Goal: Information Seeking & Learning: Learn about a topic

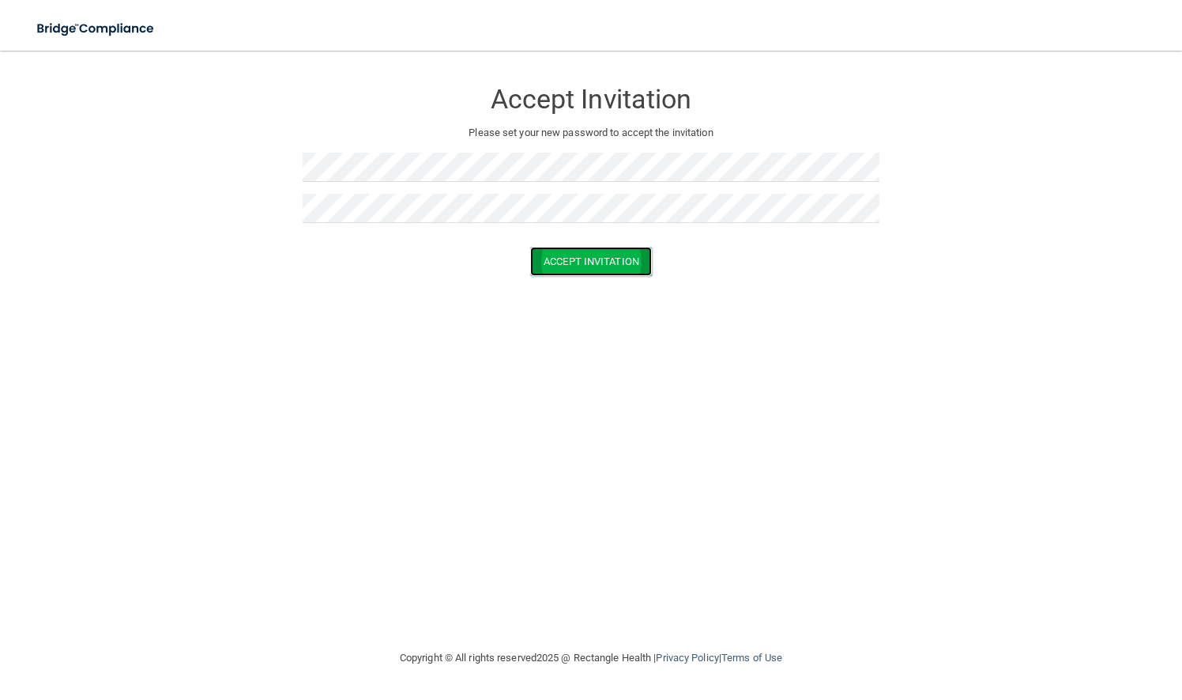
click at [612, 265] on button "Accept Invitation" at bounding box center [591, 261] width 122 height 29
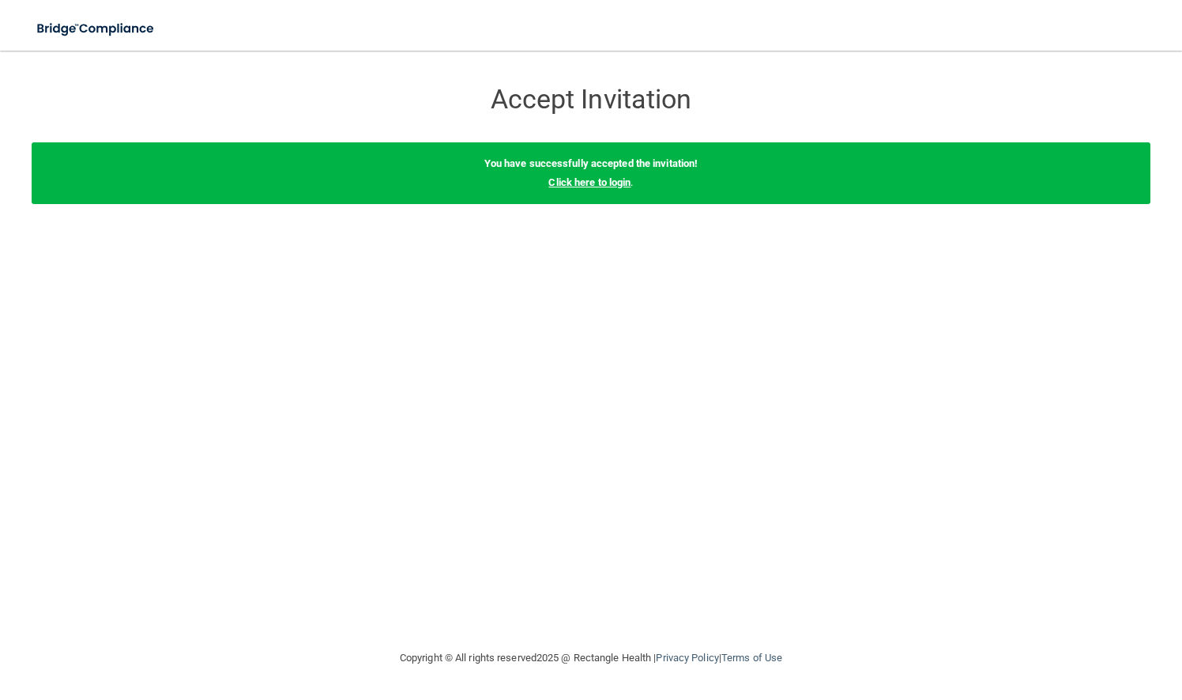
click at [602, 188] on link "Click here to login" at bounding box center [590, 182] width 82 height 12
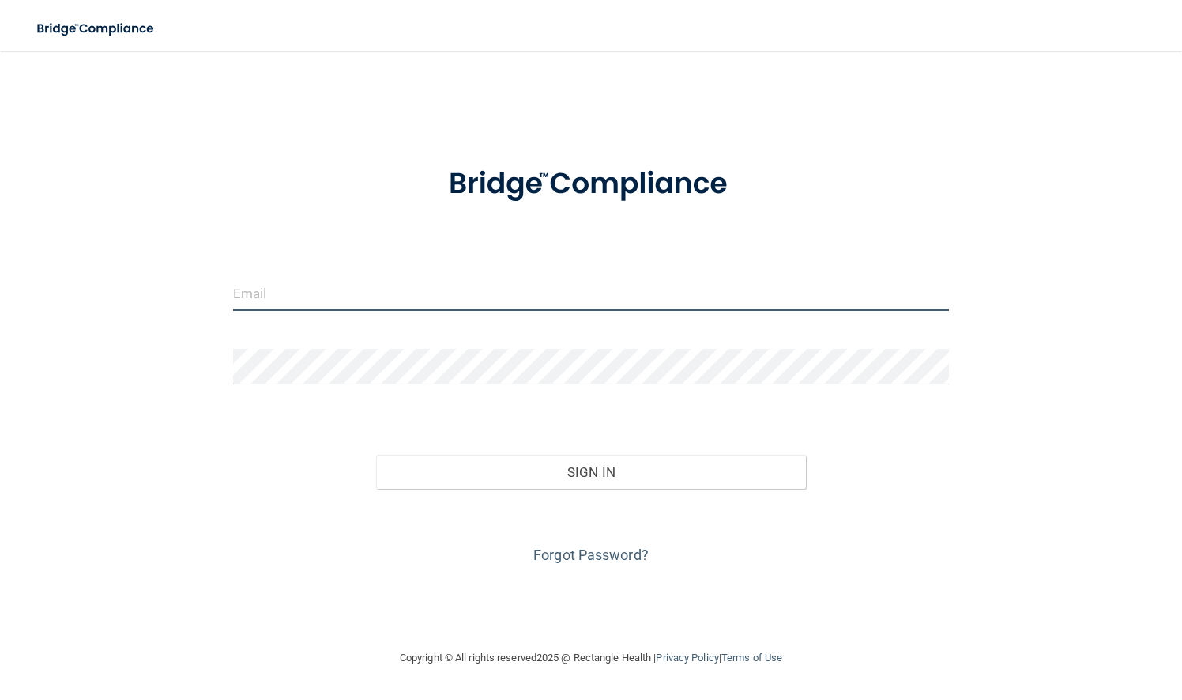
click at [315, 295] on input "email" at bounding box center [591, 293] width 716 height 36
type input "[EMAIL_ADDRESS][DOMAIN_NAME]"
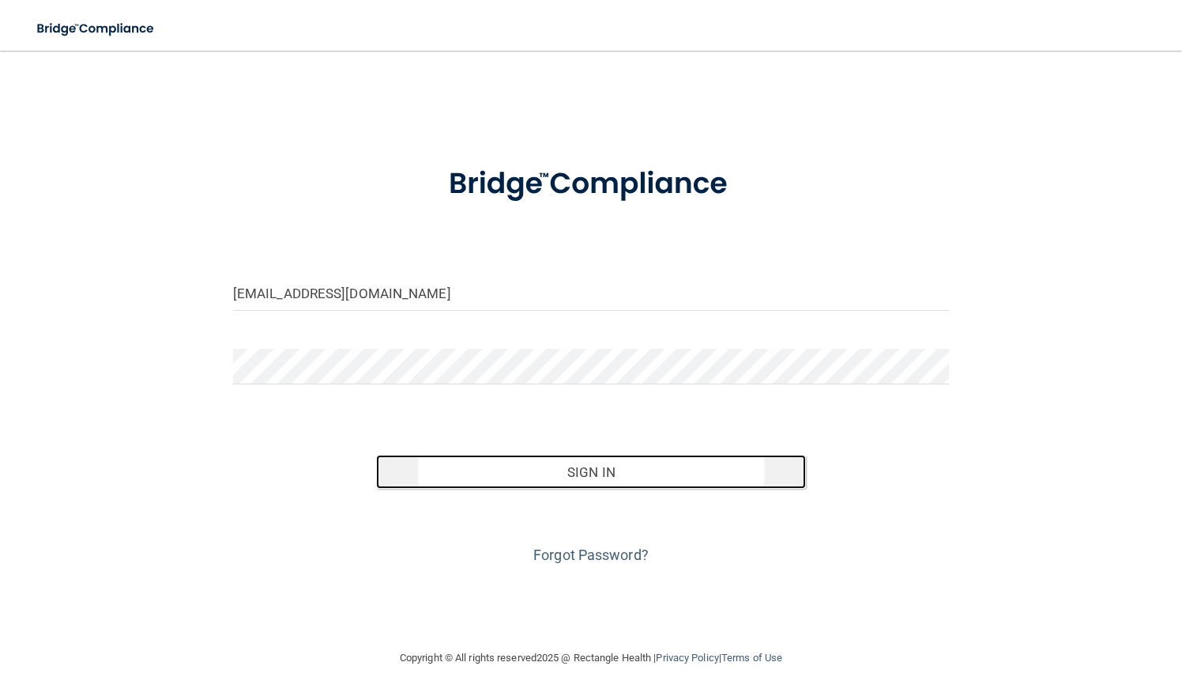
click at [576, 472] on button "Sign In" at bounding box center [591, 471] width 430 height 35
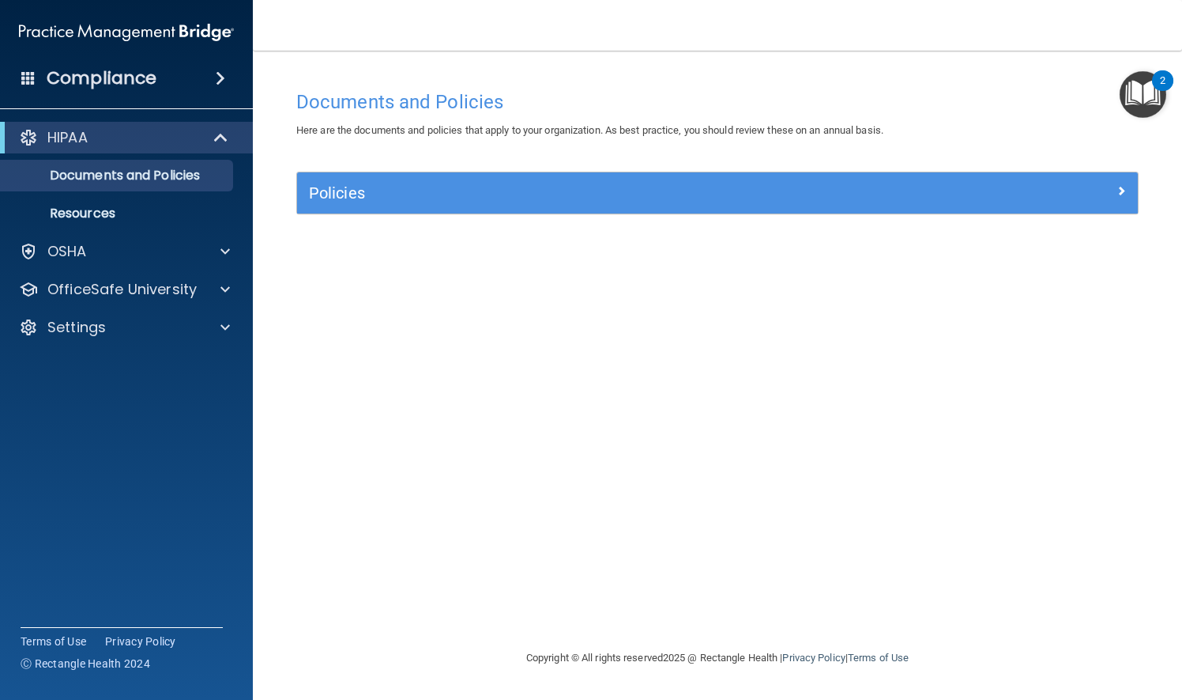
click at [1135, 91] on img "Open Resource Center, 2 new notifications" at bounding box center [1143, 94] width 47 height 47
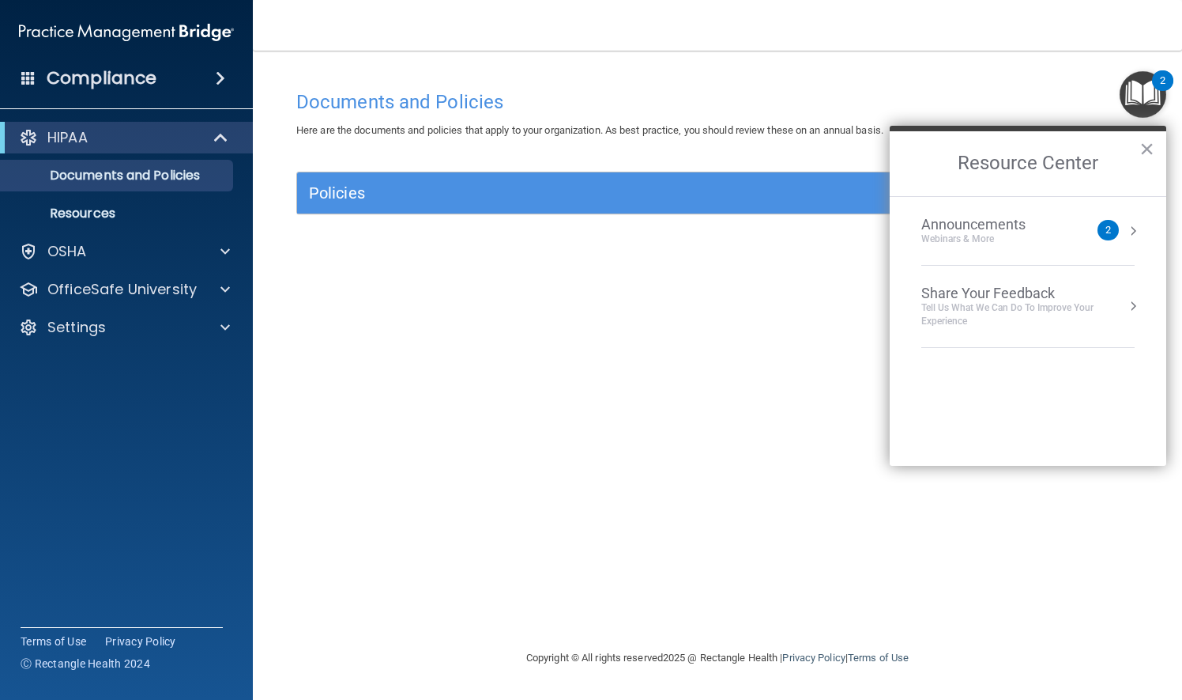
click at [1130, 233] on button "Resource Center" at bounding box center [1134, 231] width 16 height 16
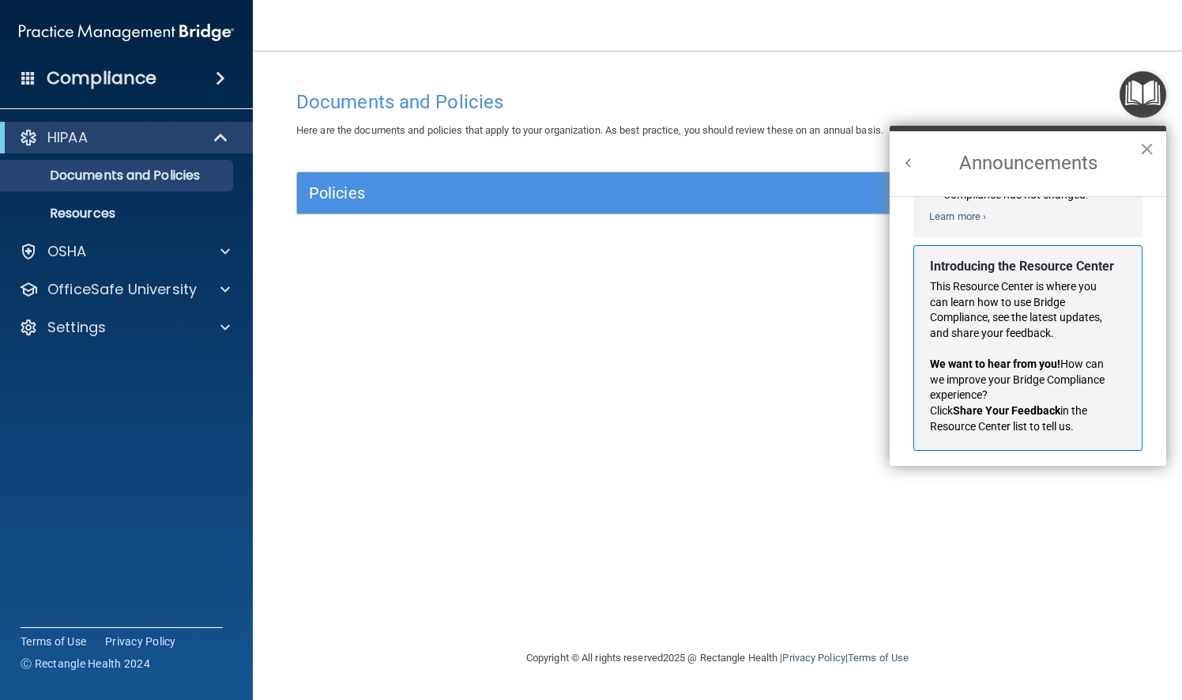
scroll to position [258, 0]
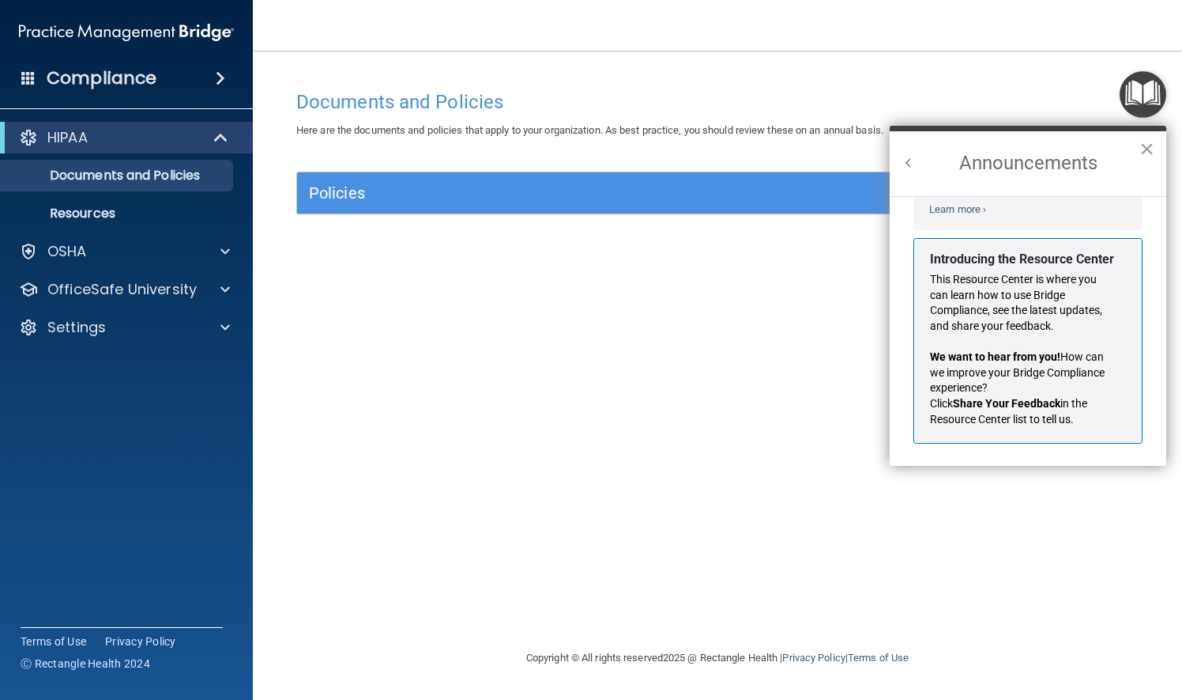
click at [912, 163] on button "Back to Resource Center Home" at bounding box center [909, 163] width 16 height 16
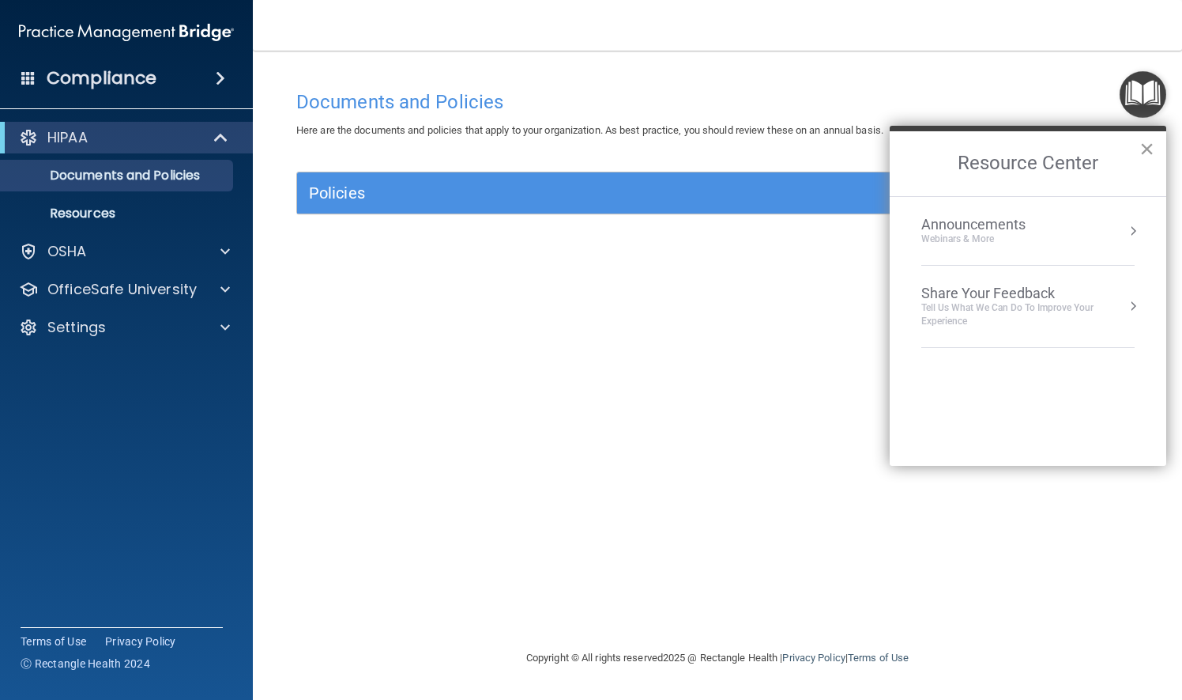
click at [1152, 146] on button "×" at bounding box center [1147, 148] width 15 height 25
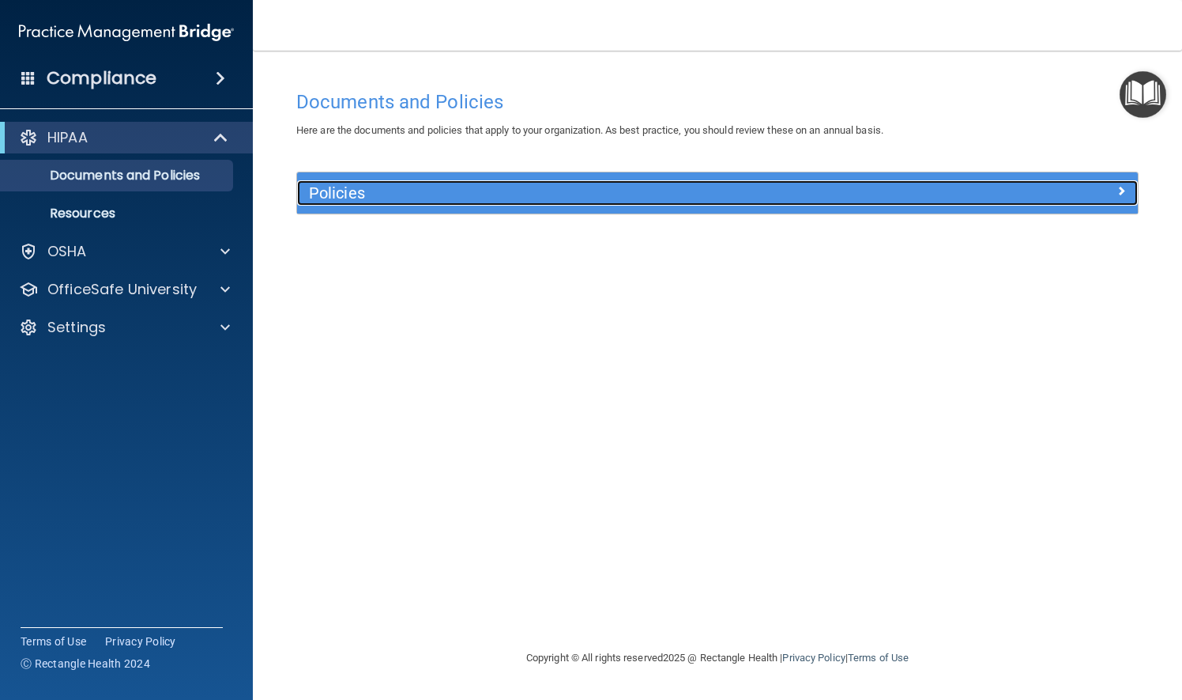
click at [1122, 195] on span at bounding box center [1121, 190] width 9 height 19
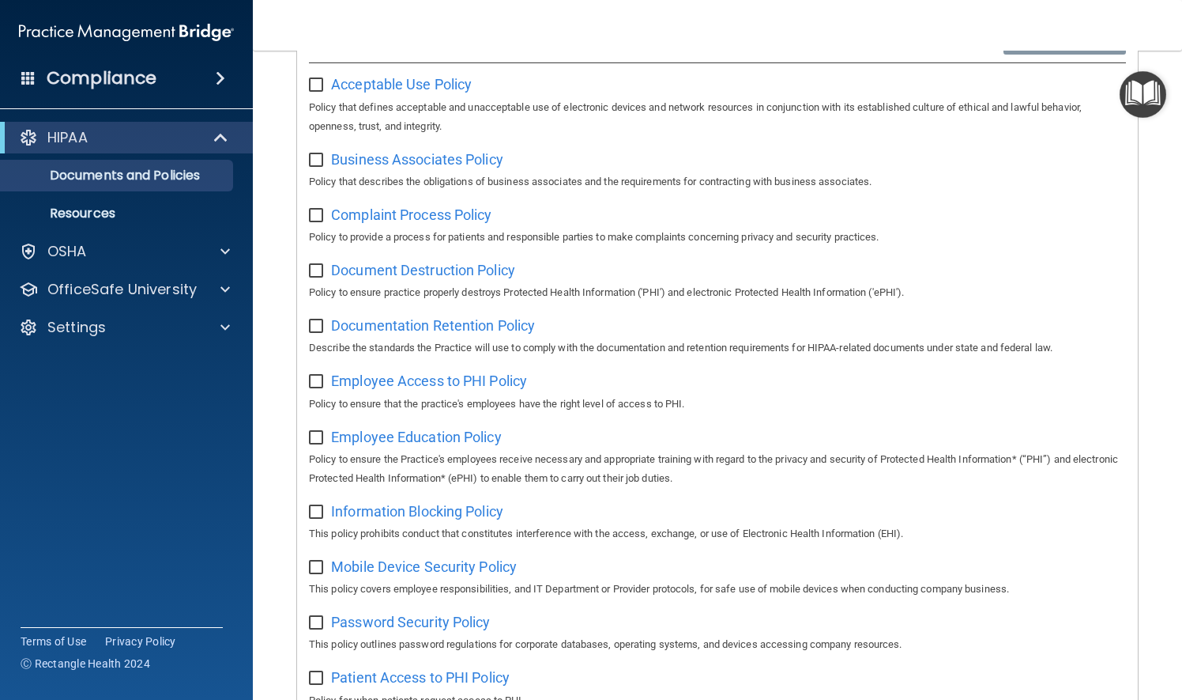
scroll to position [0, 0]
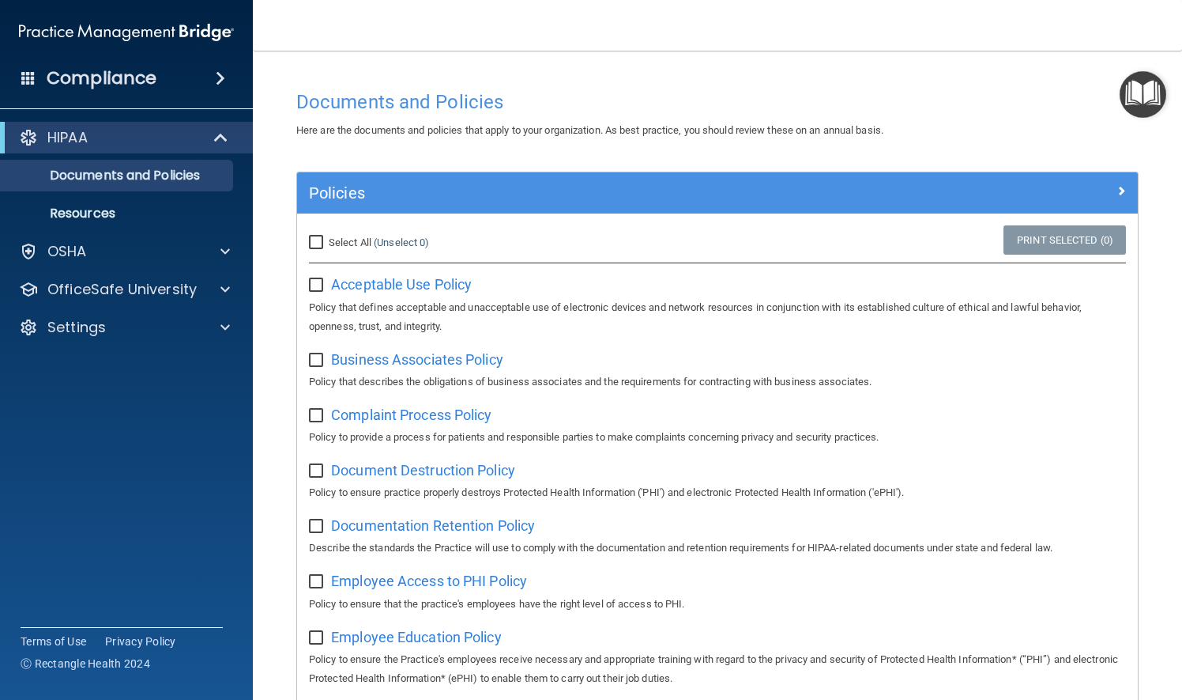
click at [318, 236] on input "Select All (Unselect 0) Unselect All" at bounding box center [318, 242] width 18 height 13
checkbox input "true"
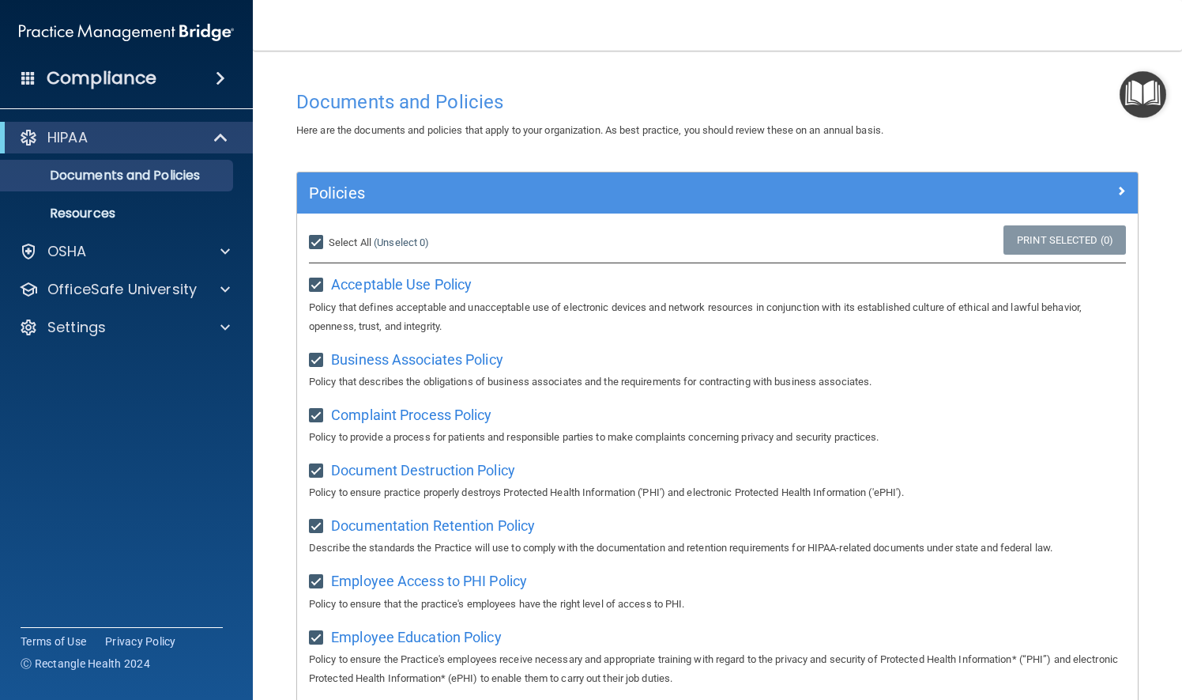
checkbox input "true"
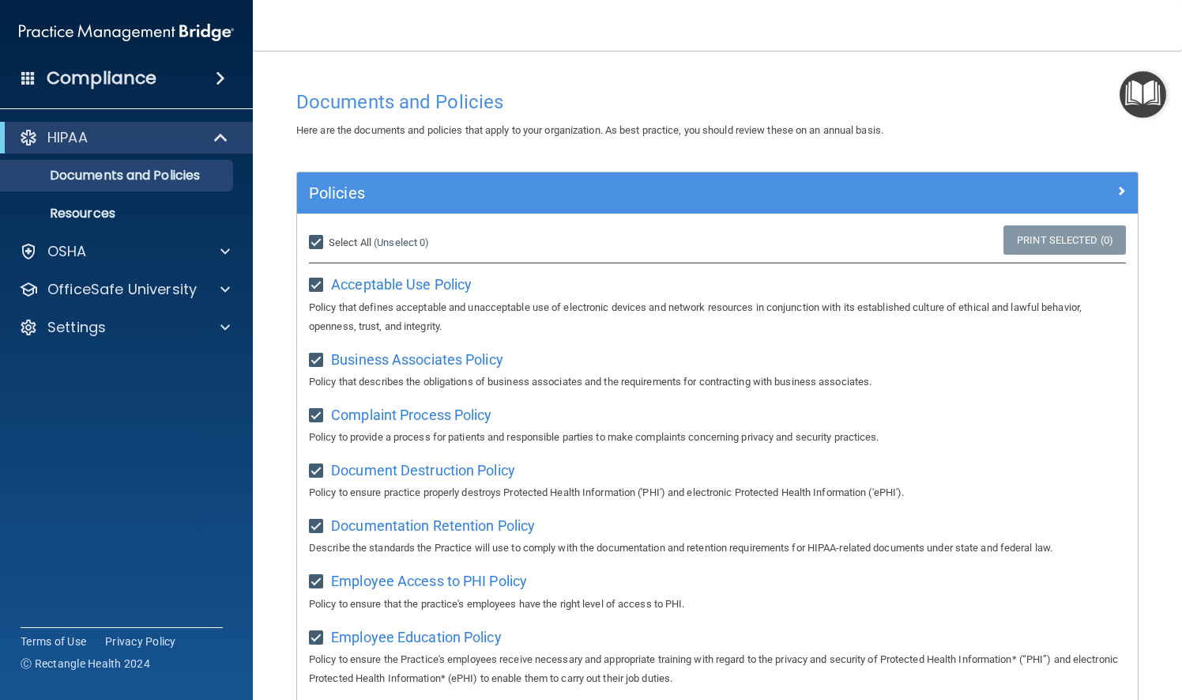
checkbox input "true"
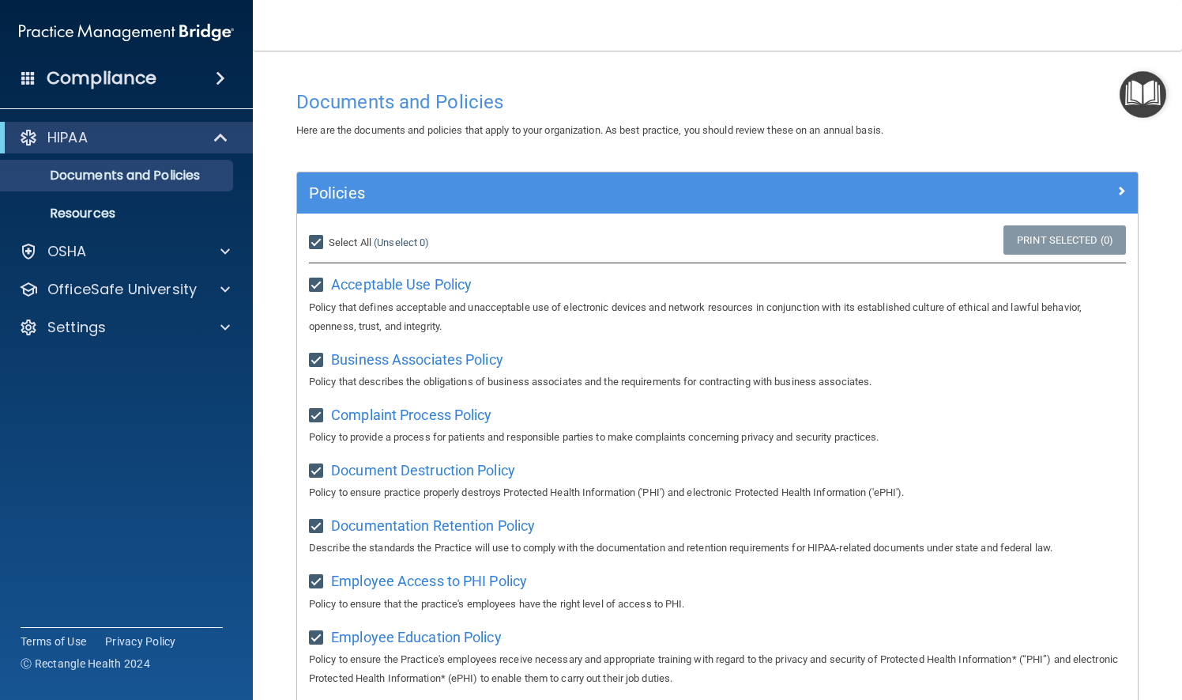
checkbox input "true"
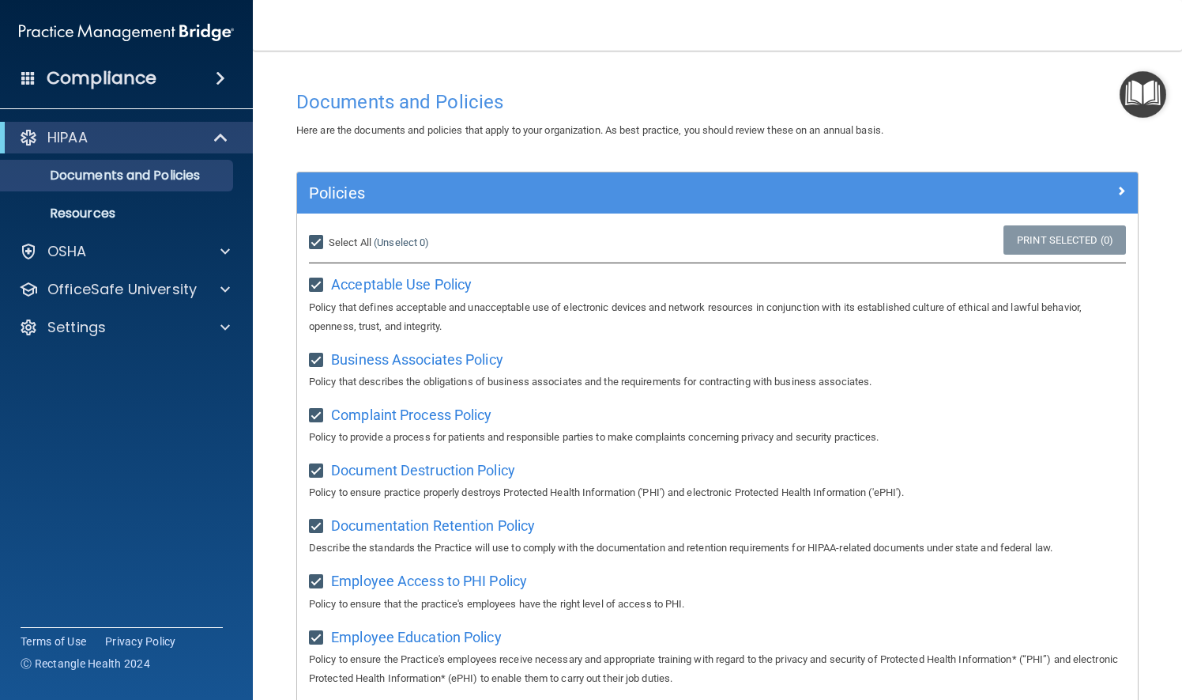
checkbox input "true"
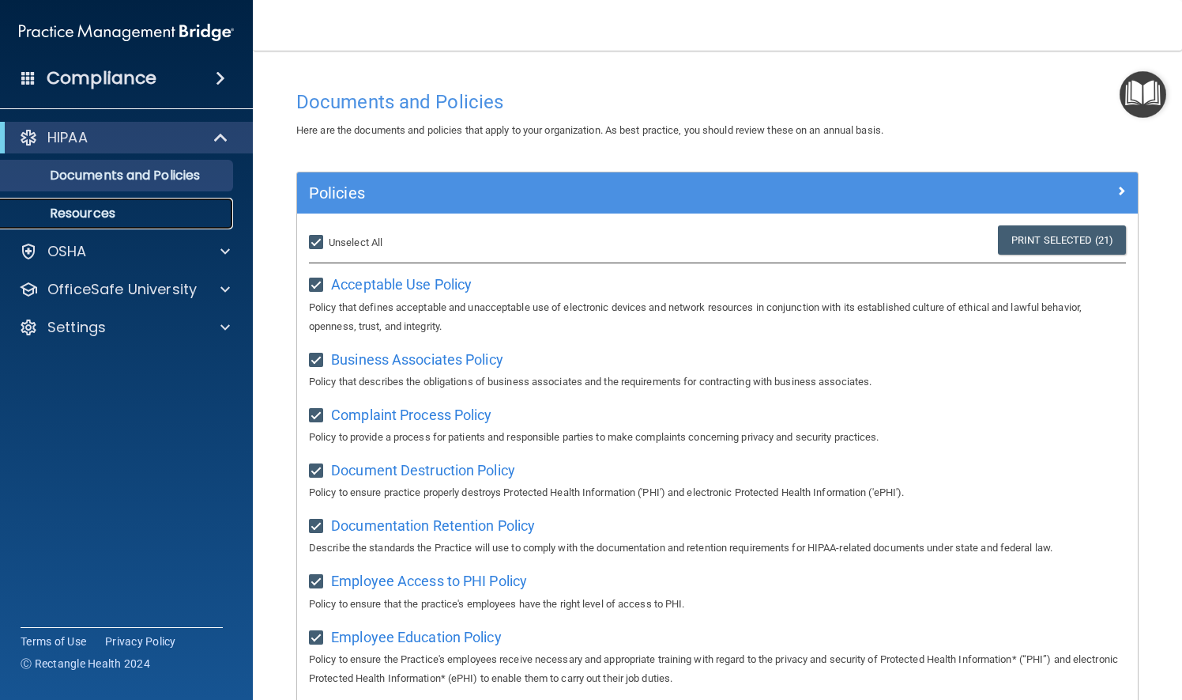
click at [88, 212] on p "Resources" at bounding box center [118, 214] width 216 height 16
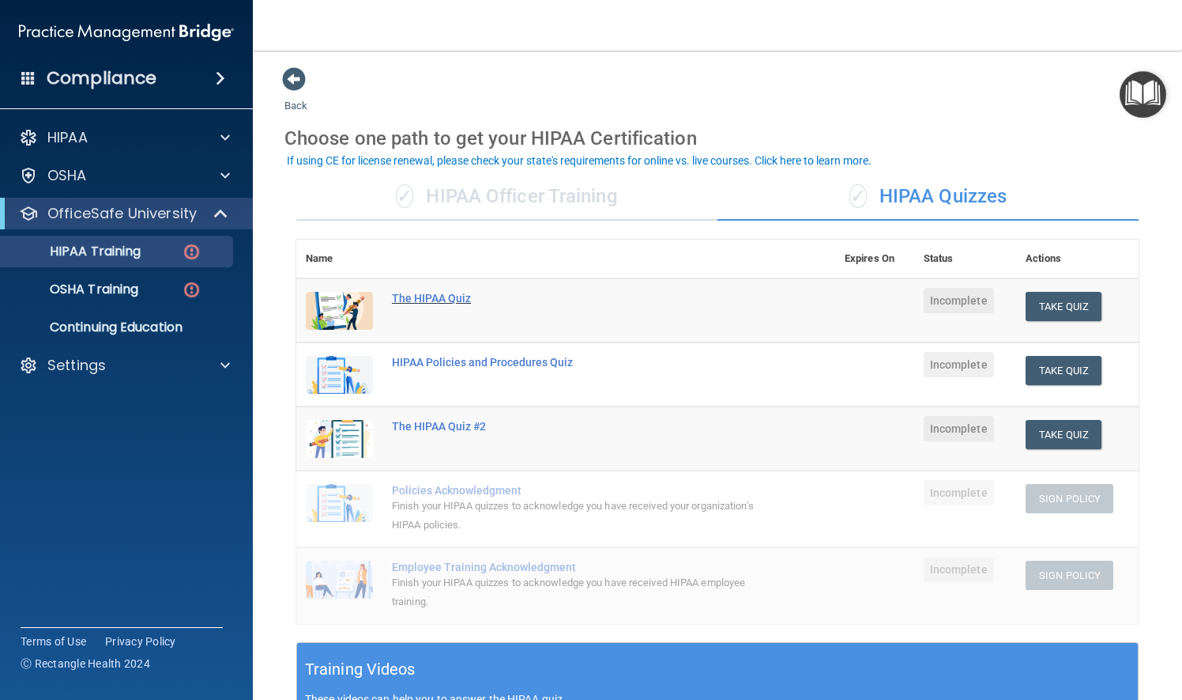
click at [419, 296] on div "The HIPAA Quiz" at bounding box center [574, 298] width 364 height 13
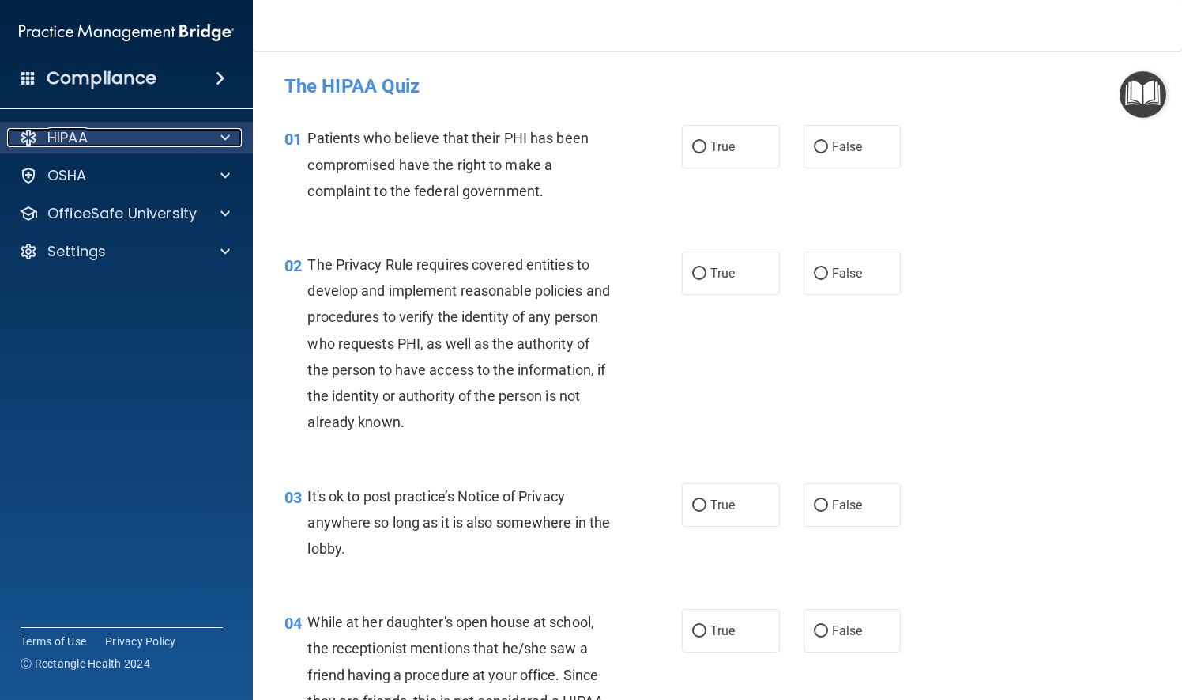
click at [219, 138] on div at bounding box center [223, 137] width 40 height 19
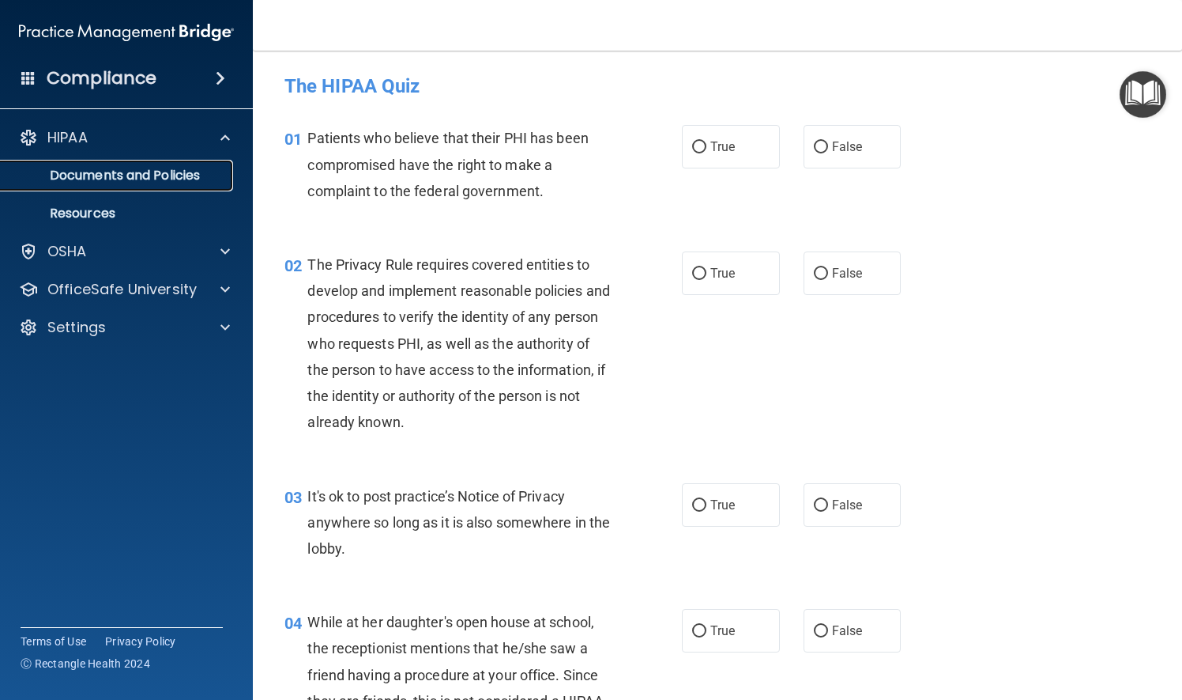
click at [153, 177] on p "Documents and Policies" at bounding box center [118, 176] width 216 height 16
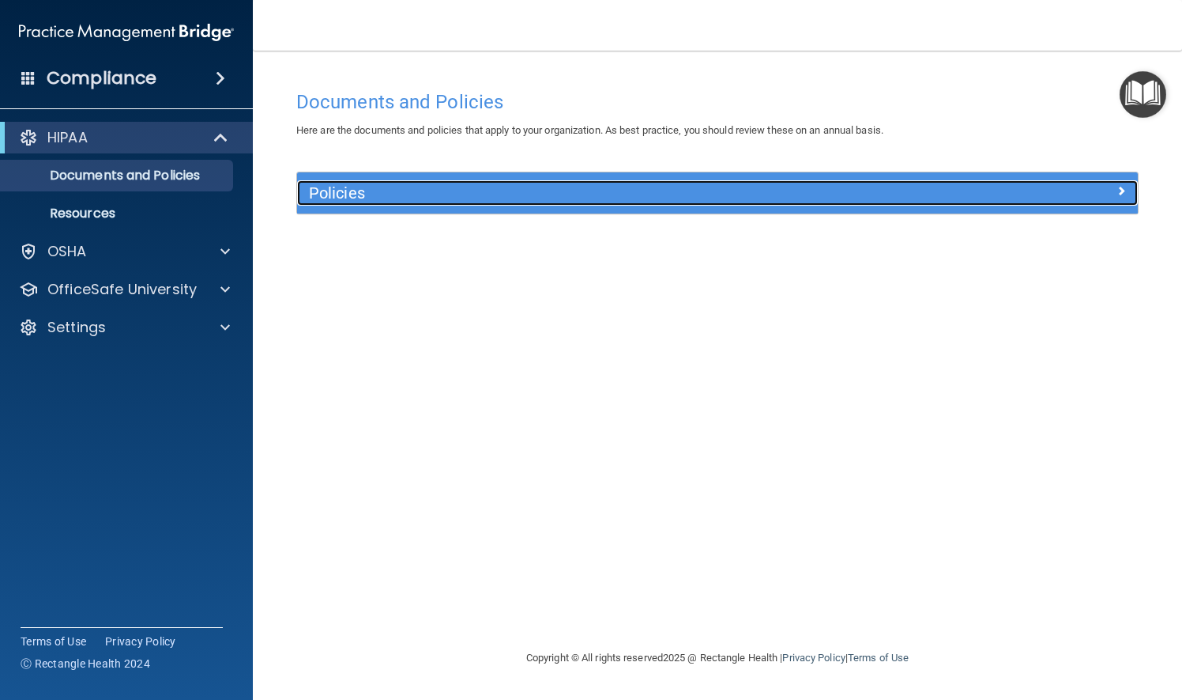
click at [1118, 190] on span at bounding box center [1121, 190] width 9 height 19
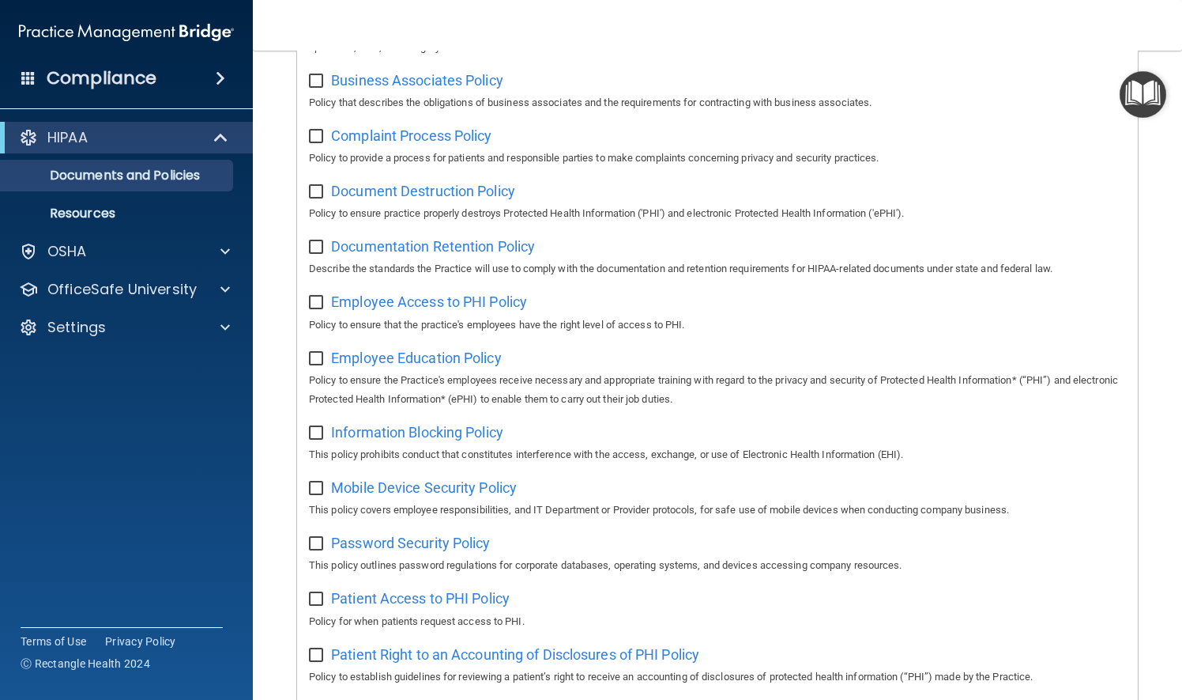
scroll to position [316, 0]
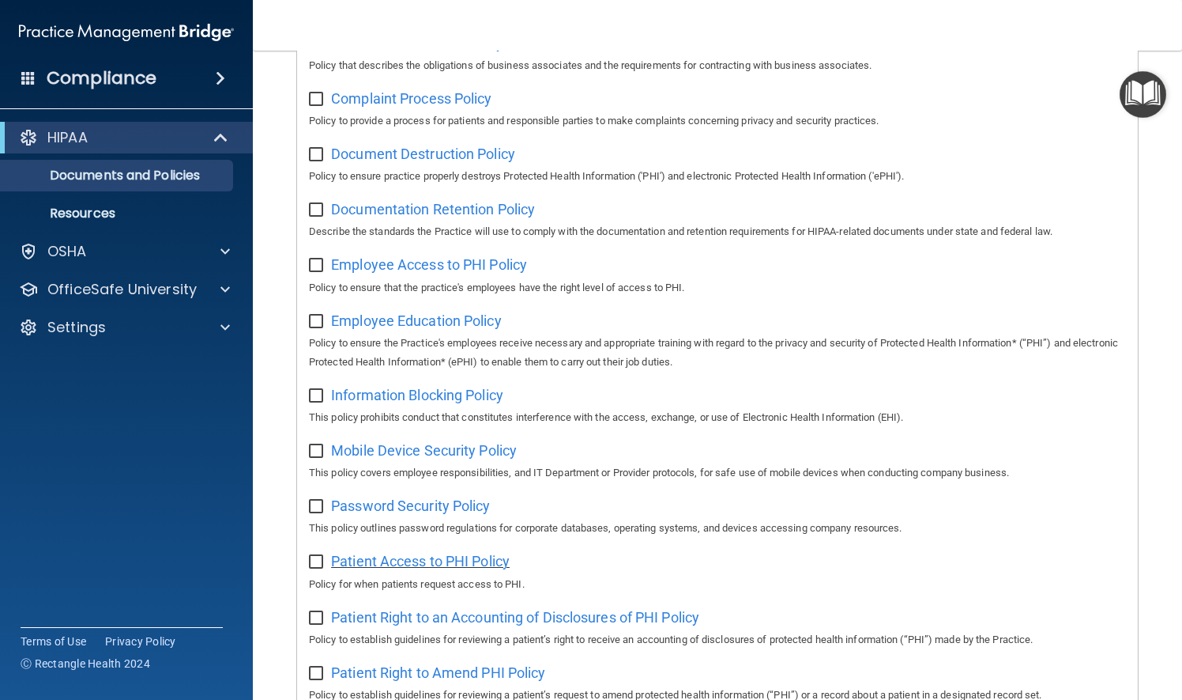
click at [399, 565] on span "Patient Access to PHI Policy" at bounding box center [420, 561] width 179 height 17
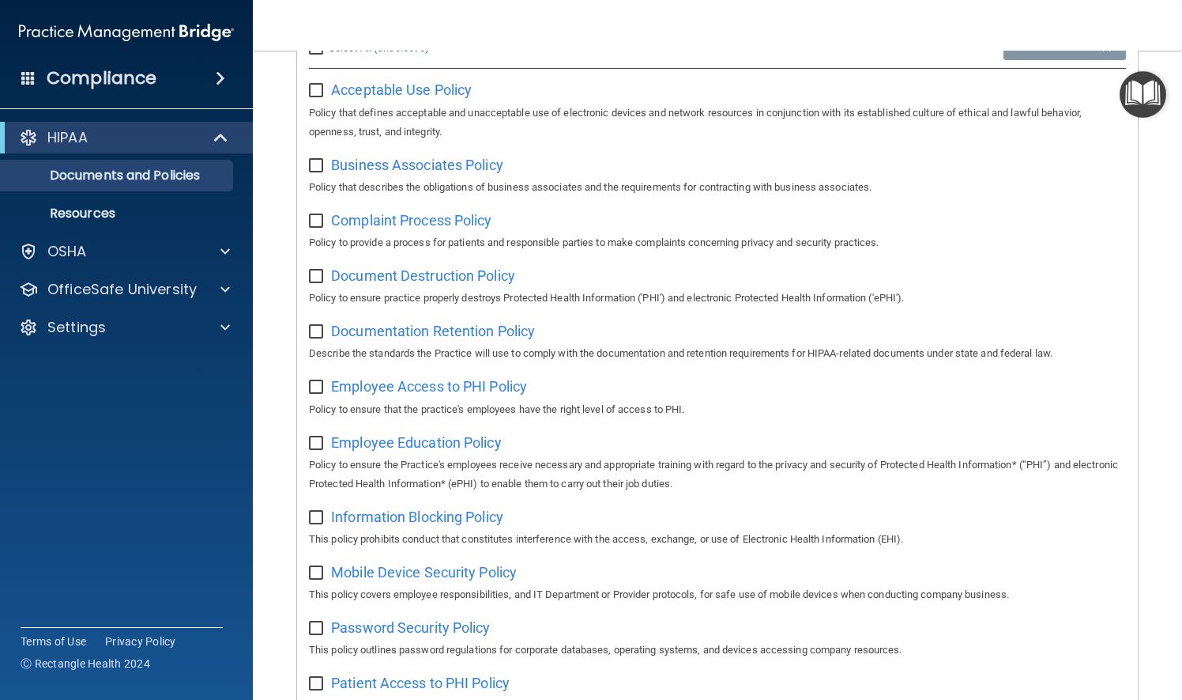
scroll to position [0, 0]
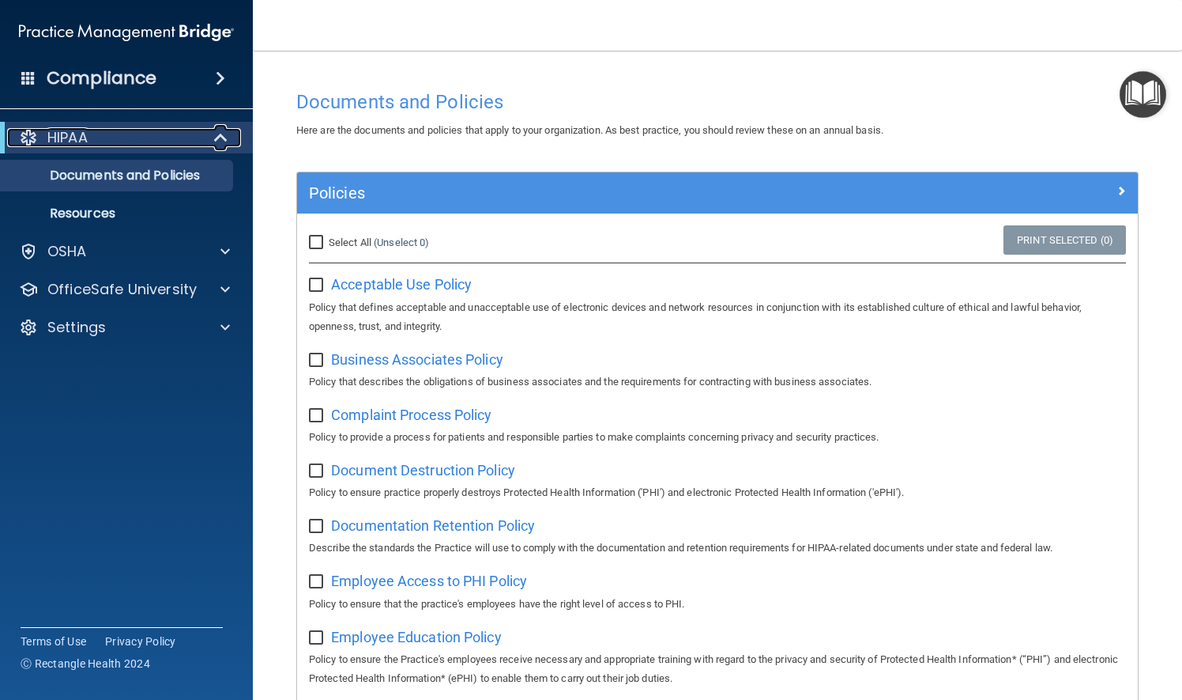
click at [158, 139] on div "HIPAA" at bounding box center [104, 137] width 195 height 19
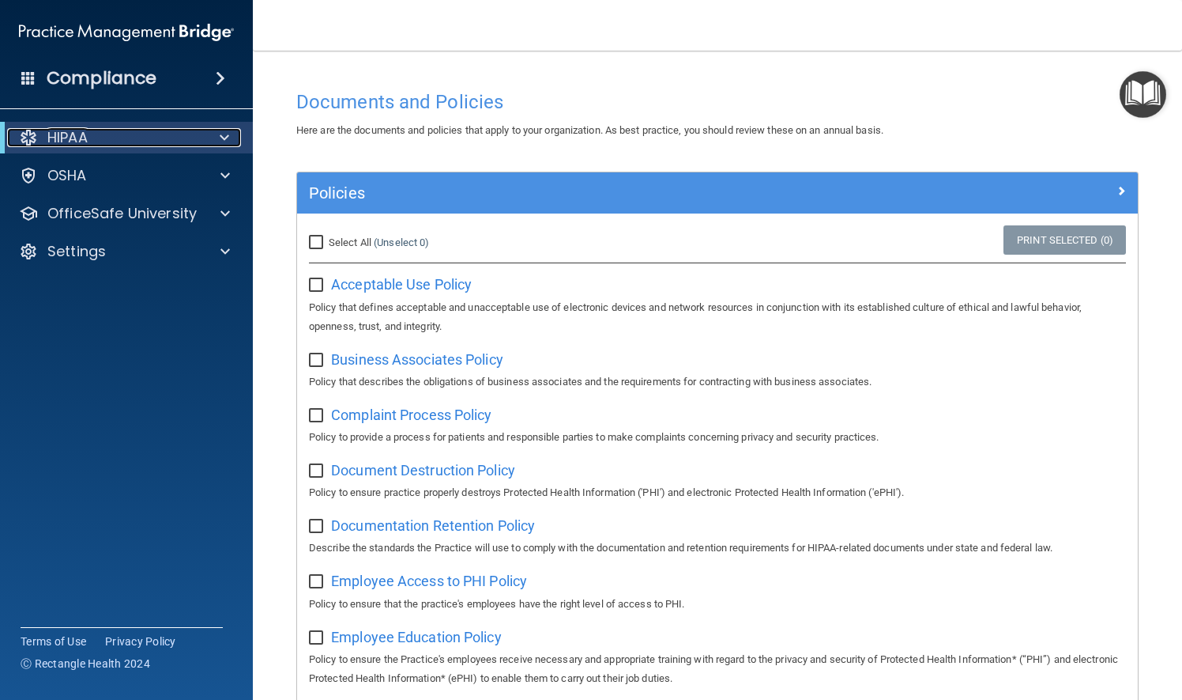
click at [211, 140] on div at bounding box center [221, 137] width 39 height 19
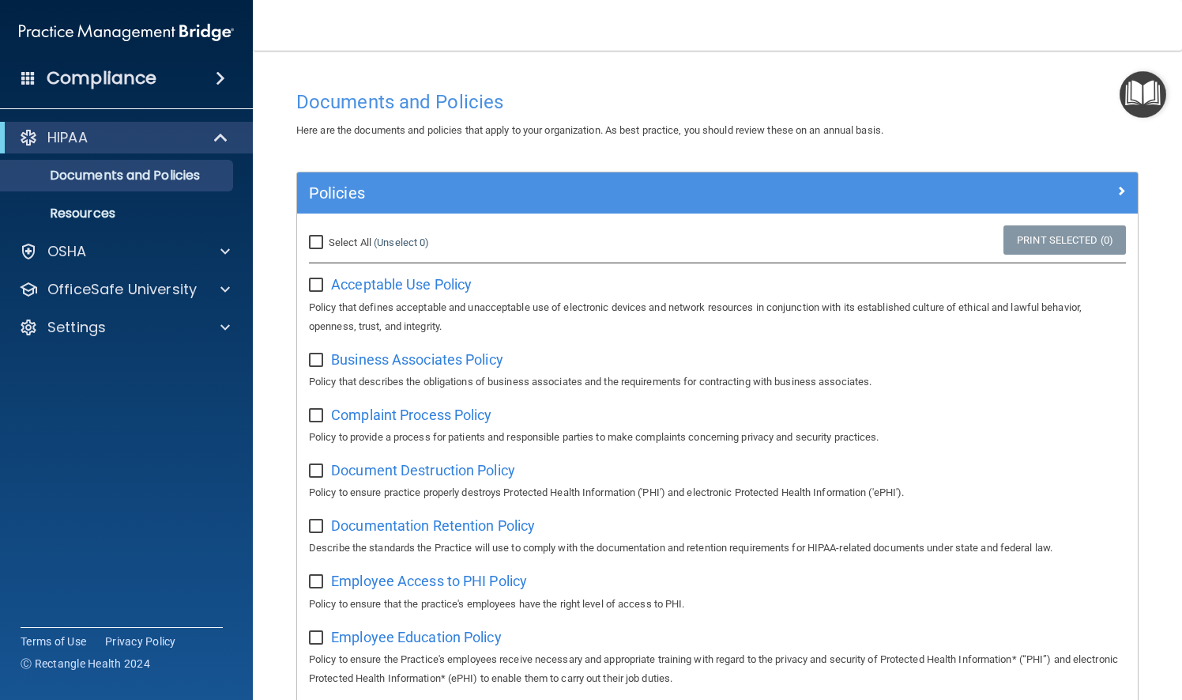
click at [221, 76] on span at bounding box center [220, 78] width 9 height 19
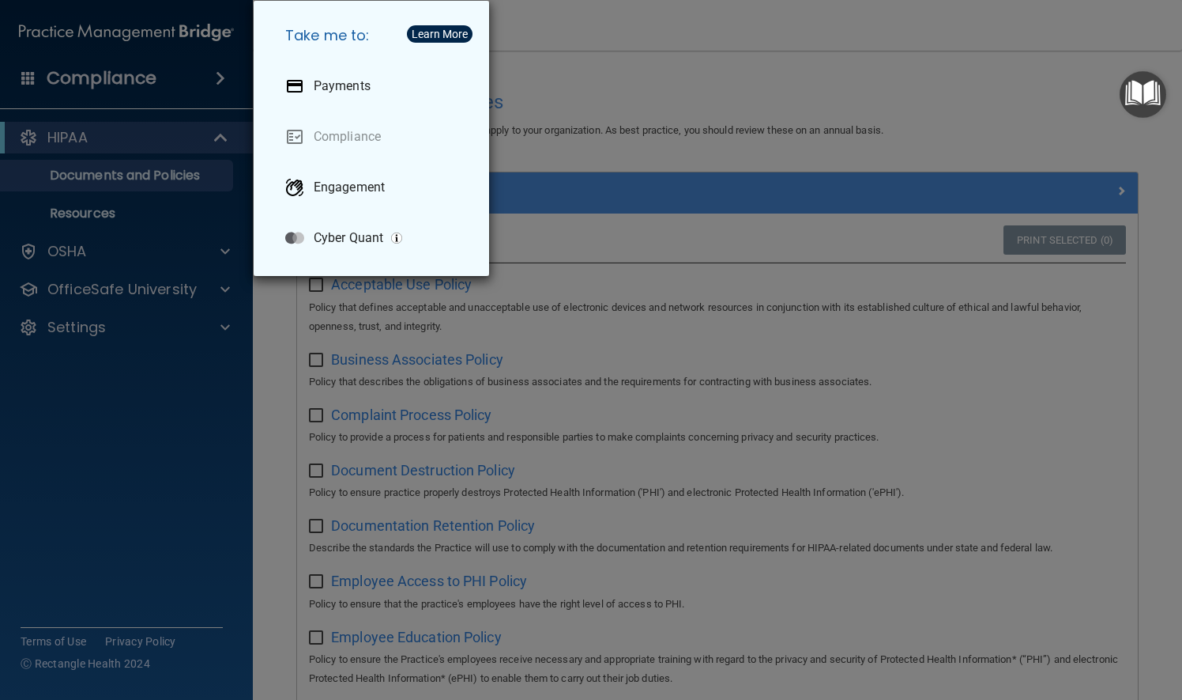
click at [221, 76] on div "Take me to: Payments Compliance Engagement Cyber Quant" at bounding box center [591, 350] width 1182 height 700
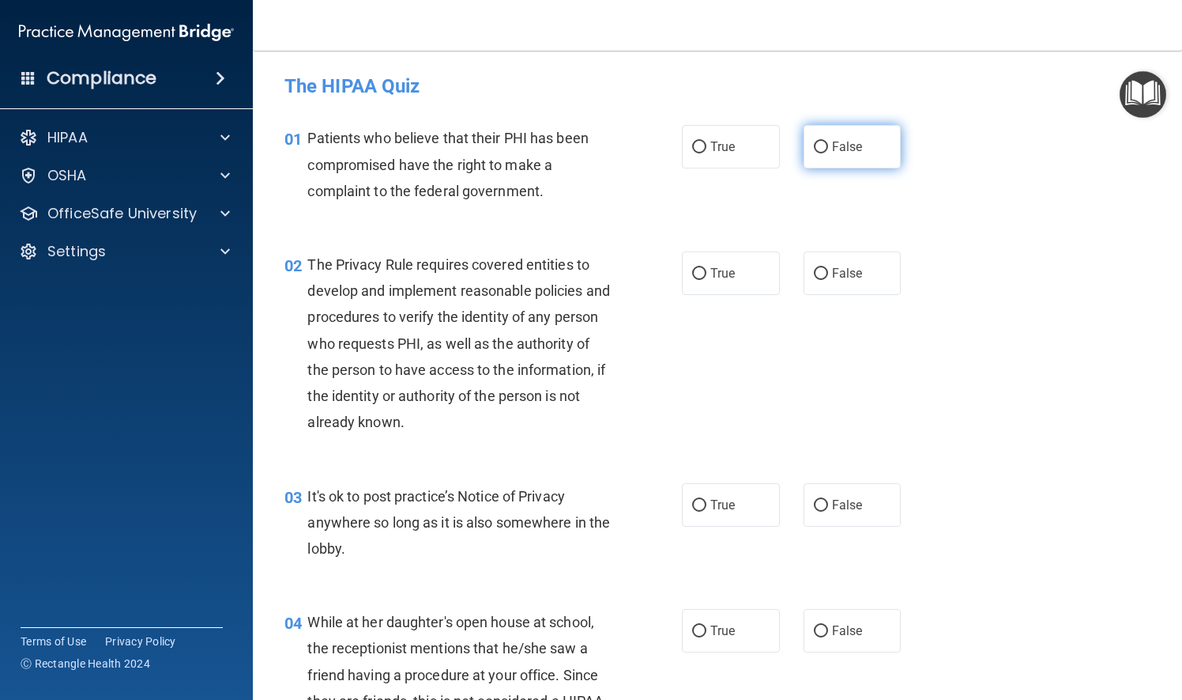
click at [816, 151] on input "False" at bounding box center [821, 147] width 14 height 12
radio input "true"
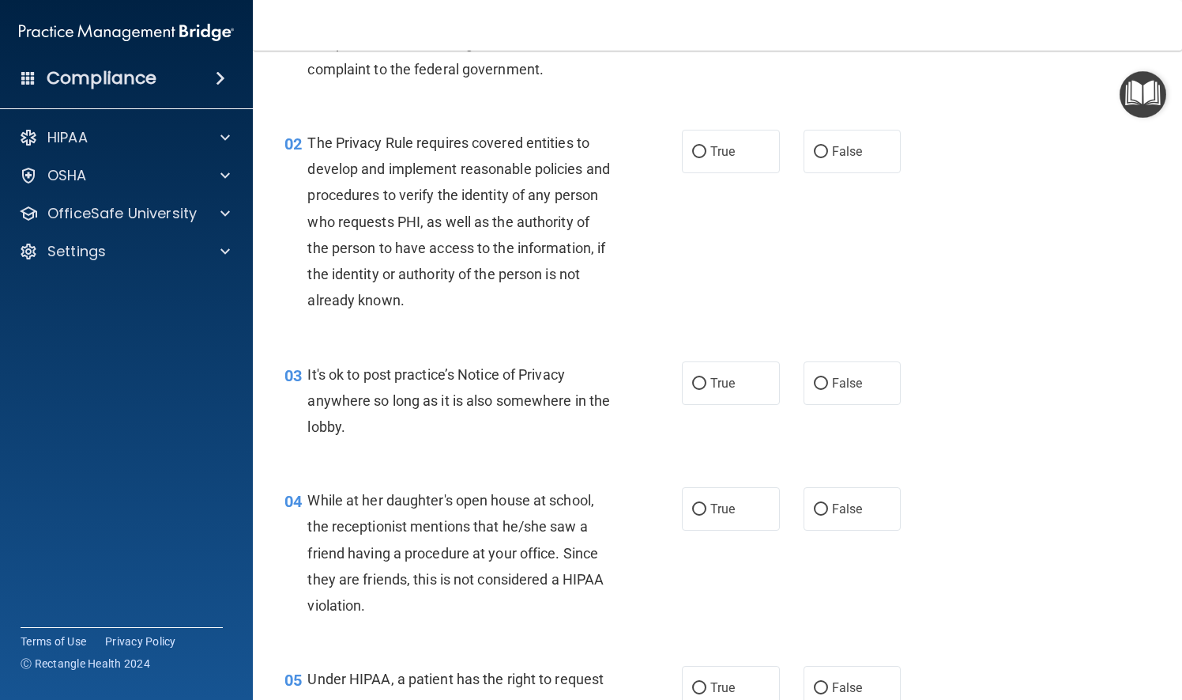
scroll to position [158, 0]
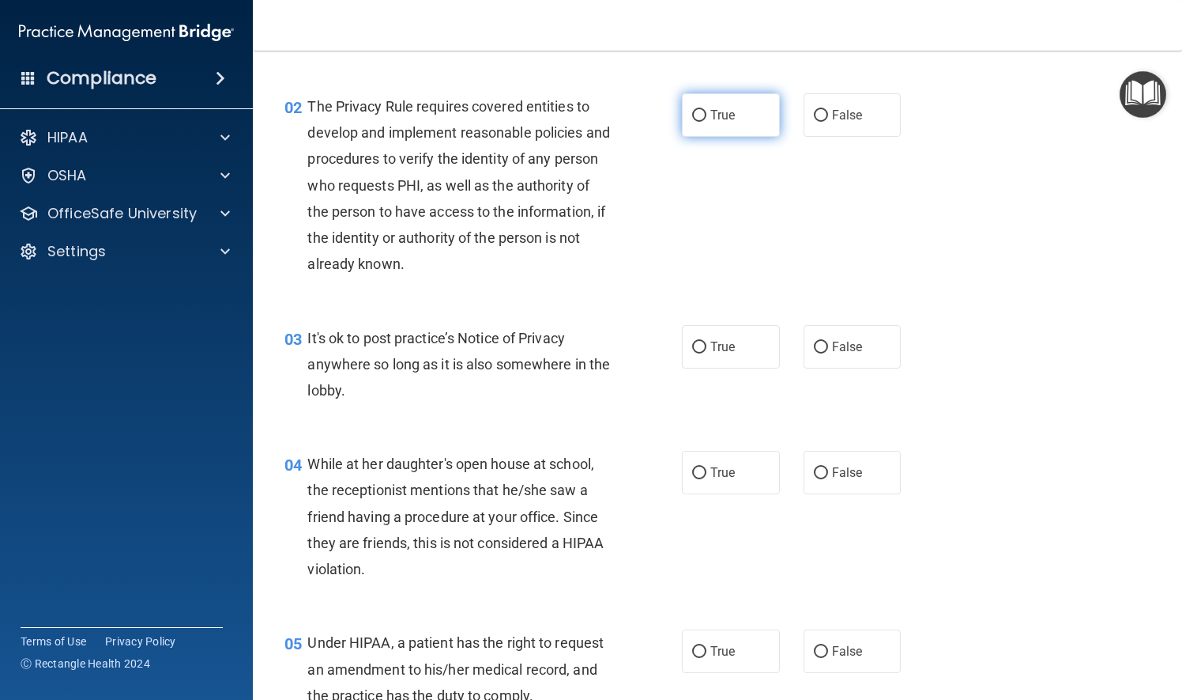
click at [696, 119] on input "True" at bounding box center [699, 116] width 14 height 12
radio input "true"
click at [814, 346] on input "False" at bounding box center [821, 347] width 14 height 12
radio input "true"
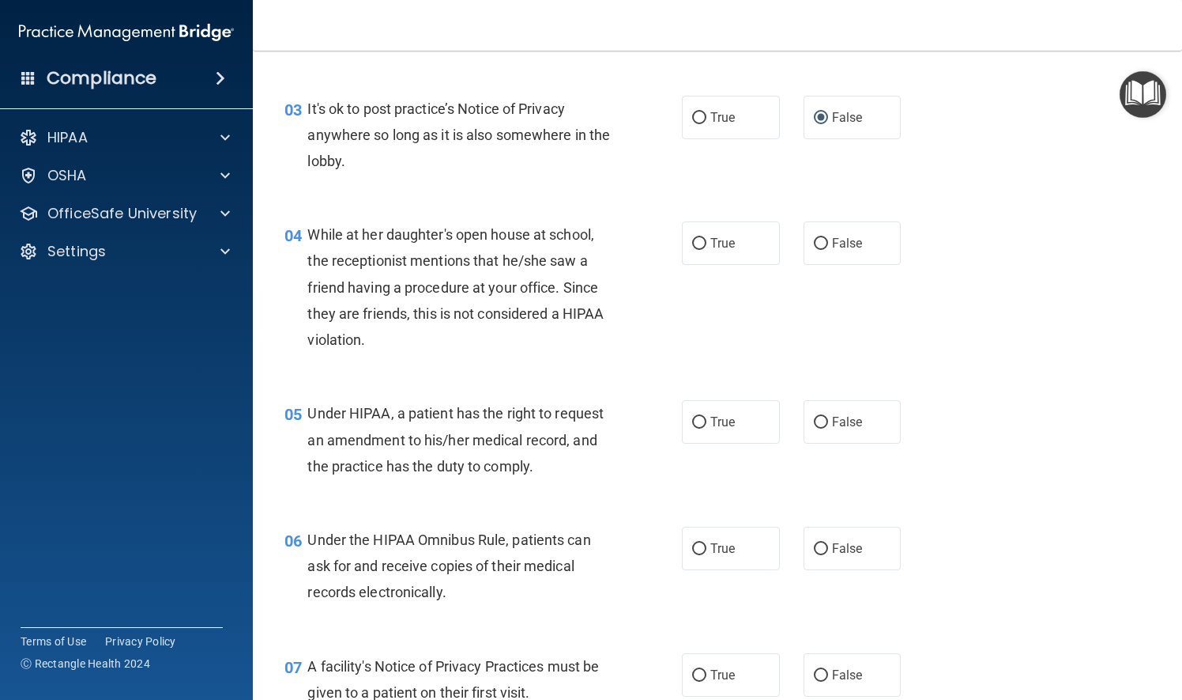
scroll to position [395, 0]
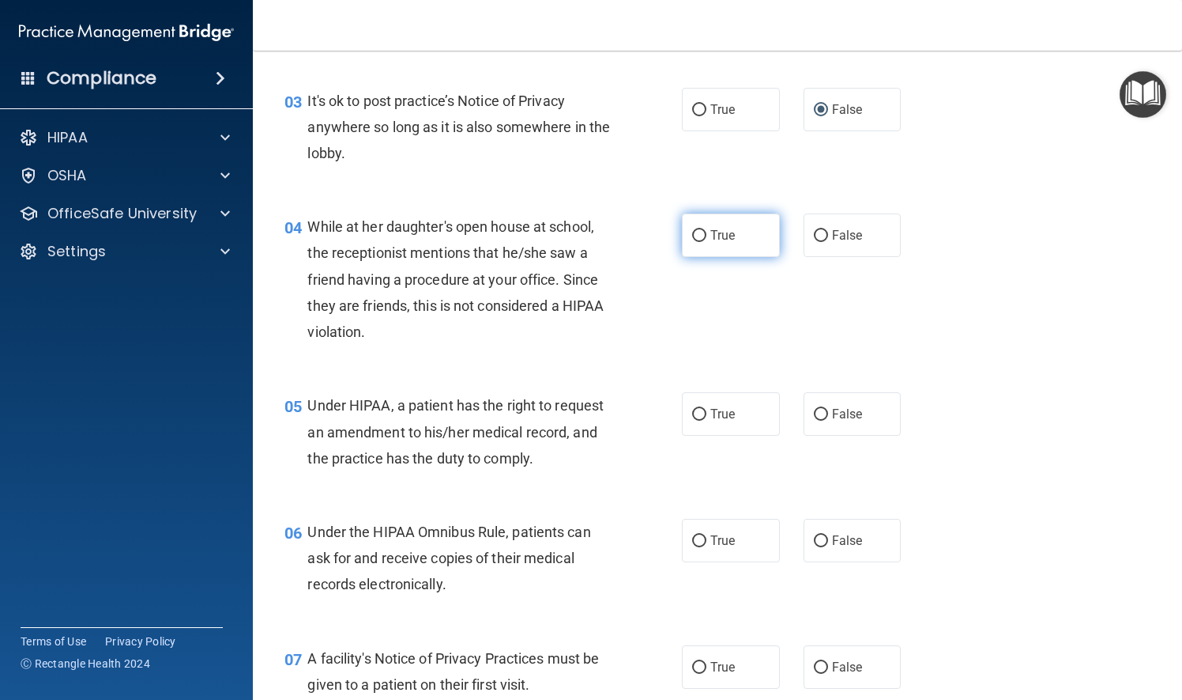
click at [692, 234] on input "True" at bounding box center [699, 236] width 14 height 12
radio input "true"
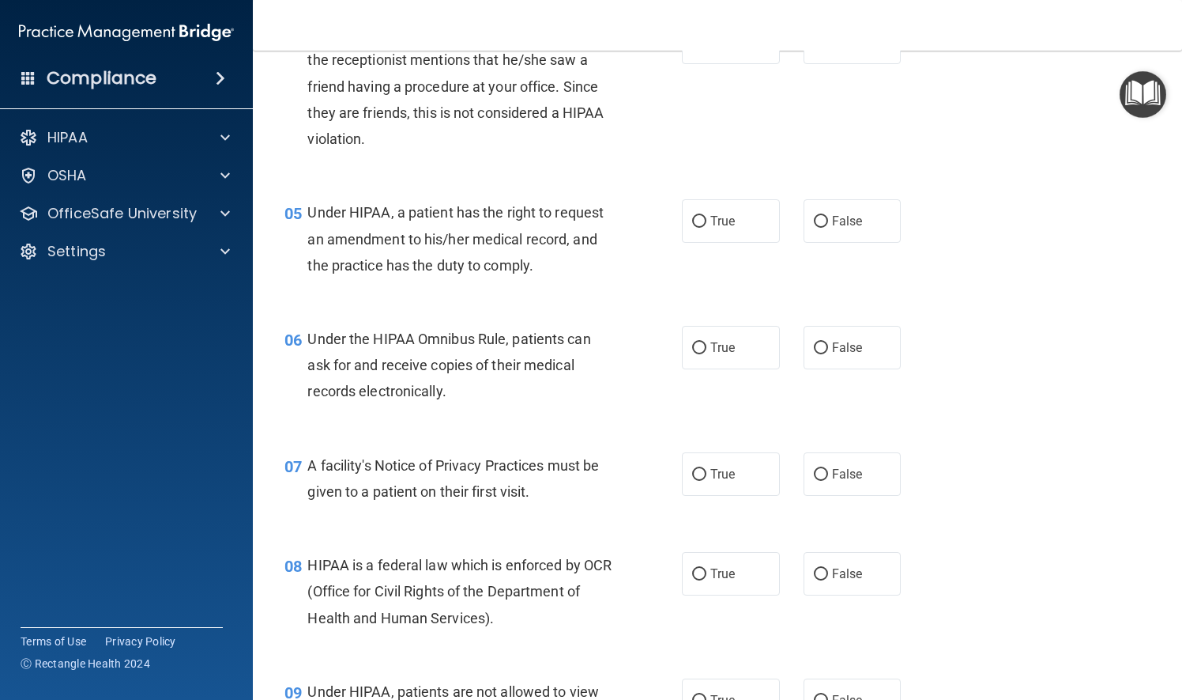
scroll to position [632, 0]
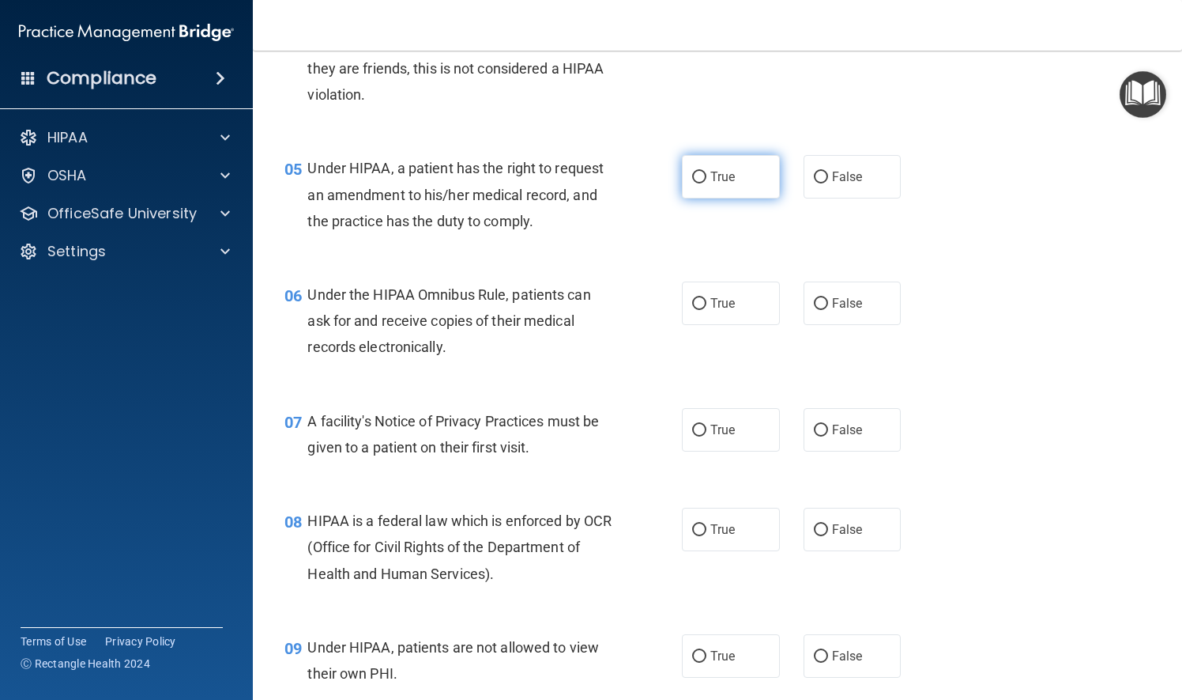
click at [692, 175] on input "True" at bounding box center [699, 178] width 14 height 12
radio input "true"
click at [814, 307] on input "False" at bounding box center [821, 304] width 14 height 12
radio input "true"
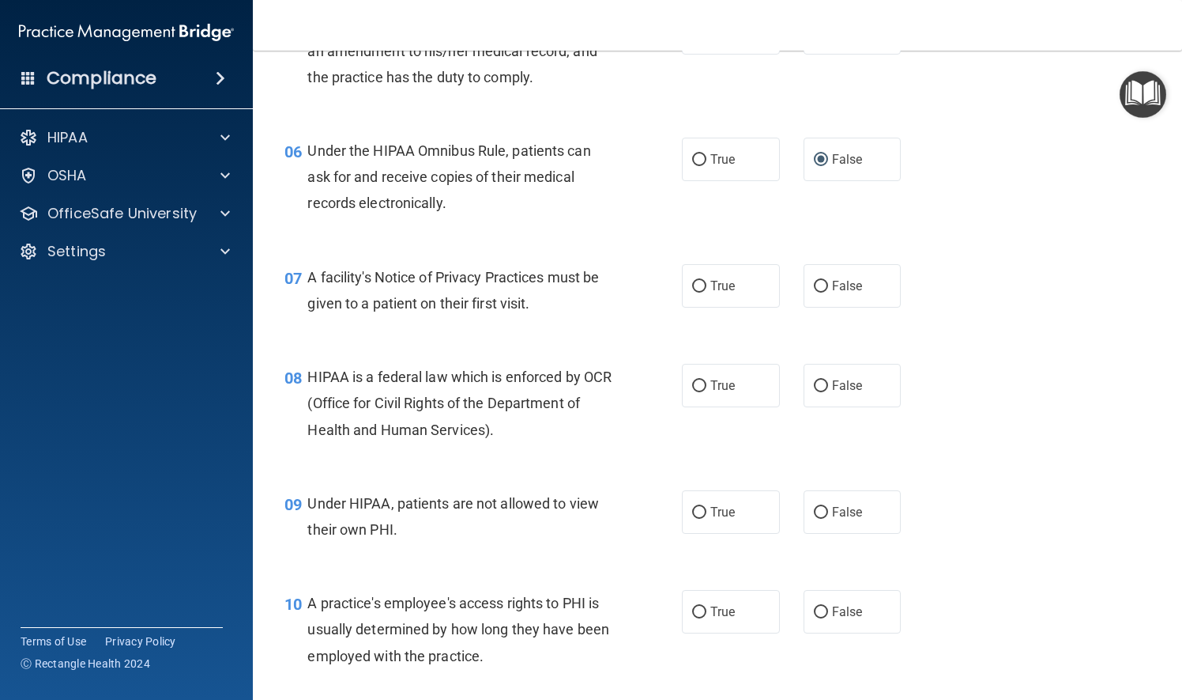
scroll to position [790, 0]
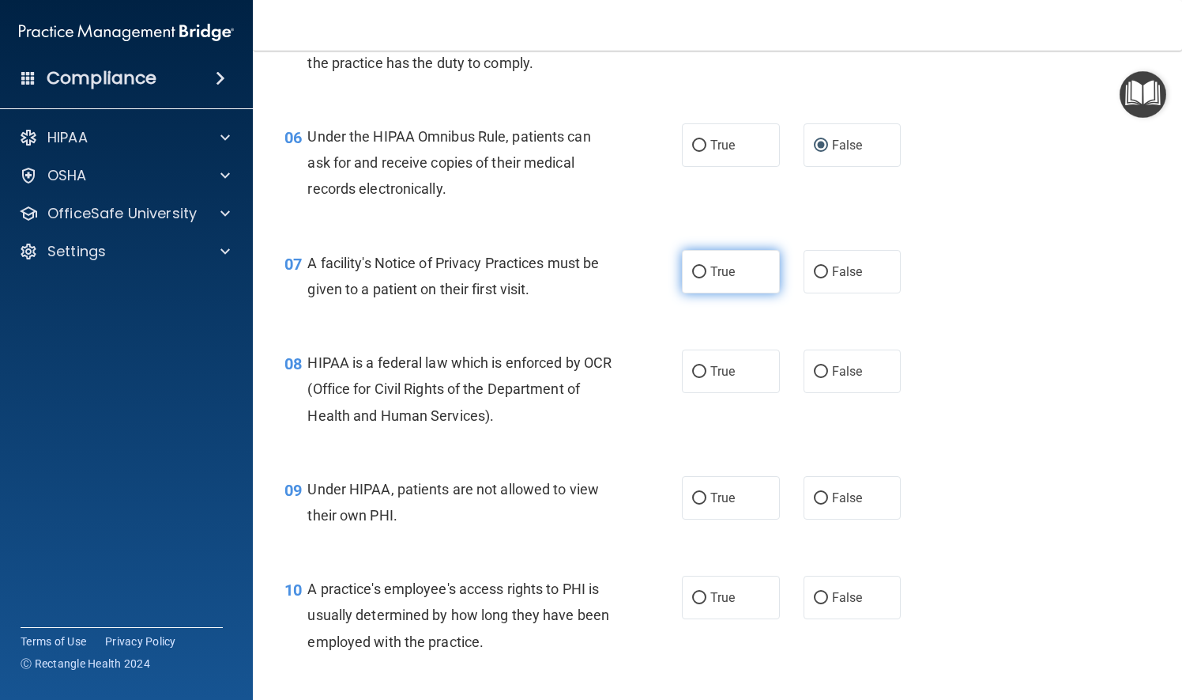
click at [692, 270] on input "True" at bounding box center [699, 272] width 14 height 12
radio input "true"
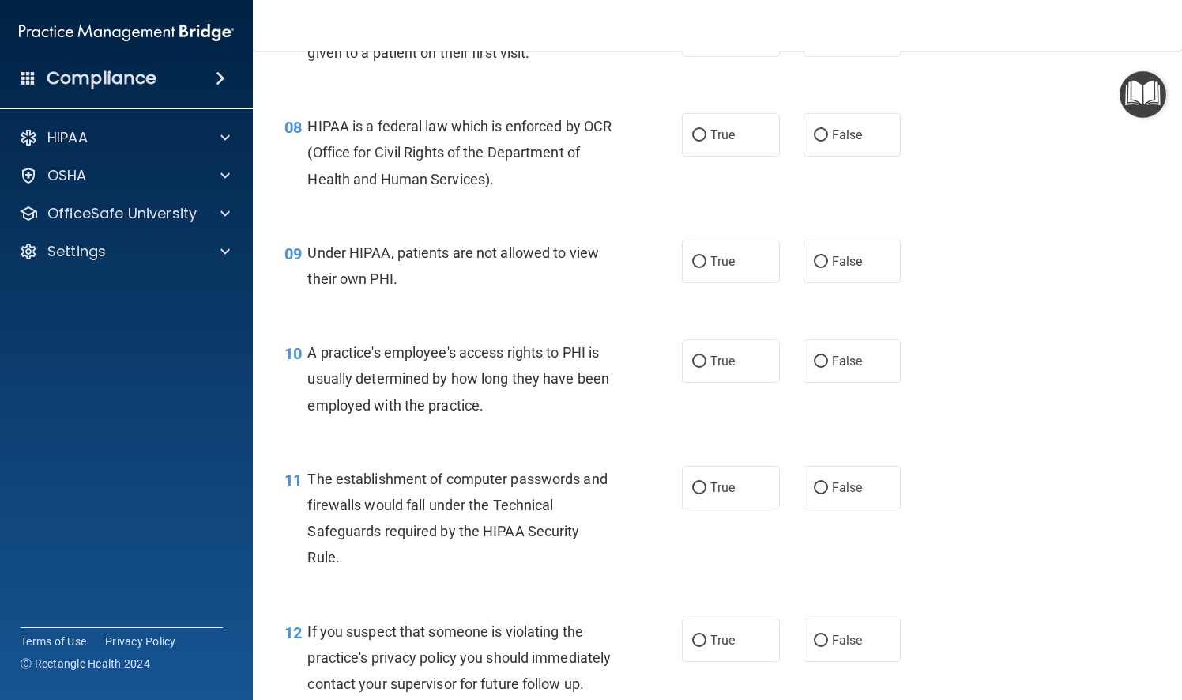
scroll to position [1028, 0]
click at [692, 129] on input "True" at bounding box center [699, 135] width 14 height 12
radio input "true"
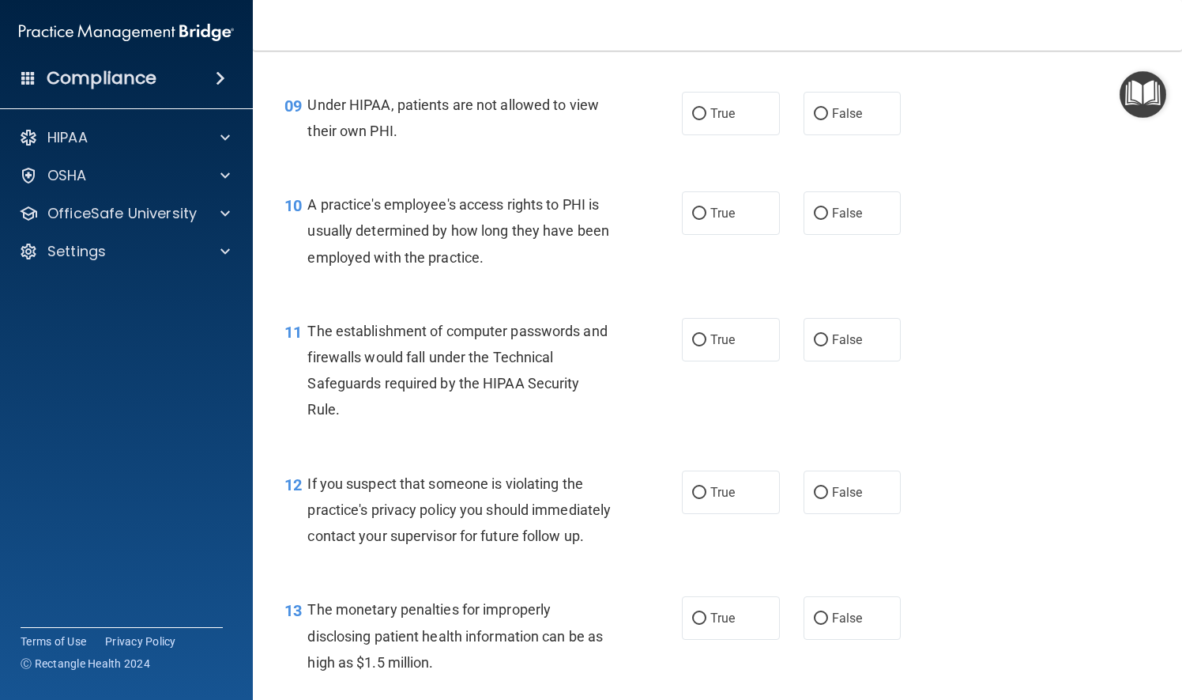
scroll to position [1186, 0]
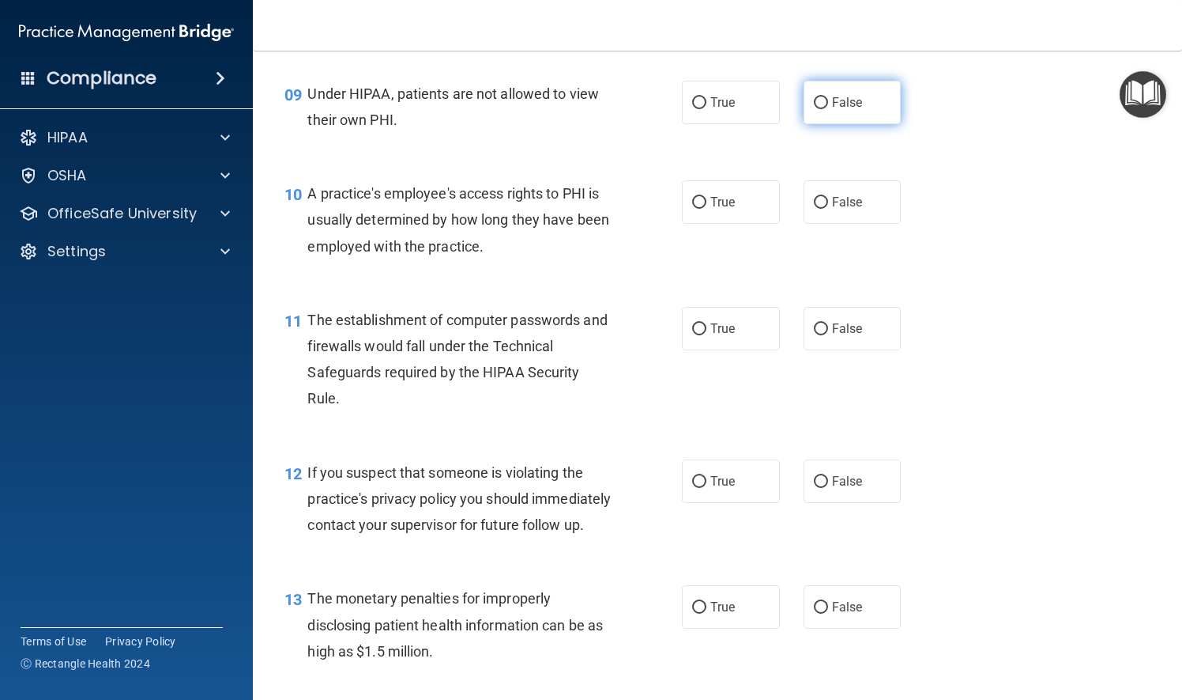
click at [814, 106] on input "False" at bounding box center [821, 103] width 14 height 12
radio input "true"
click at [816, 199] on input "False" at bounding box center [821, 203] width 14 height 12
radio input "true"
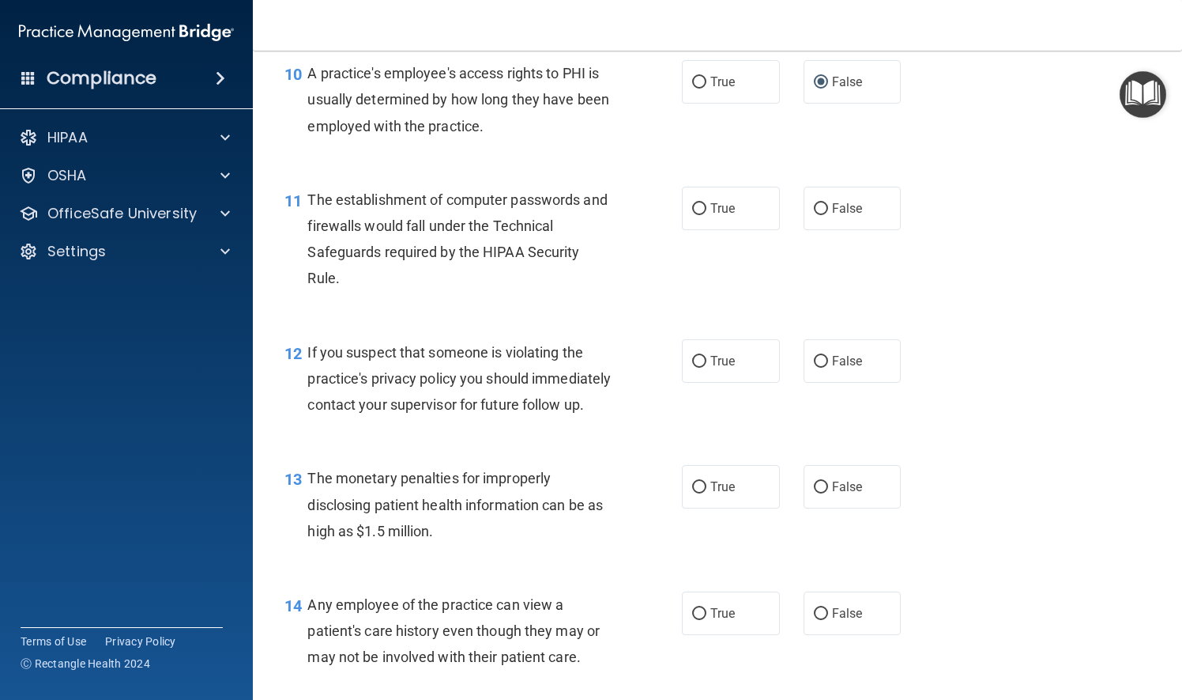
scroll to position [1344, 0]
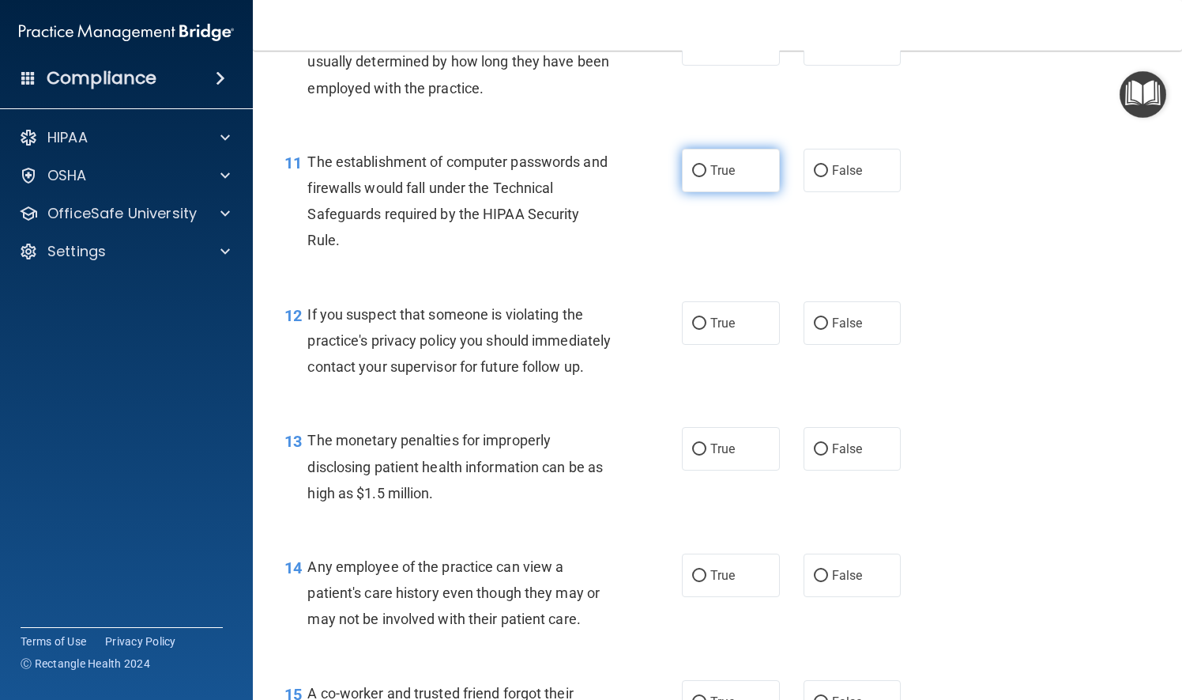
click at [692, 174] on input "True" at bounding box center [699, 171] width 14 height 12
radio input "true"
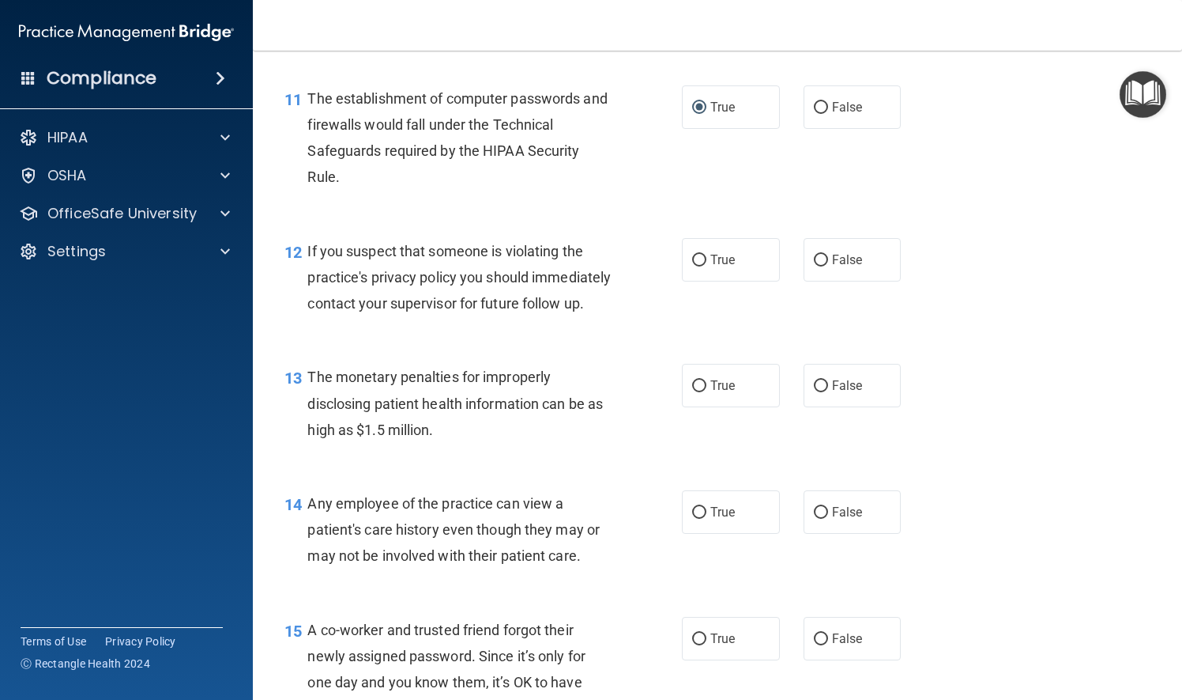
scroll to position [1502, 0]
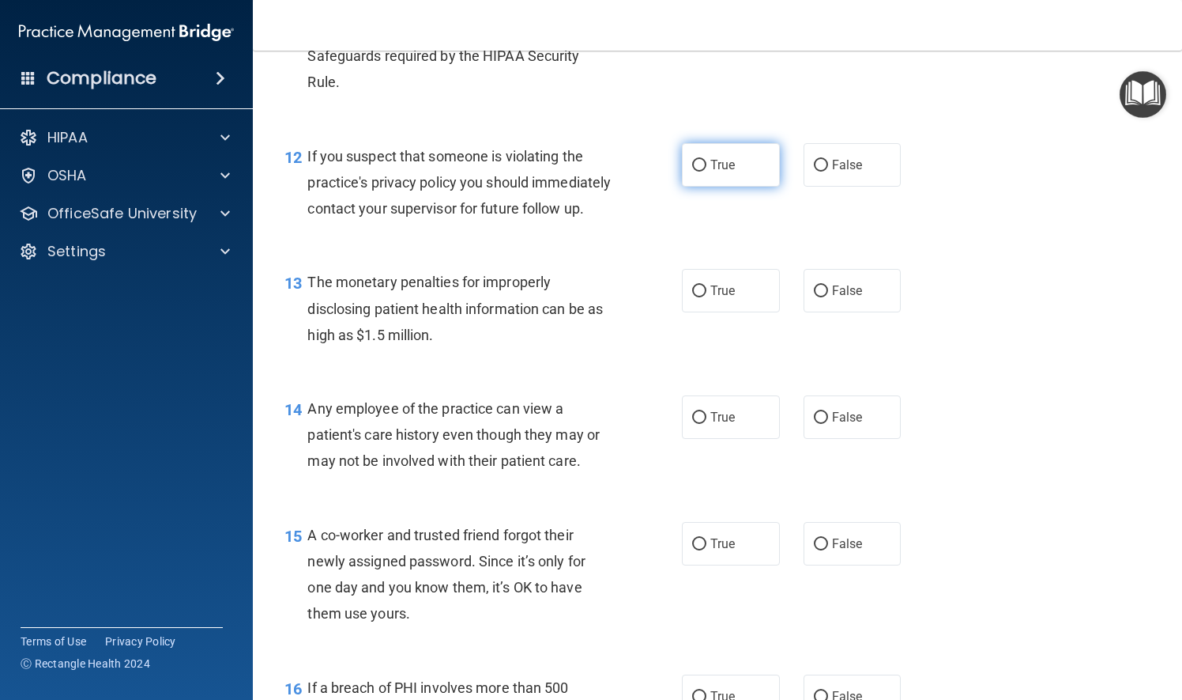
click at [692, 161] on input "True" at bounding box center [699, 166] width 14 height 12
radio input "true"
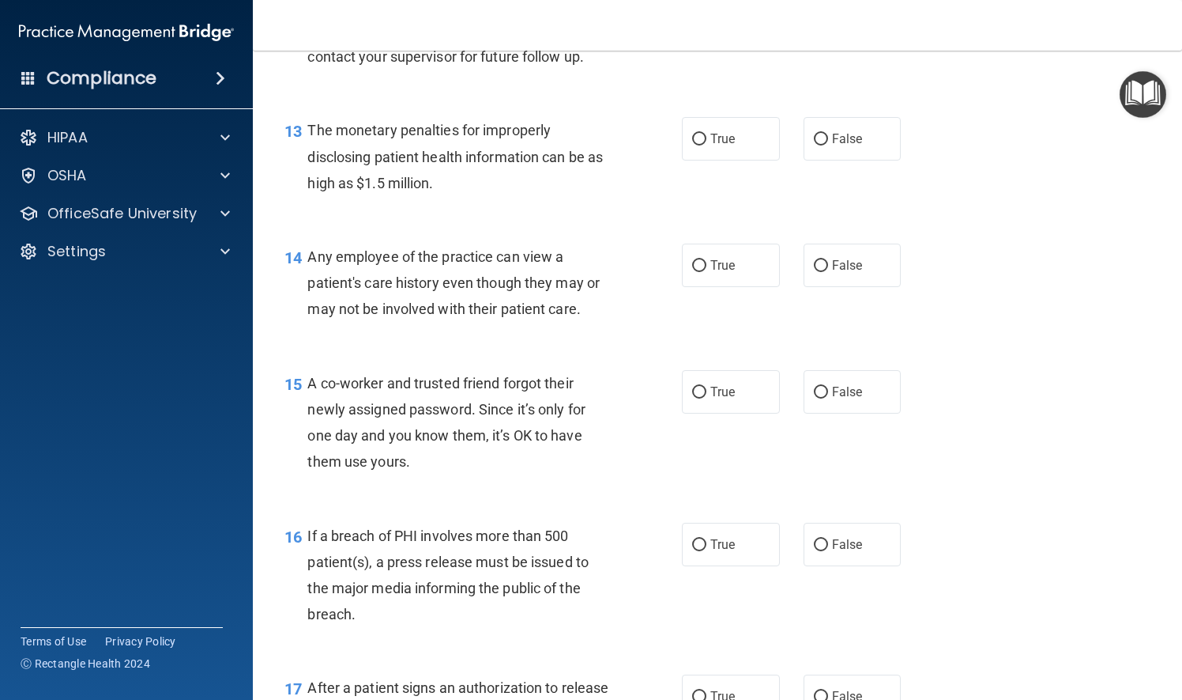
scroll to position [1660, 0]
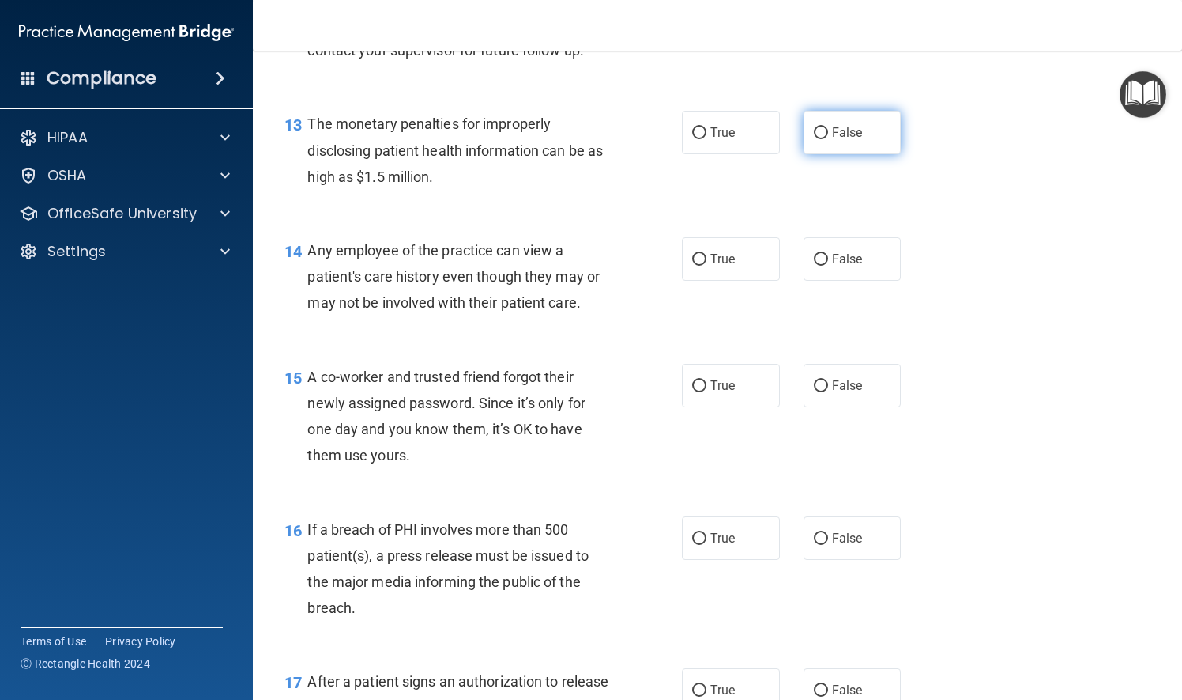
click at [814, 139] on input "False" at bounding box center [821, 133] width 14 height 12
radio input "true"
click at [814, 266] on input "False" at bounding box center [821, 260] width 14 height 12
radio input "true"
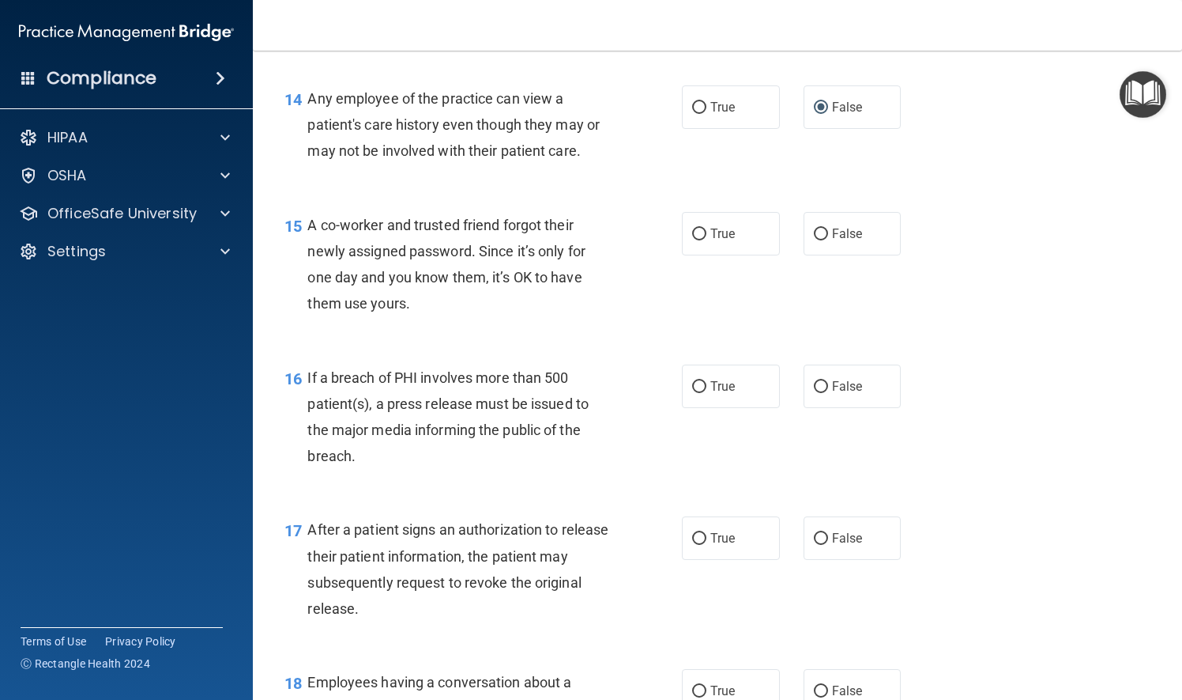
scroll to position [1818, 0]
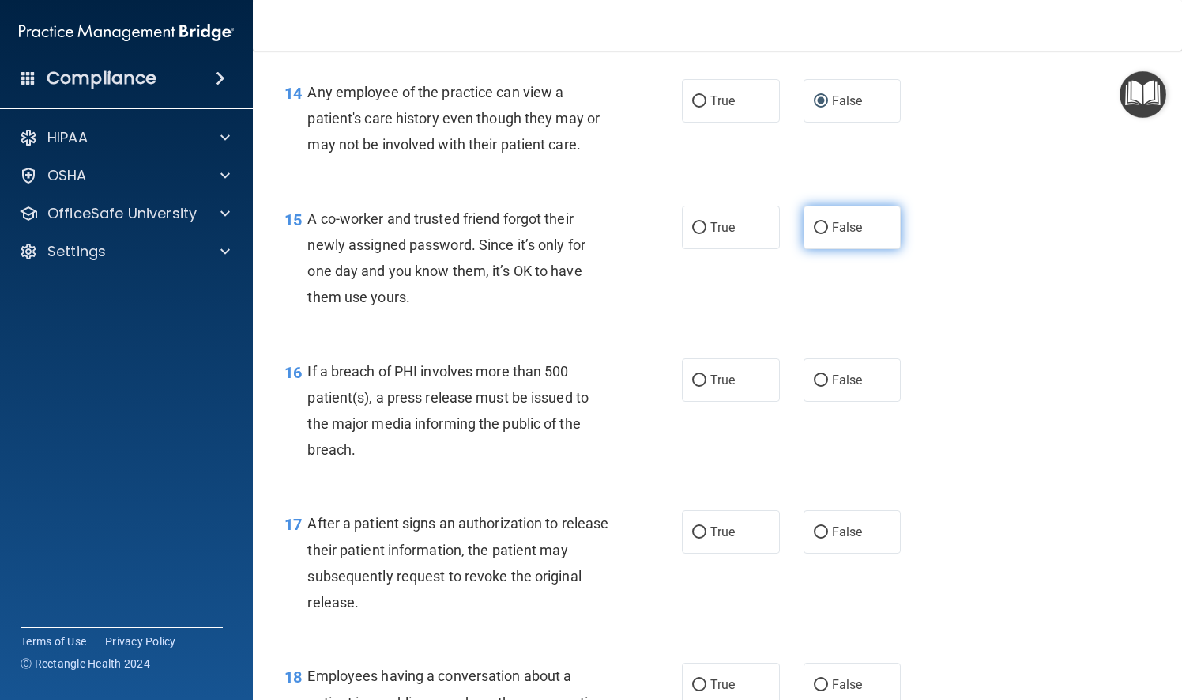
click at [814, 234] on input "False" at bounding box center [821, 228] width 14 height 12
radio input "true"
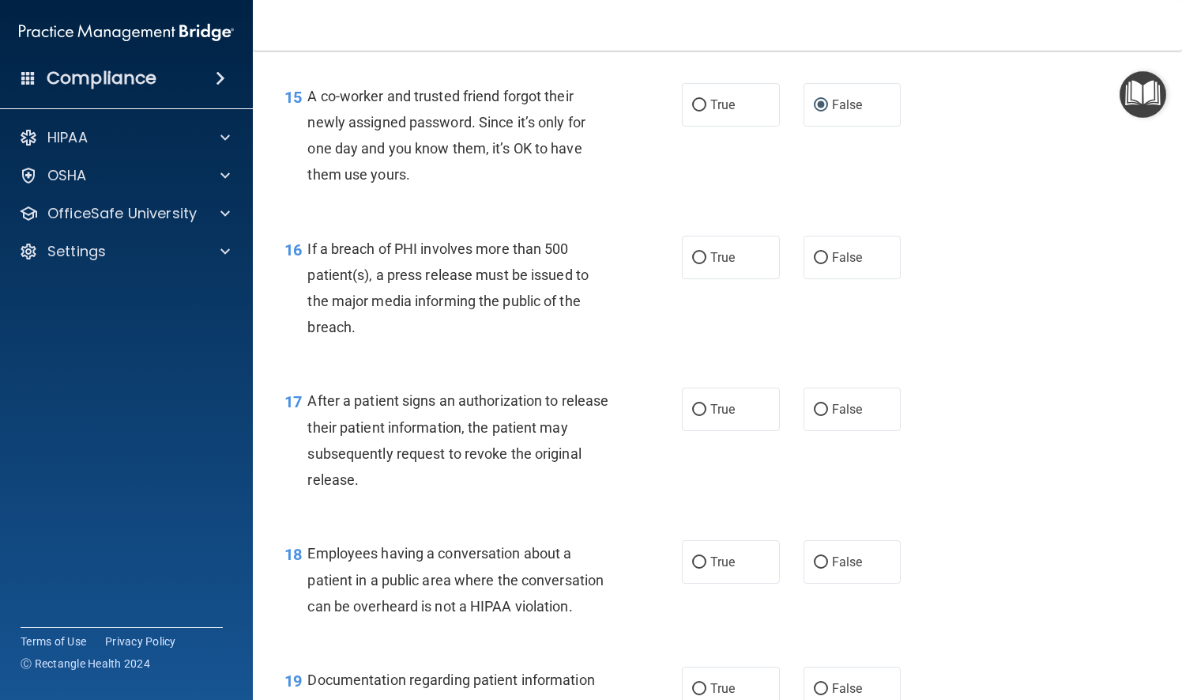
scroll to position [1976, 0]
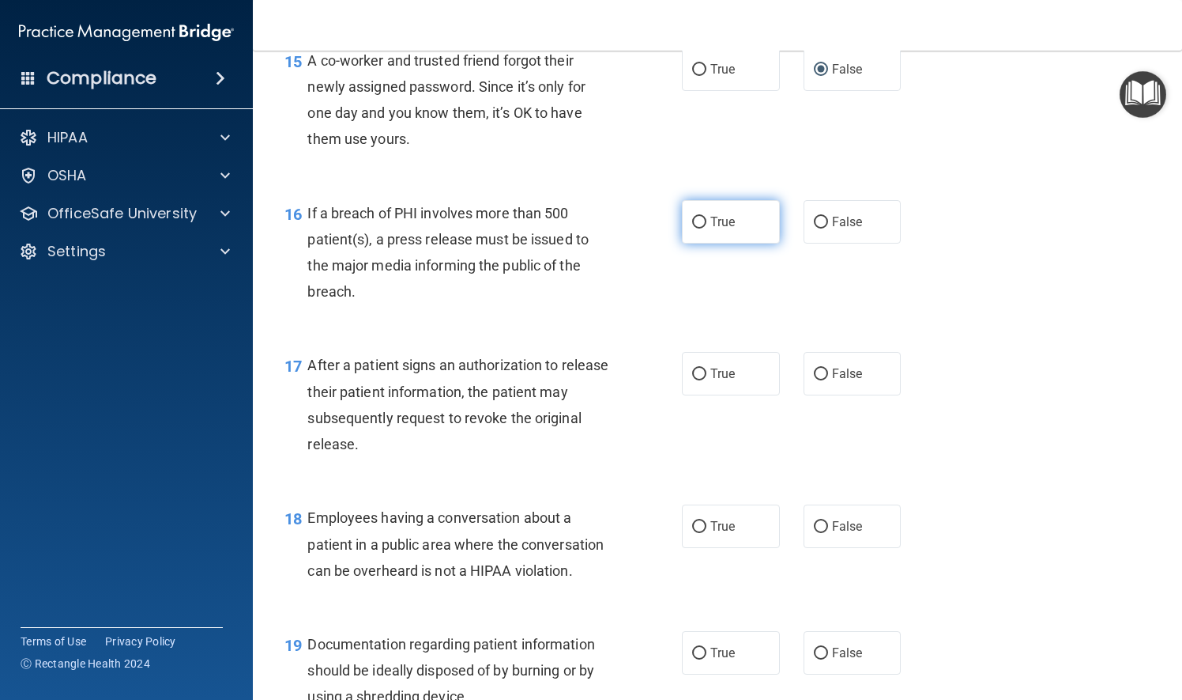
click at [692, 228] on input "True" at bounding box center [699, 223] width 14 height 12
radio input "true"
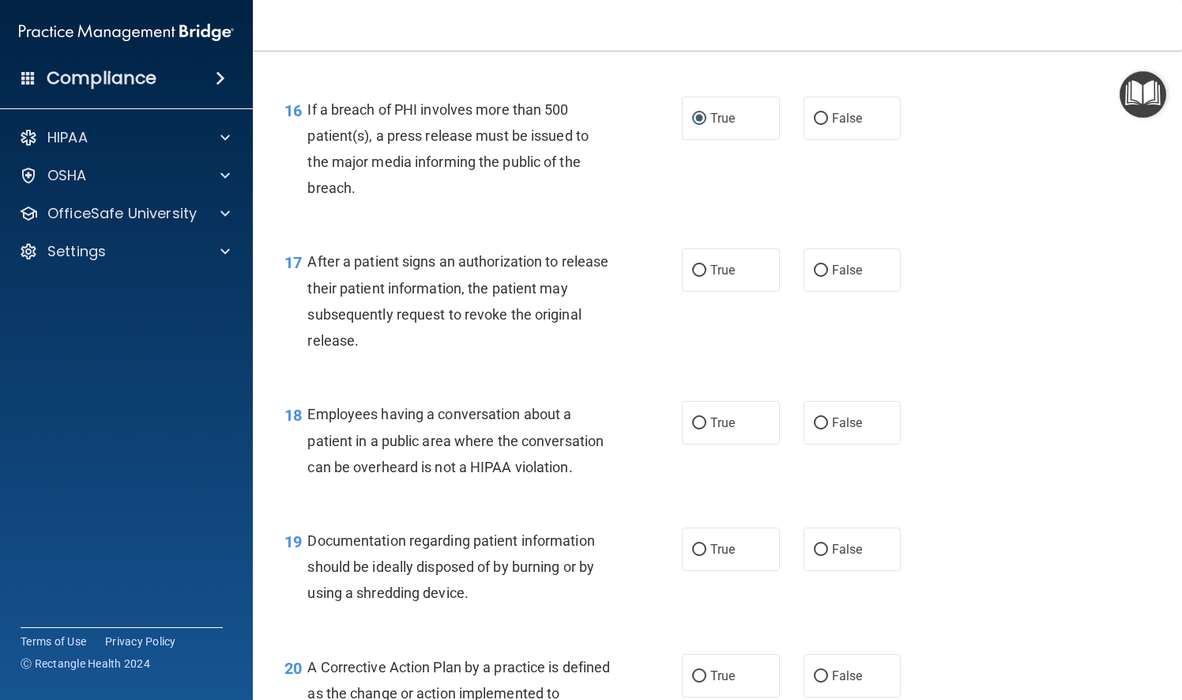
scroll to position [2134, 0]
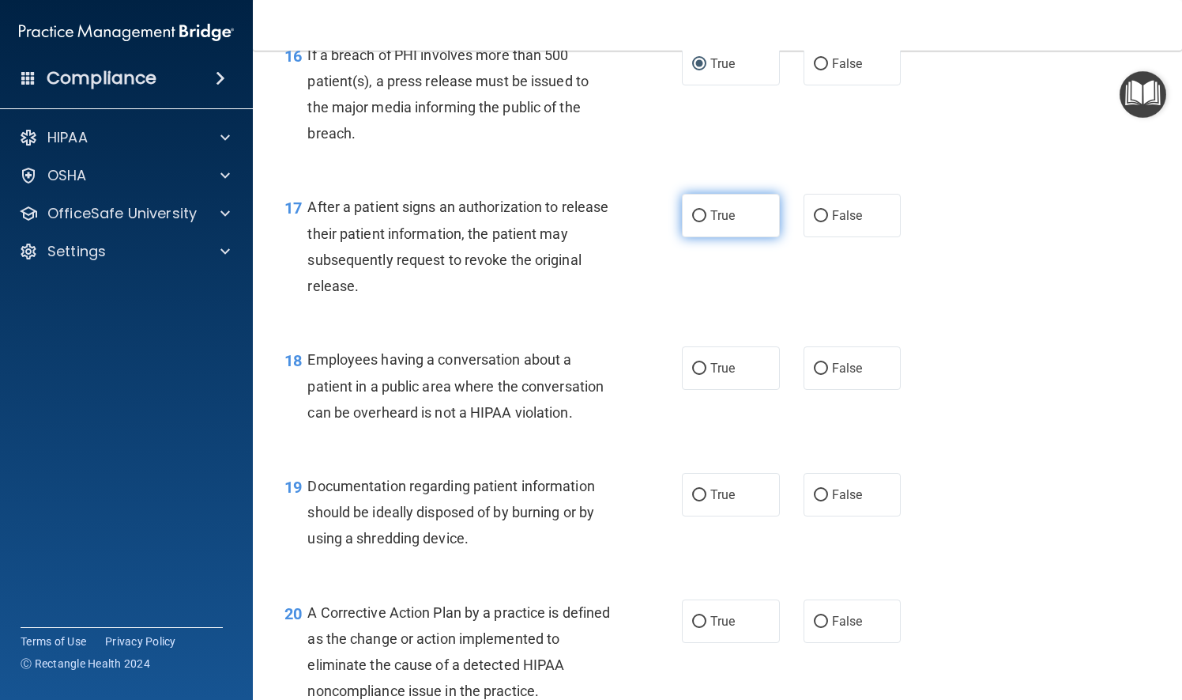
click at [692, 222] on input "True" at bounding box center [699, 216] width 14 height 12
radio input "true"
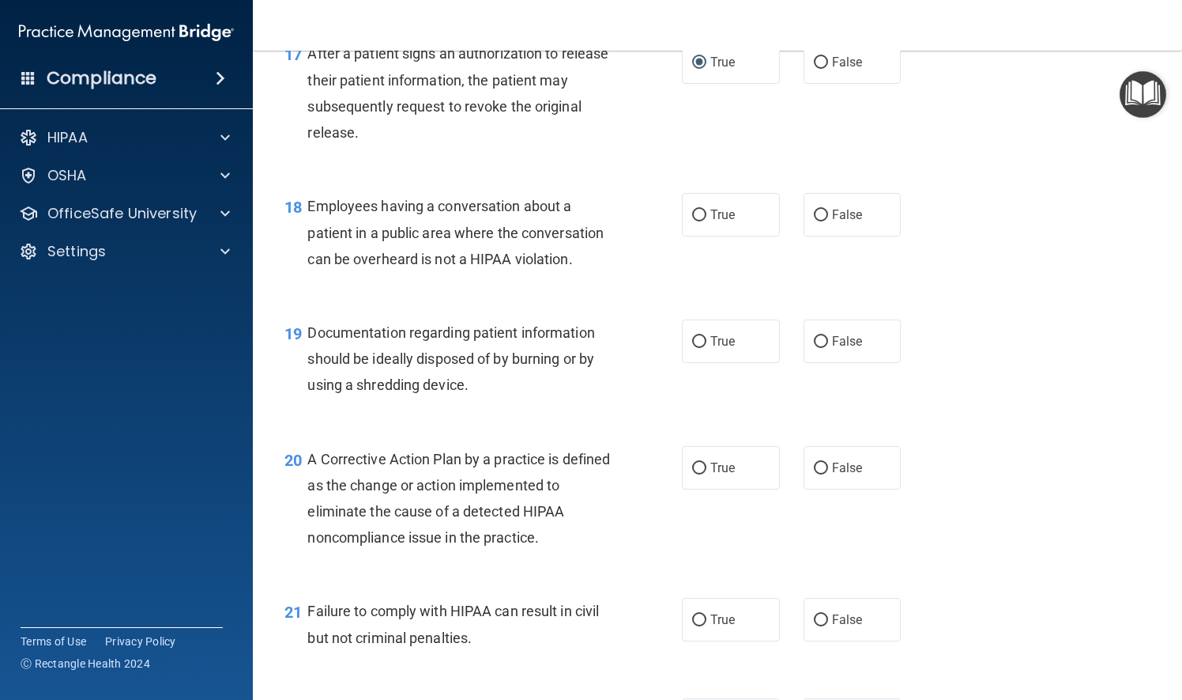
scroll to position [2292, 0]
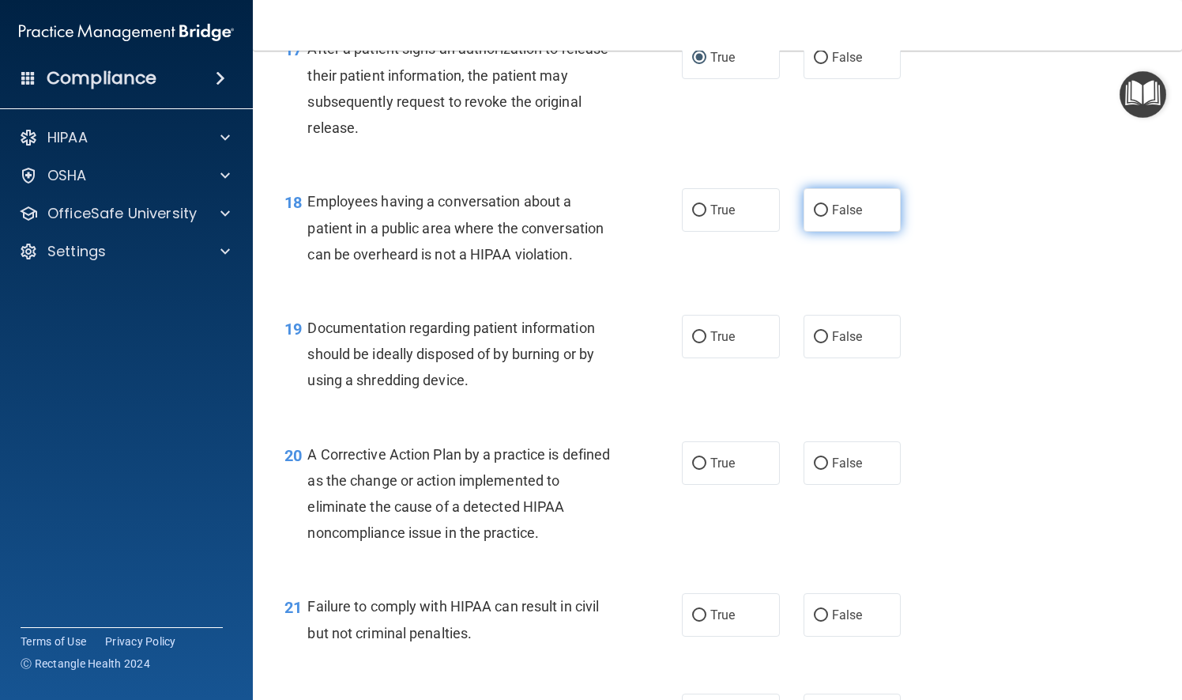
click at [814, 217] on input "False" at bounding box center [821, 211] width 14 height 12
radio input "true"
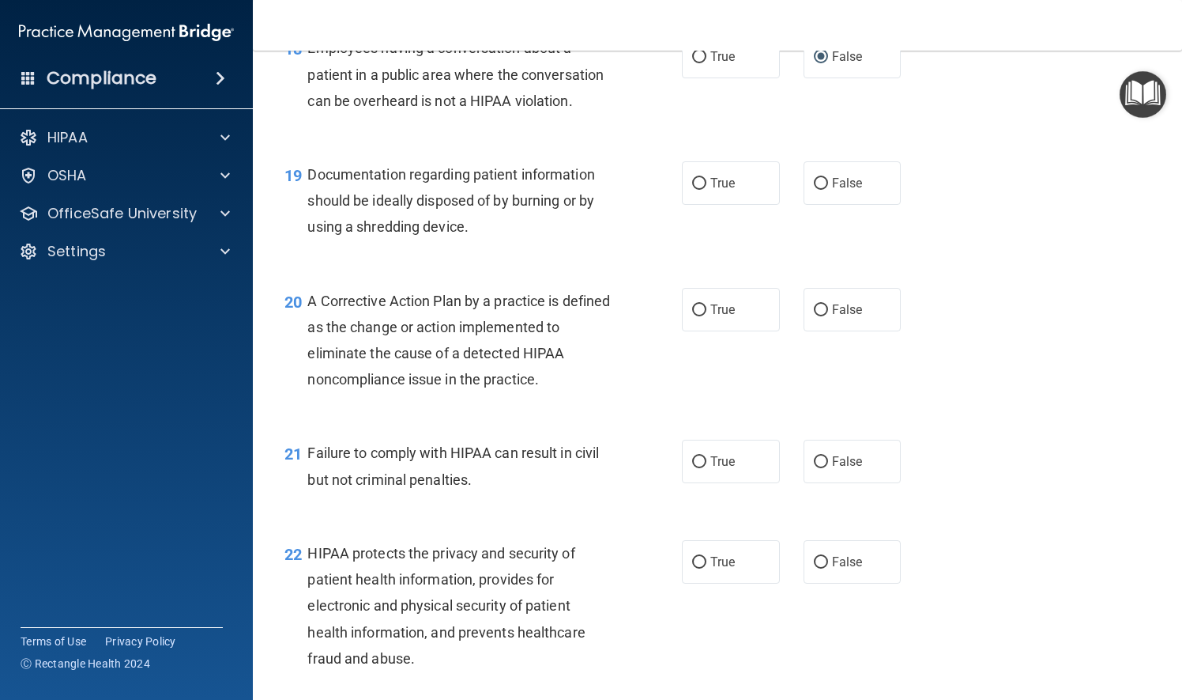
scroll to position [2450, 0]
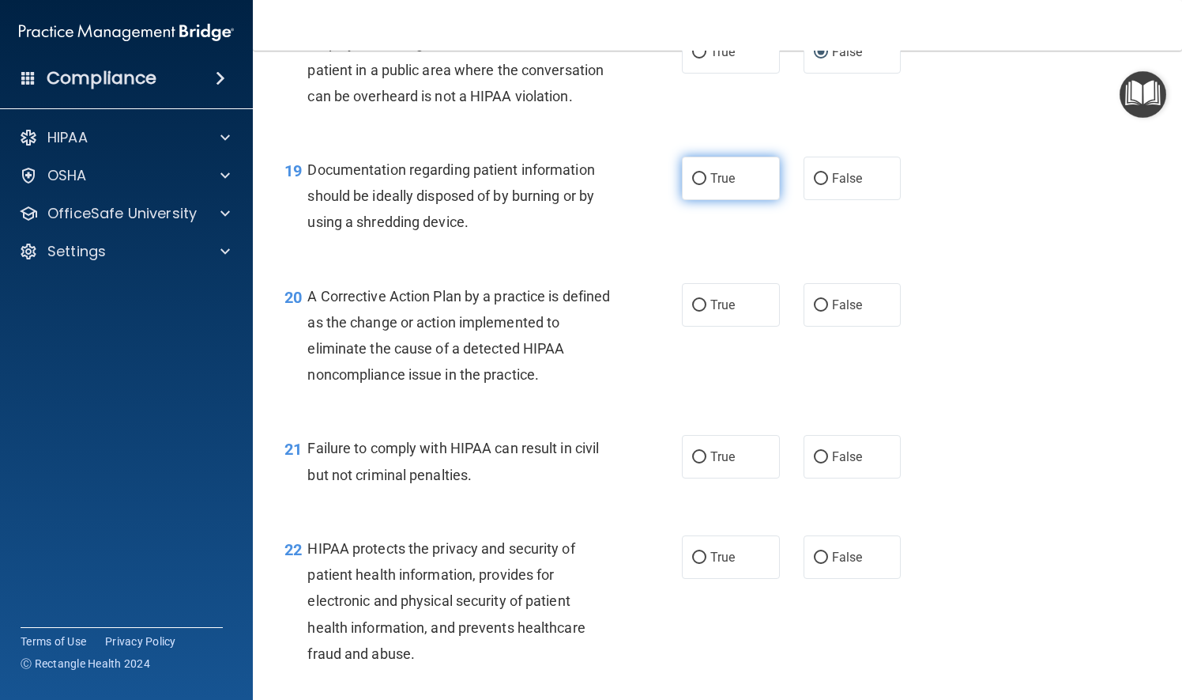
click at [693, 185] on input "True" at bounding box center [699, 179] width 14 height 12
radio input "true"
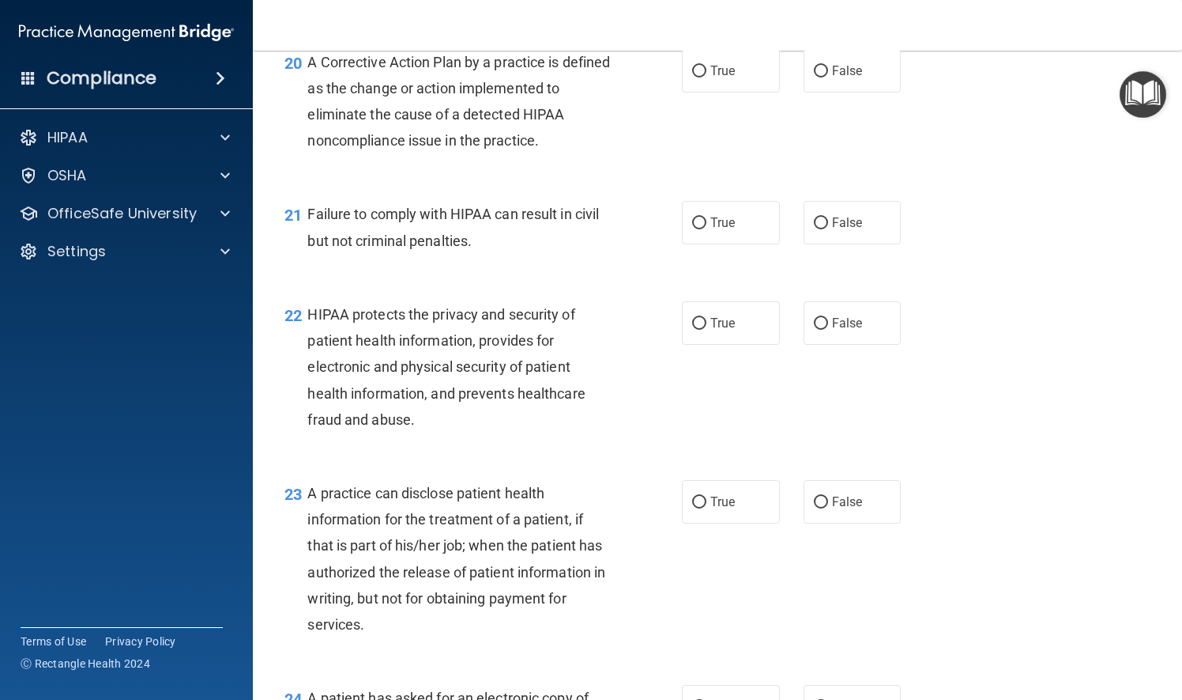
scroll to position [2687, 0]
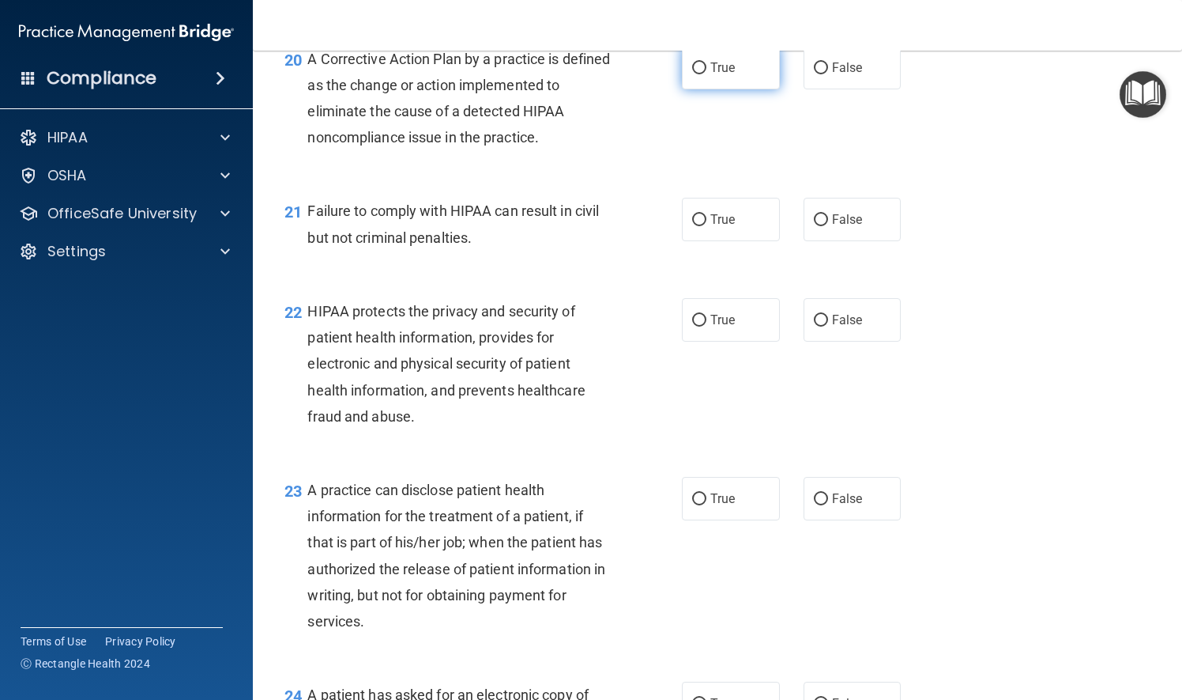
click at [689, 89] on label "True" at bounding box center [731, 67] width 98 height 43
click at [692, 74] on input "True" at bounding box center [699, 68] width 14 height 12
radio input "true"
click at [814, 226] on input "False" at bounding box center [821, 220] width 14 height 12
radio input "true"
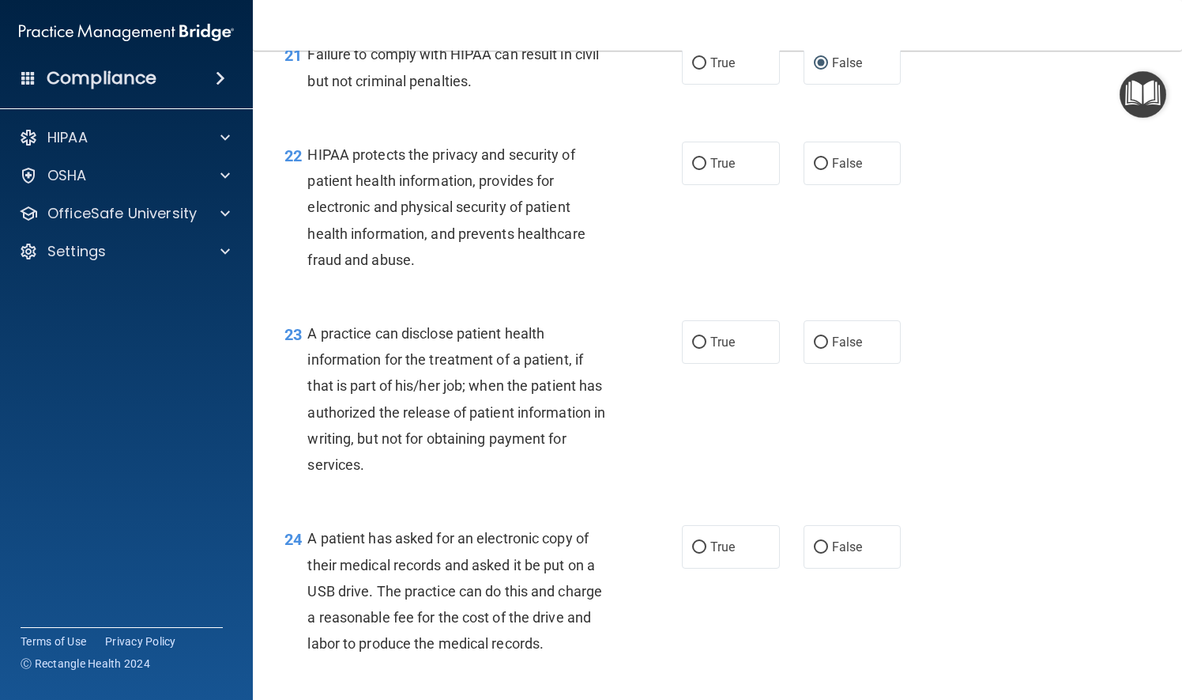
scroll to position [2846, 0]
click at [692, 168] on input "True" at bounding box center [699, 163] width 14 height 12
radio input "true"
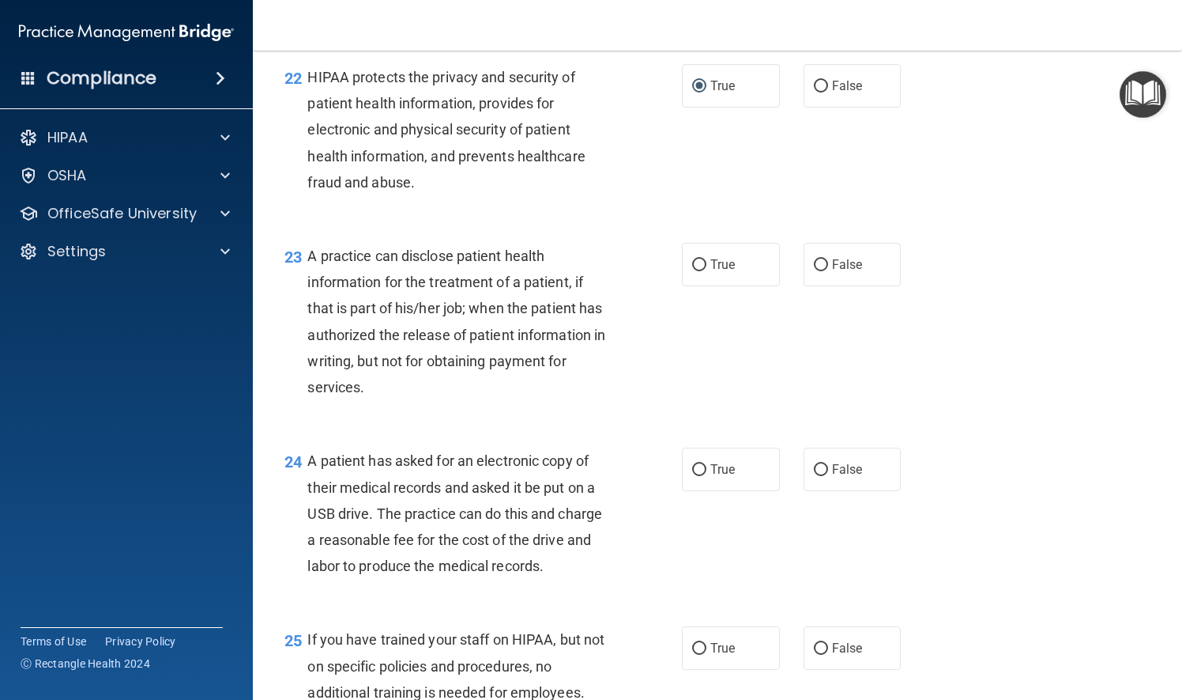
scroll to position [3004, 0]
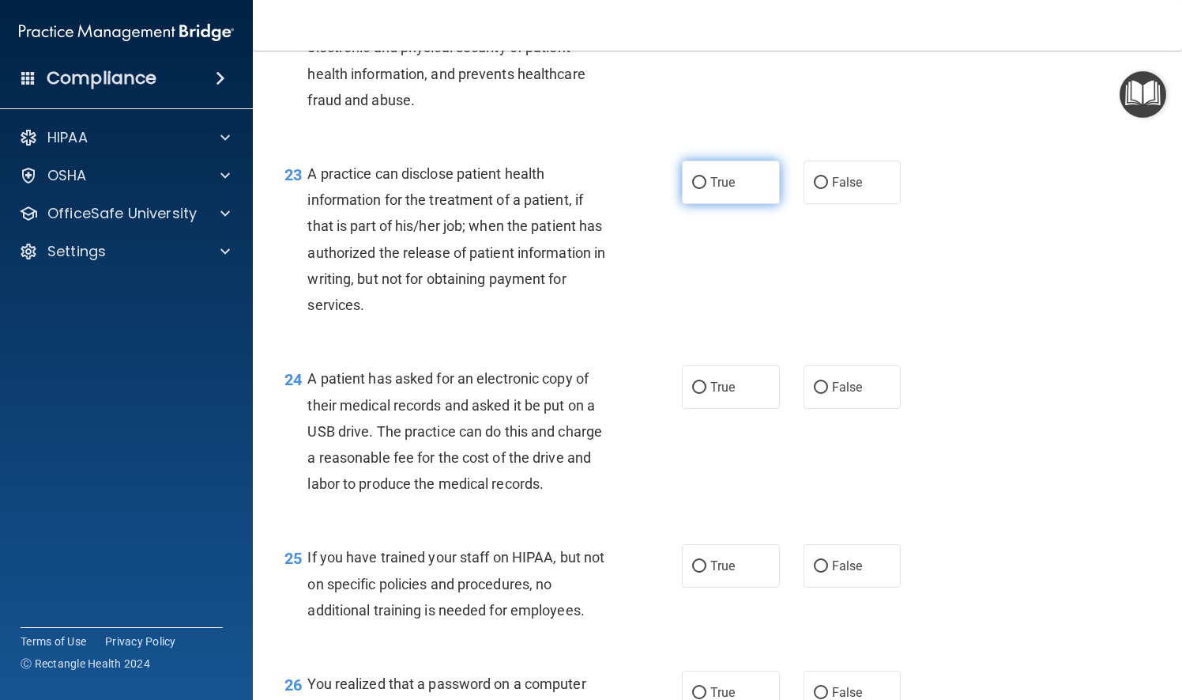
click at [692, 189] on input "True" at bounding box center [699, 183] width 14 height 12
radio input "true"
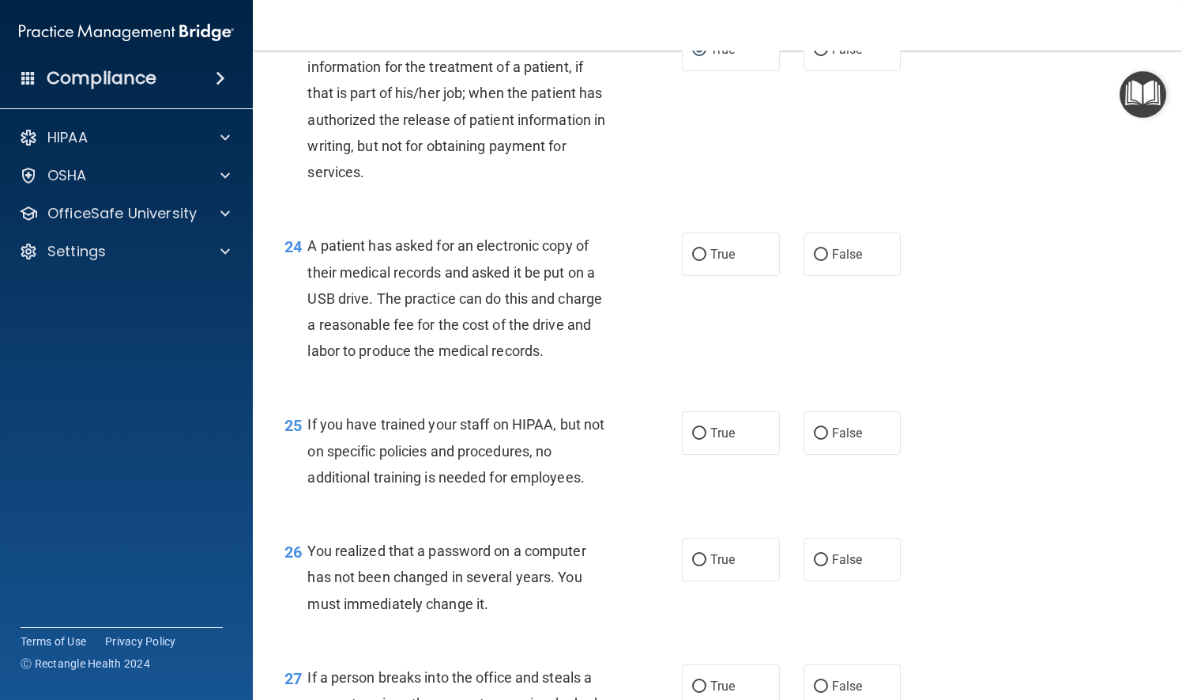
scroll to position [3162, 0]
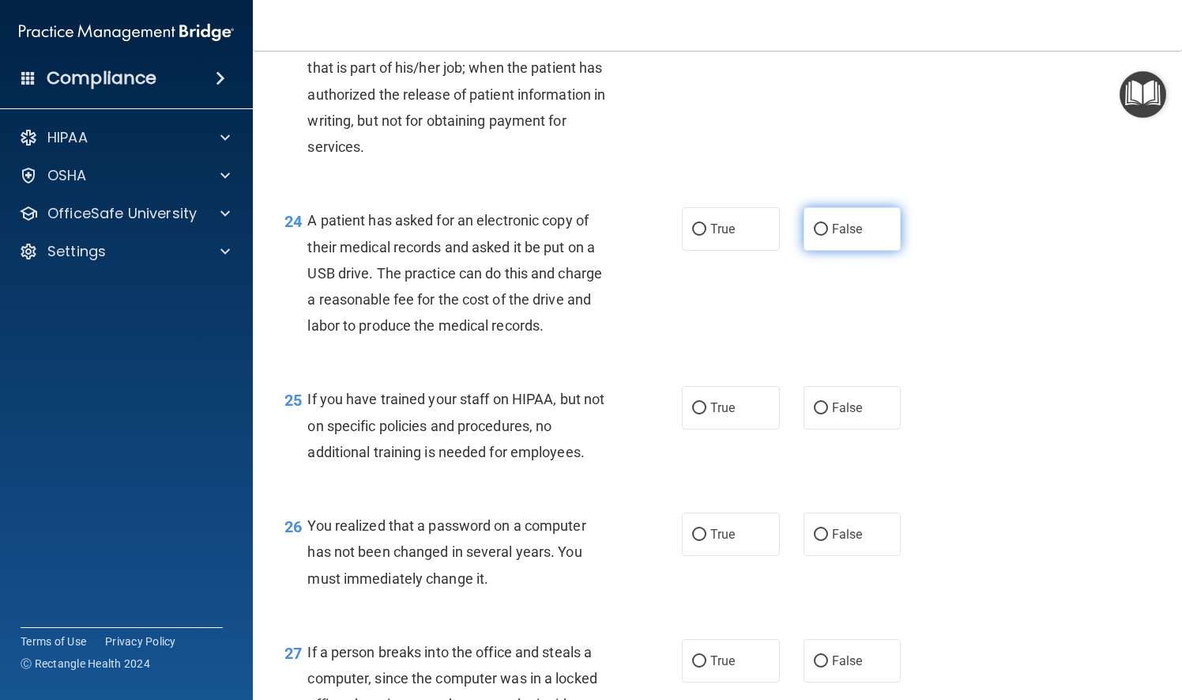
click at [814, 236] on input "False" at bounding box center [821, 230] width 14 height 12
radio input "true"
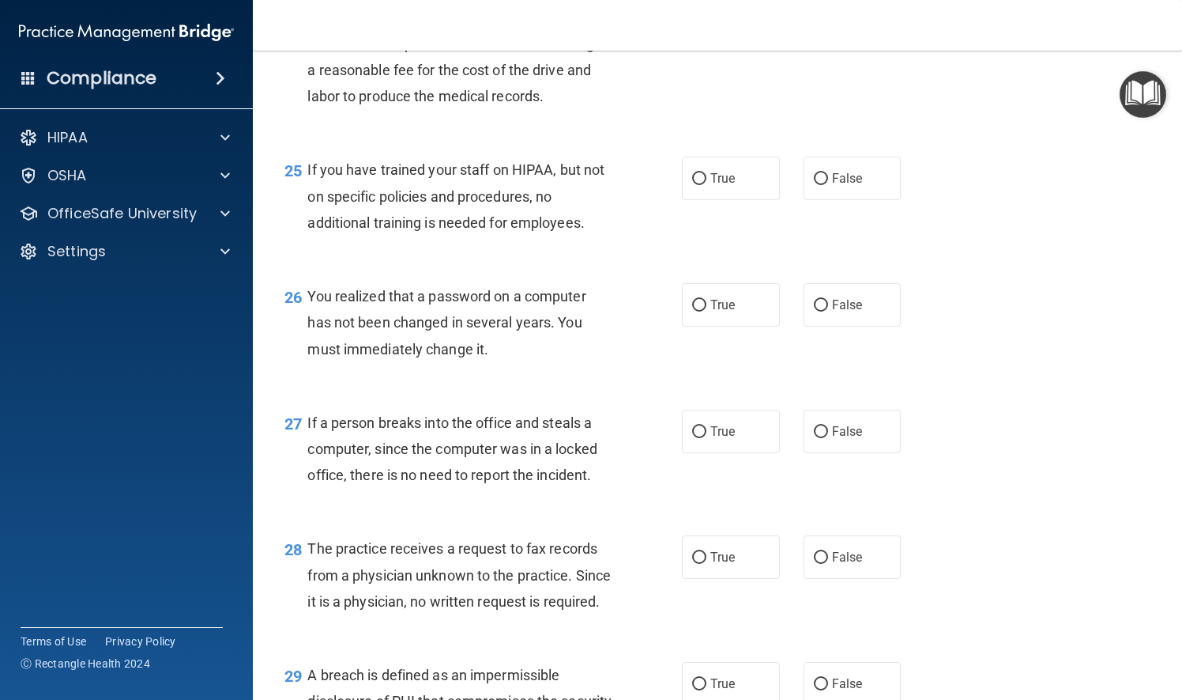
scroll to position [3399, 0]
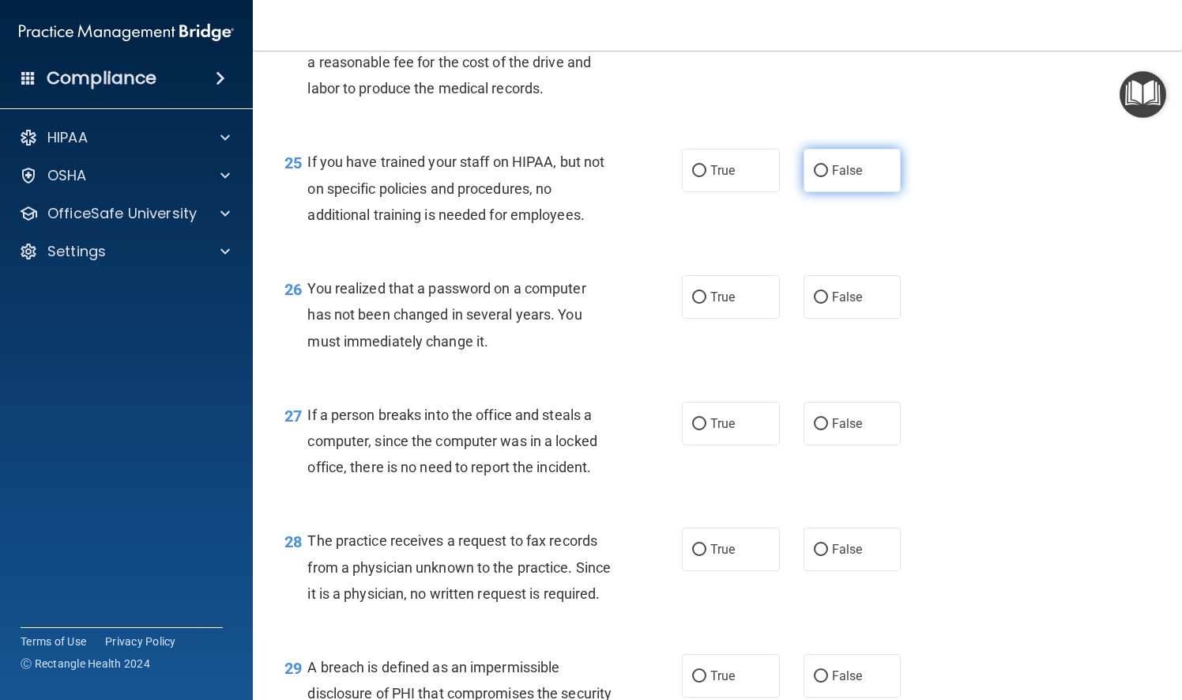
click at [814, 177] on input "False" at bounding box center [821, 171] width 14 height 12
radio input "true"
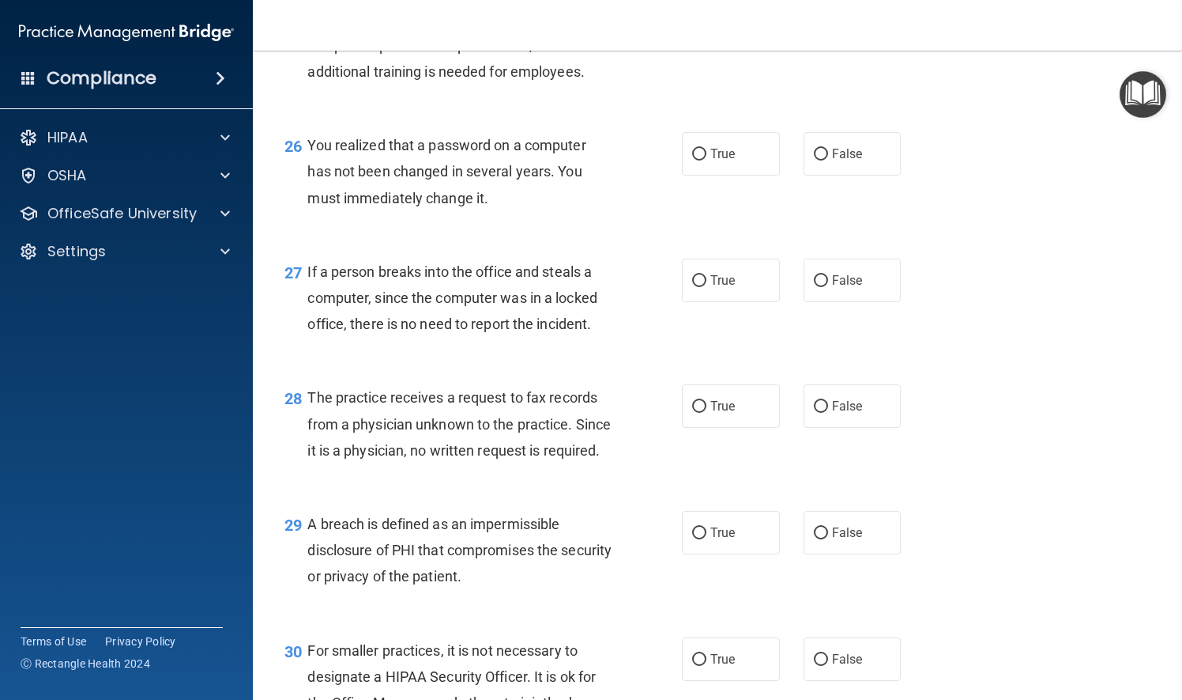
scroll to position [3557, 0]
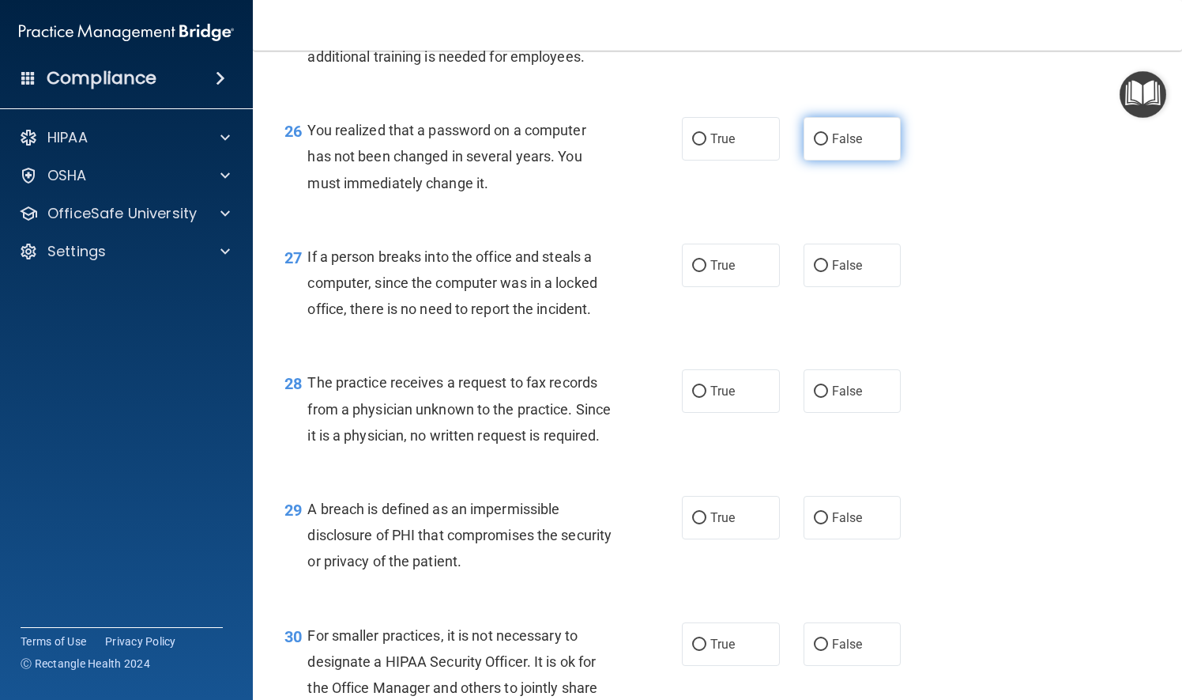
click at [814, 145] on input "False" at bounding box center [821, 140] width 14 height 12
radio input "true"
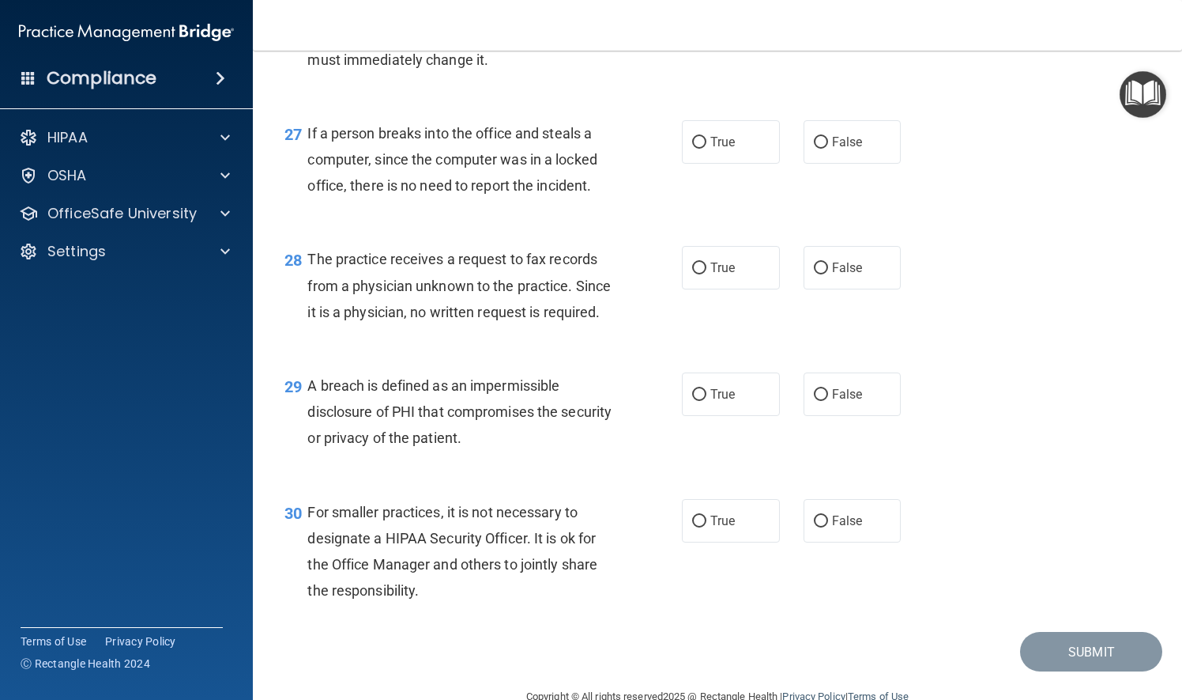
scroll to position [3715, 0]
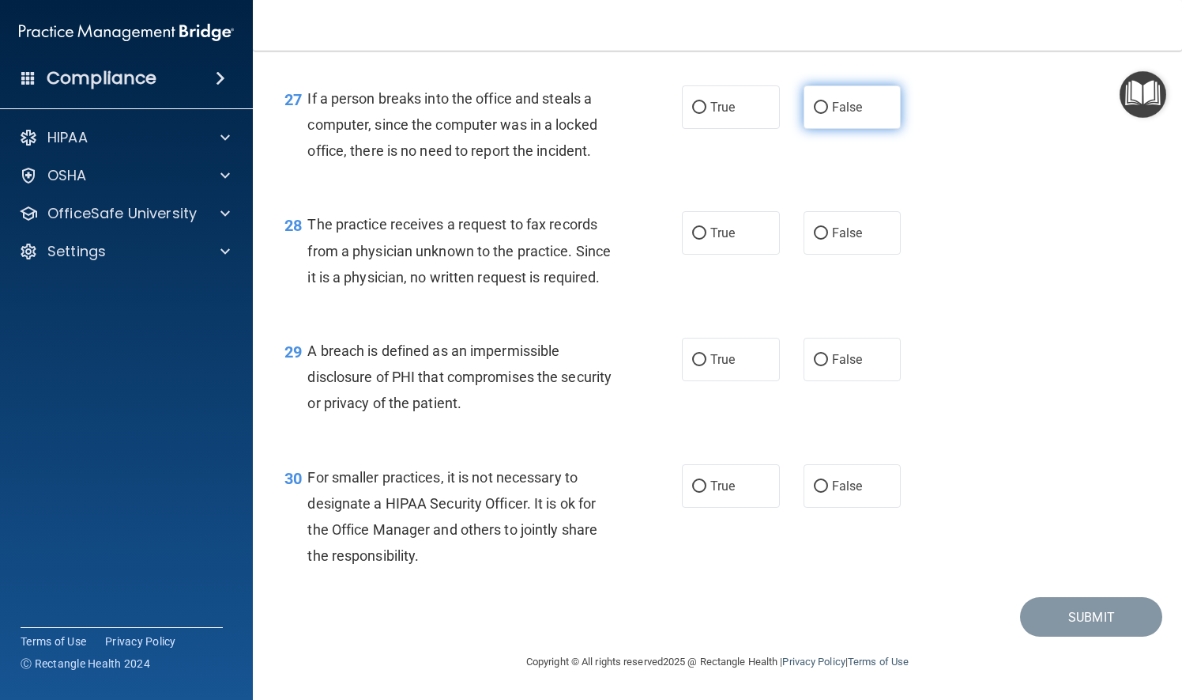
click at [814, 129] on label "False" at bounding box center [853, 106] width 98 height 43
click at [814, 114] on input "False" at bounding box center [821, 108] width 14 height 12
radio input "true"
click at [814, 239] on input "False" at bounding box center [821, 234] width 14 height 12
radio input "true"
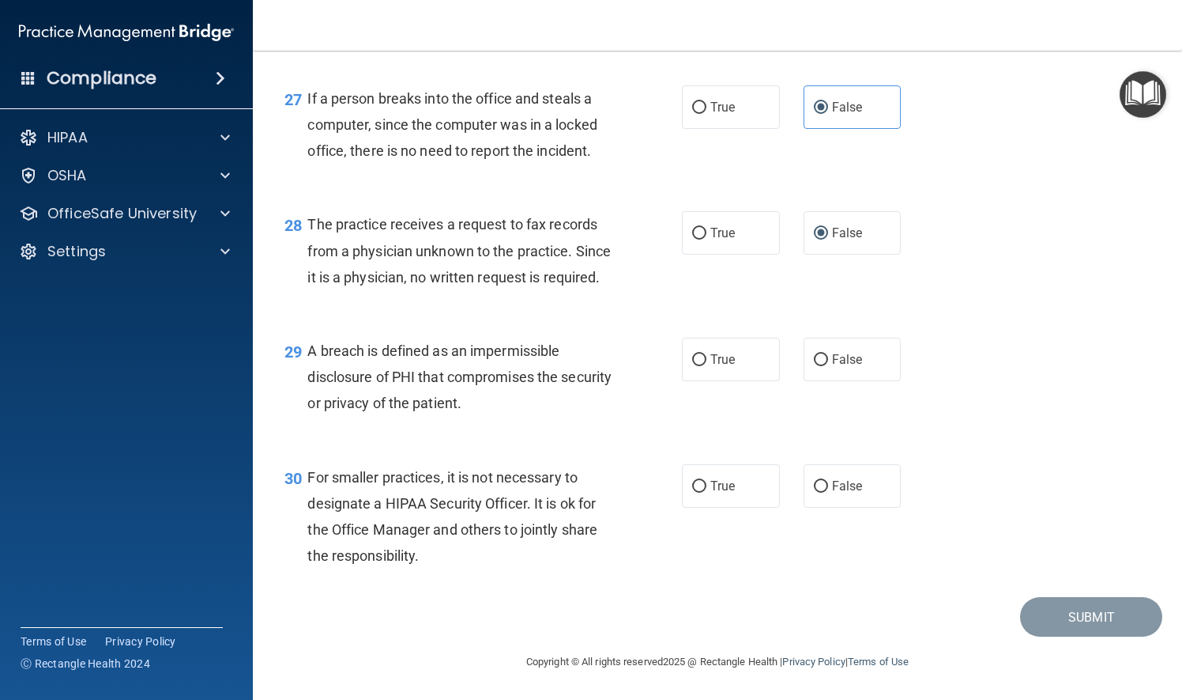
scroll to position [3767, 0]
click at [692, 357] on input "True" at bounding box center [699, 360] width 14 height 12
radio input "true"
click at [693, 485] on input "True" at bounding box center [699, 487] width 14 height 12
radio input "true"
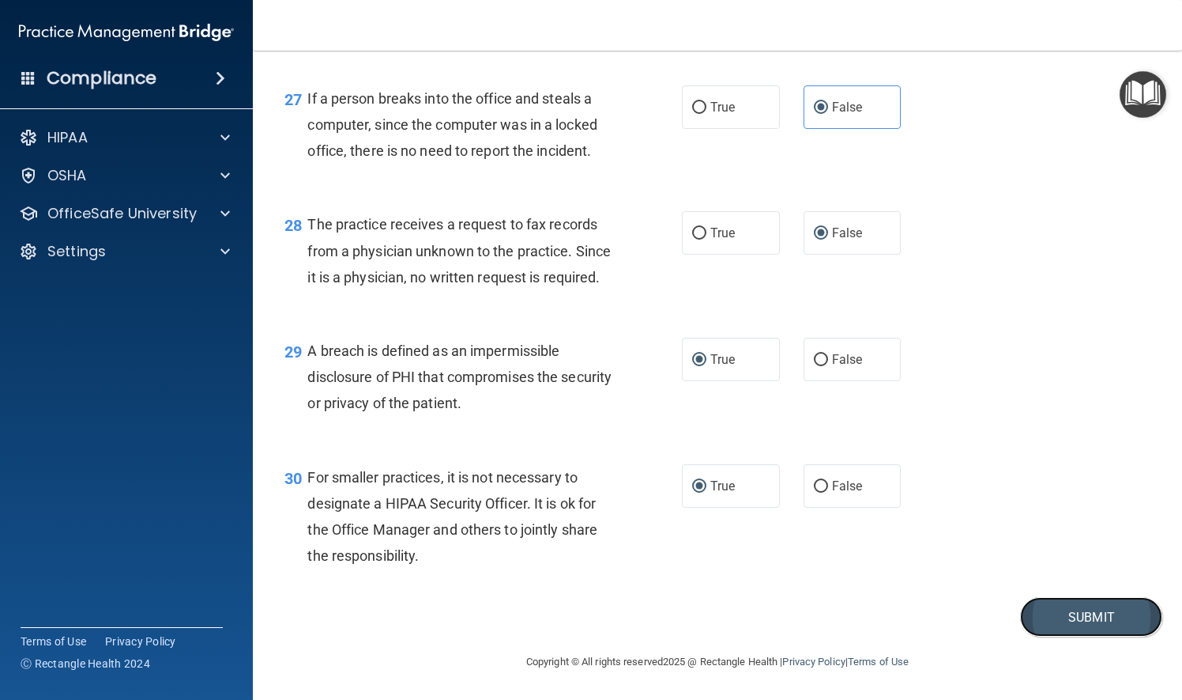
click at [1083, 622] on button "Submit" at bounding box center [1091, 617] width 142 height 40
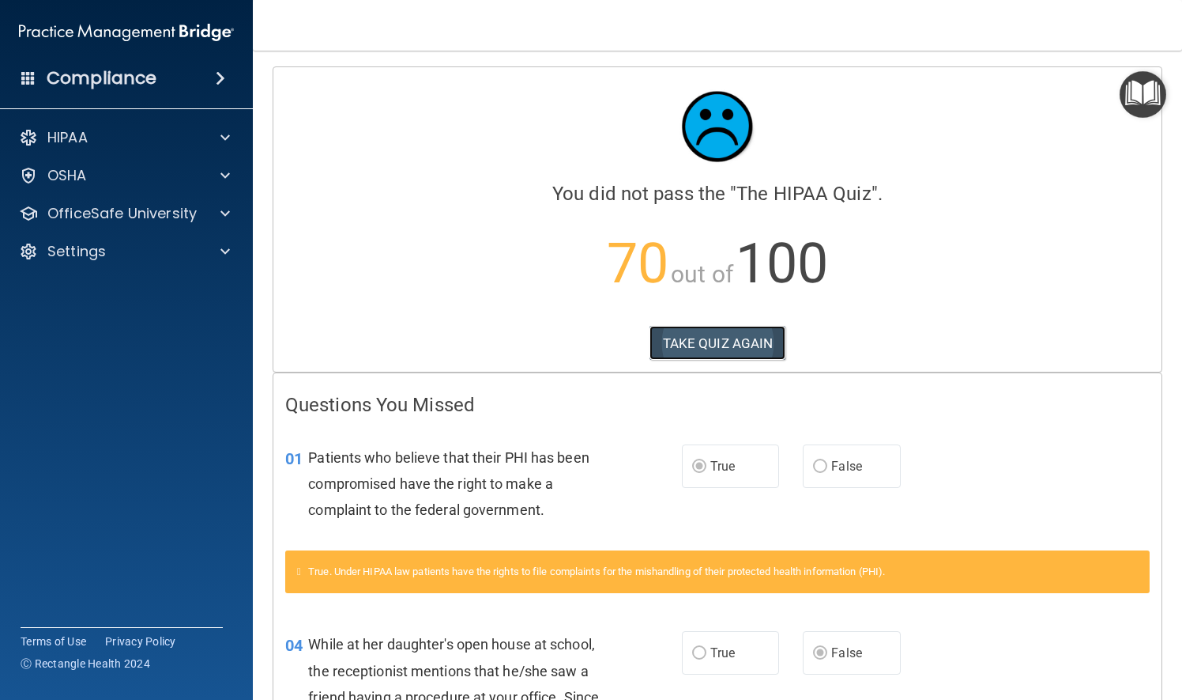
click at [720, 346] on button "TAKE QUIZ AGAIN" at bounding box center [718, 343] width 137 height 35
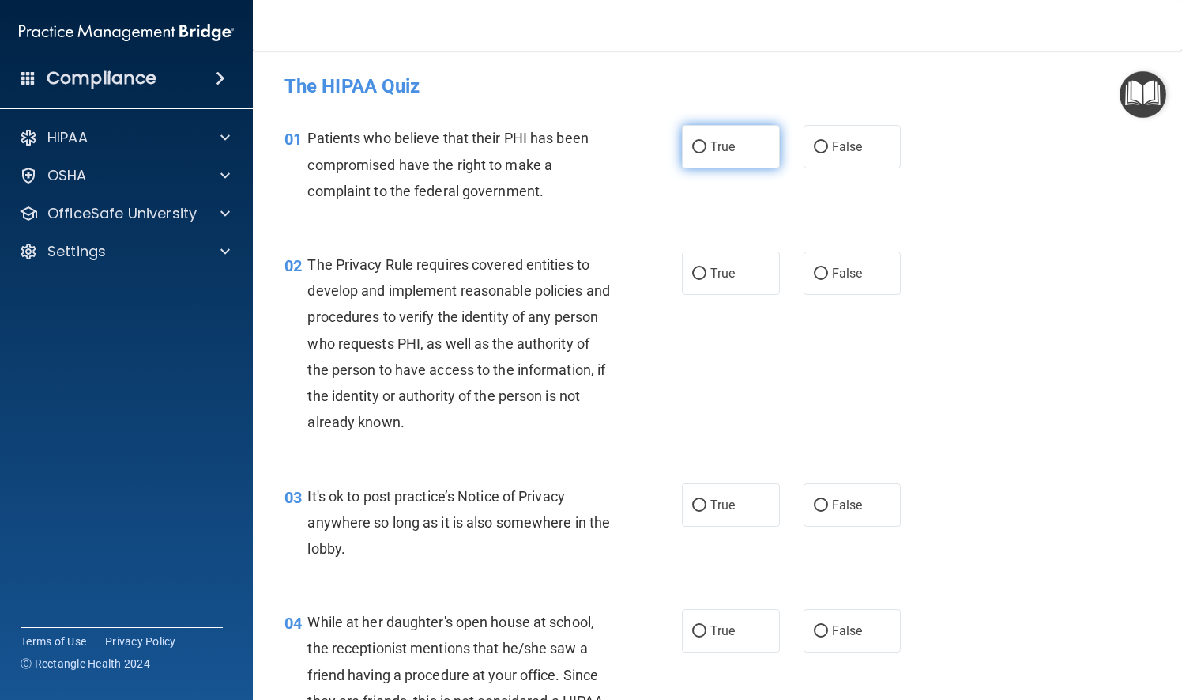
click at [694, 148] on input "True" at bounding box center [699, 147] width 14 height 12
radio input "true"
click at [692, 276] on input "True" at bounding box center [699, 274] width 14 height 12
radio input "true"
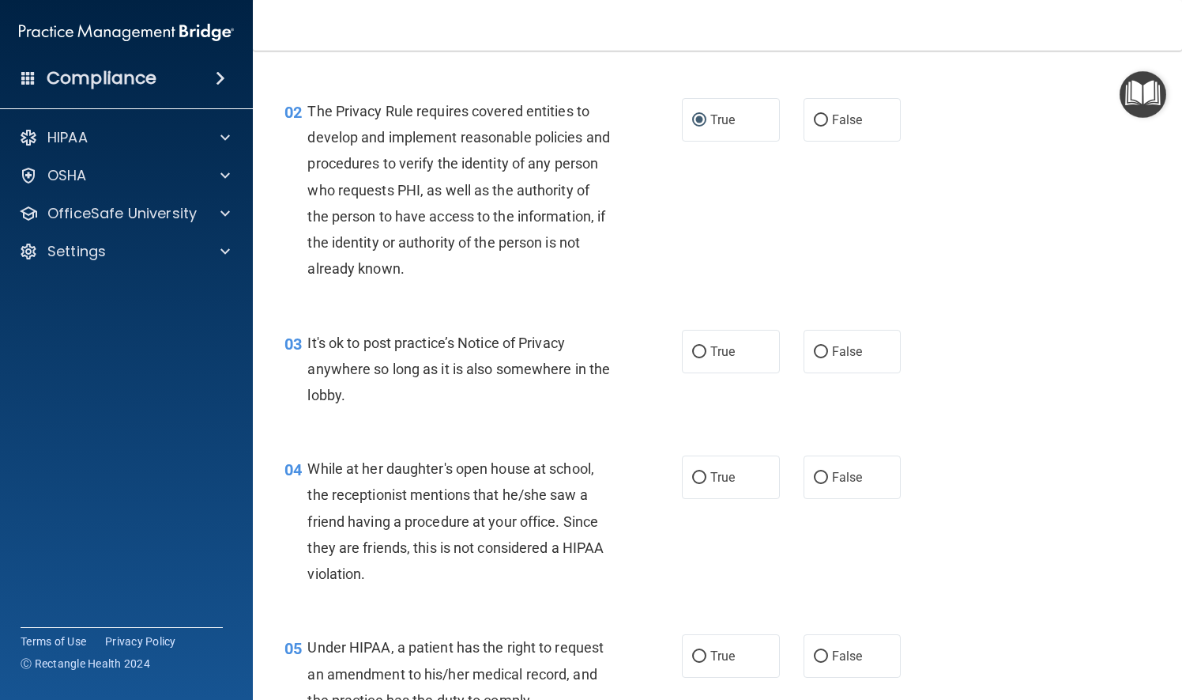
scroll to position [158, 0]
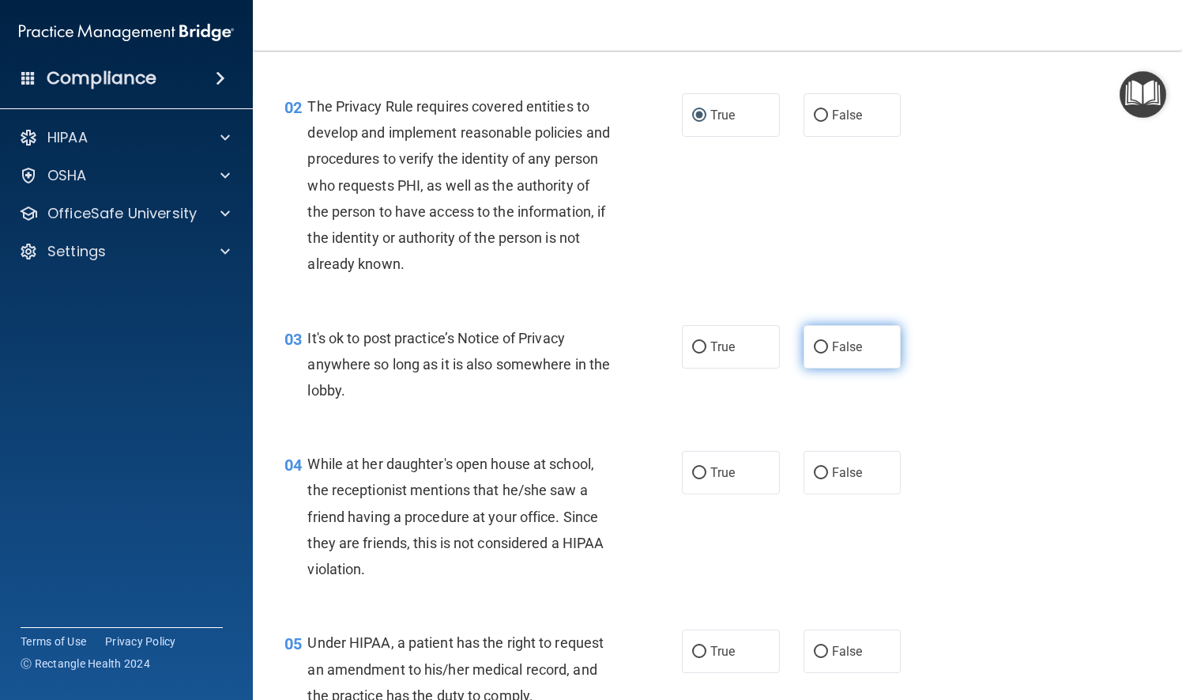
click at [814, 344] on input "False" at bounding box center [821, 347] width 14 height 12
radio input "true"
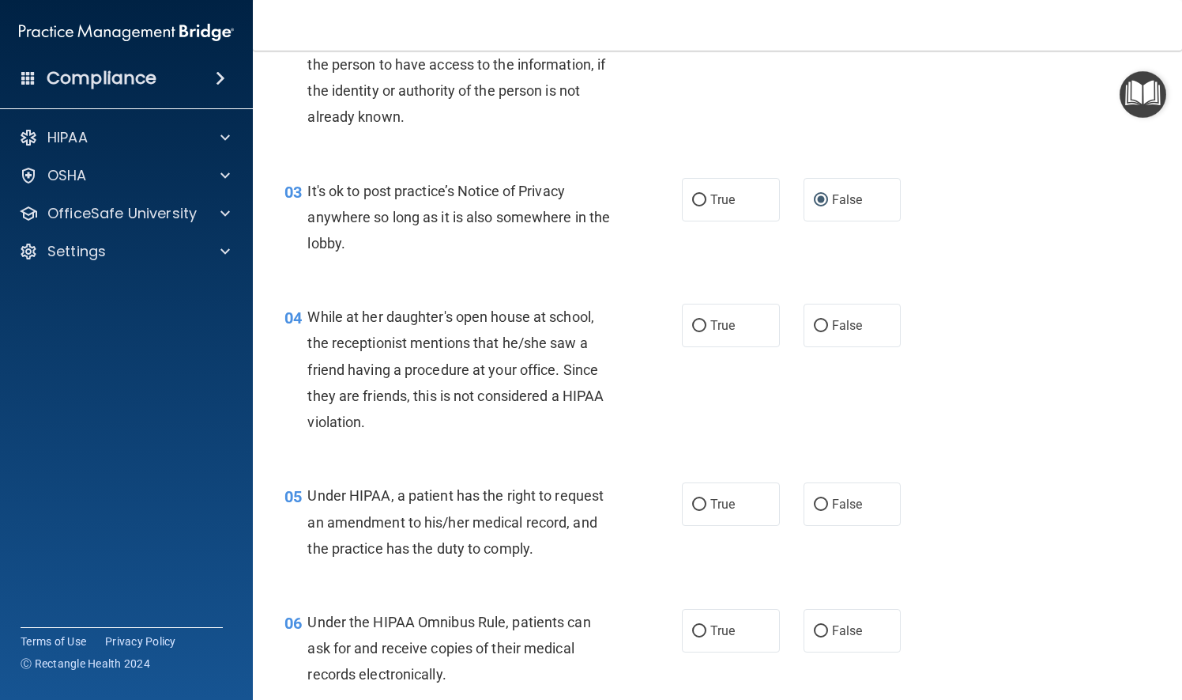
scroll to position [316, 0]
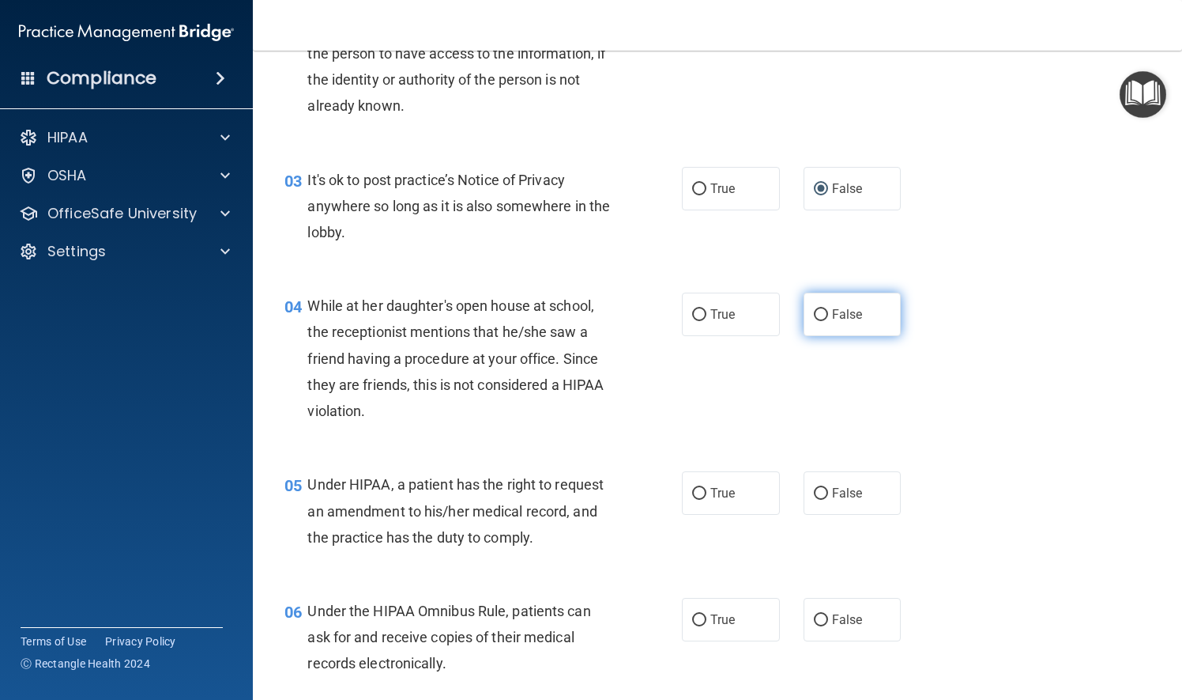
click at [814, 310] on input "False" at bounding box center [821, 315] width 14 height 12
radio input "true"
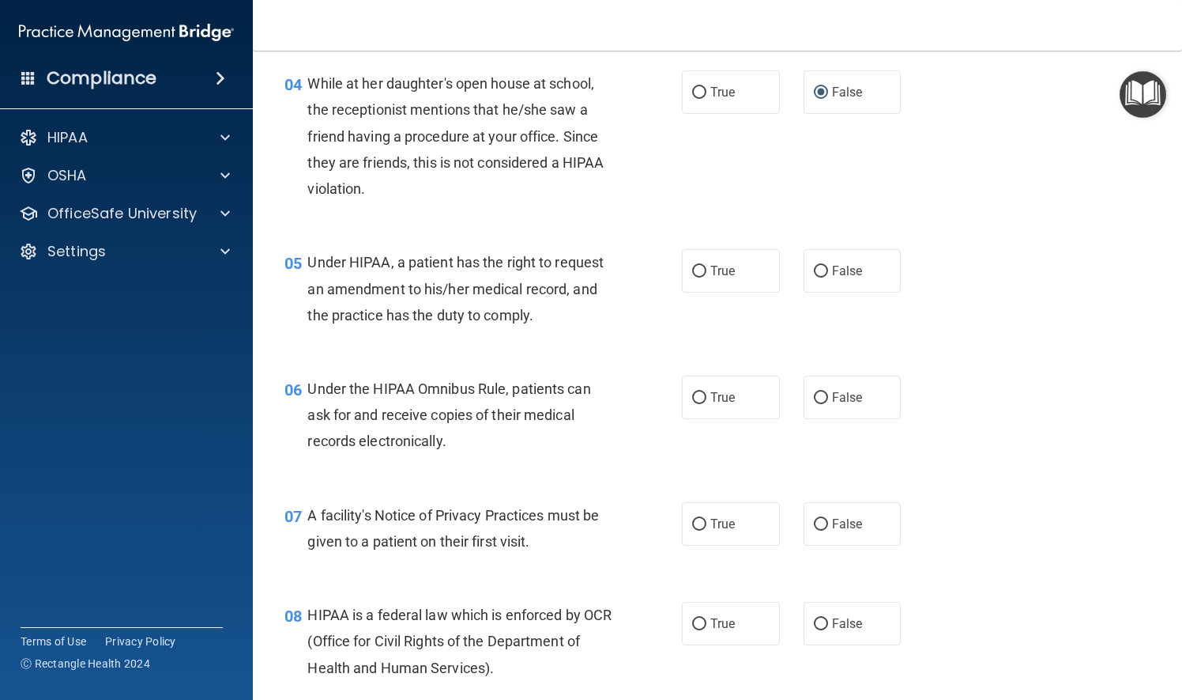
scroll to position [553, 0]
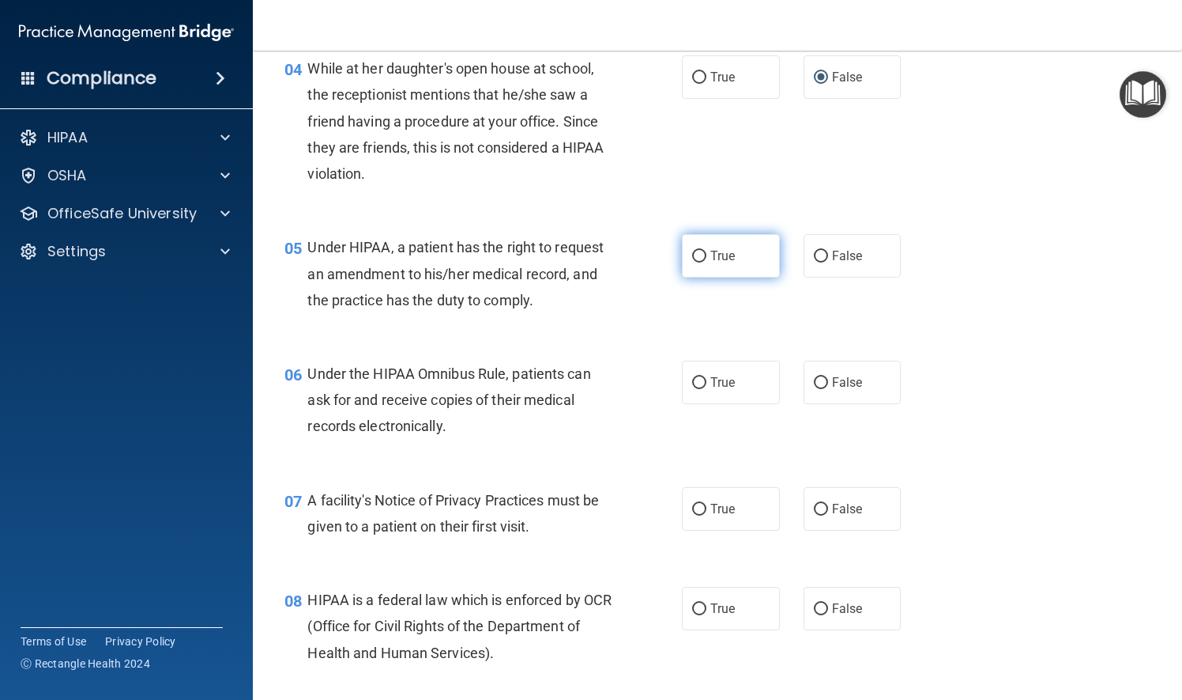
click at [692, 255] on input "True" at bounding box center [699, 257] width 14 height 12
radio input "true"
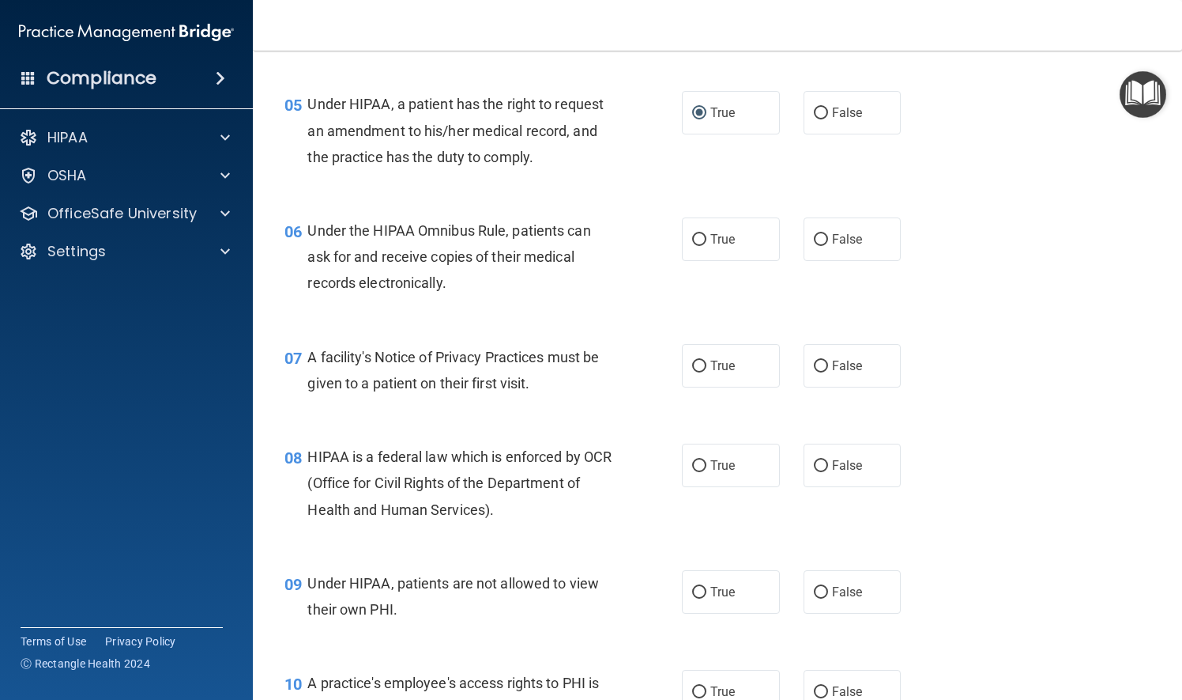
scroll to position [711, 0]
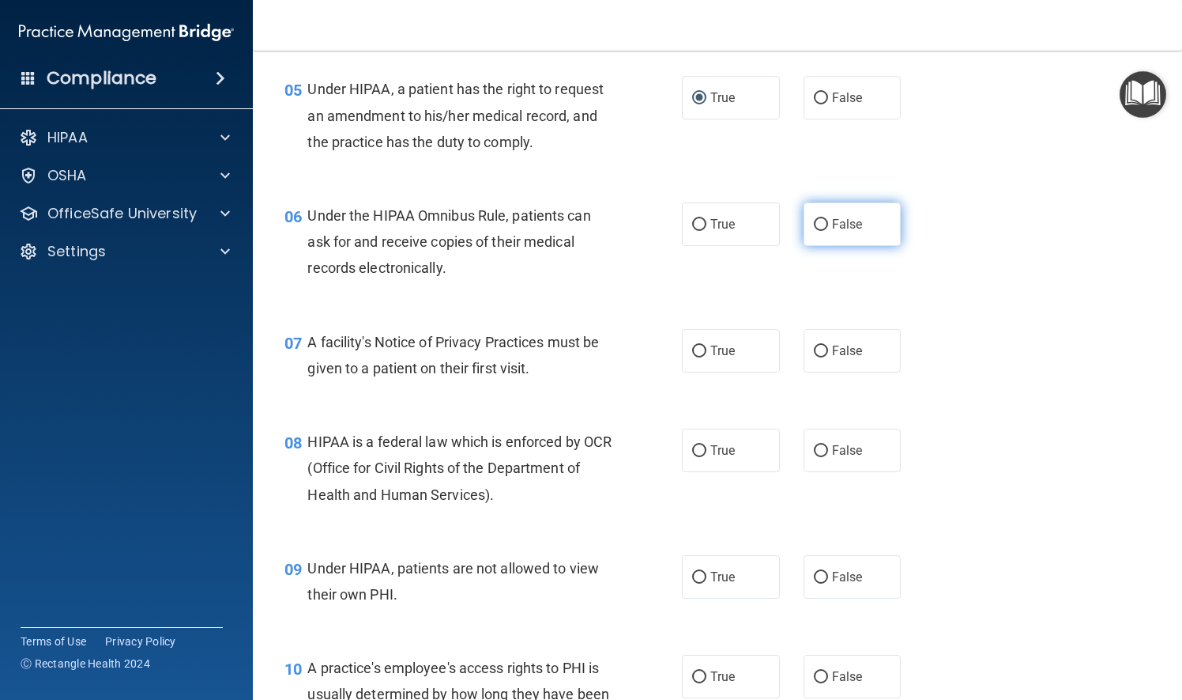
click at [814, 224] on input "False" at bounding box center [821, 225] width 14 height 12
radio input "true"
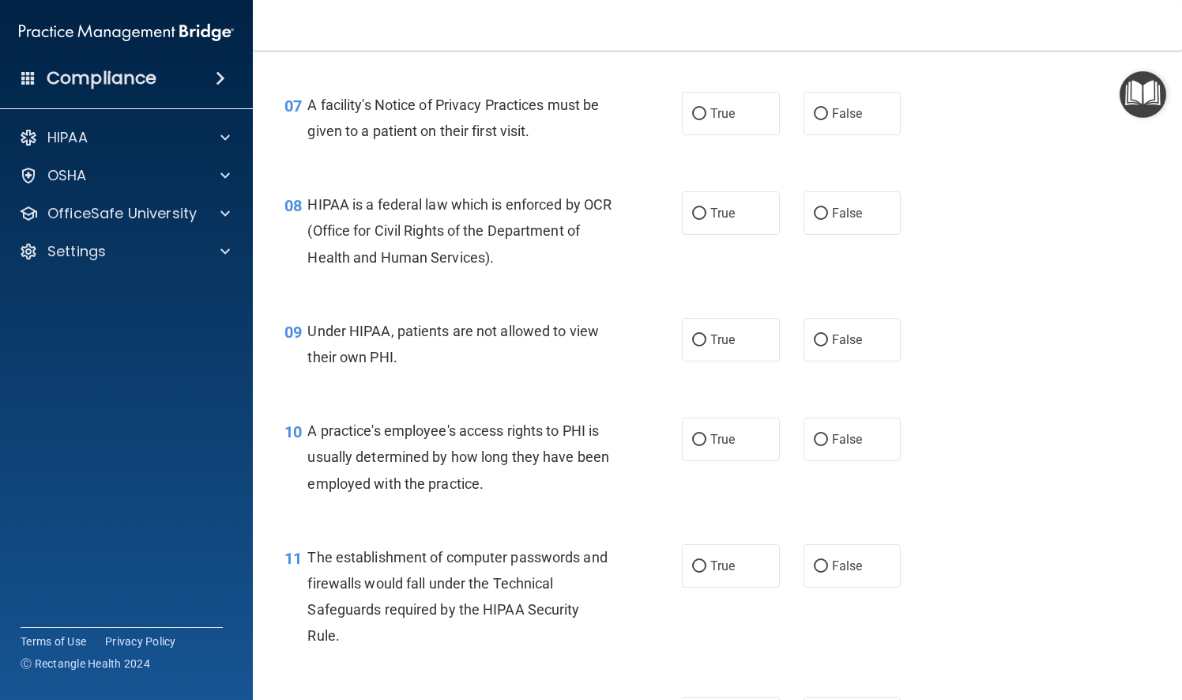
scroll to position [869, 0]
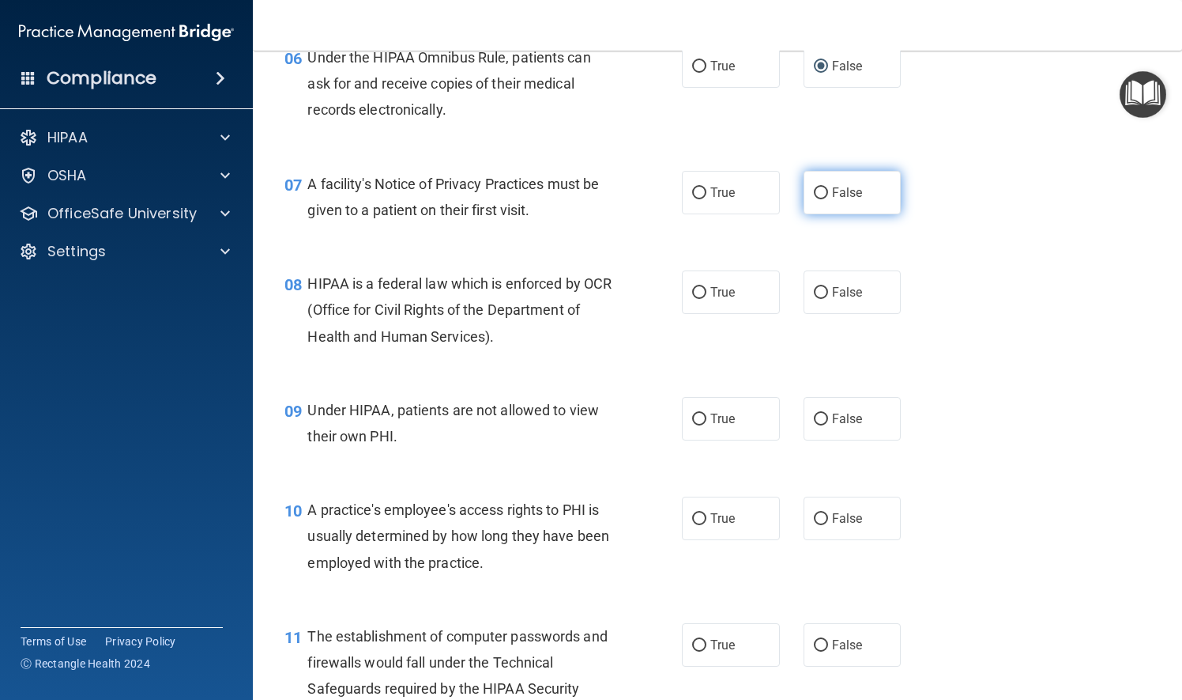
click at [814, 190] on input "False" at bounding box center [821, 193] width 14 height 12
radio input "true"
click at [692, 288] on input "True" at bounding box center [699, 293] width 14 height 12
radio input "true"
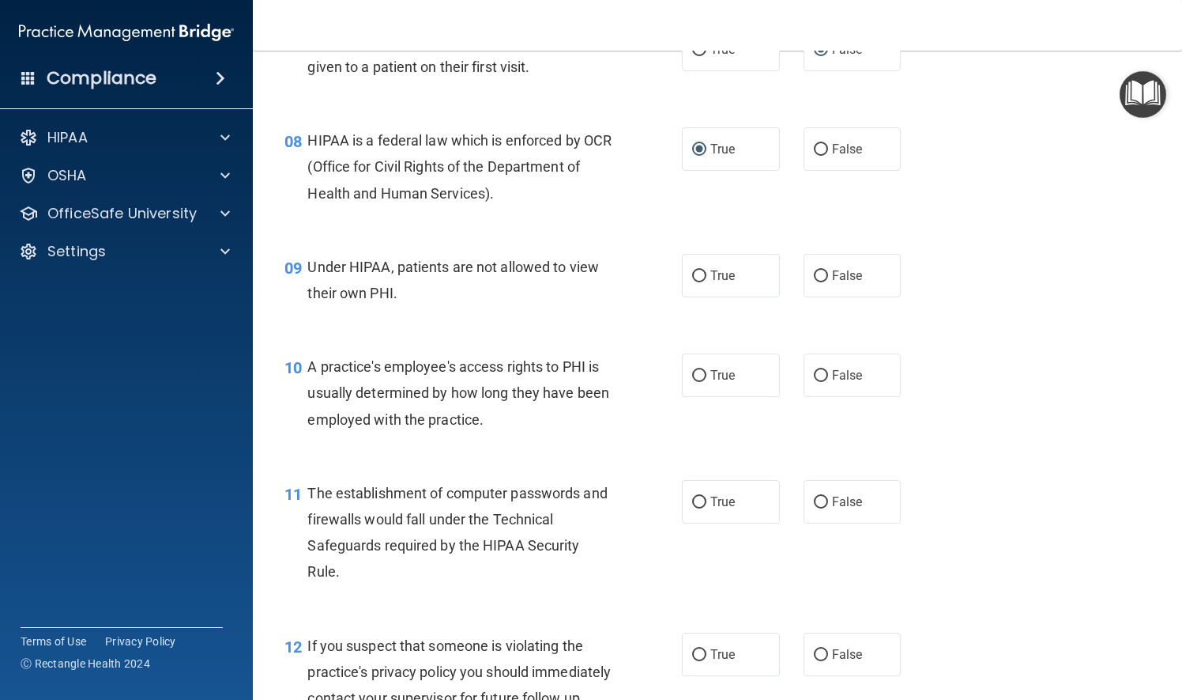
scroll to position [1028, 0]
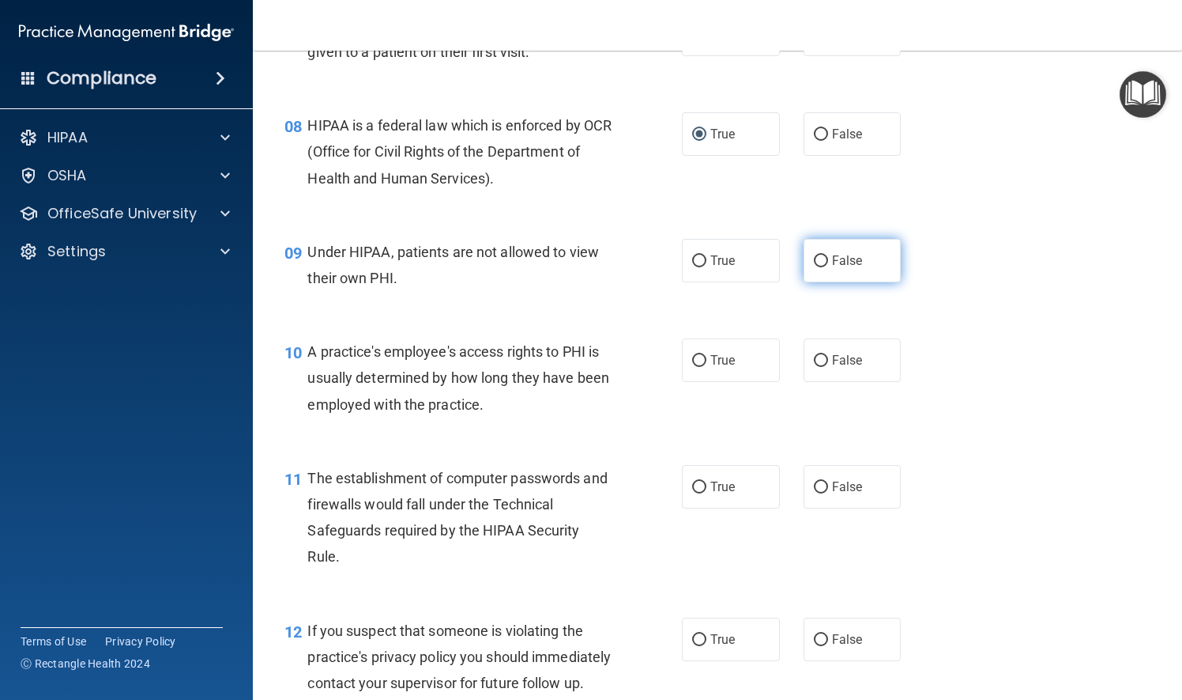
click at [814, 258] on input "False" at bounding box center [821, 261] width 14 height 12
radio input "true"
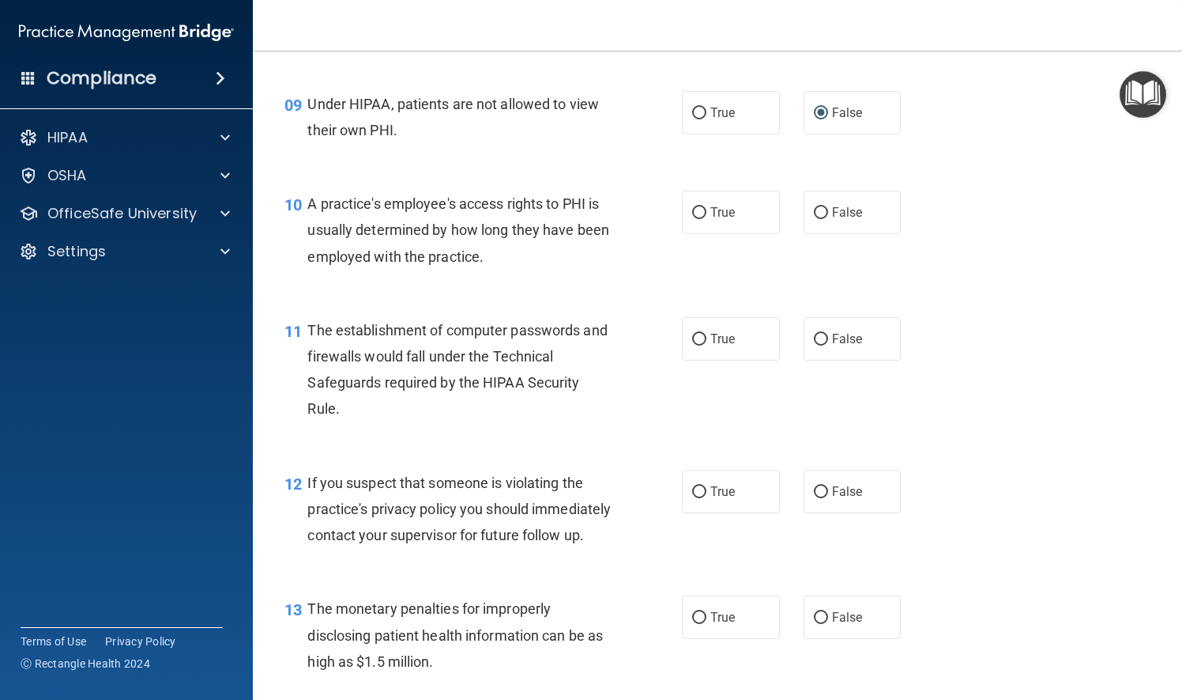
scroll to position [1186, 0]
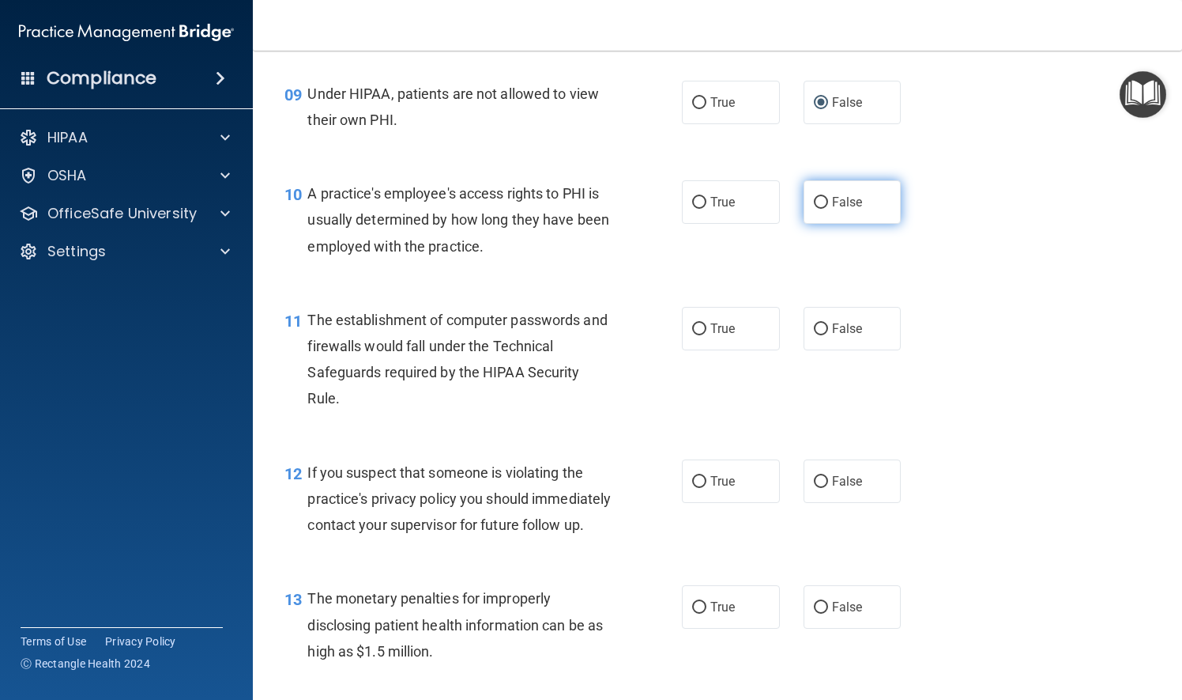
click at [819, 202] on input "False" at bounding box center [821, 203] width 14 height 12
radio input "true"
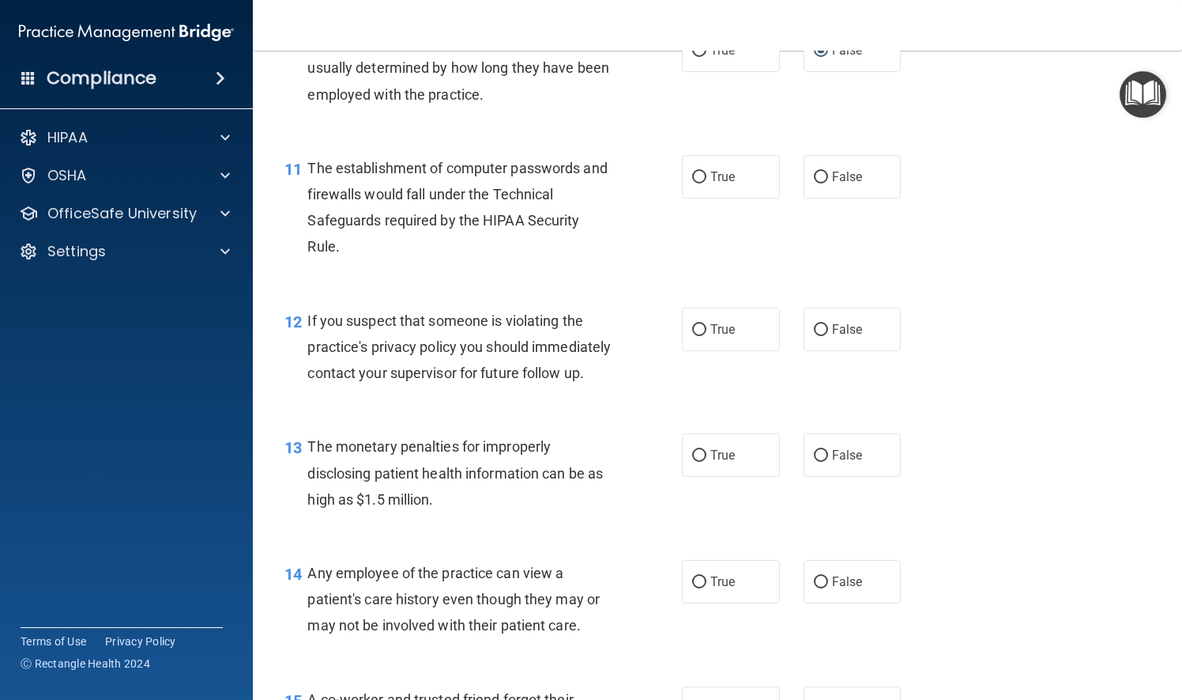
scroll to position [1344, 0]
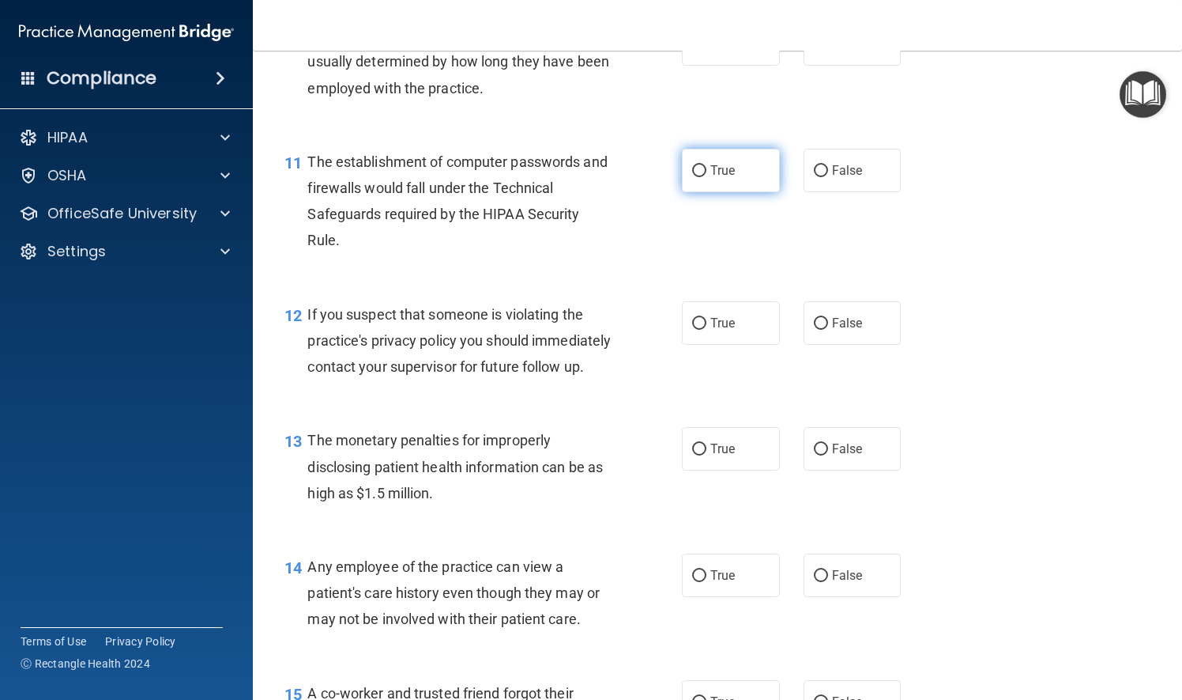
click at [692, 168] on input "True" at bounding box center [699, 171] width 14 height 12
radio input "true"
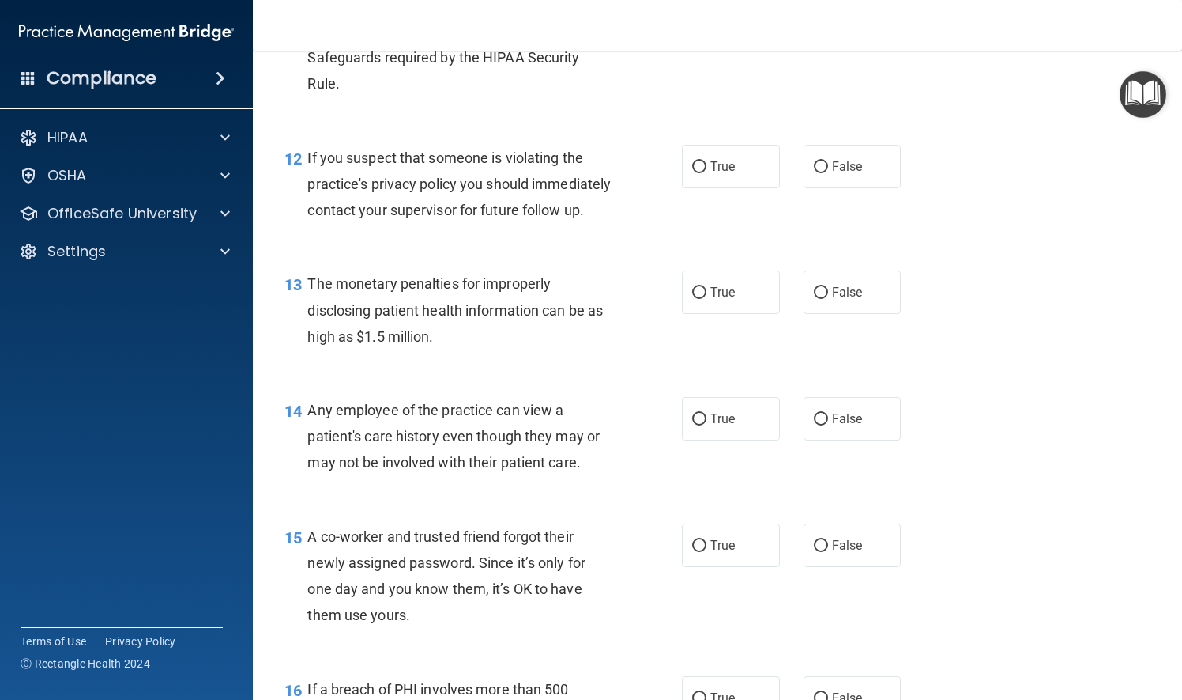
scroll to position [1502, 0]
click at [692, 167] on input "True" at bounding box center [699, 166] width 14 height 12
radio input "true"
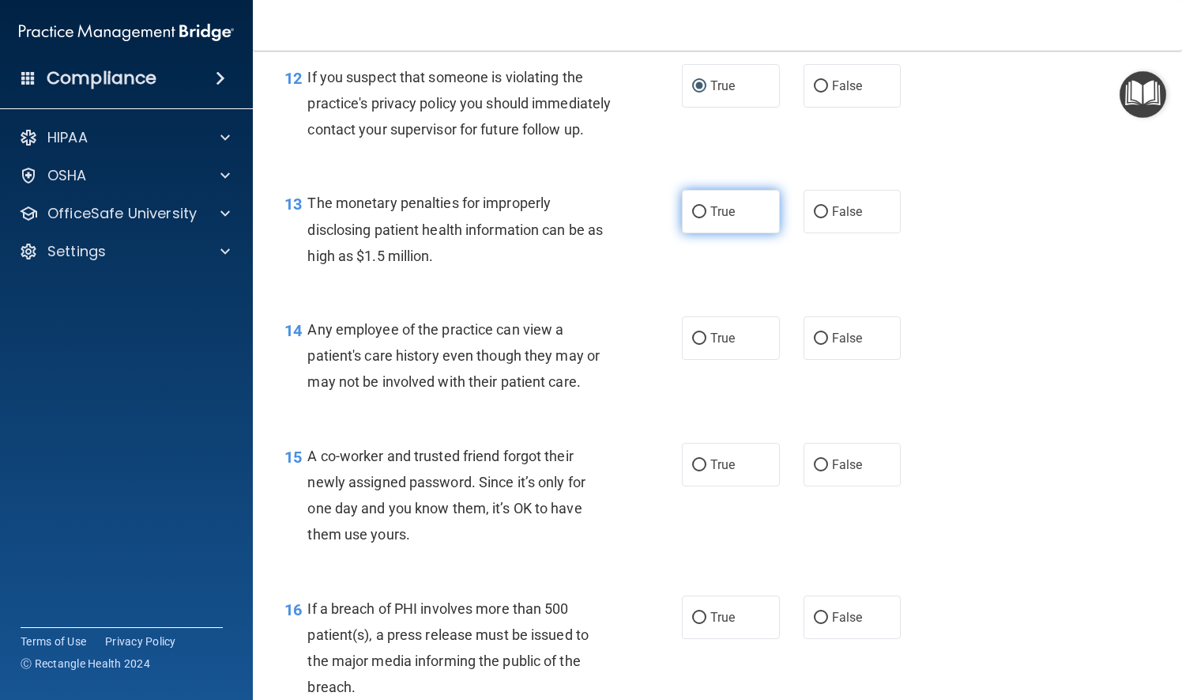
click at [693, 218] on input "True" at bounding box center [699, 212] width 14 height 12
radio input "true"
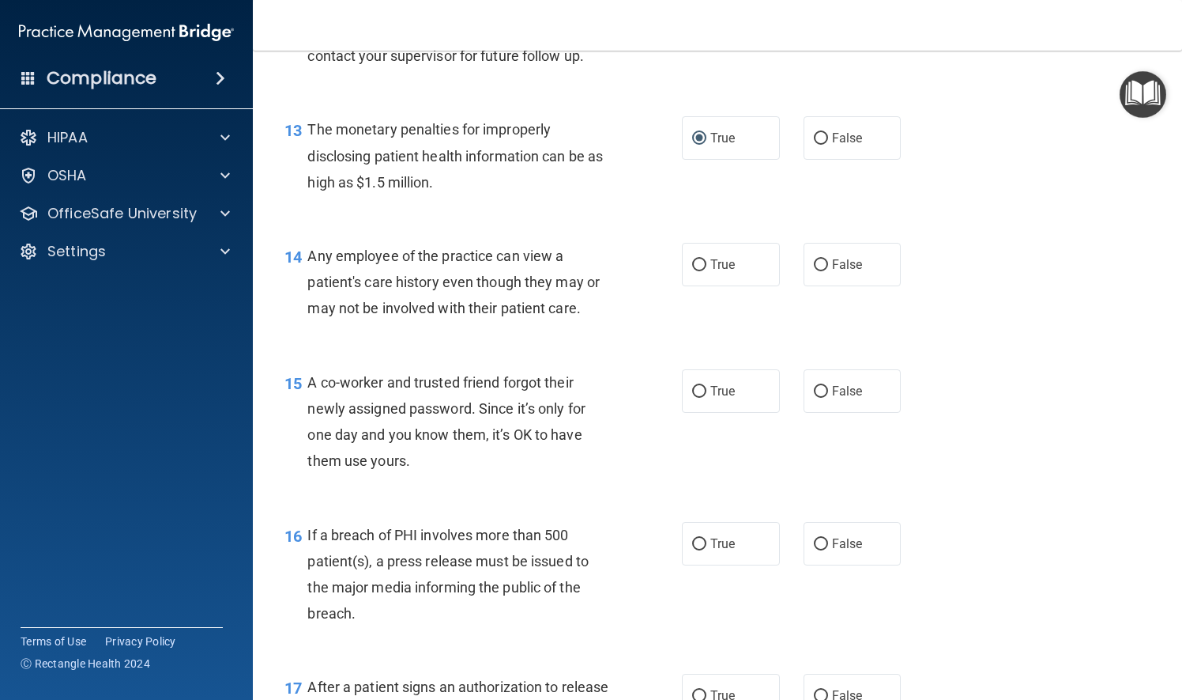
scroll to position [1739, 0]
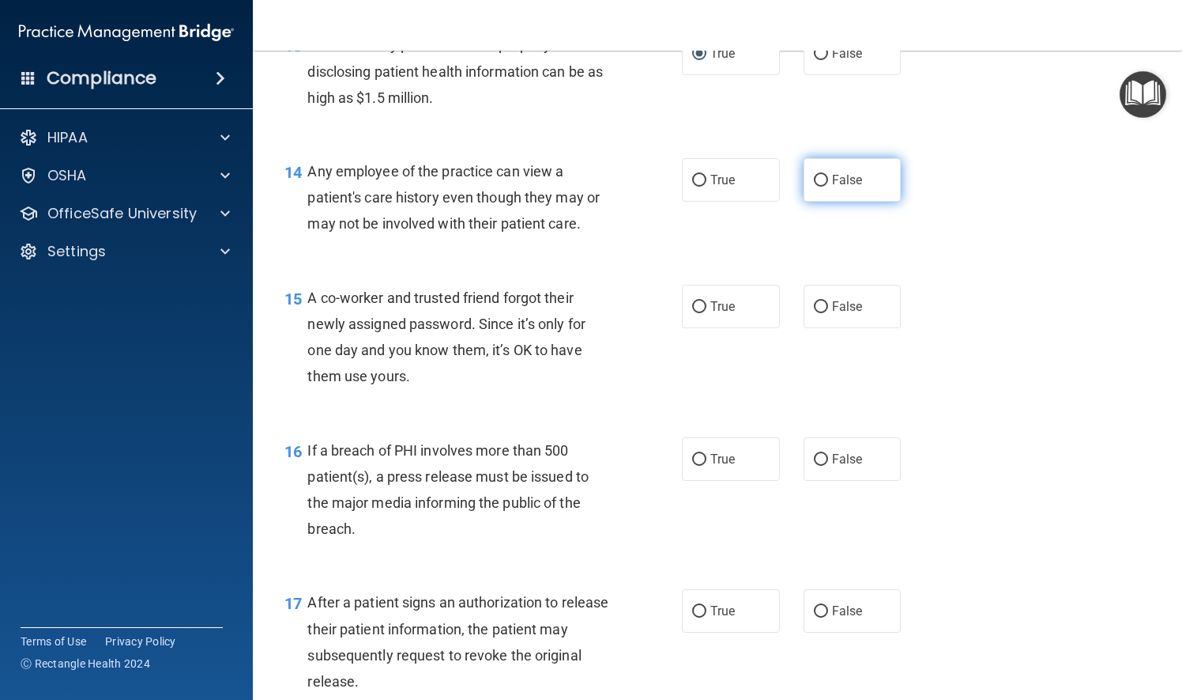
click at [816, 187] on input "False" at bounding box center [821, 181] width 14 height 12
radio input "true"
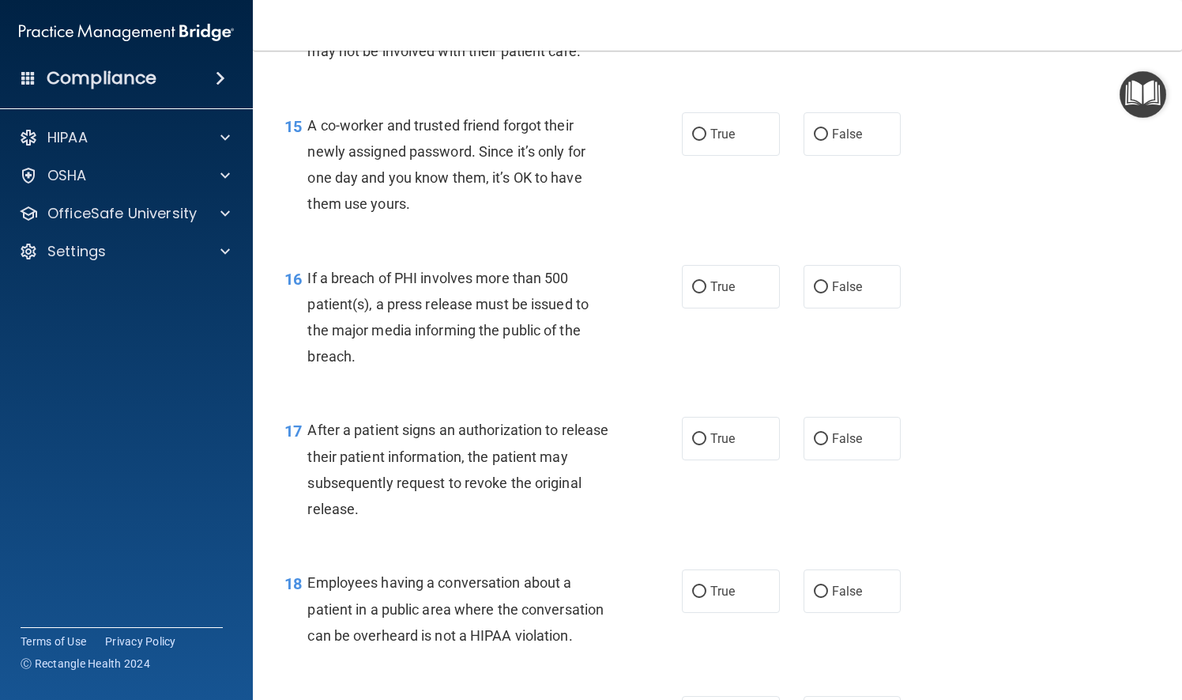
scroll to position [1897, 0]
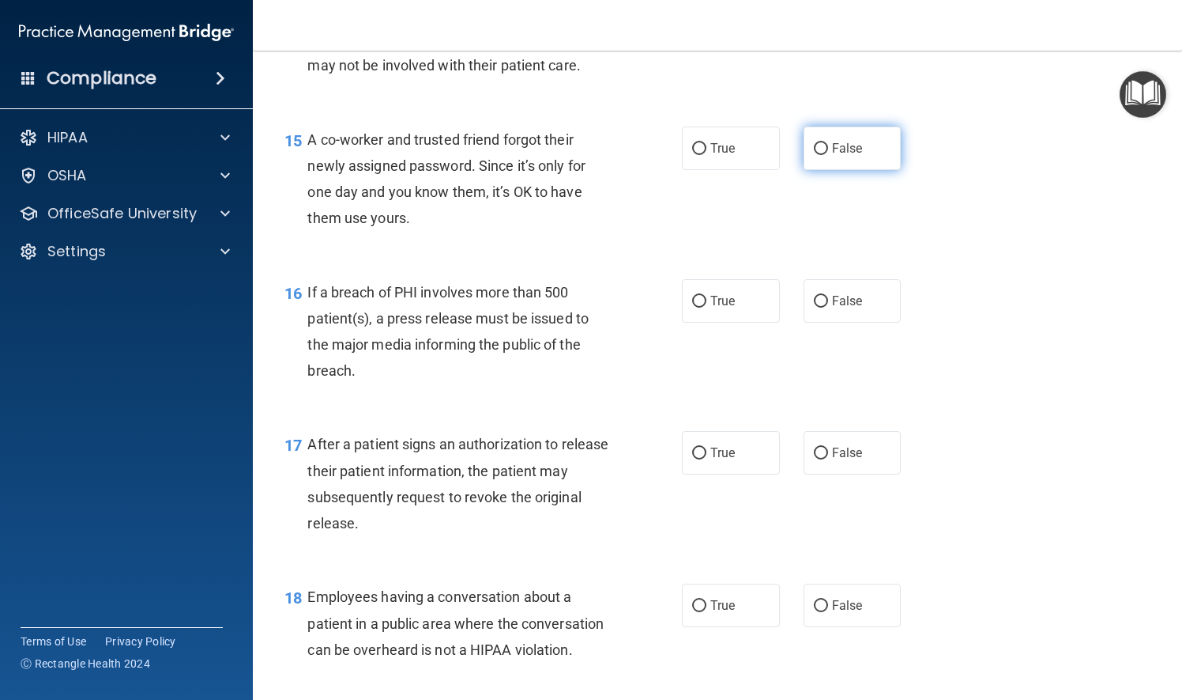
click at [817, 155] on input "False" at bounding box center [821, 149] width 14 height 12
radio input "true"
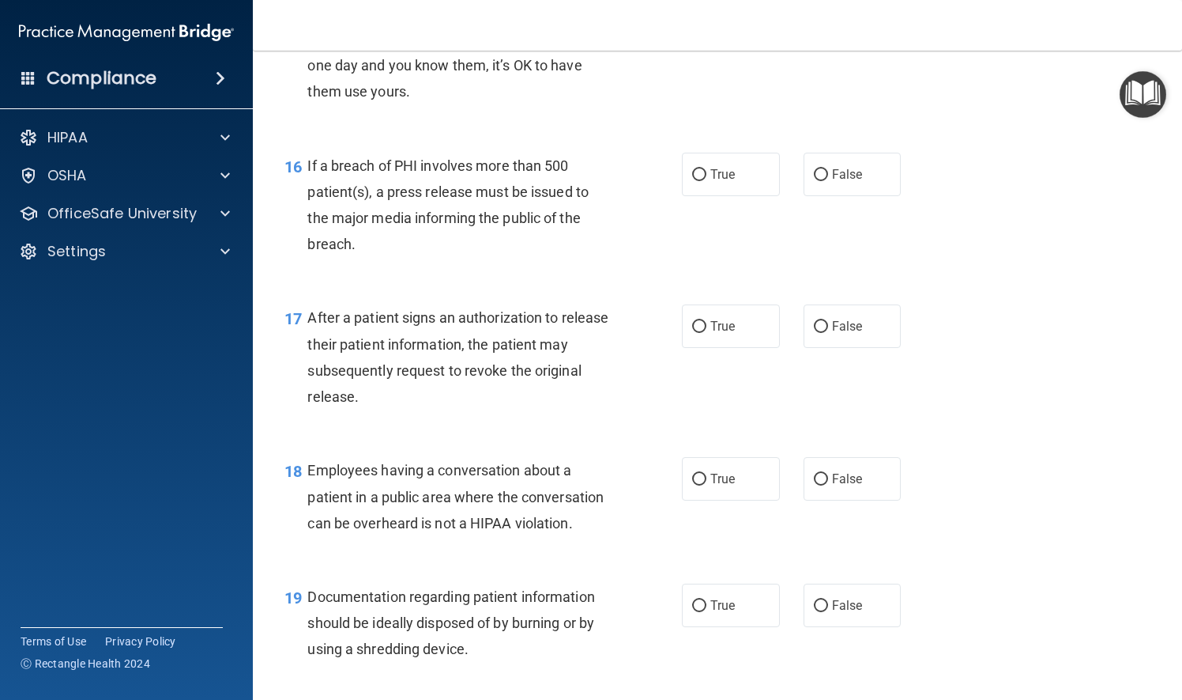
scroll to position [2055, 0]
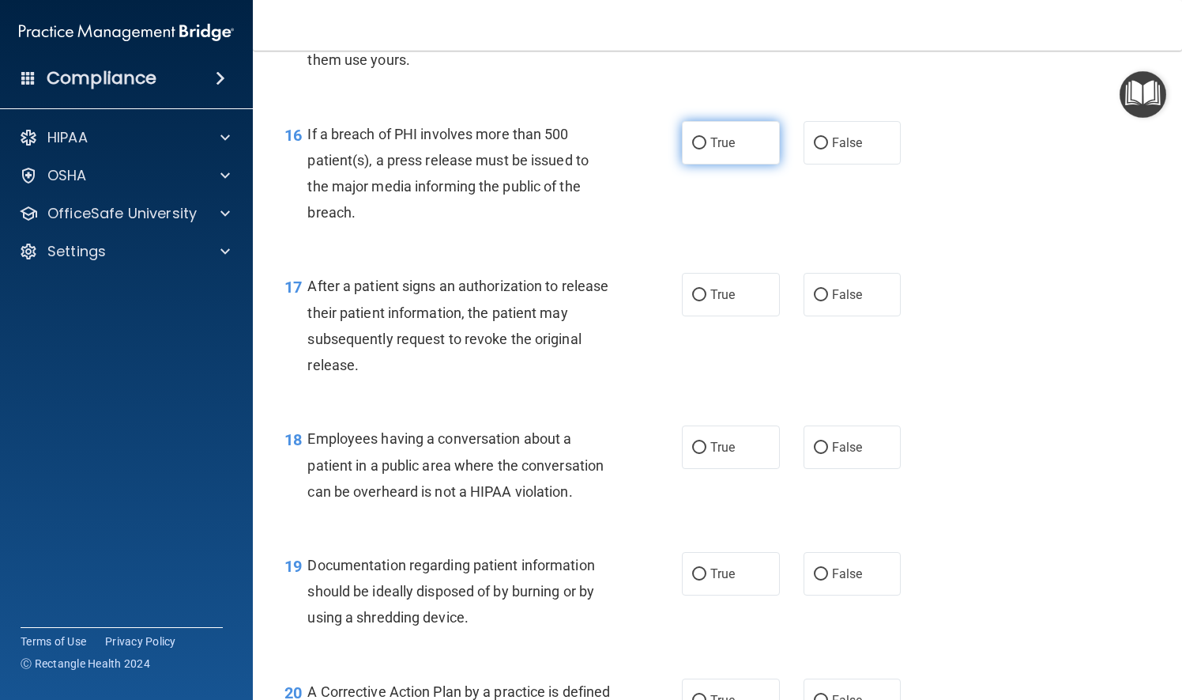
click at [692, 149] on input "True" at bounding box center [699, 144] width 14 height 12
radio input "true"
click at [685, 316] on label "True" at bounding box center [731, 294] width 98 height 43
click at [692, 301] on input "True" at bounding box center [699, 295] width 14 height 12
radio input "true"
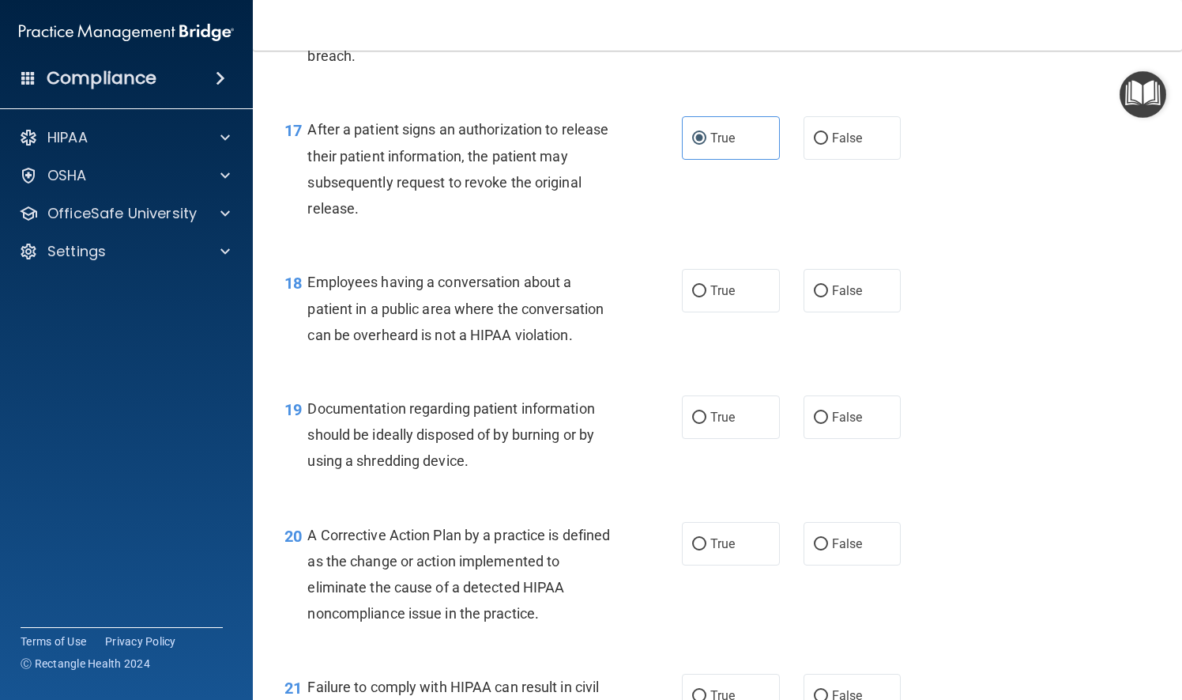
scroll to position [2213, 0]
click at [820, 311] on label "False" at bounding box center [853, 288] width 98 height 43
click at [820, 296] on input "False" at bounding box center [821, 290] width 14 height 12
radio input "true"
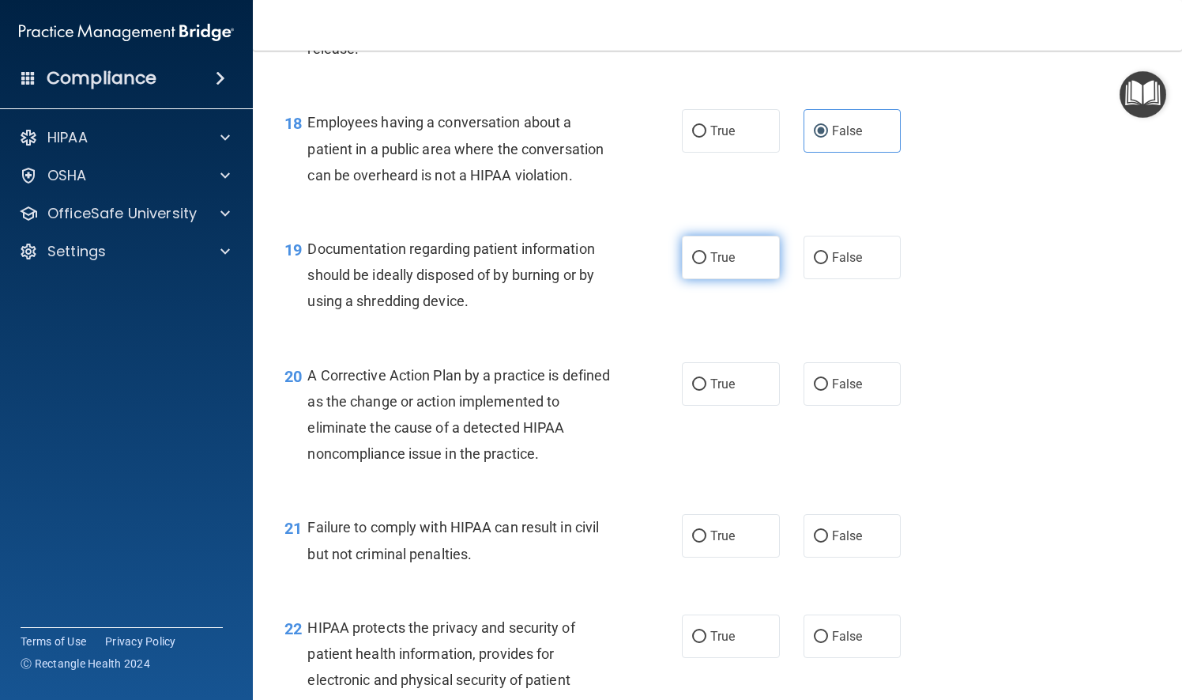
click at [692, 264] on input "True" at bounding box center [699, 258] width 14 height 12
radio input "true"
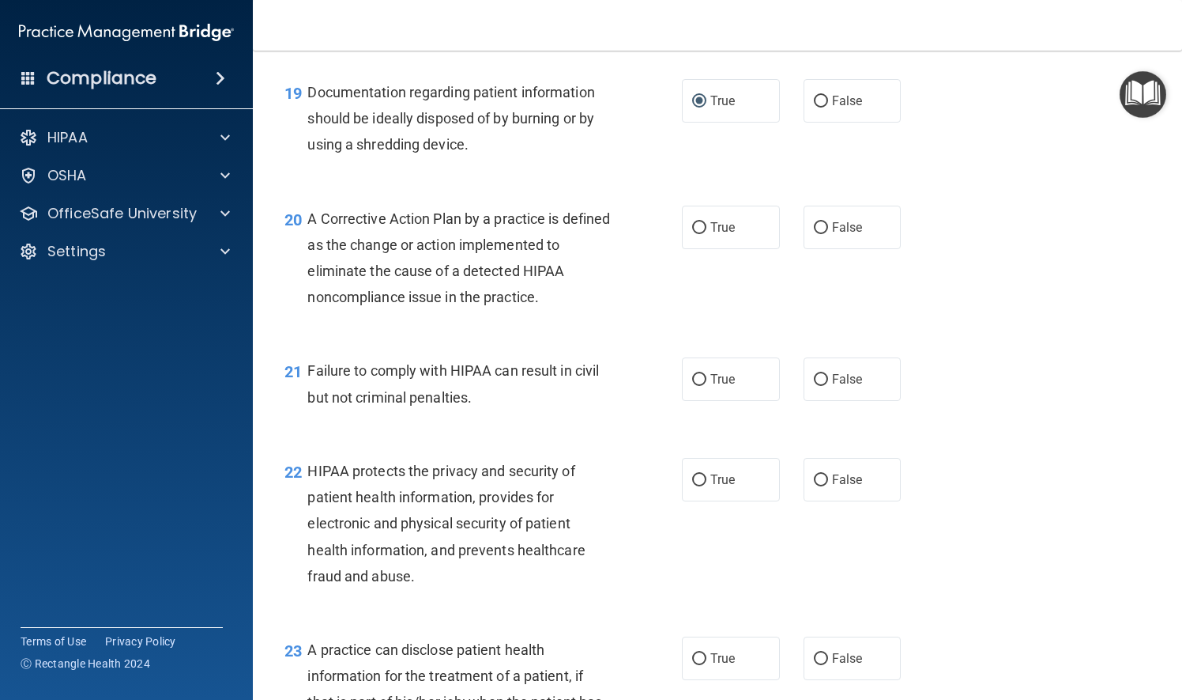
scroll to position [2529, 0]
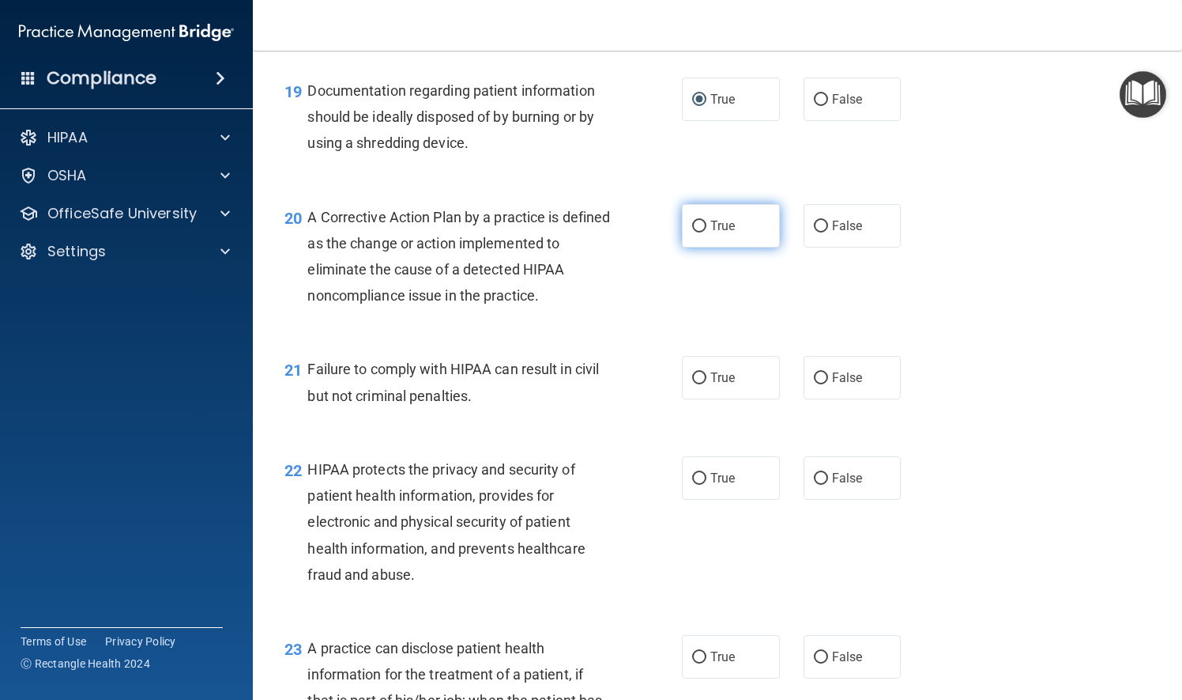
click at [692, 232] on input "True" at bounding box center [699, 227] width 14 height 12
radio input "true"
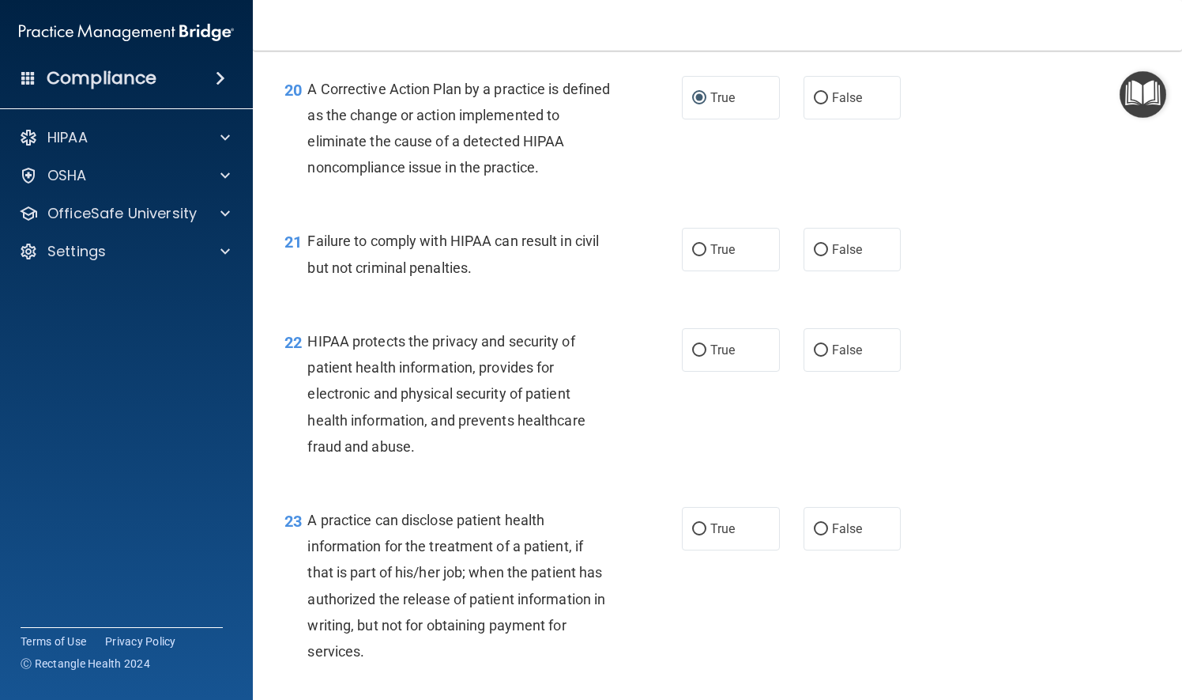
scroll to position [2687, 0]
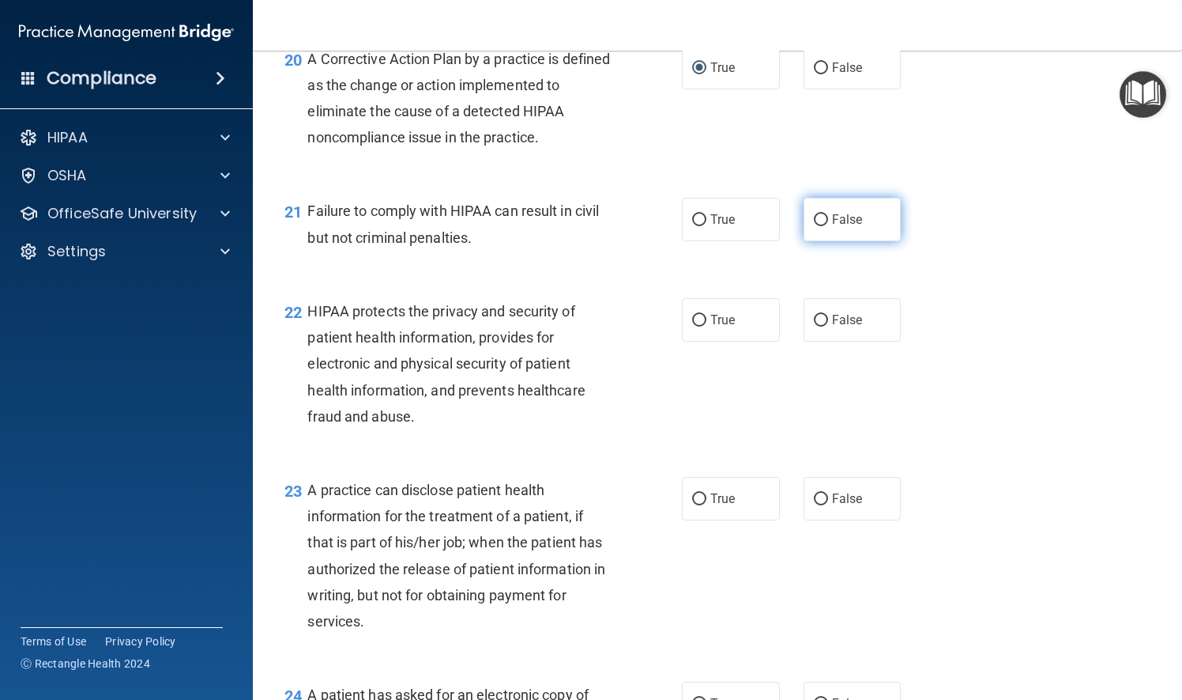
click at [814, 226] on input "False" at bounding box center [821, 220] width 14 height 12
radio input "true"
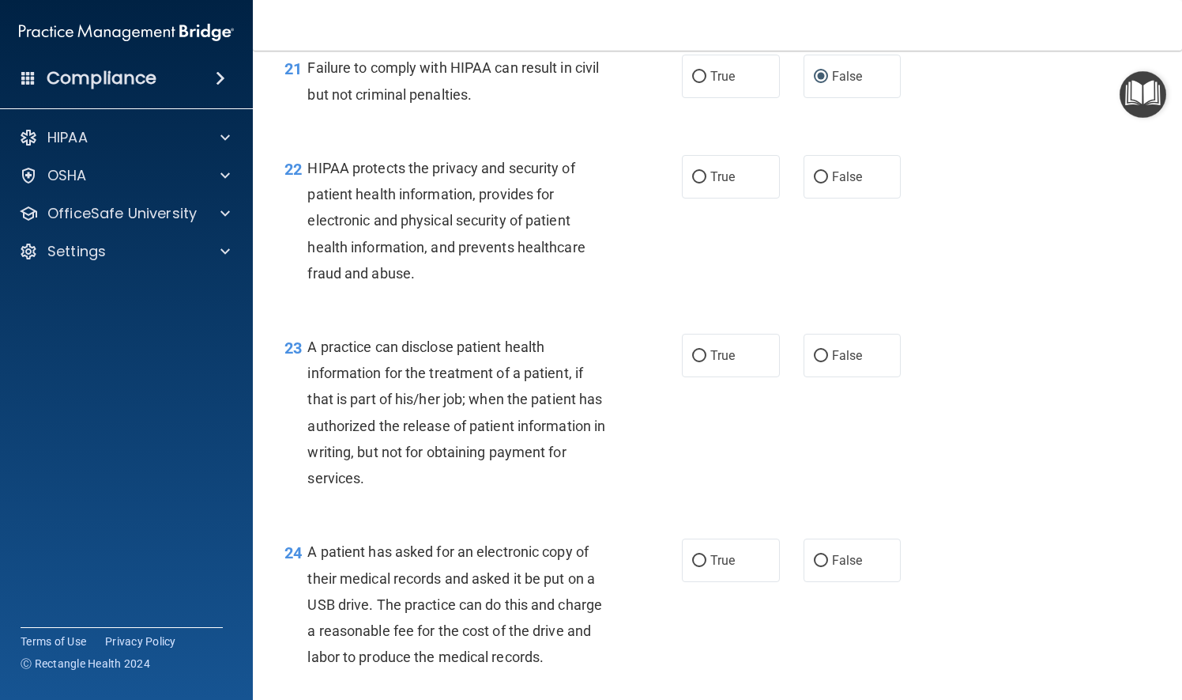
scroll to position [2846, 0]
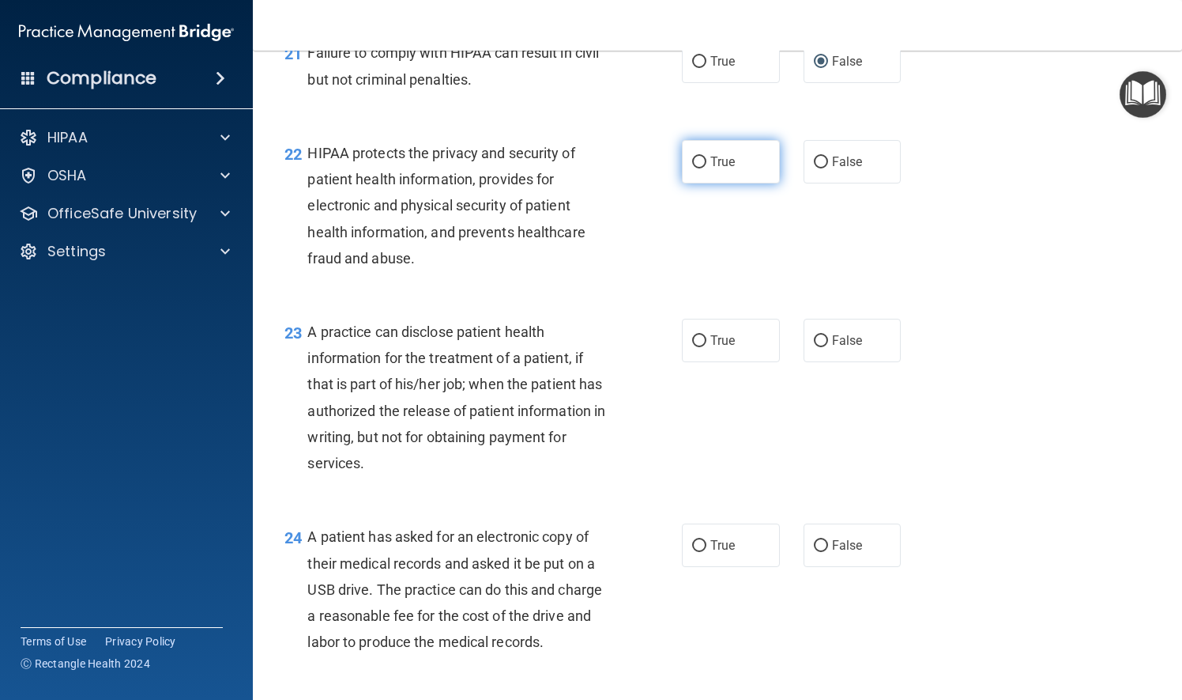
click at [693, 168] on input "True" at bounding box center [699, 163] width 14 height 12
radio input "true"
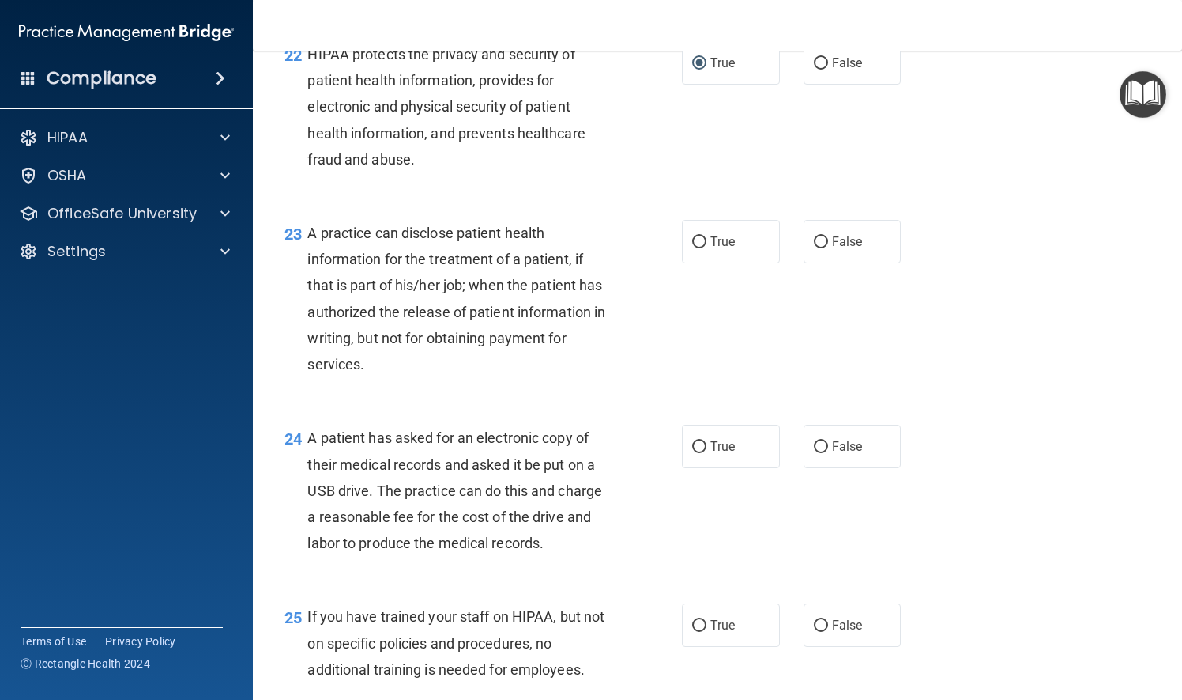
scroll to position [3004, 0]
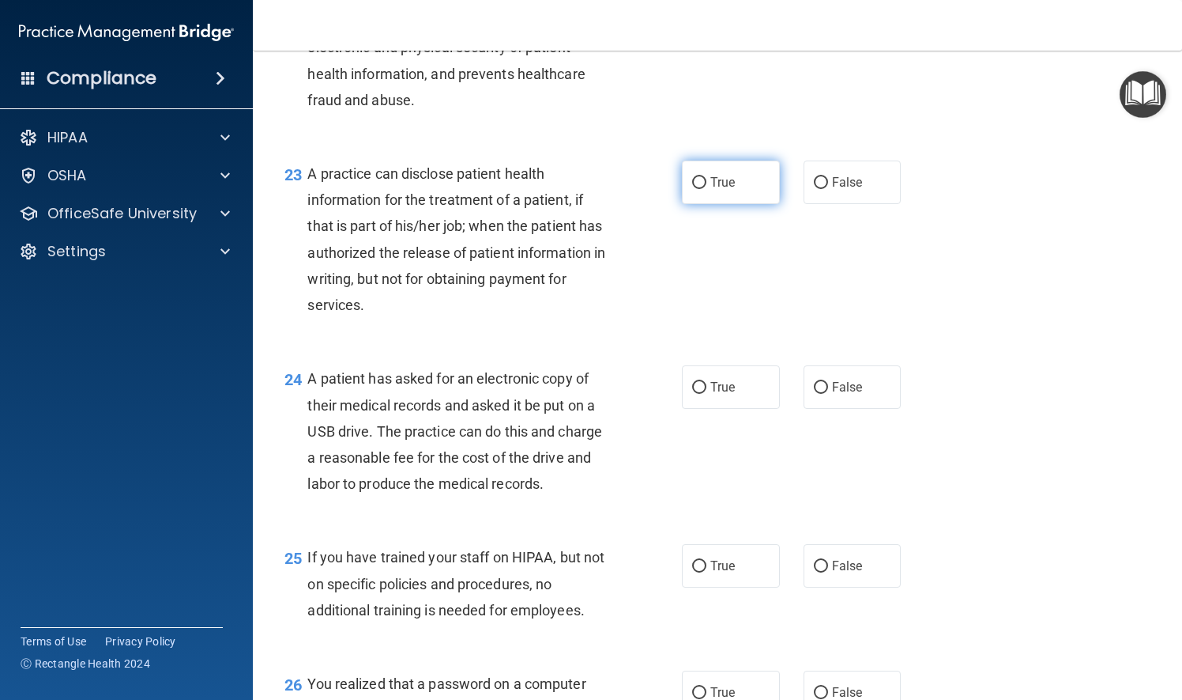
click at [692, 189] on input "True" at bounding box center [699, 183] width 14 height 12
radio input "true"
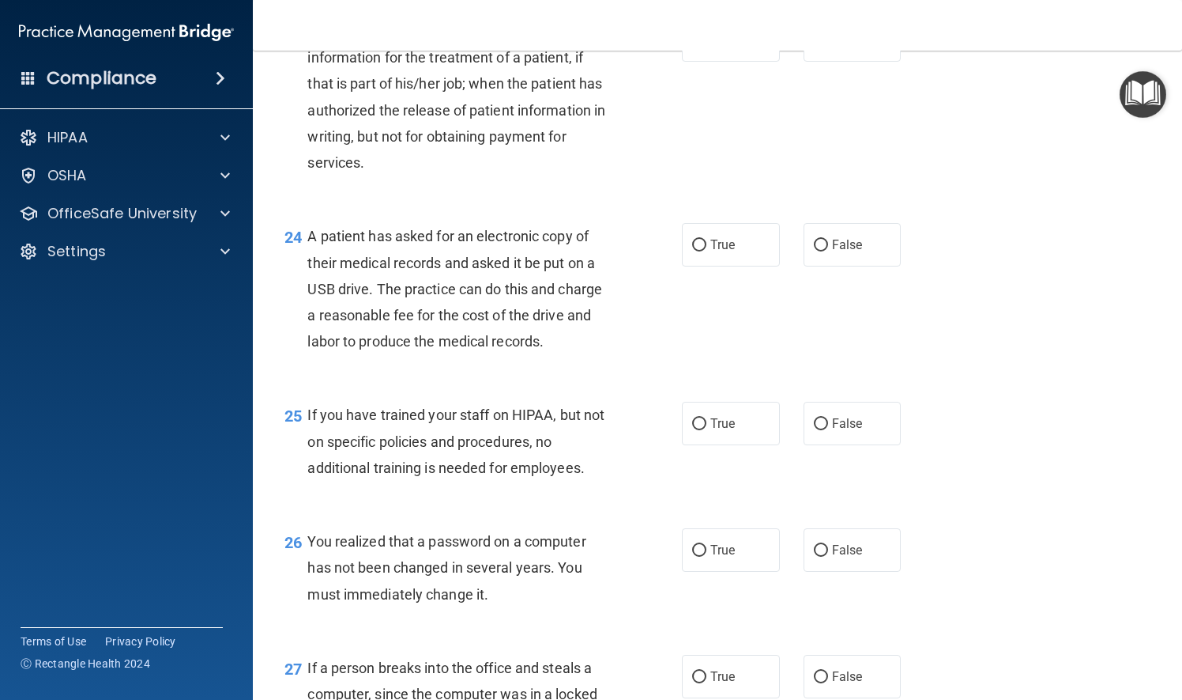
scroll to position [3162, 0]
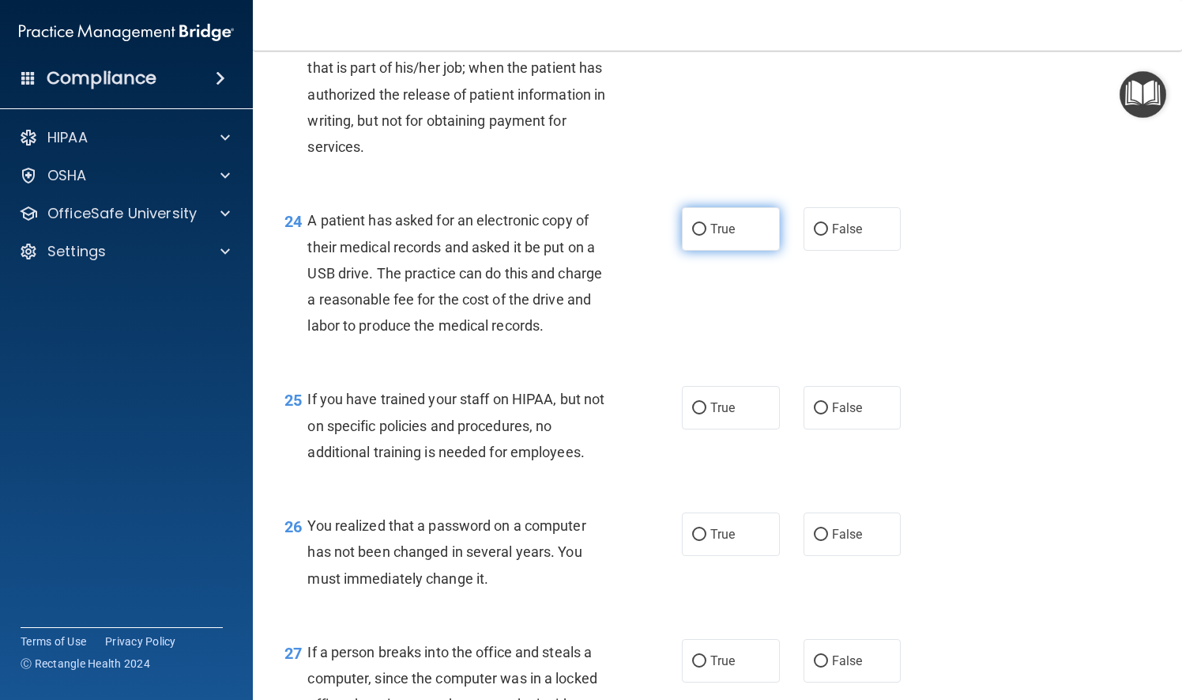
click at [696, 236] on input "True" at bounding box center [699, 230] width 14 height 12
radio input "true"
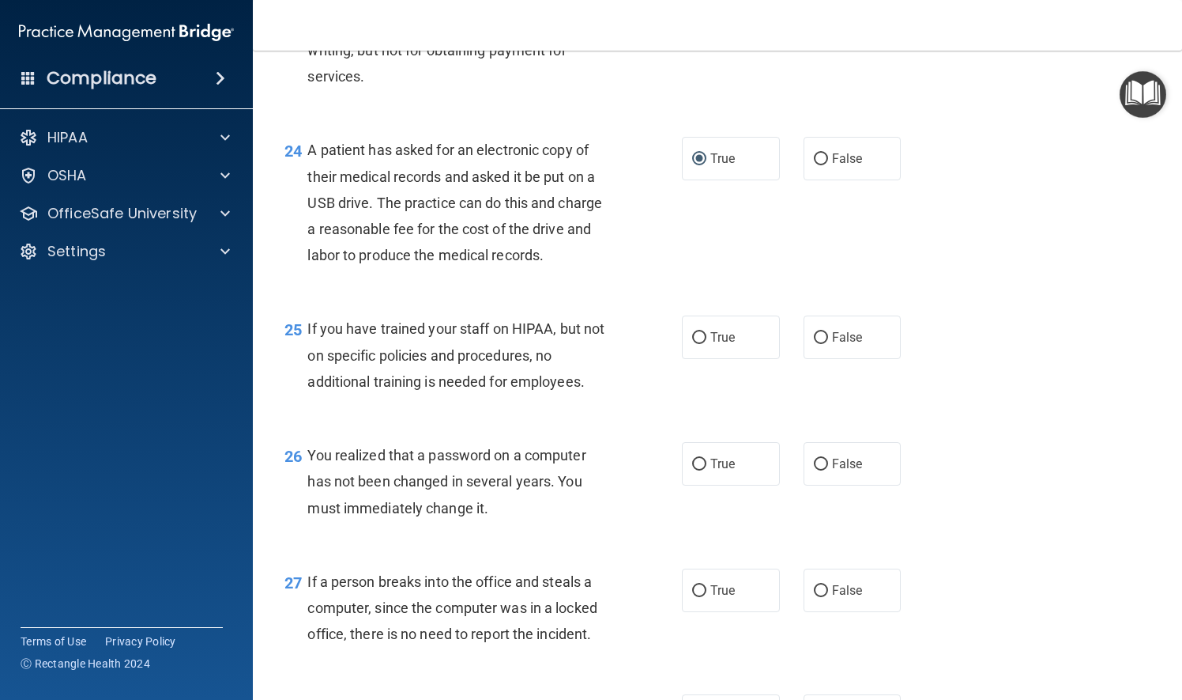
scroll to position [3320, 0]
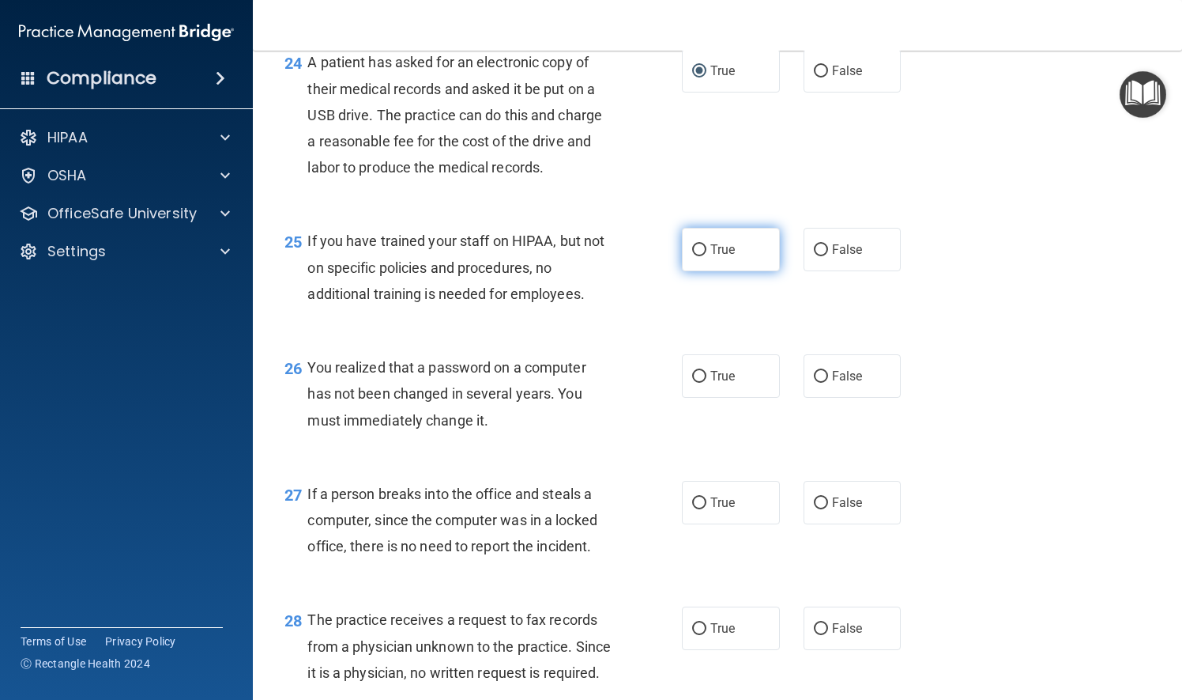
click at [694, 256] on input "True" at bounding box center [699, 250] width 14 height 12
radio input "true"
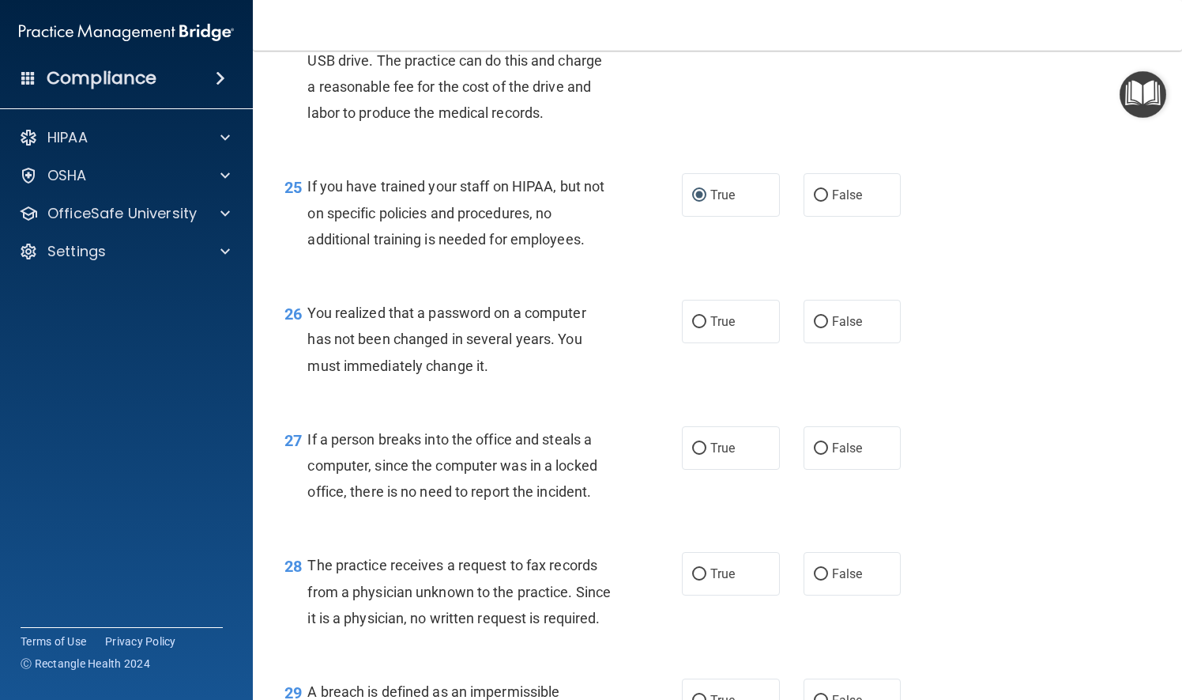
scroll to position [3478, 0]
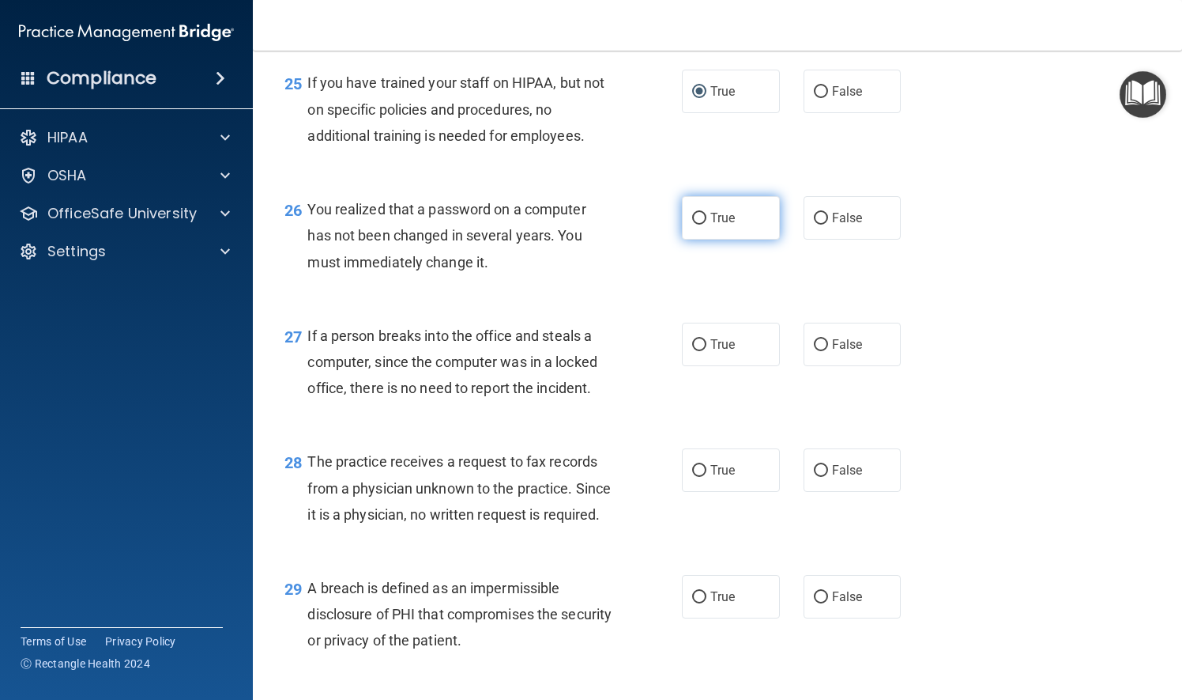
click at [692, 224] on input "True" at bounding box center [699, 219] width 14 height 12
radio input "true"
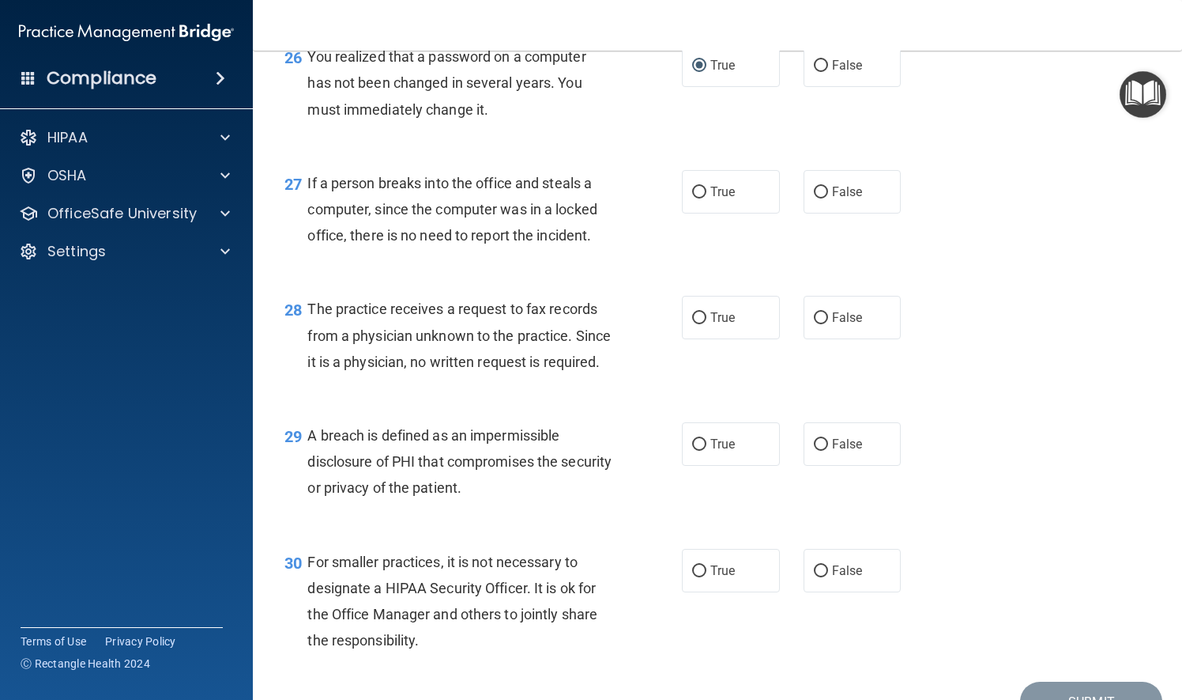
scroll to position [3636, 0]
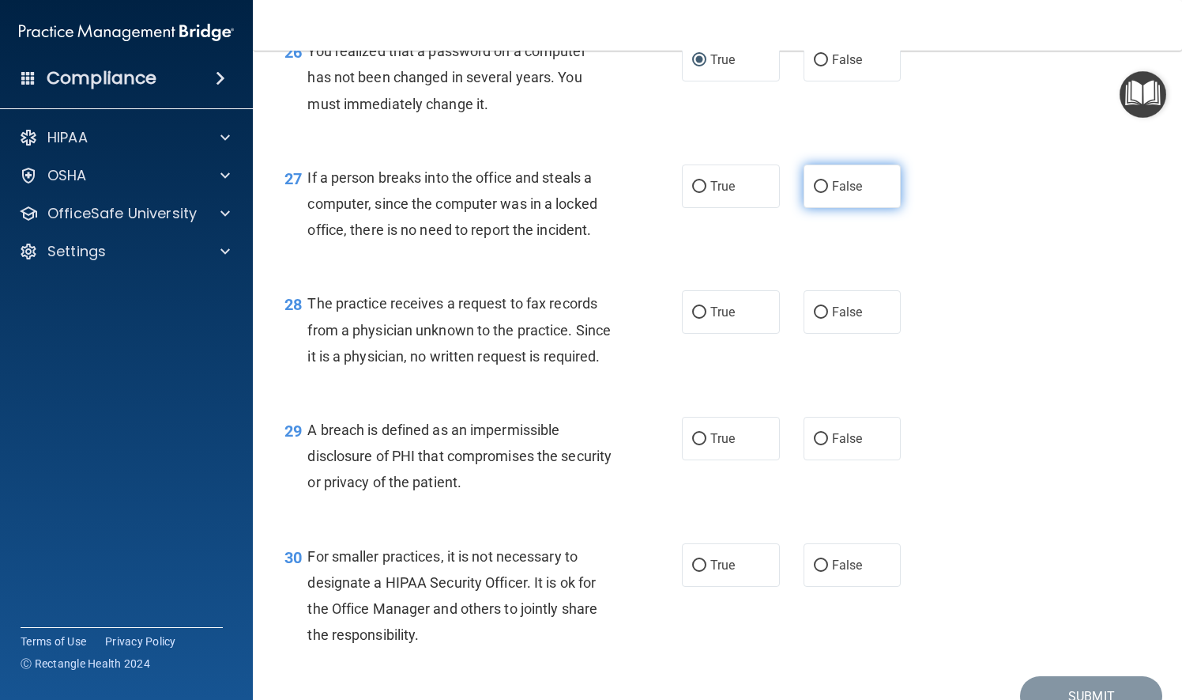
click at [814, 193] on input "False" at bounding box center [821, 187] width 14 height 12
radio input "true"
click at [822, 334] on label "False" at bounding box center [853, 311] width 98 height 43
click at [822, 319] on input "False" at bounding box center [821, 313] width 14 height 12
radio input "true"
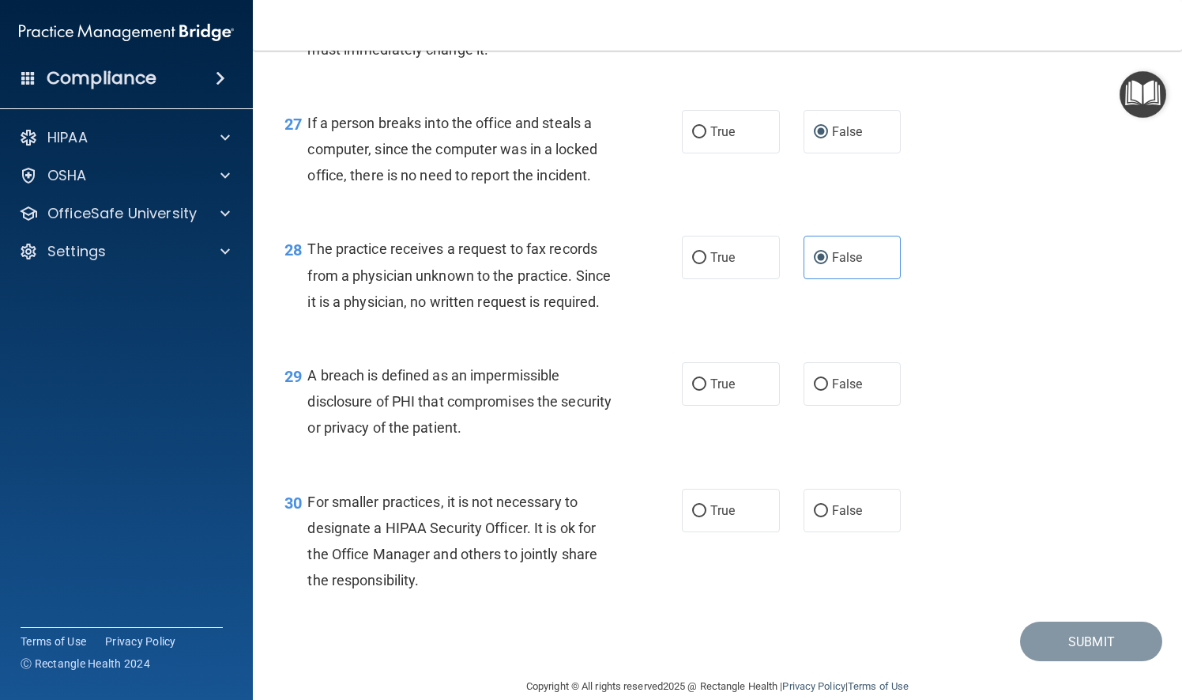
scroll to position [3715, 0]
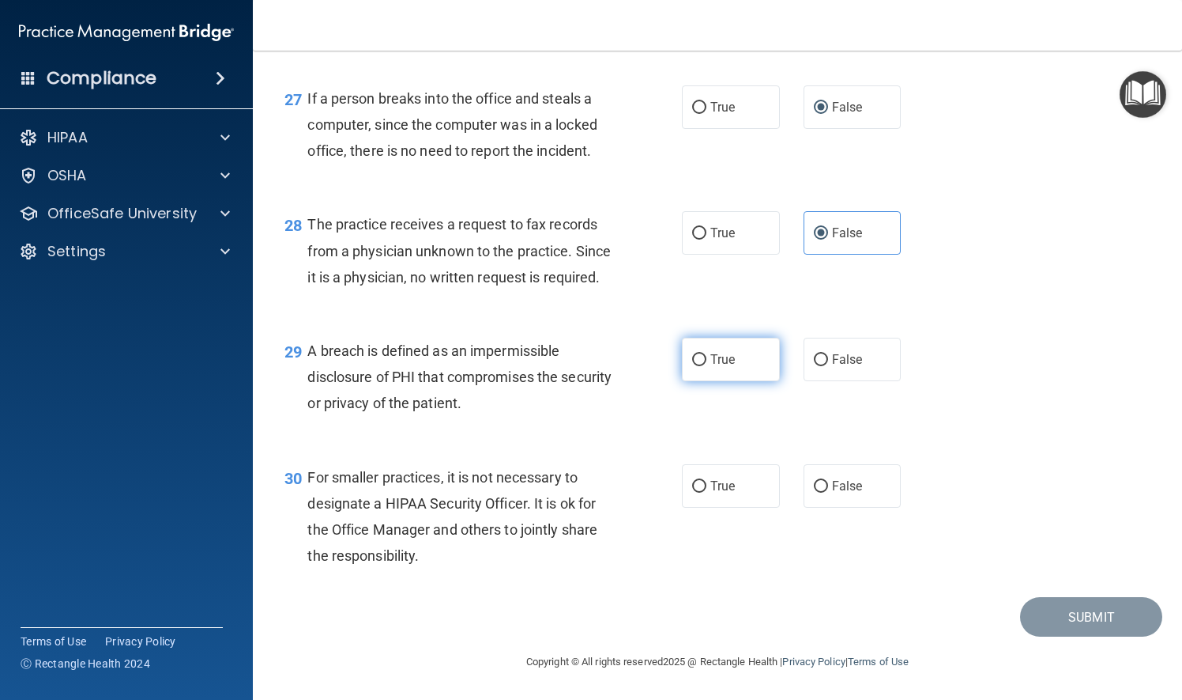
click at [695, 366] on input "True" at bounding box center [699, 360] width 14 height 12
radio input "true"
click at [696, 492] on input "True" at bounding box center [699, 487] width 14 height 12
radio input "true"
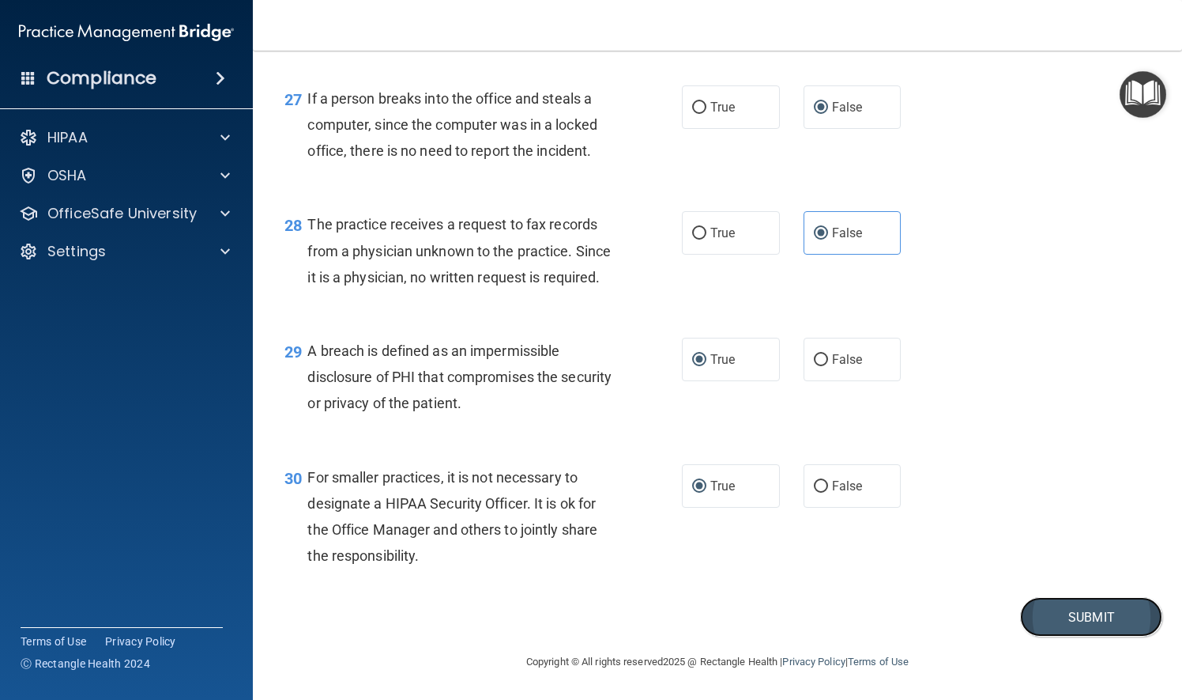
click at [1088, 637] on button "Submit" at bounding box center [1091, 617] width 142 height 40
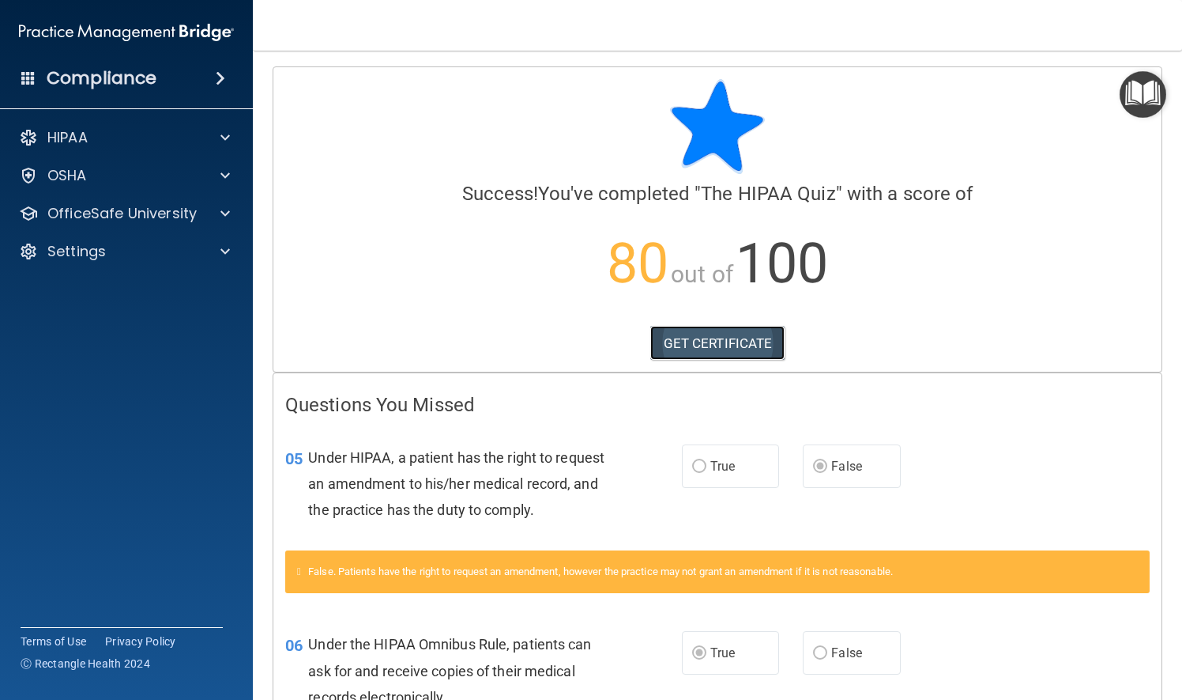
click at [706, 345] on link "GET CERTIFICATE" at bounding box center [718, 343] width 135 height 35
click at [224, 176] on span at bounding box center [225, 175] width 9 height 19
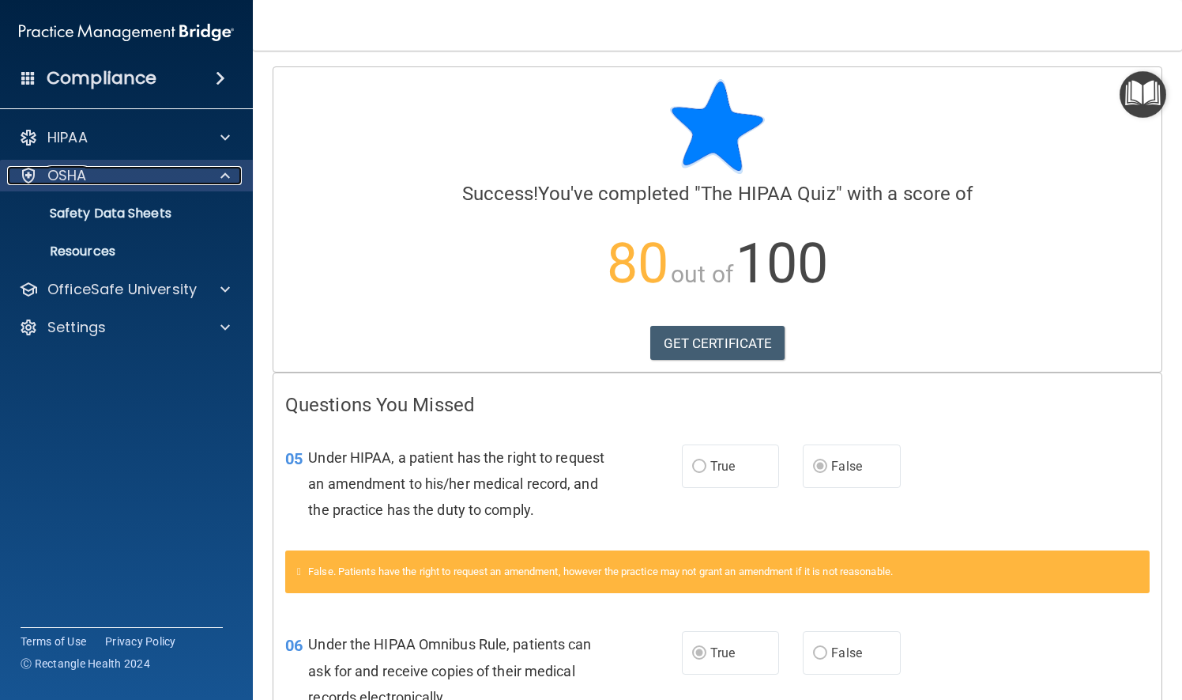
click at [88, 175] on div "OSHA" at bounding box center [105, 175] width 196 height 19
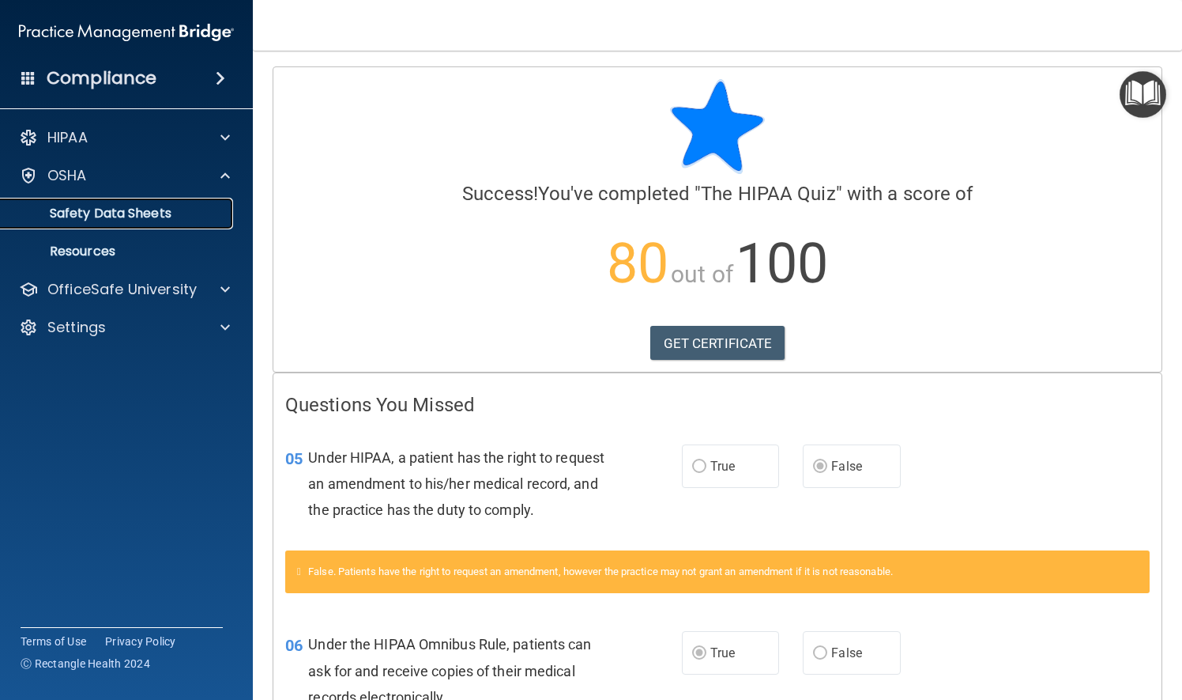
click at [125, 214] on p "Safety Data Sheets" at bounding box center [118, 214] width 216 height 16
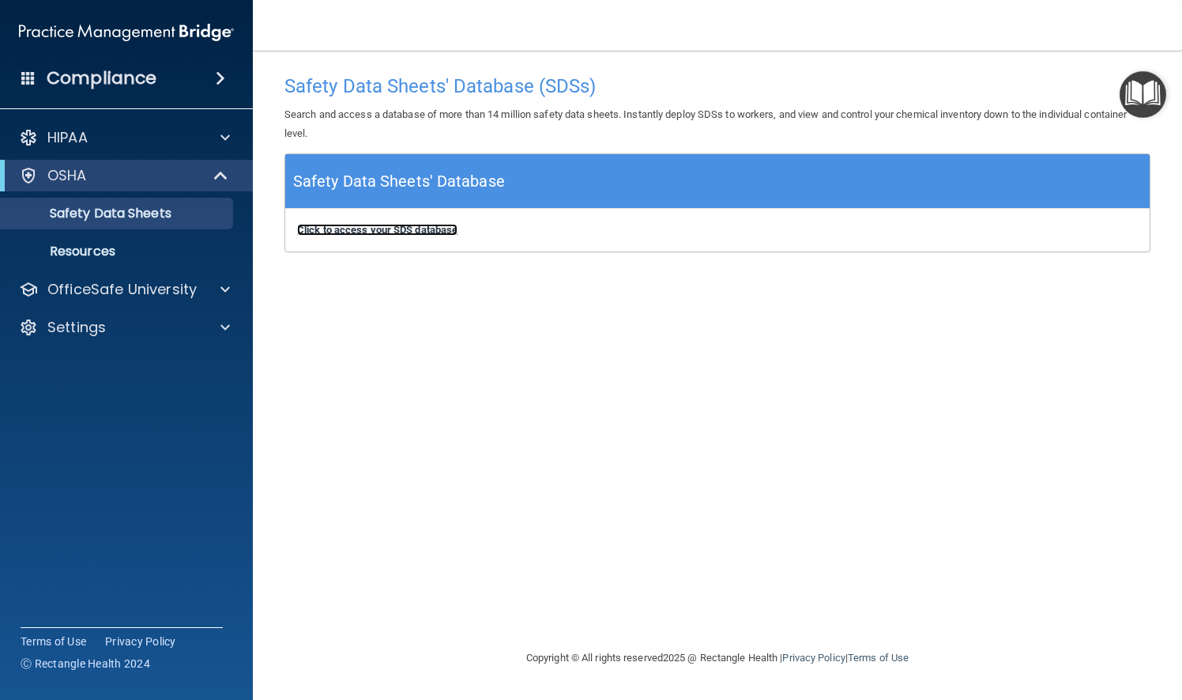
click at [421, 224] on b "Click to access your SDS database" at bounding box center [377, 230] width 160 height 12
click at [81, 251] on p "Resources" at bounding box center [118, 251] width 216 height 16
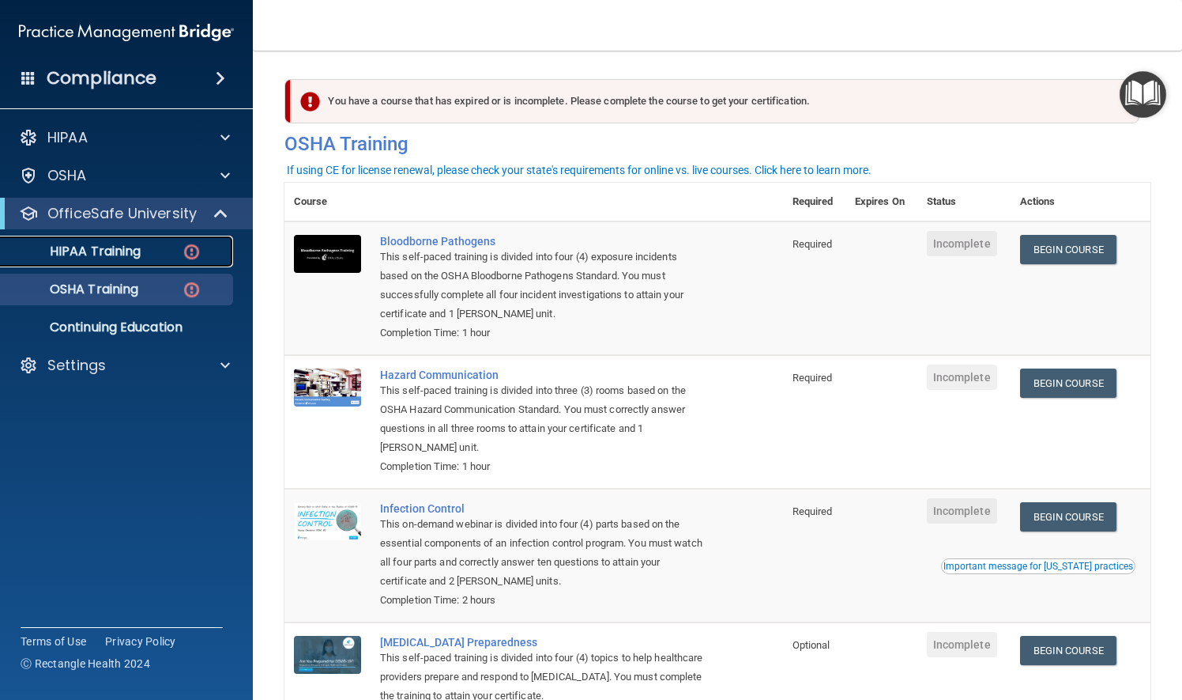
click at [105, 257] on p "HIPAA Training" at bounding box center [75, 251] width 130 height 16
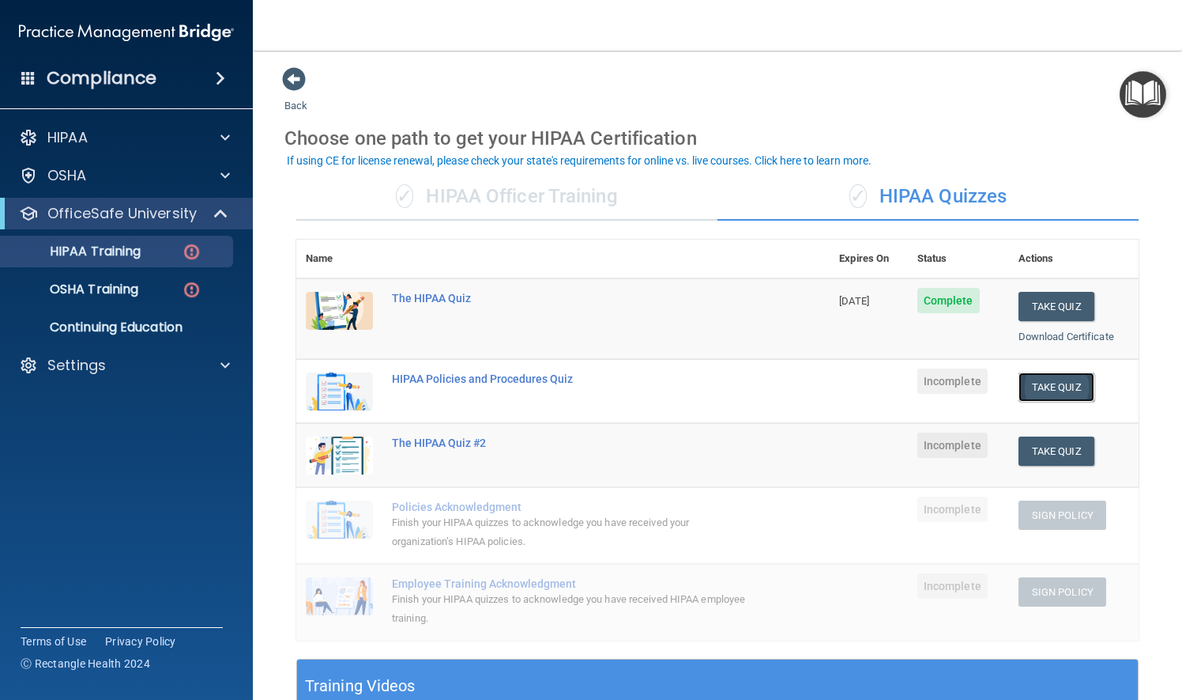
click at [1029, 379] on button "Take Quiz" at bounding box center [1057, 386] width 76 height 29
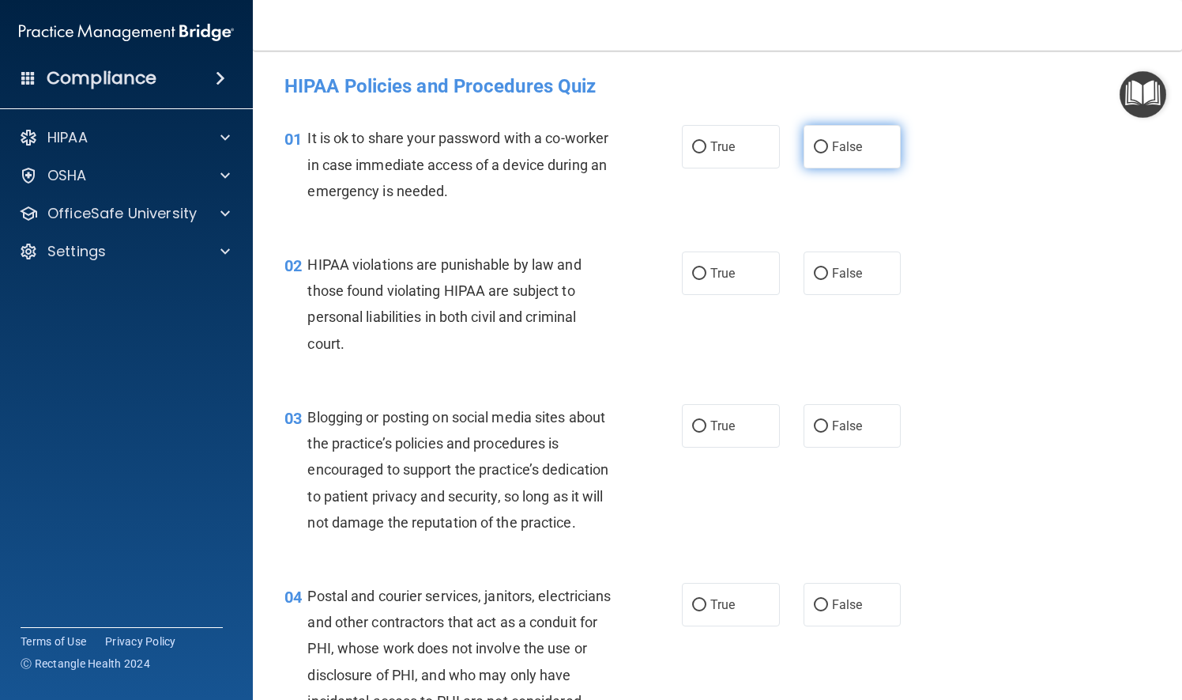
click at [816, 149] on input "False" at bounding box center [821, 147] width 14 height 12
radio input "true"
click at [698, 270] on input "True" at bounding box center [699, 274] width 14 height 12
radio input "true"
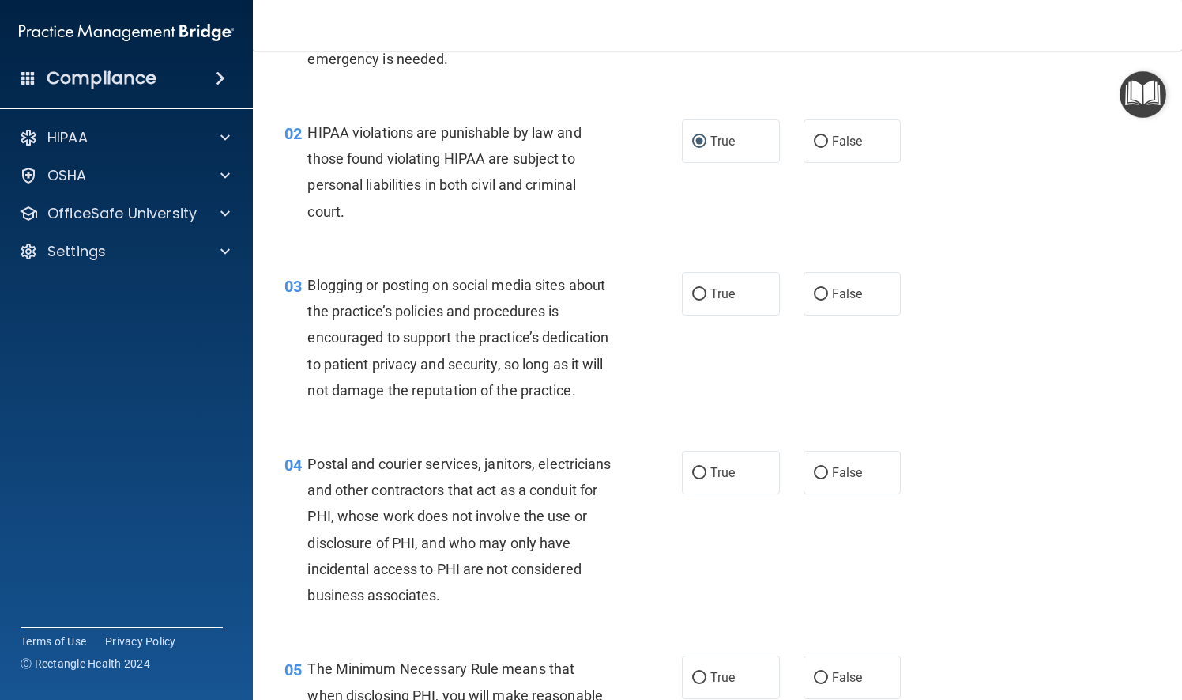
scroll to position [158, 0]
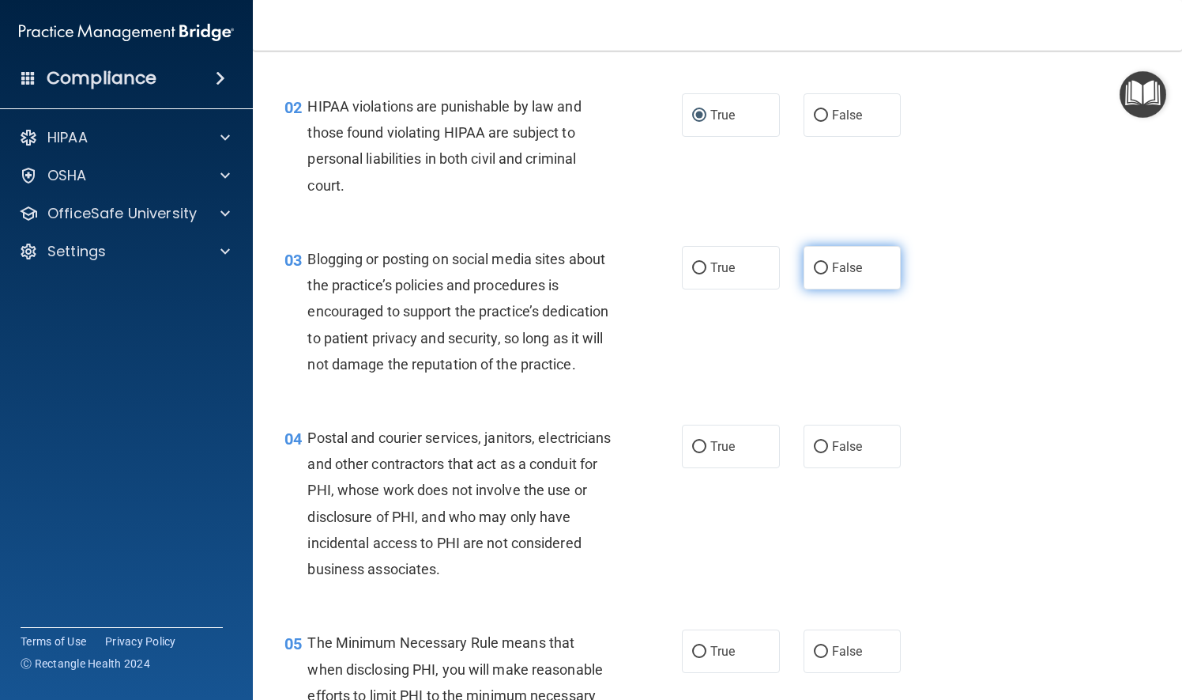
click at [814, 265] on input "False" at bounding box center [821, 268] width 14 height 12
radio input "true"
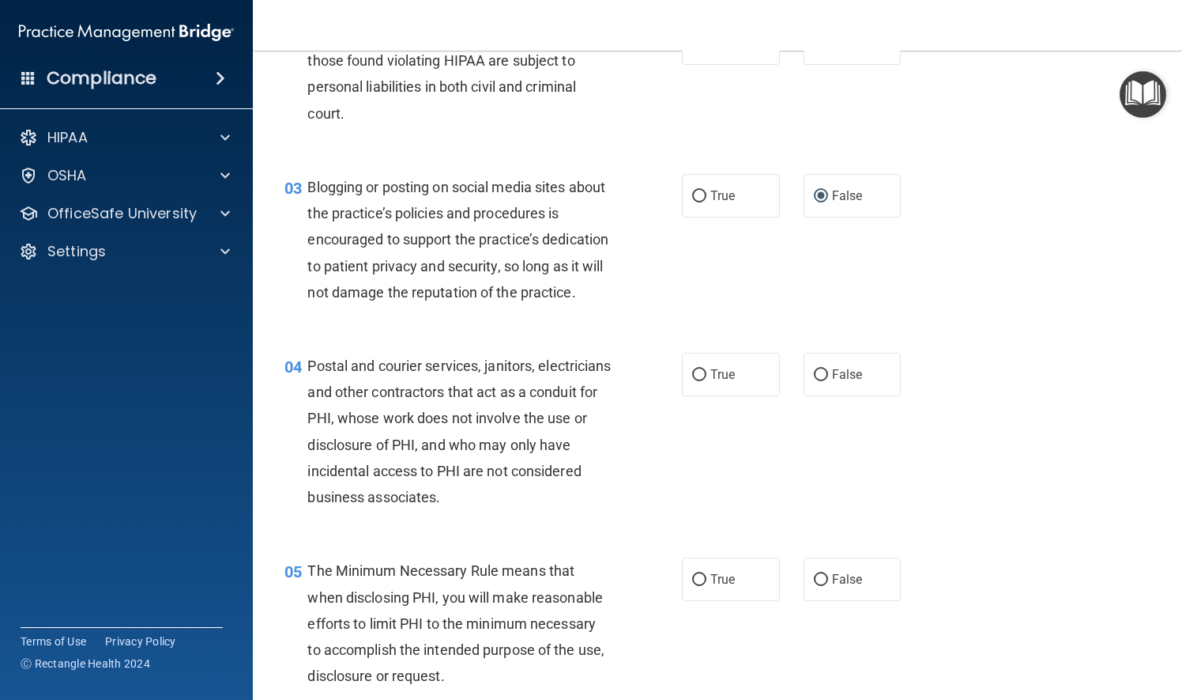
scroll to position [316, 0]
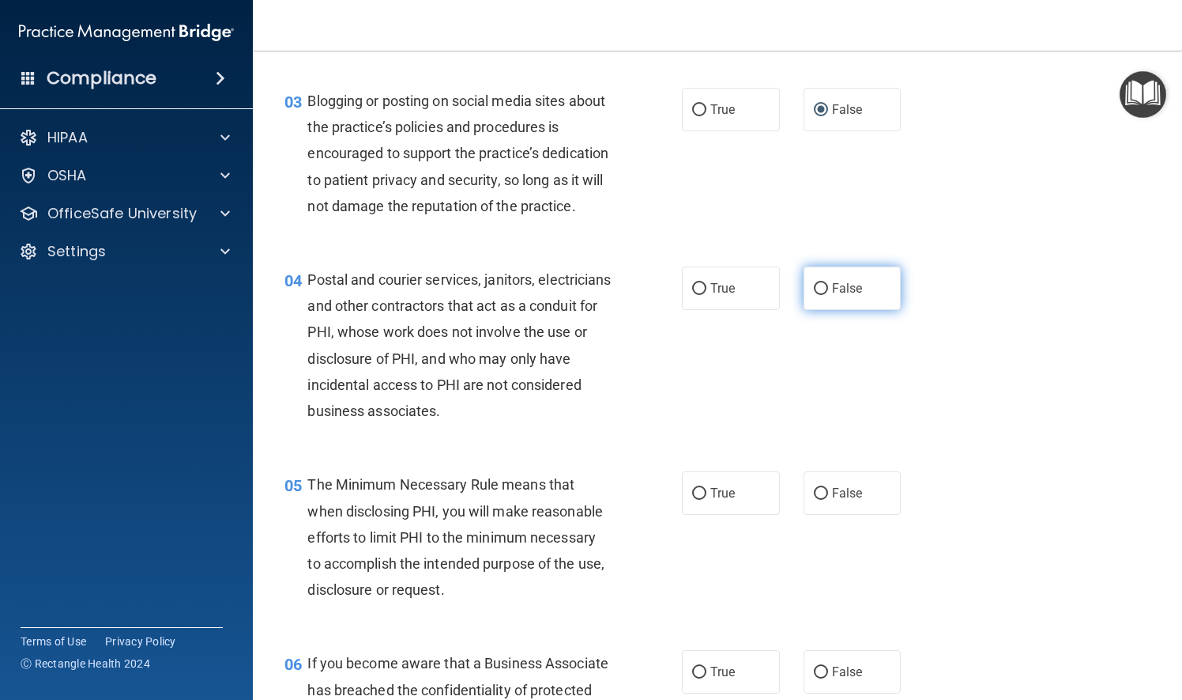
click at [816, 295] on input "False" at bounding box center [821, 289] width 14 height 12
radio input "true"
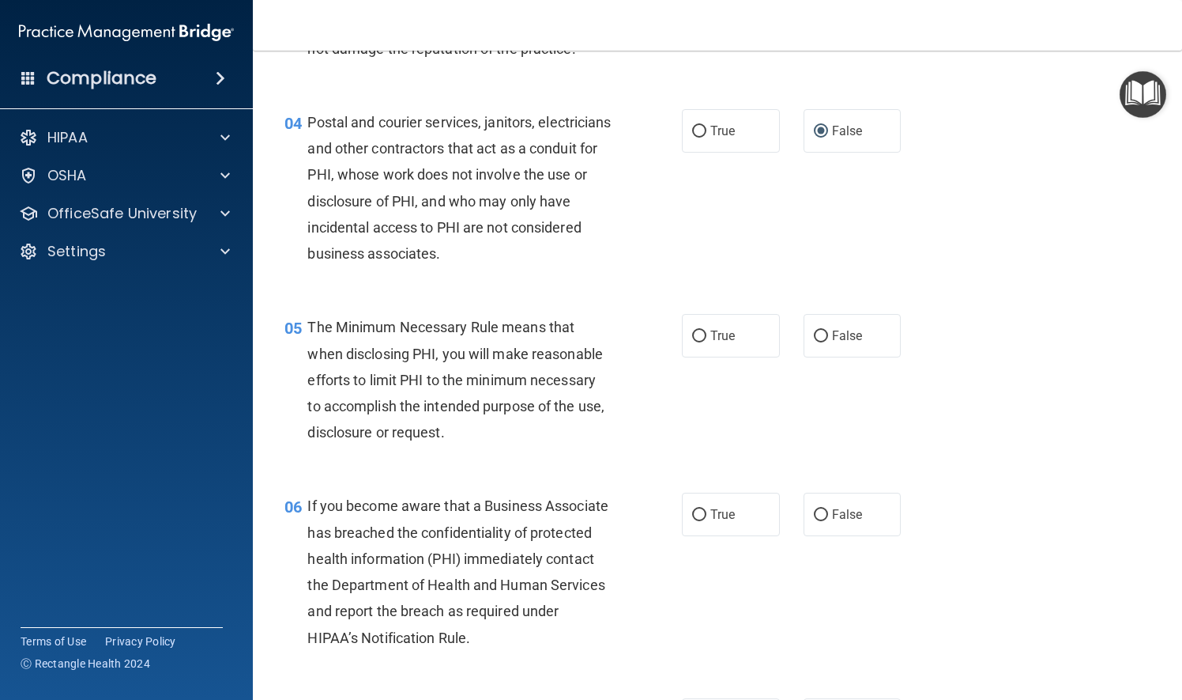
scroll to position [553, 0]
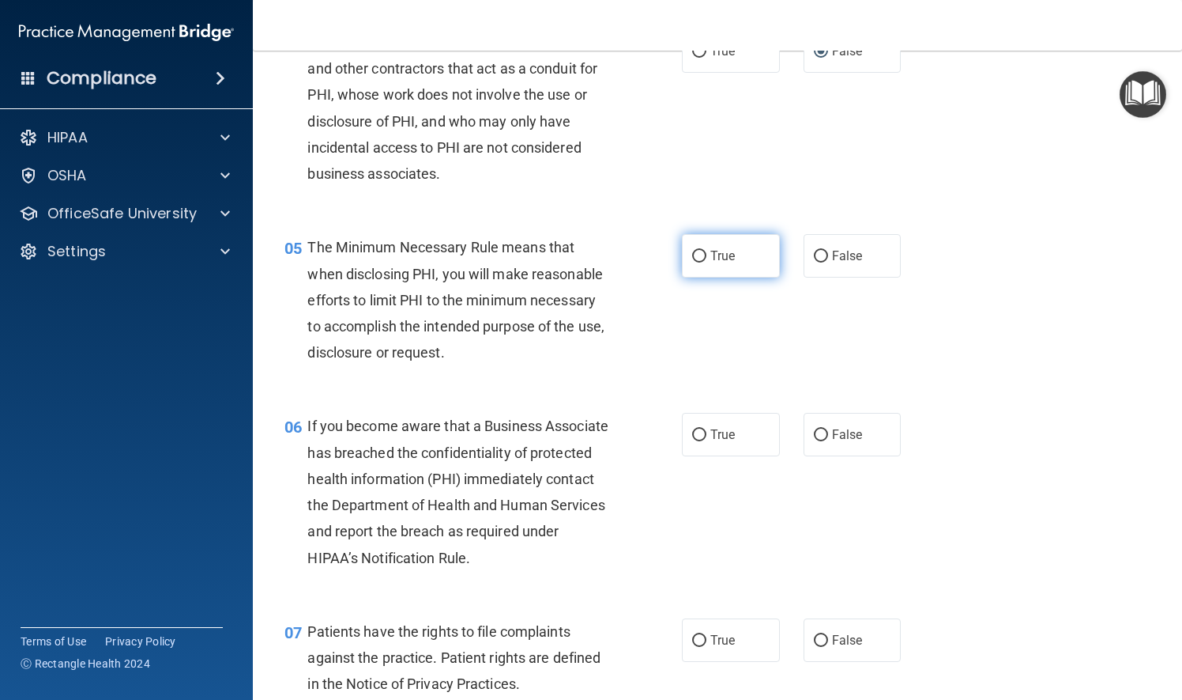
click at [698, 262] on input "True" at bounding box center [699, 257] width 14 height 12
radio input "true"
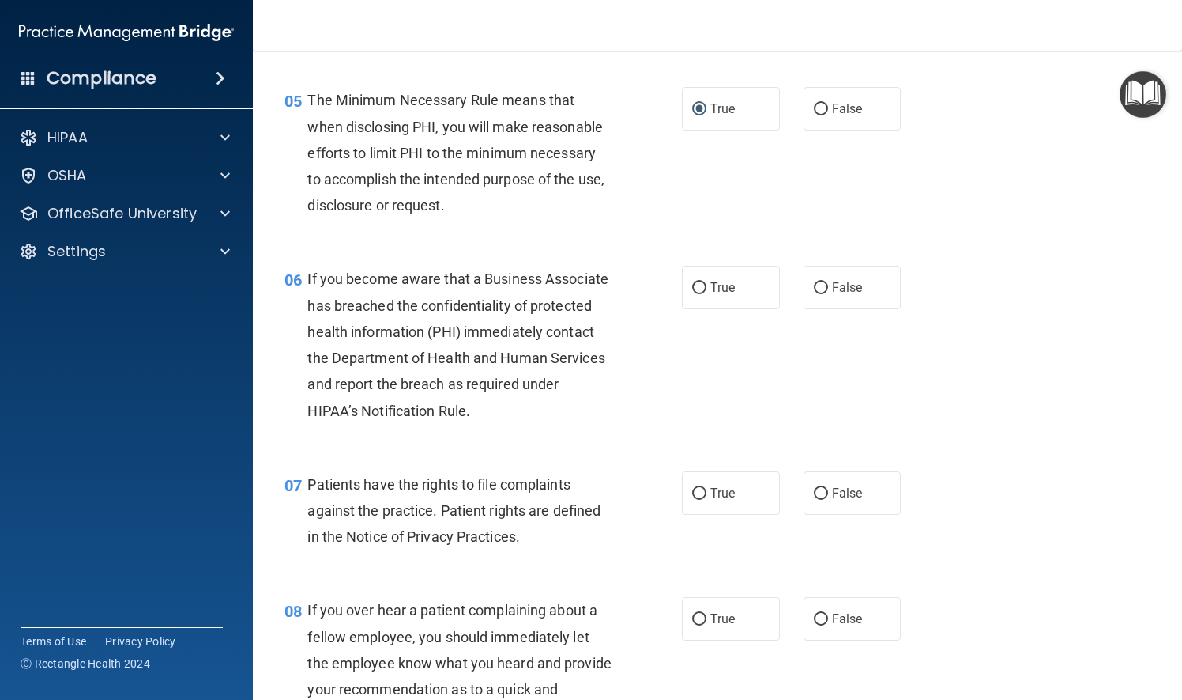
scroll to position [711, 0]
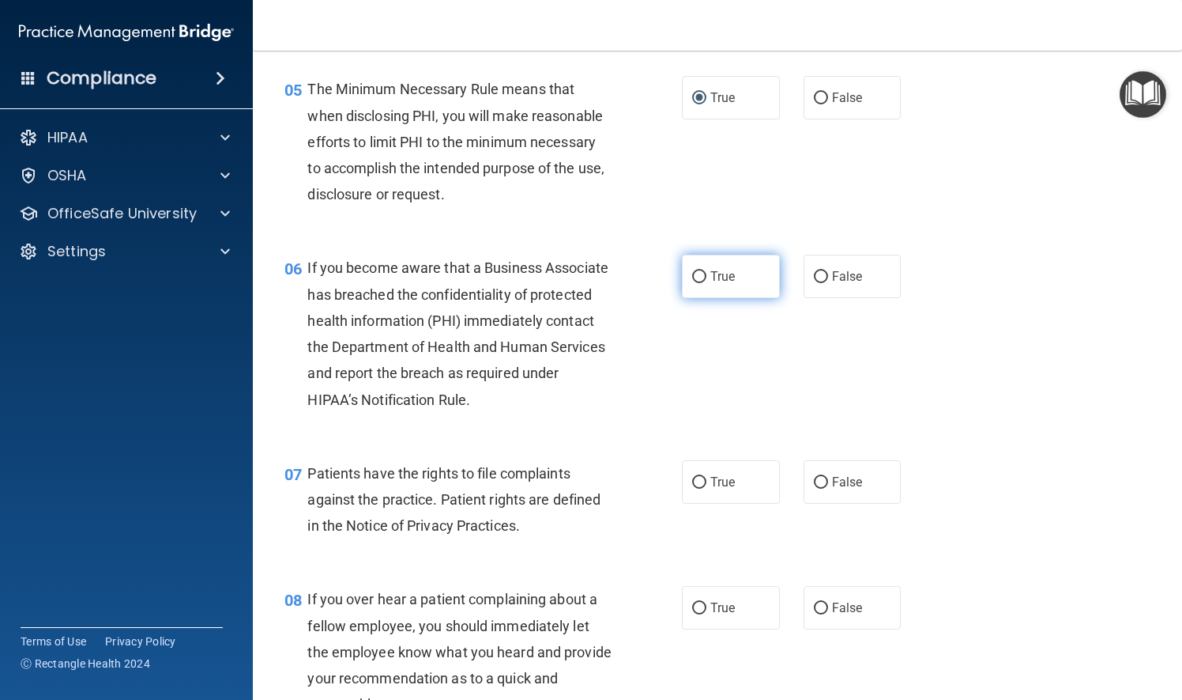
click at [692, 283] on input "True" at bounding box center [699, 277] width 14 height 12
radio input "true"
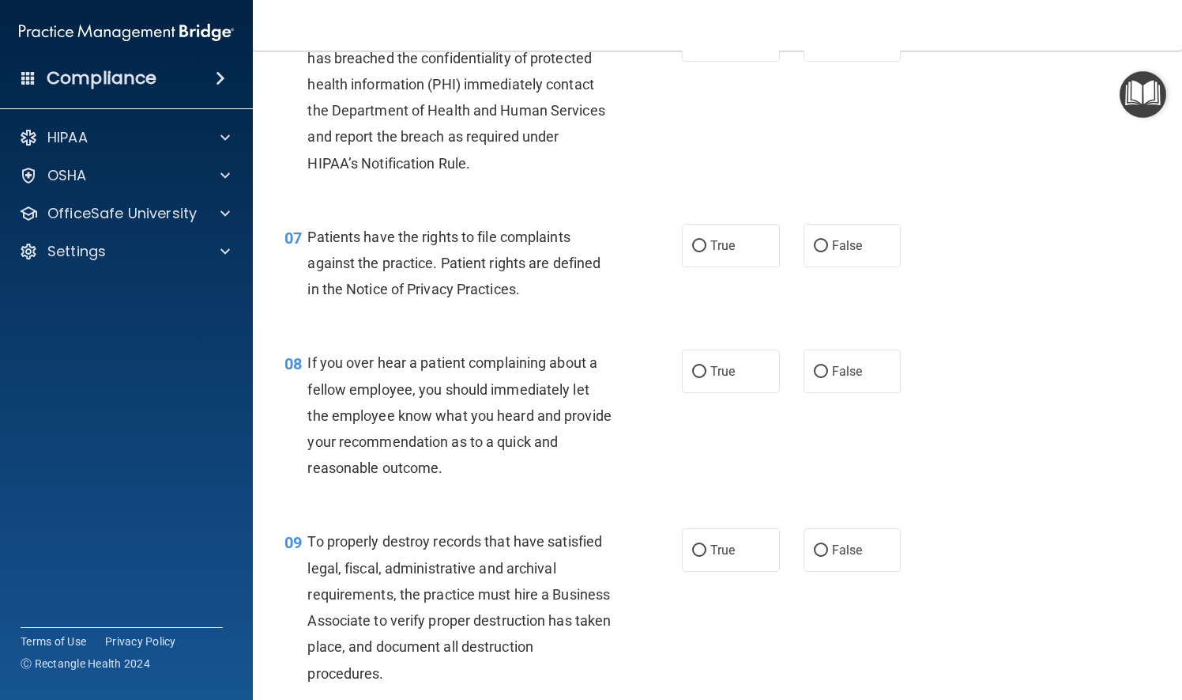
scroll to position [949, 0]
click at [700, 251] on input "True" at bounding box center [699, 245] width 14 height 12
radio input "true"
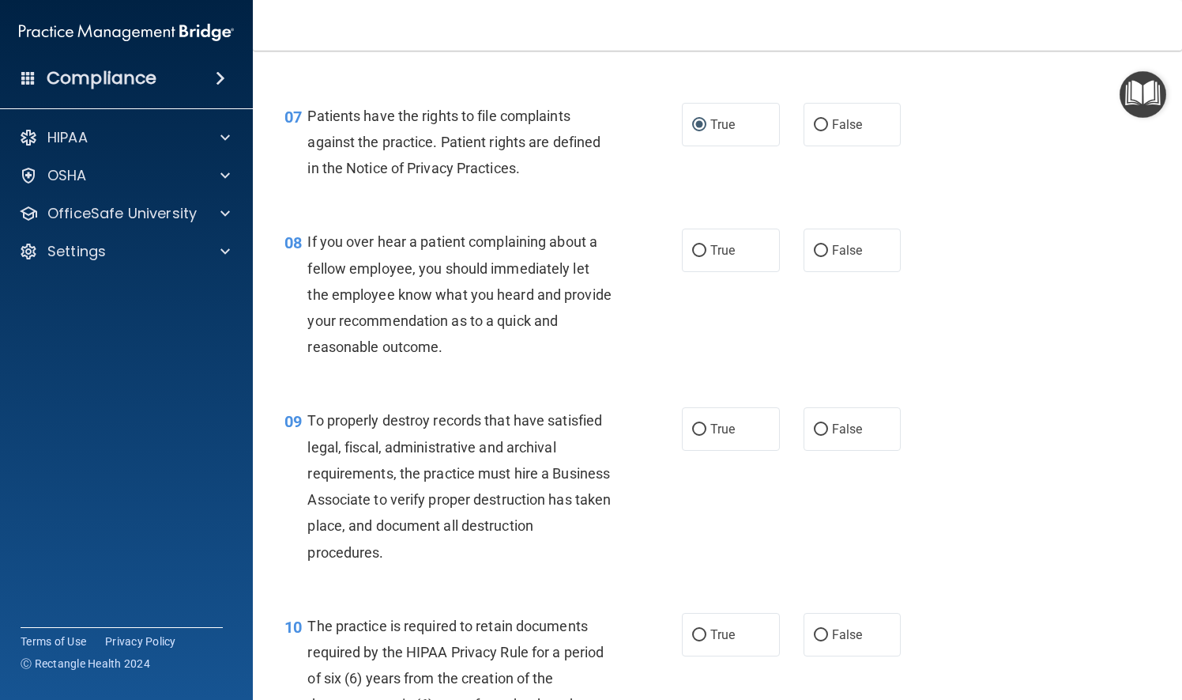
scroll to position [1107, 0]
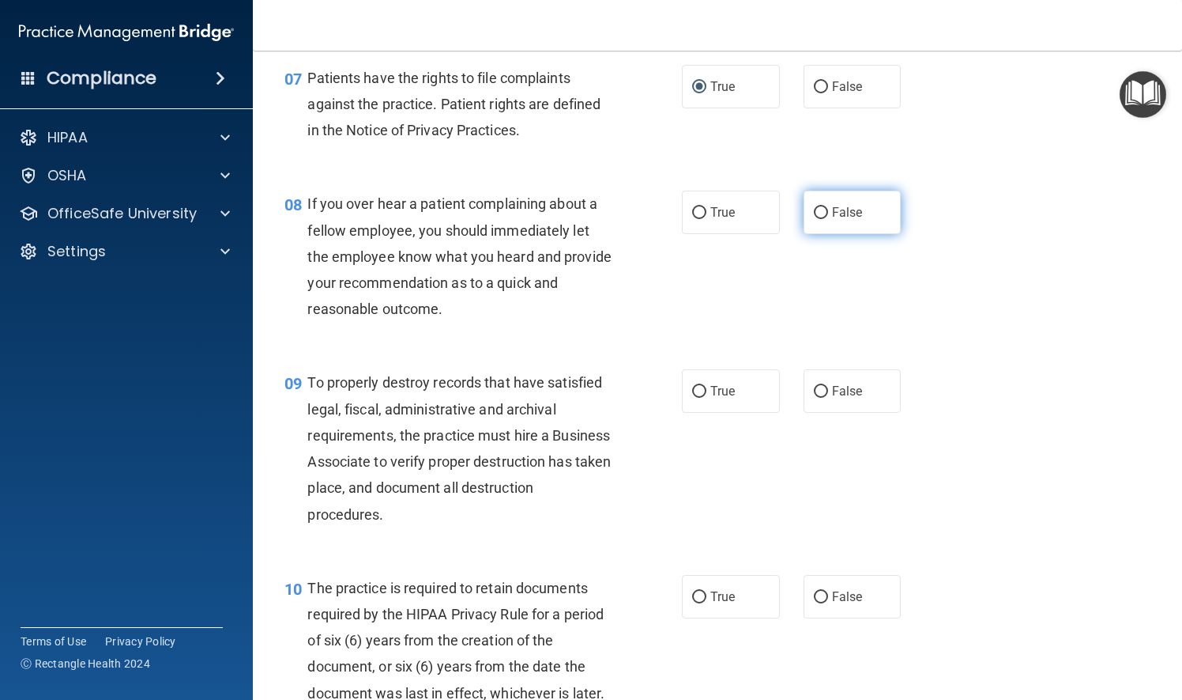
click at [814, 219] on input "False" at bounding box center [821, 213] width 14 height 12
radio input "true"
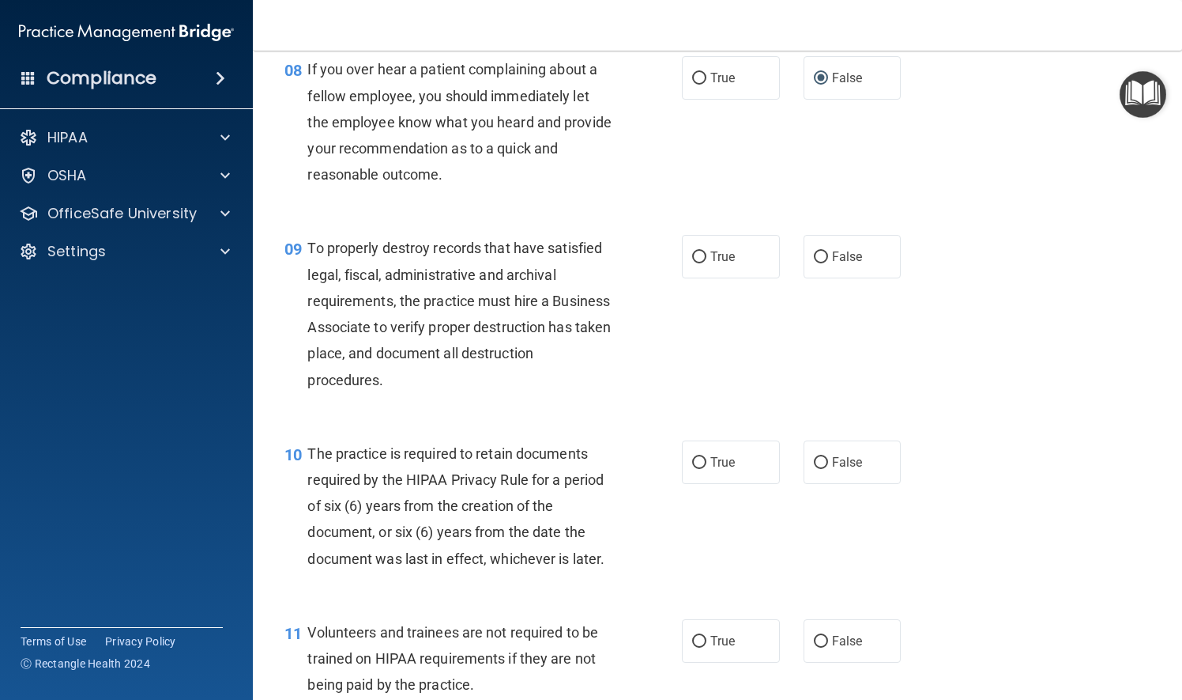
scroll to position [1265, 0]
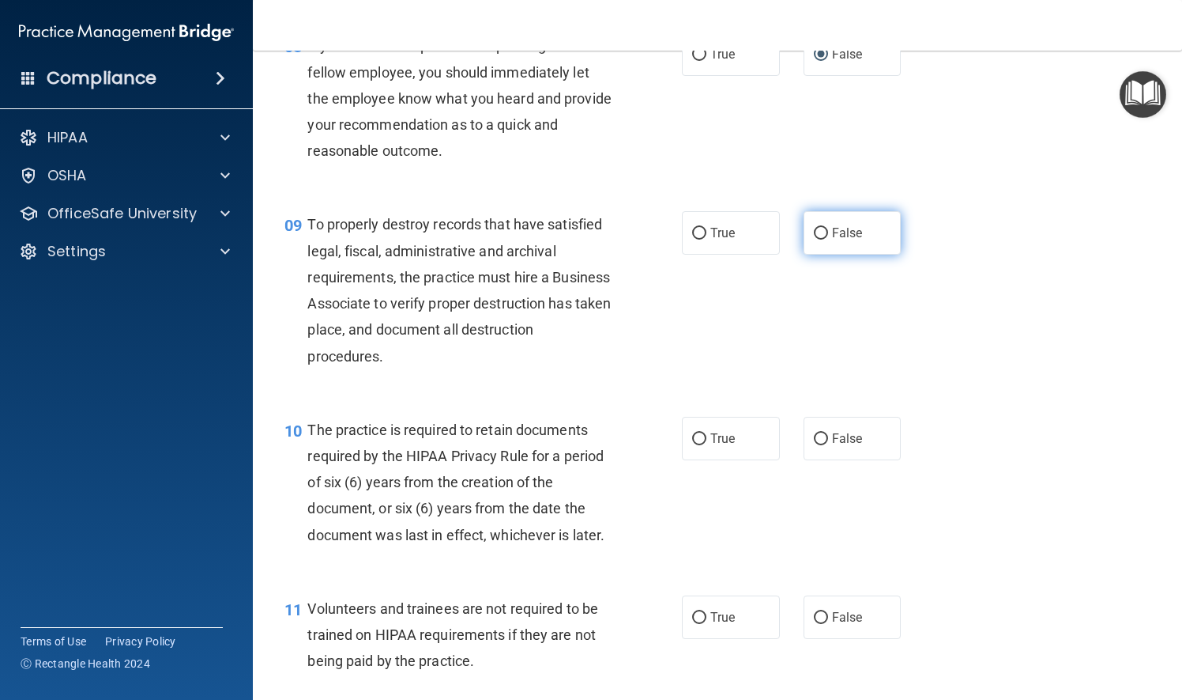
click at [816, 239] on input "False" at bounding box center [821, 234] width 14 height 12
radio input "true"
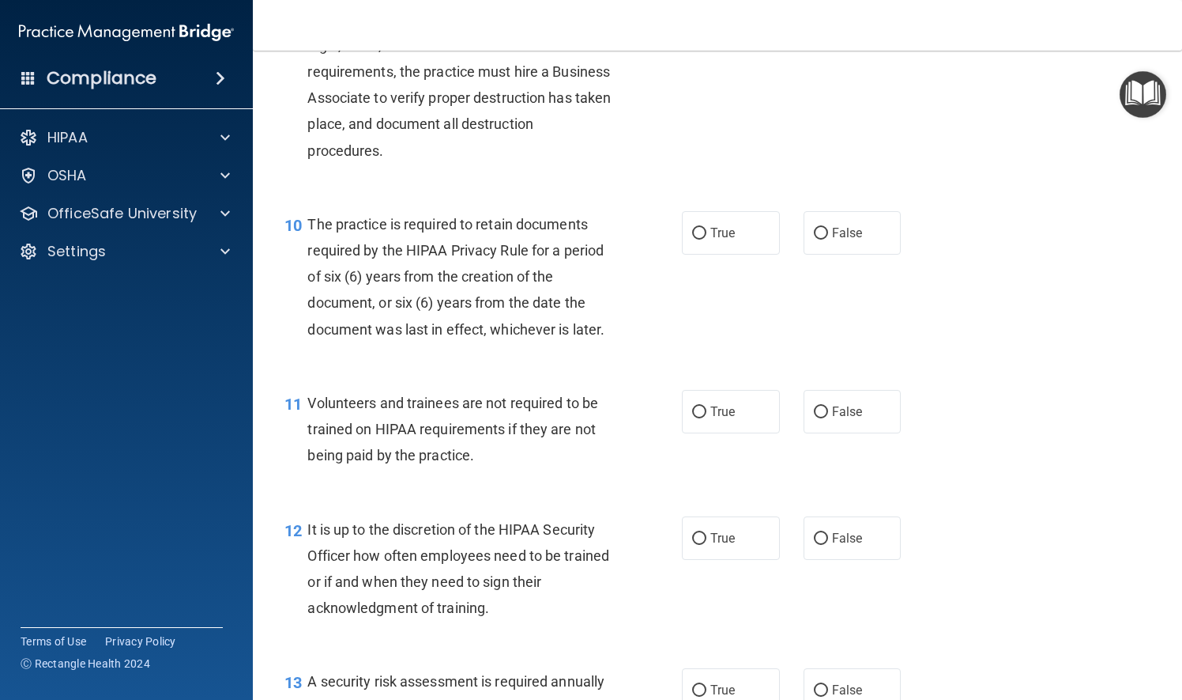
scroll to position [1502, 0]
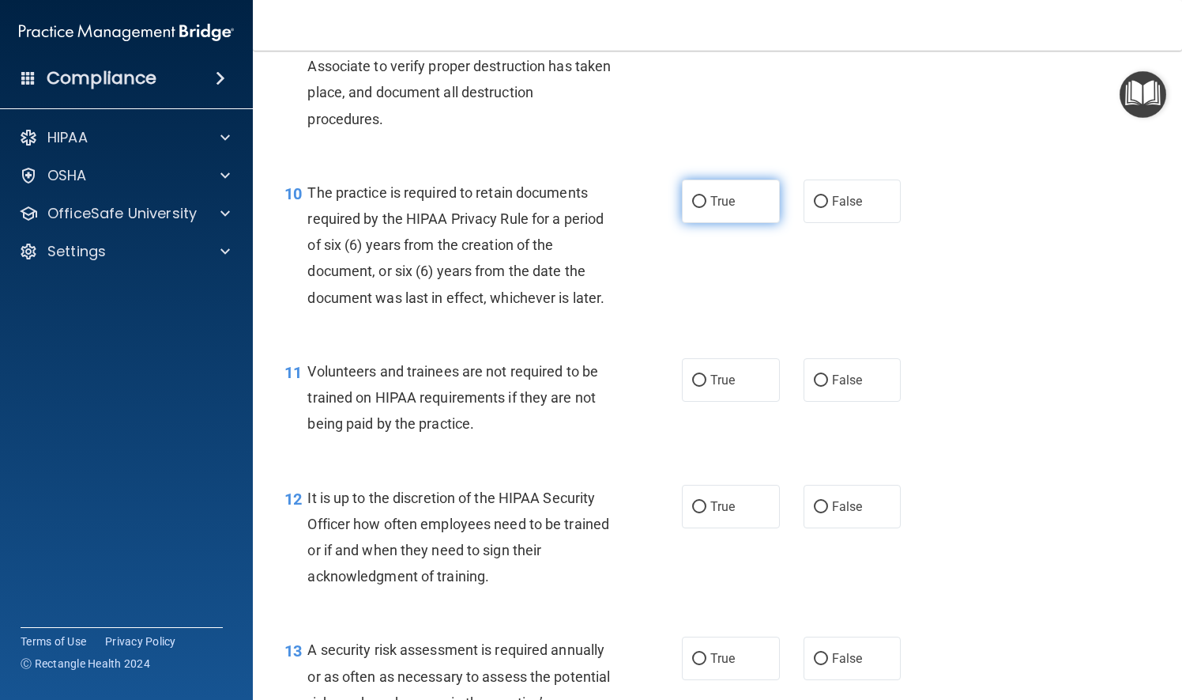
click at [693, 208] on input "True" at bounding box center [699, 202] width 14 height 12
radio input "true"
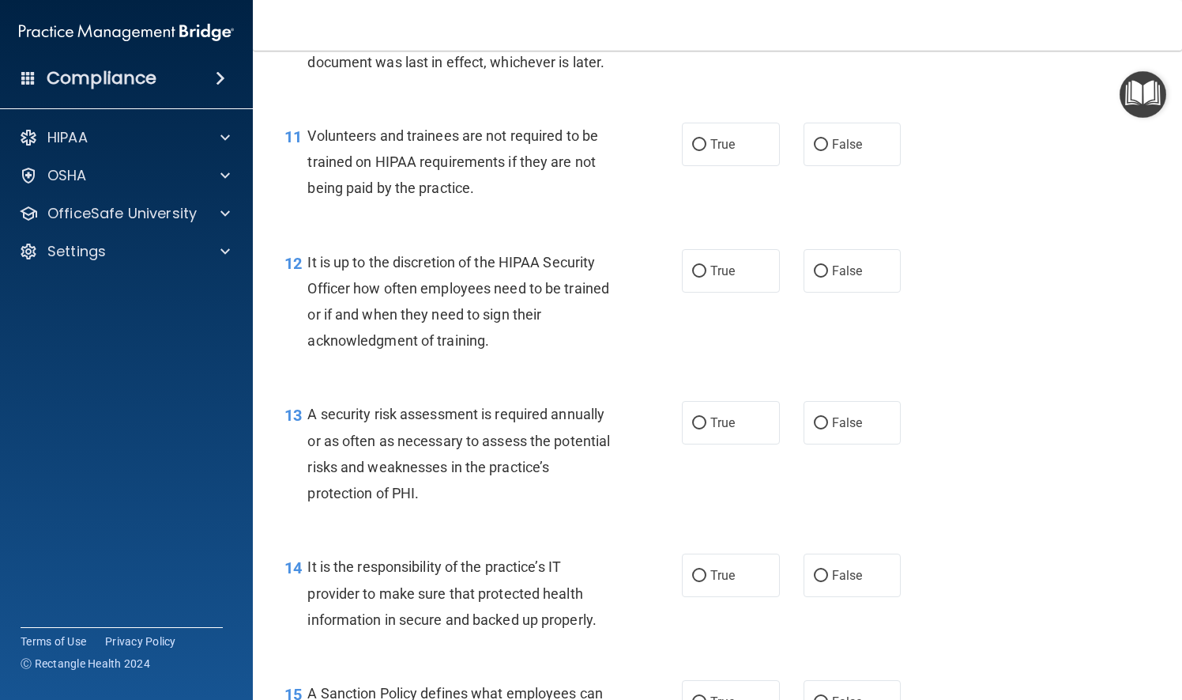
scroll to position [1818, 0]
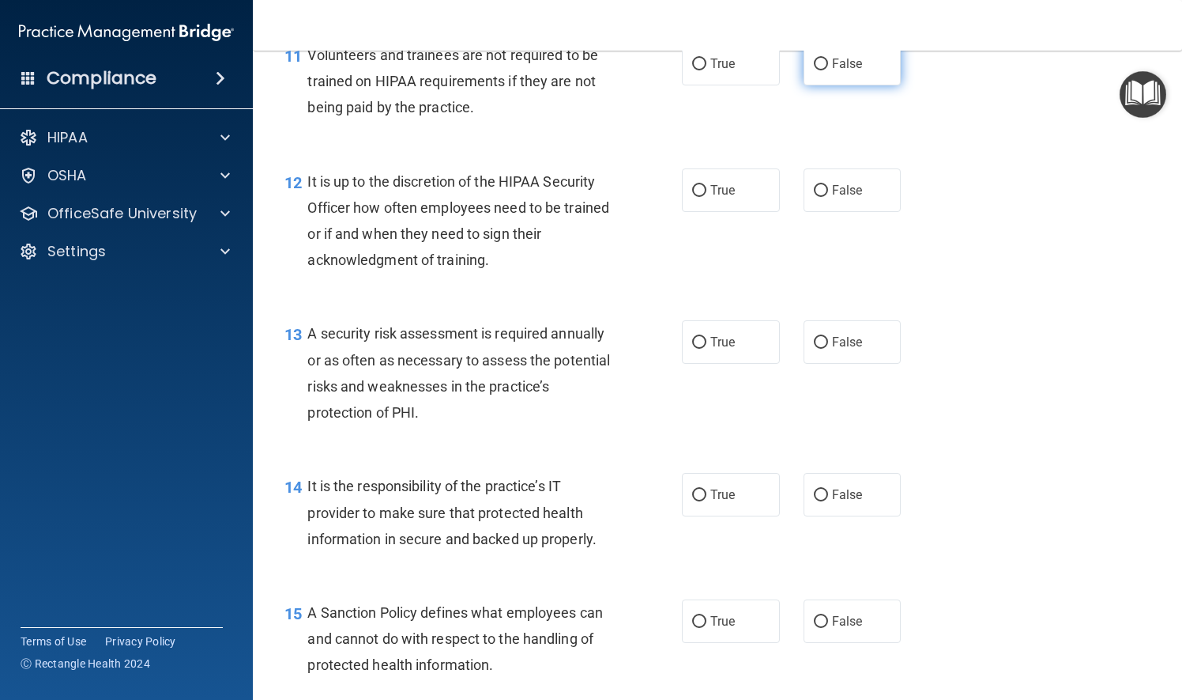
click at [814, 70] on input "False" at bounding box center [821, 64] width 14 height 12
radio input "true"
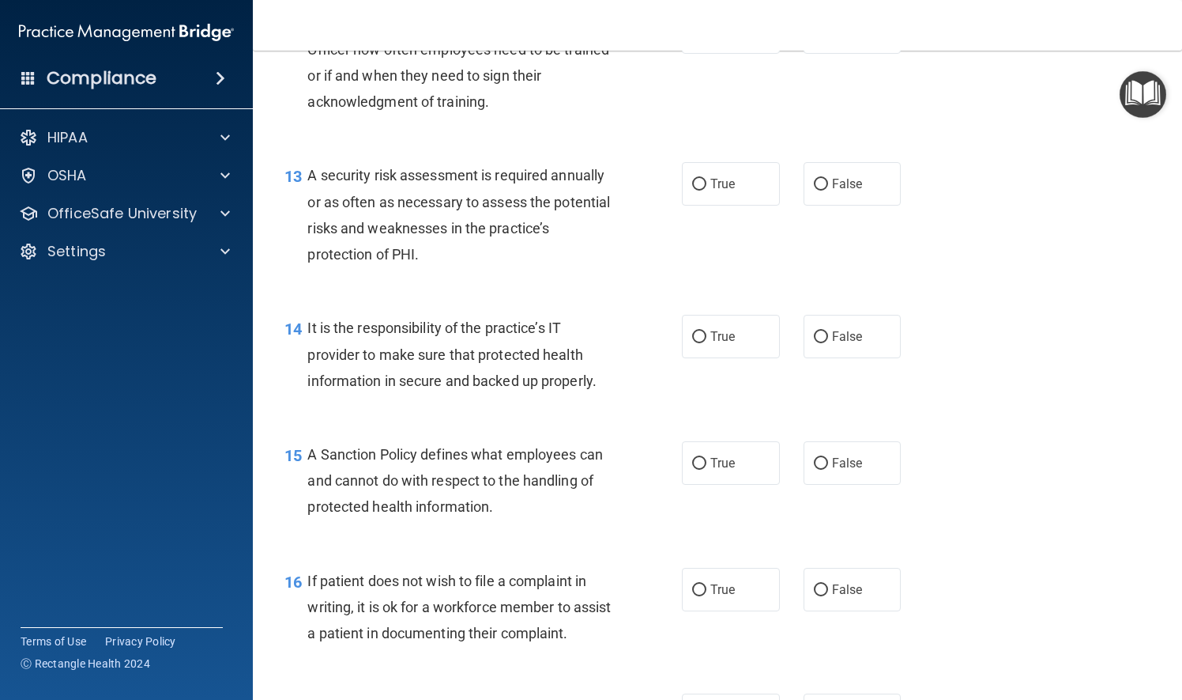
scroll to position [1897, 0]
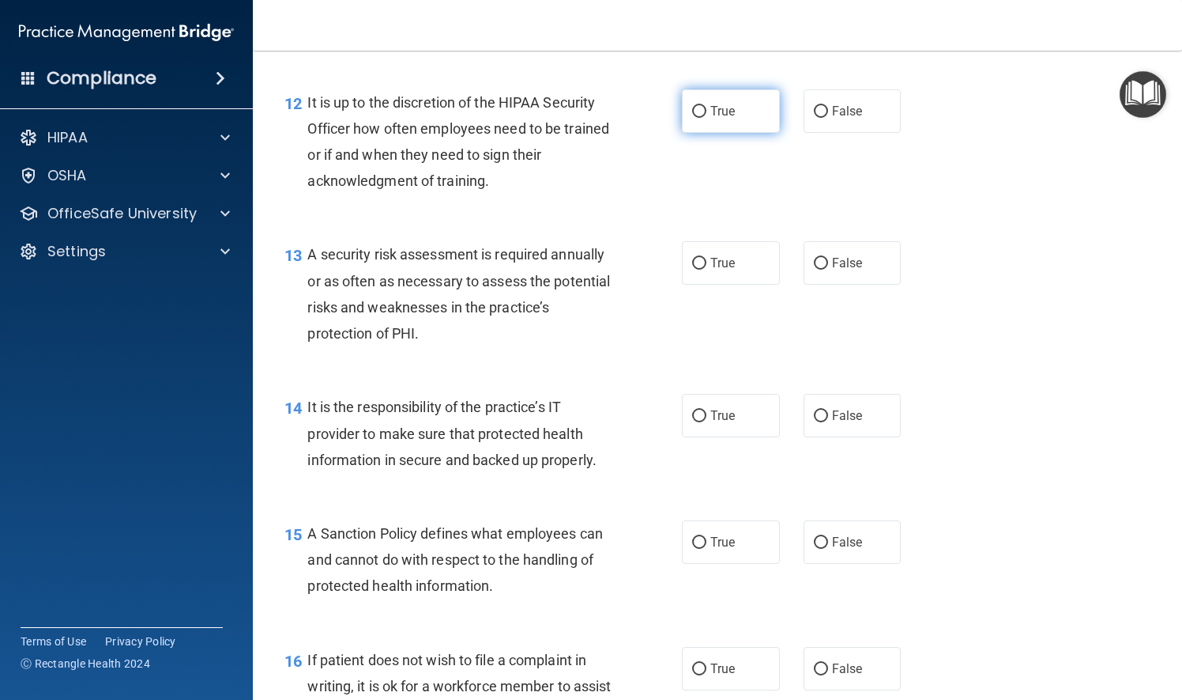
click at [694, 118] on input "True" at bounding box center [699, 112] width 14 height 12
radio input "true"
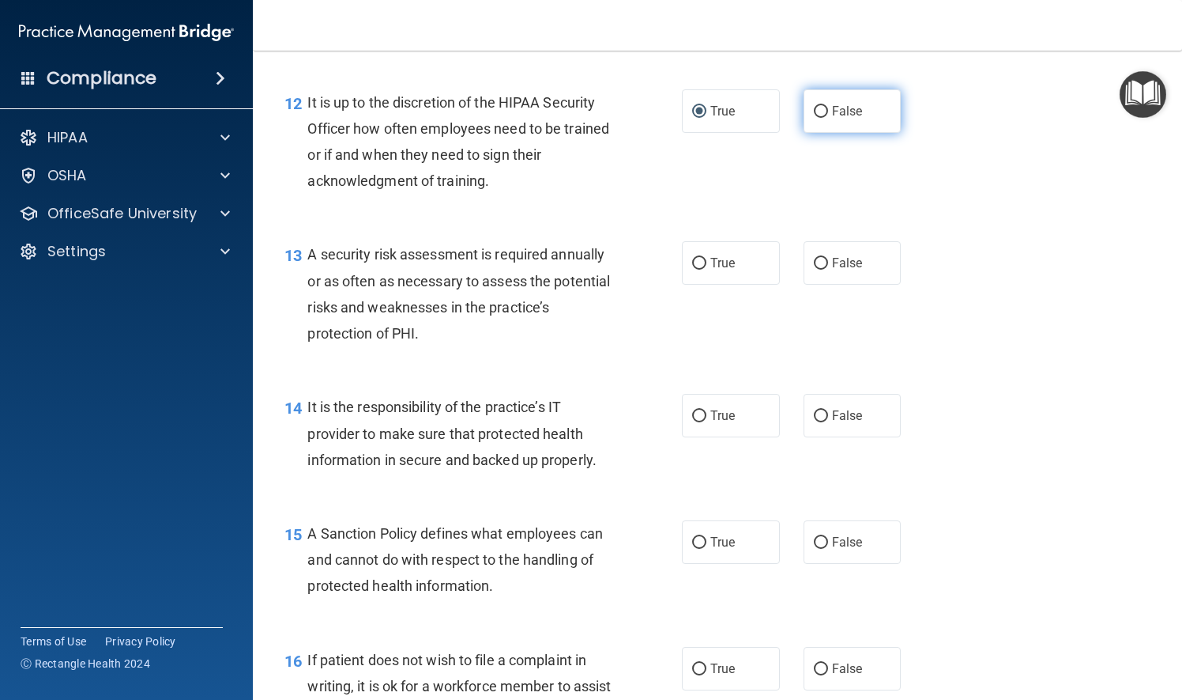
click at [819, 118] on input "False" at bounding box center [821, 112] width 14 height 12
radio input "true"
radio input "false"
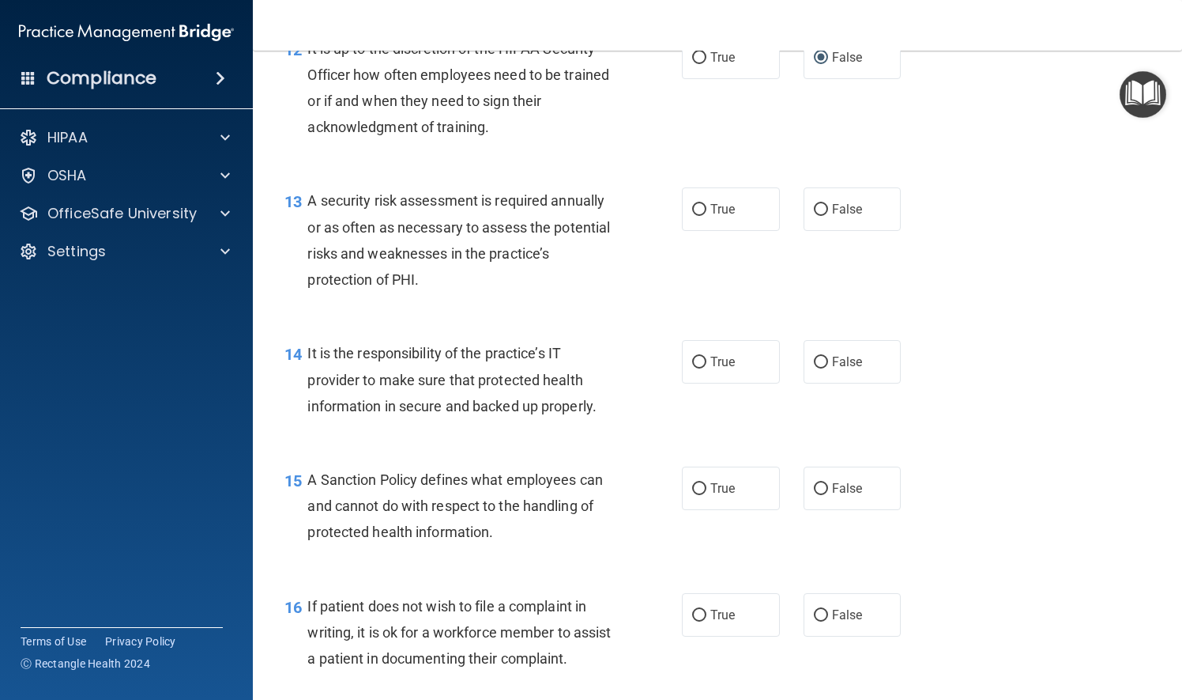
scroll to position [2055, 0]
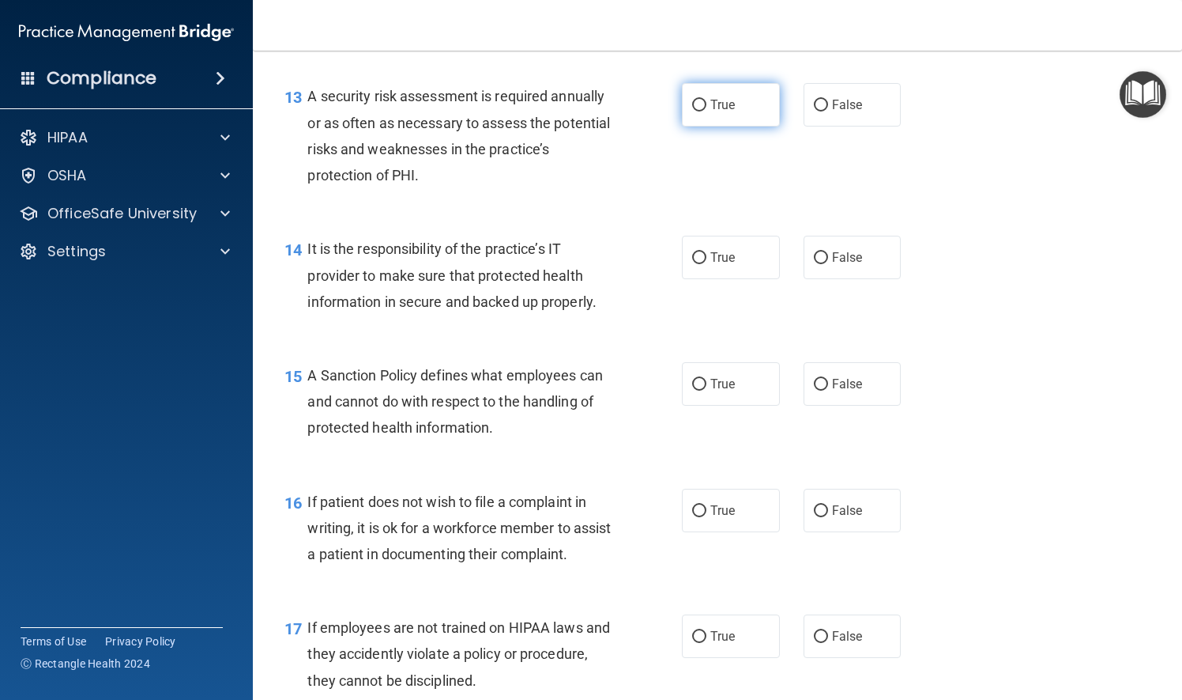
click at [695, 111] on input "True" at bounding box center [699, 106] width 14 height 12
radio input "true"
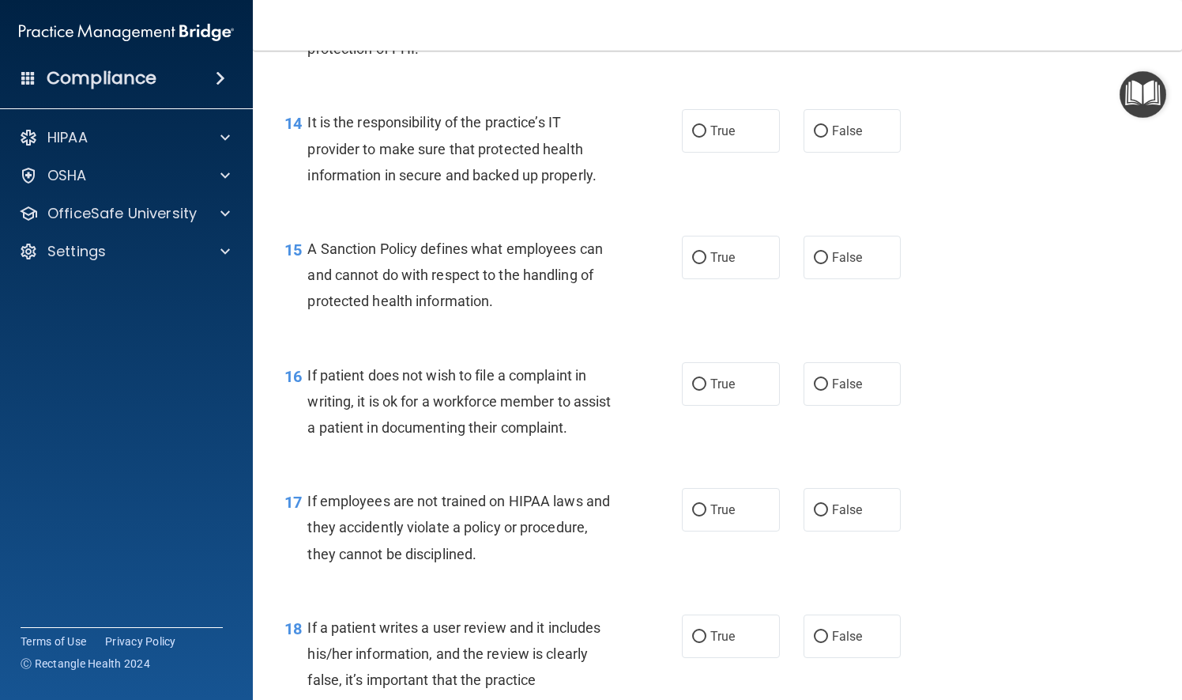
scroll to position [2213, 0]
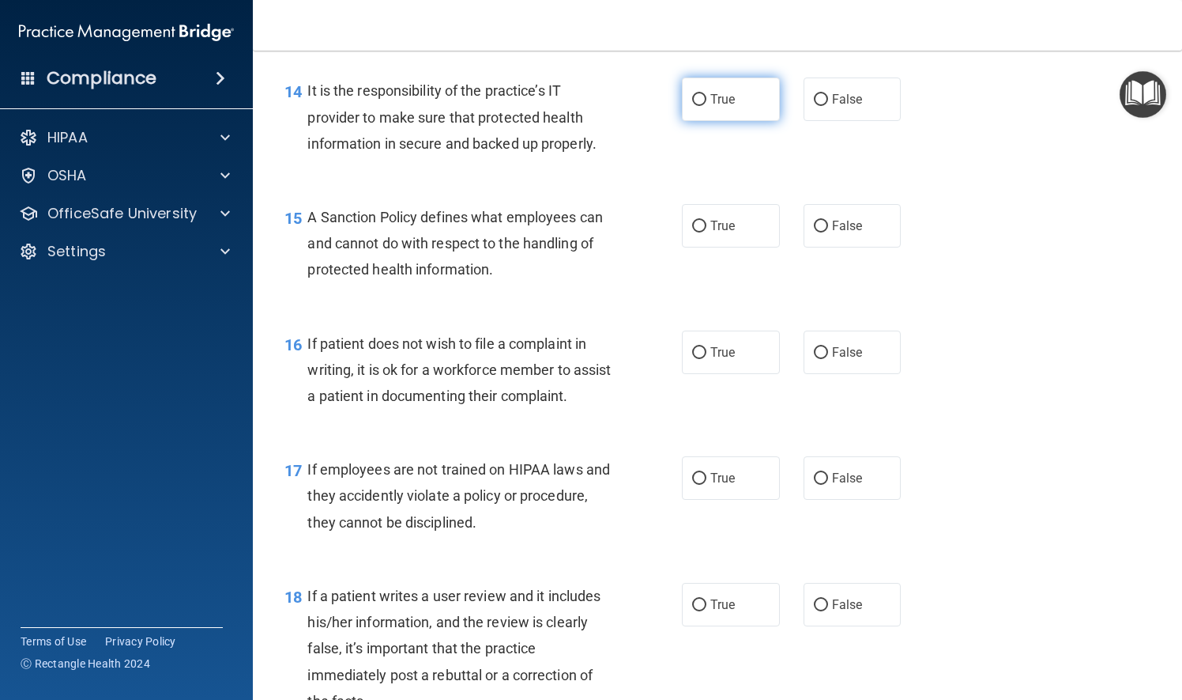
click at [694, 106] on input "True" at bounding box center [699, 100] width 14 height 12
radio input "true"
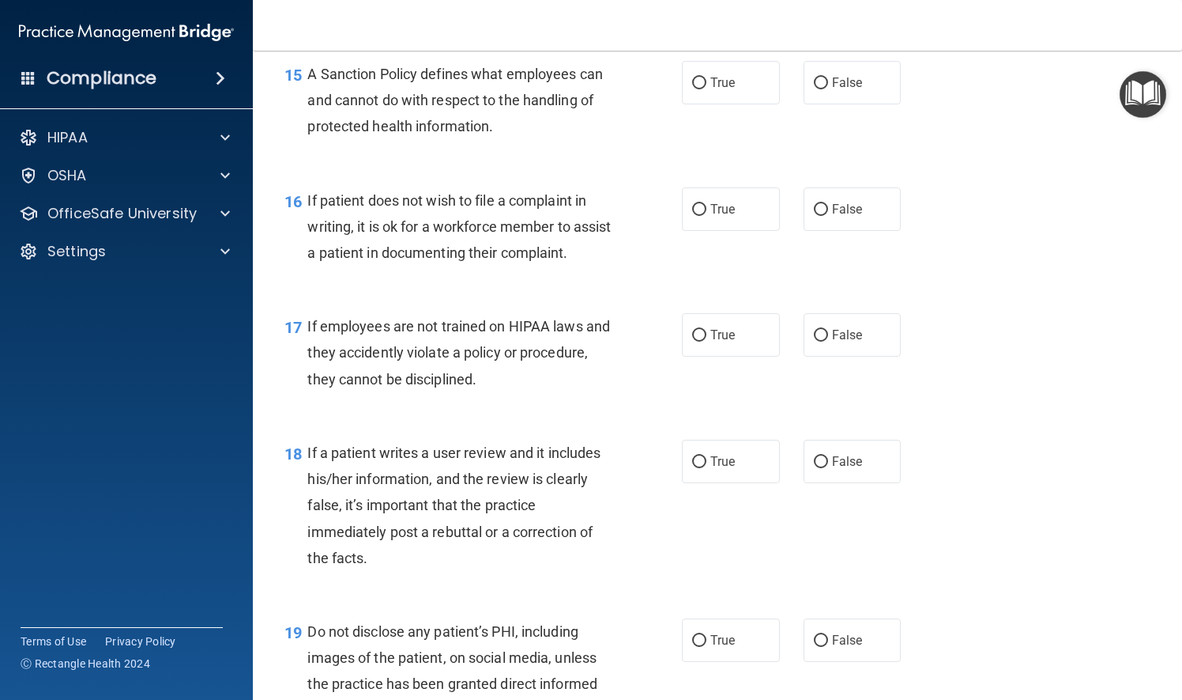
scroll to position [2371, 0]
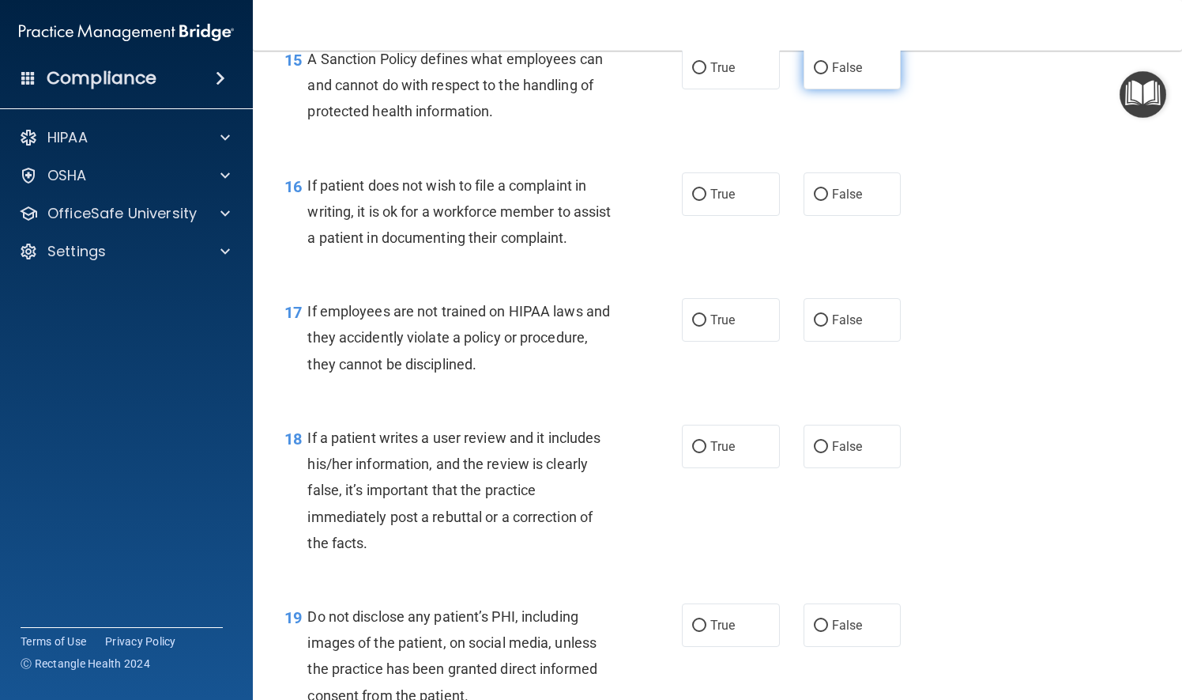
click at [814, 74] on input "False" at bounding box center [821, 68] width 14 height 12
radio input "true"
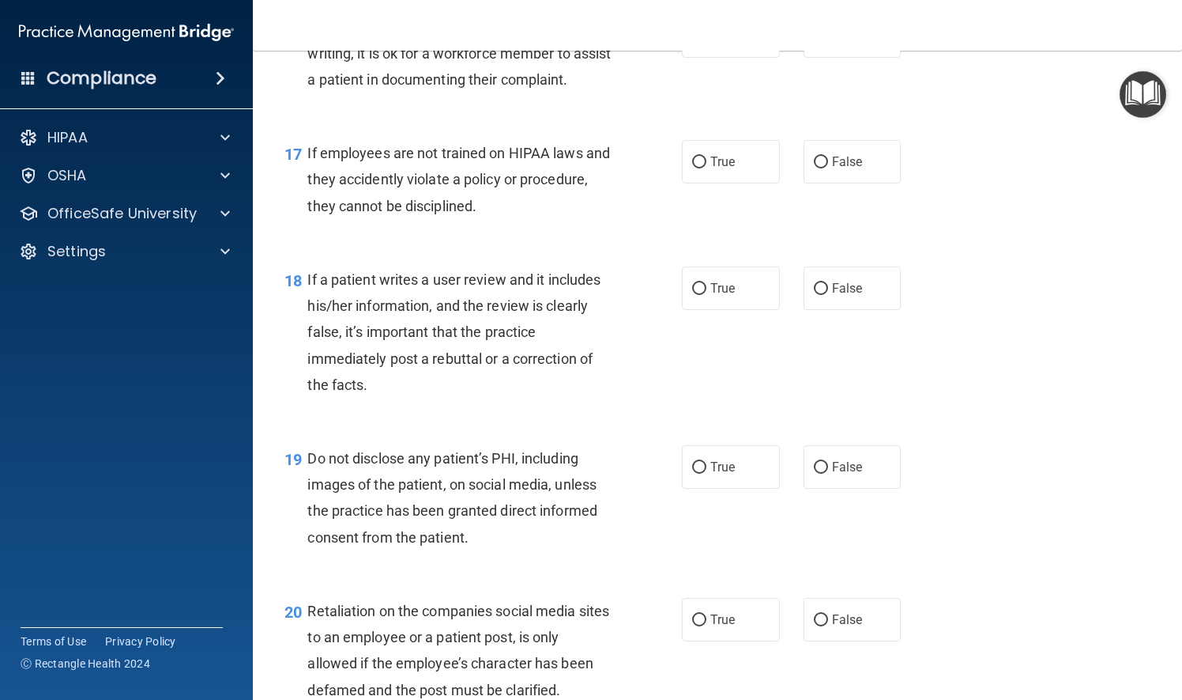
scroll to position [2450, 0]
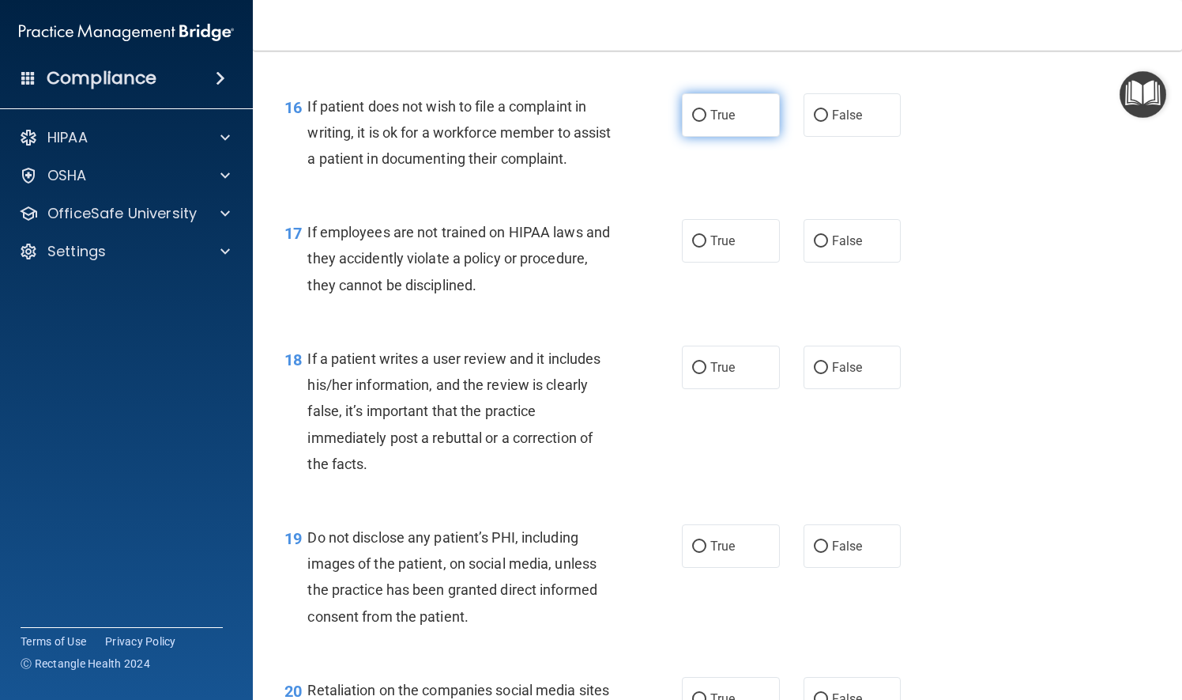
click at [692, 122] on input "True" at bounding box center [699, 116] width 14 height 12
radio input "true"
click at [700, 262] on label "True" at bounding box center [731, 240] width 98 height 43
click at [700, 247] on input "True" at bounding box center [699, 242] width 14 height 12
radio input "true"
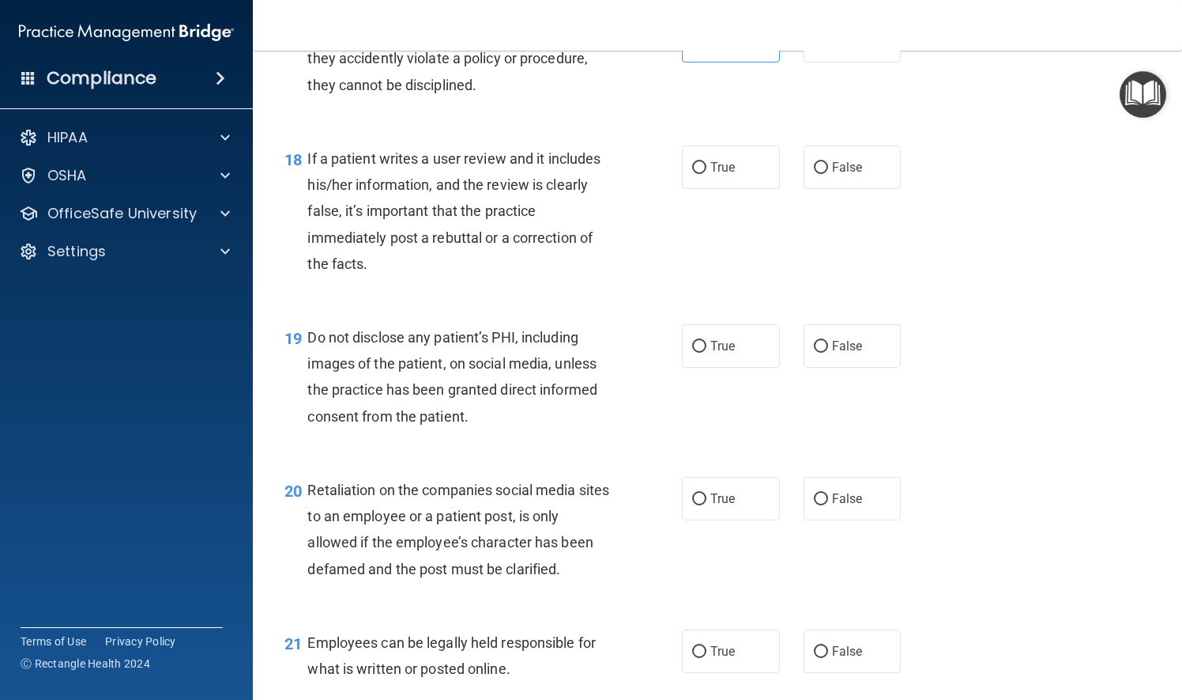
scroll to position [2687, 0]
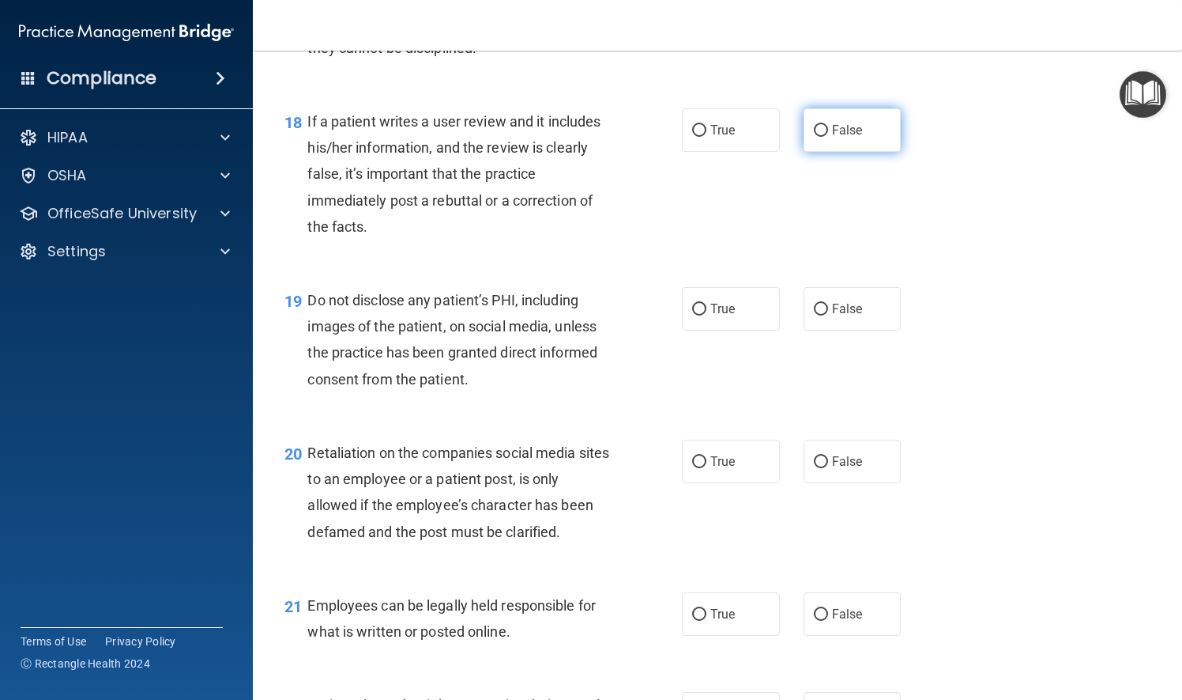
click at [814, 137] on input "False" at bounding box center [821, 131] width 14 height 12
radio input "true"
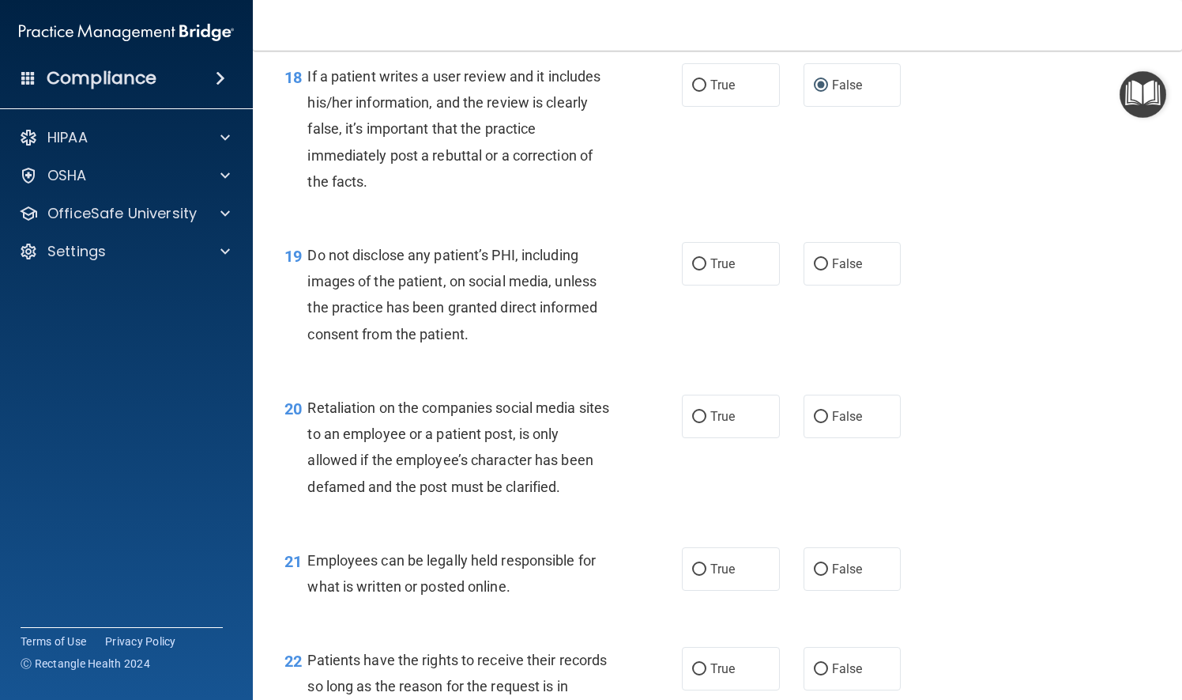
scroll to position [2846, 0]
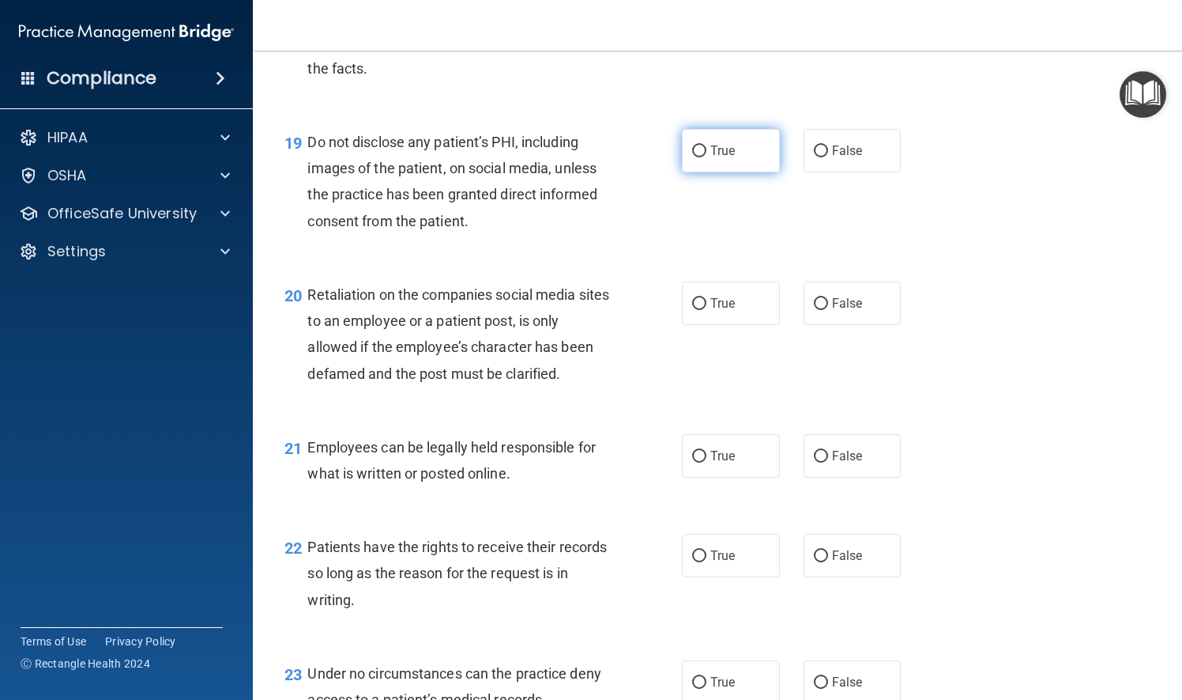
click at [692, 157] on input "True" at bounding box center [699, 151] width 14 height 12
radio input "true"
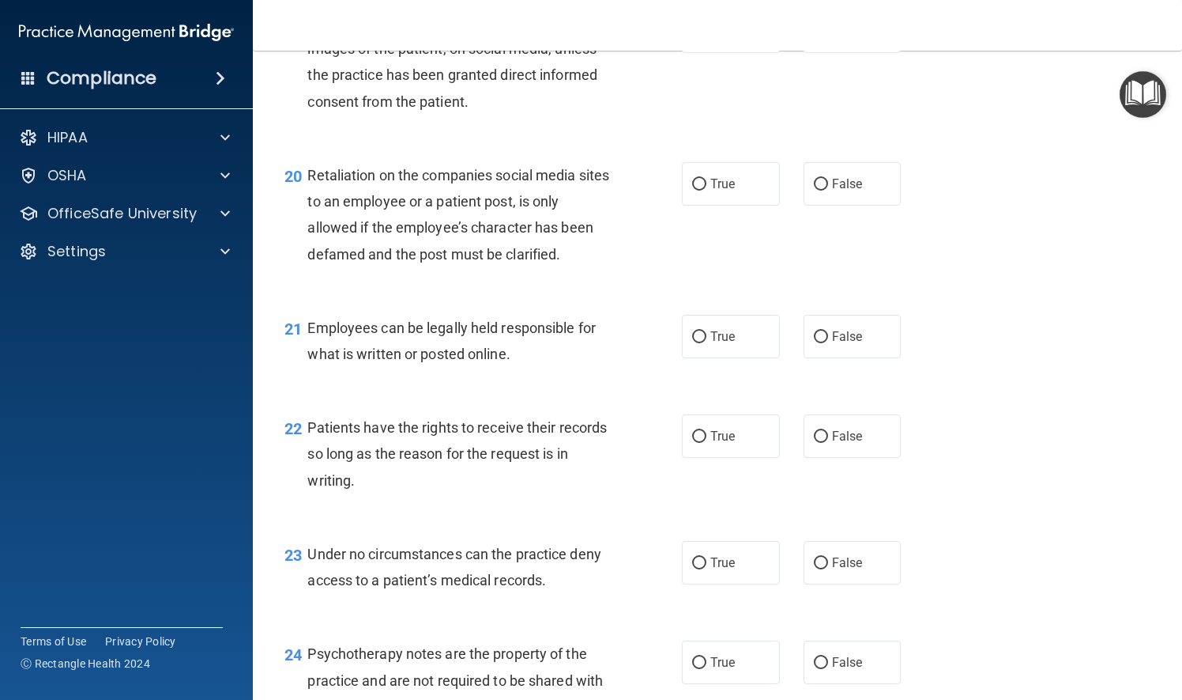
scroll to position [3004, 0]
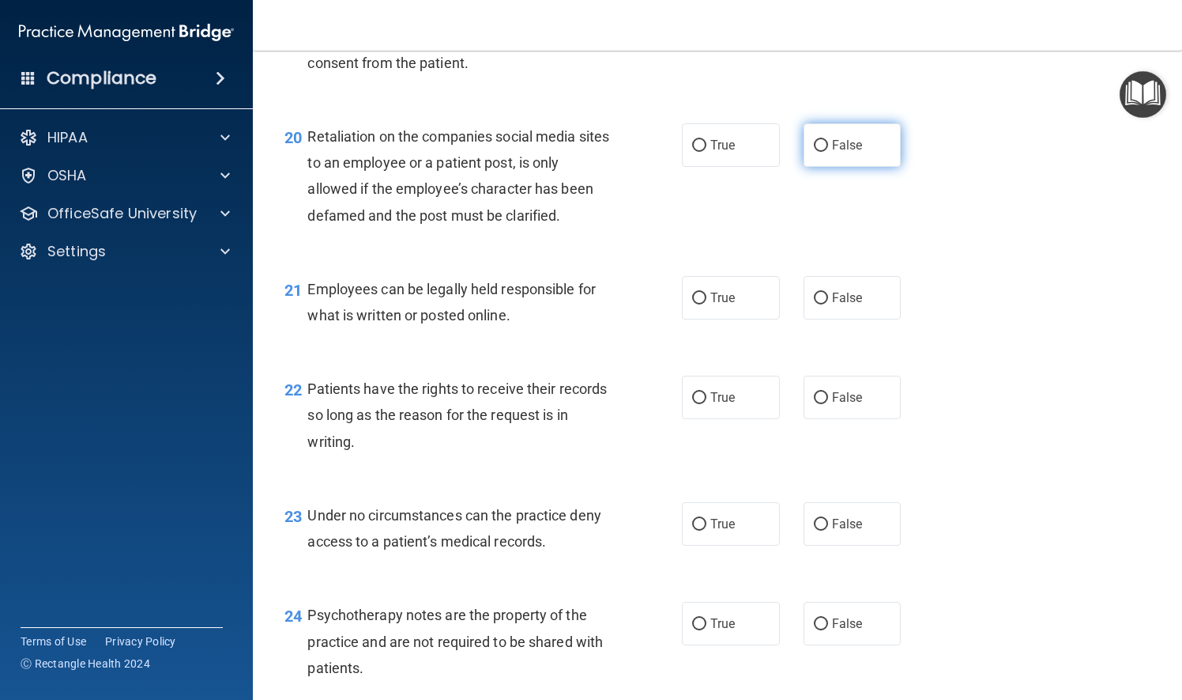
click at [815, 152] on input "False" at bounding box center [821, 146] width 14 height 12
radio input "true"
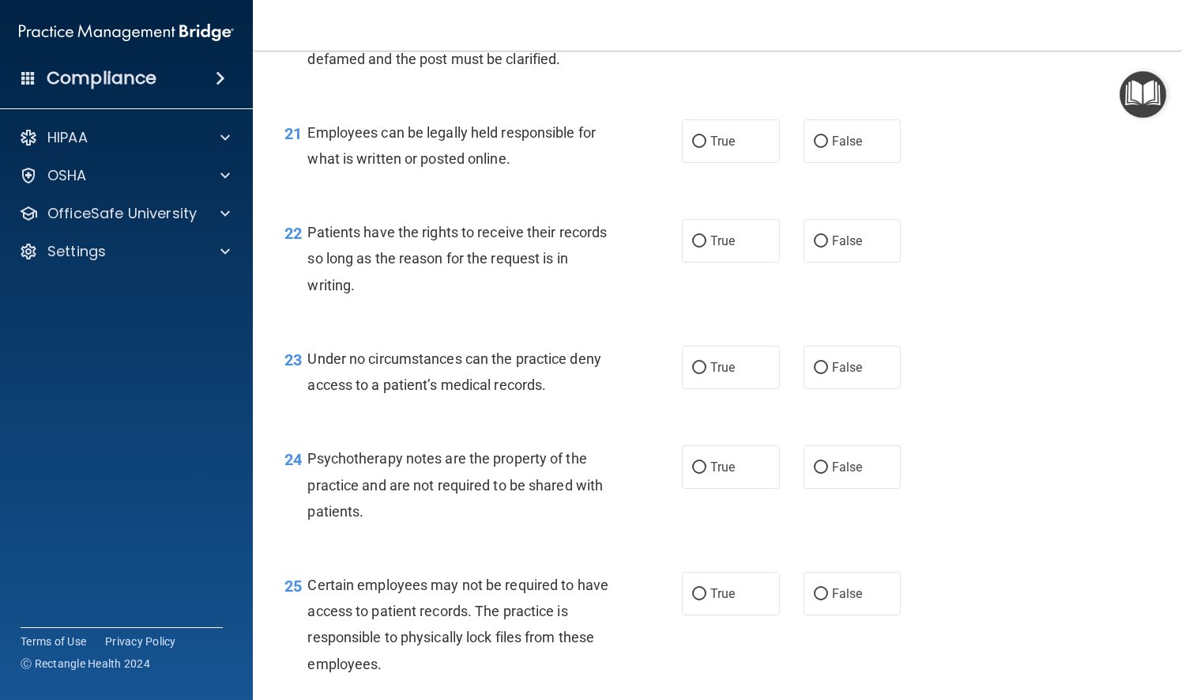
scroll to position [3162, 0]
click at [692, 146] on input "True" at bounding box center [699, 140] width 14 height 12
radio input "true"
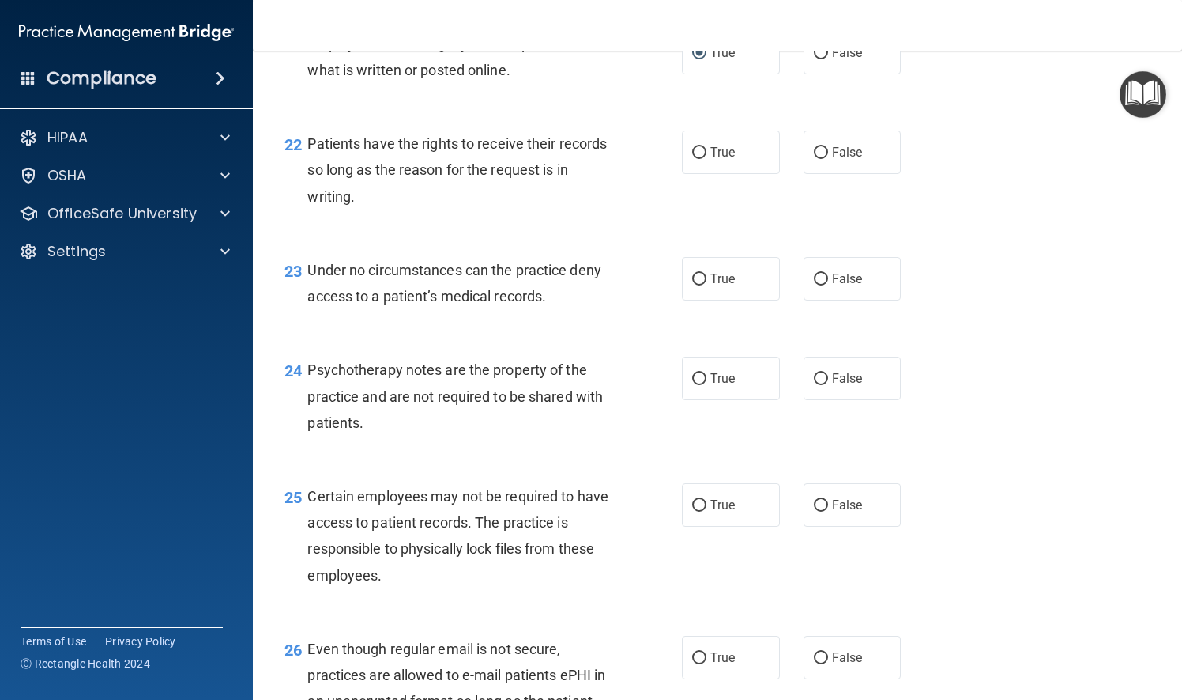
scroll to position [3320, 0]
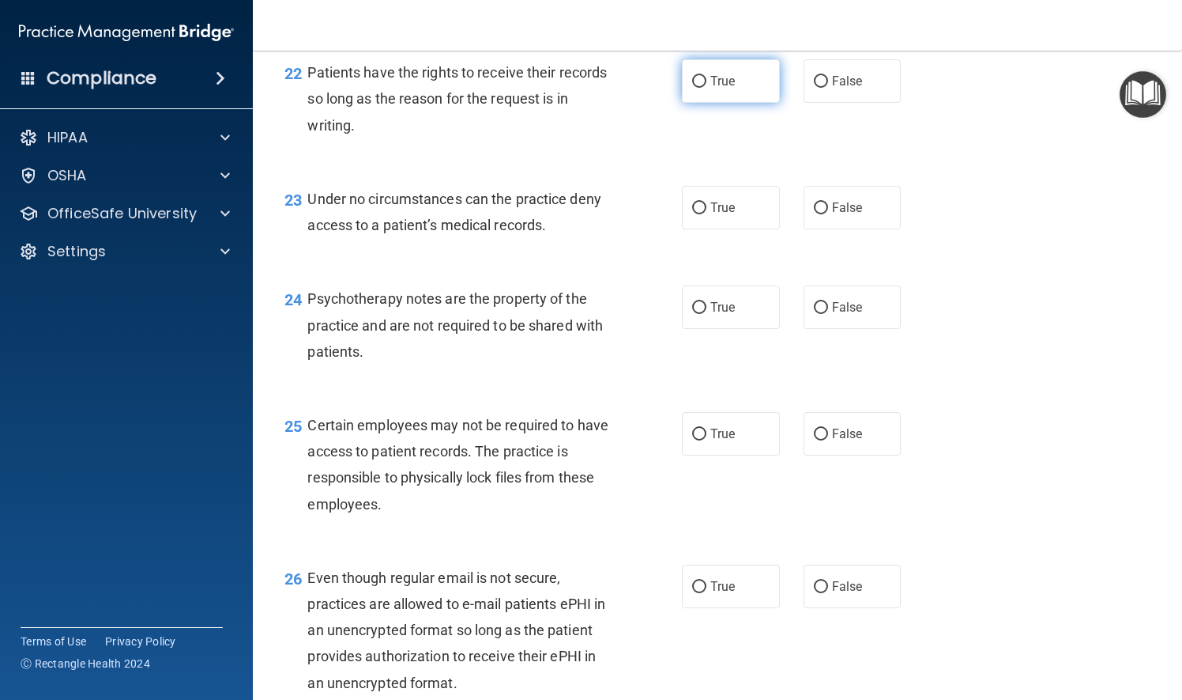
click at [692, 88] on input "True" at bounding box center [699, 82] width 14 height 12
radio input "true"
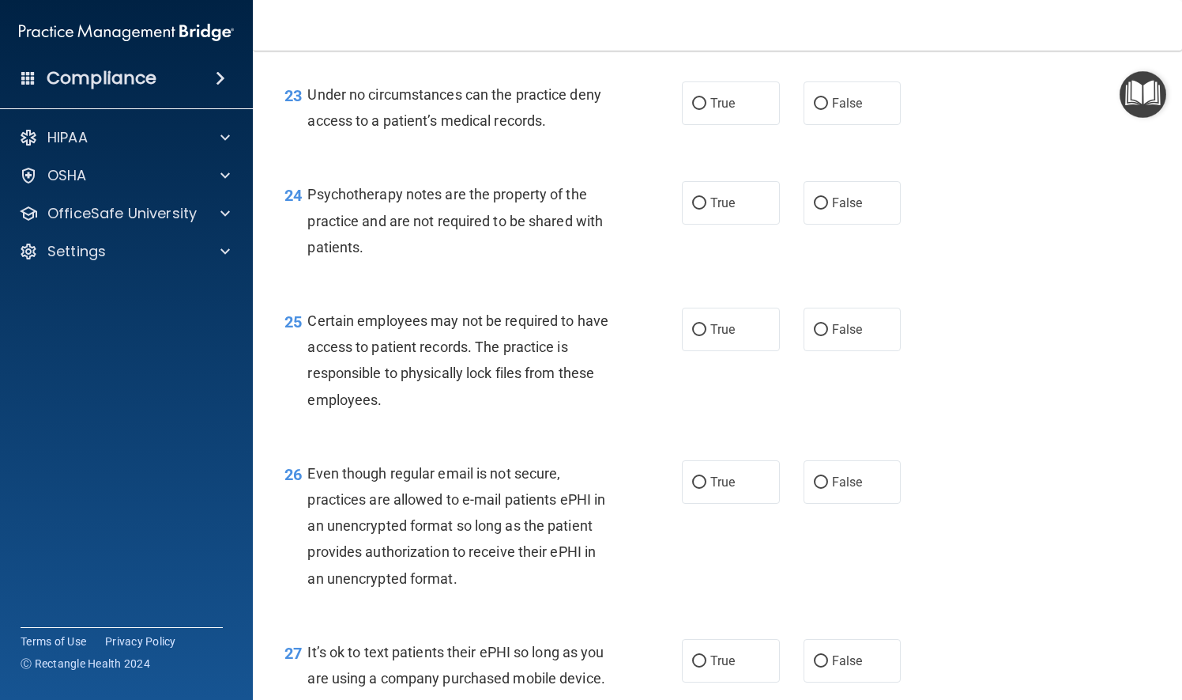
scroll to position [3478, 0]
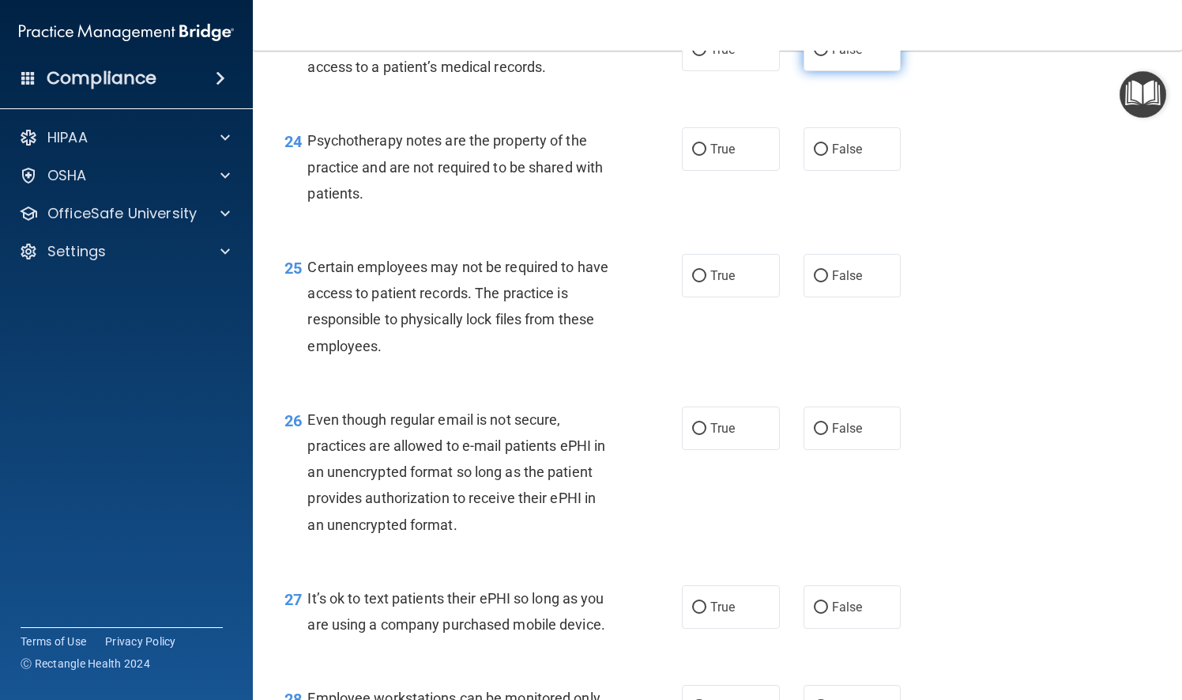
click at [814, 56] on input "False" at bounding box center [821, 50] width 14 height 12
radio input "true"
click at [805, 171] on label "False" at bounding box center [853, 148] width 98 height 43
click at [814, 156] on input "False" at bounding box center [821, 150] width 14 height 12
radio input "true"
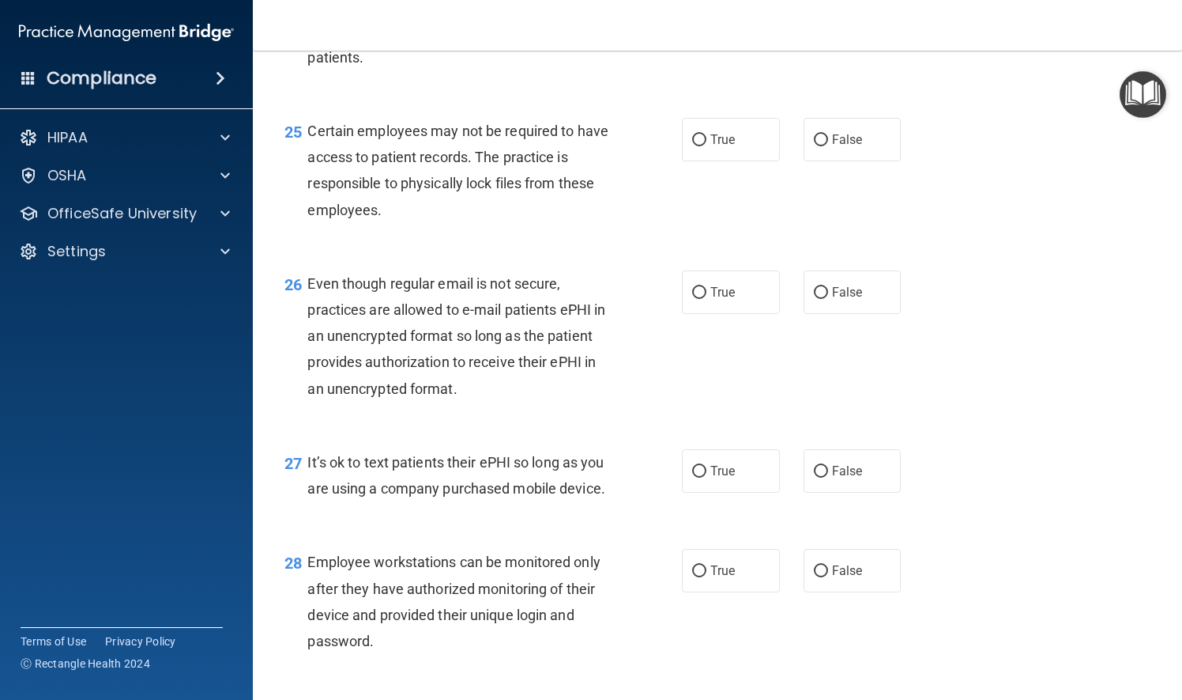
scroll to position [3636, 0]
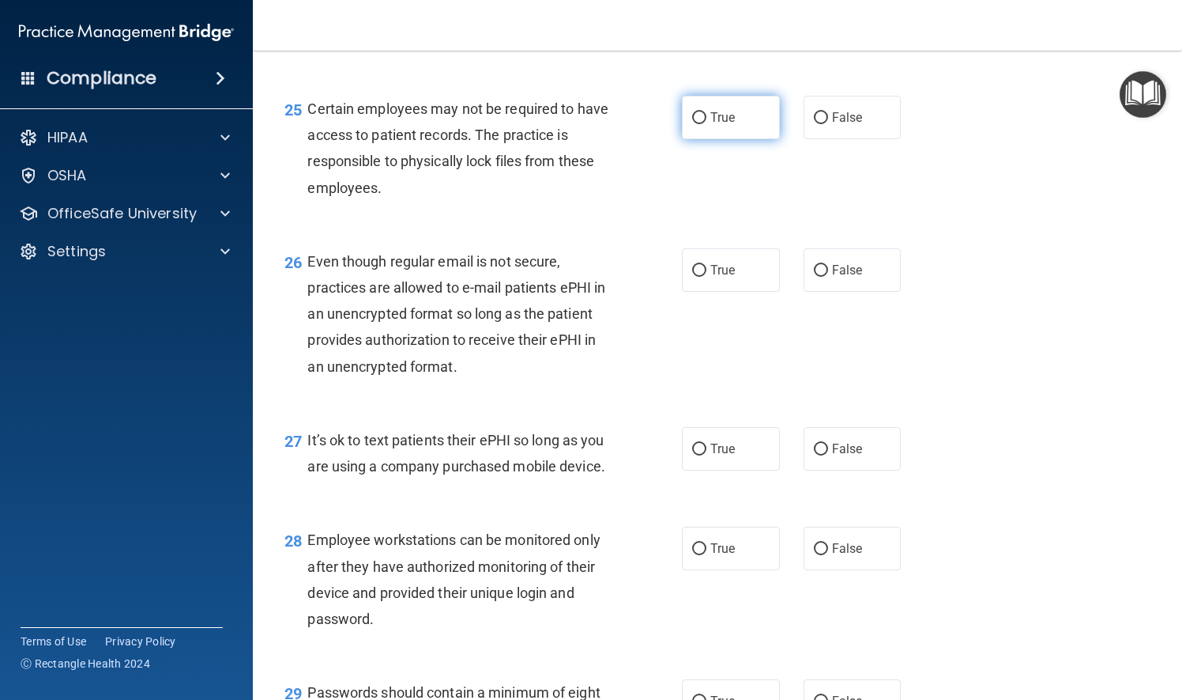
click at [692, 124] on input "True" at bounding box center [699, 118] width 14 height 12
radio input "true"
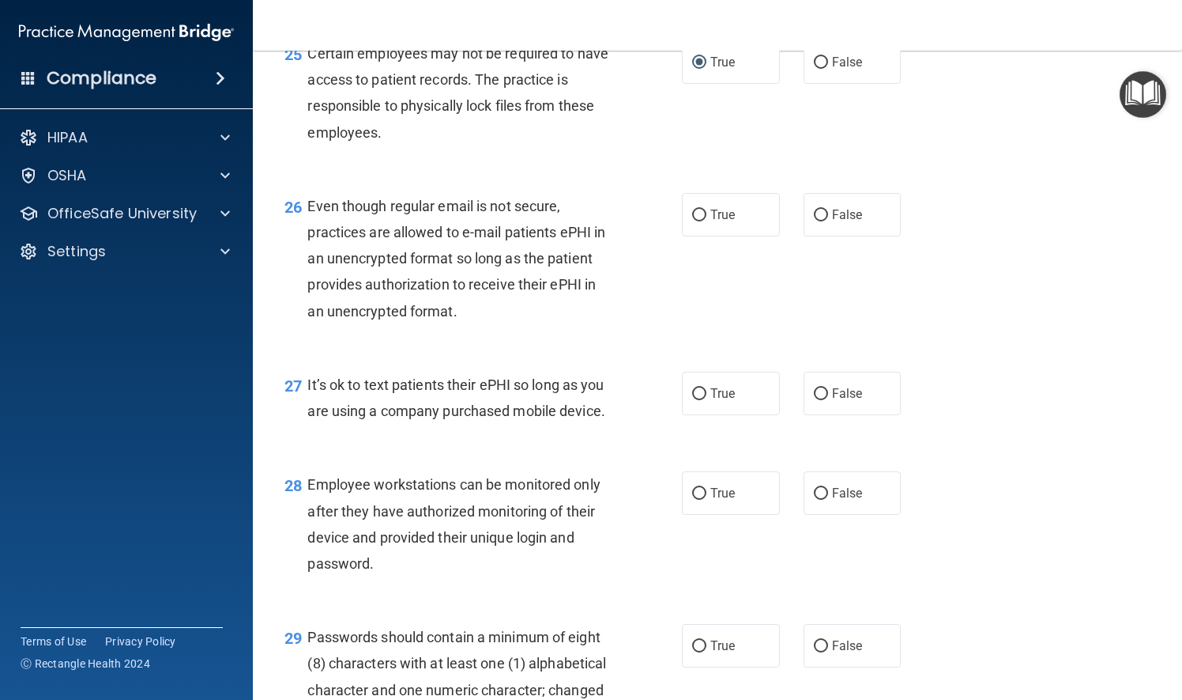
scroll to position [3715, 0]
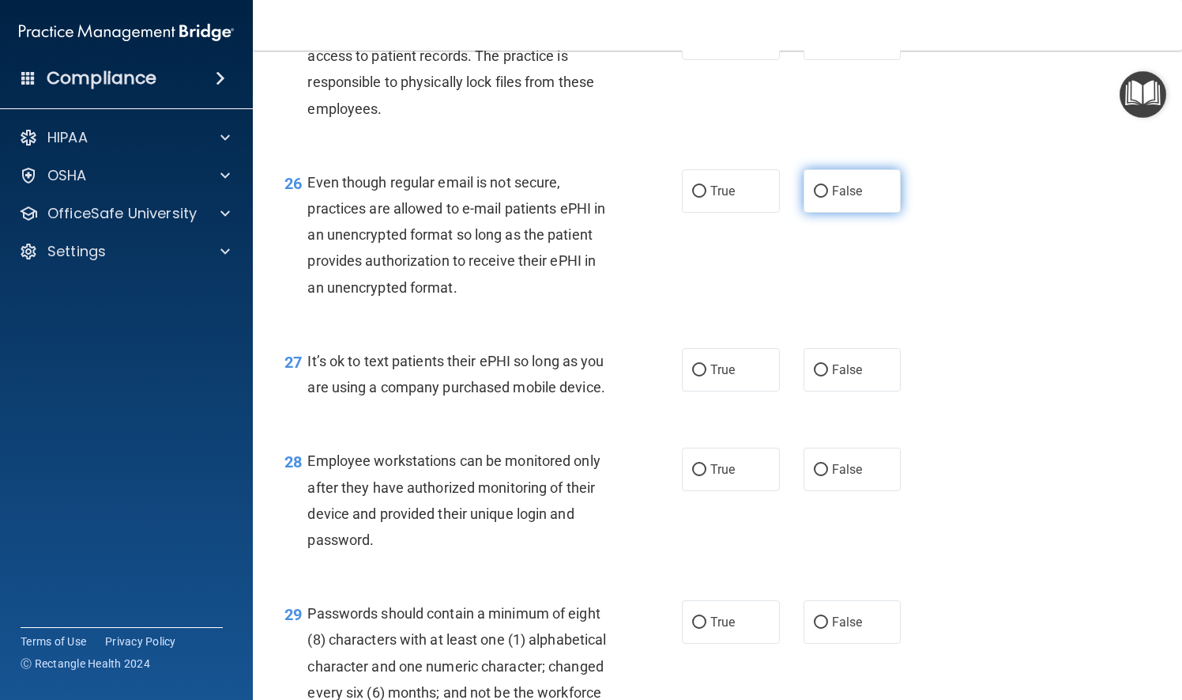
click at [814, 198] on input "False" at bounding box center [821, 192] width 14 height 12
radio input "true"
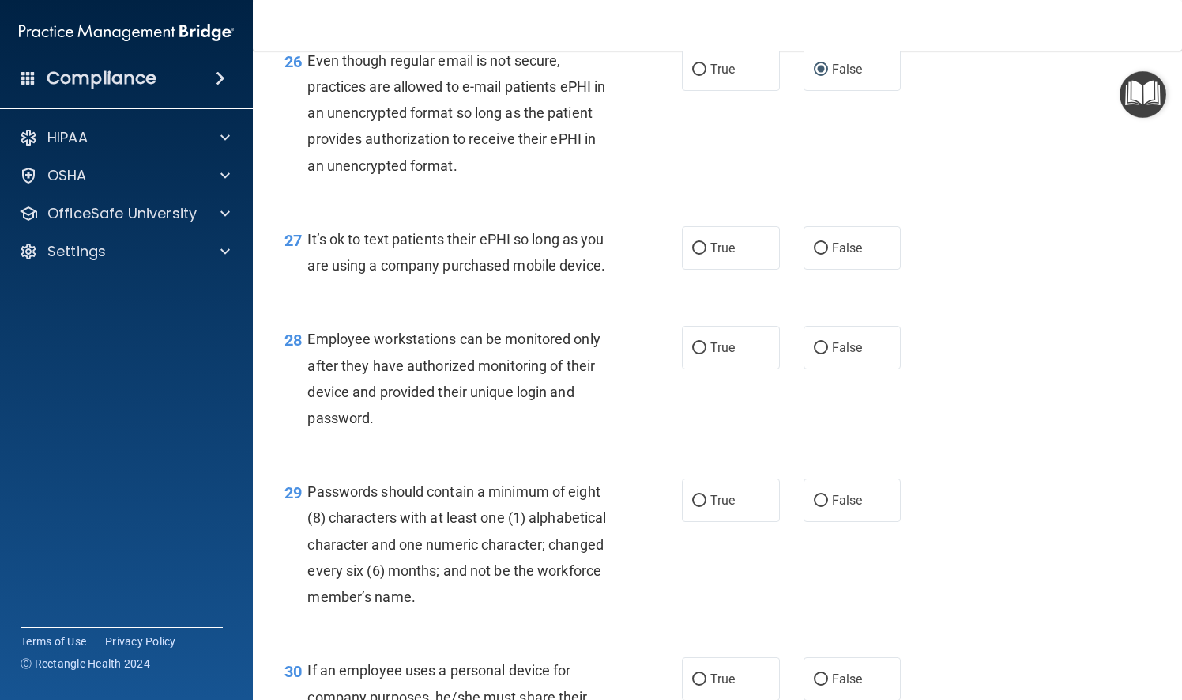
scroll to position [3873, 0]
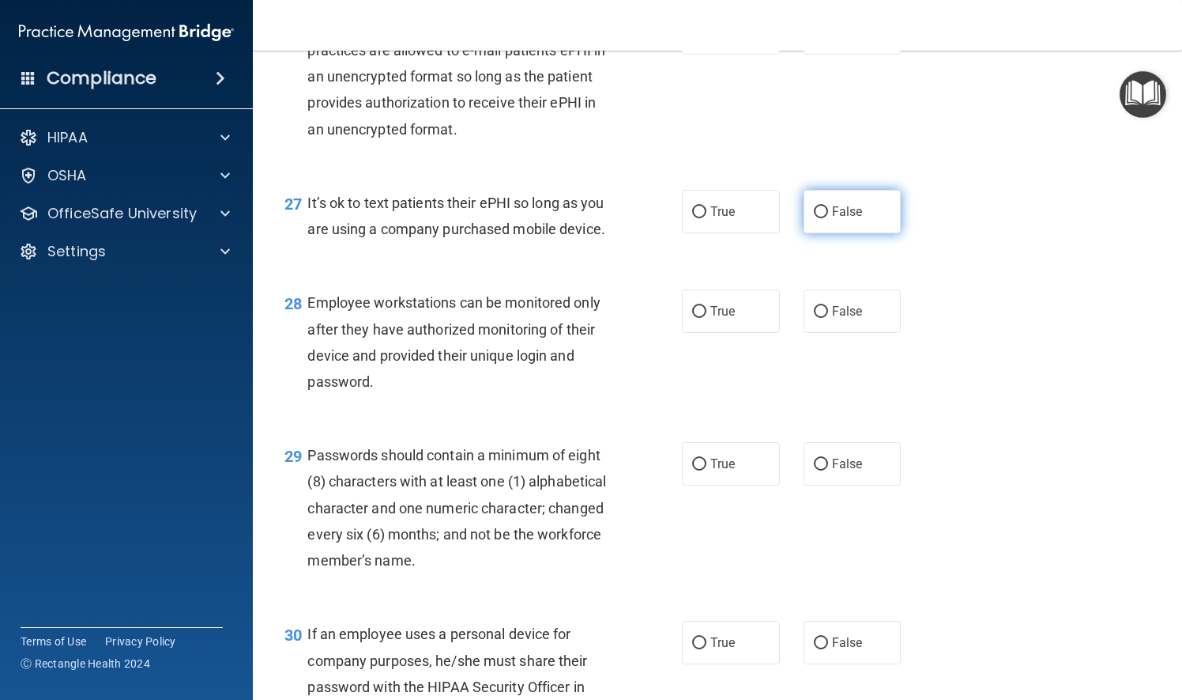
click at [817, 218] on input "False" at bounding box center [821, 212] width 14 height 12
radio input "true"
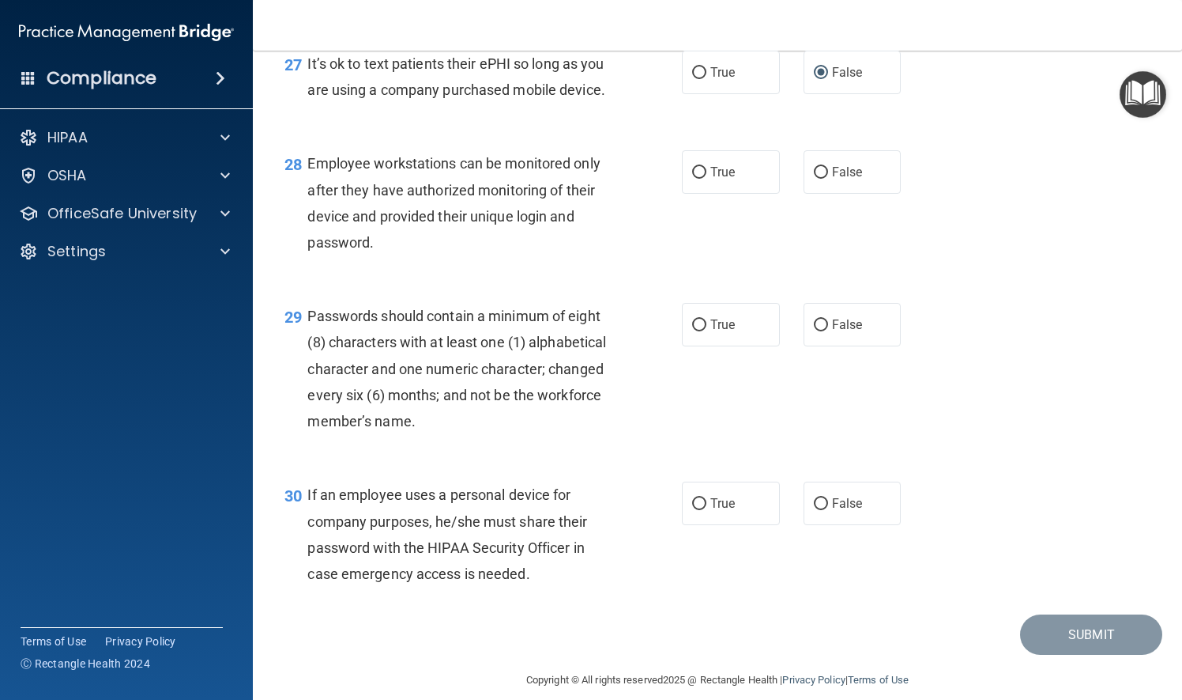
scroll to position [4031, 0]
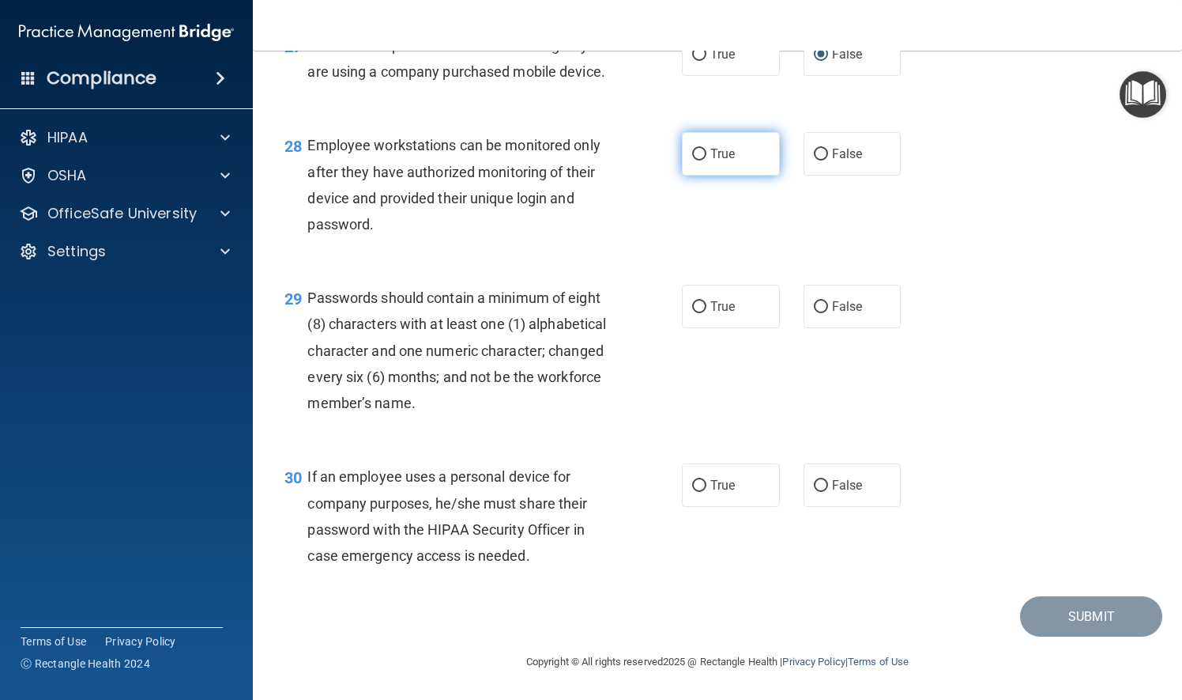
click at [693, 160] on input "True" at bounding box center [699, 155] width 14 height 12
radio input "true"
click at [696, 310] on input "True" at bounding box center [699, 307] width 14 height 12
radio input "true"
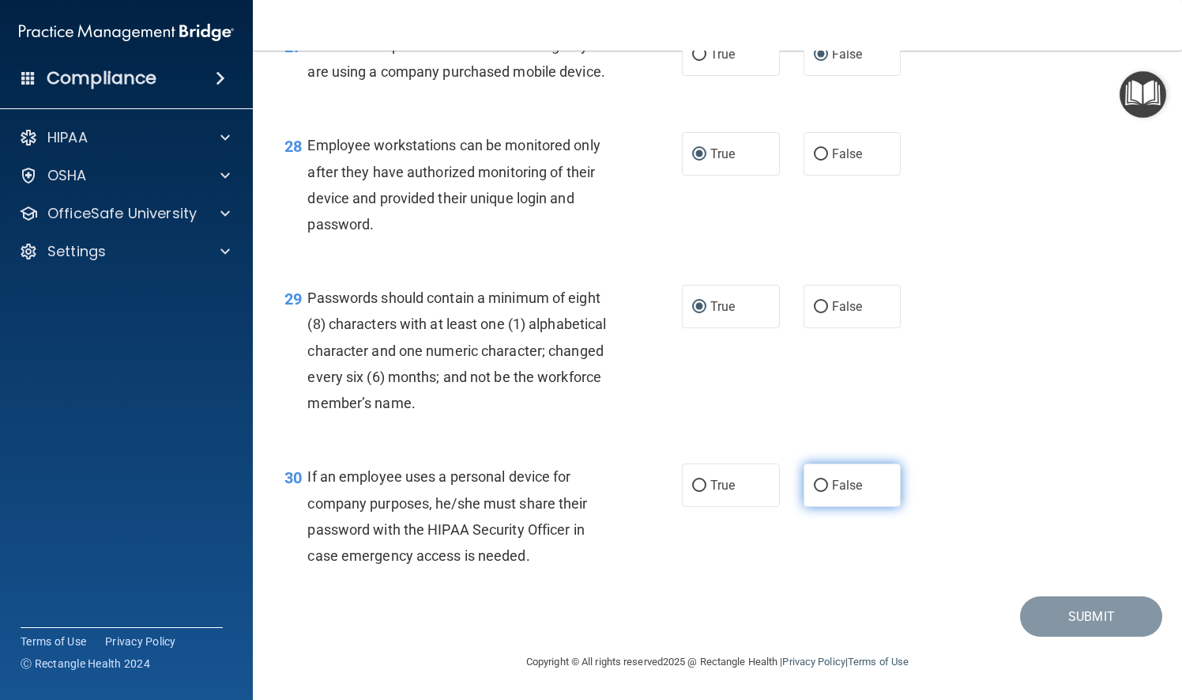
click at [814, 485] on input "False" at bounding box center [821, 486] width 14 height 12
radio input "true"
click at [1061, 619] on button "Submit" at bounding box center [1091, 616] width 142 height 40
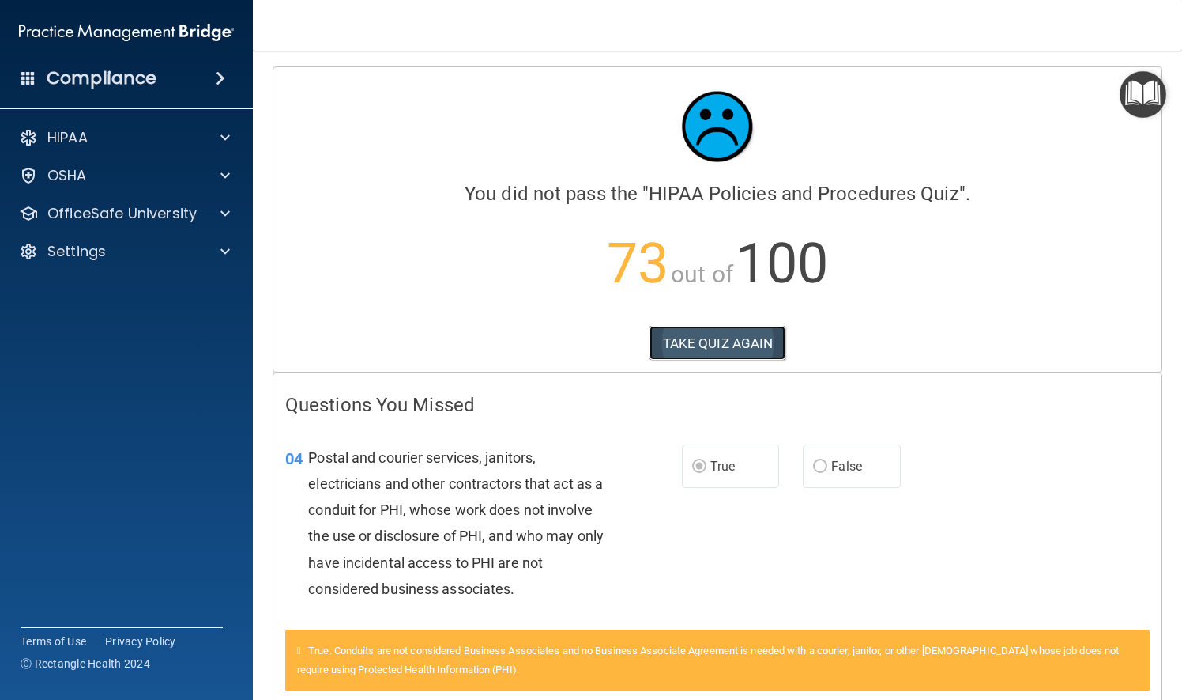
click at [729, 345] on button "TAKE QUIZ AGAIN" at bounding box center [718, 343] width 137 height 35
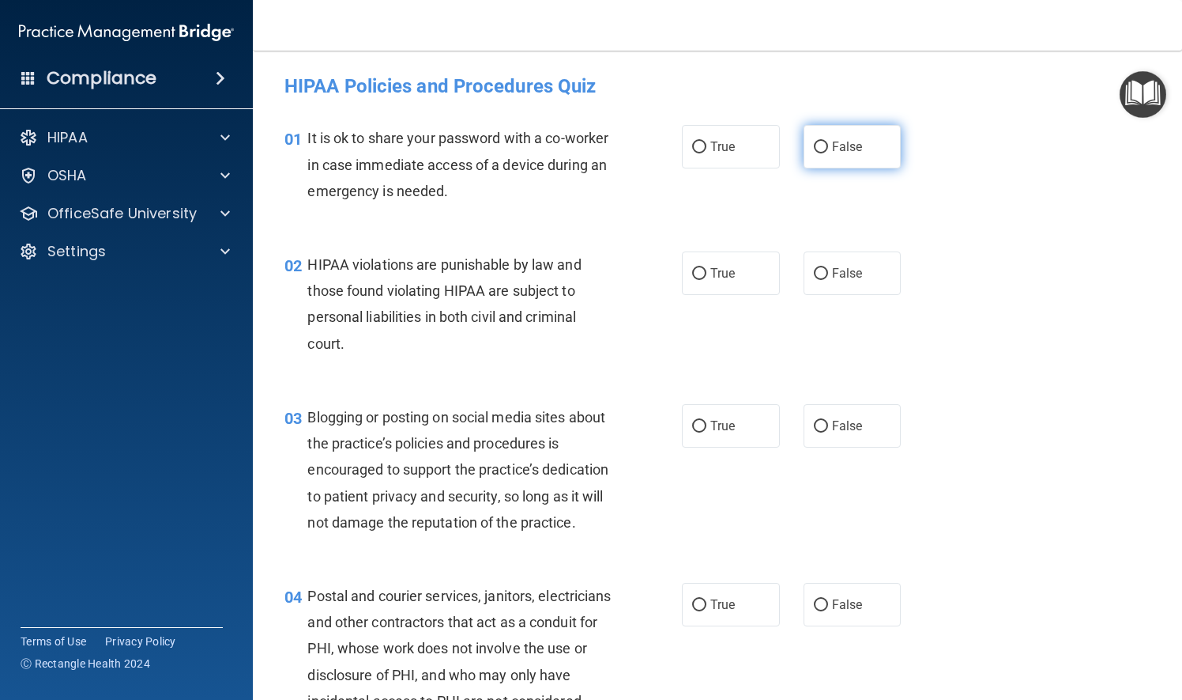
click at [814, 150] on input "False" at bounding box center [821, 147] width 14 height 12
radio input "true"
click at [694, 273] on input "True" at bounding box center [699, 274] width 14 height 12
radio input "true"
click at [814, 421] on input "False" at bounding box center [821, 427] width 14 height 12
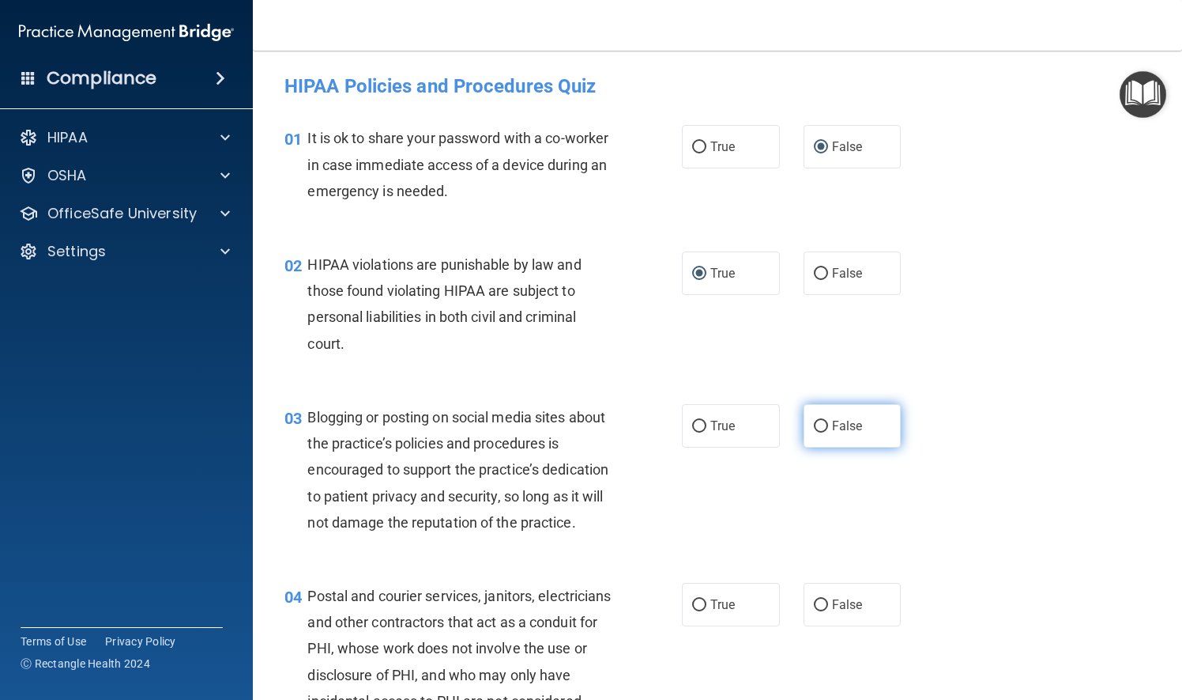
radio input "true"
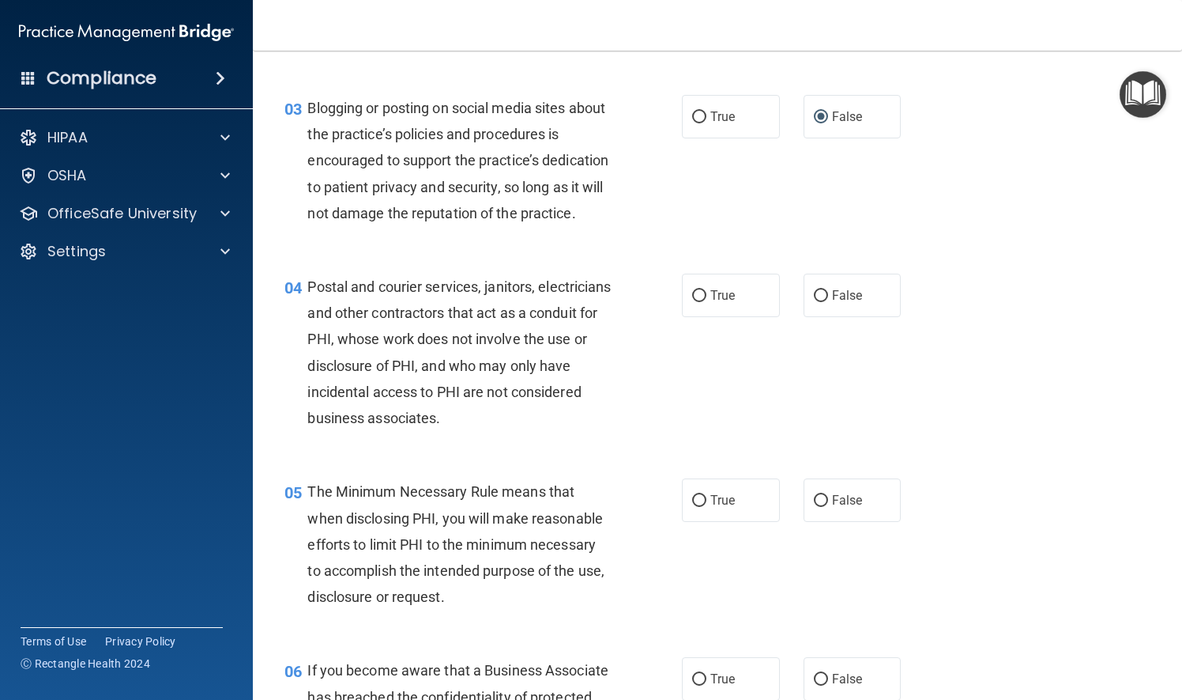
scroll to position [316, 0]
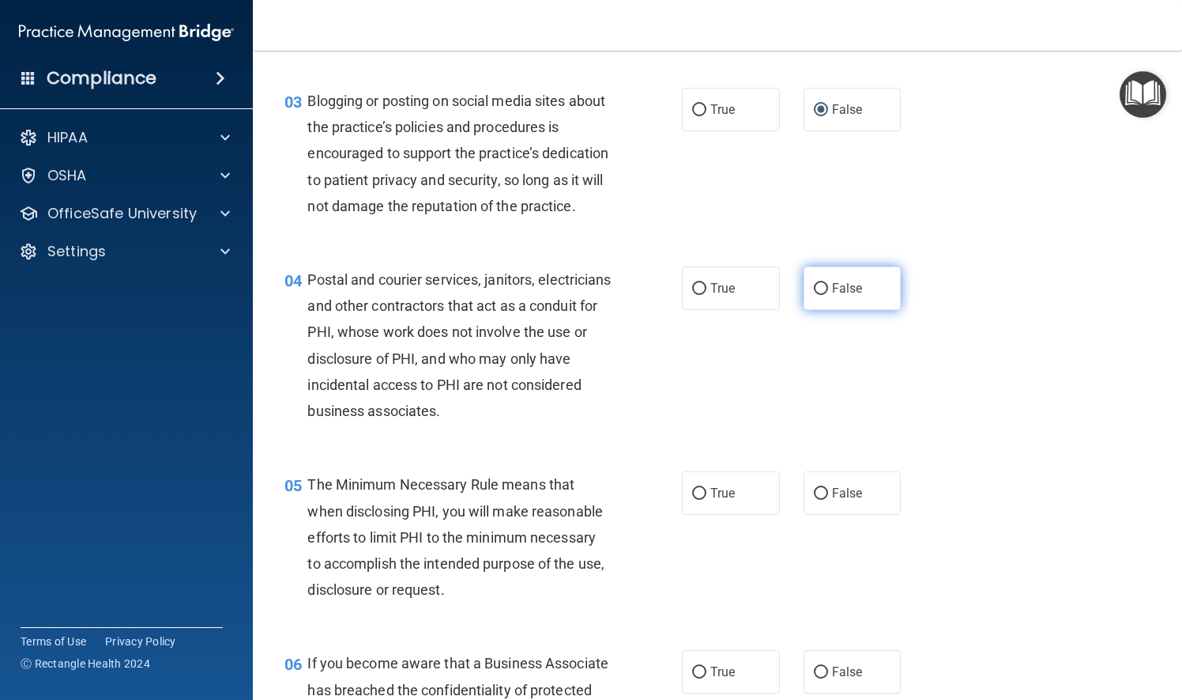
click at [816, 295] on input "False" at bounding box center [821, 289] width 14 height 12
radio input "true"
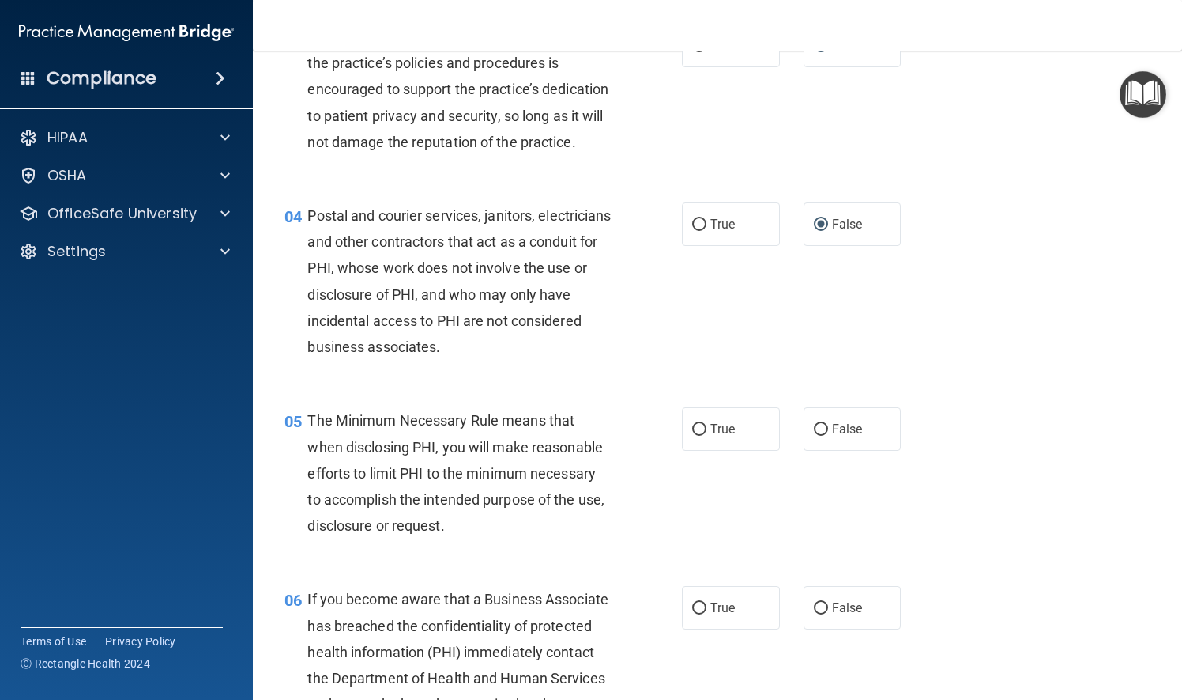
scroll to position [395, 0]
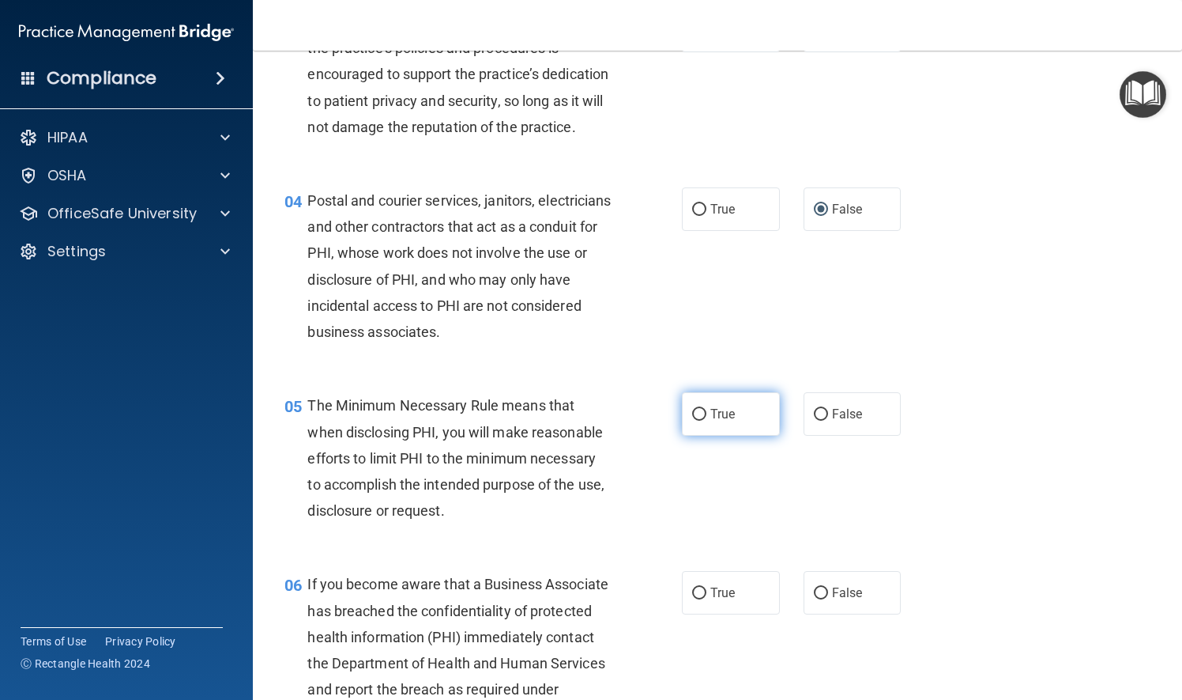
click at [694, 421] on input "True" at bounding box center [699, 415] width 14 height 12
radio input "true"
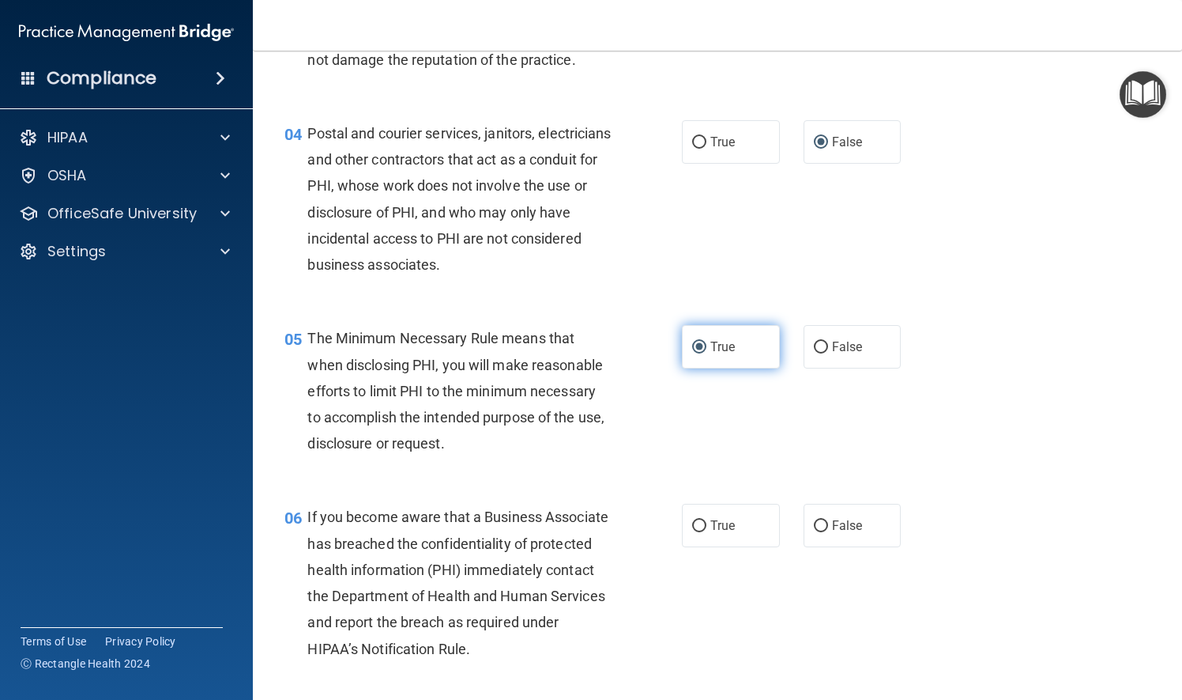
scroll to position [553, 0]
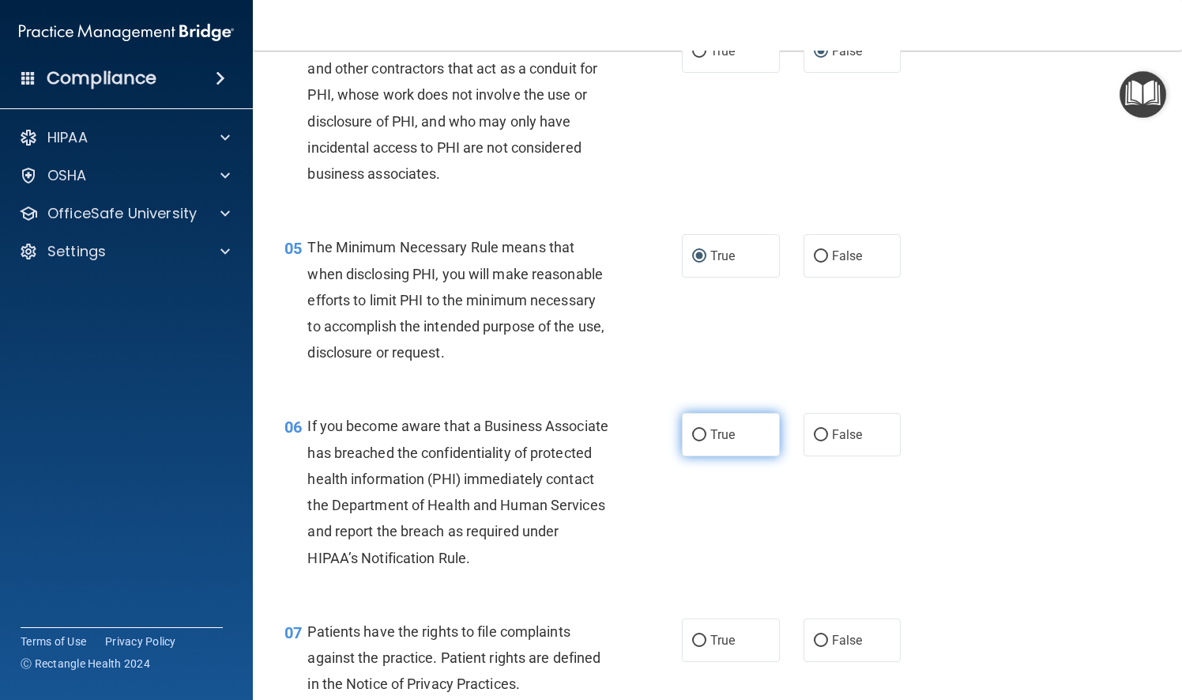
click at [692, 441] on input "True" at bounding box center [699, 435] width 14 height 12
radio input "true"
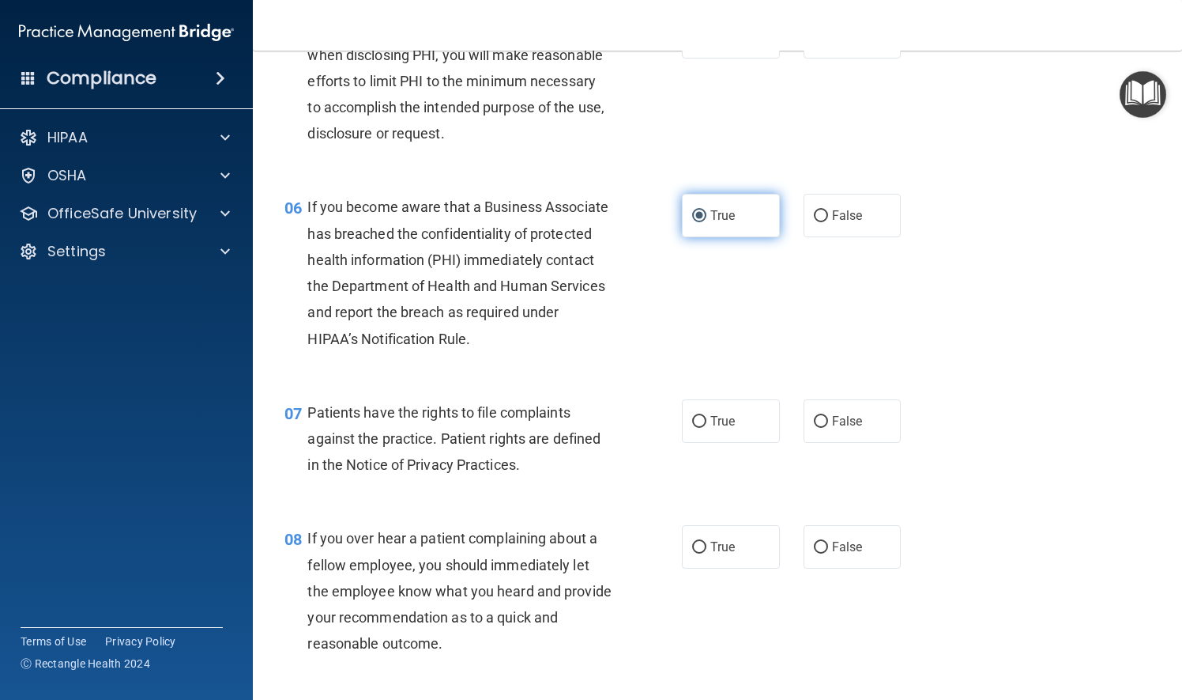
scroll to position [790, 0]
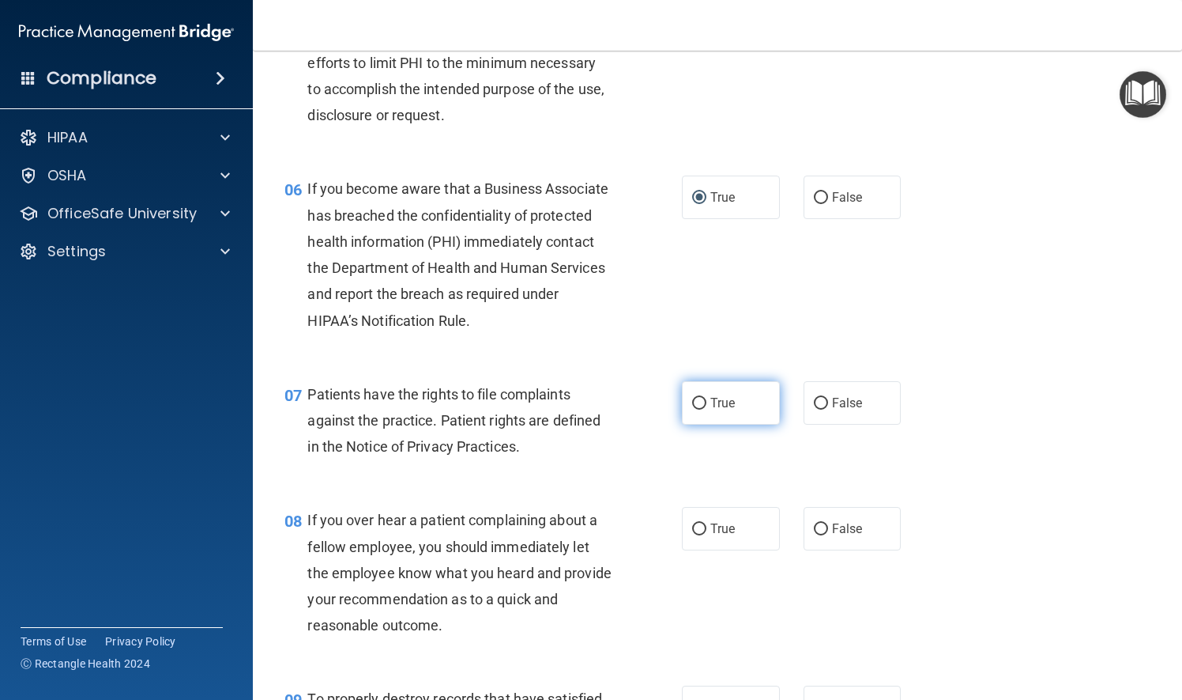
click at [697, 409] on input "True" at bounding box center [699, 404] width 14 height 12
radio input "true"
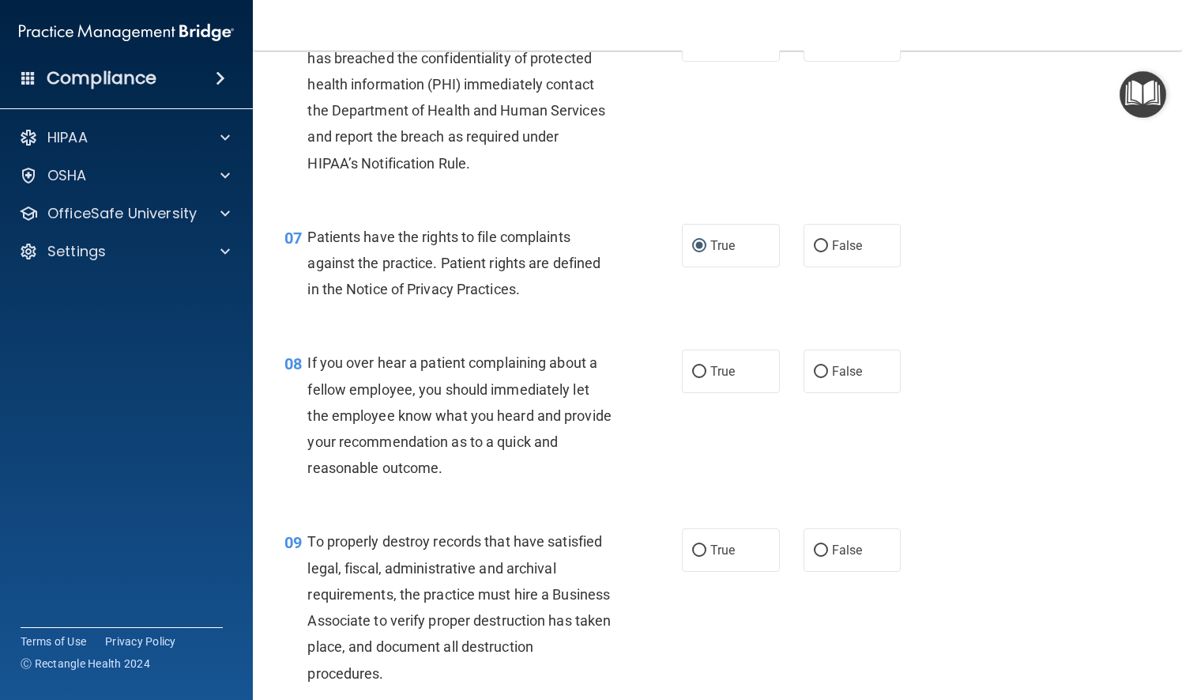
scroll to position [949, 0]
click at [814, 377] on input "False" at bounding box center [821, 371] width 14 height 12
radio input "true"
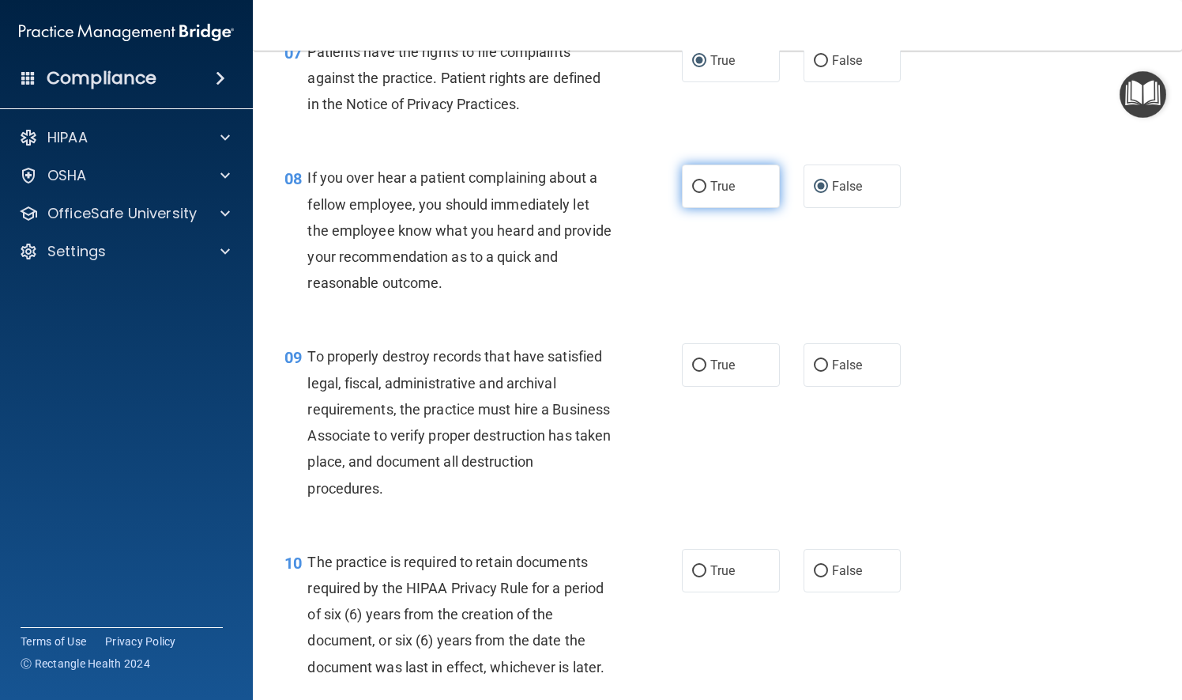
scroll to position [1186, 0]
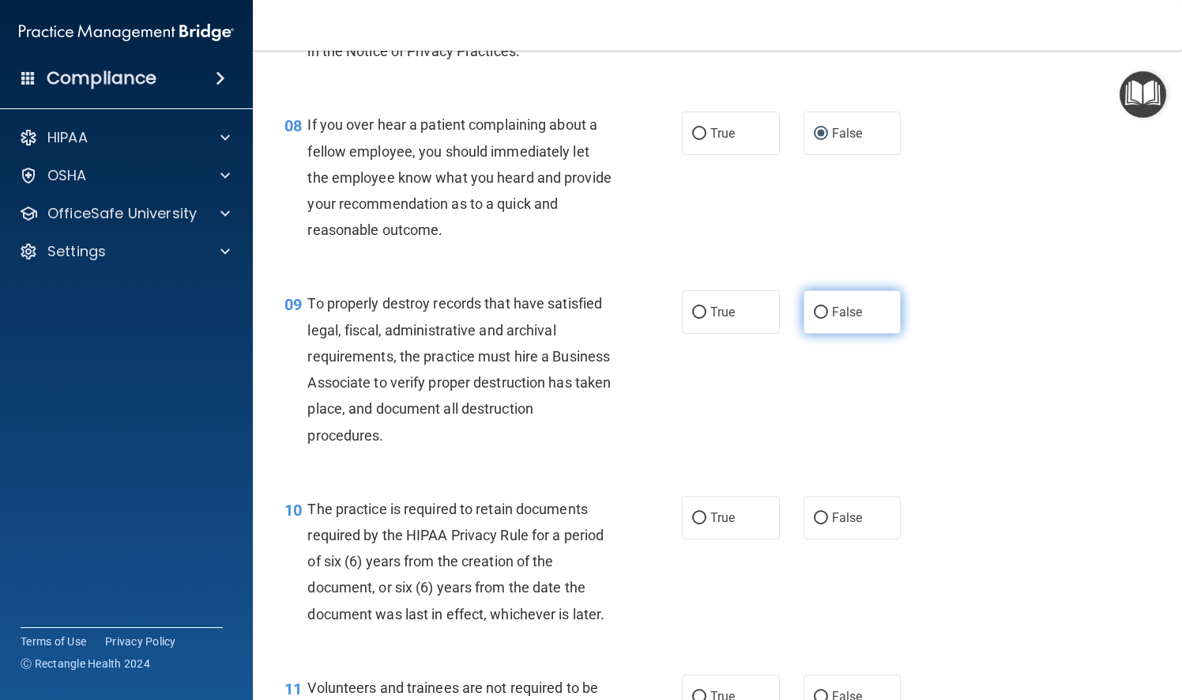
click at [814, 319] on input "False" at bounding box center [821, 313] width 14 height 12
radio input "true"
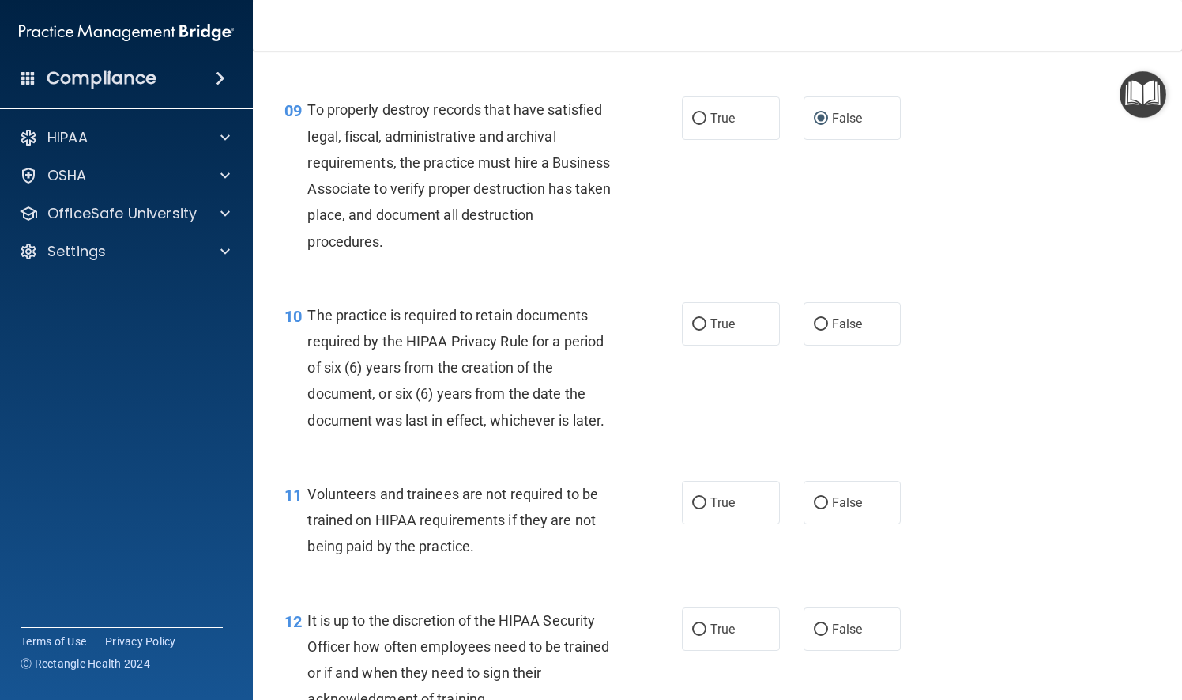
scroll to position [1423, 0]
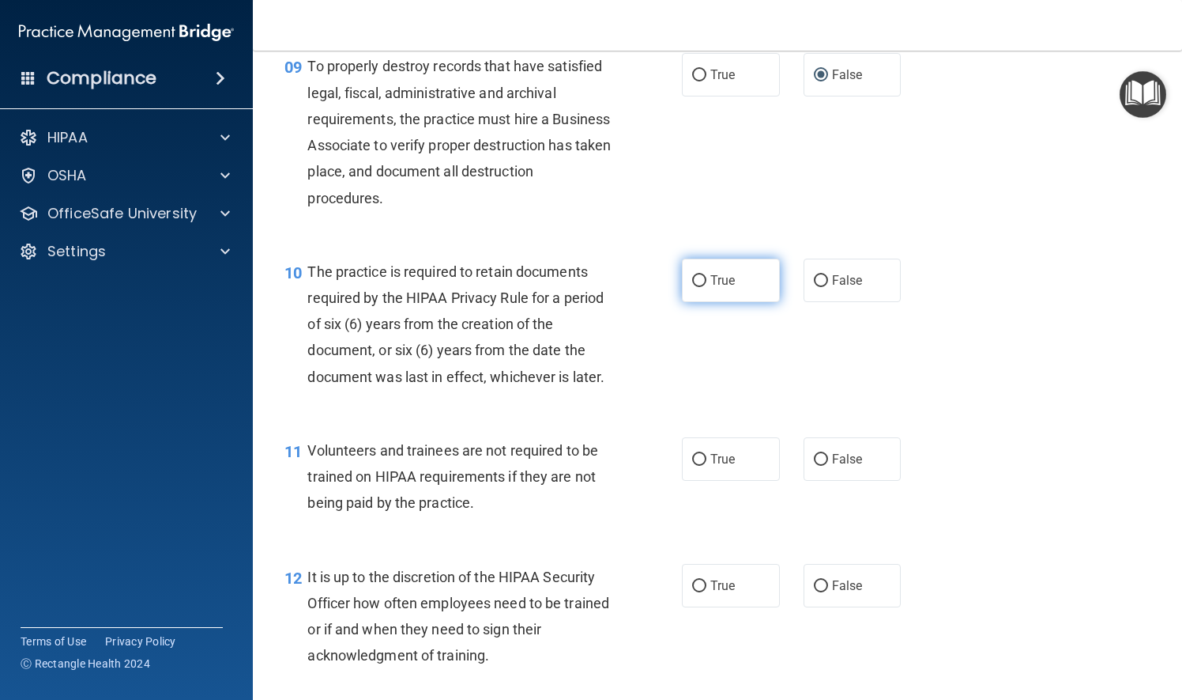
click at [697, 287] on input "True" at bounding box center [699, 281] width 14 height 12
radio input "true"
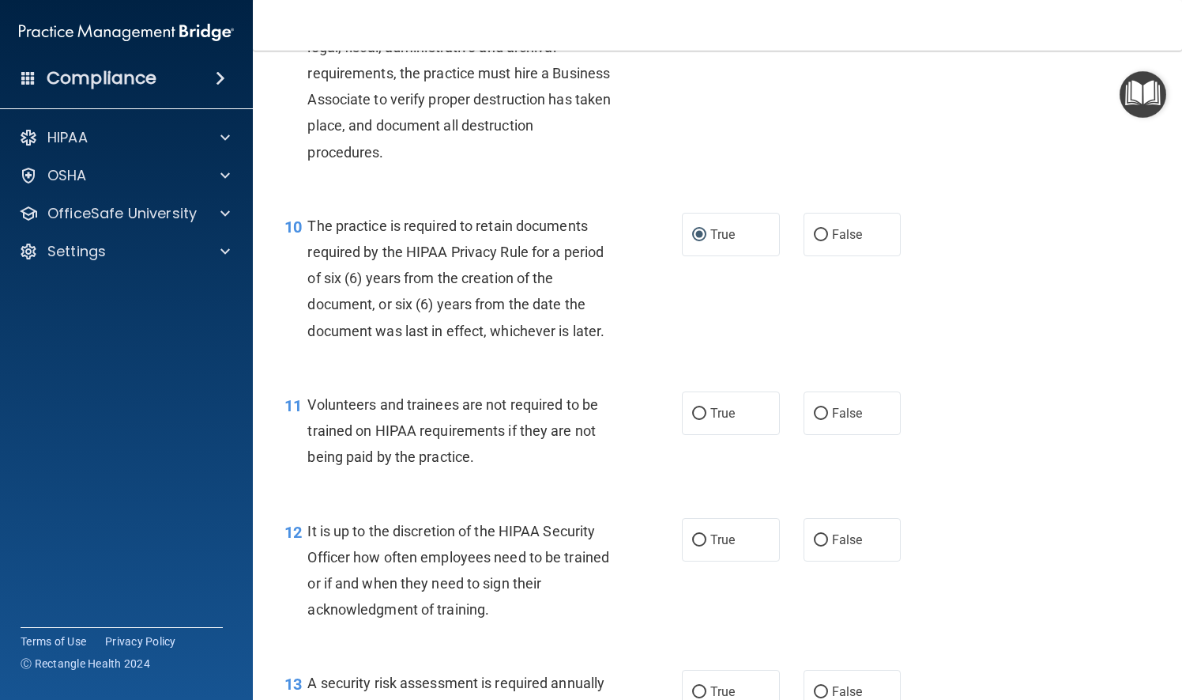
scroll to position [1581, 0]
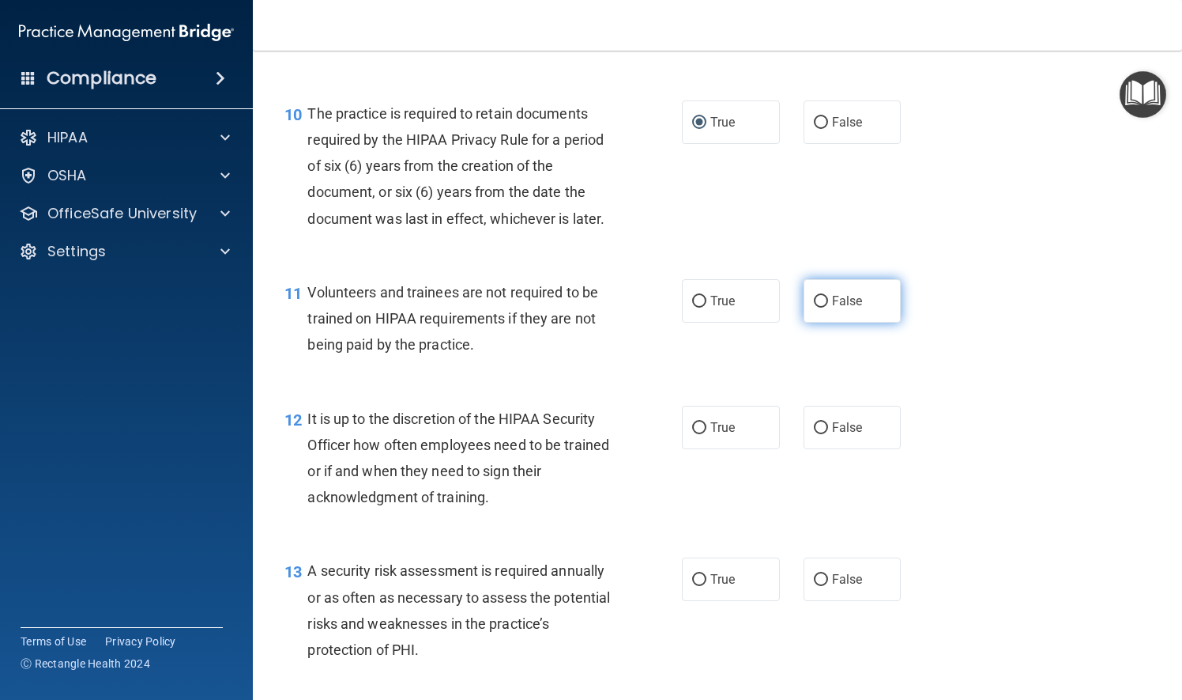
click at [816, 307] on input "False" at bounding box center [821, 302] width 14 height 12
radio input "true"
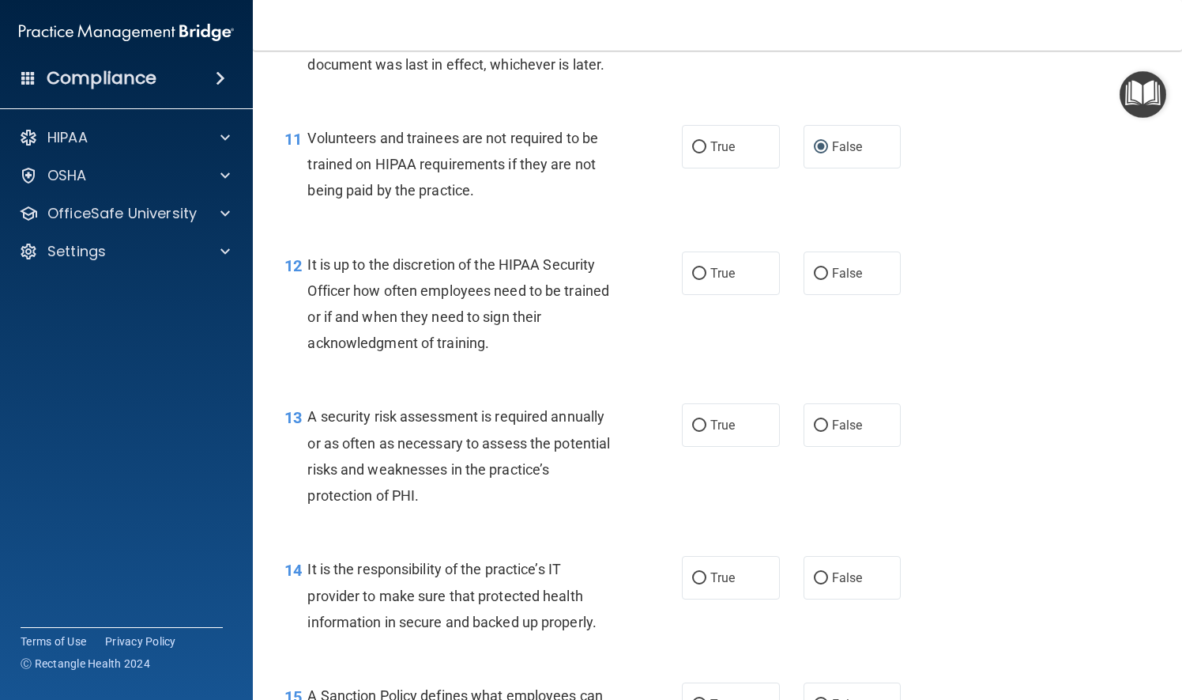
scroll to position [1739, 0]
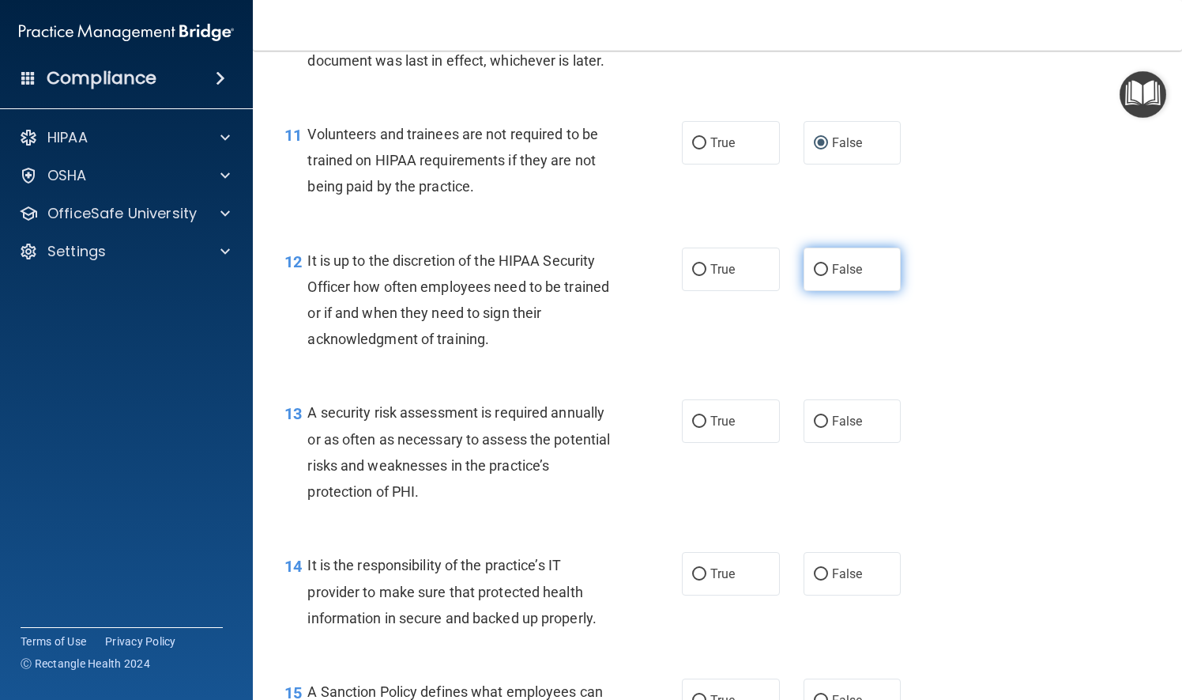
click at [815, 276] on input "False" at bounding box center [821, 270] width 14 height 12
radio input "true"
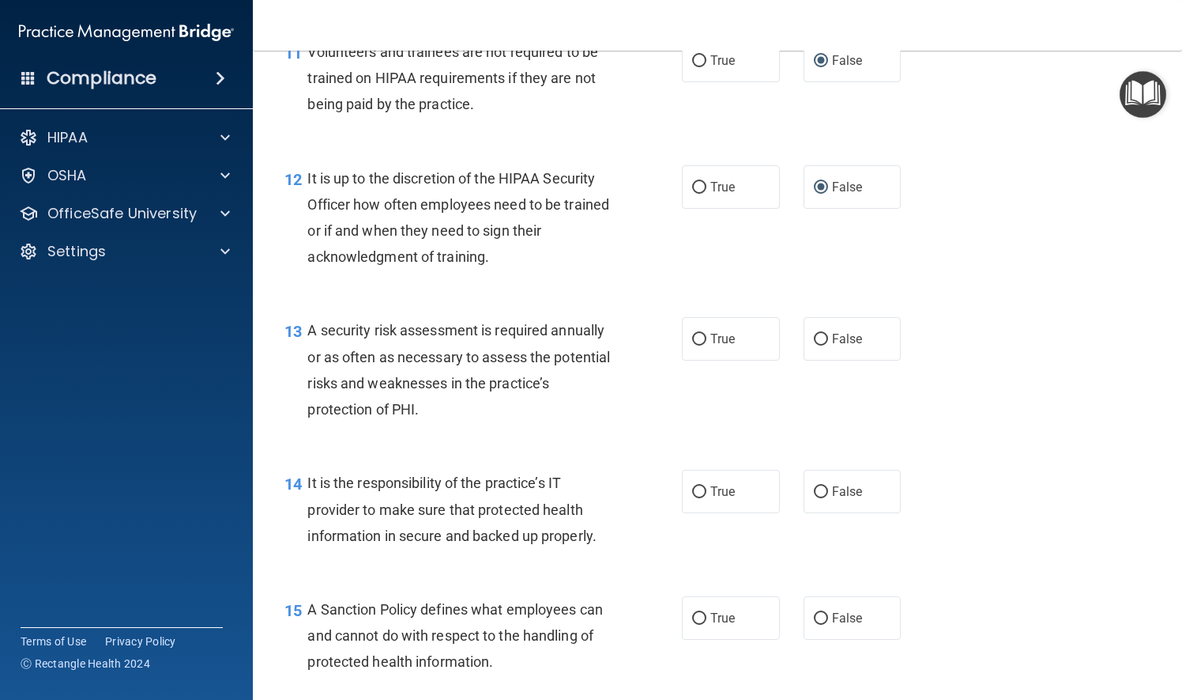
scroll to position [1897, 0]
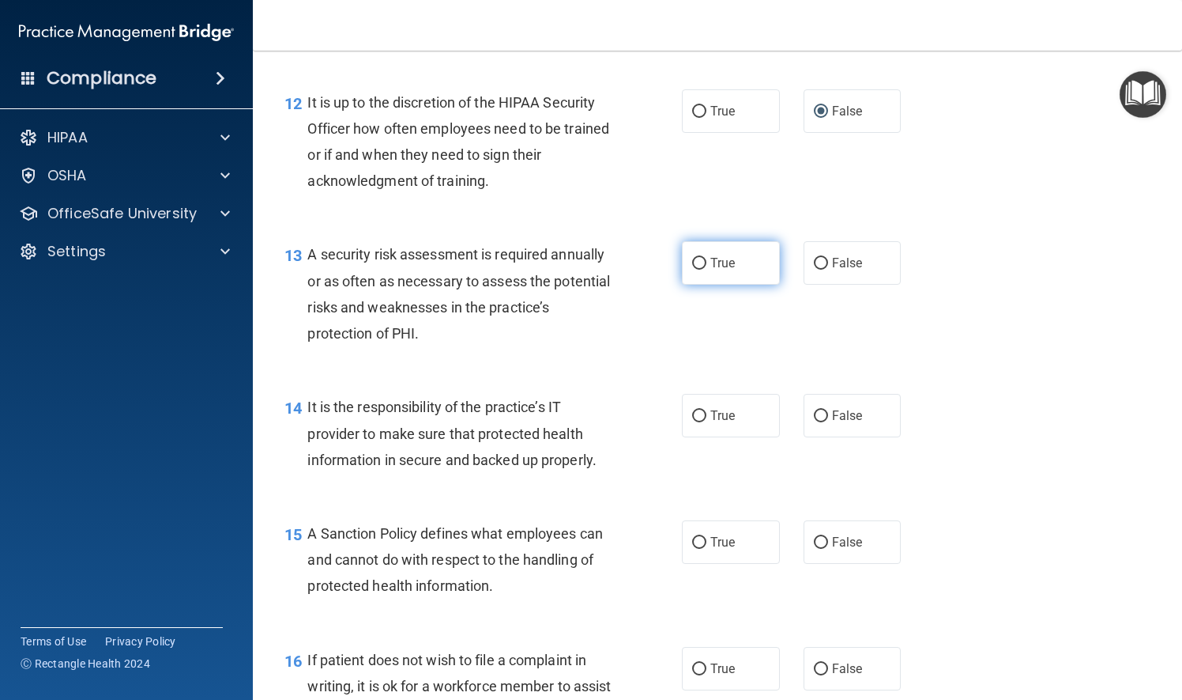
click at [692, 270] on input "True" at bounding box center [699, 264] width 14 height 12
radio input "true"
click at [692, 422] on input "True" at bounding box center [699, 416] width 14 height 12
radio input "true"
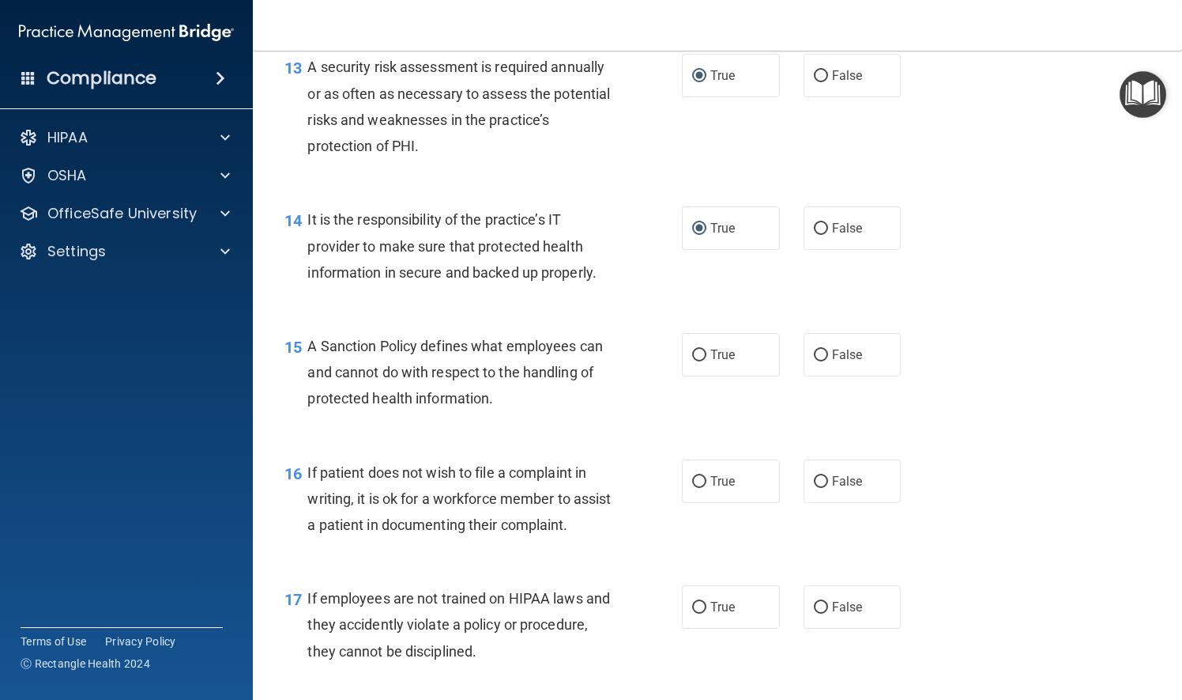
scroll to position [2134, 0]
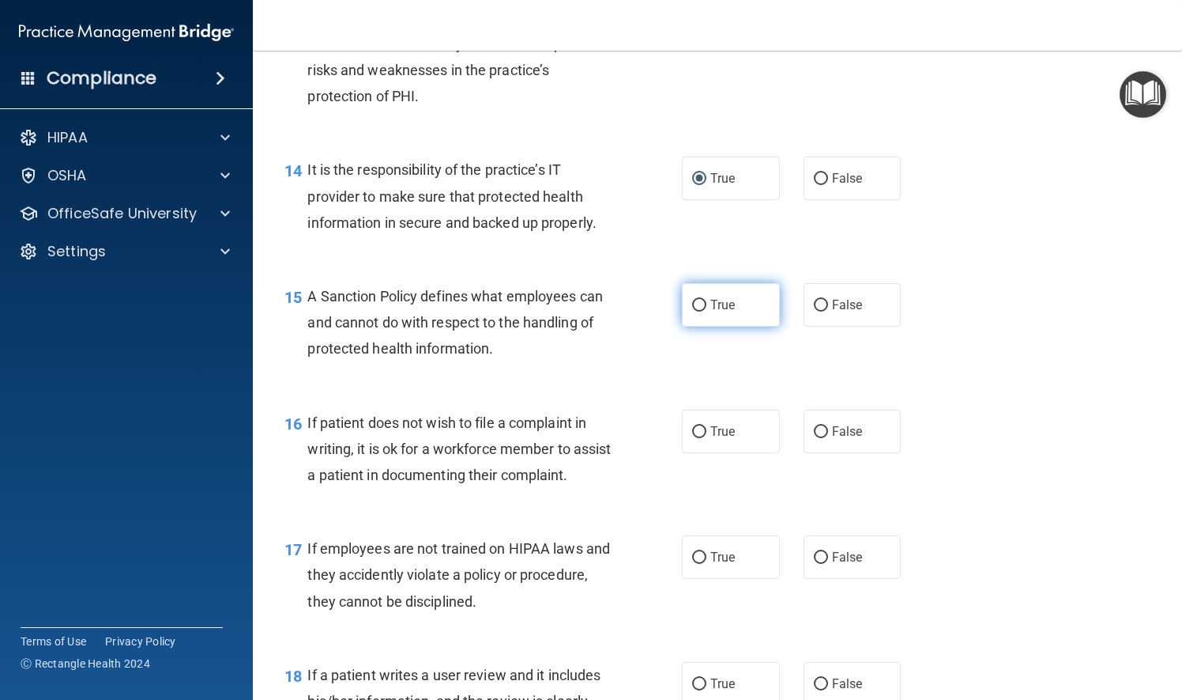
click at [692, 311] on input "True" at bounding box center [699, 306] width 14 height 12
radio input "true"
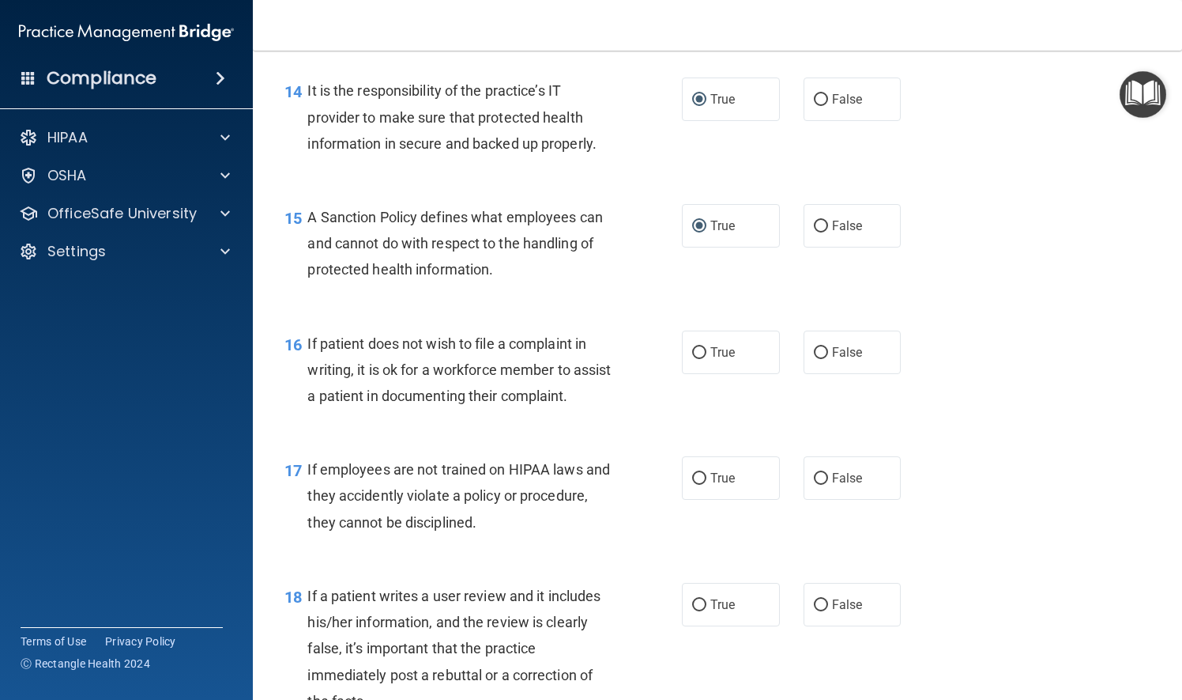
scroll to position [2292, 0]
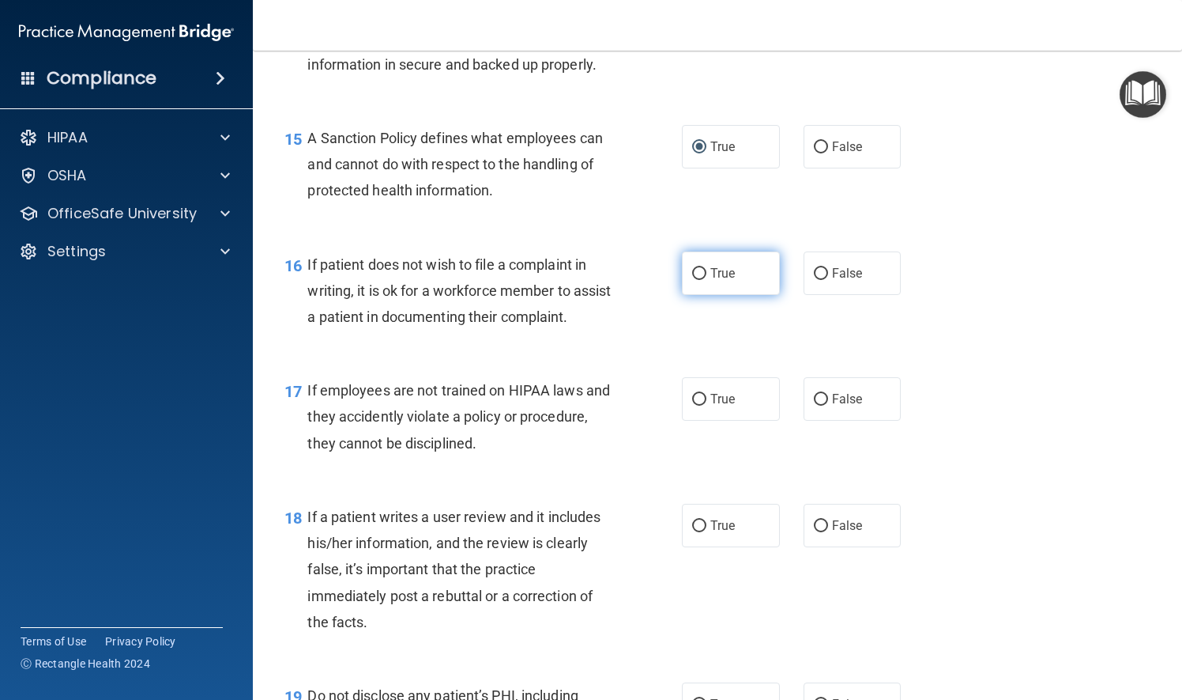
click at [694, 280] on input "True" at bounding box center [699, 274] width 14 height 12
radio input "true"
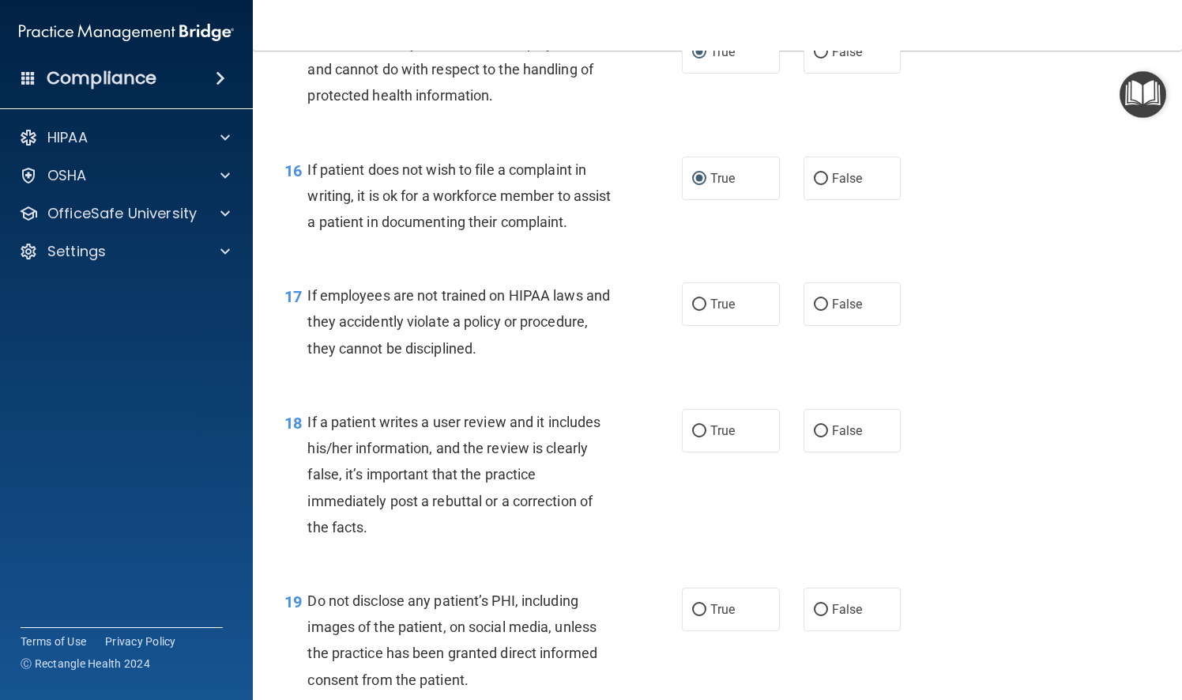
scroll to position [2450, 0]
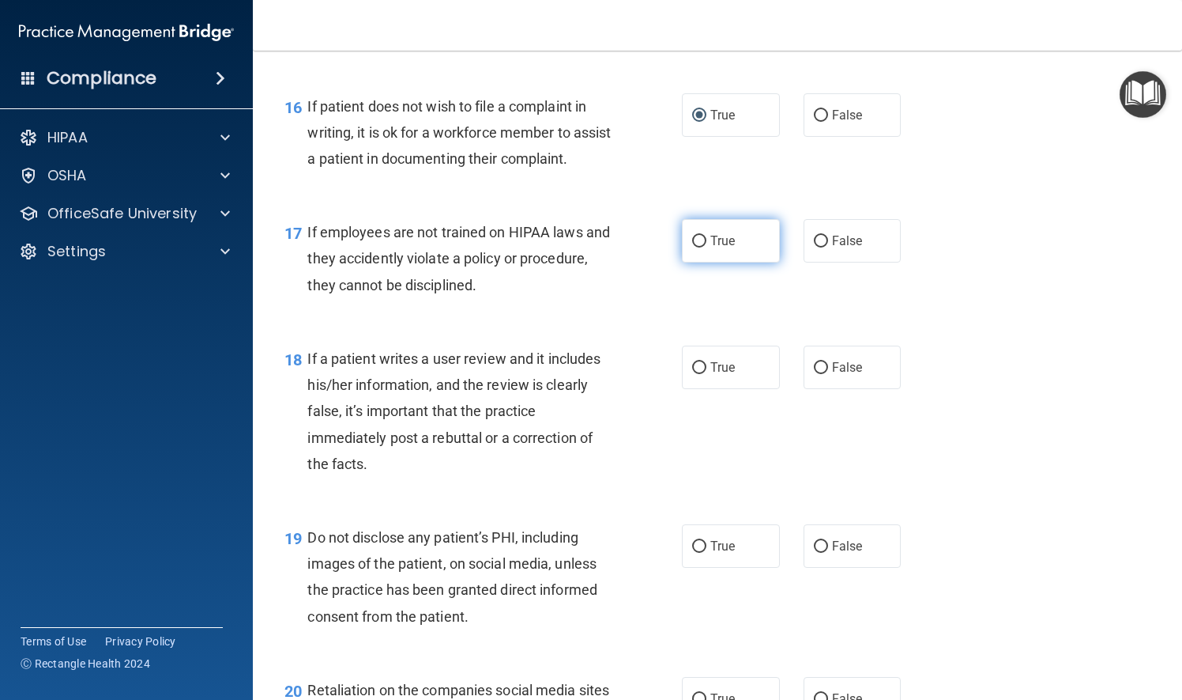
click at [692, 247] on input "True" at bounding box center [699, 242] width 14 height 12
radio input "true"
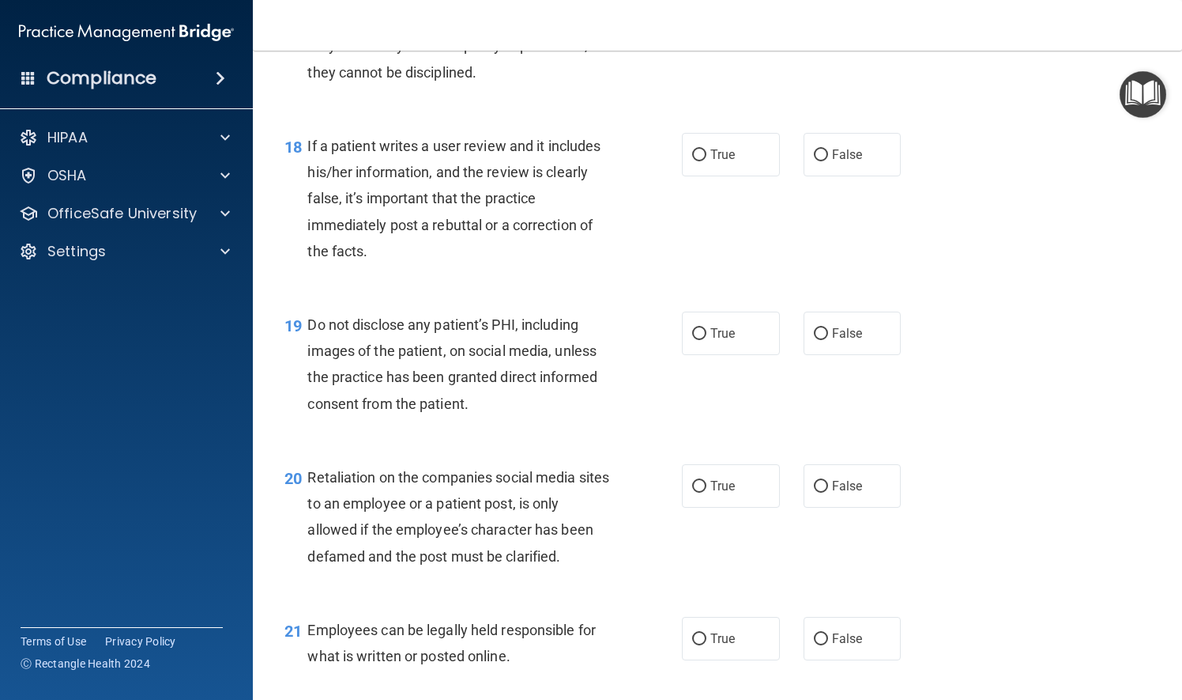
scroll to position [2687, 0]
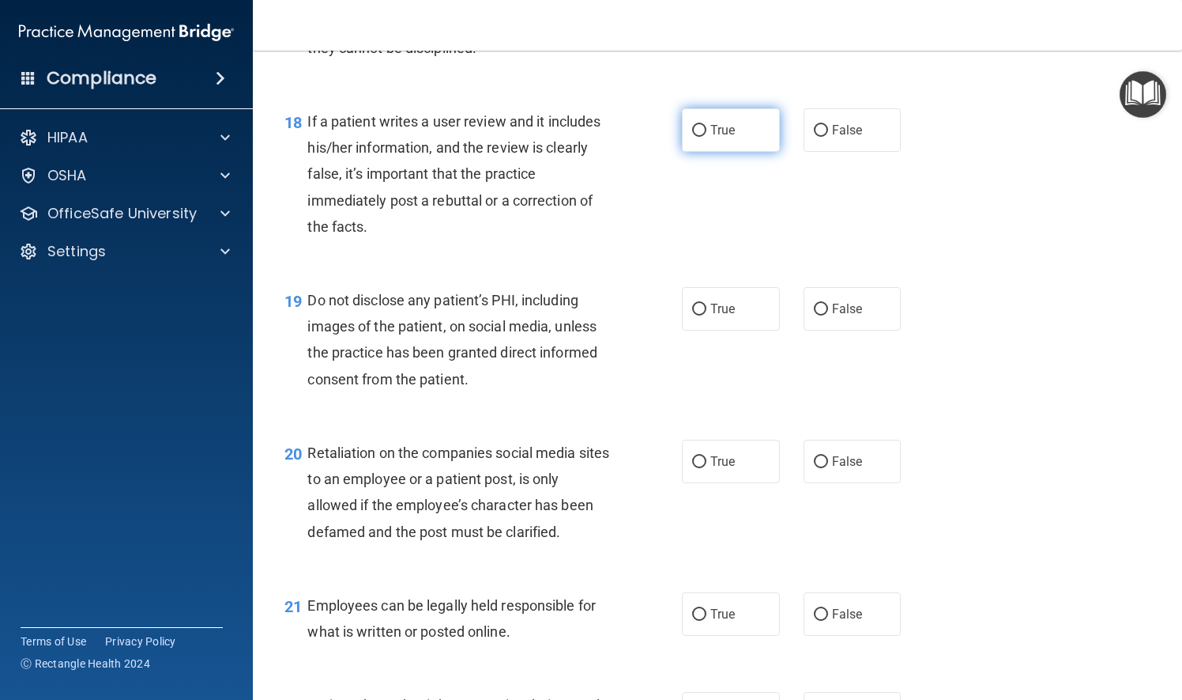
click at [692, 137] on input "True" at bounding box center [699, 131] width 14 height 12
radio input "true"
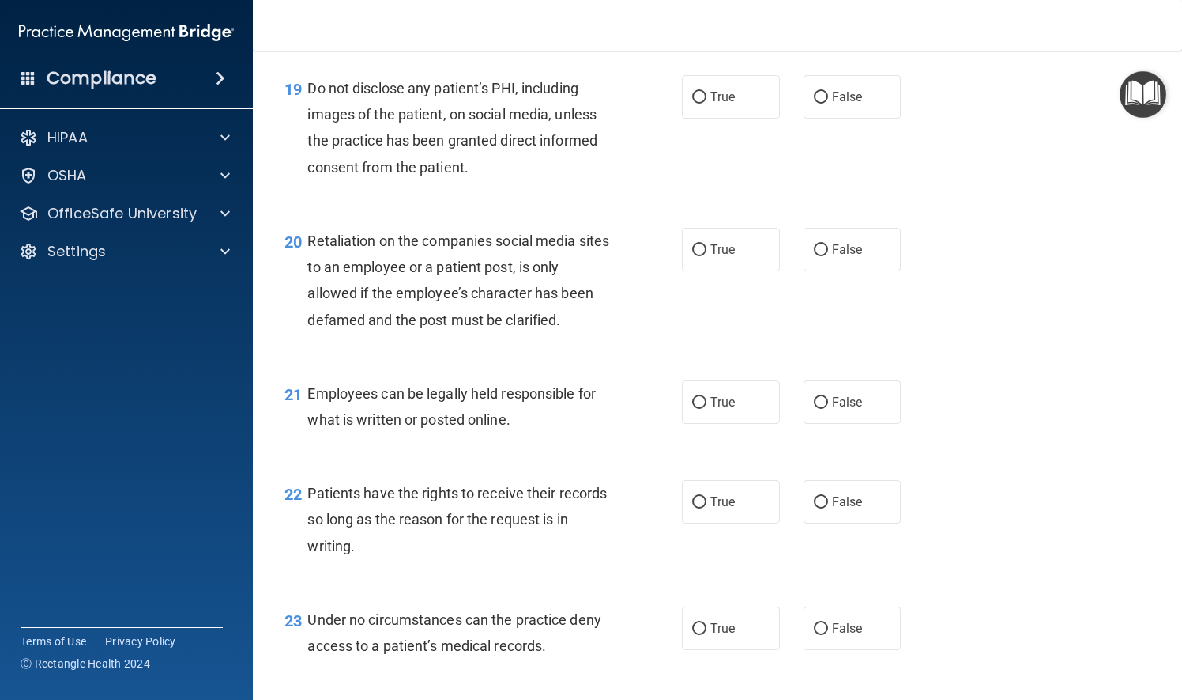
scroll to position [2925, 0]
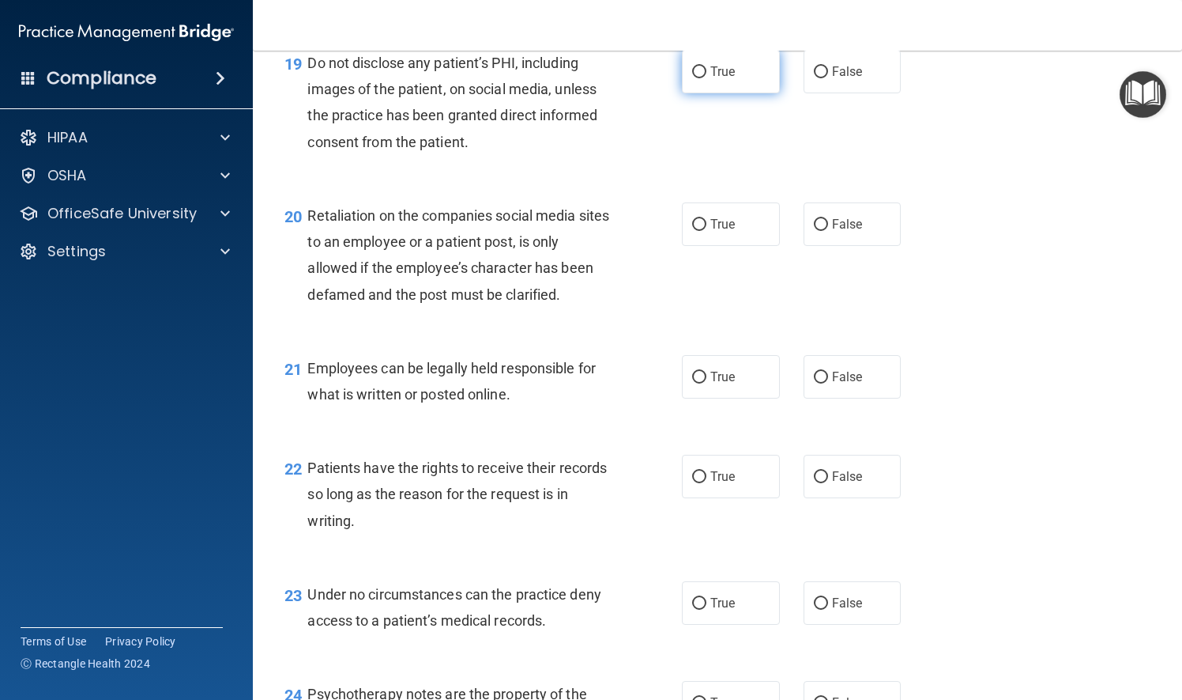
click at [695, 78] on input "True" at bounding box center [699, 72] width 14 height 12
radio input "true"
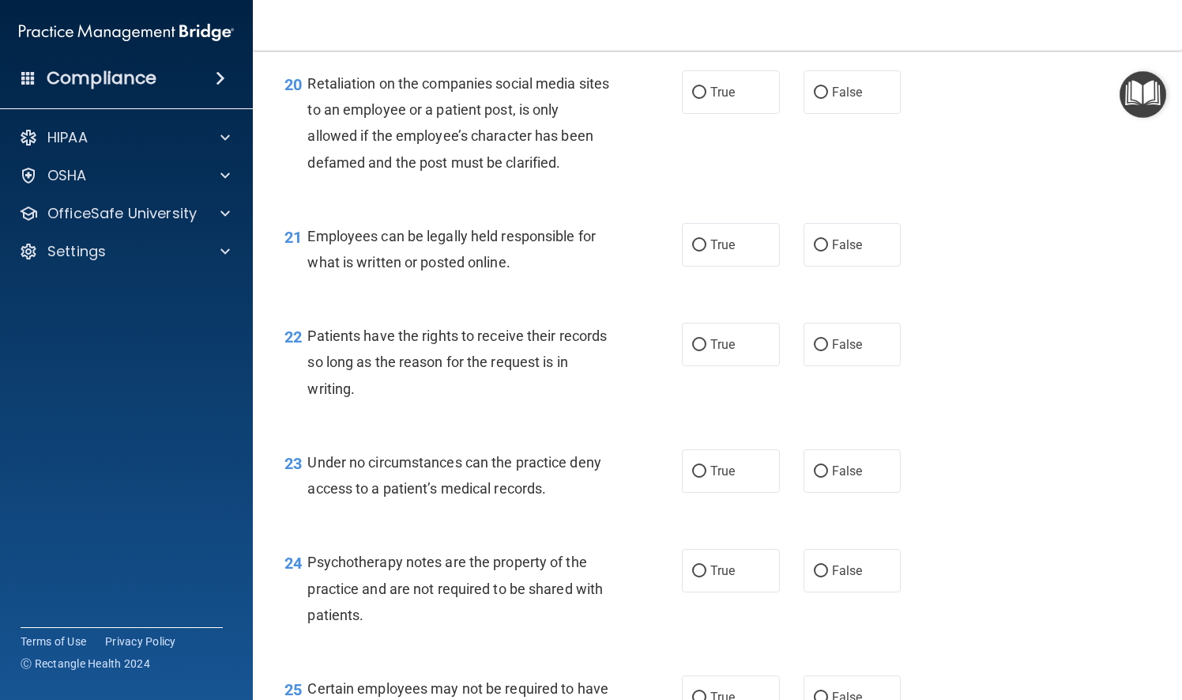
scroll to position [3083, 0]
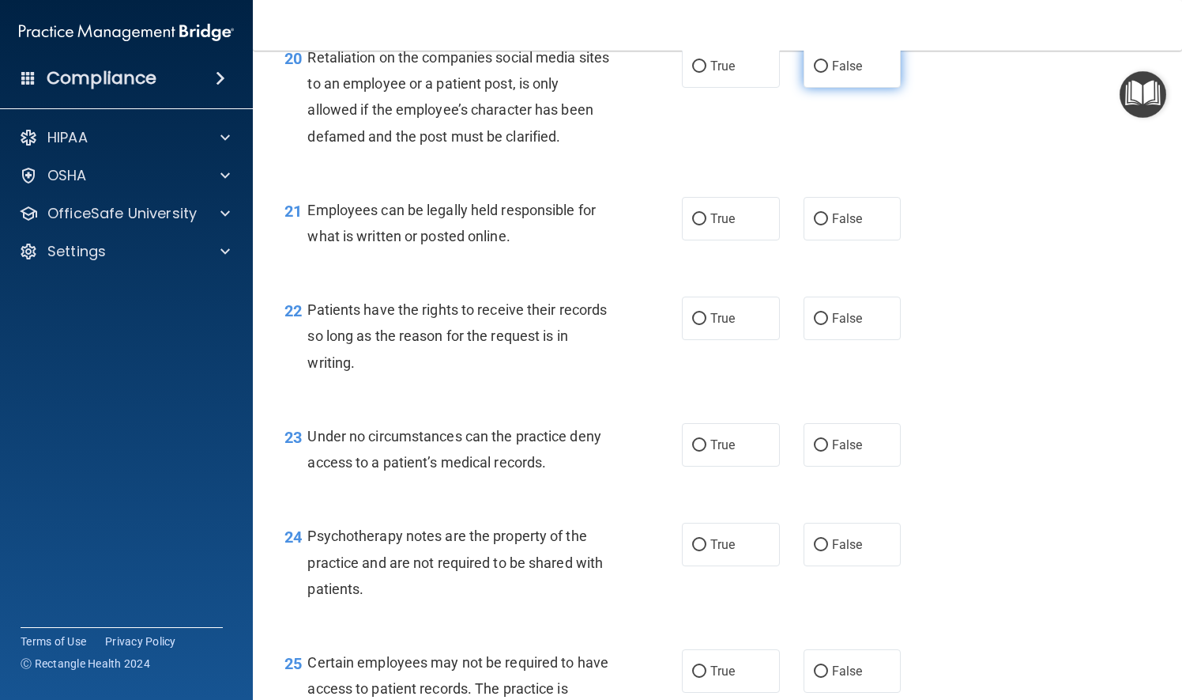
click at [814, 73] on input "False" at bounding box center [821, 67] width 14 height 12
radio input "true"
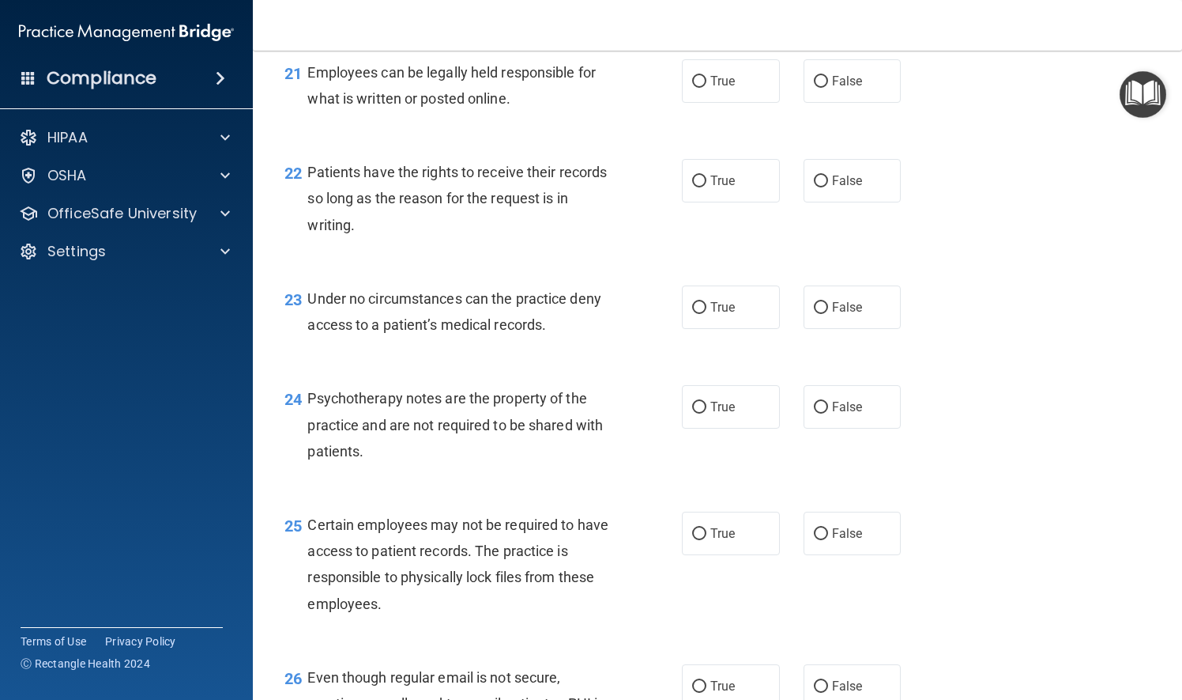
scroll to position [3241, 0]
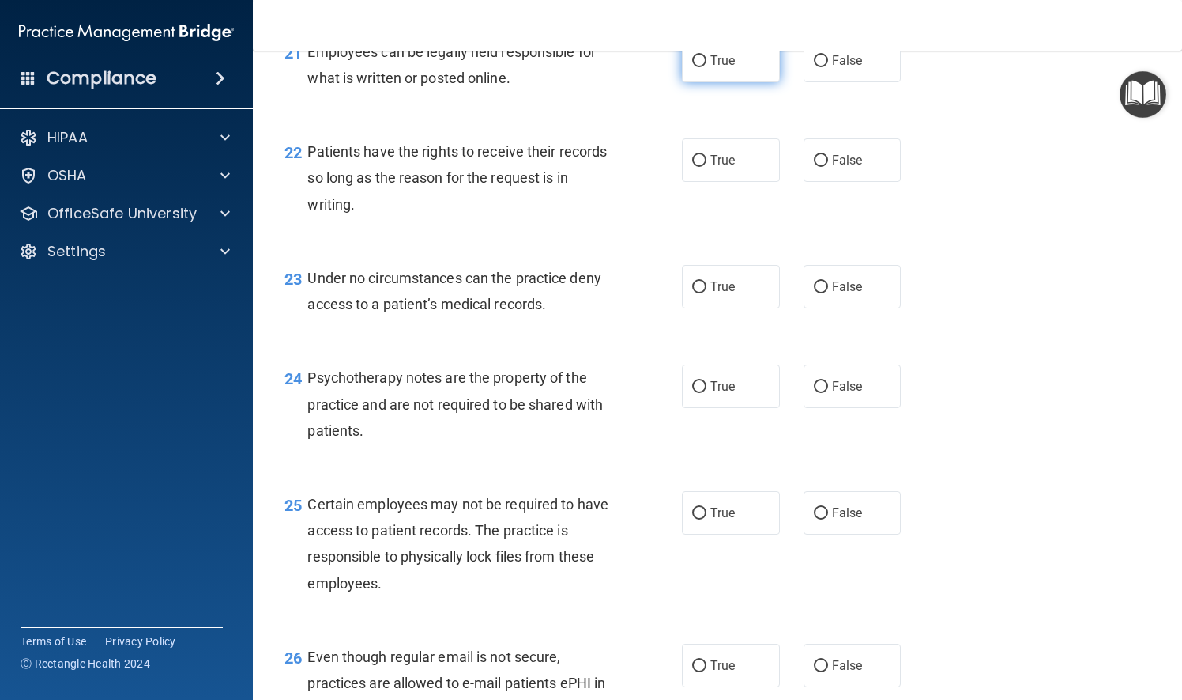
click at [692, 67] on input "True" at bounding box center [699, 61] width 14 height 12
radio input "true"
click at [696, 167] on input "True" at bounding box center [699, 161] width 14 height 12
radio input "true"
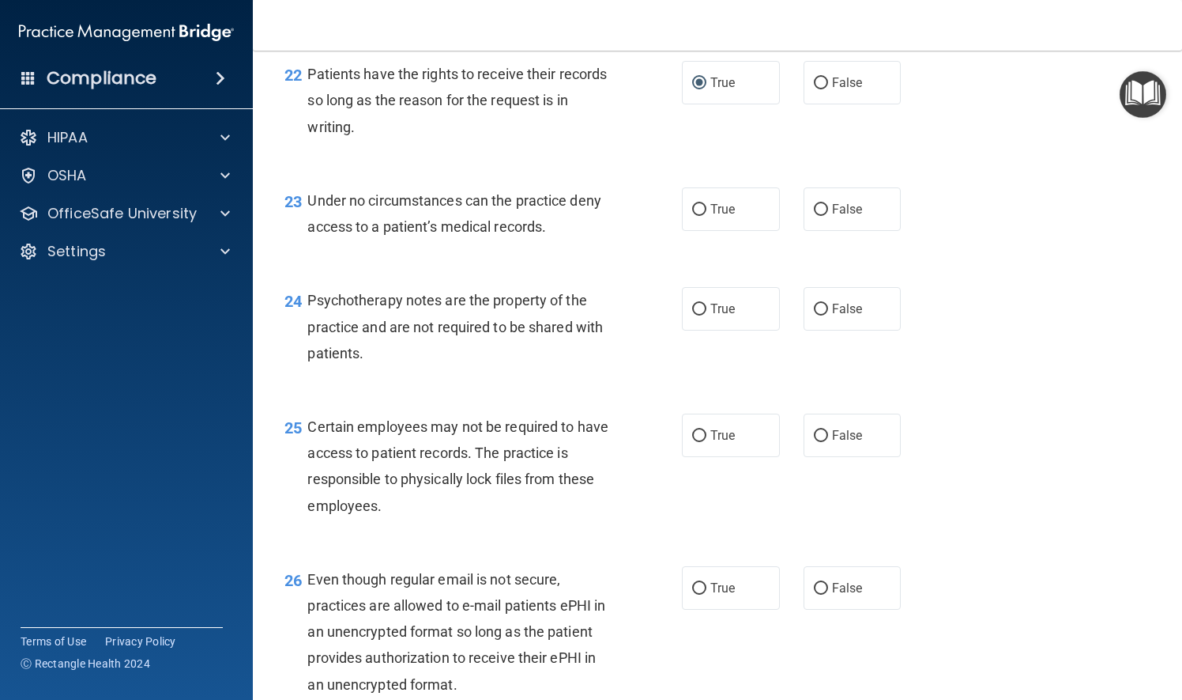
scroll to position [3399, 0]
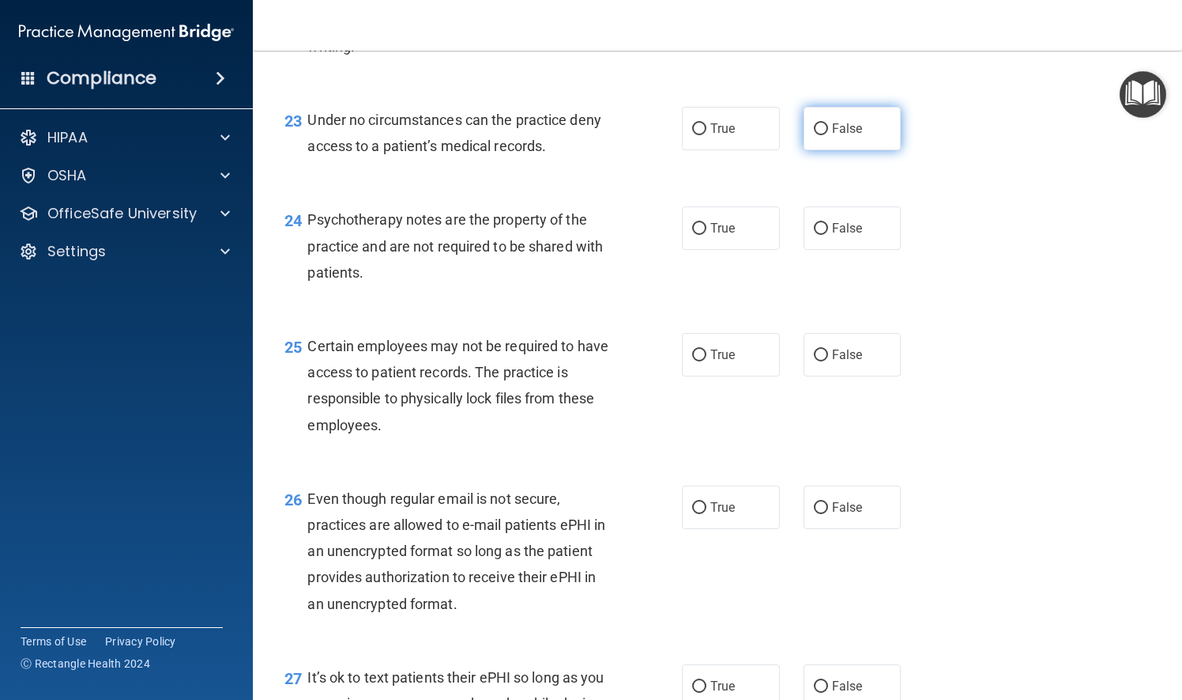
click at [819, 135] on input "False" at bounding box center [821, 129] width 14 height 12
radio input "true"
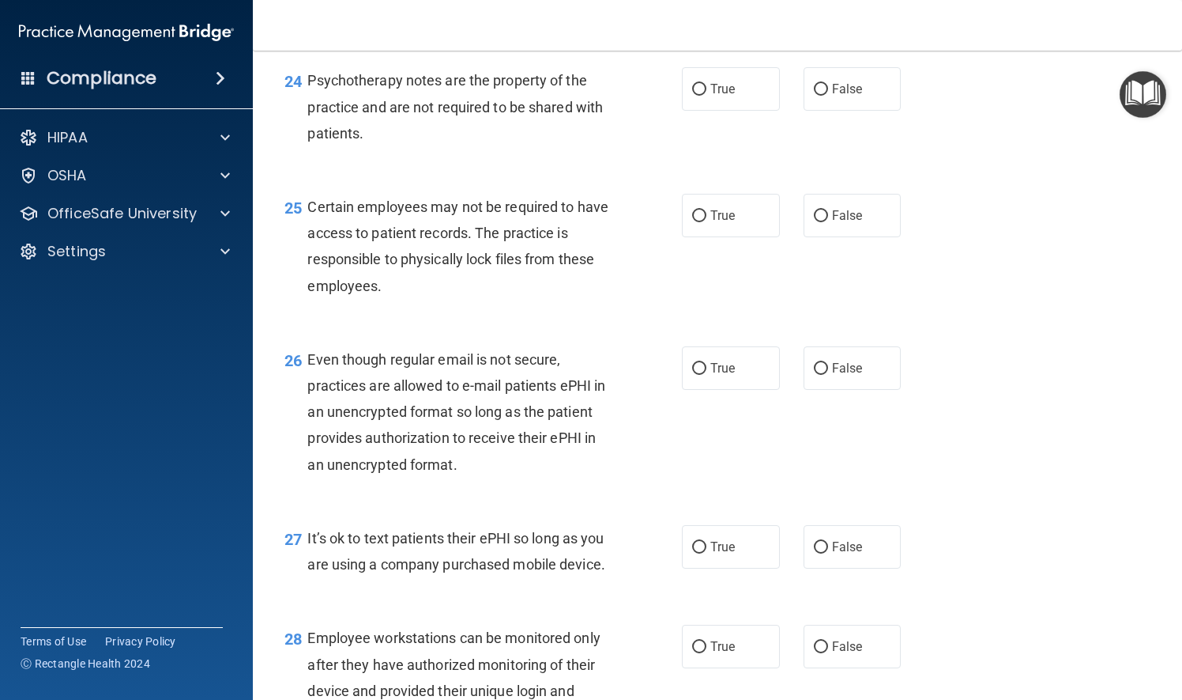
scroll to position [3557, 0]
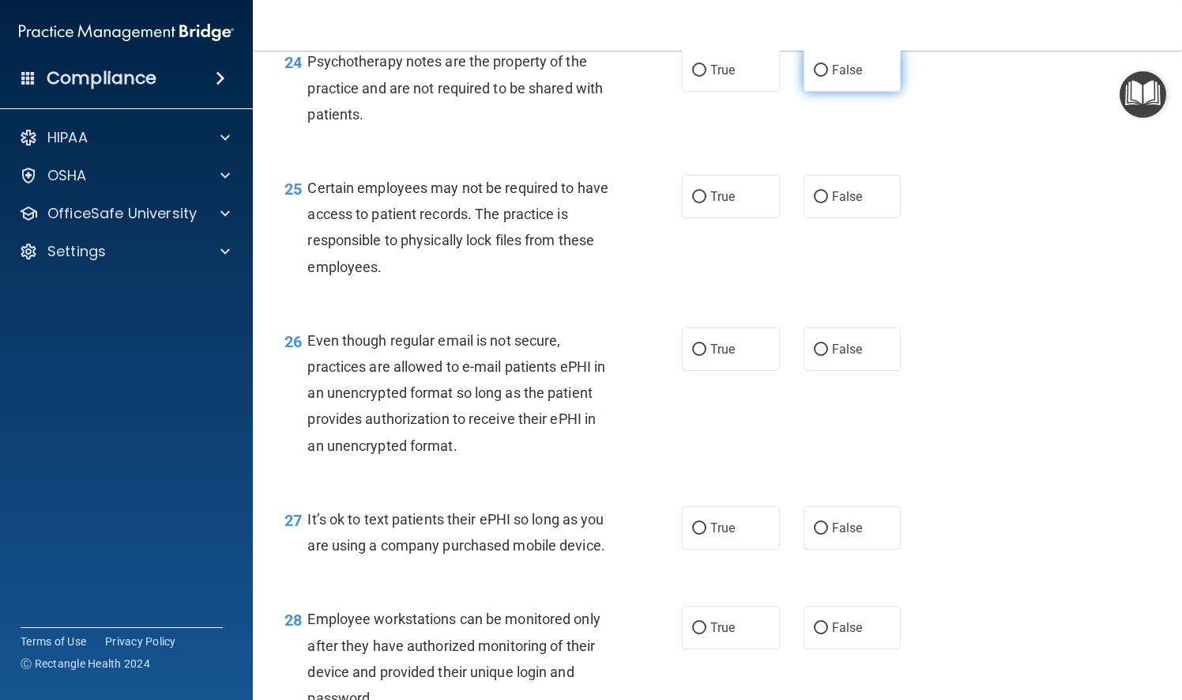
click at [816, 77] on input "False" at bounding box center [821, 71] width 14 height 12
radio input "true"
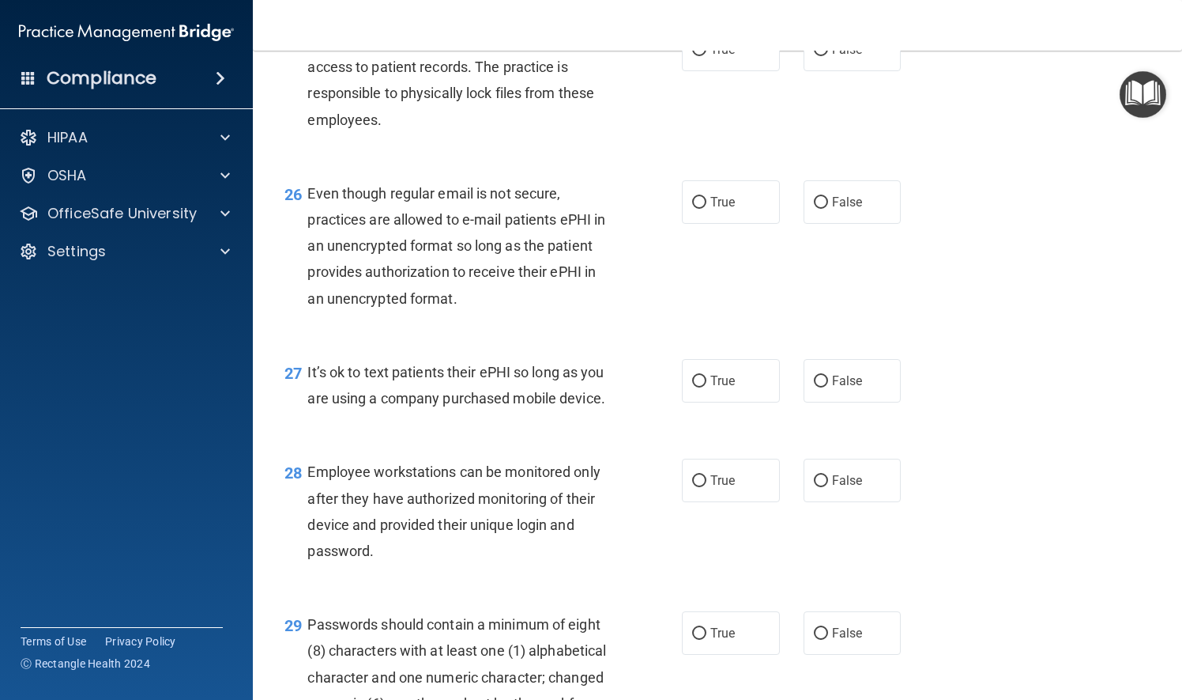
scroll to position [3715, 0]
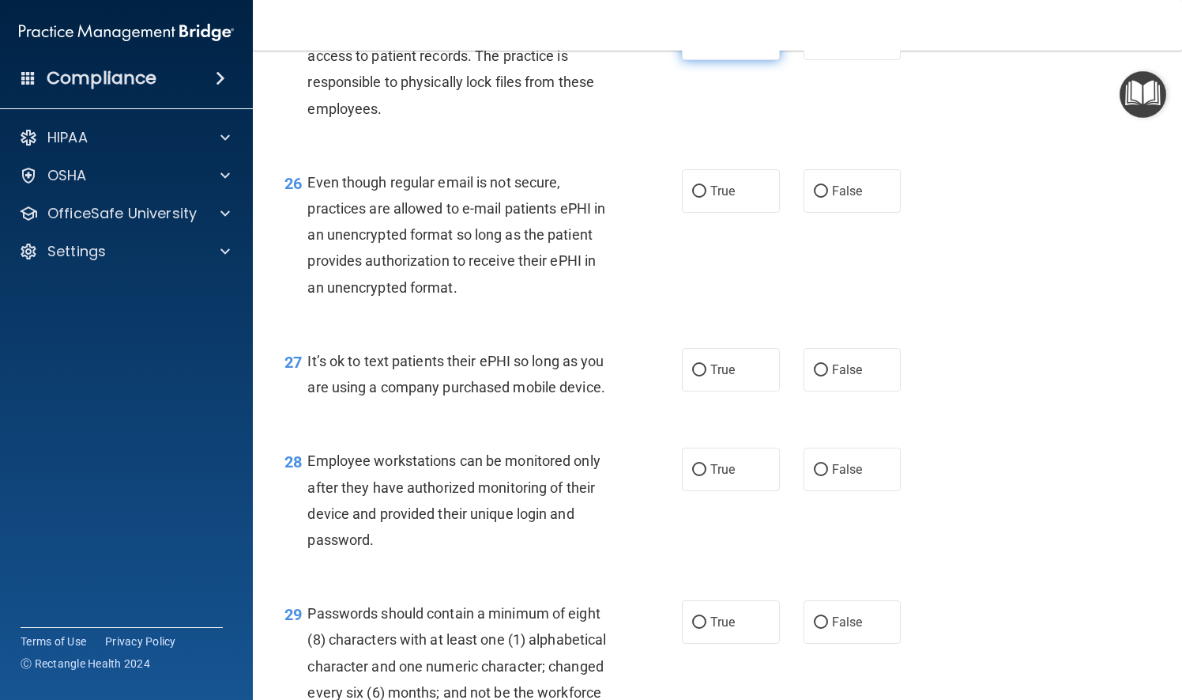
click at [695, 45] on input "True" at bounding box center [699, 39] width 14 height 12
radio input "true"
click at [814, 198] on input "False" at bounding box center [821, 192] width 14 height 12
radio input "true"
click at [816, 376] on input "False" at bounding box center [821, 370] width 14 height 12
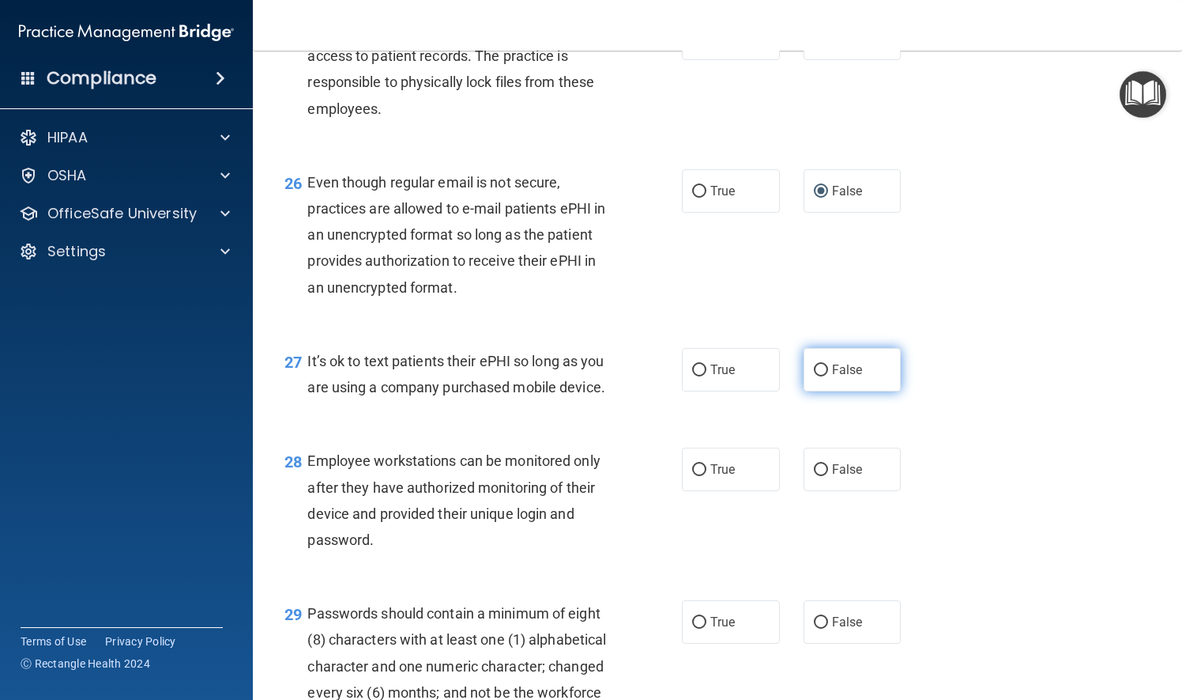
radio input "true"
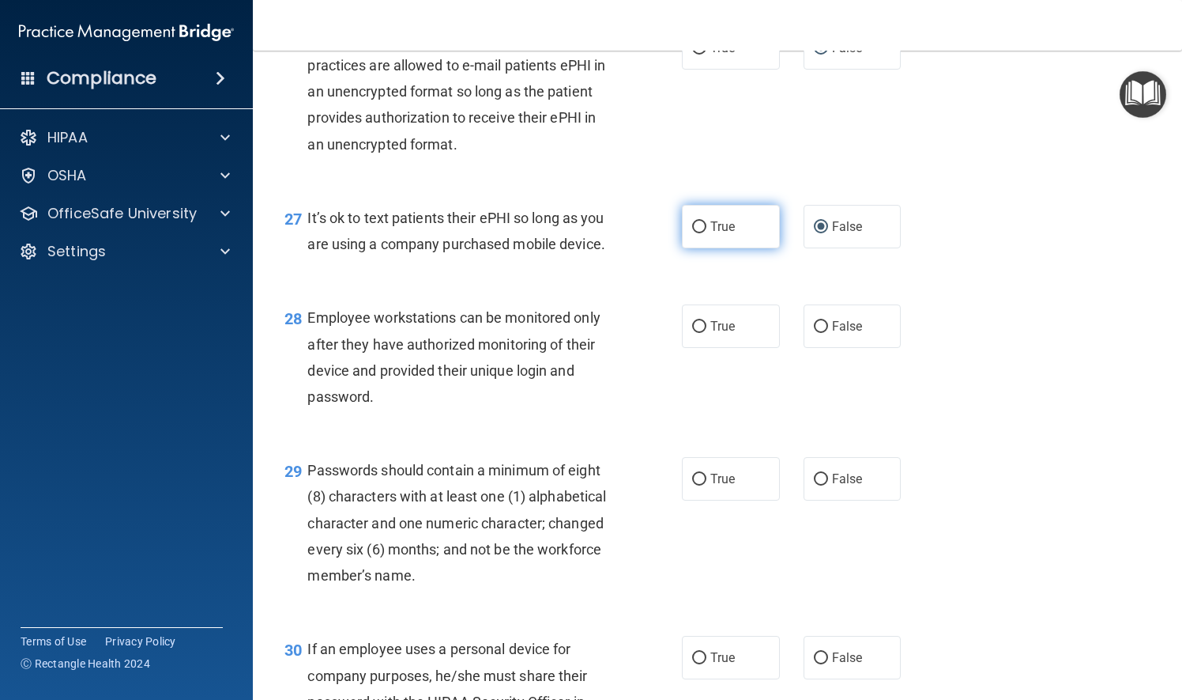
scroll to position [3873, 0]
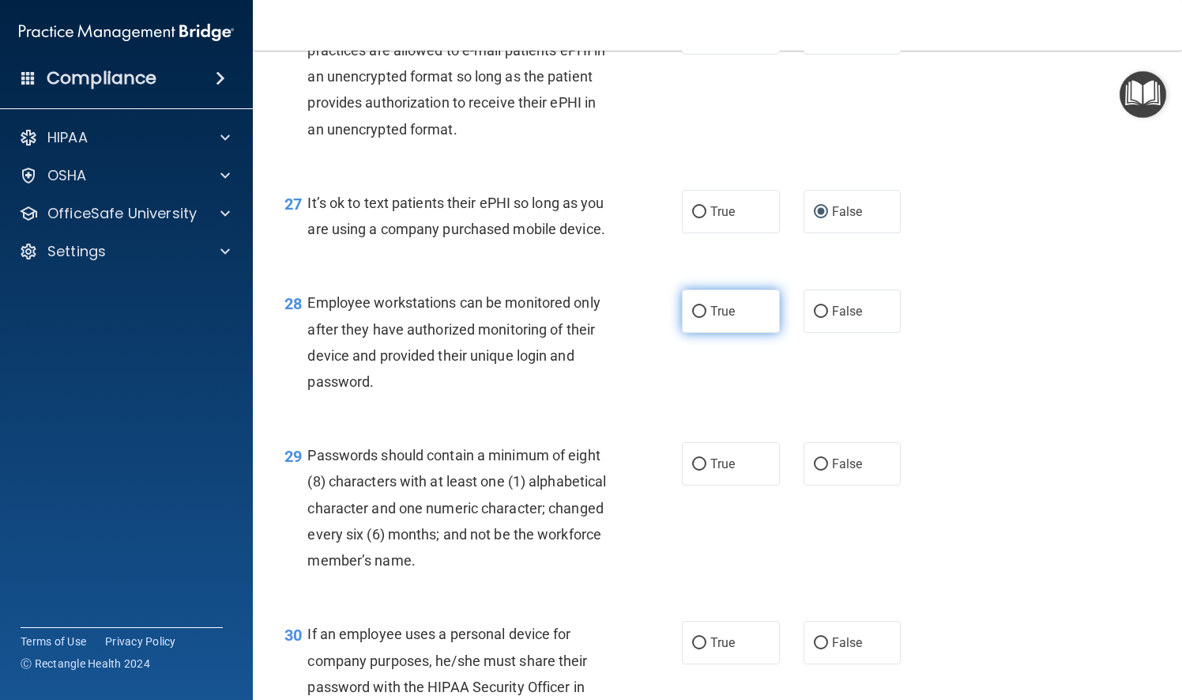
click at [692, 318] on input "True" at bounding box center [699, 312] width 14 height 12
radio input "true"
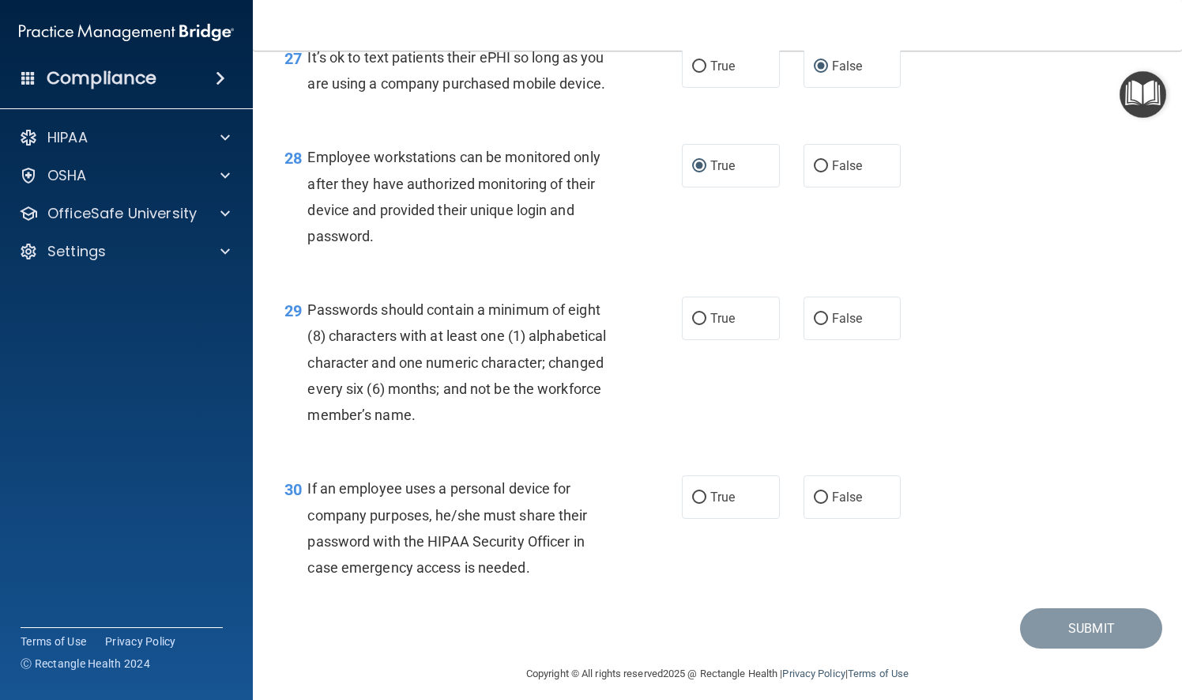
scroll to position [4031, 0]
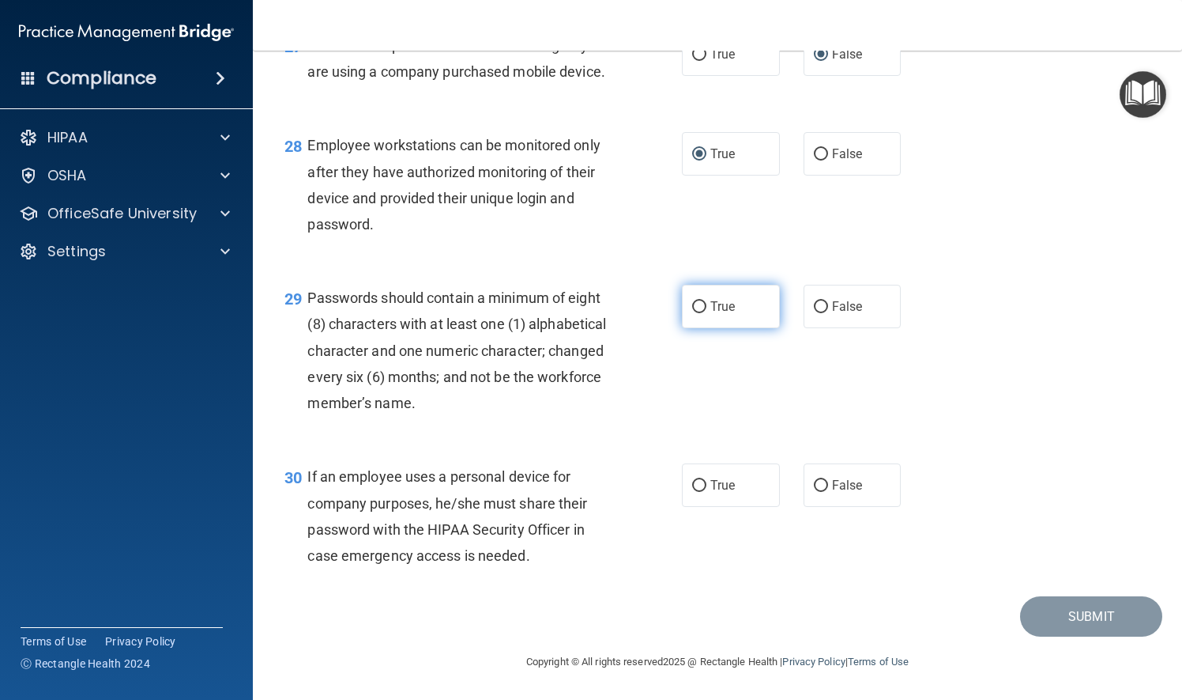
click at [692, 313] on input "True" at bounding box center [699, 307] width 14 height 12
radio input "true"
click at [814, 492] on input "False" at bounding box center [821, 486] width 14 height 12
radio input "true"
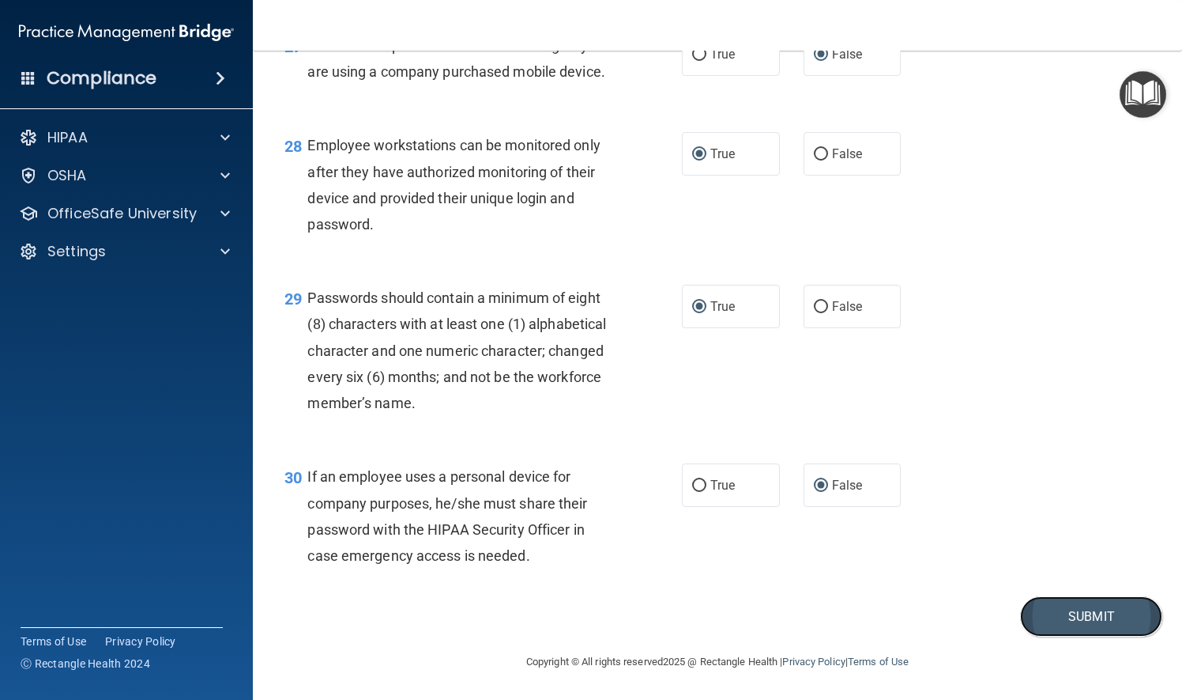
click at [1069, 636] on button "Submit" at bounding box center [1091, 616] width 142 height 40
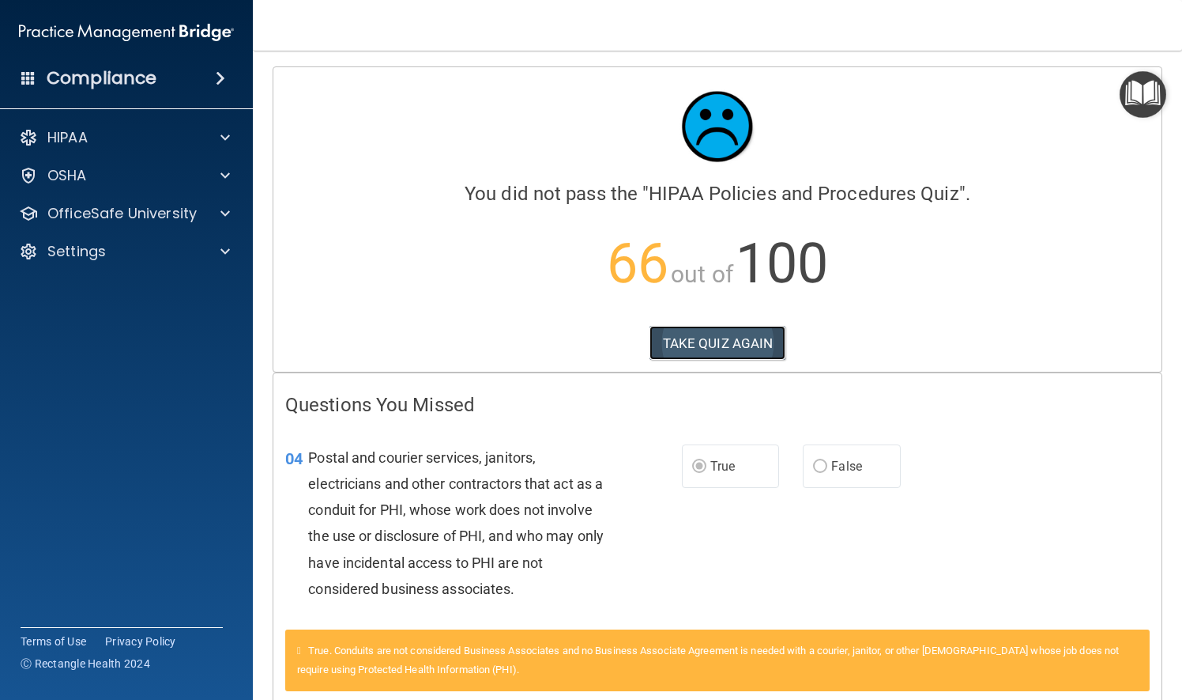
click at [699, 340] on button "TAKE QUIZ AGAIN" at bounding box center [718, 343] width 137 height 35
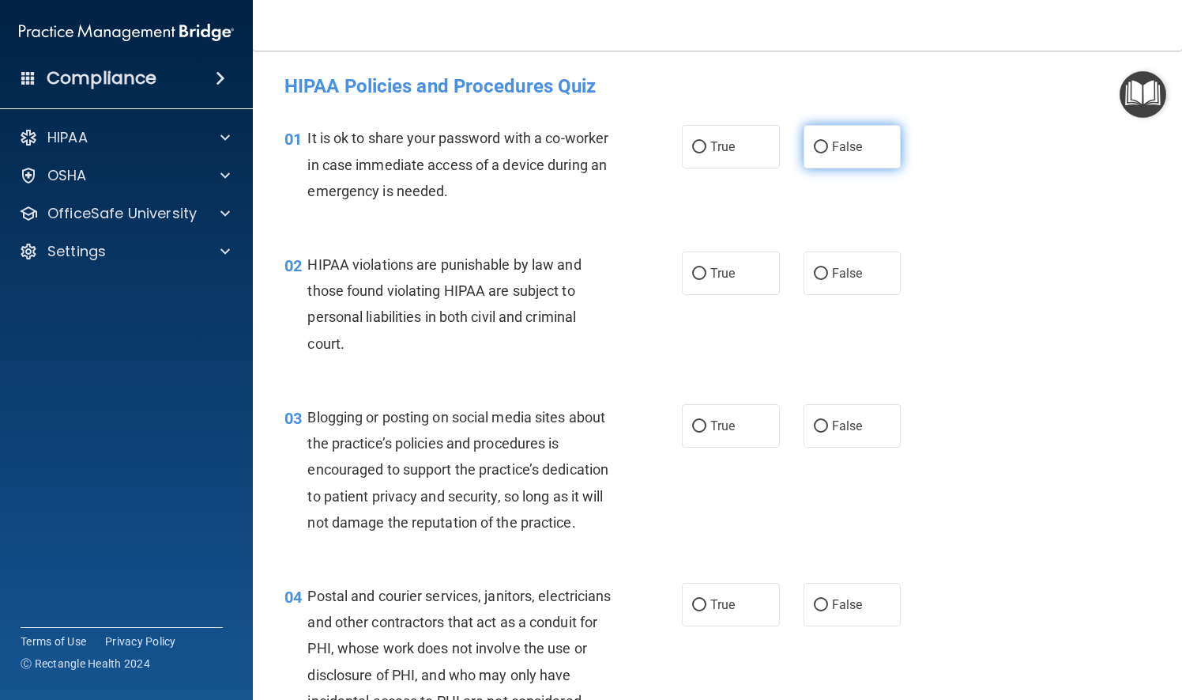
click at [814, 144] on input "False" at bounding box center [821, 147] width 14 height 12
radio input "true"
click at [692, 275] on input "True" at bounding box center [699, 274] width 14 height 12
radio input "true"
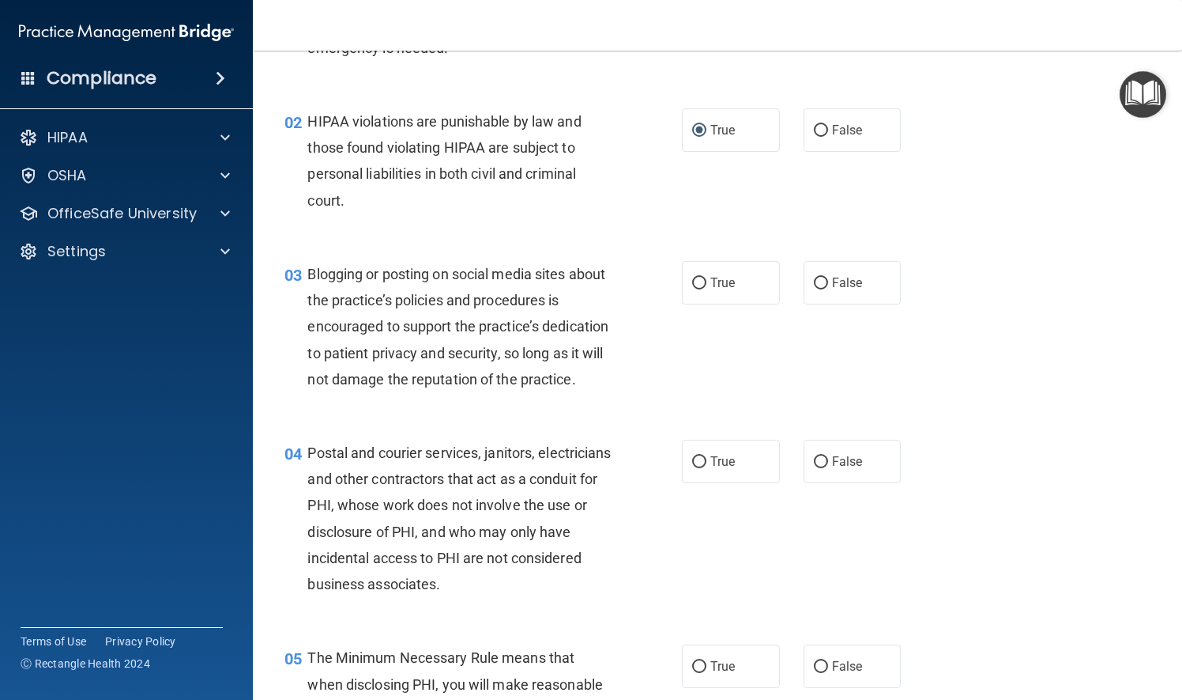
scroll to position [158, 0]
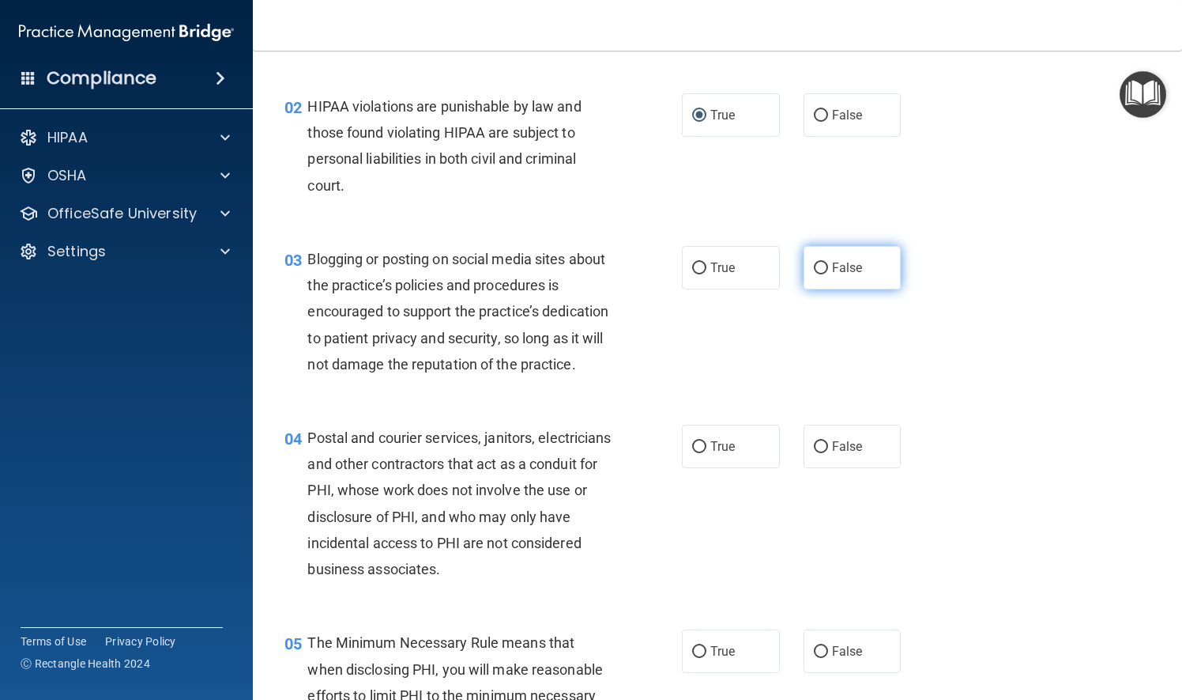
click at [814, 265] on input "False" at bounding box center [821, 268] width 14 height 12
radio input "true"
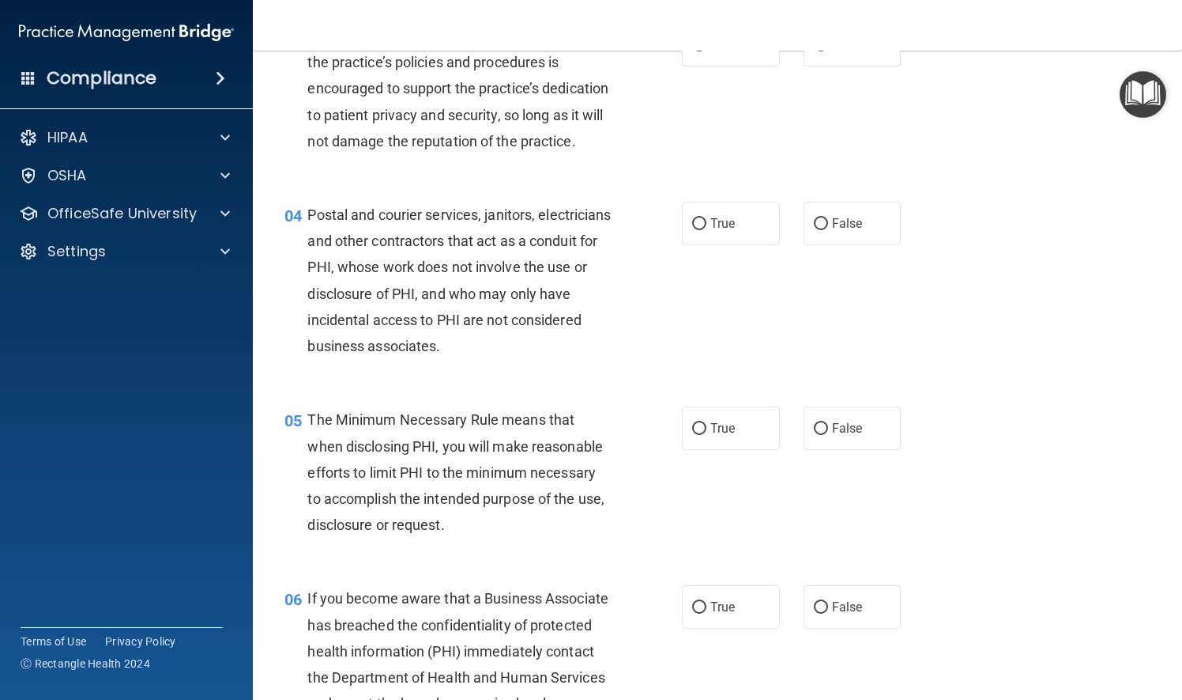
scroll to position [395, 0]
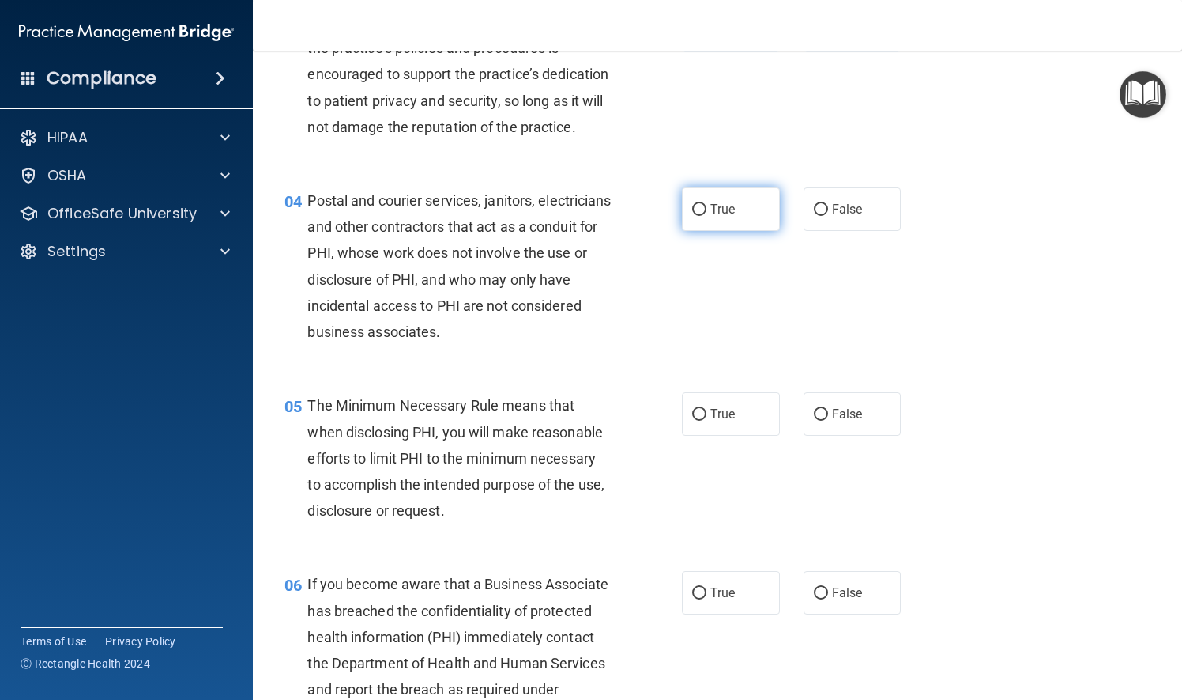
click at [696, 216] on input "True" at bounding box center [699, 210] width 14 height 12
radio input "true"
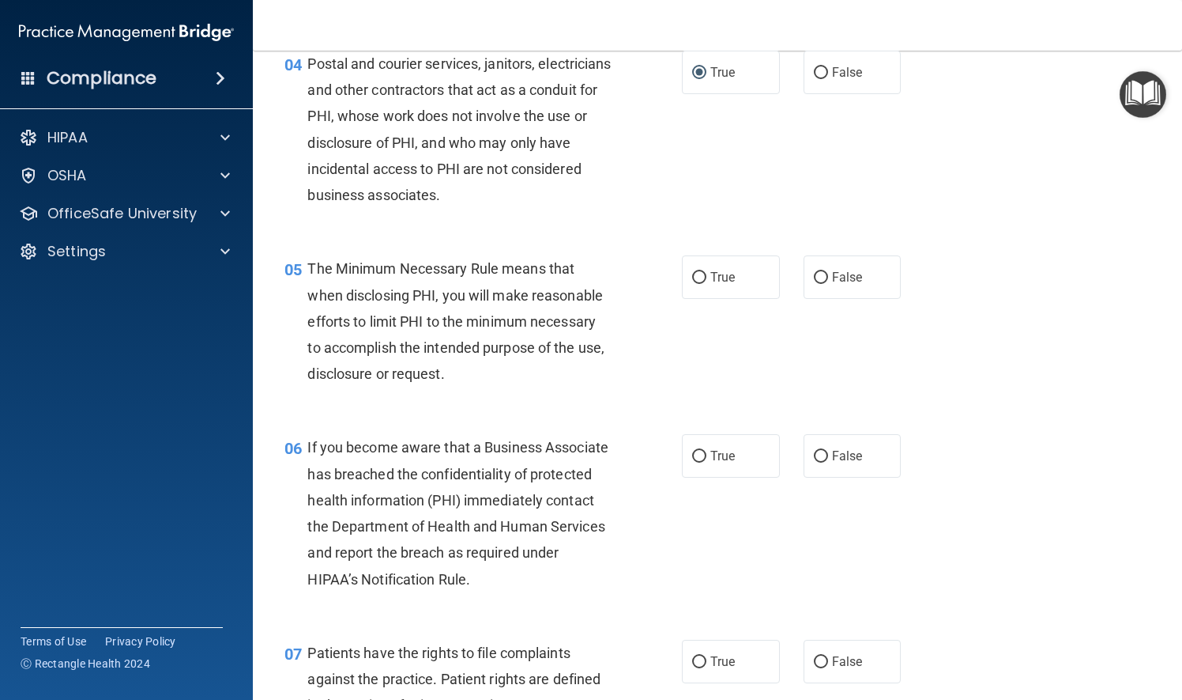
scroll to position [632, 0]
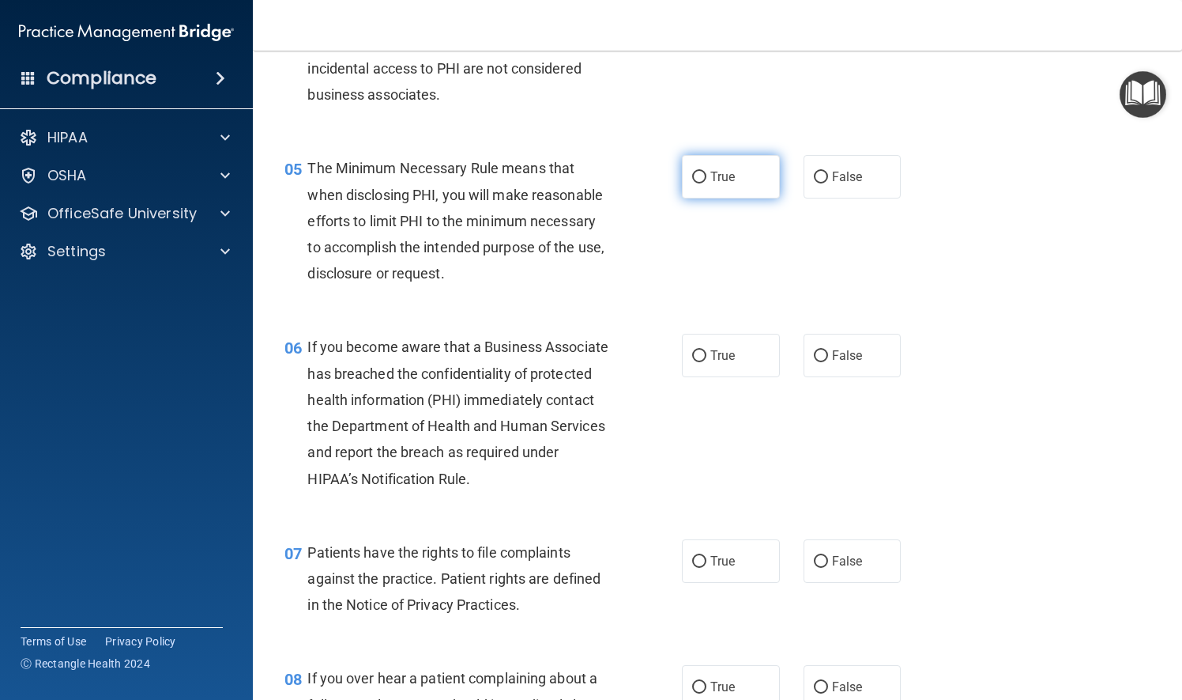
click at [696, 183] on input "True" at bounding box center [699, 178] width 14 height 12
radio input "true"
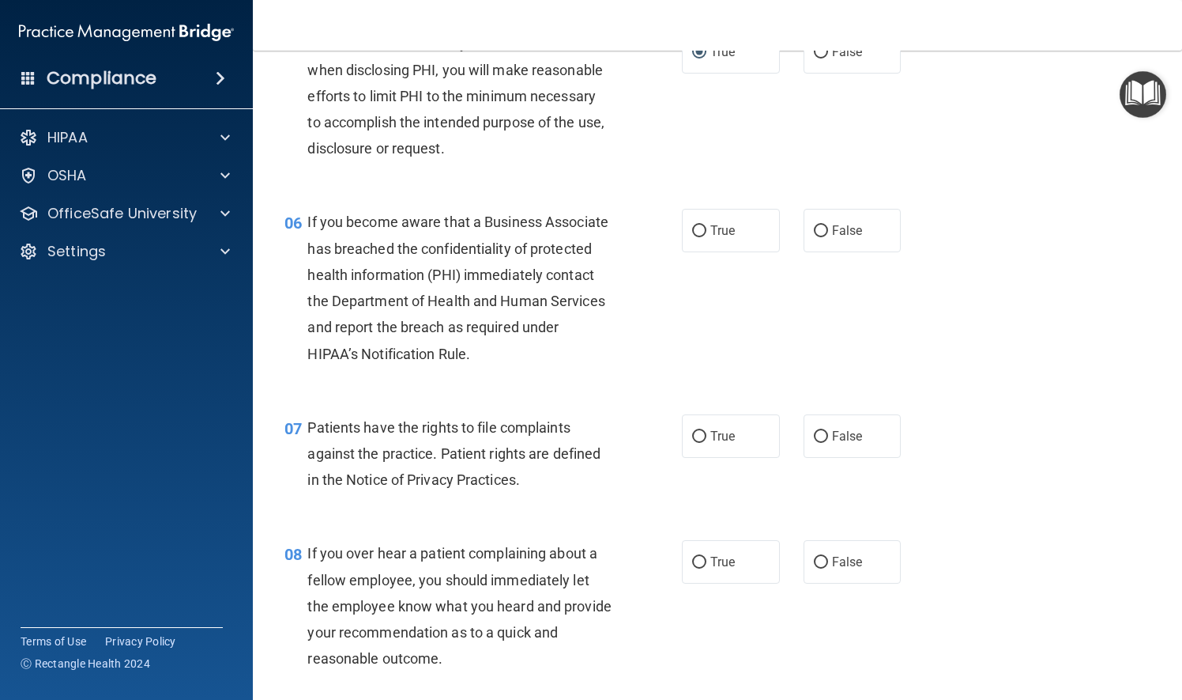
scroll to position [790, 0]
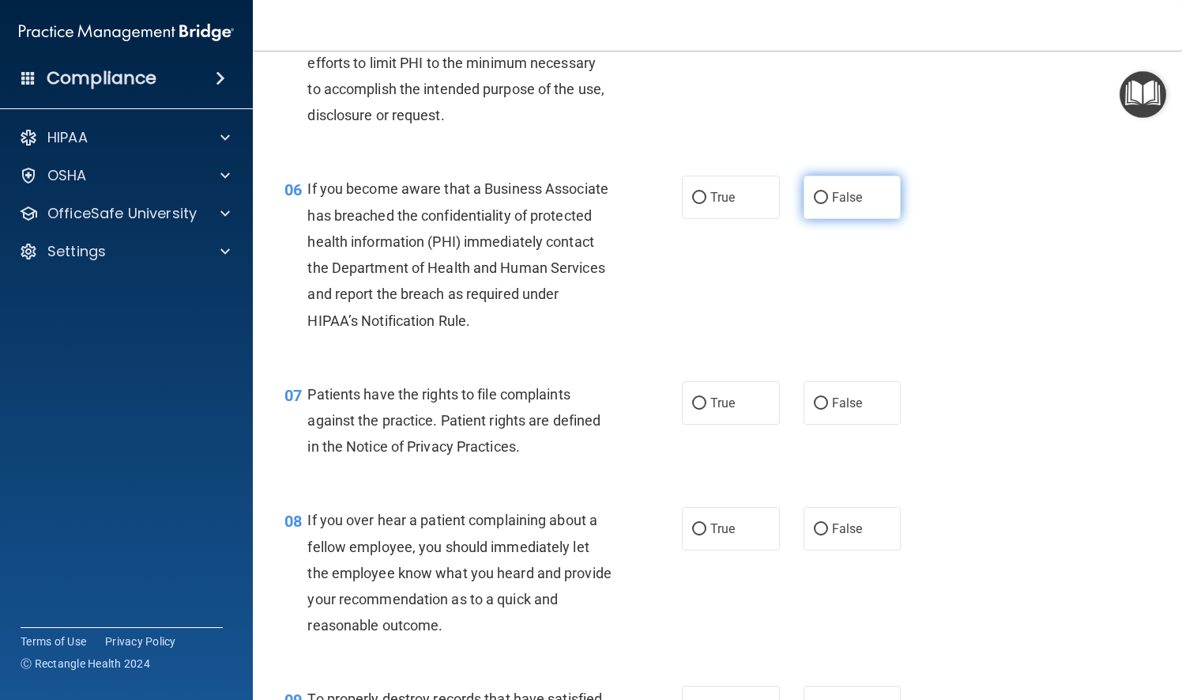
click at [815, 204] on input "False" at bounding box center [821, 198] width 14 height 12
radio input "true"
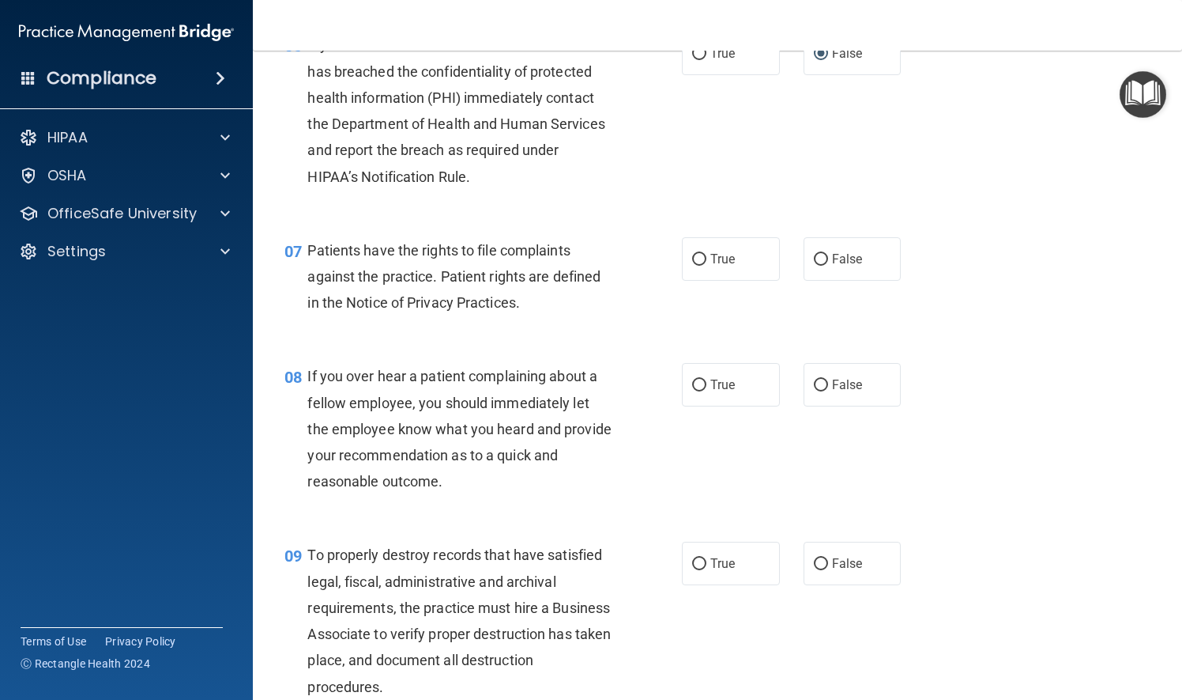
scroll to position [1028, 0]
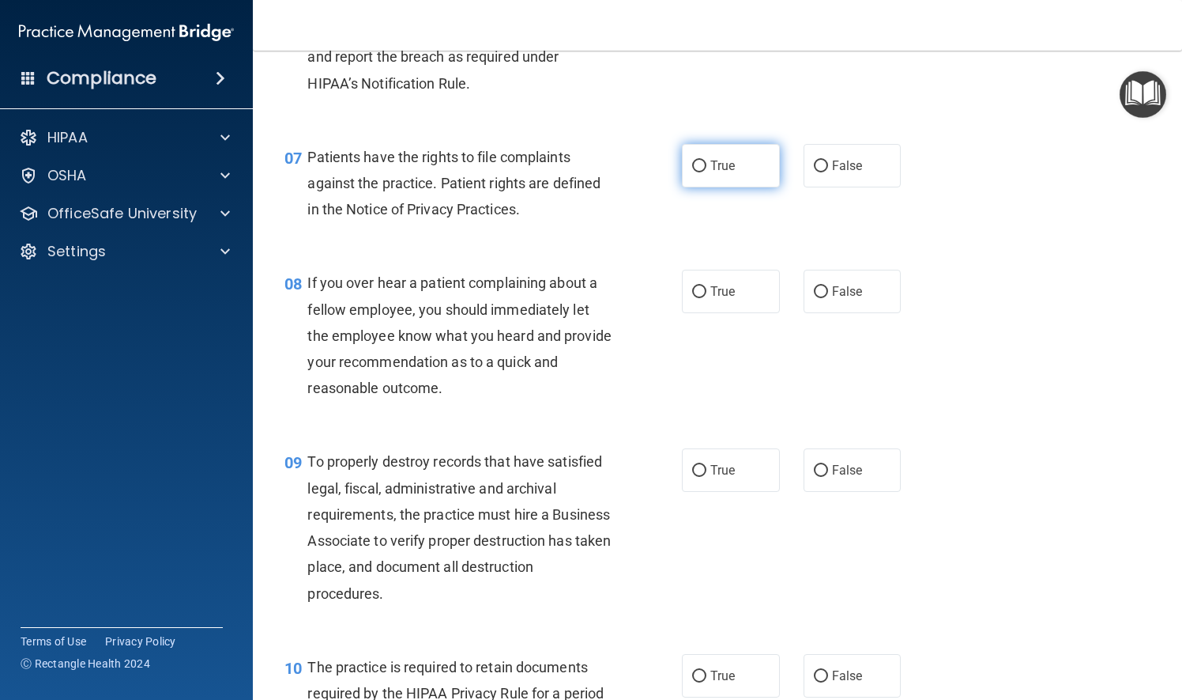
click at [692, 172] on input "True" at bounding box center [699, 166] width 14 height 12
radio input "true"
click at [814, 298] on input "False" at bounding box center [821, 292] width 14 height 12
radio input "true"
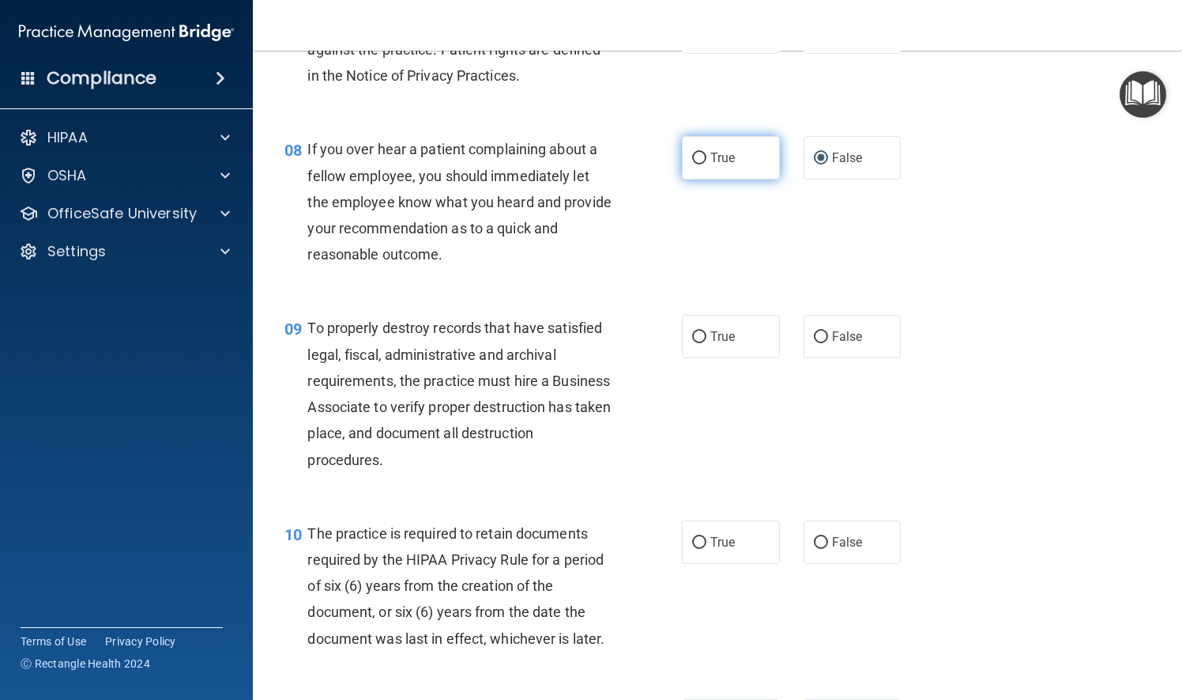
scroll to position [1186, 0]
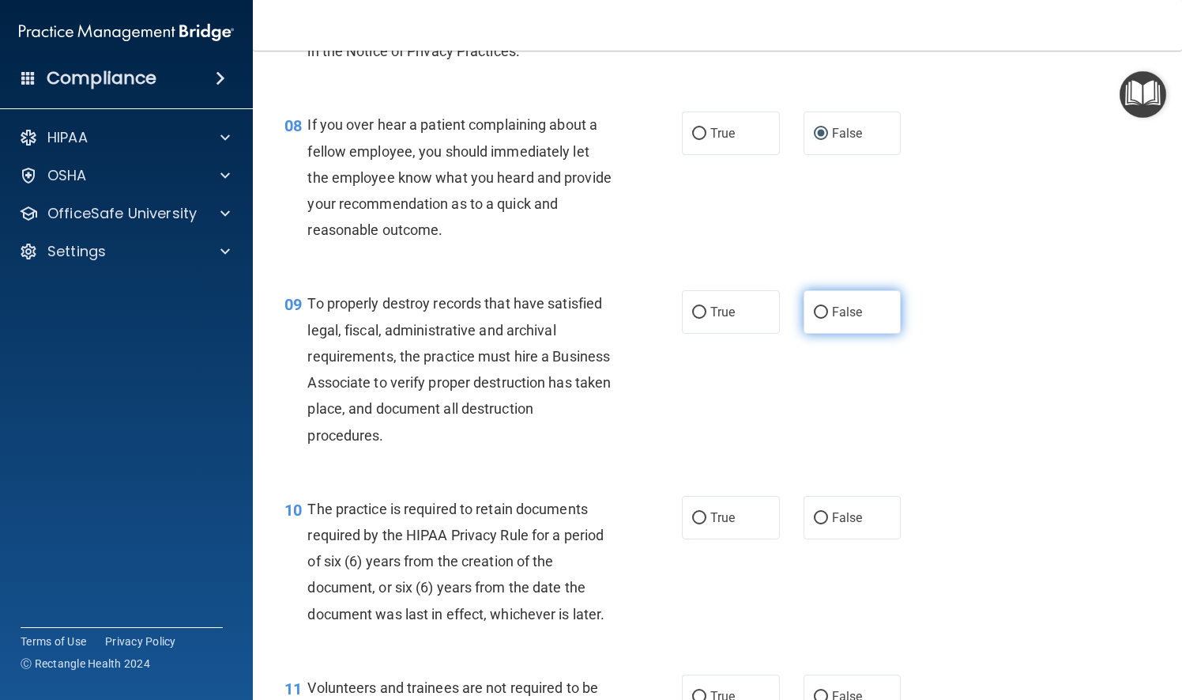
click at [817, 319] on input "False" at bounding box center [821, 313] width 14 height 12
radio input "true"
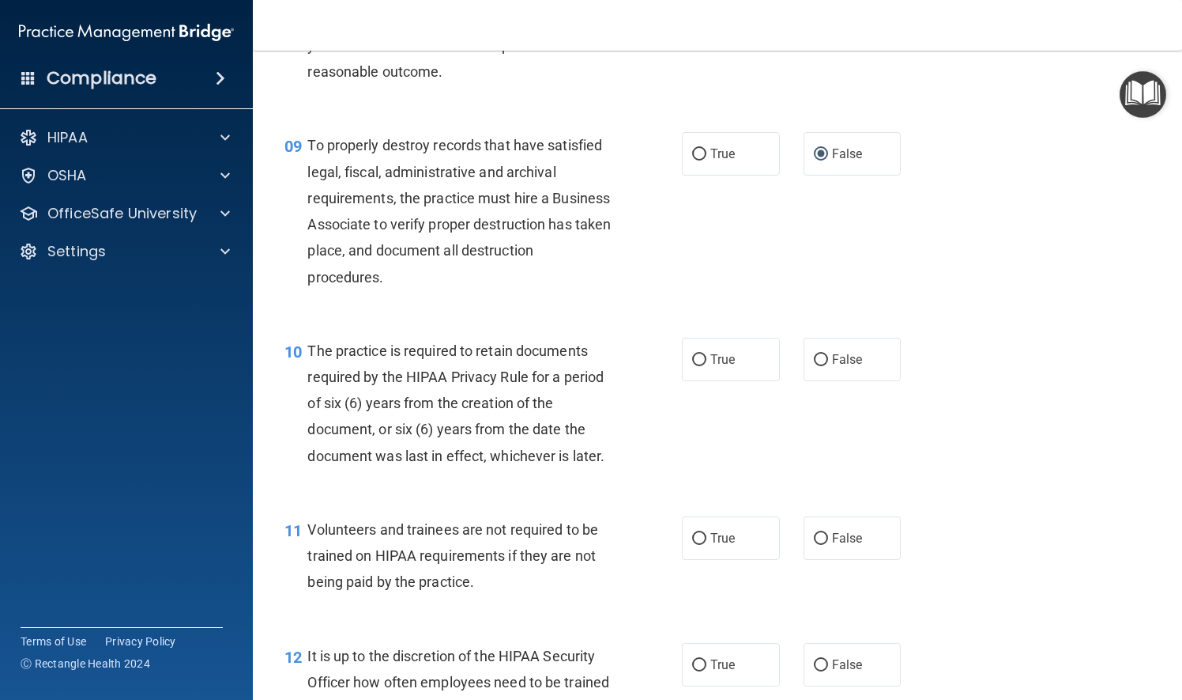
scroll to position [1423, 0]
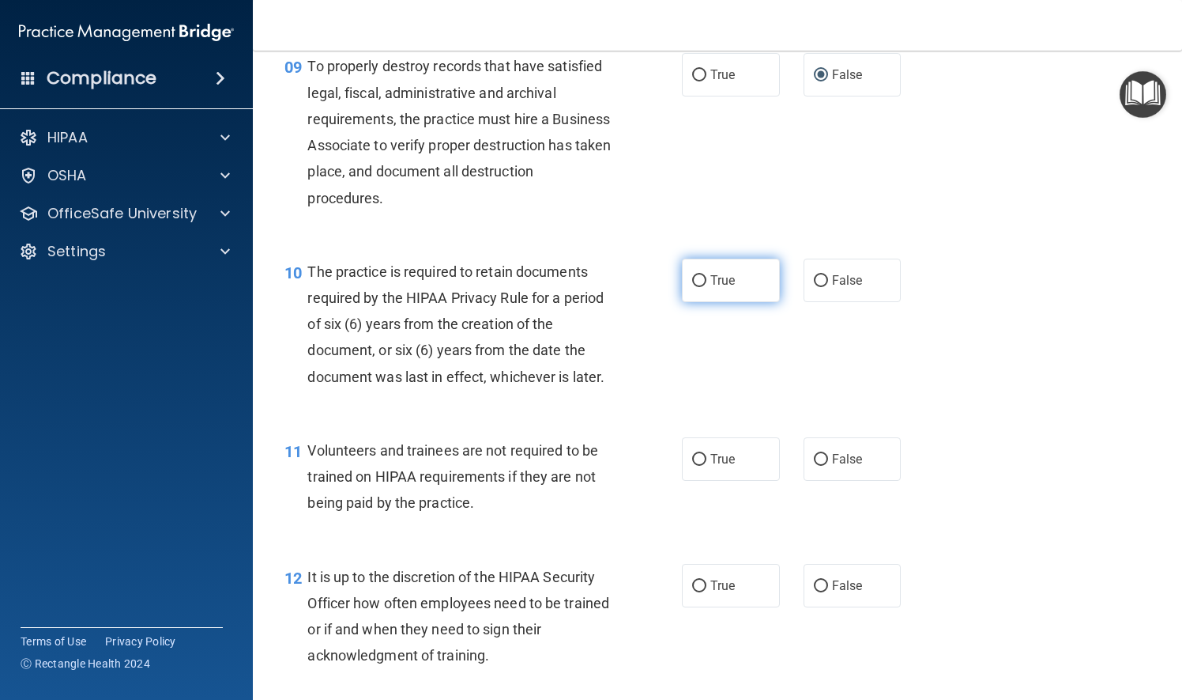
click at [696, 287] on input "True" at bounding box center [699, 281] width 14 height 12
radio input "true"
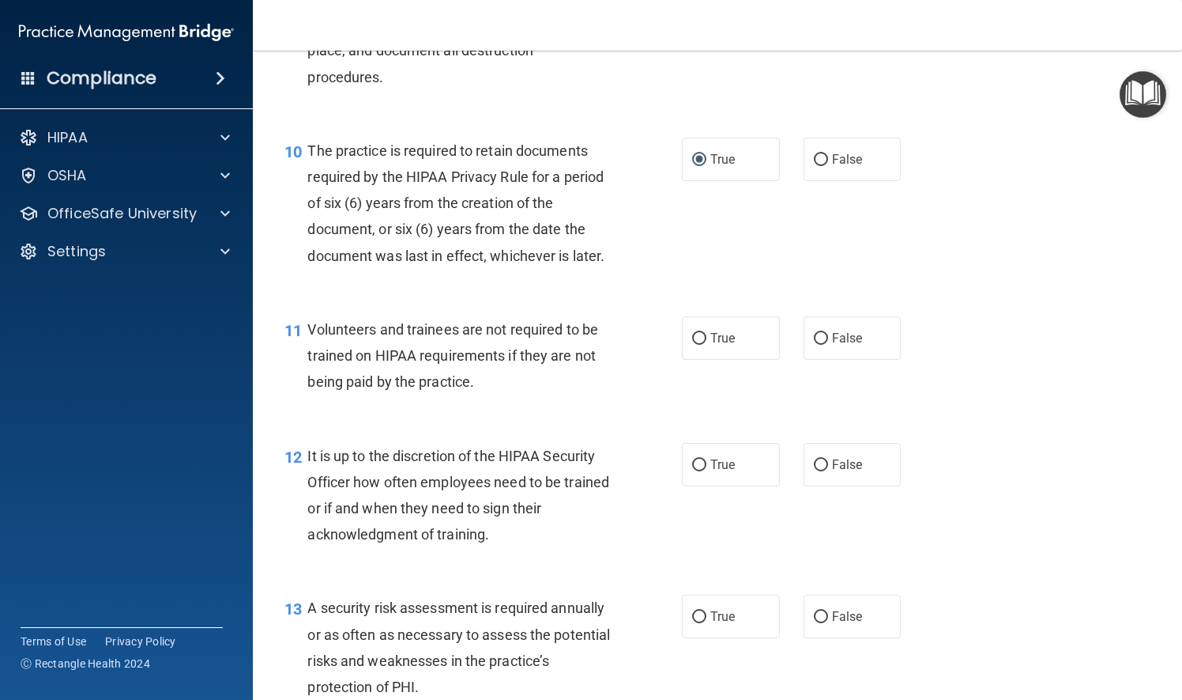
scroll to position [1581, 0]
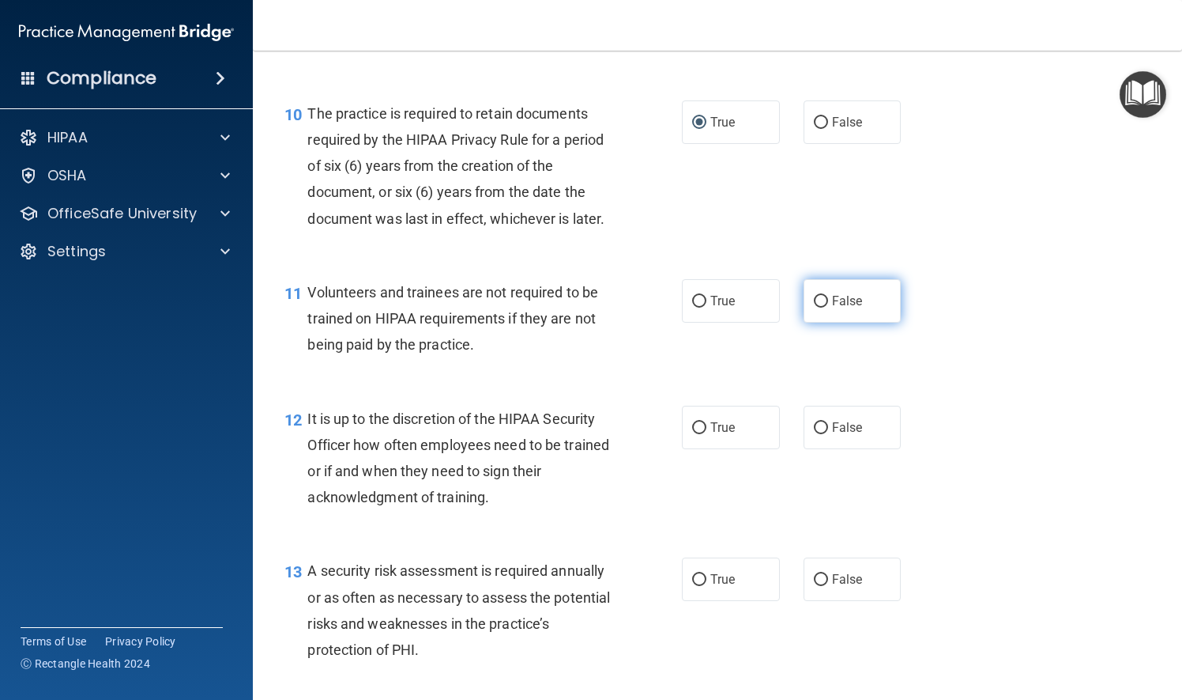
click at [814, 307] on input "False" at bounding box center [821, 302] width 14 height 12
radio input "true"
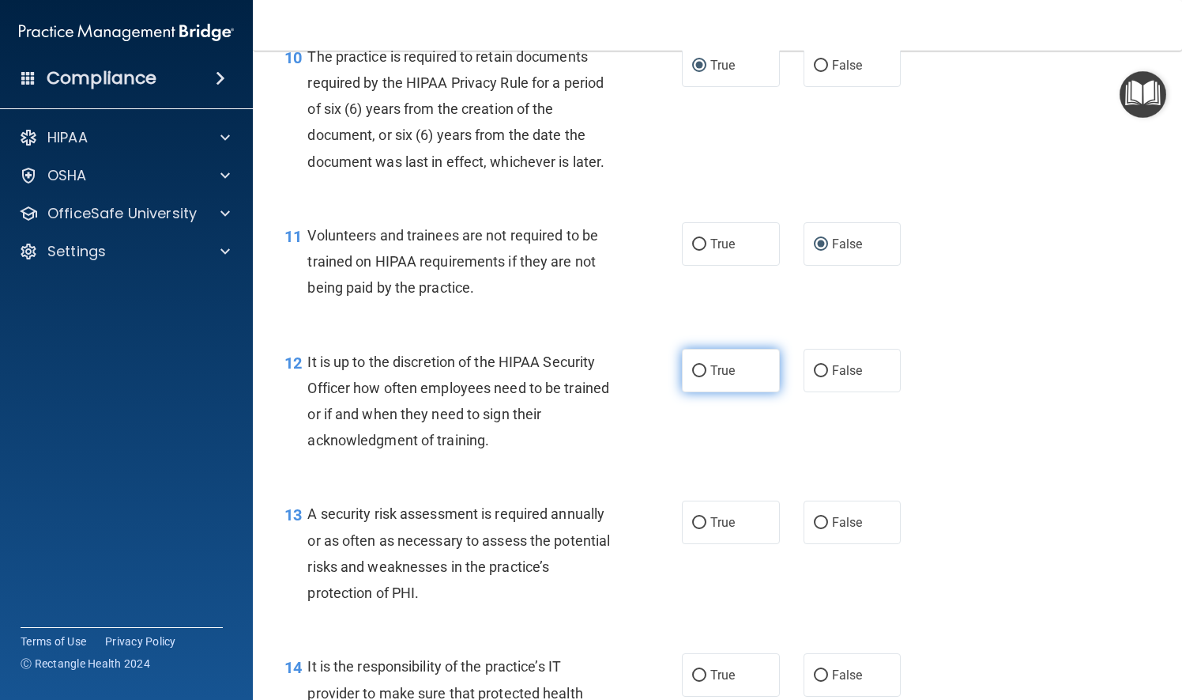
scroll to position [1739, 0]
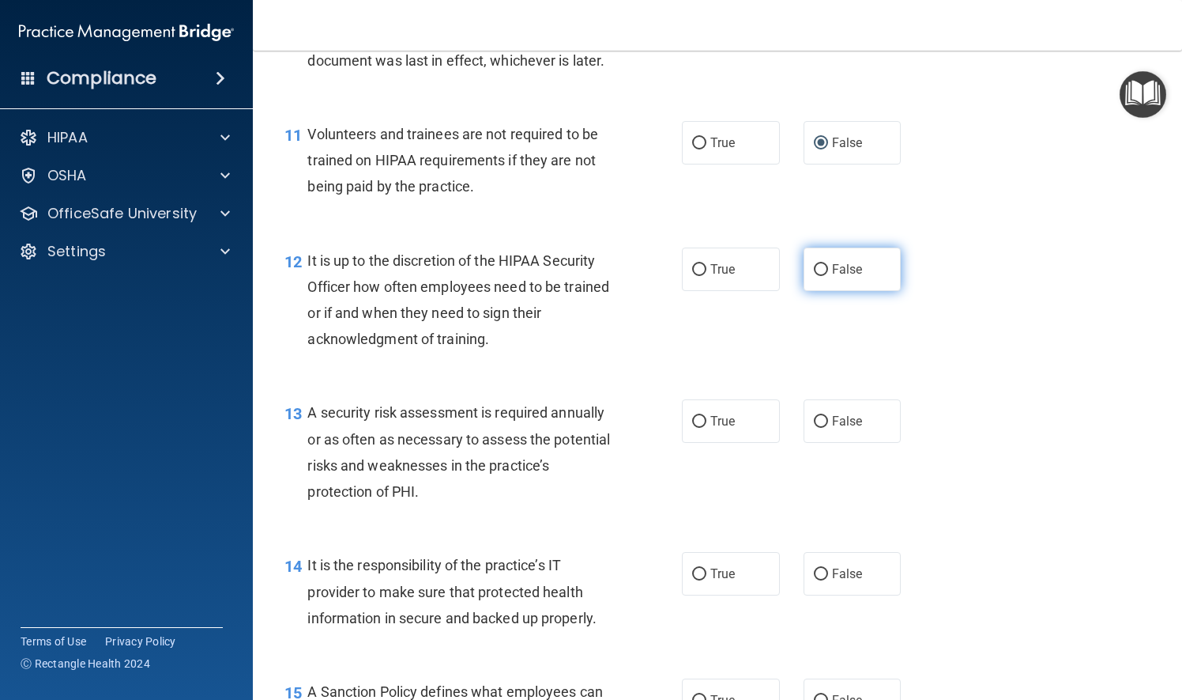
click at [814, 276] on input "False" at bounding box center [821, 270] width 14 height 12
radio input "true"
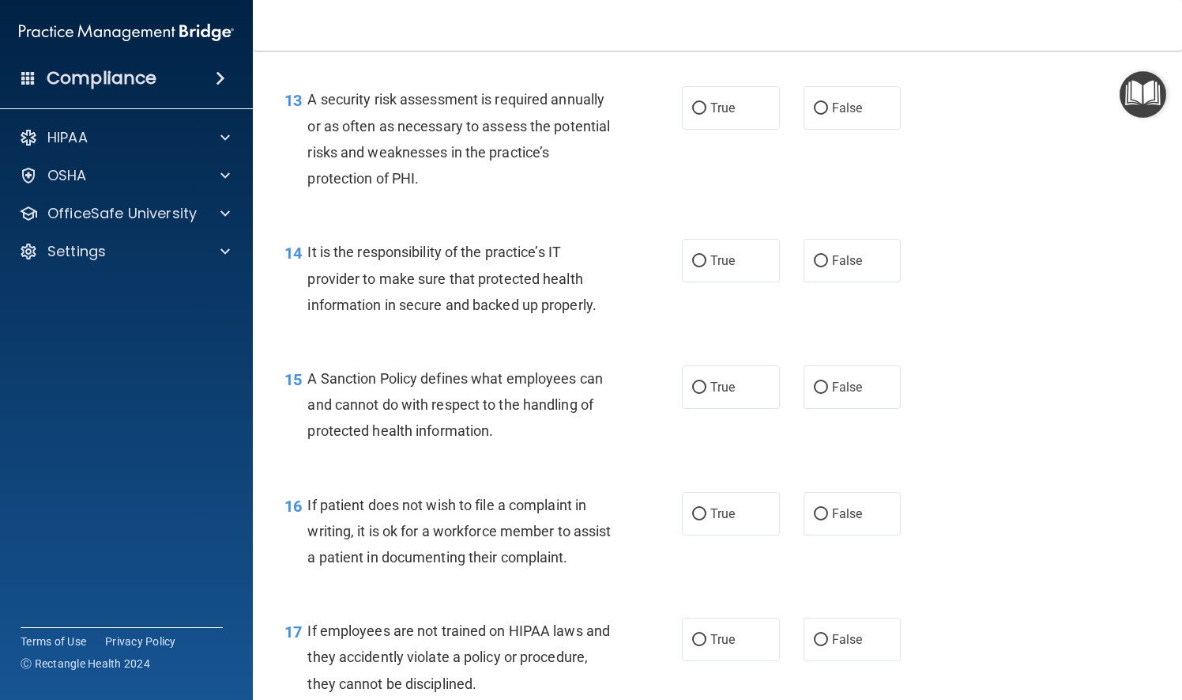
scroll to position [2055, 0]
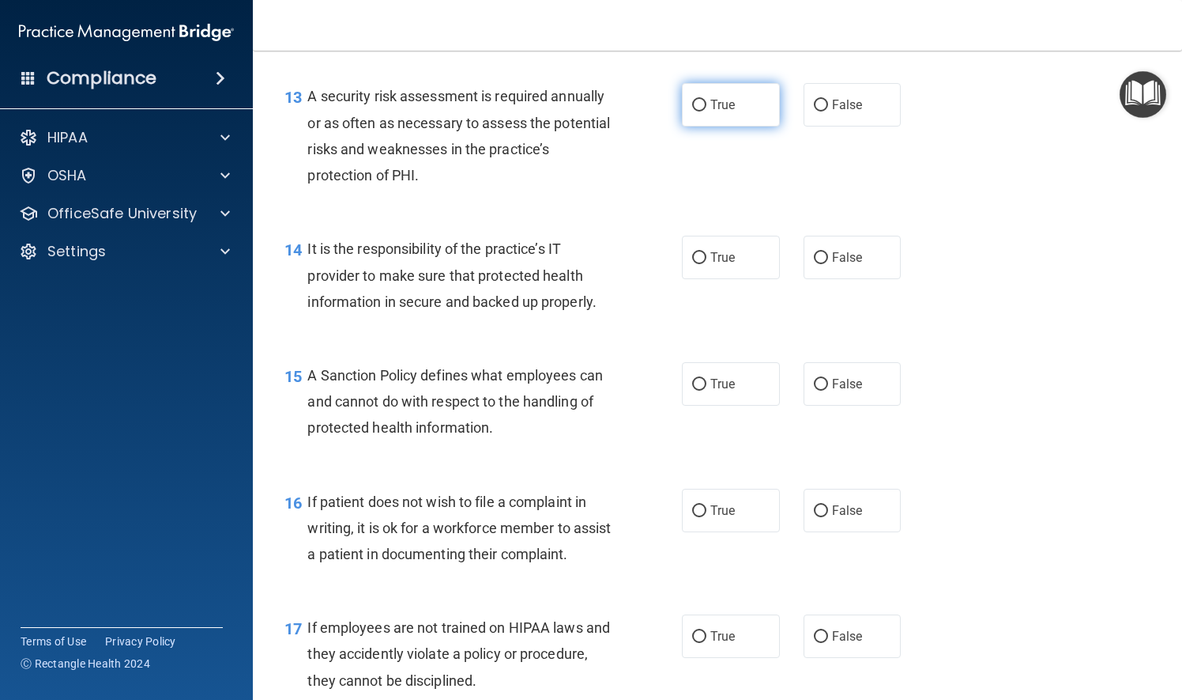
click at [696, 111] on input "True" at bounding box center [699, 106] width 14 height 12
radio input "true"
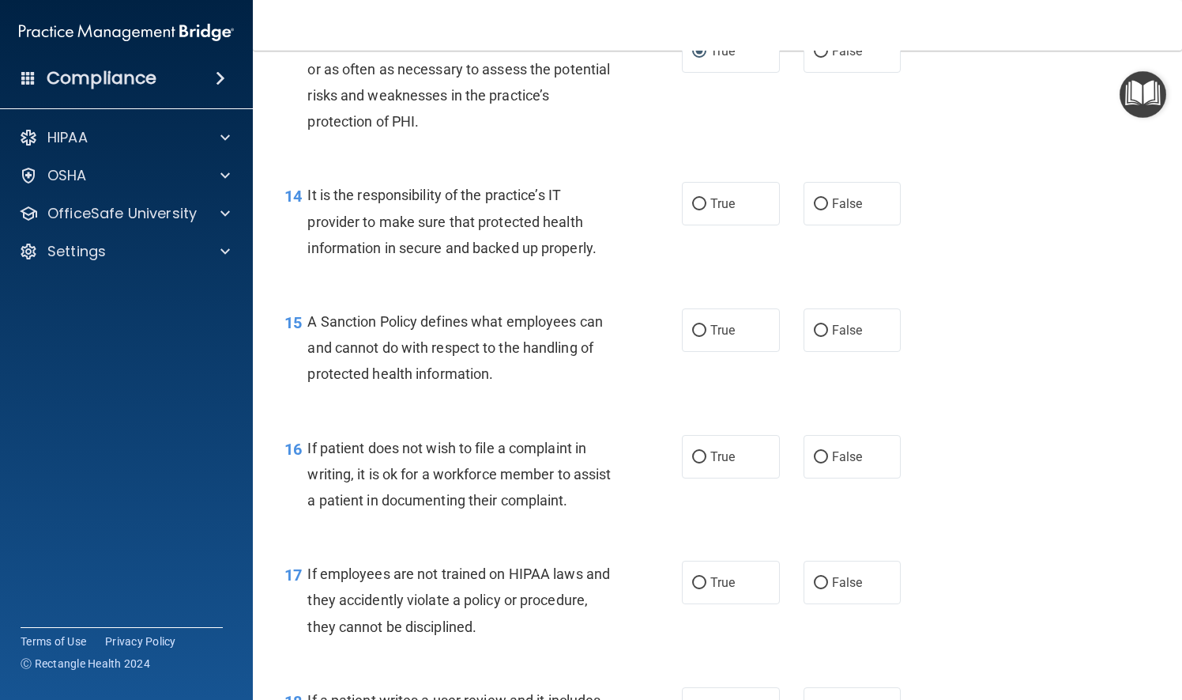
scroll to position [2134, 0]
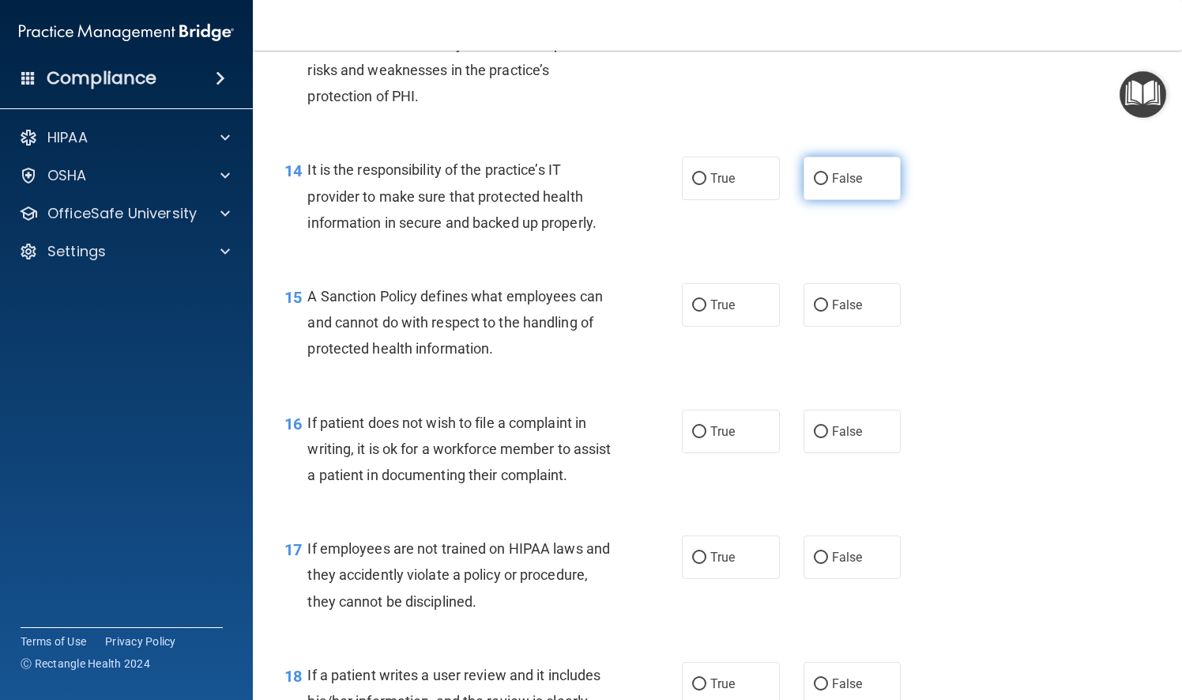
click at [814, 185] on input "False" at bounding box center [821, 179] width 14 height 12
radio input "true"
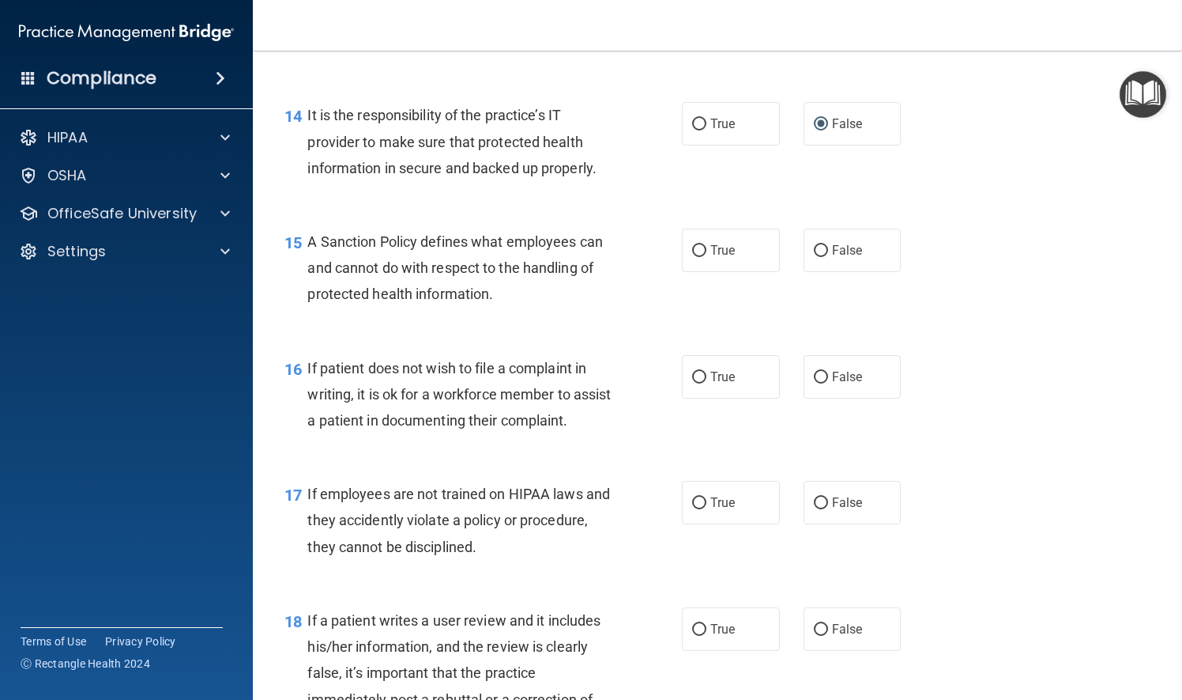
scroll to position [2213, 0]
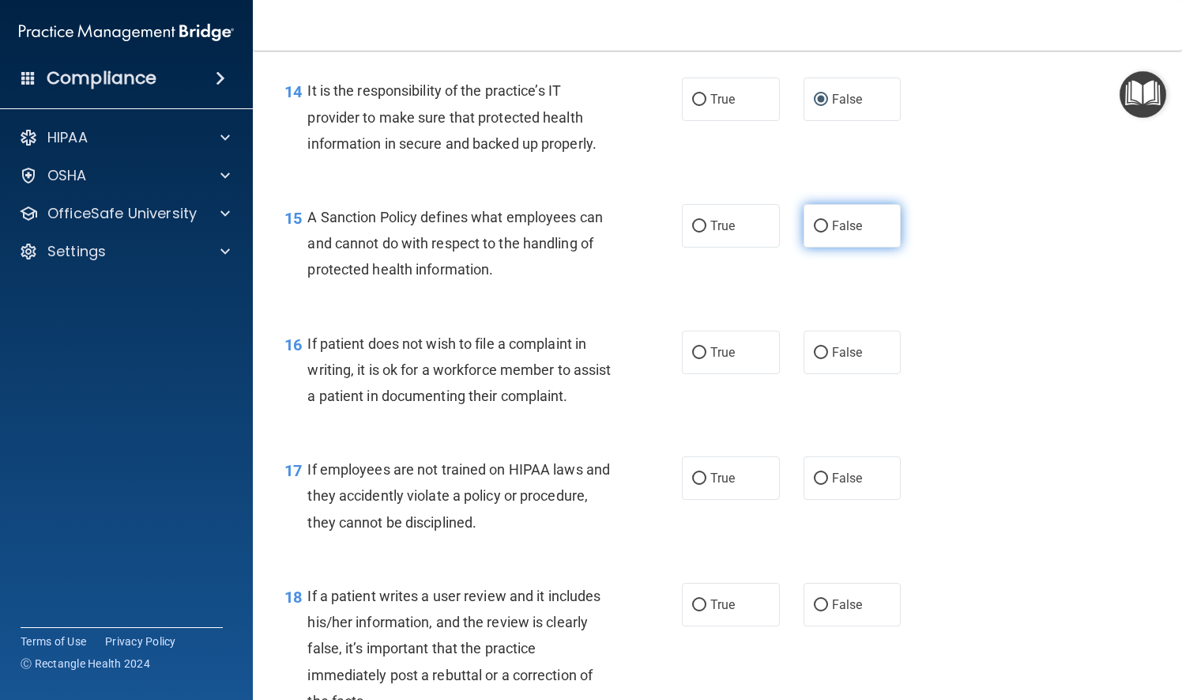
click at [814, 232] on input "False" at bounding box center [821, 227] width 14 height 12
radio input "true"
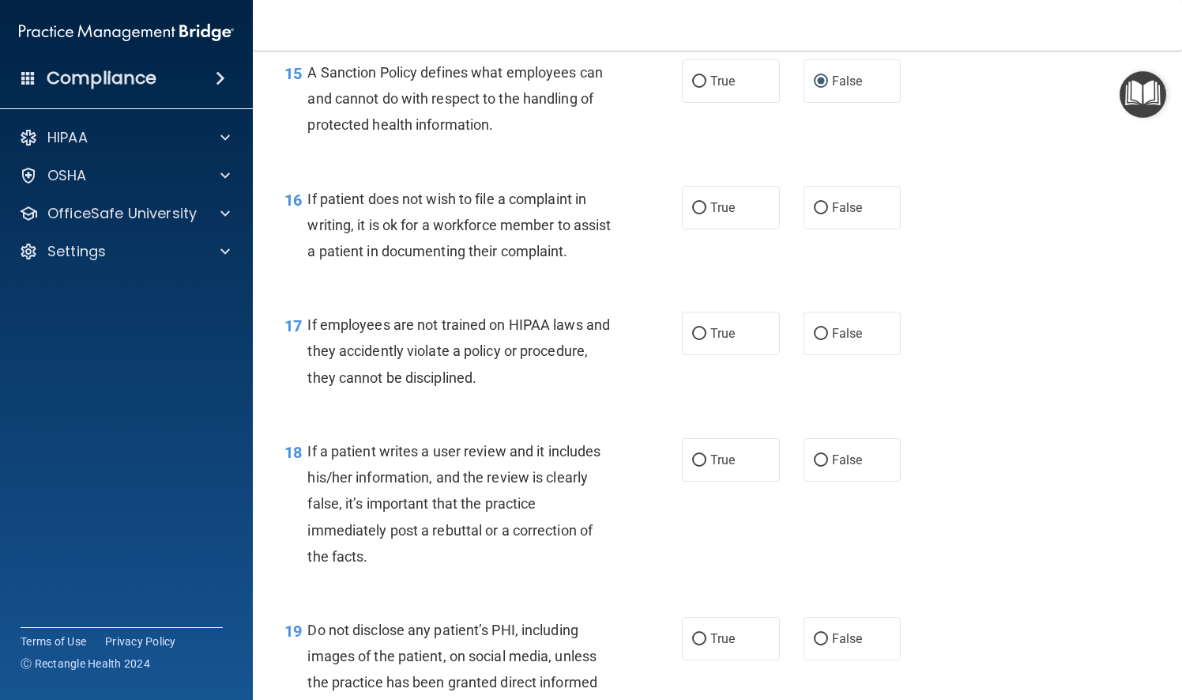
scroll to position [2371, 0]
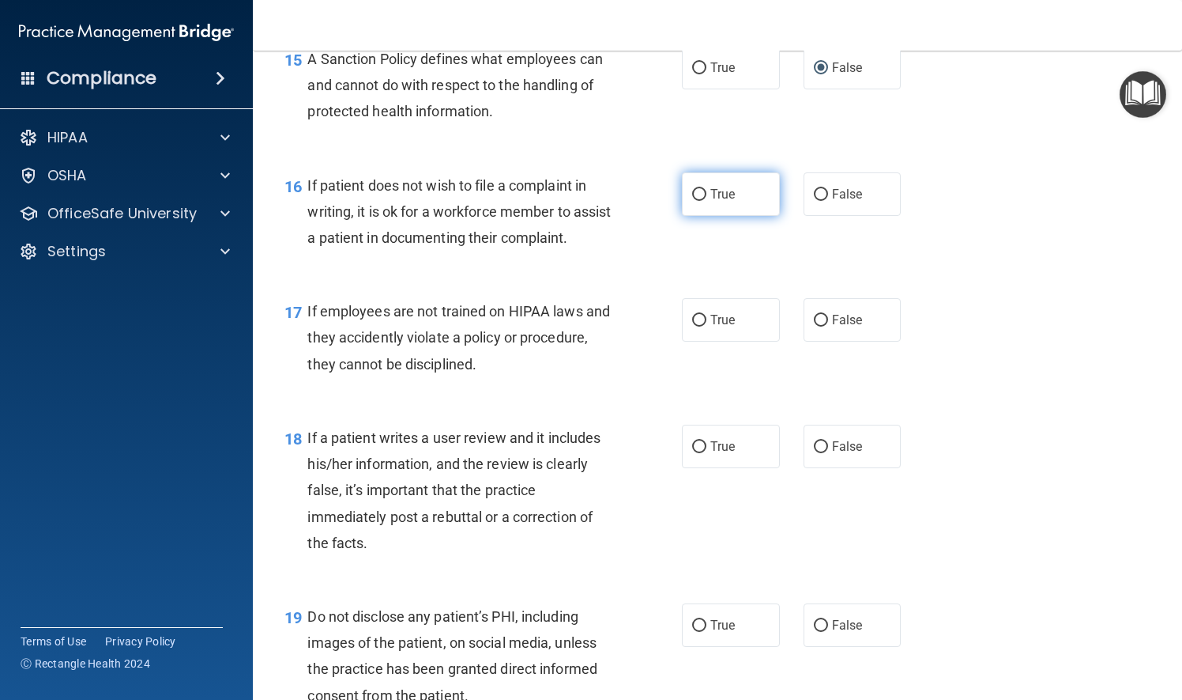
click at [692, 201] on input "True" at bounding box center [699, 195] width 14 height 12
radio input "true"
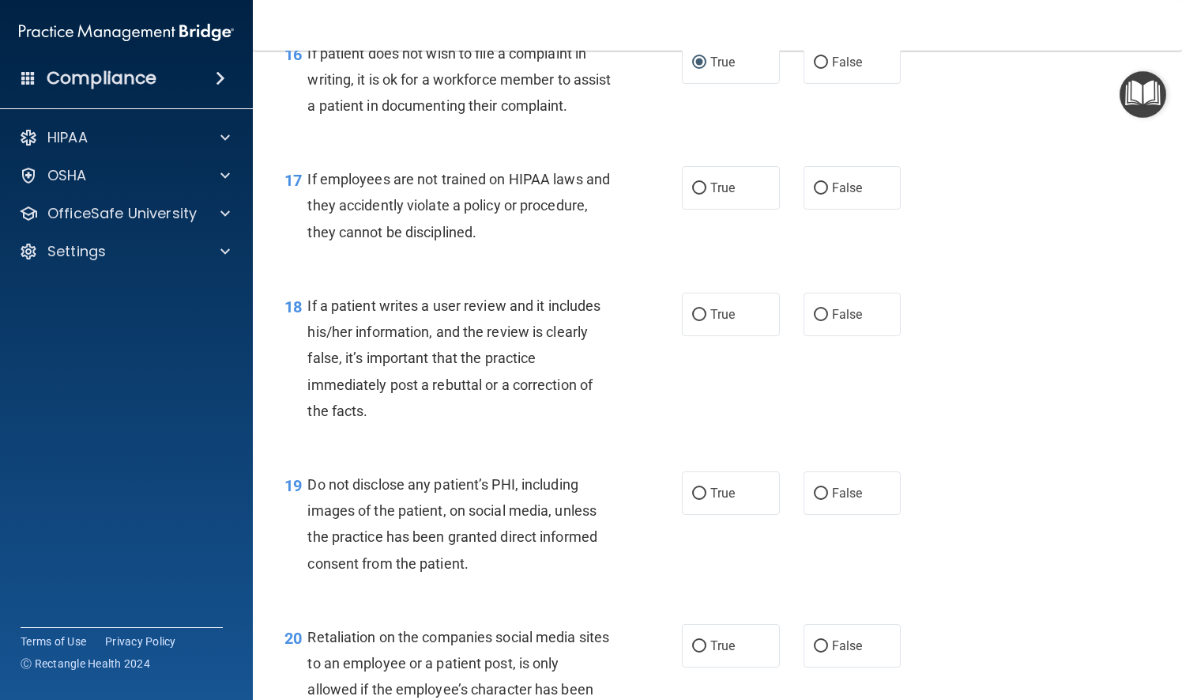
scroll to position [2529, 0]
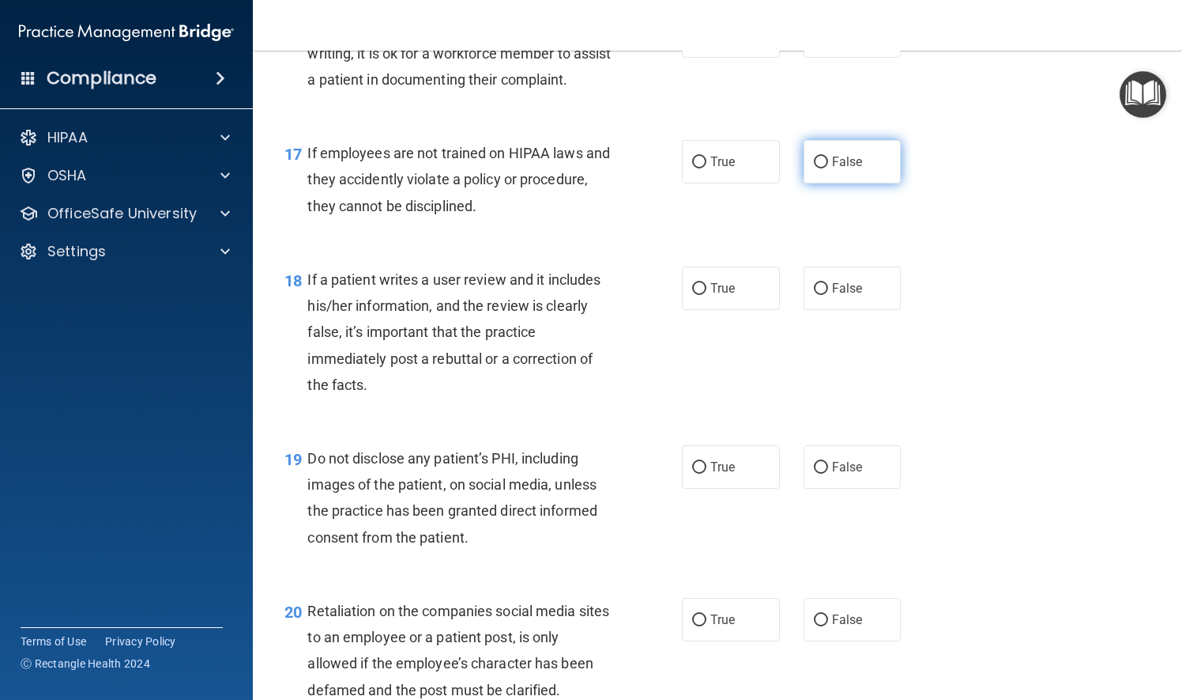
click at [815, 168] on input "False" at bounding box center [821, 163] width 14 height 12
radio input "true"
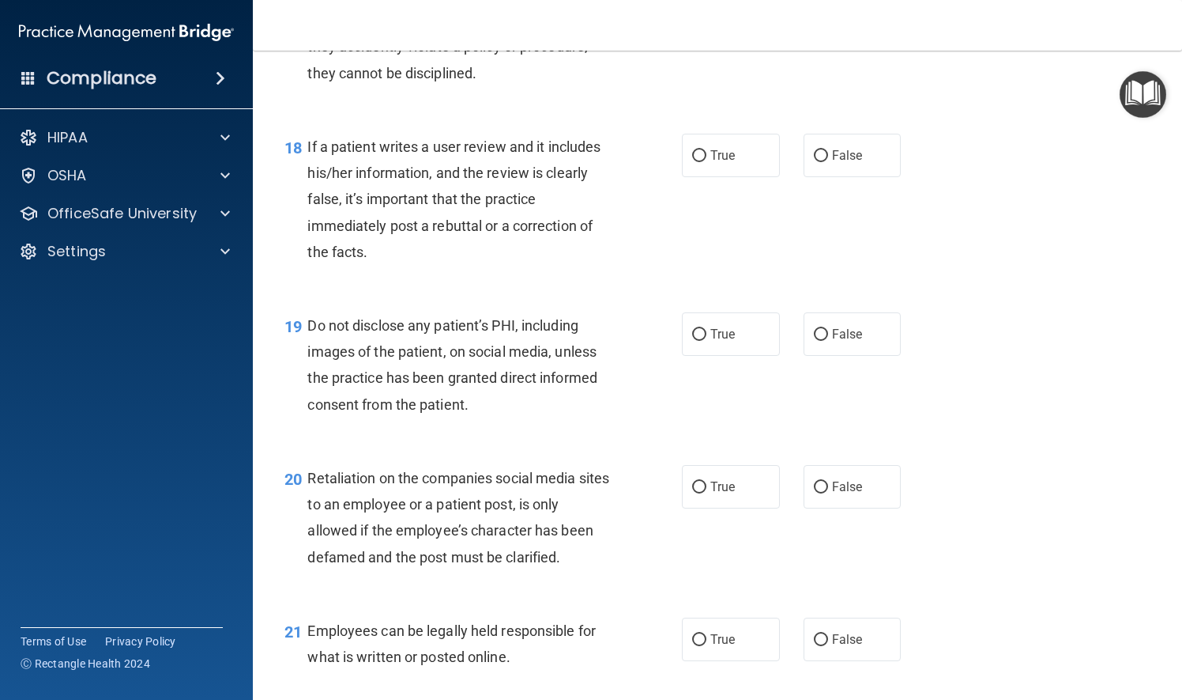
scroll to position [2687, 0]
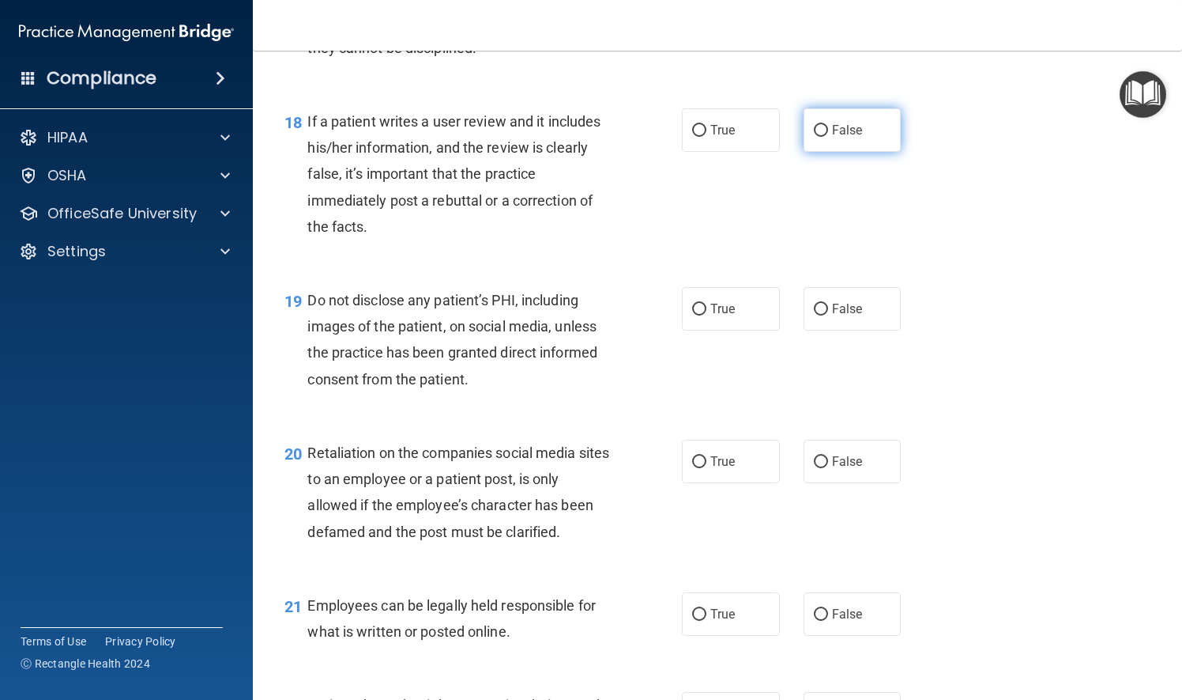
click at [815, 137] on input "False" at bounding box center [821, 131] width 14 height 12
radio input "true"
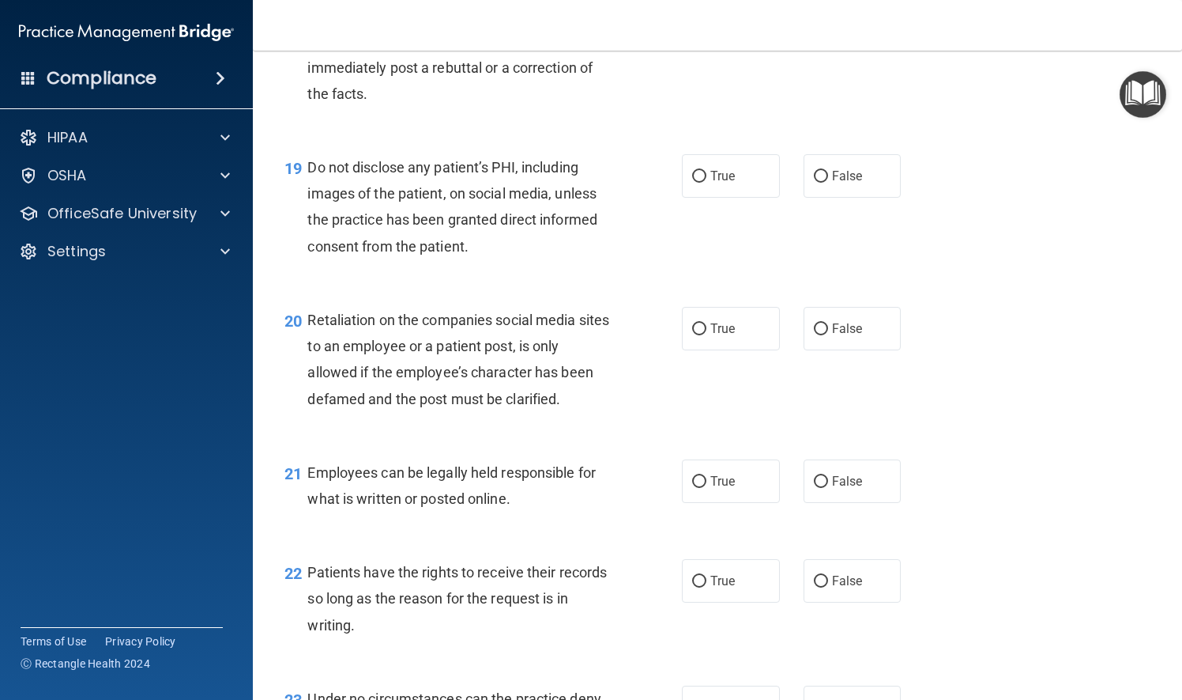
scroll to position [2846, 0]
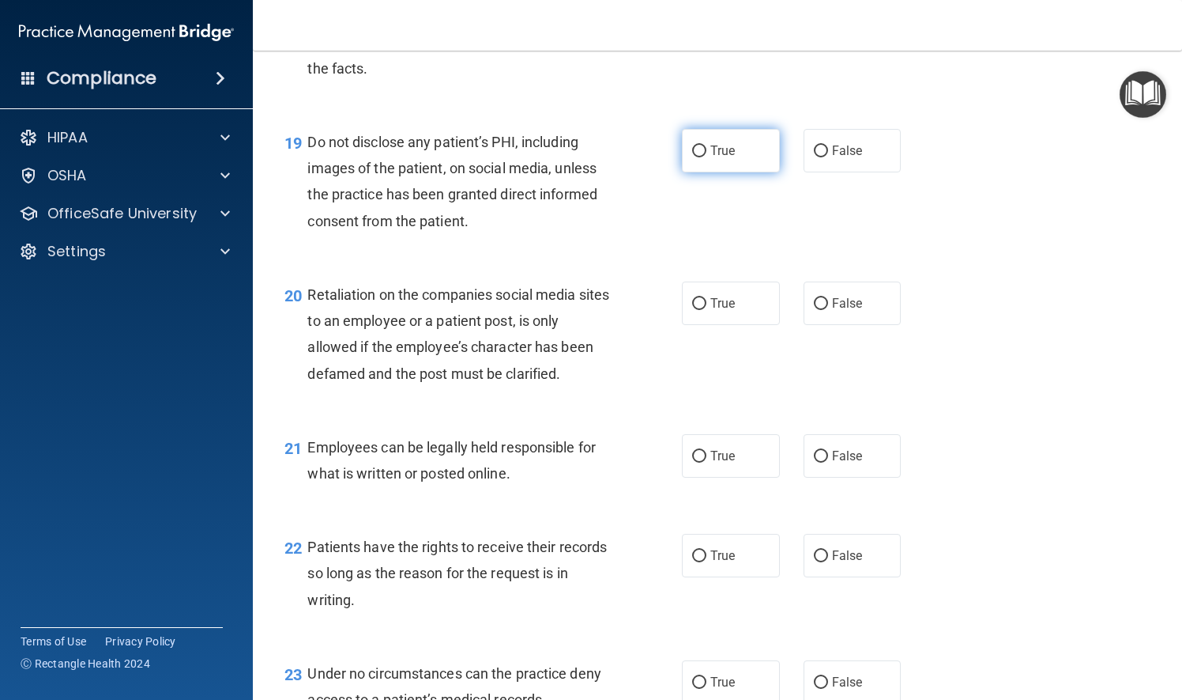
click at [696, 157] on input "True" at bounding box center [699, 151] width 14 height 12
radio input "true"
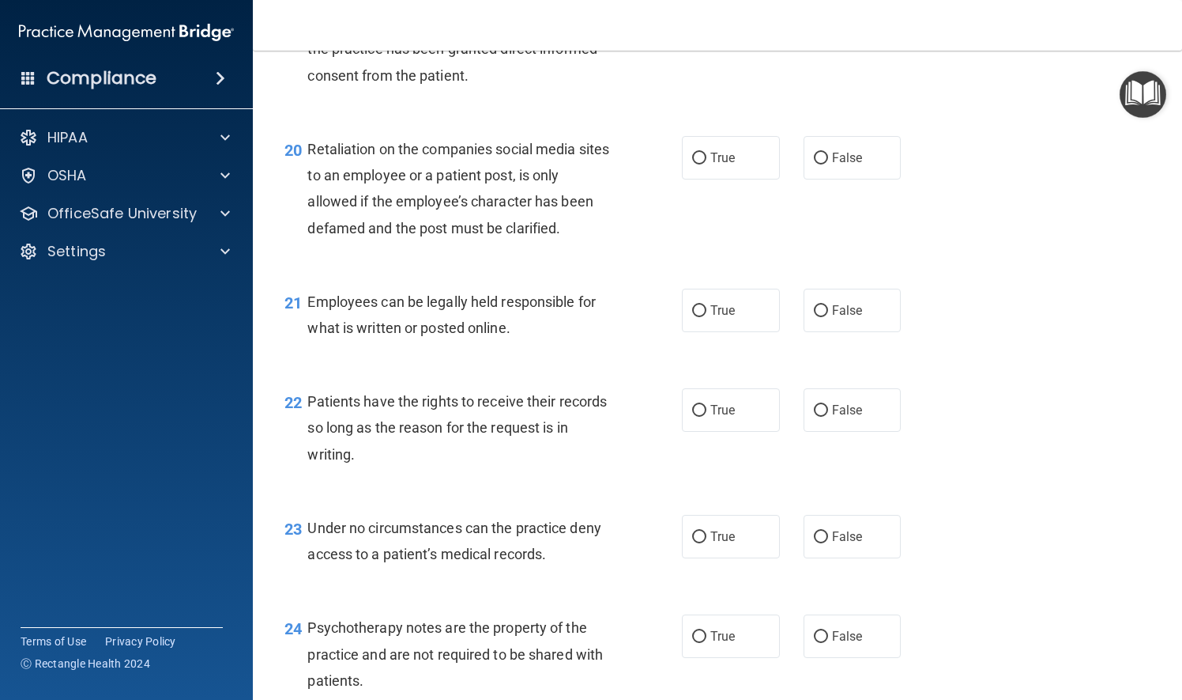
scroll to position [3004, 0]
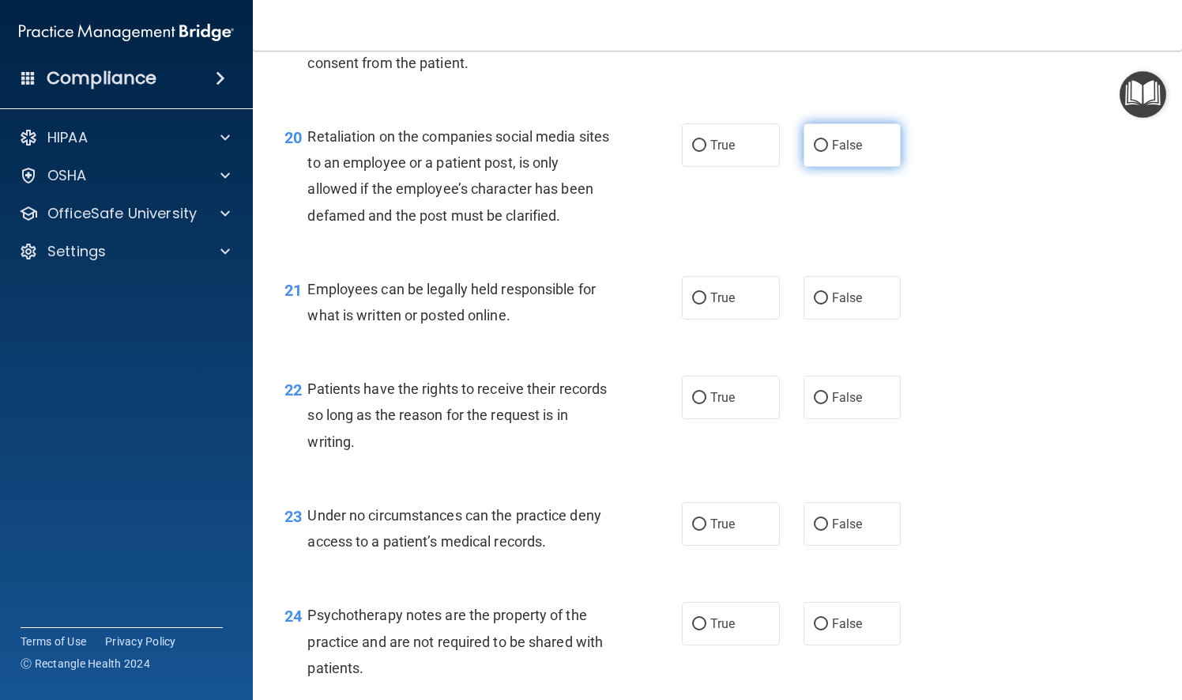
click at [814, 152] on input "False" at bounding box center [821, 146] width 14 height 12
radio input "true"
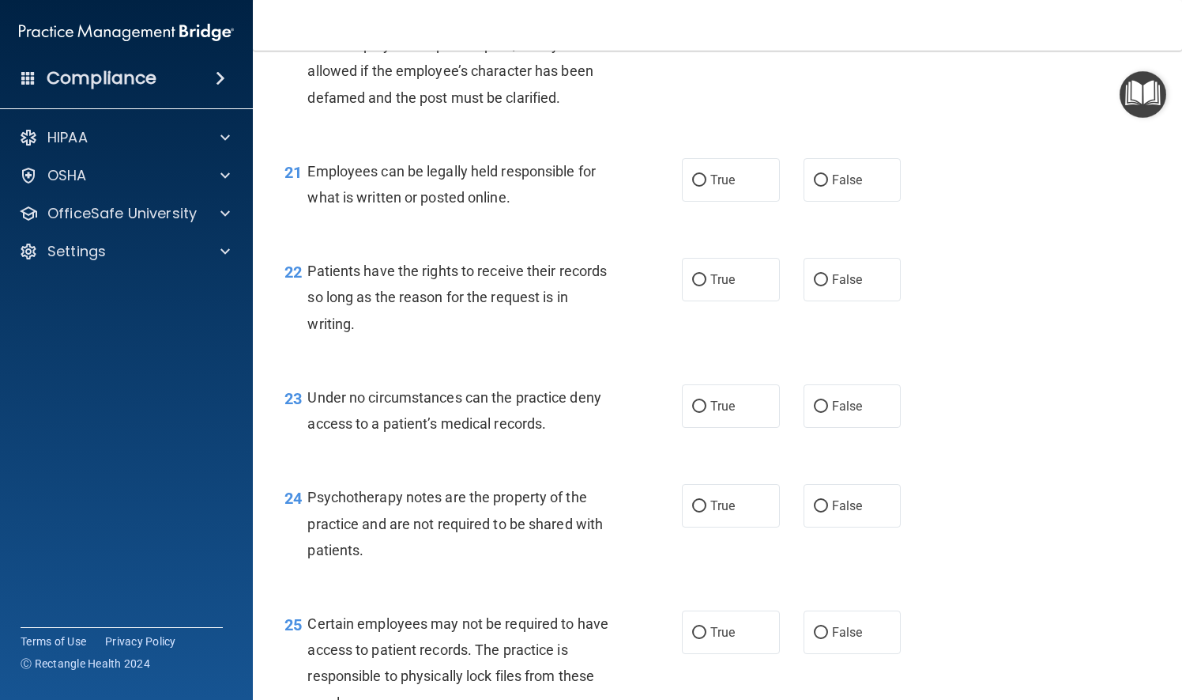
scroll to position [3162, 0]
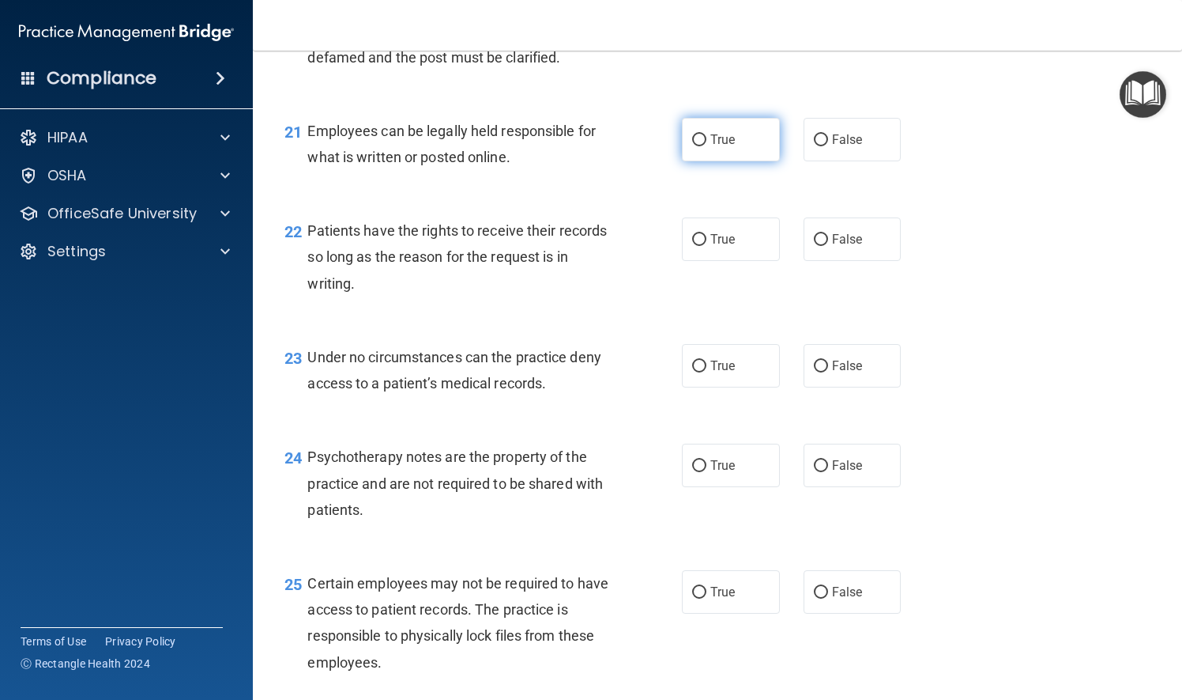
click at [692, 146] on input "True" at bounding box center [699, 140] width 14 height 12
radio input "true"
click at [814, 246] on input "False" at bounding box center [821, 240] width 14 height 12
radio input "true"
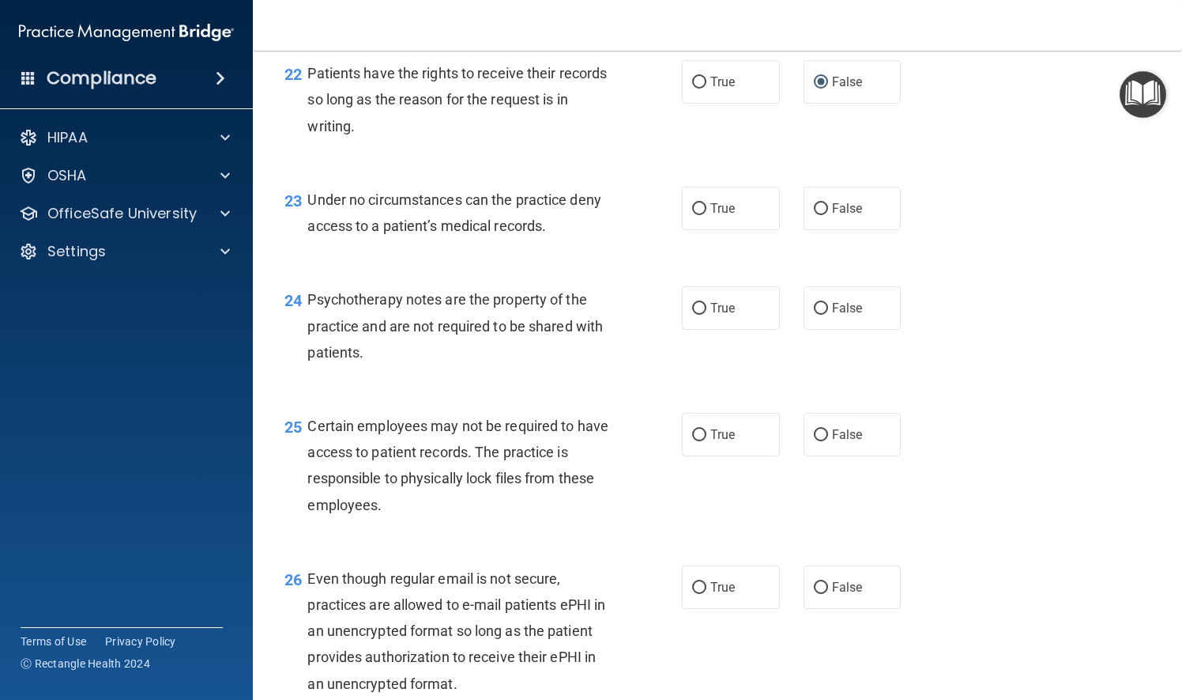
scroll to position [3320, 0]
drag, startPoint x: 811, startPoint y: 257, endPoint x: 800, endPoint y: 259, distance: 11.3
click at [814, 214] on input "False" at bounding box center [821, 208] width 14 height 12
radio input "true"
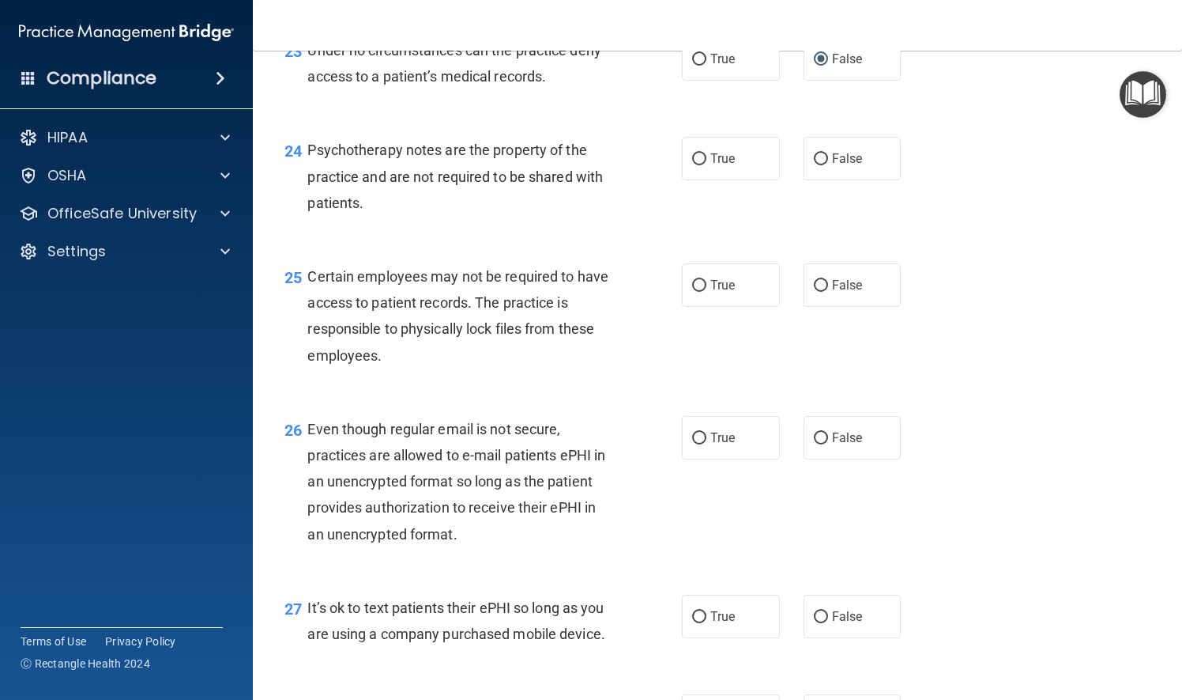
scroll to position [3478, 0]
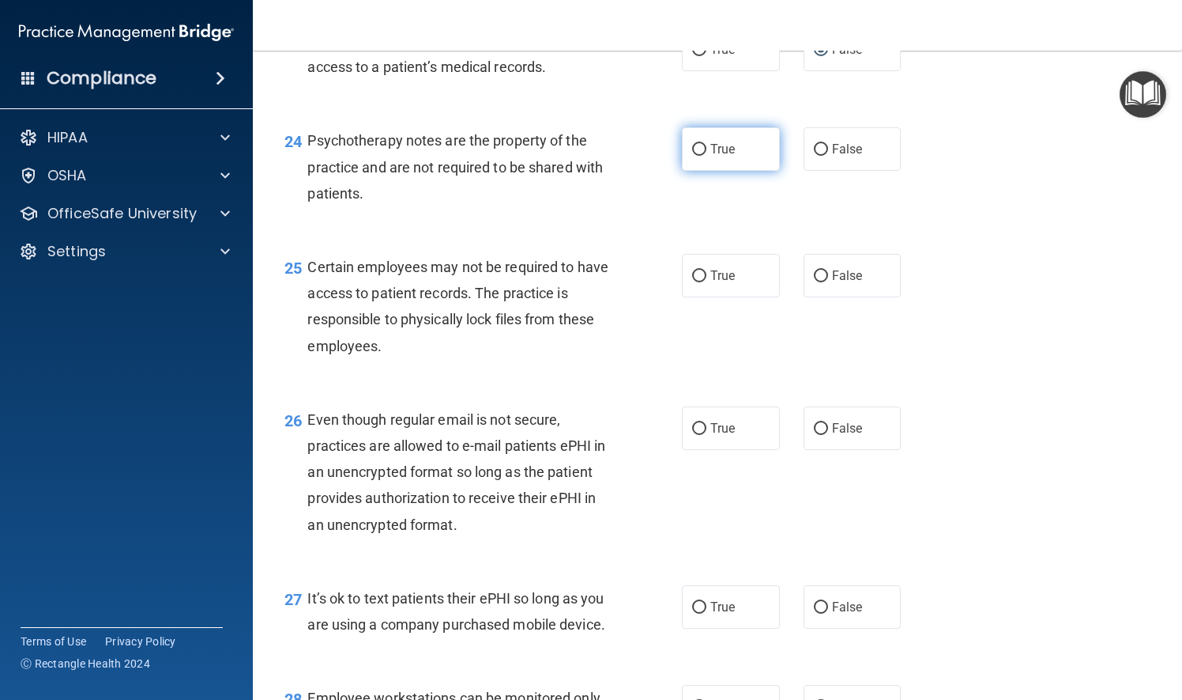
click at [695, 156] on input "True" at bounding box center [699, 150] width 14 height 12
radio input "true"
click at [694, 282] on input "True" at bounding box center [699, 276] width 14 height 12
radio input "true"
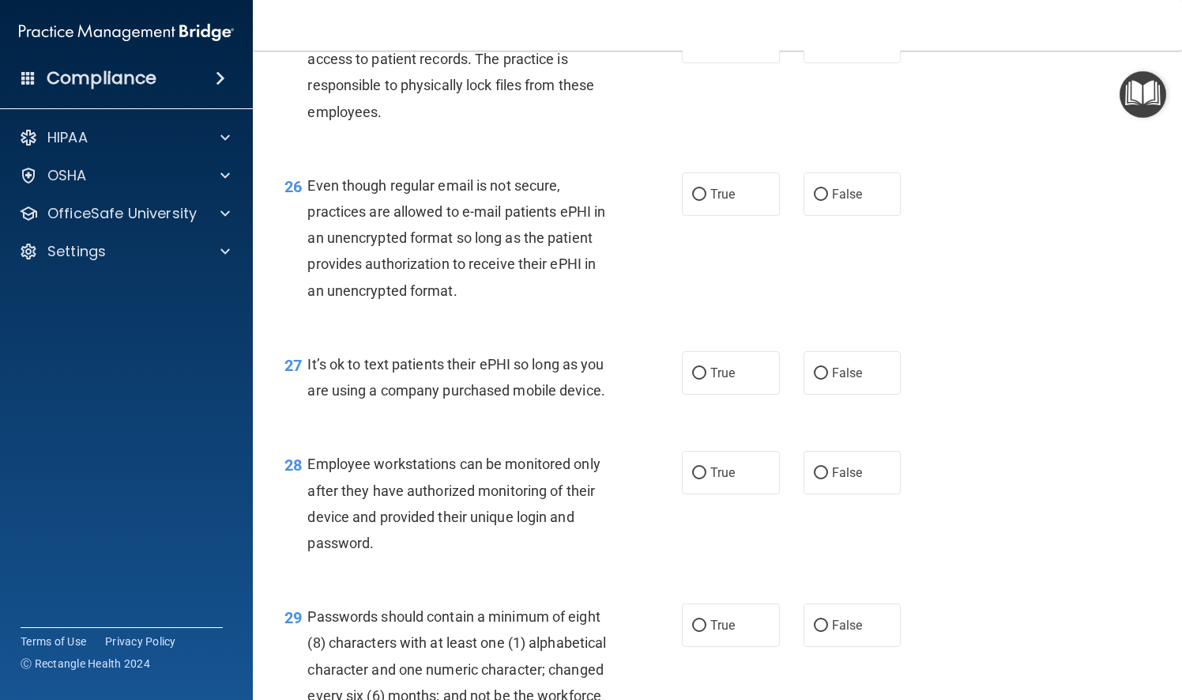
scroll to position [3715, 0]
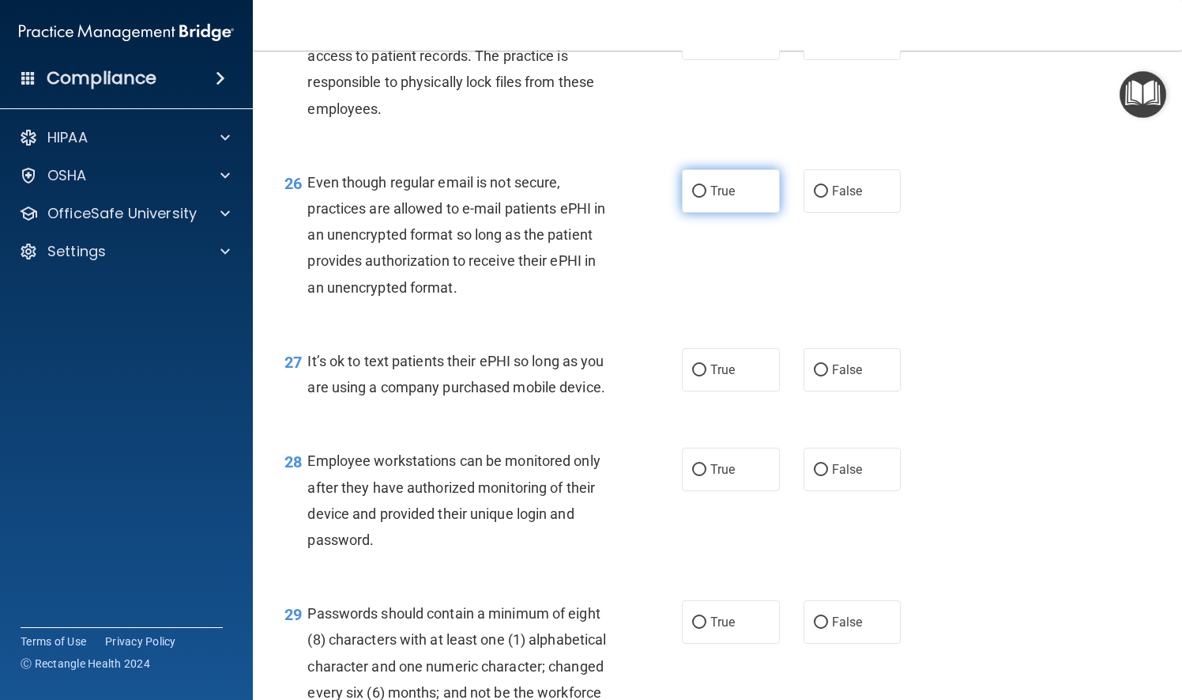
click at [692, 198] on input "True" at bounding box center [699, 192] width 14 height 12
radio input "true"
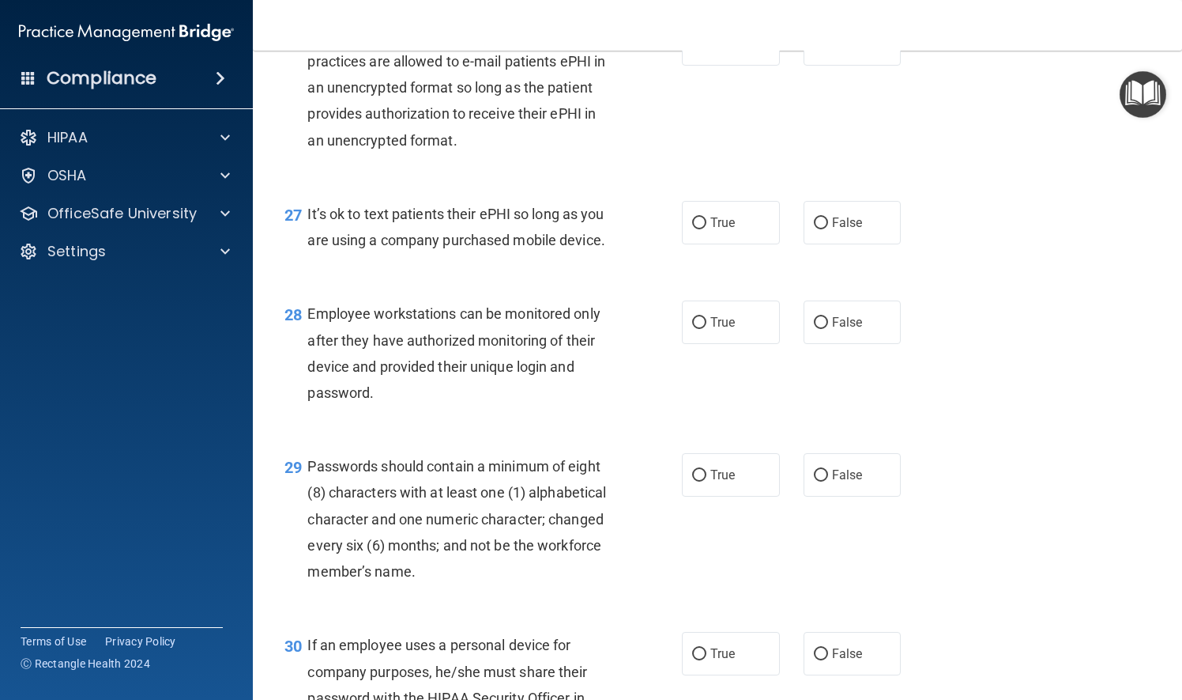
scroll to position [3873, 0]
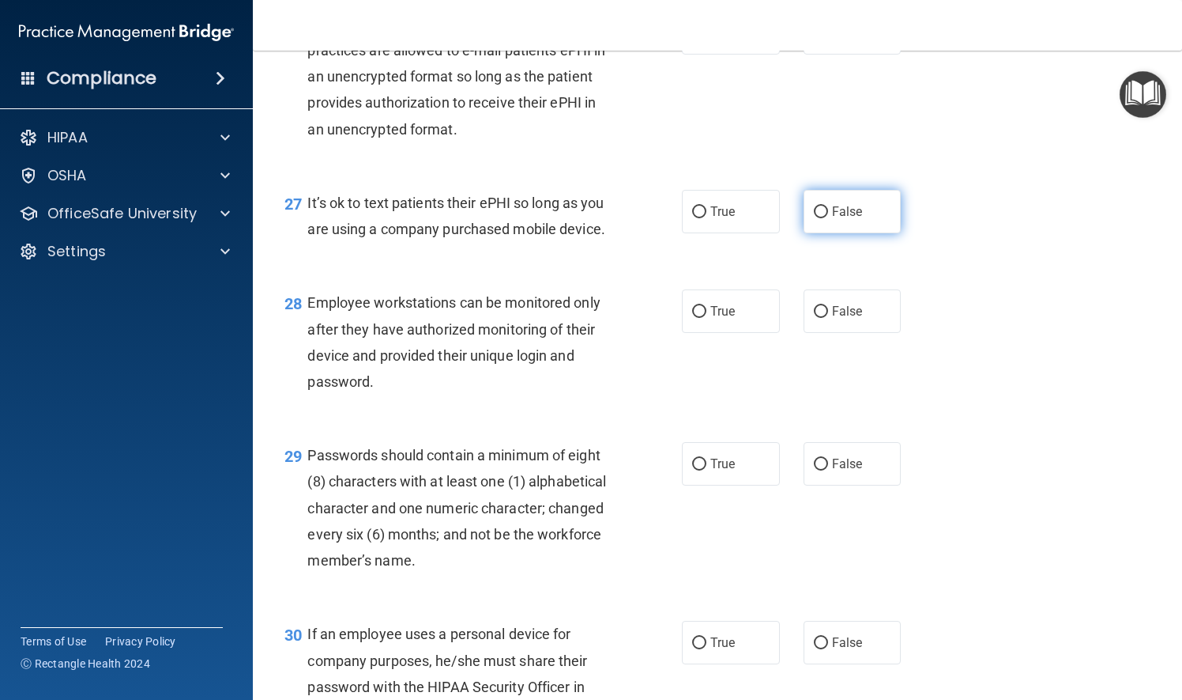
click at [814, 218] on input "False" at bounding box center [821, 212] width 14 height 12
radio input "true"
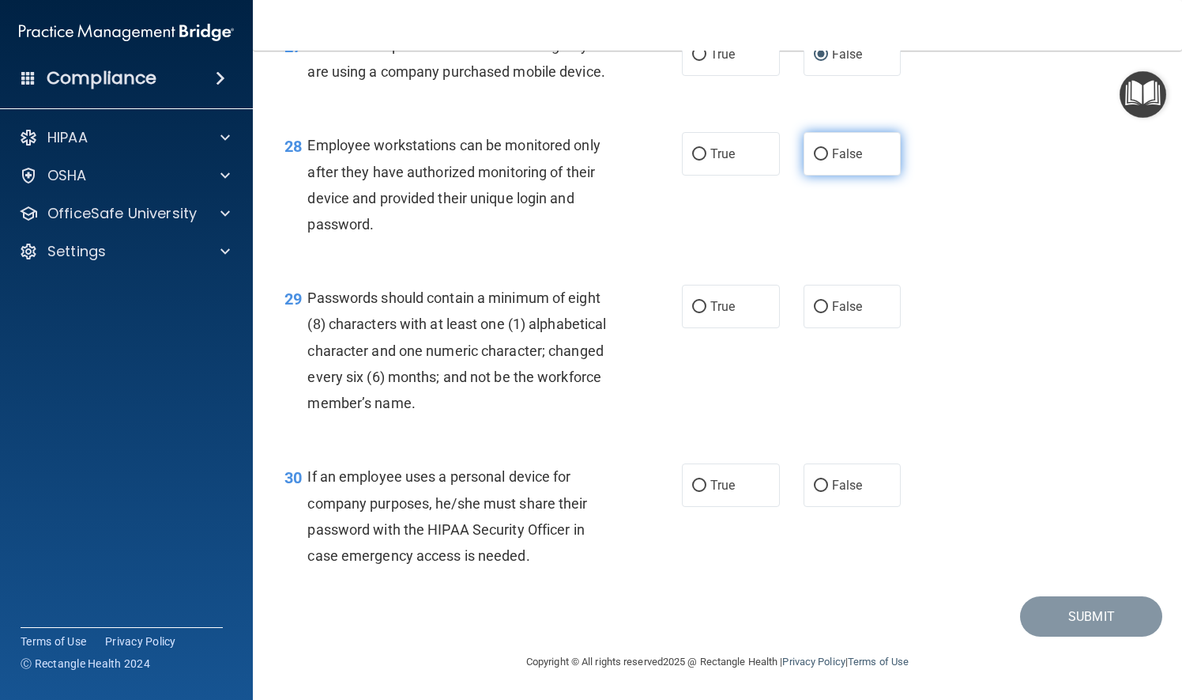
click at [817, 160] on input "False" at bounding box center [821, 155] width 14 height 12
radio input "true"
click at [692, 311] on input "True" at bounding box center [699, 307] width 14 height 12
radio input "true"
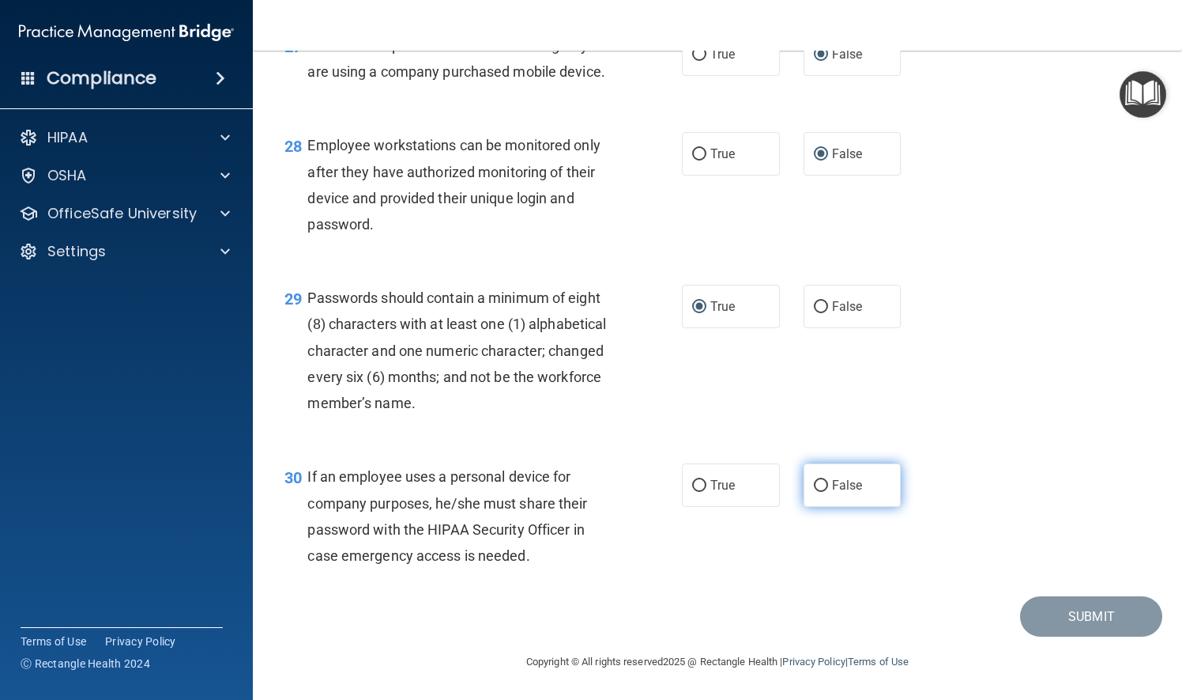
click at [814, 485] on input "False" at bounding box center [821, 486] width 14 height 12
radio input "true"
click at [1081, 617] on button "Submit" at bounding box center [1091, 616] width 142 height 40
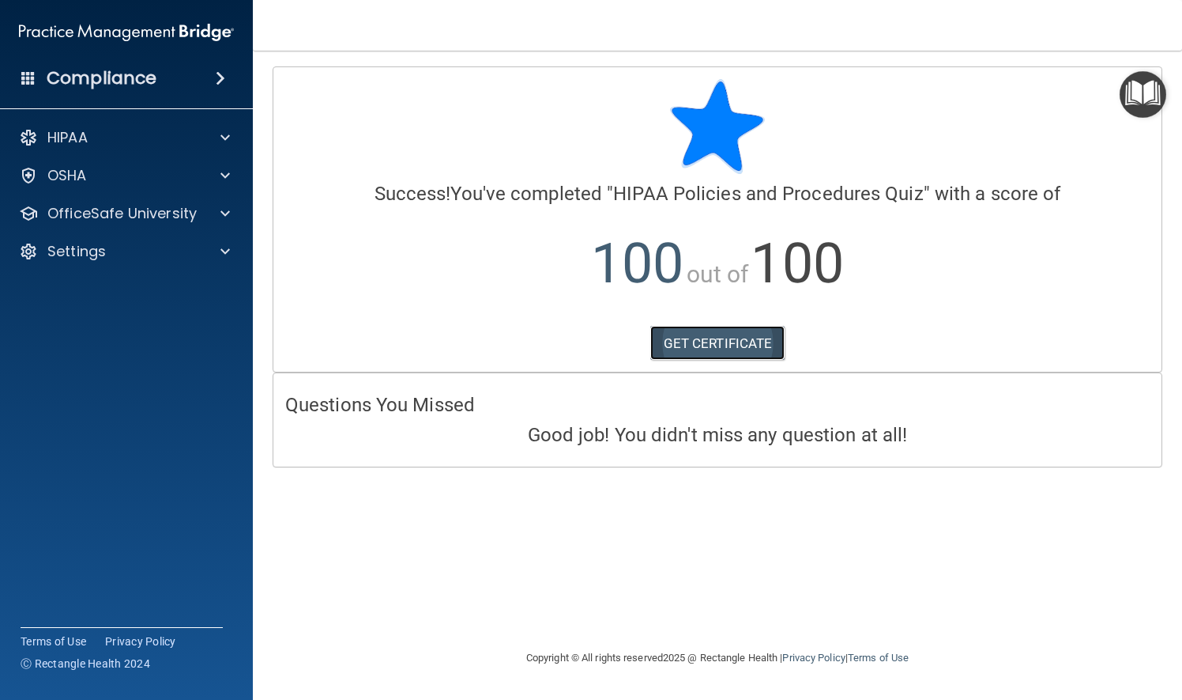
click at [700, 341] on link "GET CERTIFICATE" at bounding box center [718, 343] width 135 height 35
click at [228, 209] on span at bounding box center [225, 213] width 9 height 19
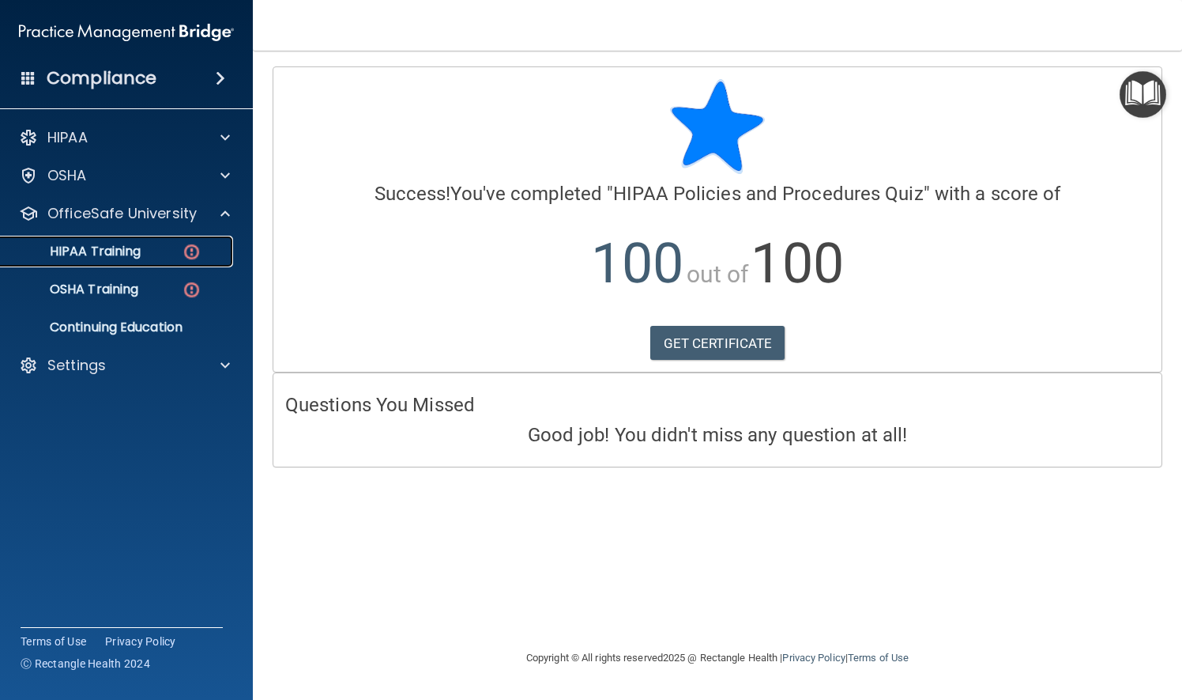
click at [128, 250] on p "HIPAA Training" at bounding box center [75, 251] width 130 height 16
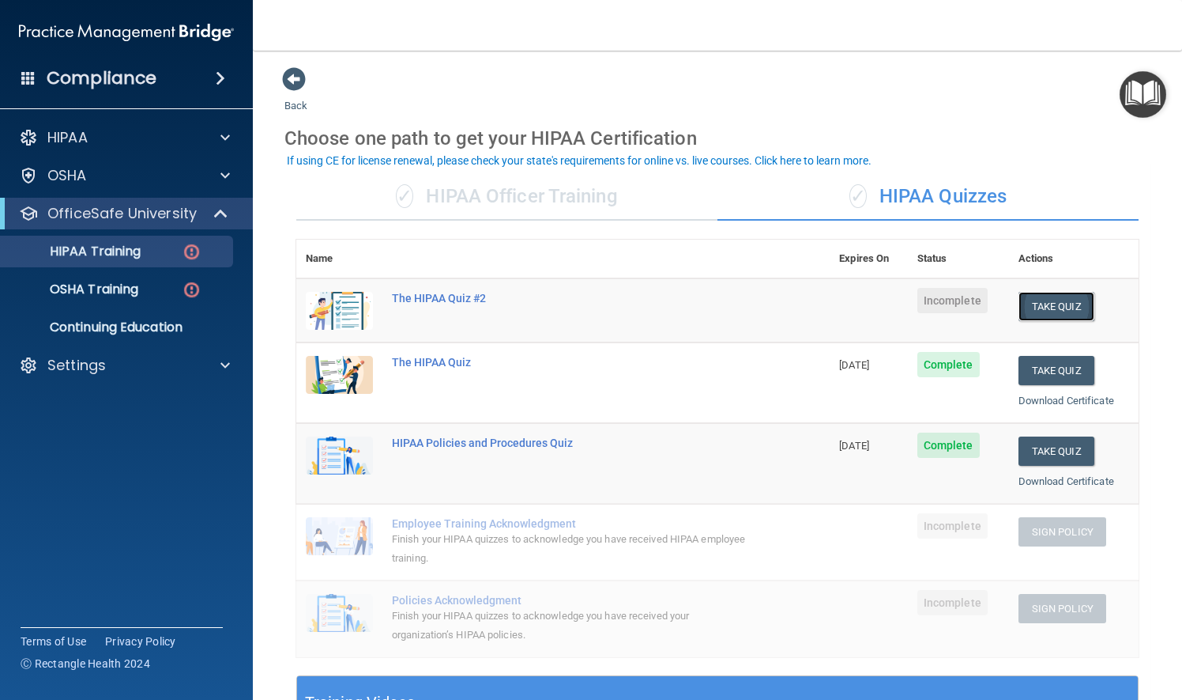
click at [1064, 302] on button "Take Quiz" at bounding box center [1057, 306] width 76 height 29
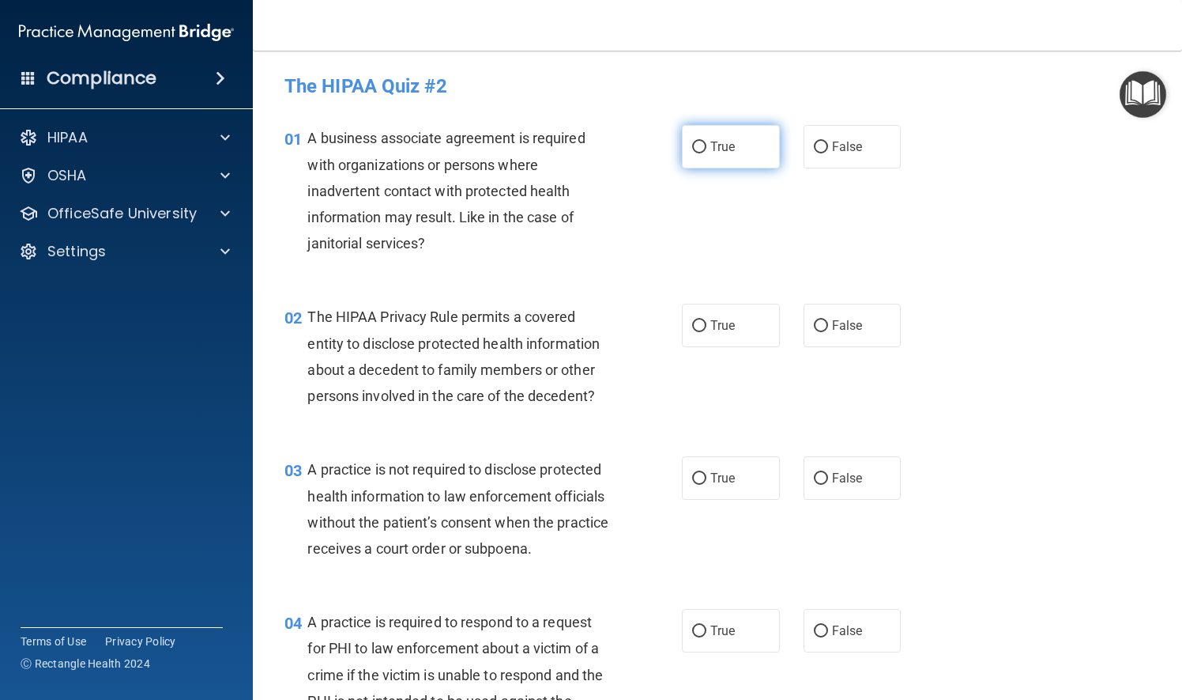
click at [699, 148] on input "True" at bounding box center [699, 147] width 14 height 12
radio input "true"
click at [693, 322] on input "True" at bounding box center [699, 326] width 14 height 12
radio input "true"
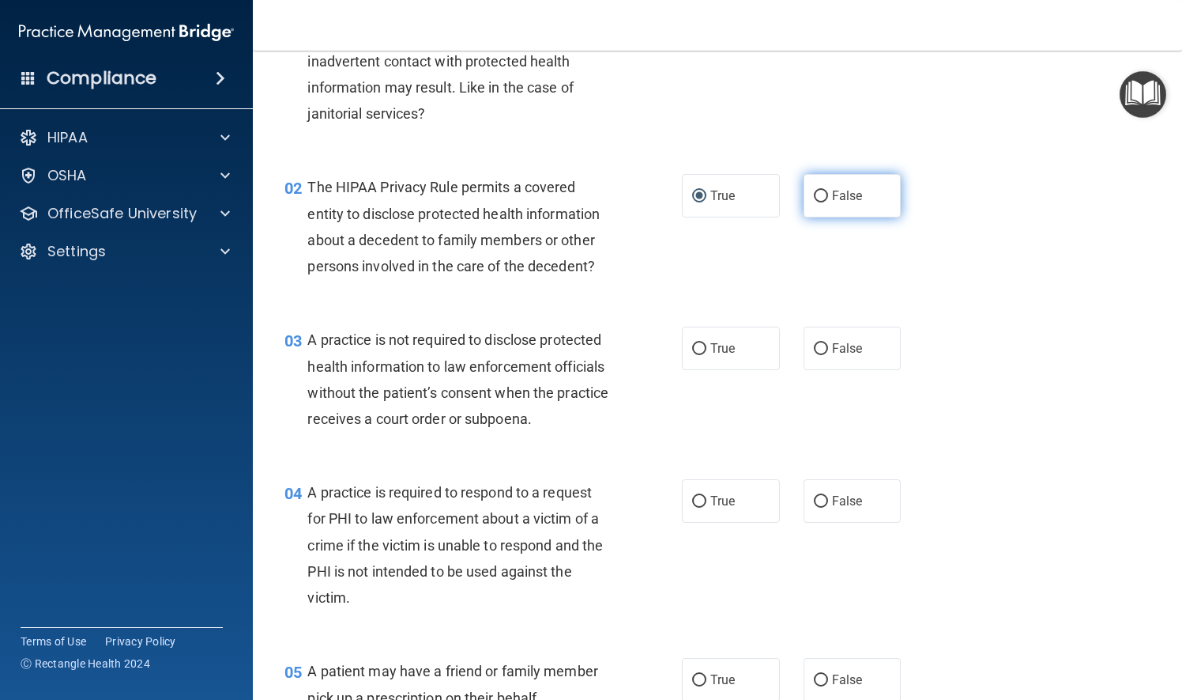
scroll to position [158, 0]
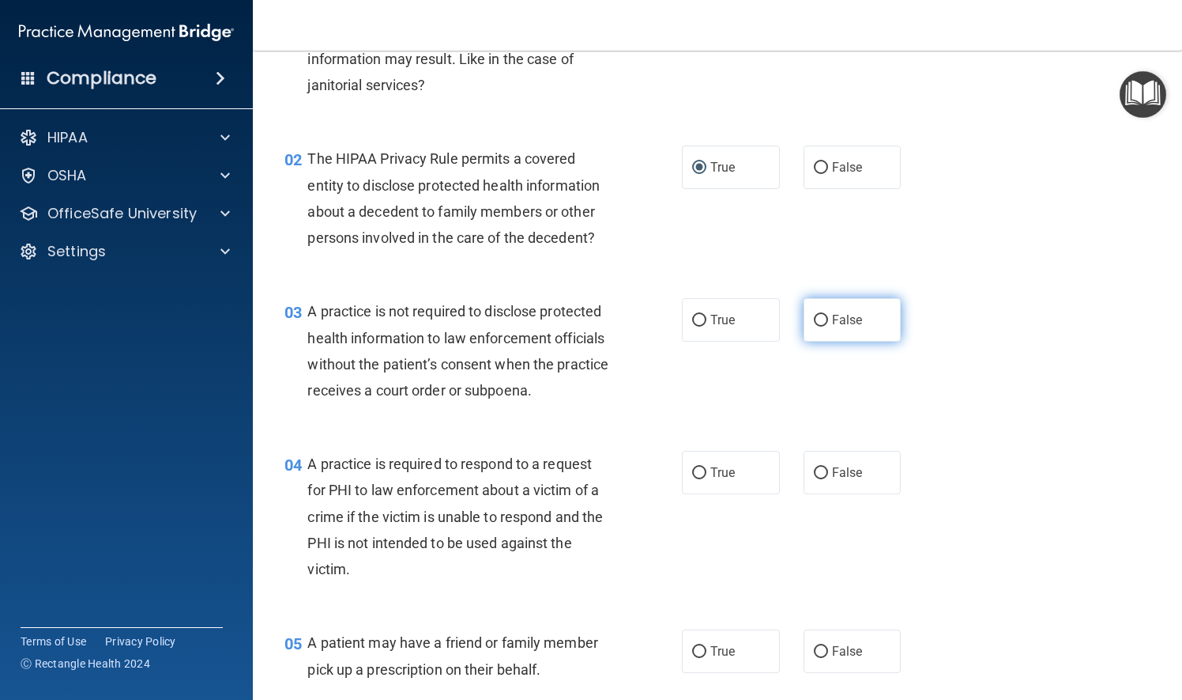
click at [816, 319] on input "False" at bounding box center [821, 321] width 14 height 12
radio input "true"
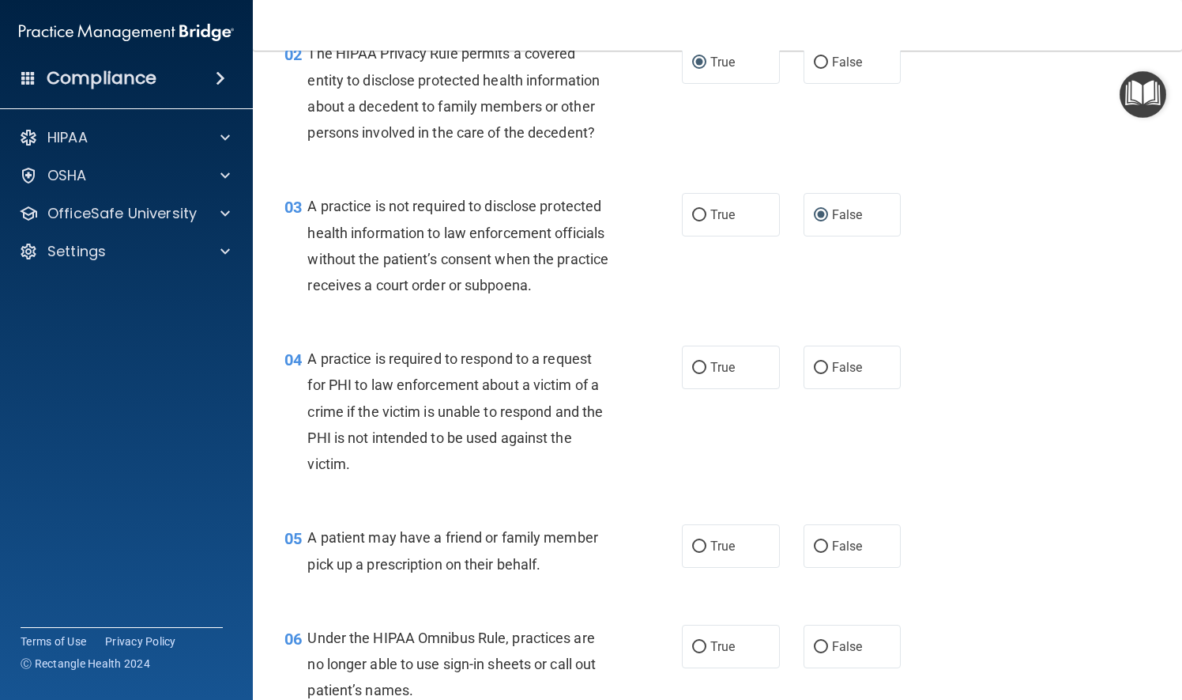
scroll to position [316, 0]
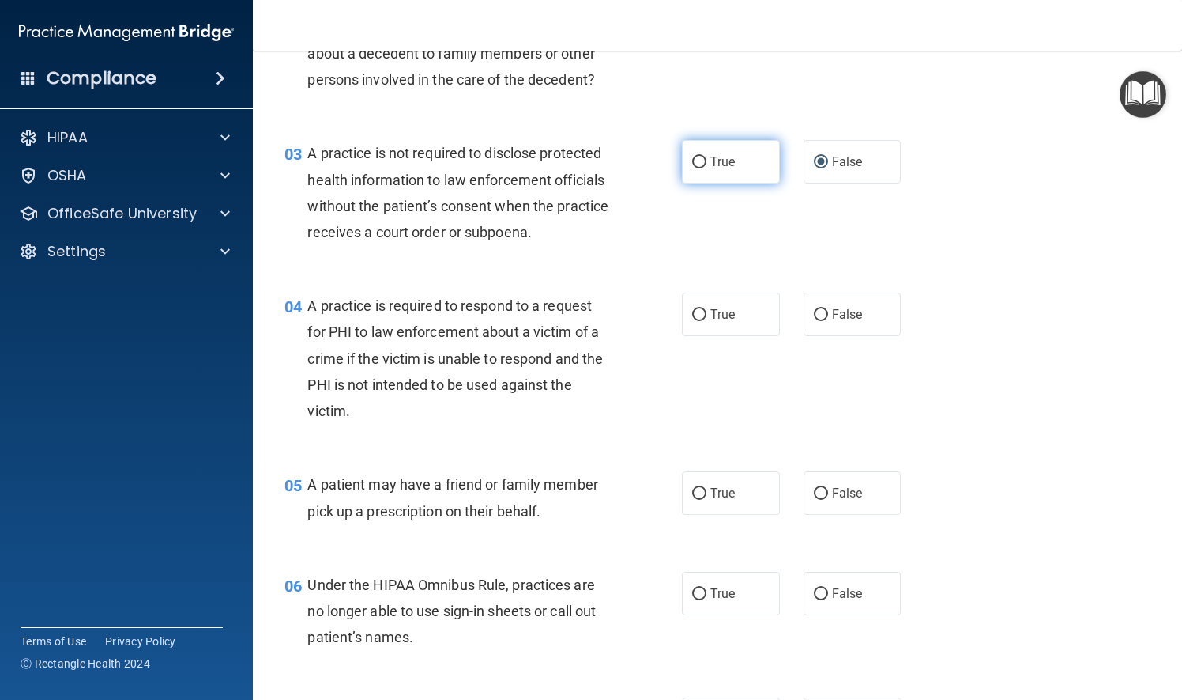
click at [696, 158] on input "True" at bounding box center [699, 163] width 14 height 12
radio input "true"
radio input "false"
click at [814, 321] on input "False" at bounding box center [821, 315] width 14 height 12
radio input "true"
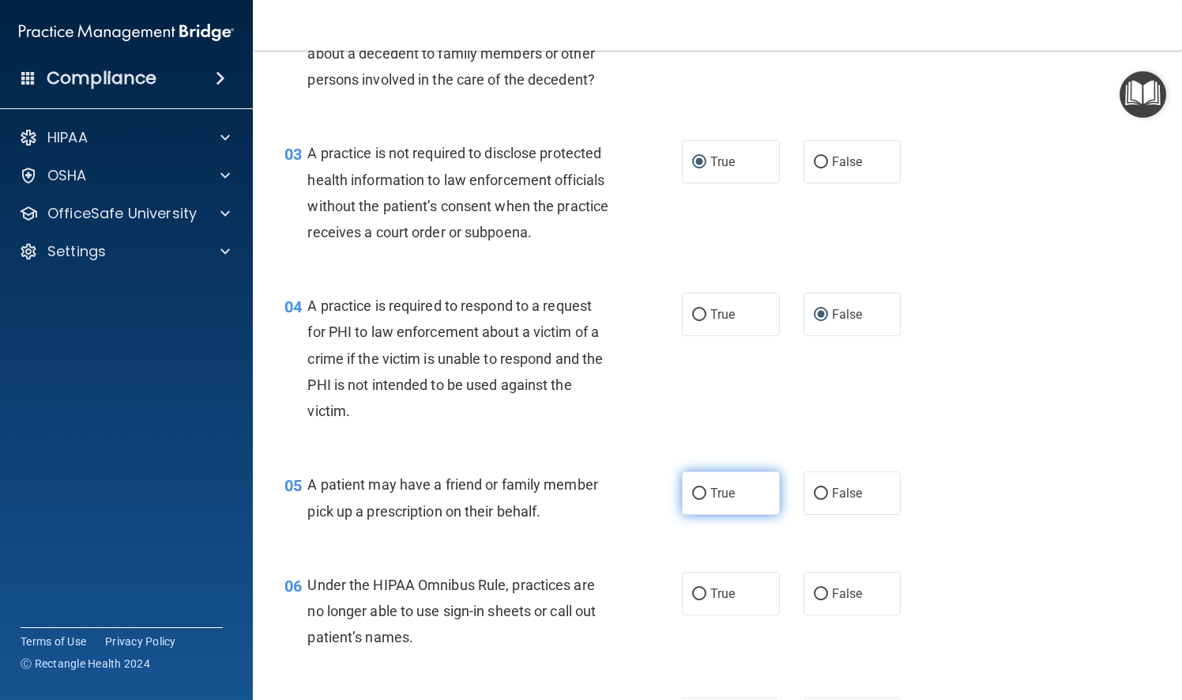
click at [692, 500] on input "True" at bounding box center [699, 494] width 14 height 12
radio input "true"
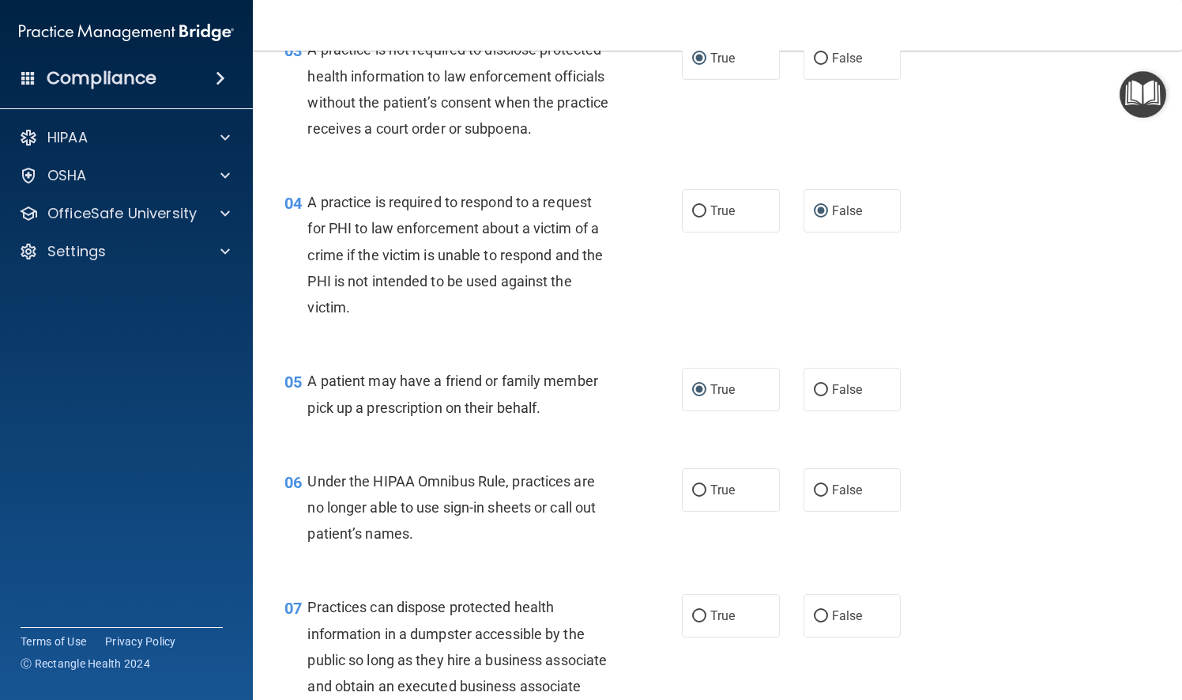
scroll to position [474, 0]
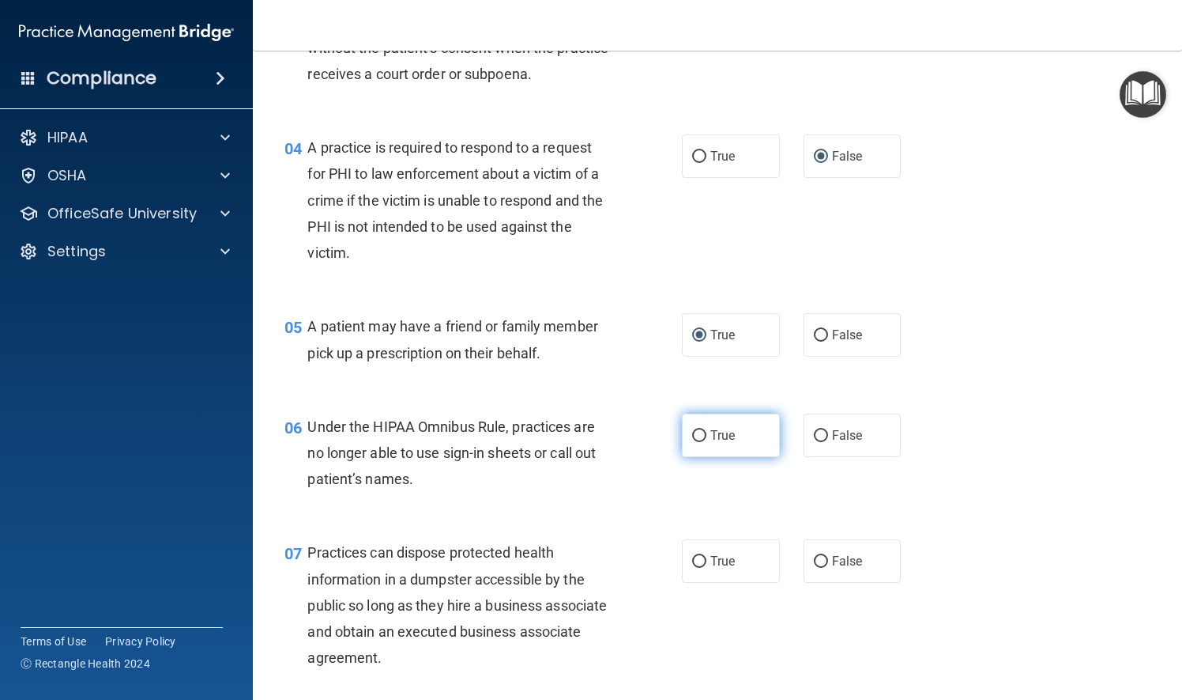
click at [696, 442] on input "True" at bounding box center [699, 436] width 14 height 12
radio input "true"
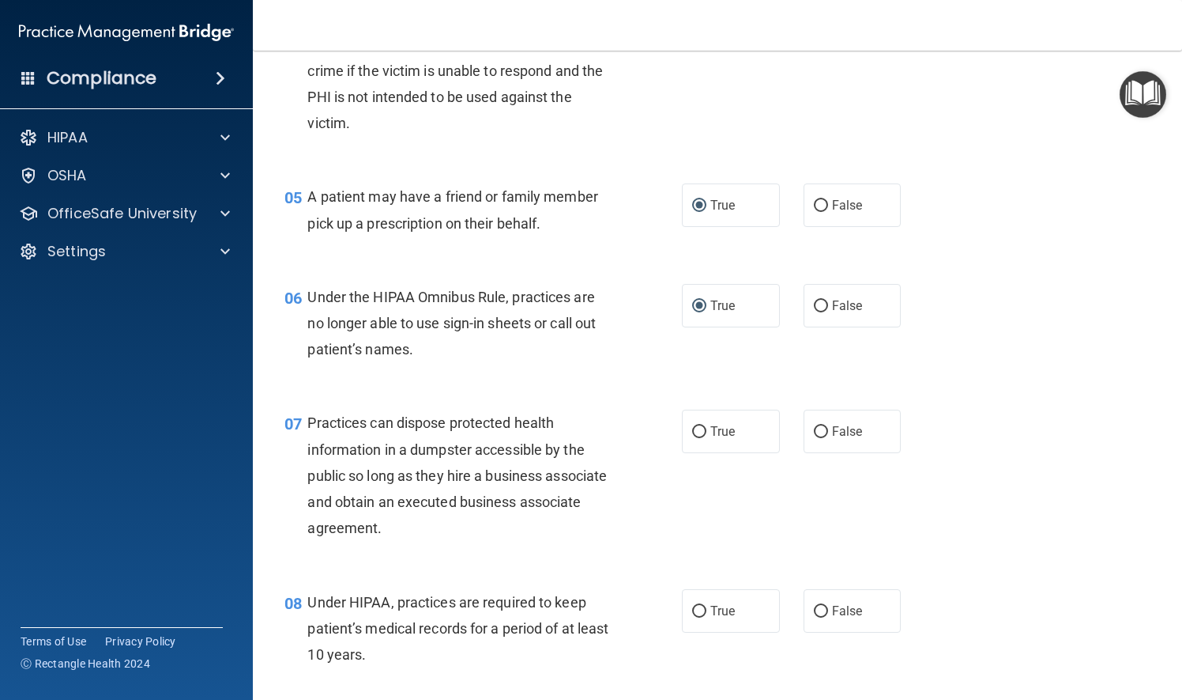
scroll to position [632, 0]
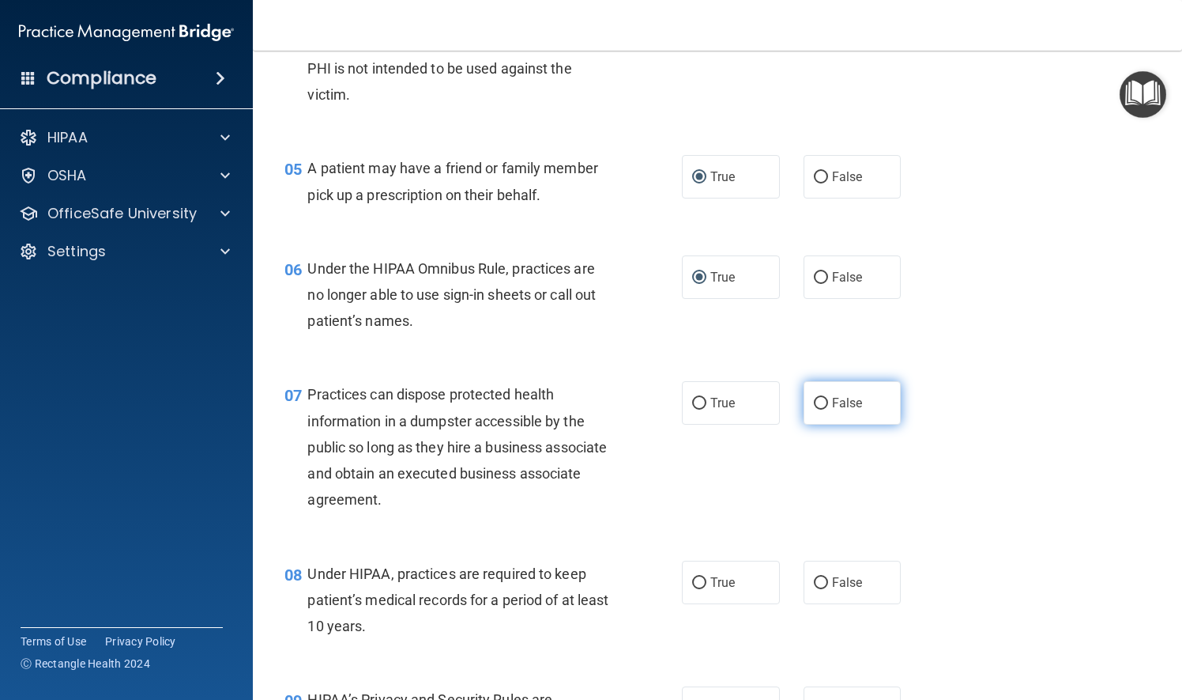
click at [815, 409] on input "False" at bounding box center [821, 404] width 14 height 12
radio input "true"
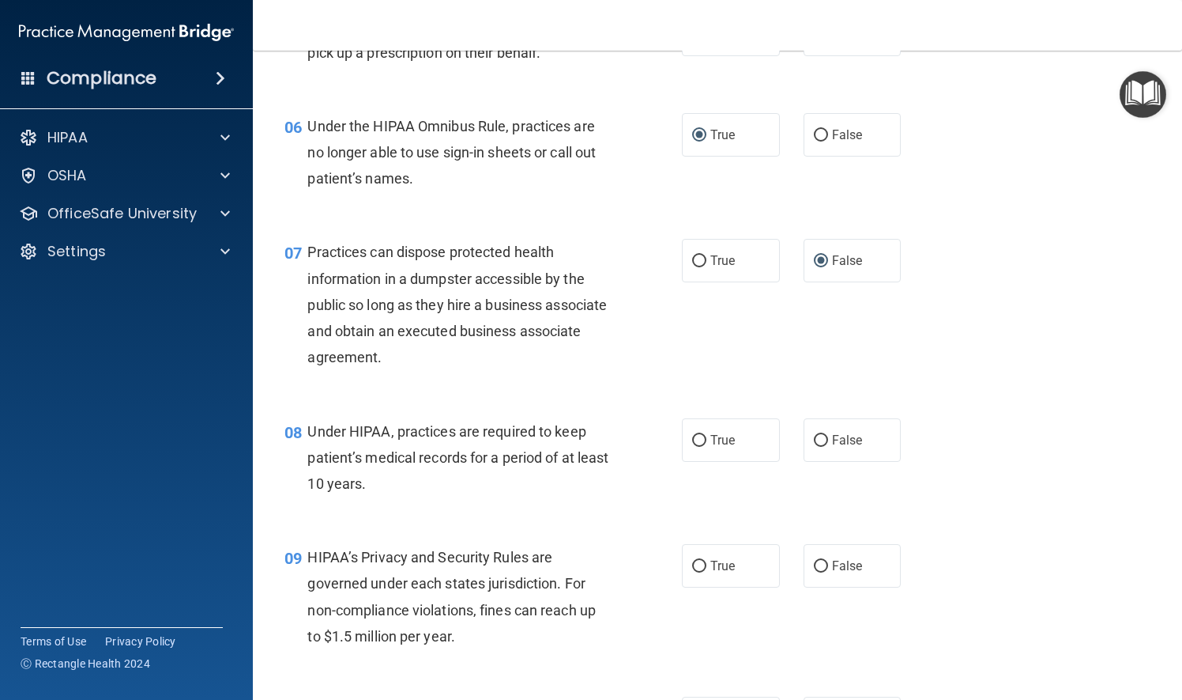
scroll to position [790, 0]
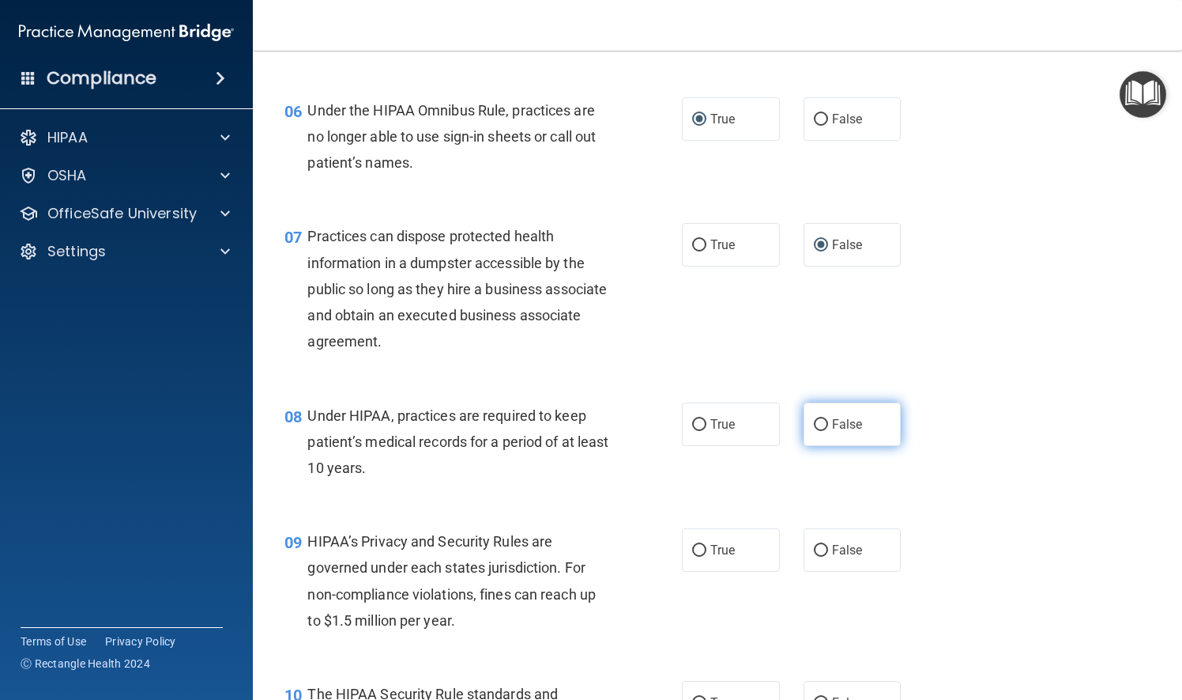
click at [814, 431] on input "False" at bounding box center [821, 425] width 14 height 12
radio input "true"
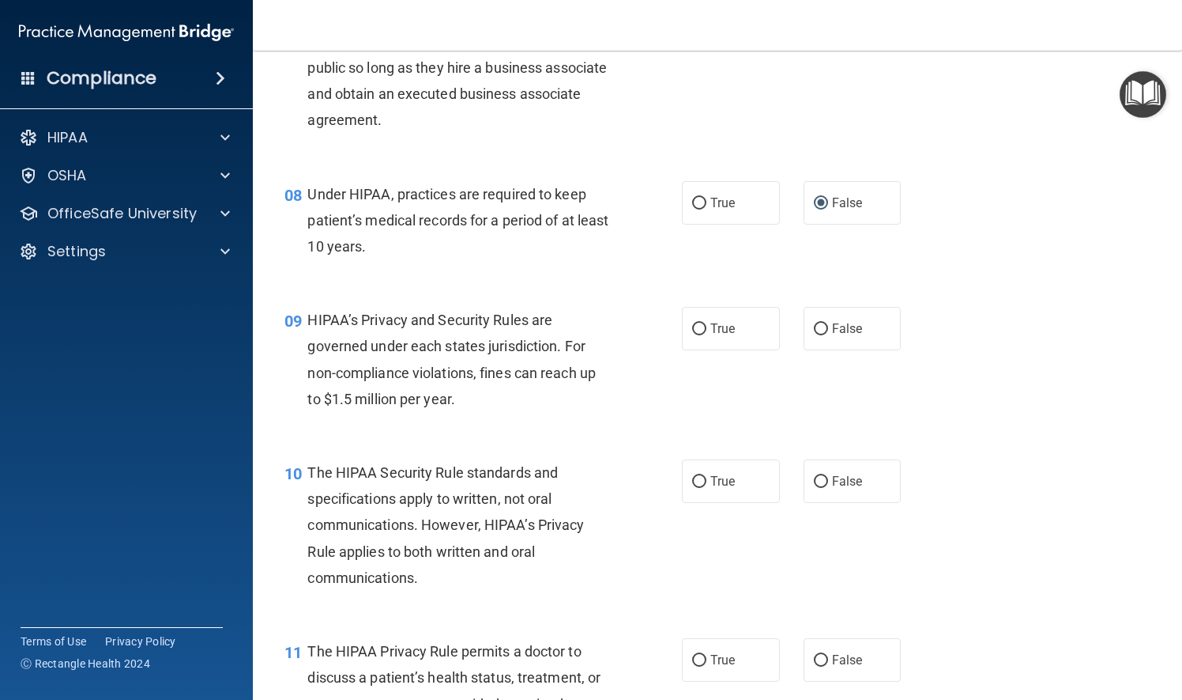
scroll to position [1028, 0]
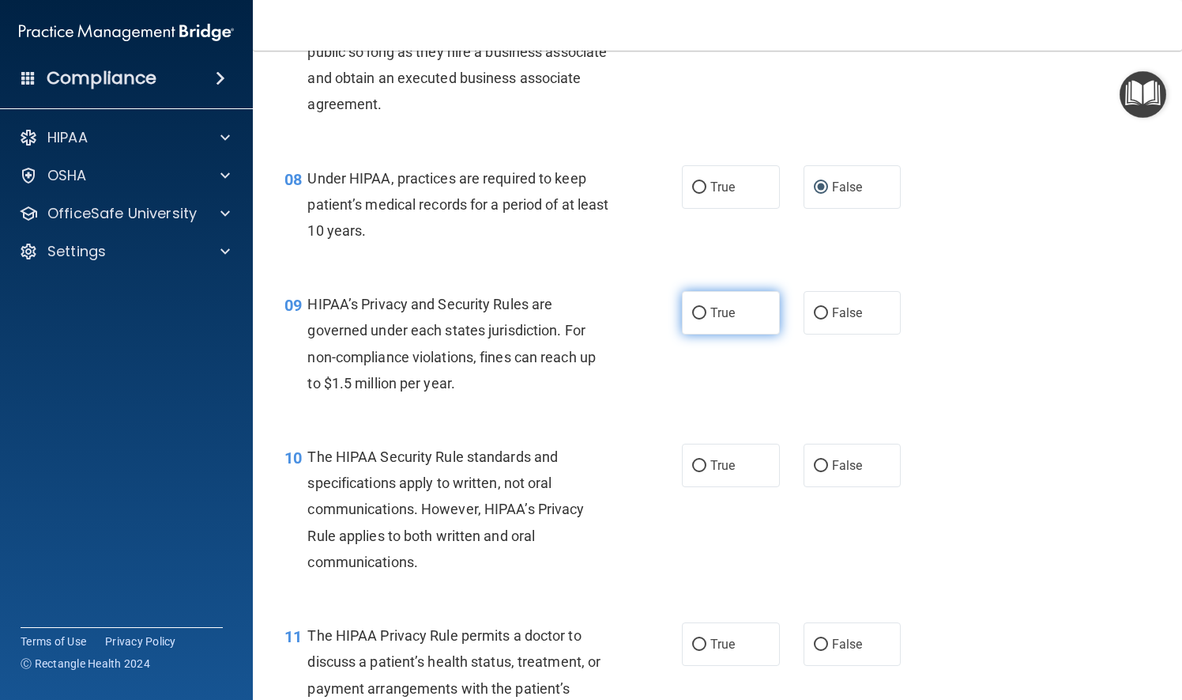
click at [692, 319] on input "True" at bounding box center [699, 313] width 14 height 12
radio input "true"
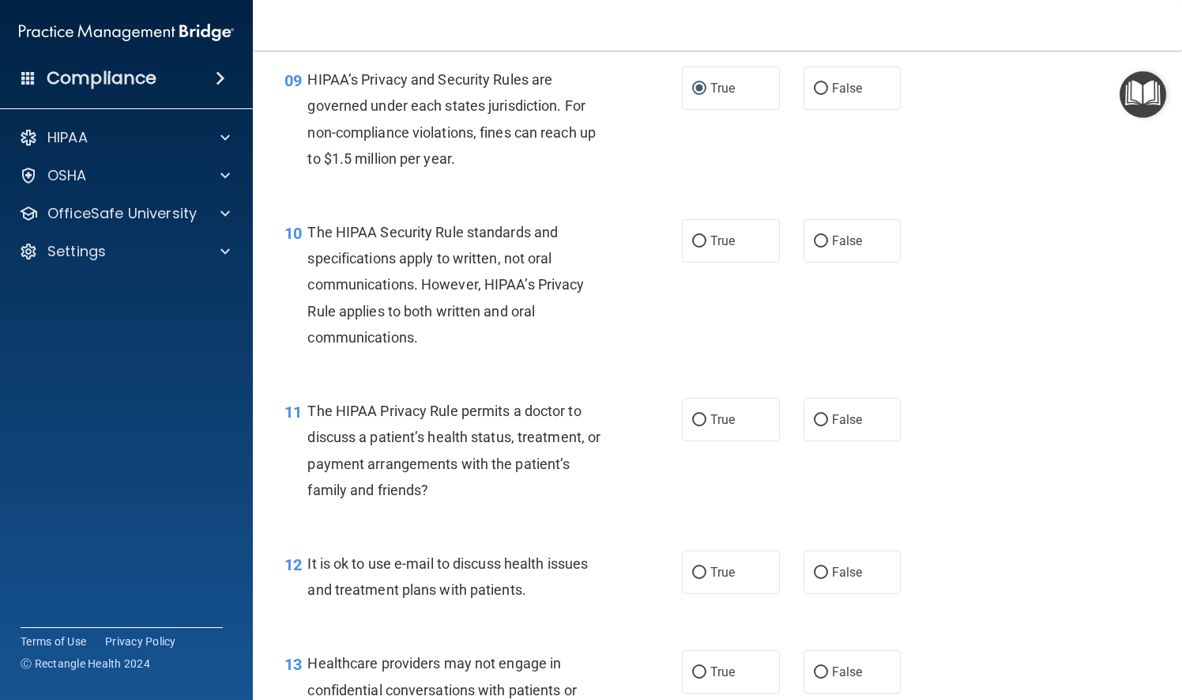
scroll to position [1265, 0]
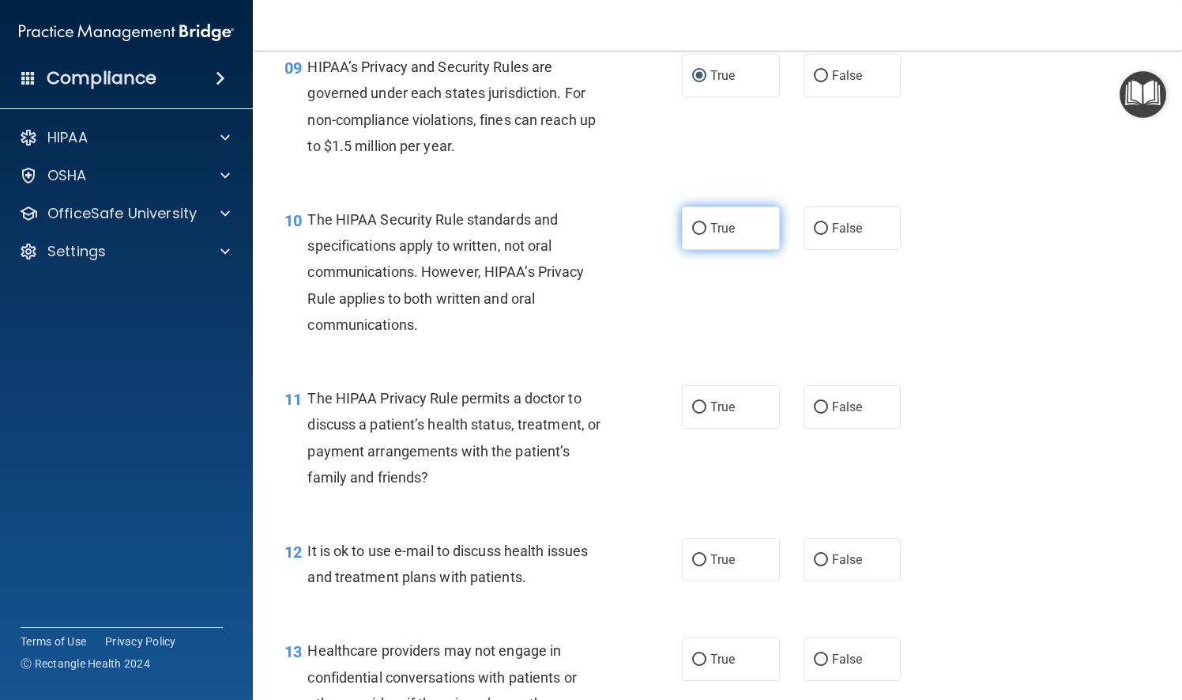
click at [696, 235] on input "True" at bounding box center [699, 229] width 14 height 12
radio input "true"
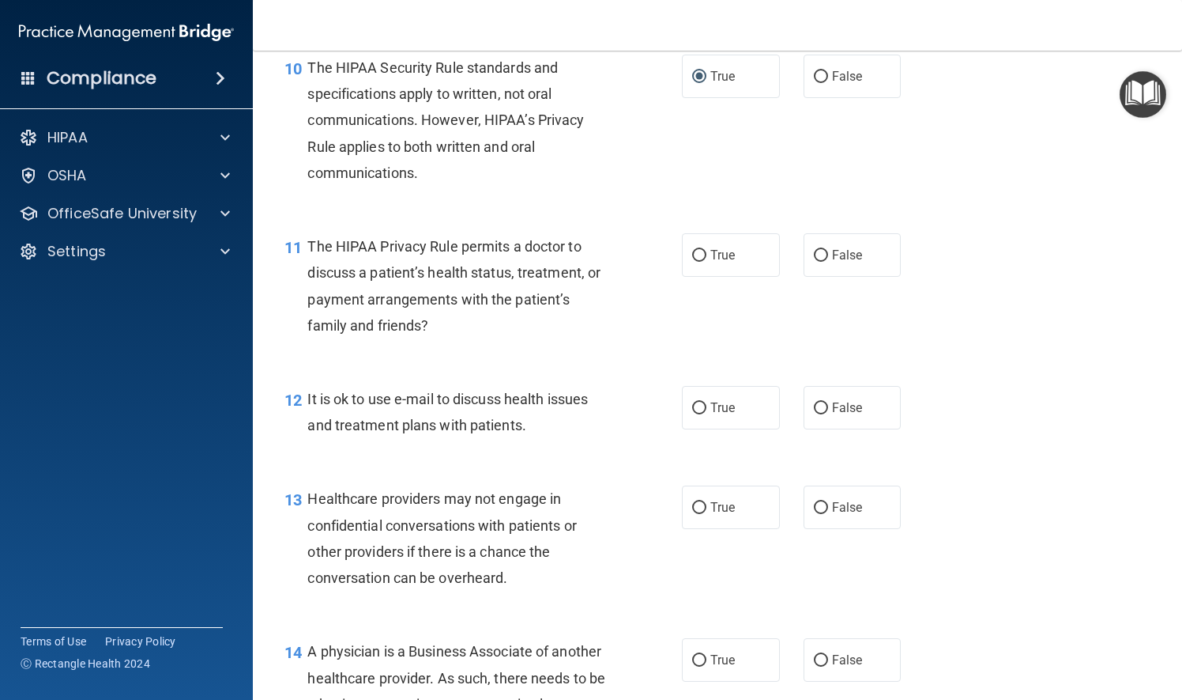
scroll to position [1423, 0]
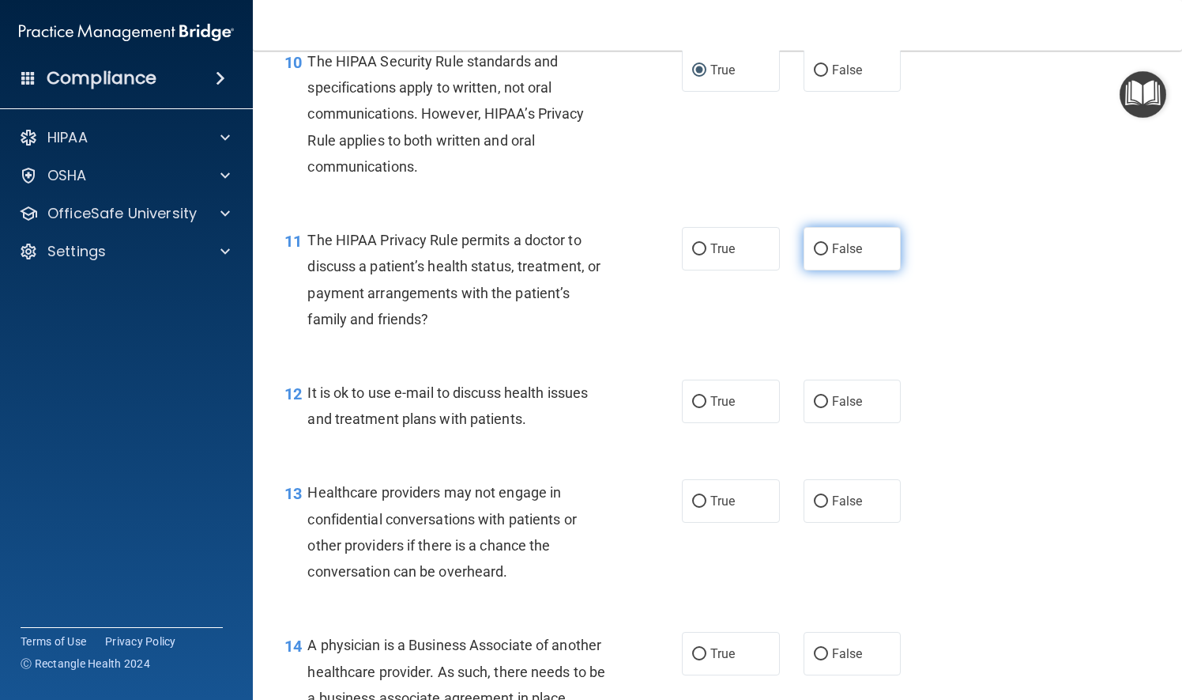
click at [817, 255] on input "False" at bounding box center [821, 249] width 14 height 12
radio input "true"
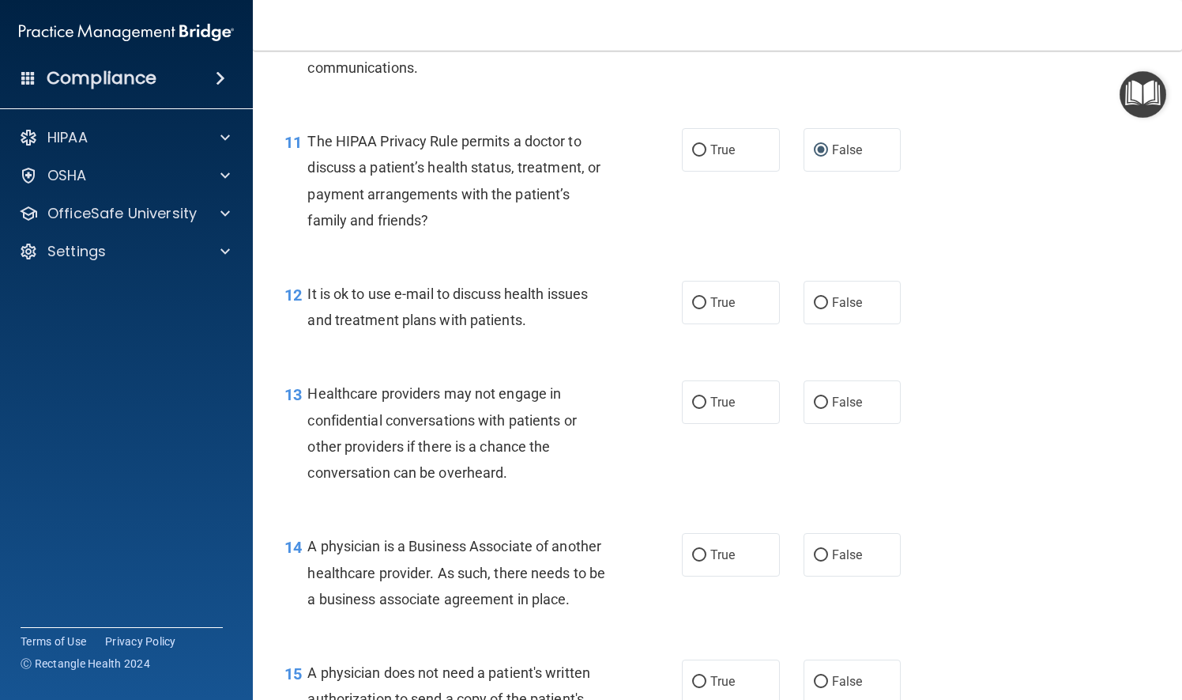
scroll to position [1581, 0]
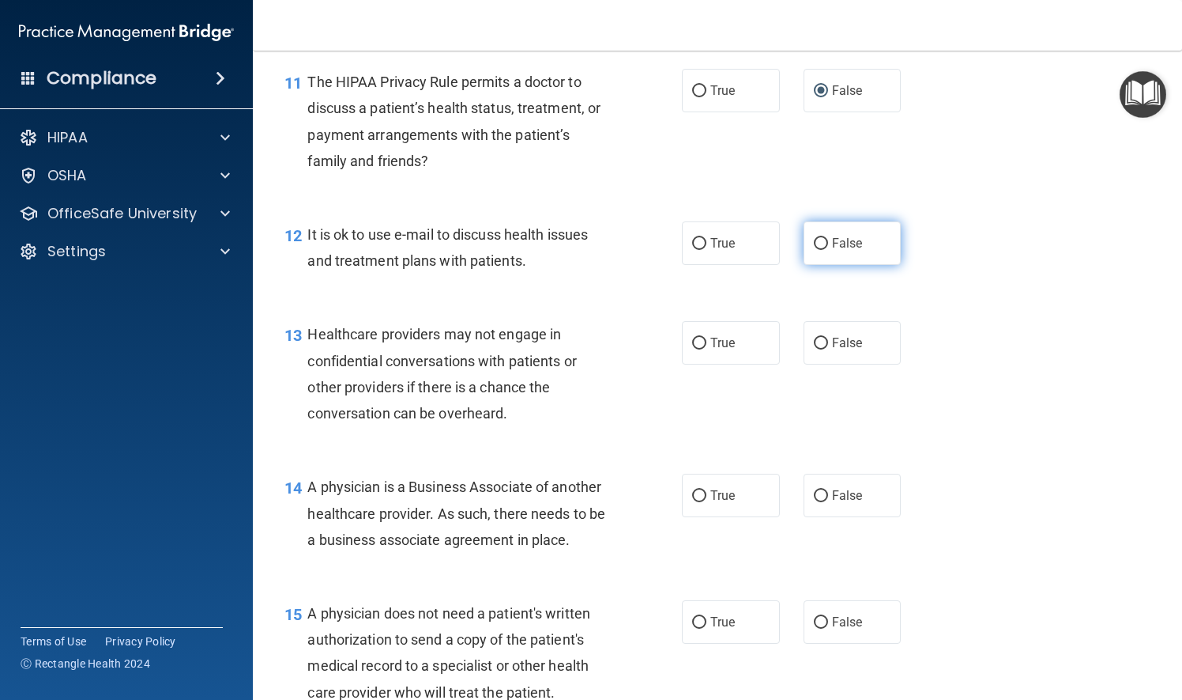
click at [814, 250] on input "False" at bounding box center [821, 244] width 14 height 12
radio input "true"
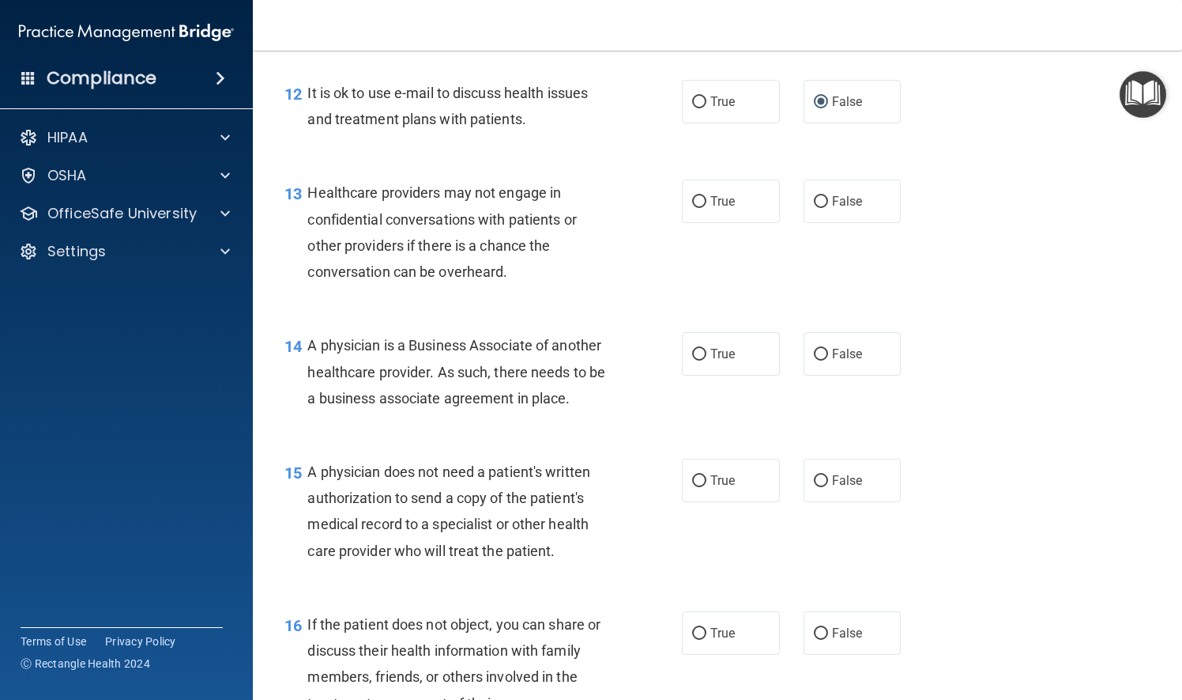
scroll to position [1739, 0]
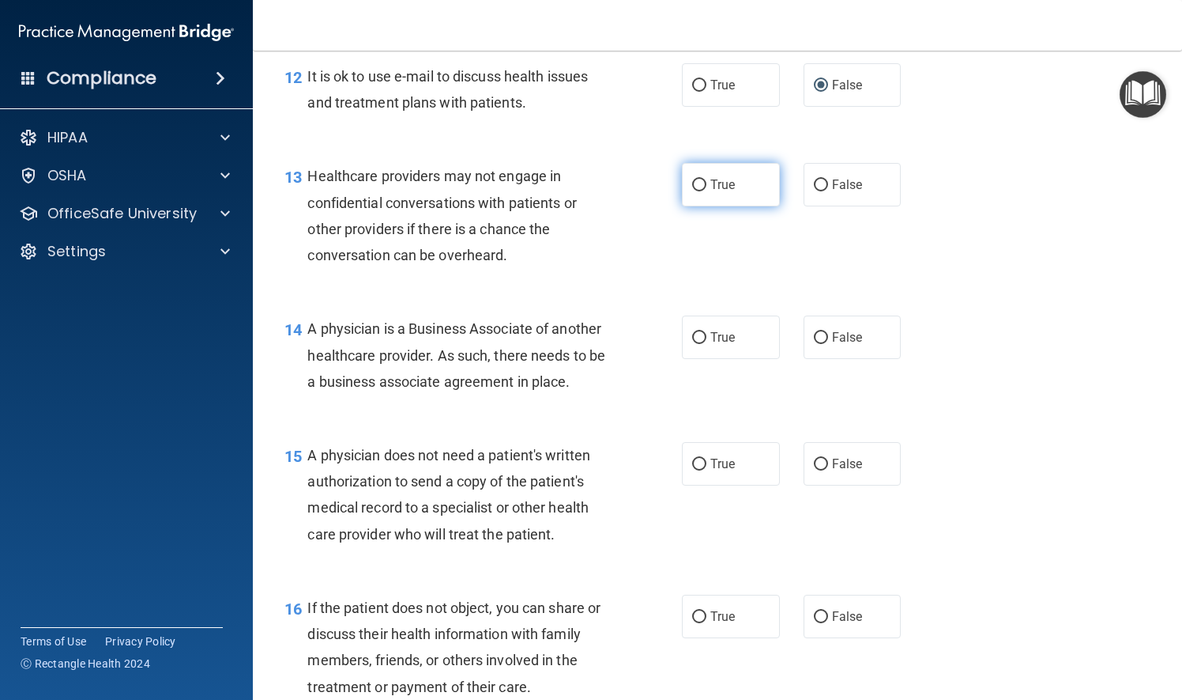
click at [694, 191] on input "True" at bounding box center [699, 185] width 14 height 12
radio input "true"
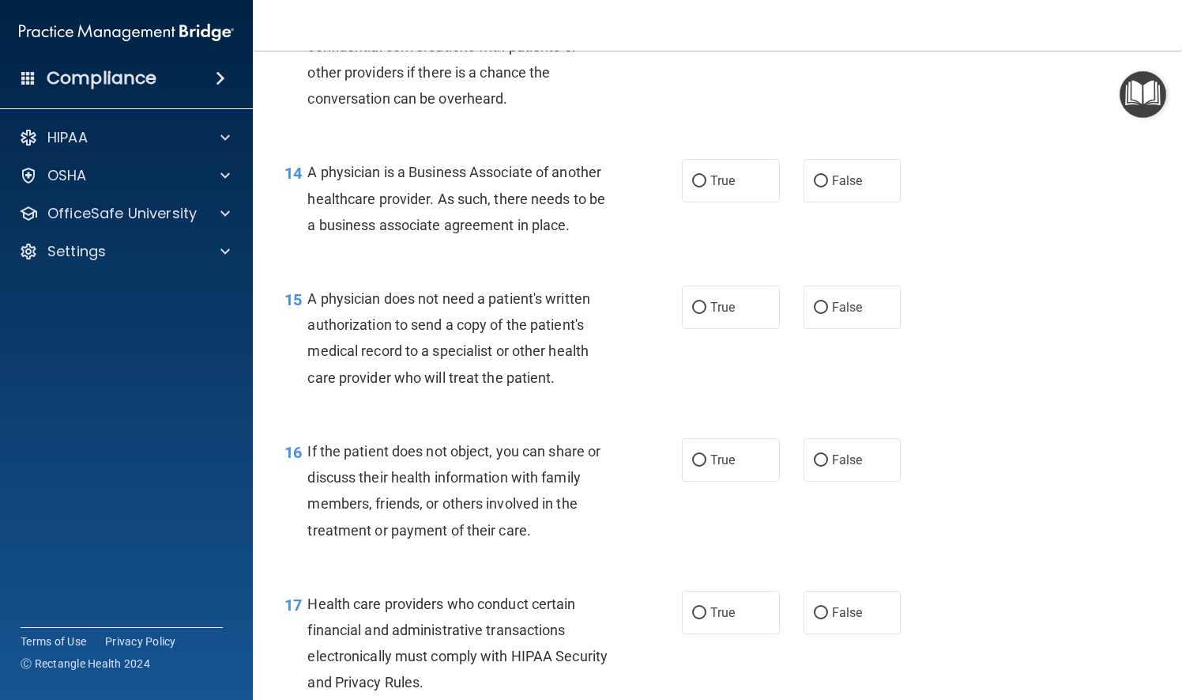
scroll to position [1897, 0]
click at [696, 186] on input "True" at bounding box center [699, 180] width 14 height 12
radio input "true"
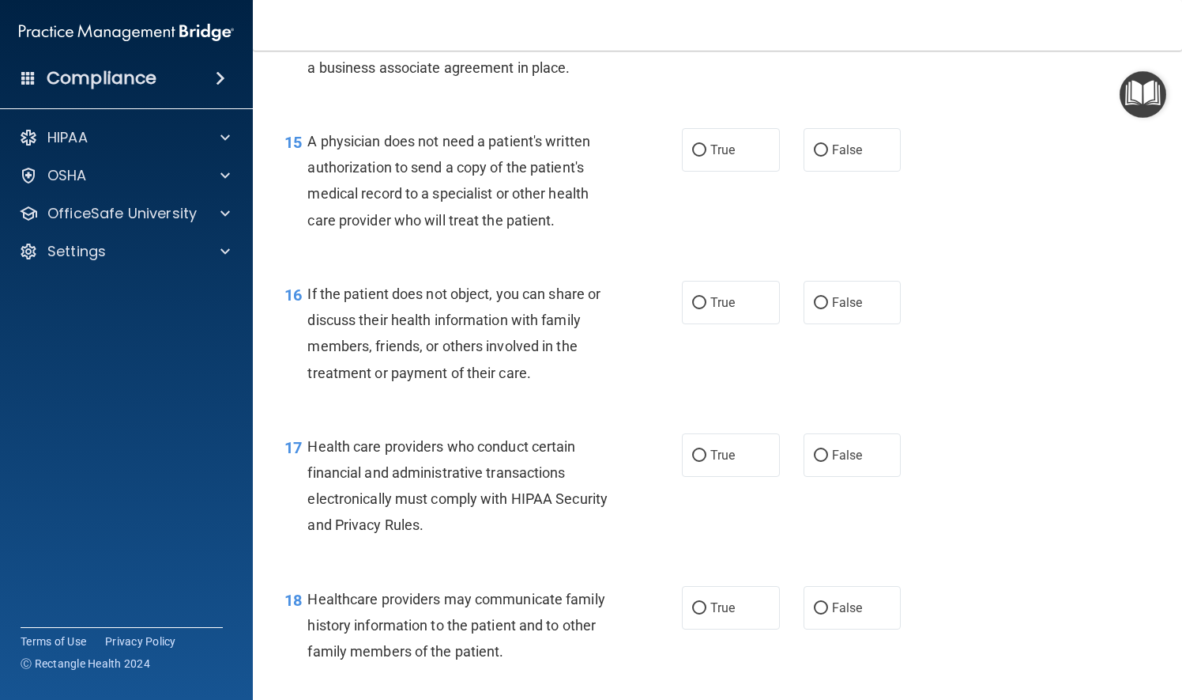
scroll to position [2055, 0]
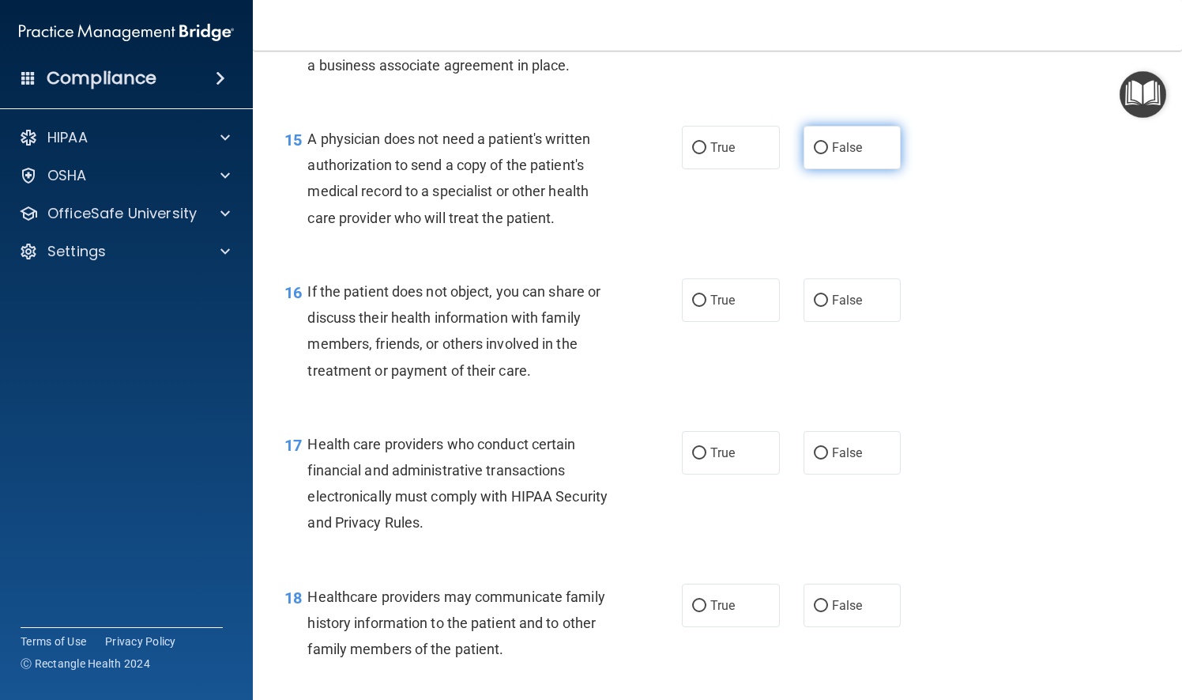
click at [817, 154] on input "False" at bounding box center [821, 148] width 14 height 12
radio input "true"
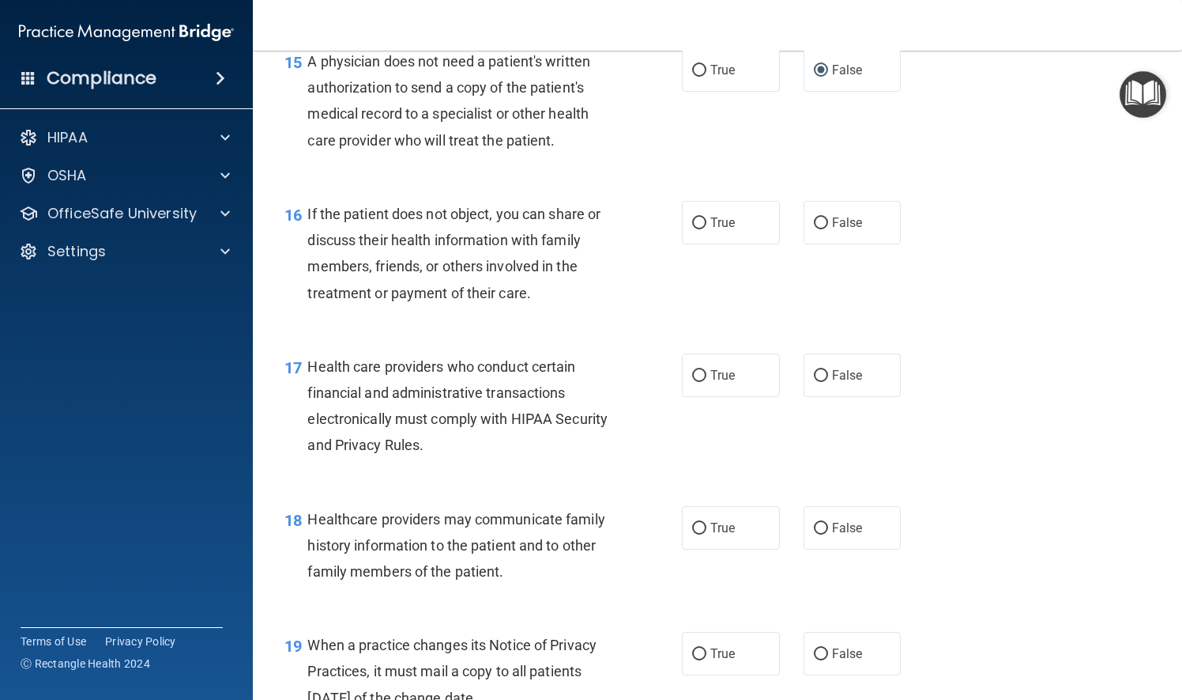
scroll to position [2134, 0]
click at [814, 228] on input "False" at bounding box center [821, 222] width 14 height 12
radio input "true"
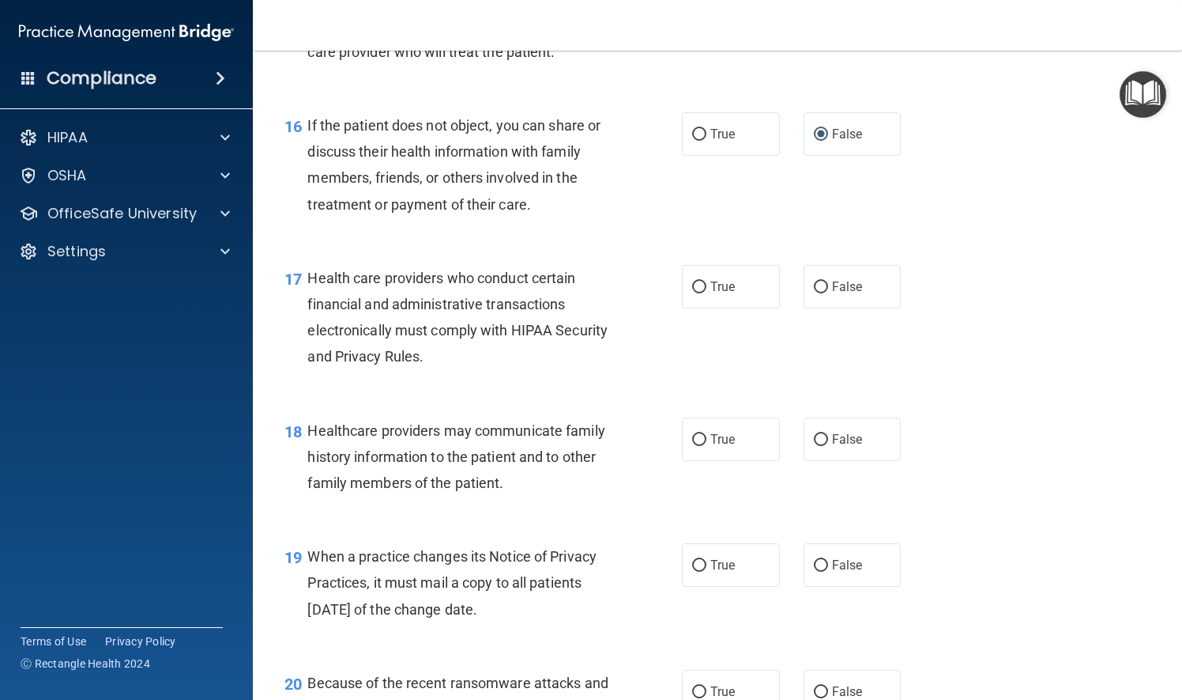
scroll to position [2292, 0]
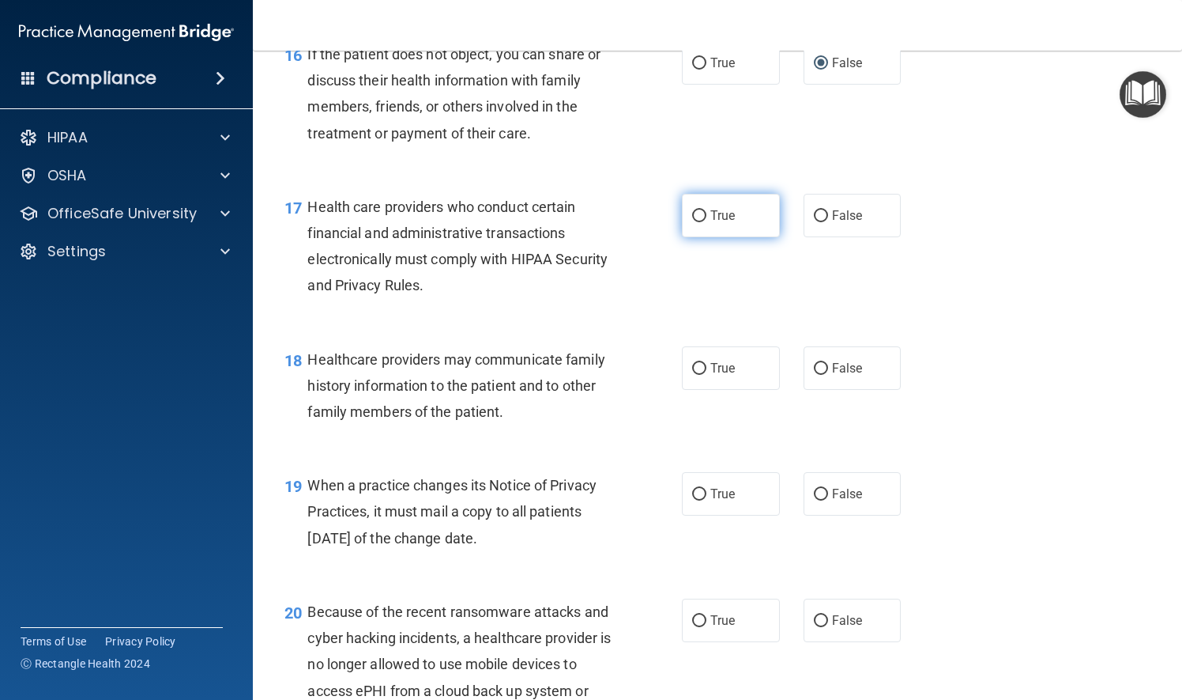
click at [692, 222] on input "True" at bounding box center [699, 216] width 14 height 12
radio input "true"
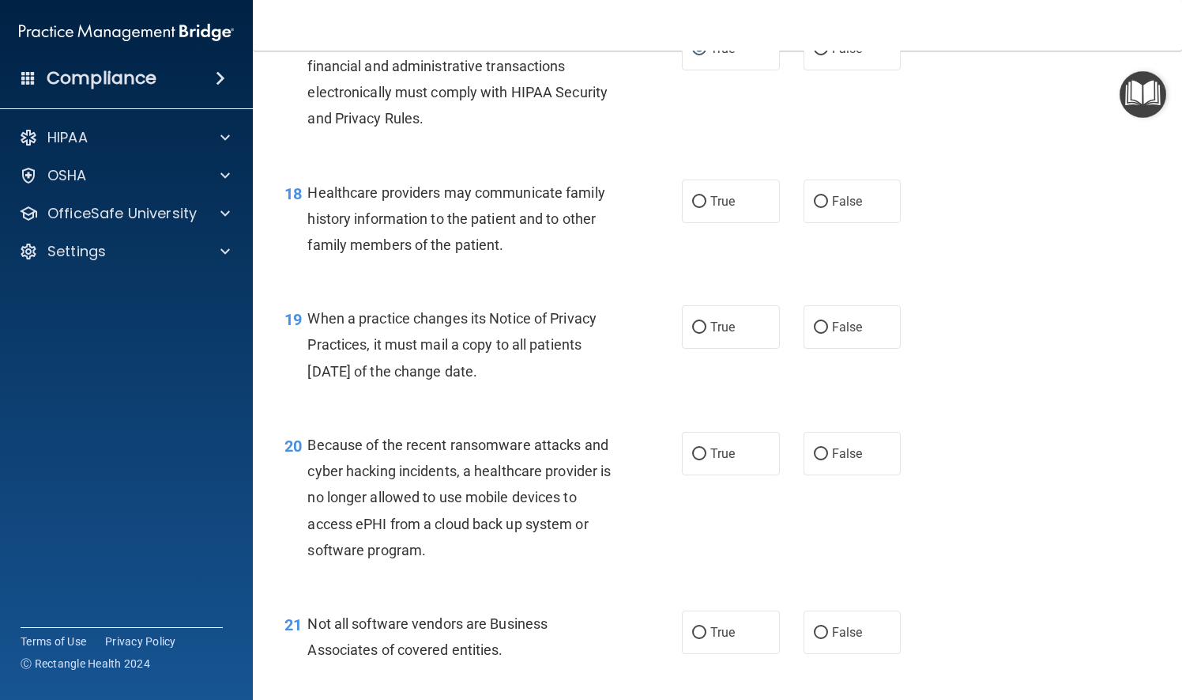
scroll to position [2529, 0]
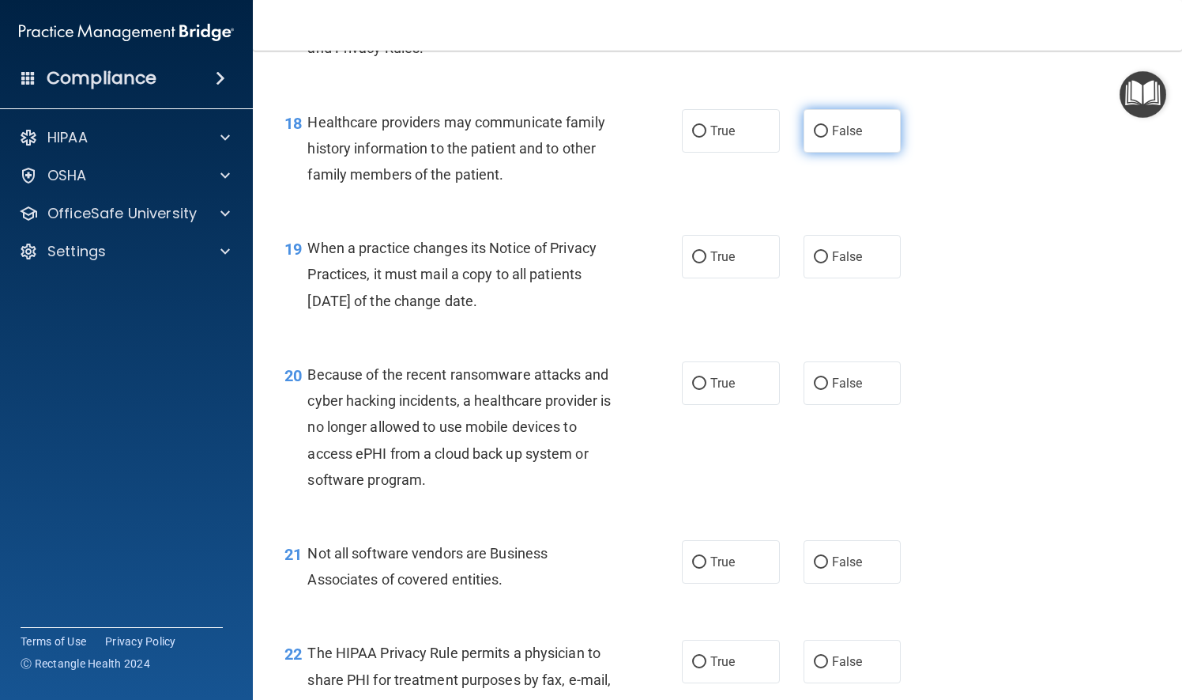
click at [808, 153] on label "False" at bounding box center [853, 130] width 98 height 43
click at [814, 138] on input "False" at bounding box center [821, 132] width 14 height 12
radio input "true"
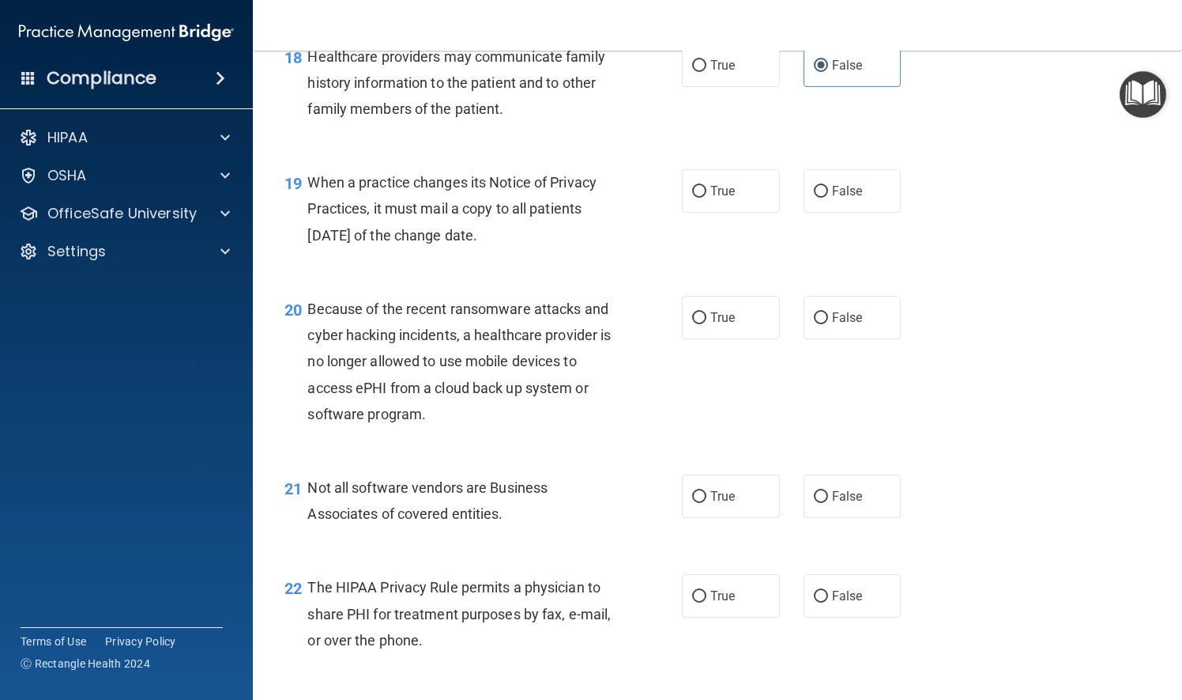
scroll to position [2687, 0]
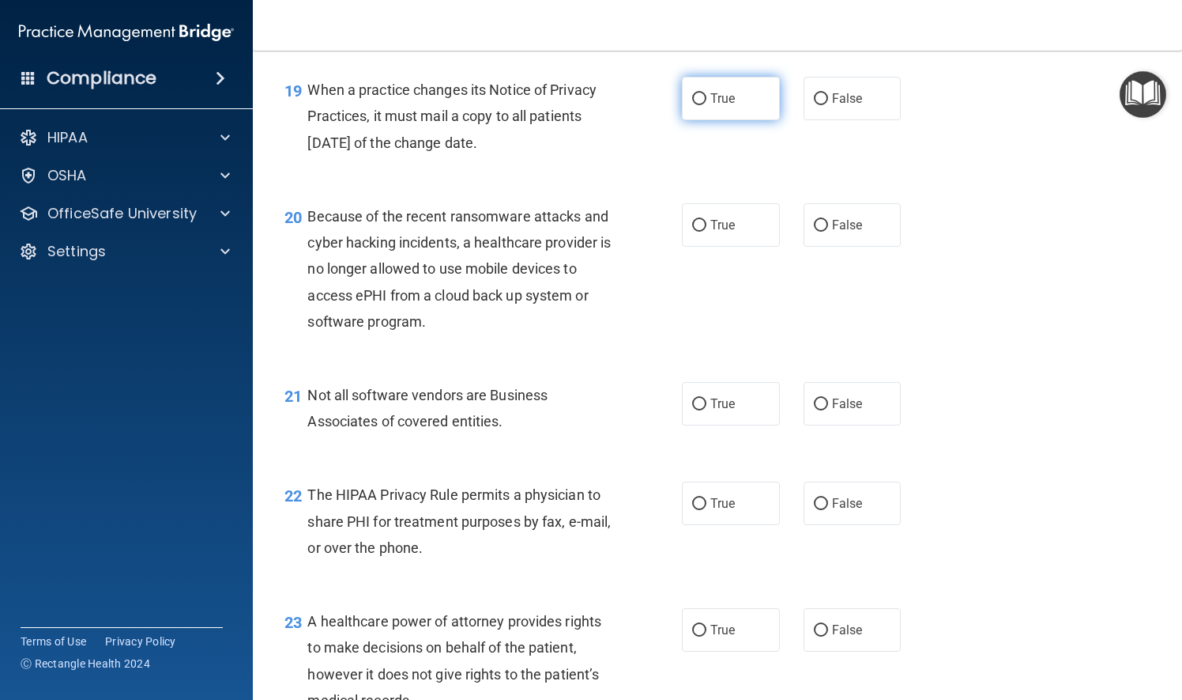
click at [692, 105] on input "True" at bounding box center [699, 99] width 14 height 12
radio input "true"
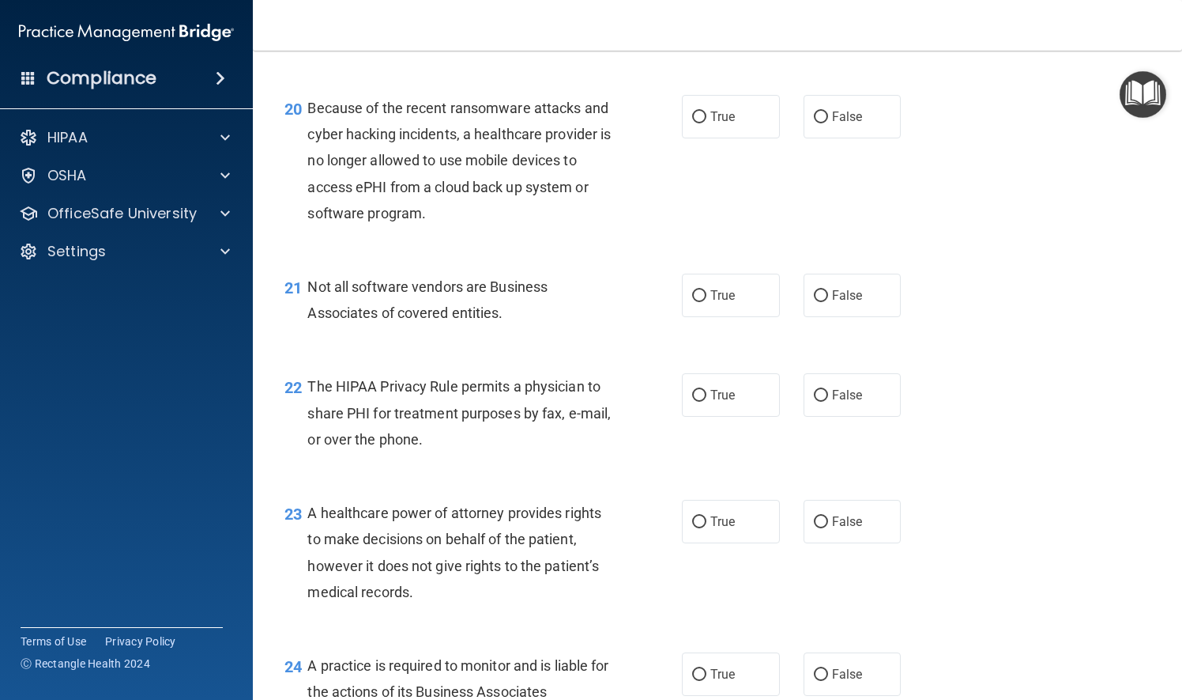
scroll to position [2846, 0]
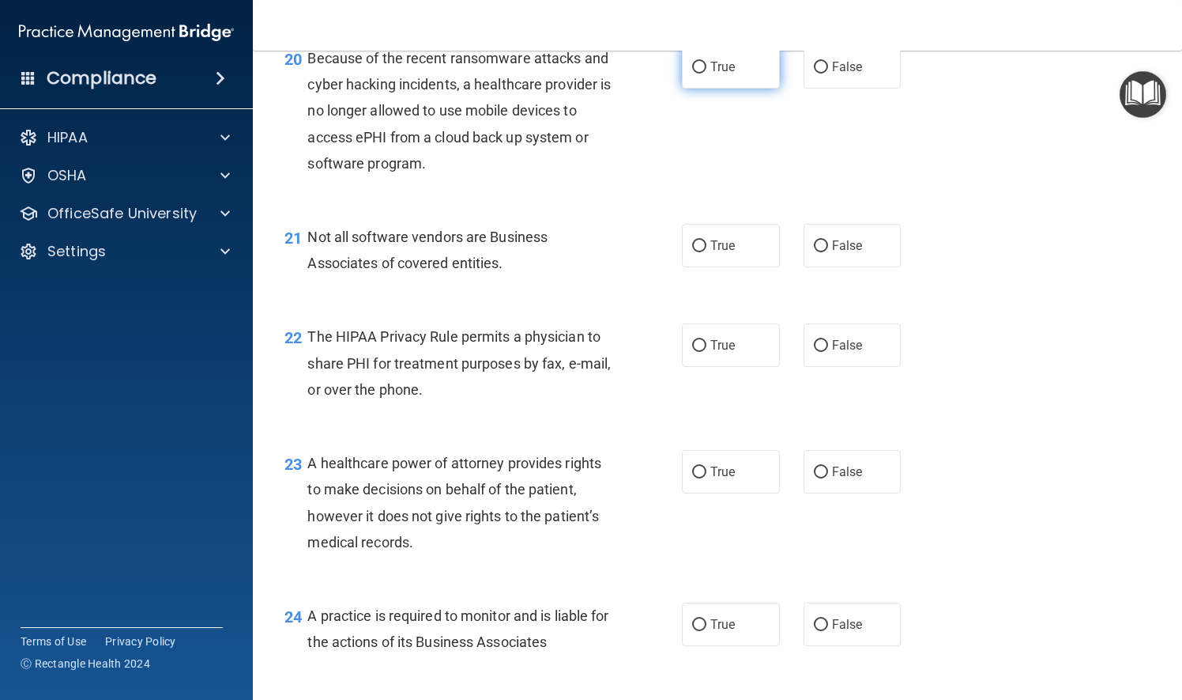
click at [694, 74] on input "True" at bounding box center [699, 68] width 14 height 12
radio input "true"
click at [692, 252] on input "True" at bounding box center [699, 246] width 14 height 12
radio input "true"
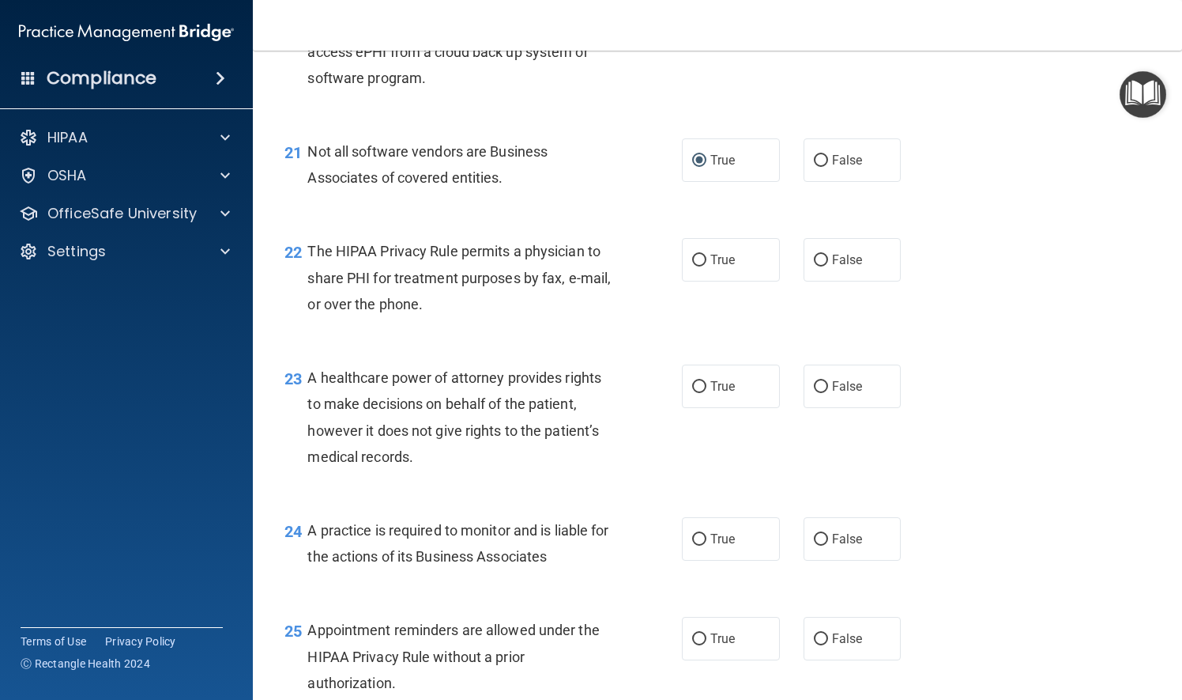
scroll to position [3004, 0]
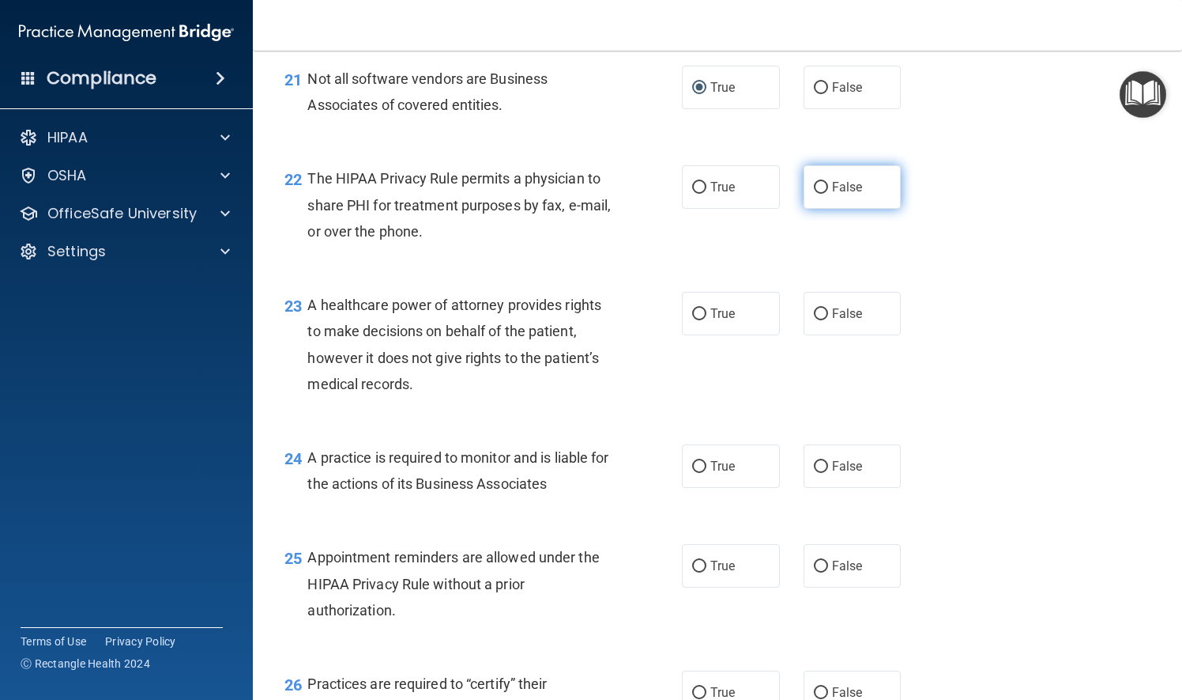
click at [814, 194] on input "False" at bounding box center [821, 188] width 14 height 12
radio input "true"
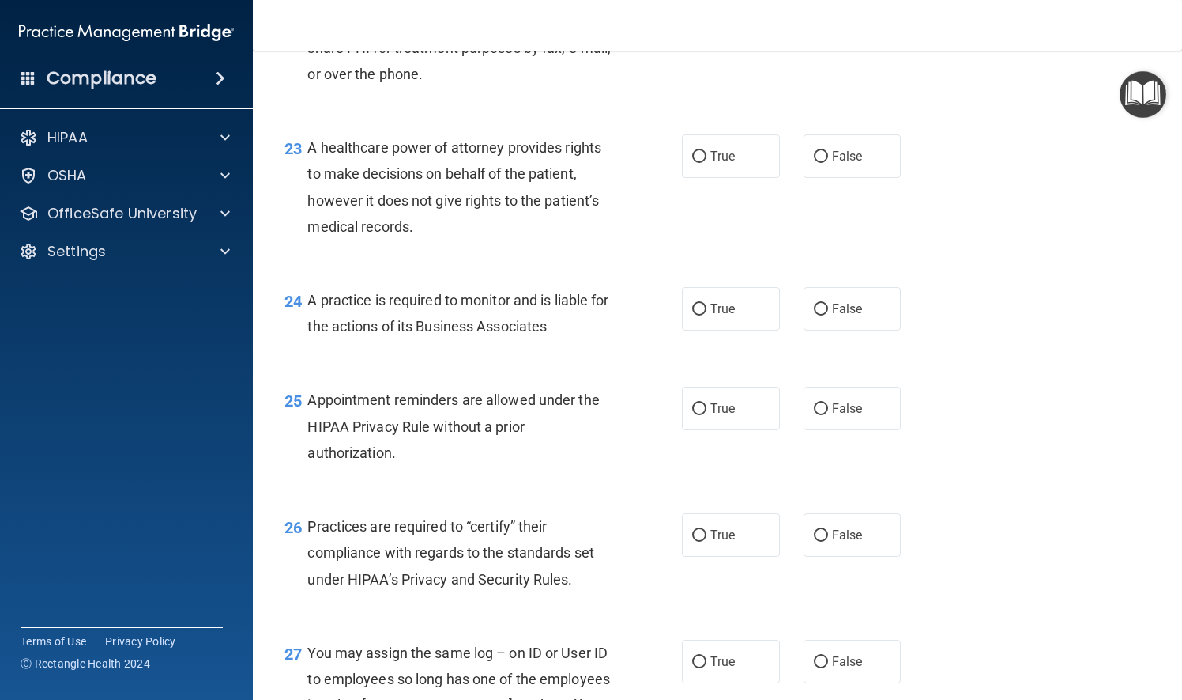
scroll to position [3162, 0]
click at [692, 162] on input "True" at bounding box center [699, 156] width 14 height 12
radio input "true"
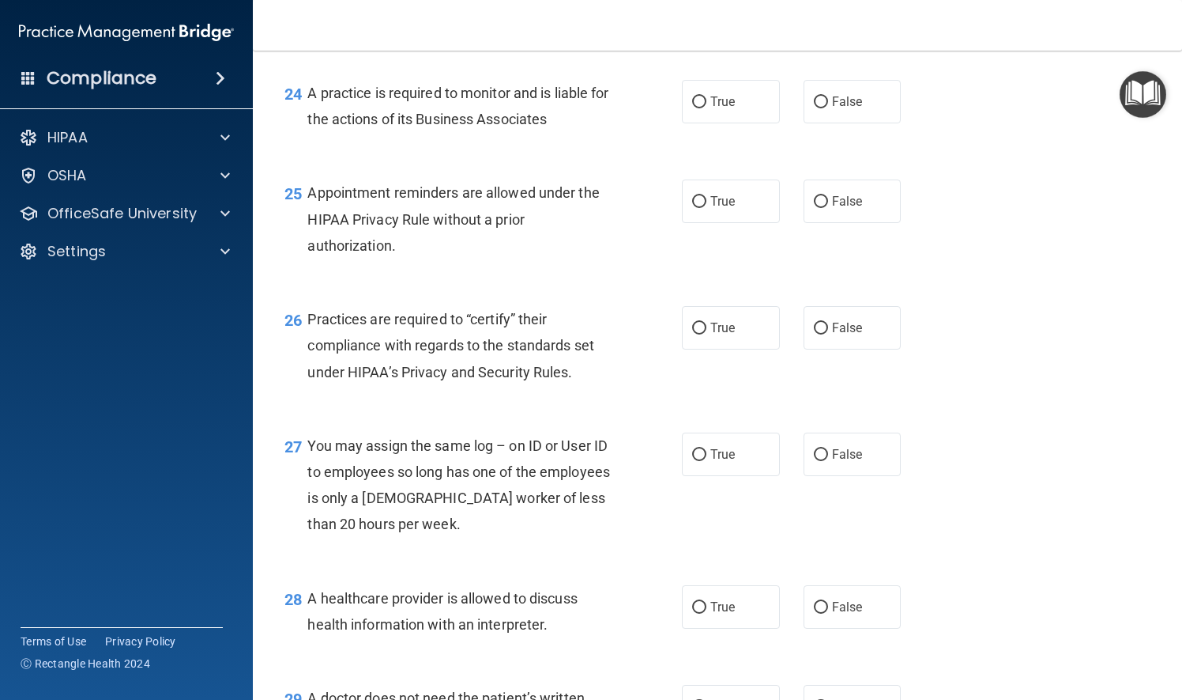
scroll to position [3399, 0]
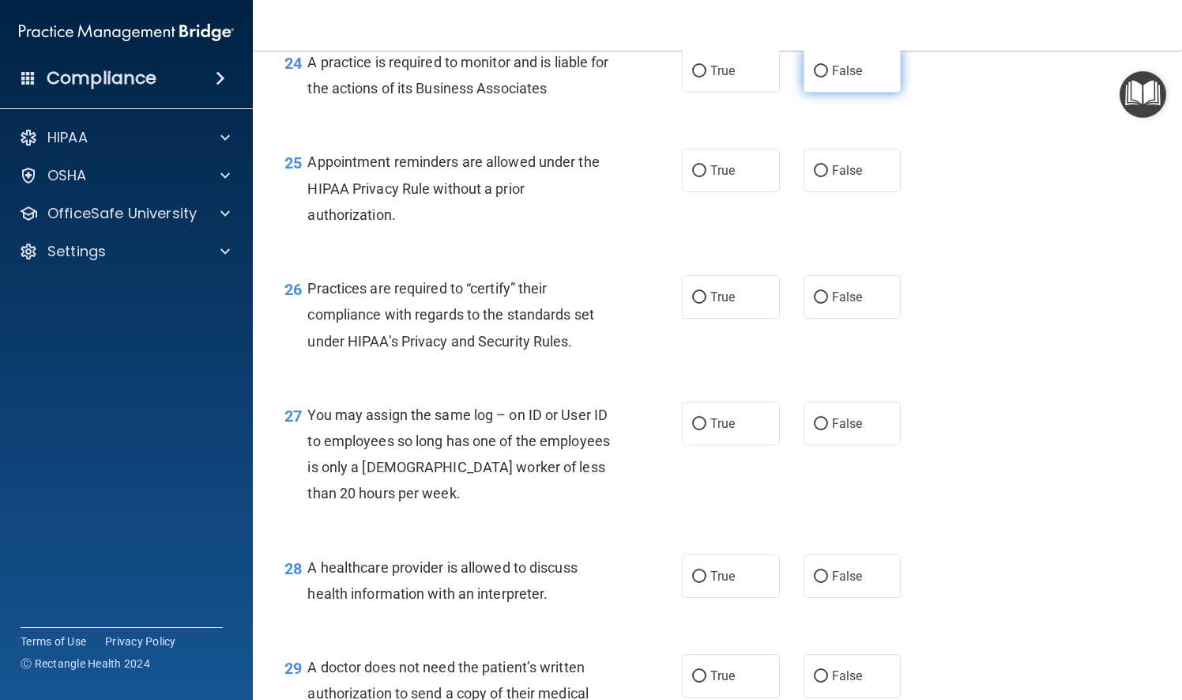
click at [814, 77] on input "False" at bounding box center [821, 72] width 14 height 12
radio input "true"
click at [816, 177] on input "False" at bounding box center [821, 171] width 14 height 12
radio input "true"
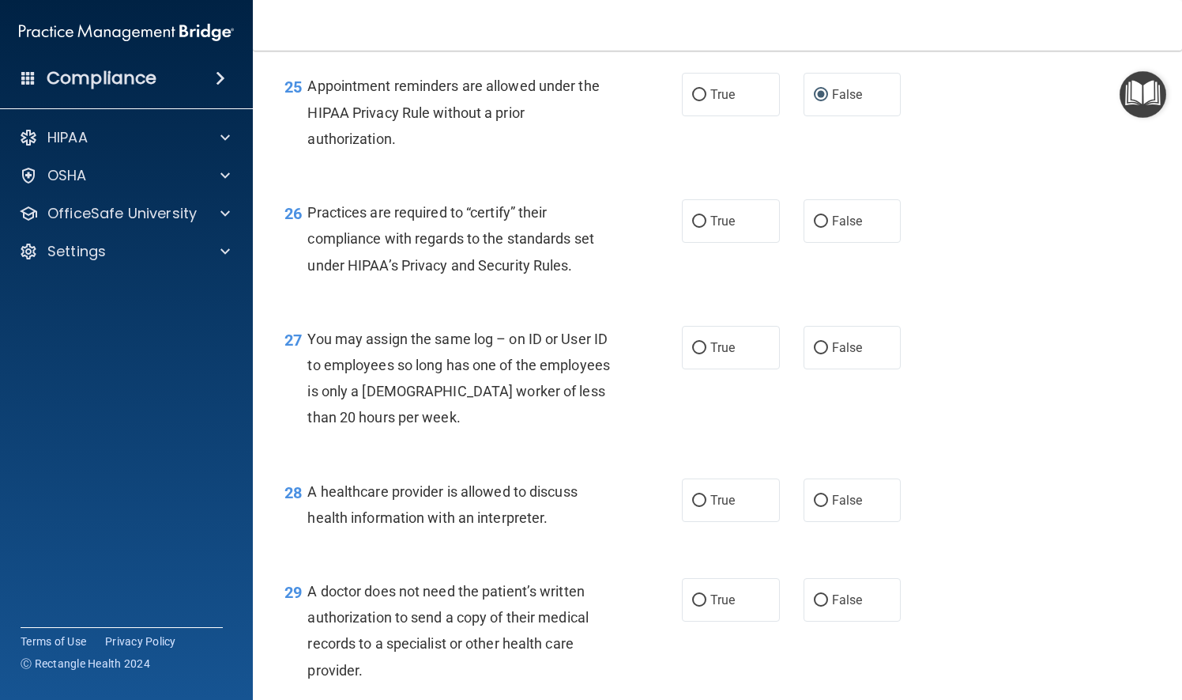
scroll to position [3478, 0]
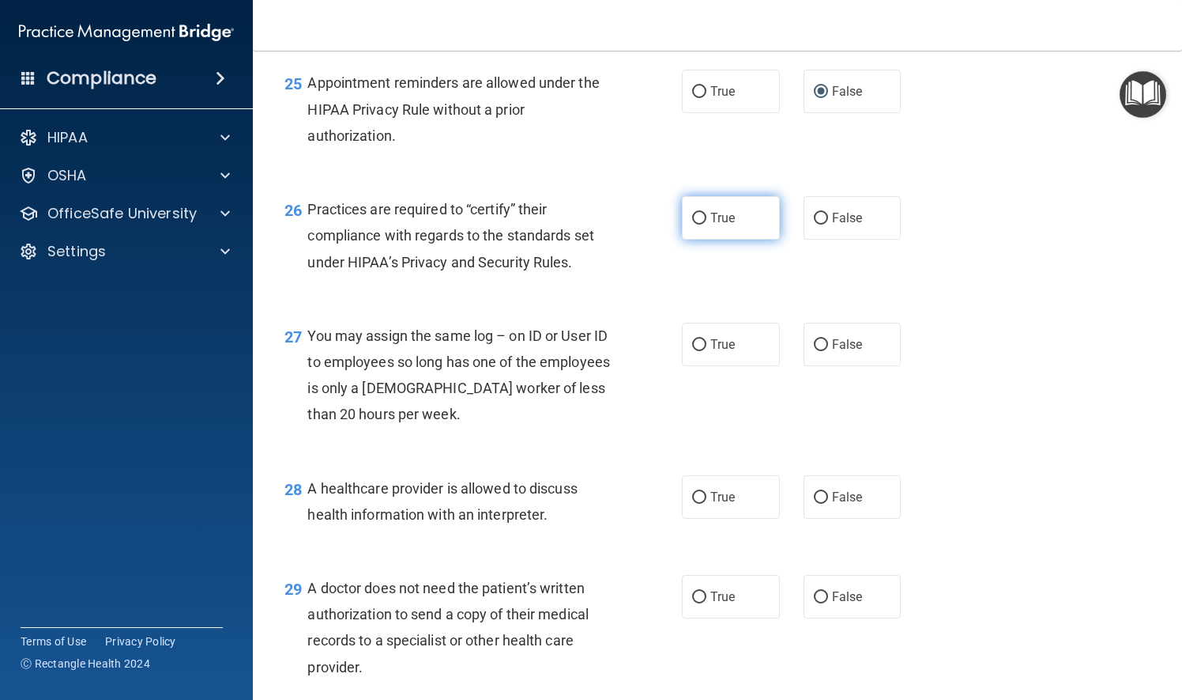
click at [694, 224] on input "True" at bounding box center [699, 219] width 14 height 12
radio input "true"
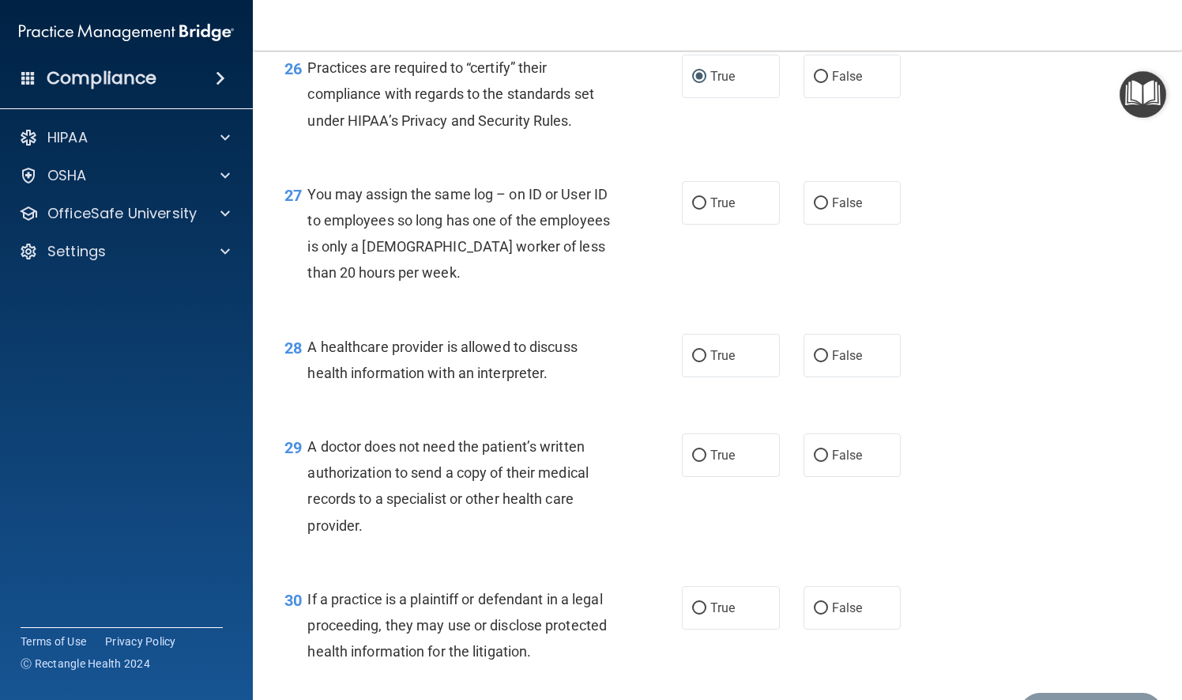
scroll to position [3636, 0]
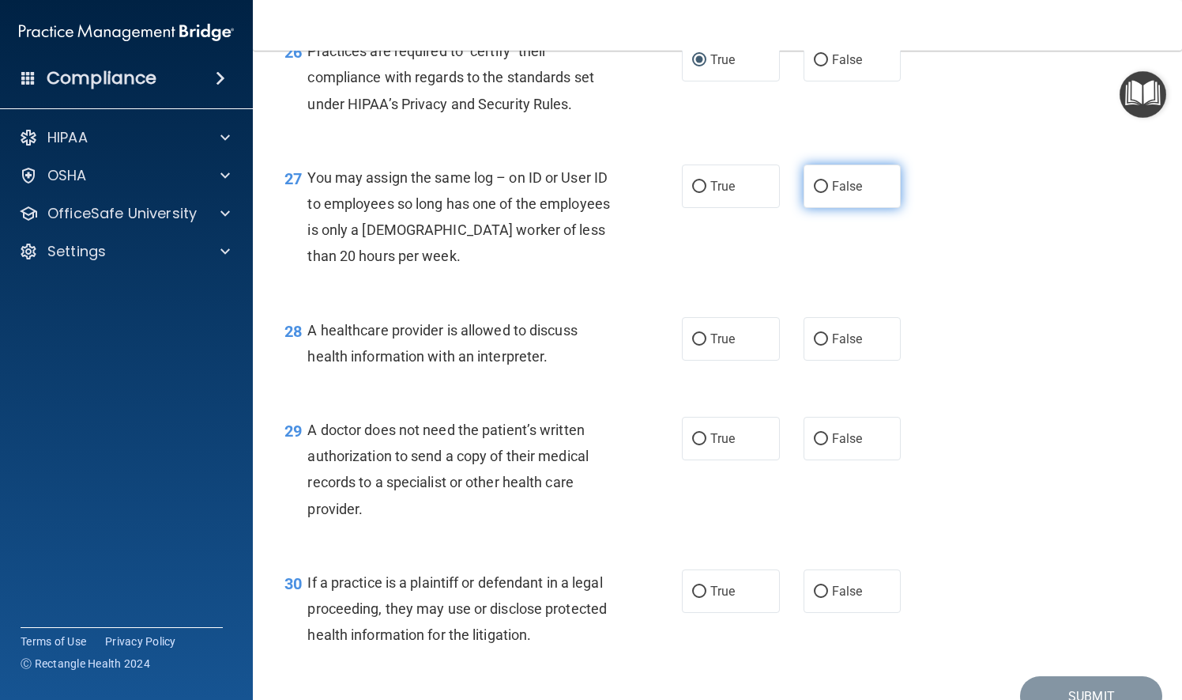
click at [820, 208] on label "False" at bounding box center [853, 185] width 98 height 43
click at [820, 193] on input "False" at bounding box center [821, 187] width 14 height 12
radio input "true"
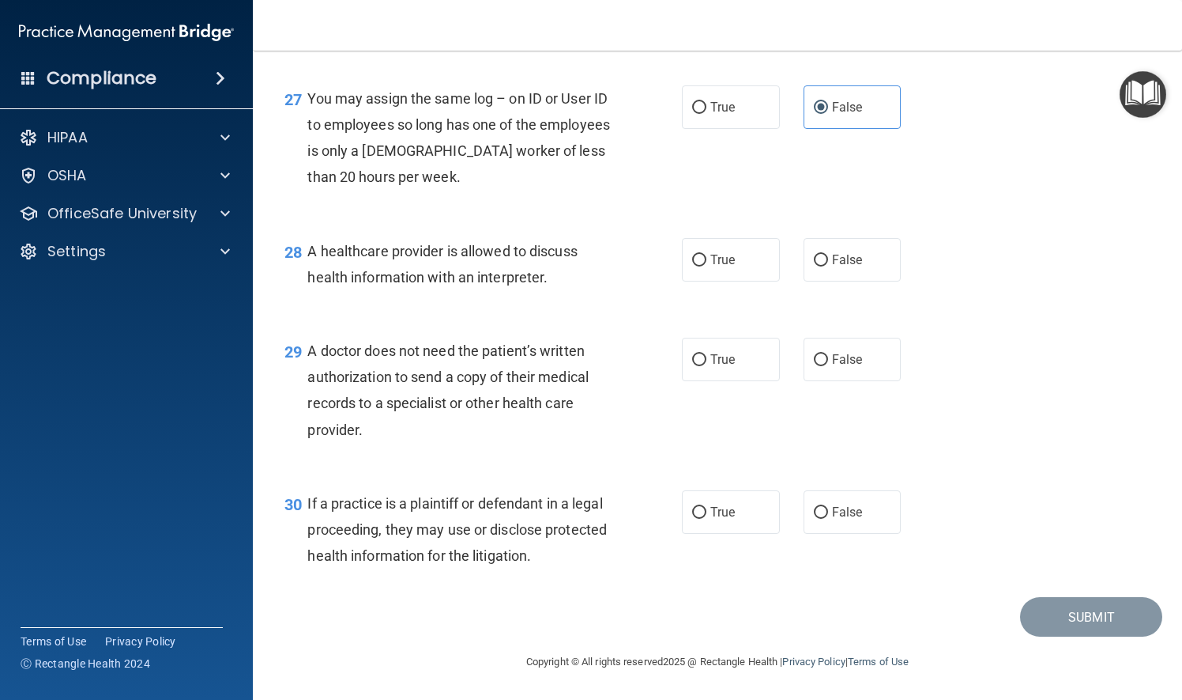
scroll to position [3740, 0]
click at [692, 262] on input "True" at bounding box center [699, 261] width 14 height 12
radio input "true"
click at [814, 357] on input "False" at bounding box center [821, 360] width 14 height 12
radio input "true"
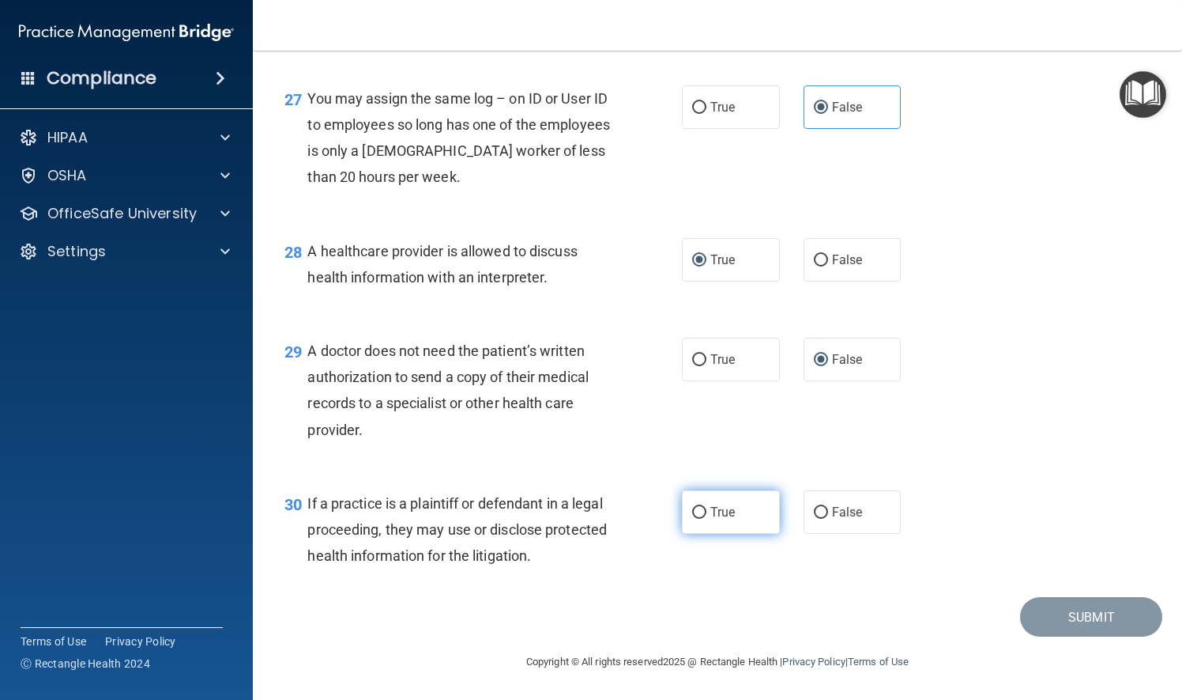
click at [693, 510] on input "True" at bounding box center [699, 513] width 14 height 12
radio input "true"
click at [1089, 609] on button "Submit" at bounding box center [1091, 617] width 142 height 40
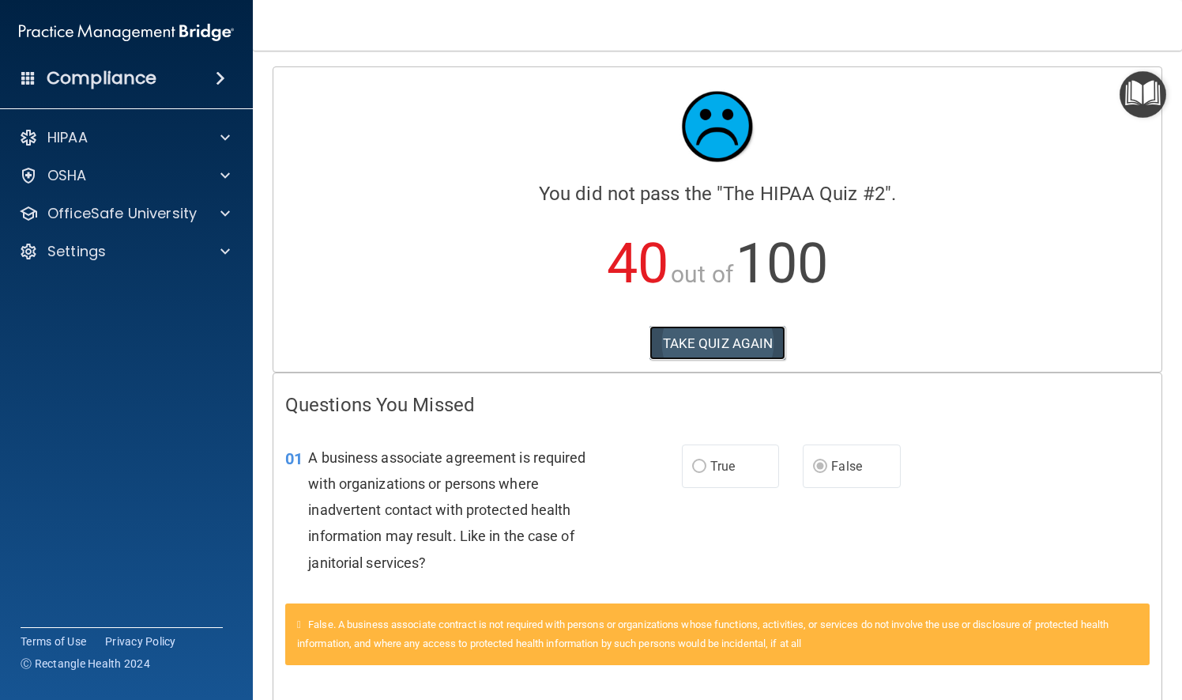
click at [748, 339] on button "TAKE QUIZ AGAIN" at bounding box center [718, 343] width 137 height 35
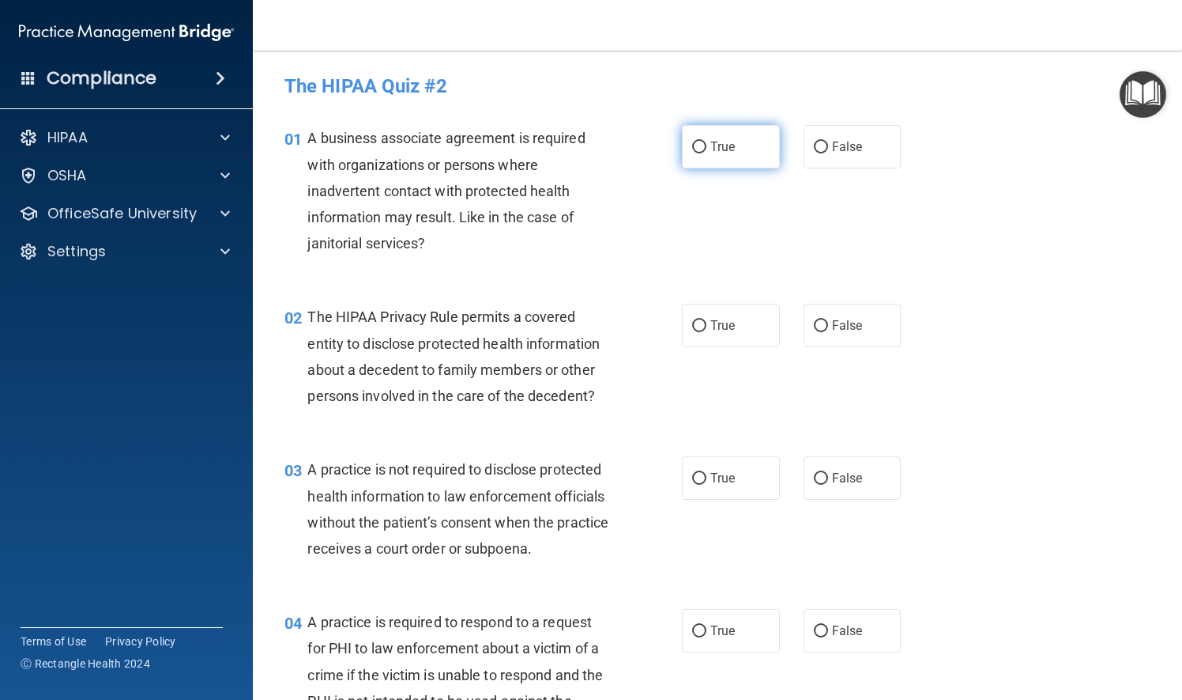
click at [694, 149] on input "True" at bounding box center [699, 147] width 14 height 12
radio input "true"
click at [696, 325] on input "True" at bounding box center [699, 326] width 14 height 12
radio input "true"
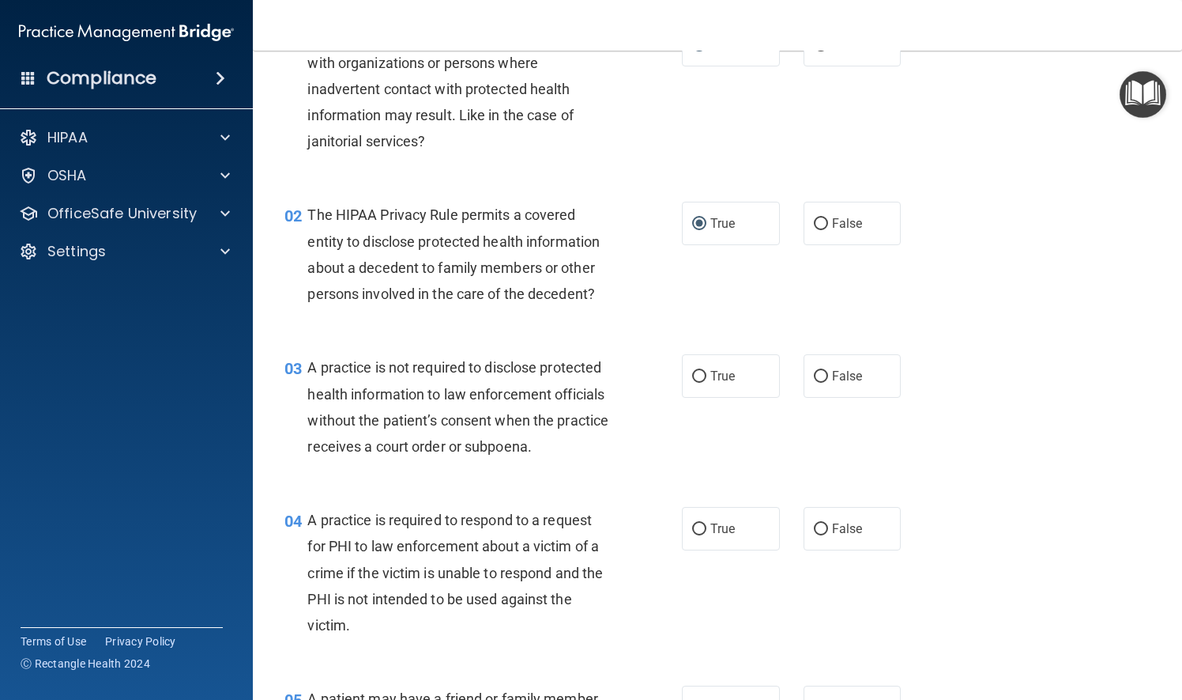
scroll to position [158, 0]
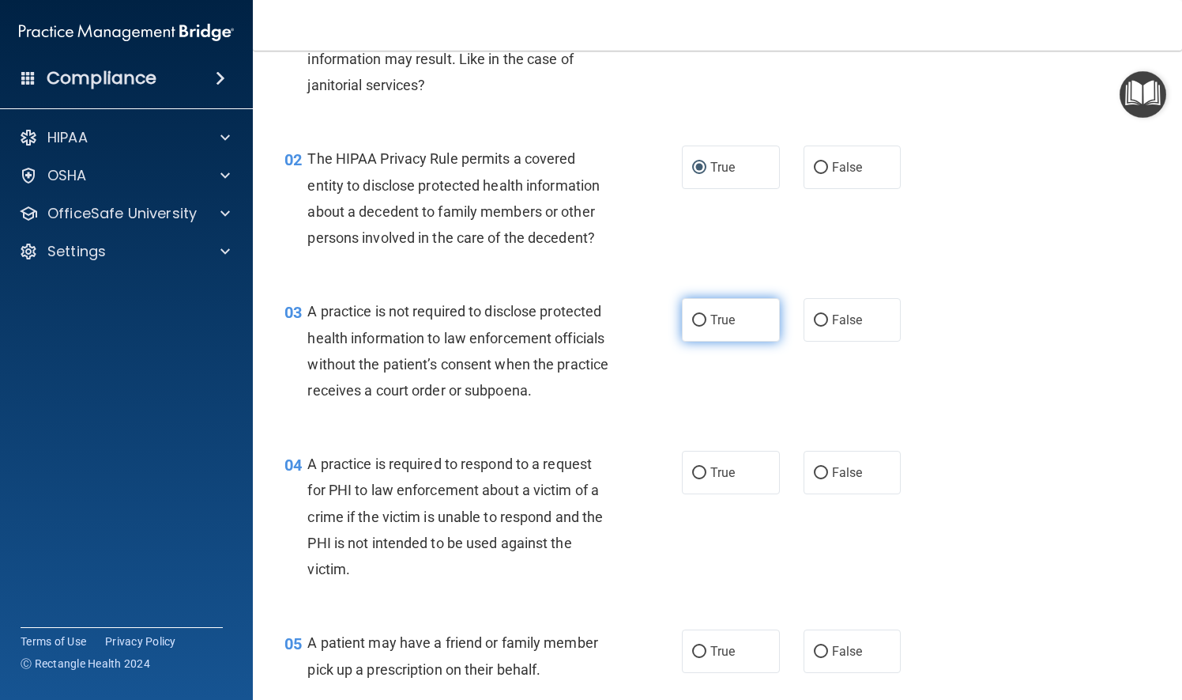
click at [692, 321] on input "True" at bounding box center [699, 321] width 14 height 12
radio input "true"
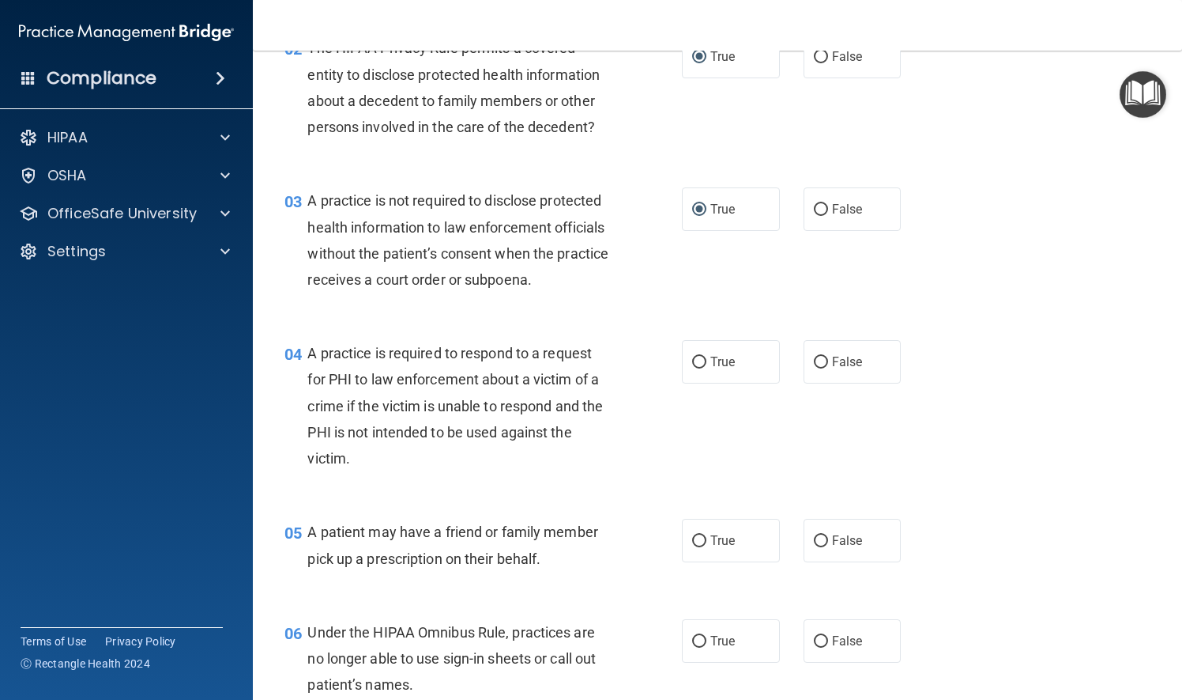
scroll to position [316, 0]
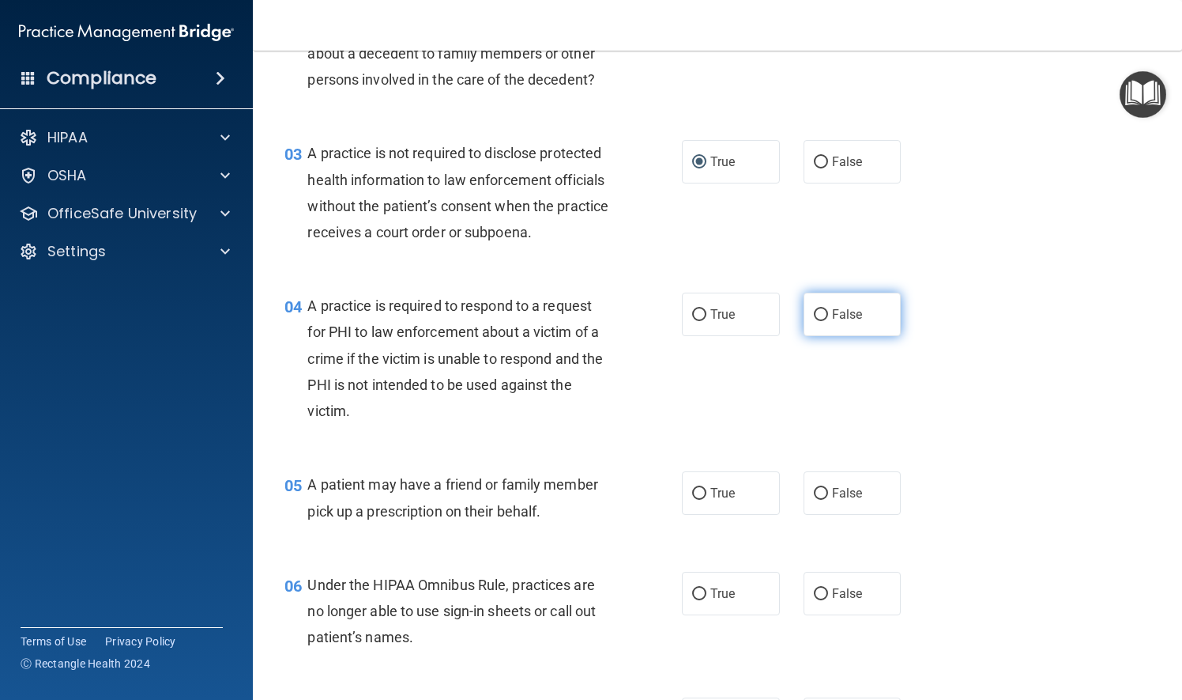
click at [814, 321] on input "False" at bounding box center [821, 315] width 14 height 12
radio input "true"
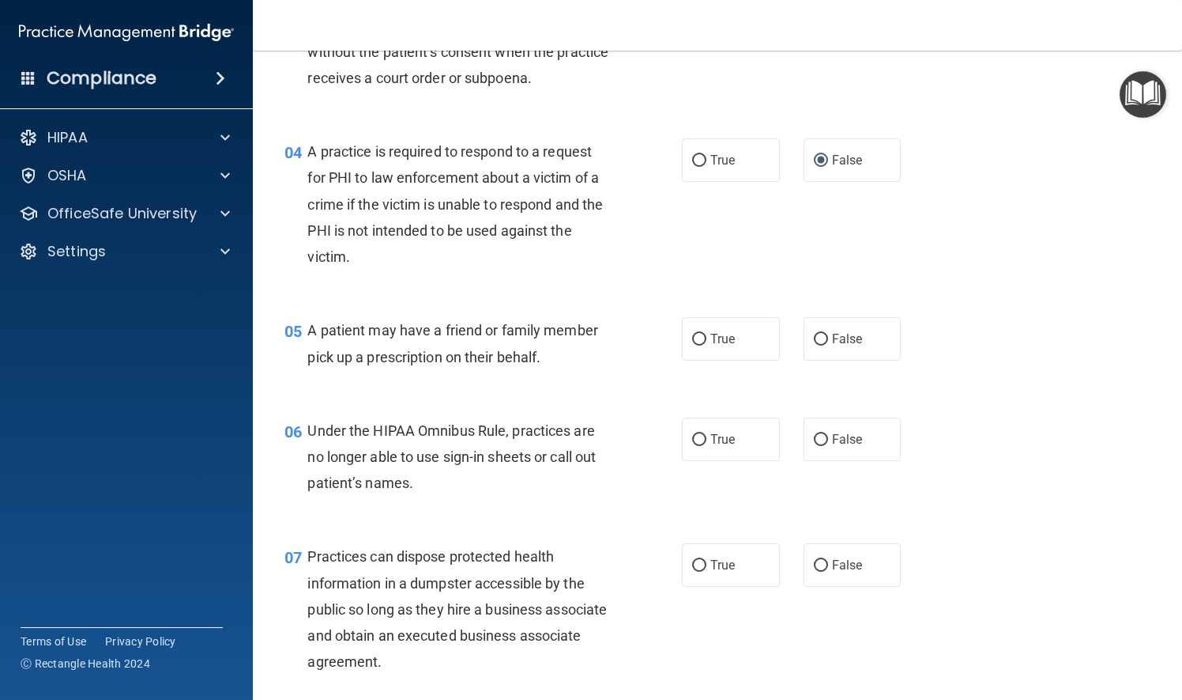
scroll to position [474, 0]
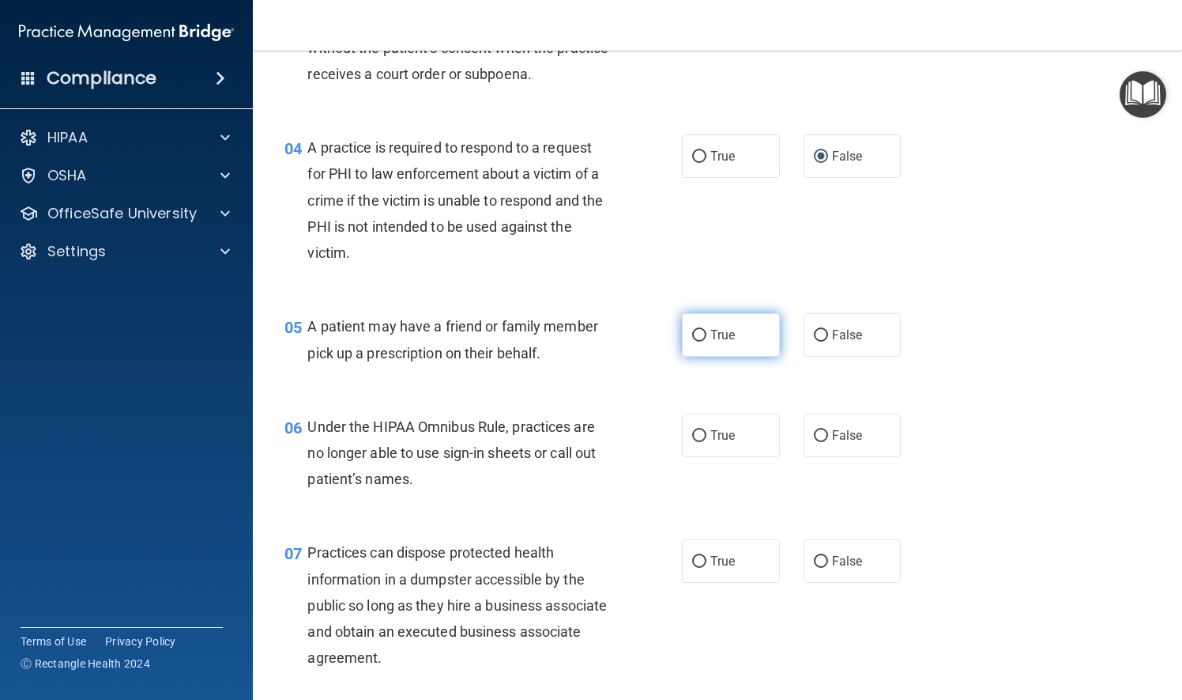
click at [697, 341] on input "True" at bounding box center [699, 336] width 14 height 12
radio input "true"
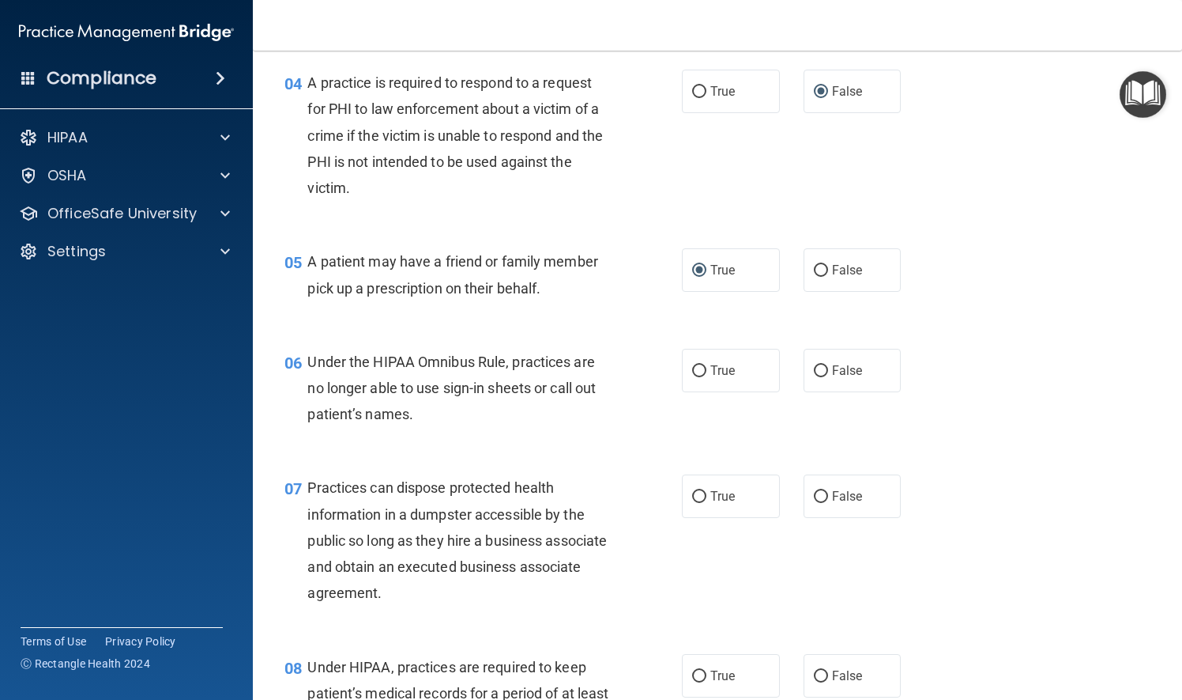
scroll to position [632, 0]
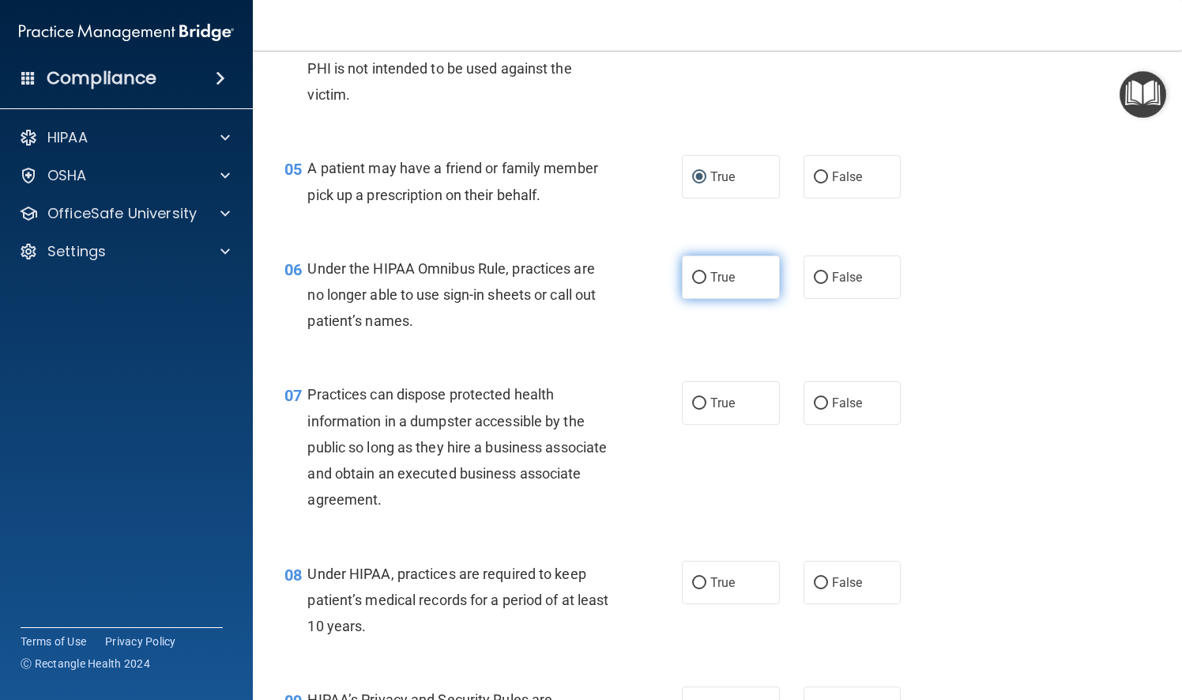
click at [695, 284] on input "True" at bounding box center [699, 278] width 14 height 12
radio input "true"
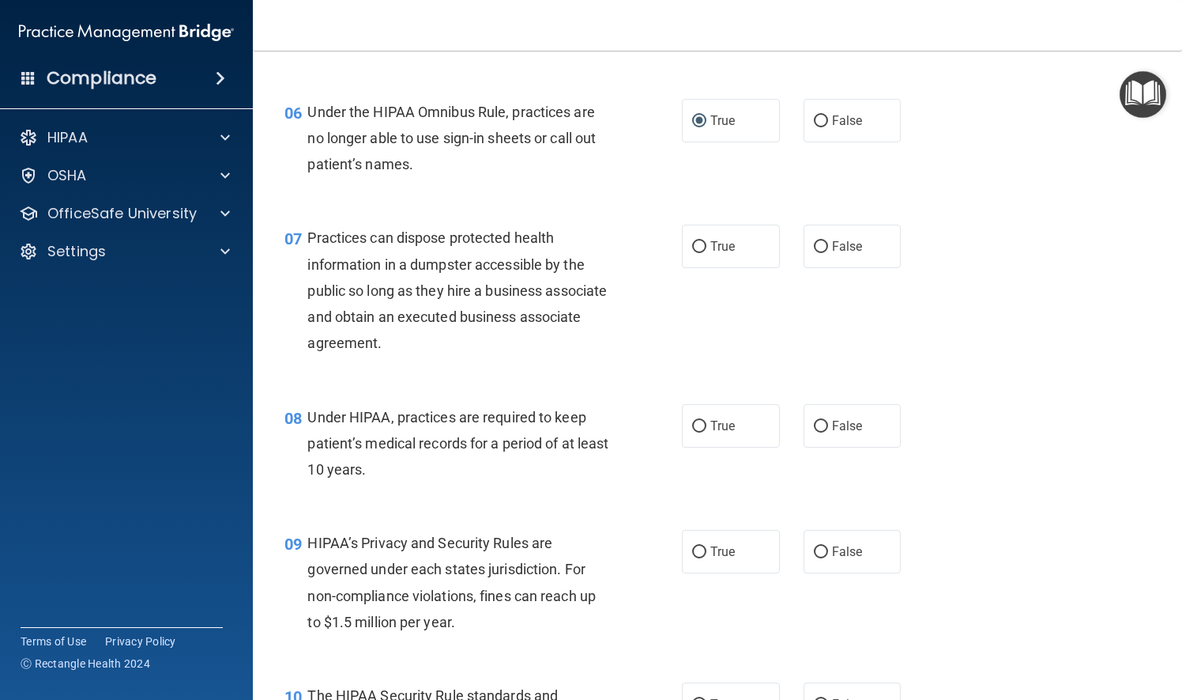
scroll to position [790, 0]
click at [816, 251] on input "False" at bounding box center [821, 245] width 14 height 12
radio input "true"
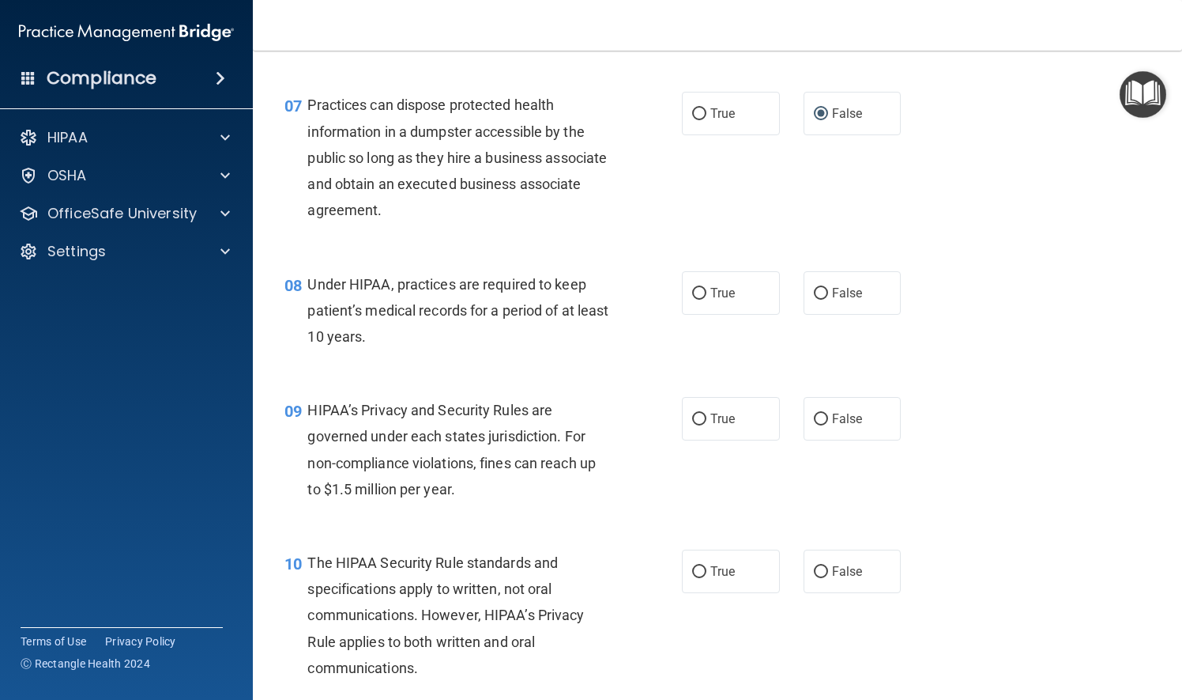
scroll to position [949, 0]
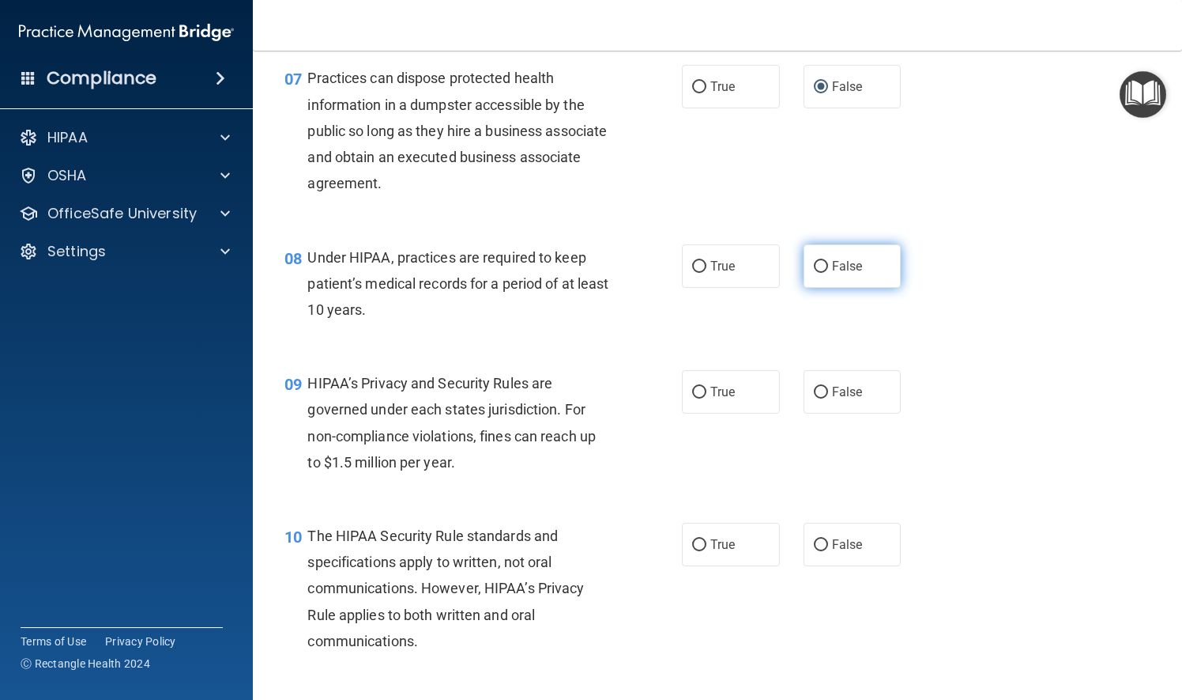
click at [815, 273] on input "False" at bounding box center [821, 267] width 14 height 12
radio input "true"
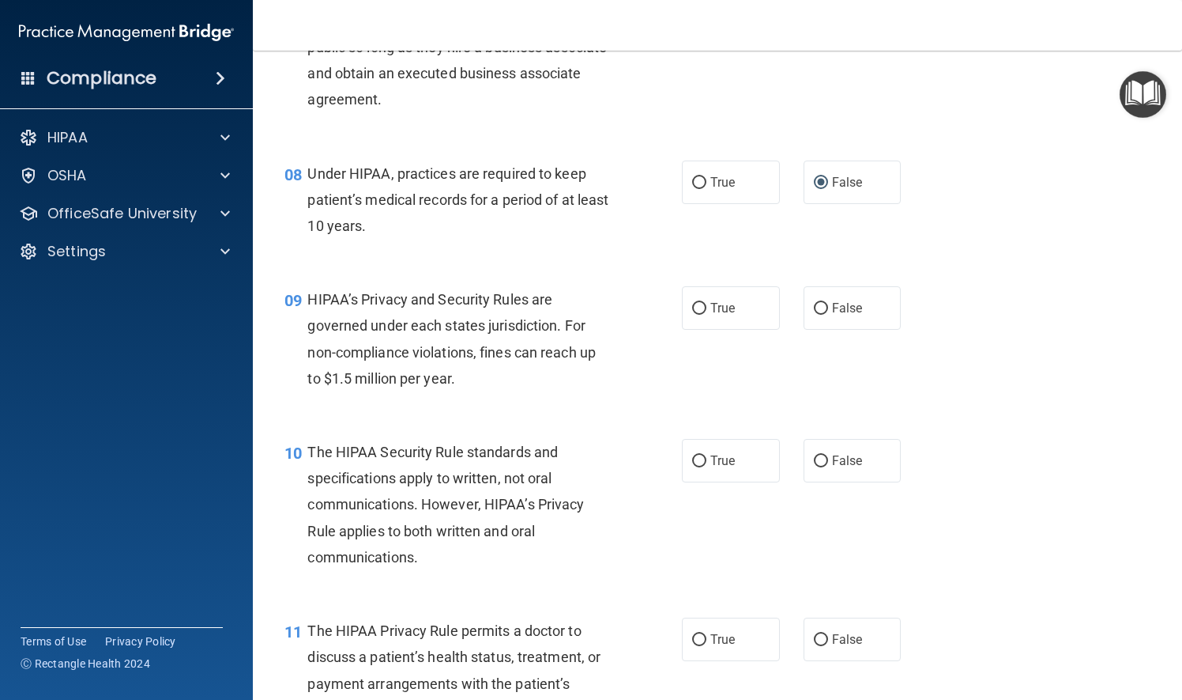
scroll to position [1107, 0]
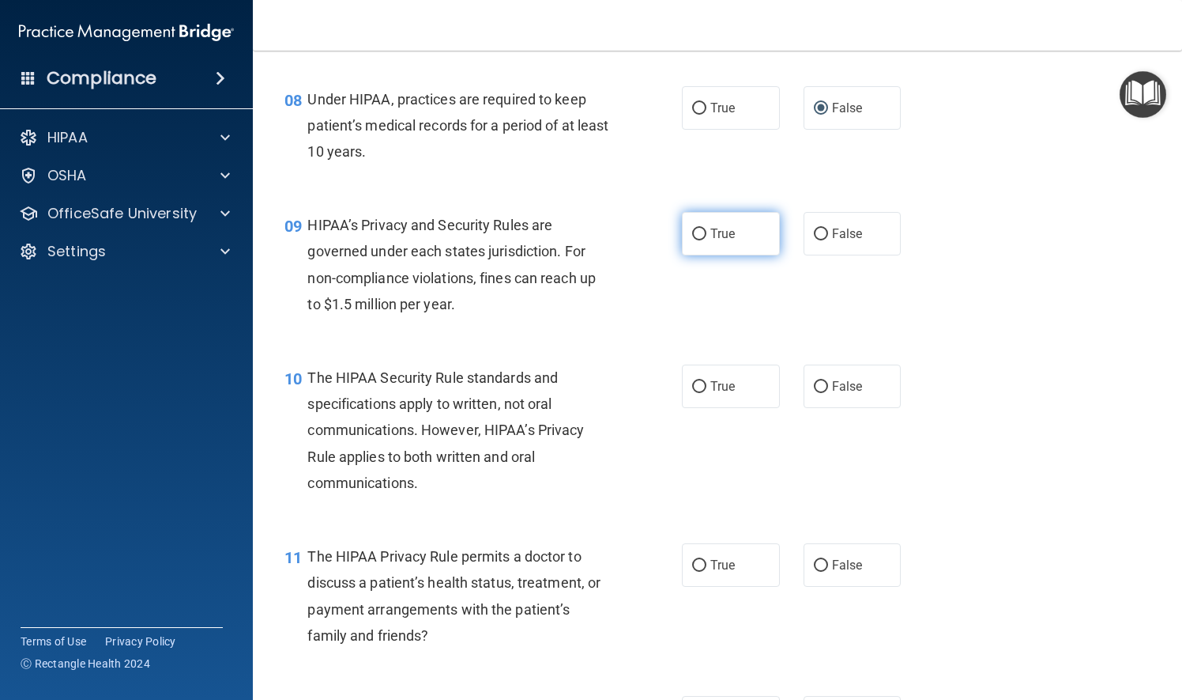
click at [696, 240] on input "True" at bounding box center [699, 234] width 14 height 12
radio input "true"
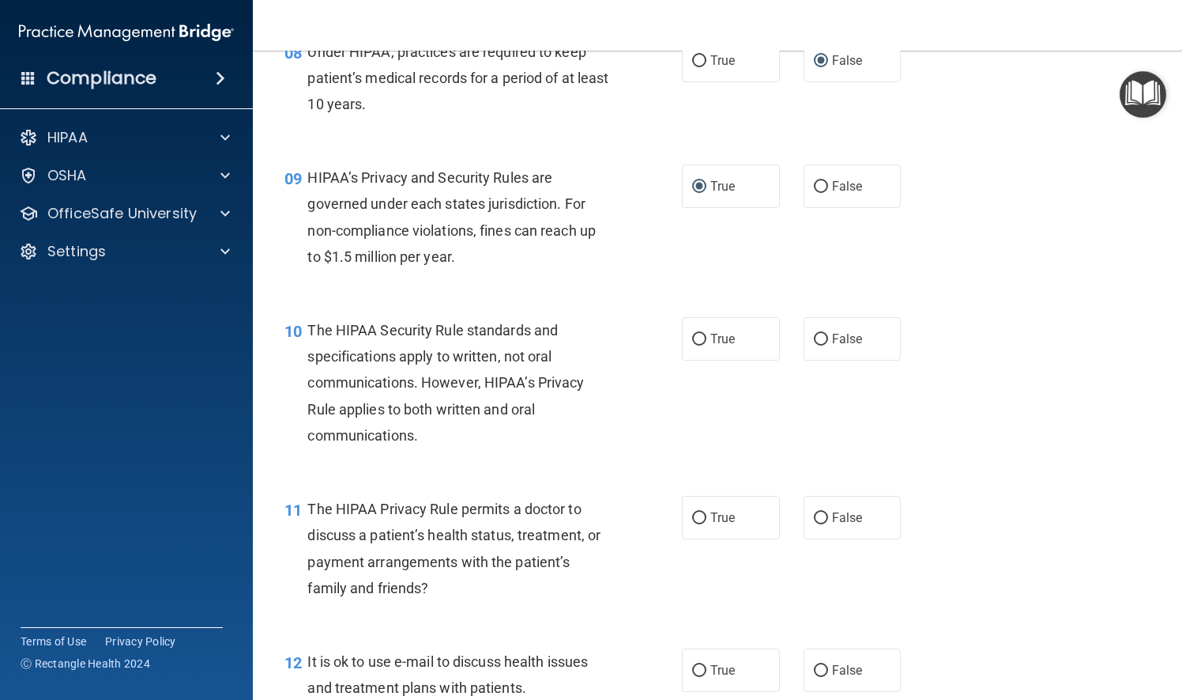
scroll to position [1265, 0]
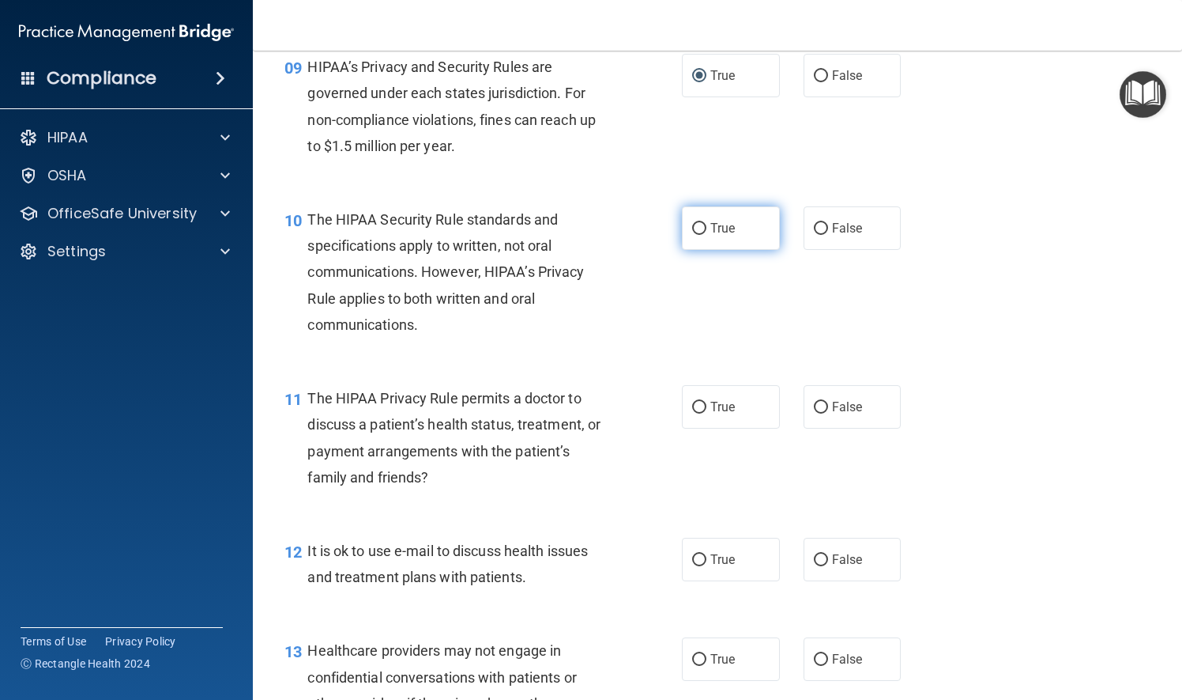
click at [692, 235] on input "True" at bounding box center [699, 229] width 14 height 12
radio input "true"
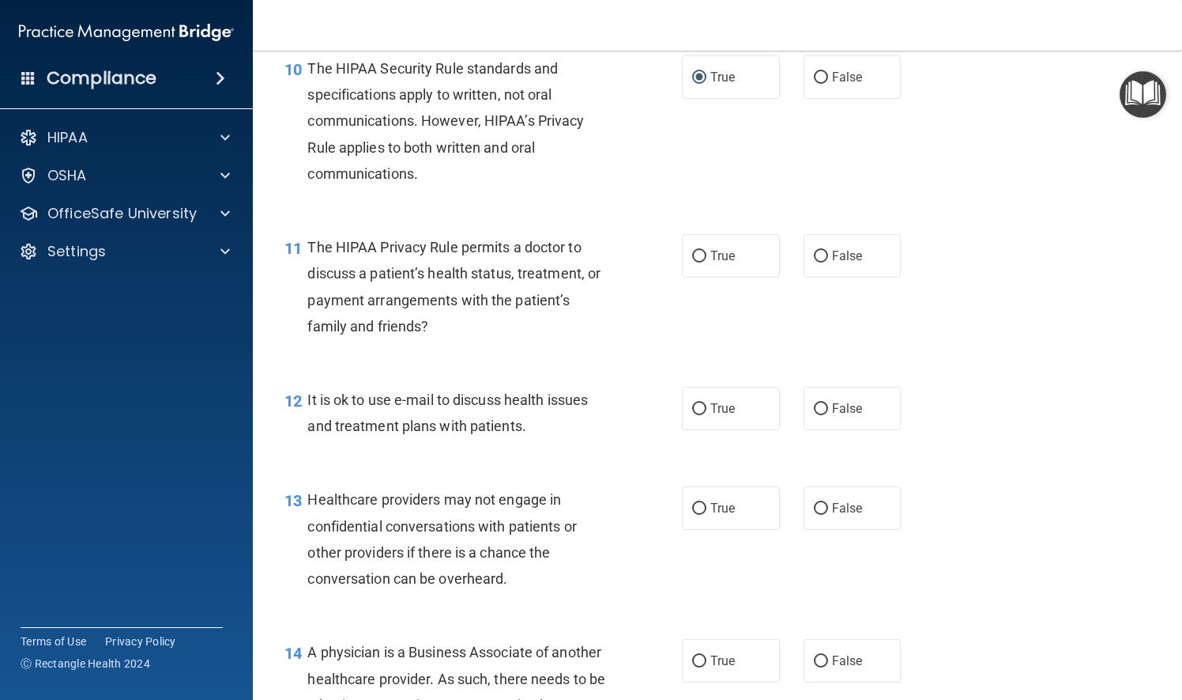
scroll to position [1423, 0]
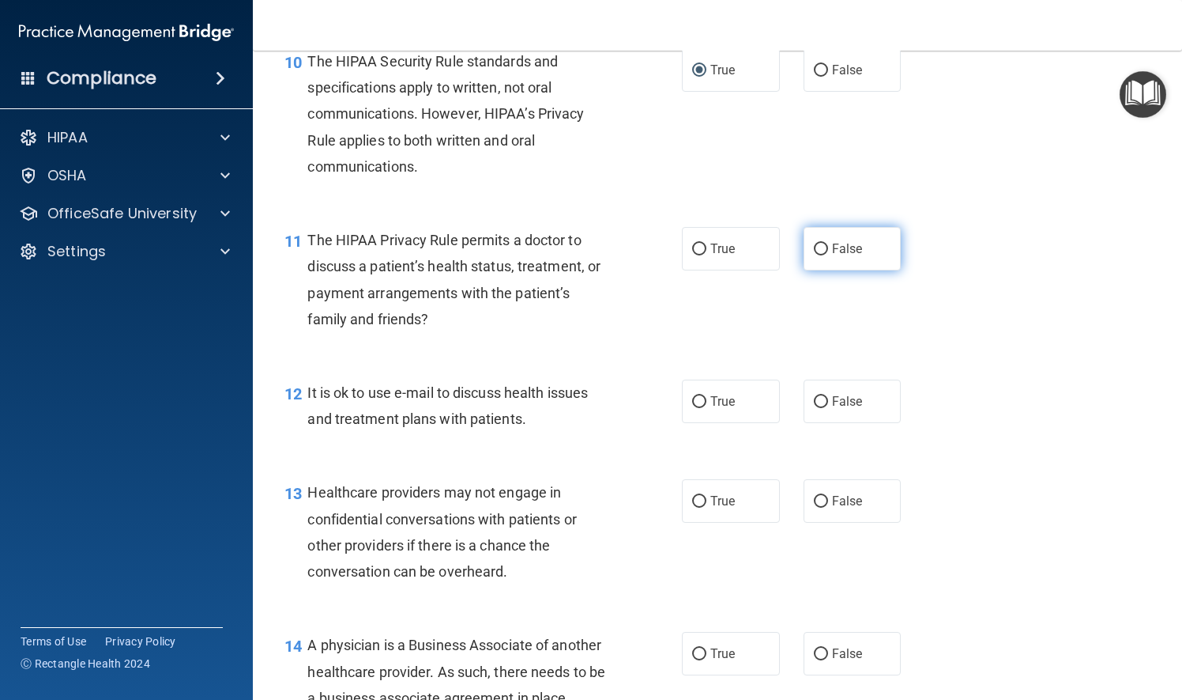
click at [814, 255] on input "False" at bounding box center [821, 249] width 14 height 12
radio input "true"
click at [814, 408] on input "False" at bounding box center [821, 402] width 14 height 12
radio input "true"
click at [697, 507] on input "True" at bounding box center [699, 502] width 14 height 12
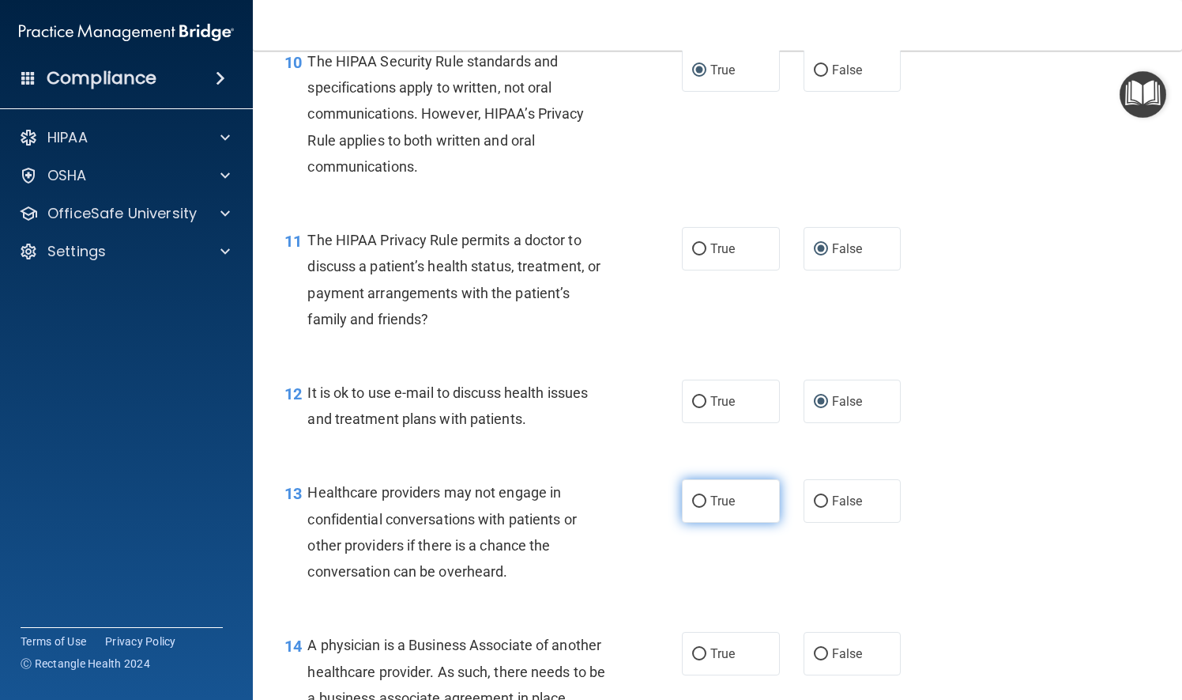
radio input "true"
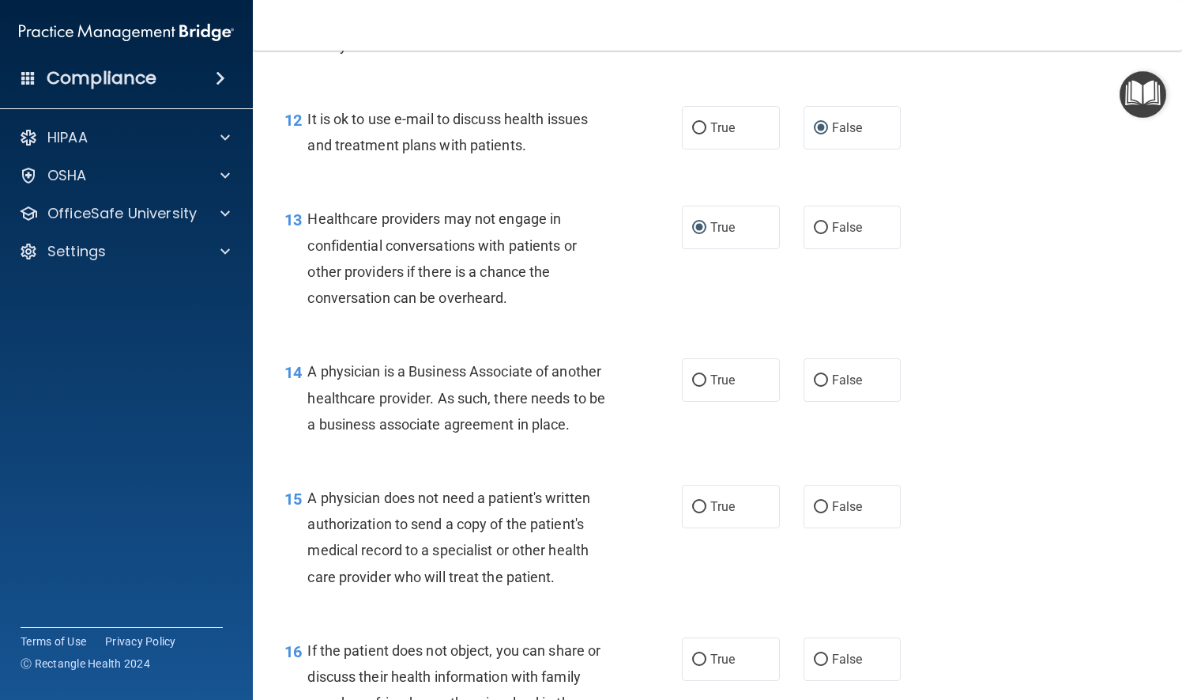
scroll to position [1739, 0]
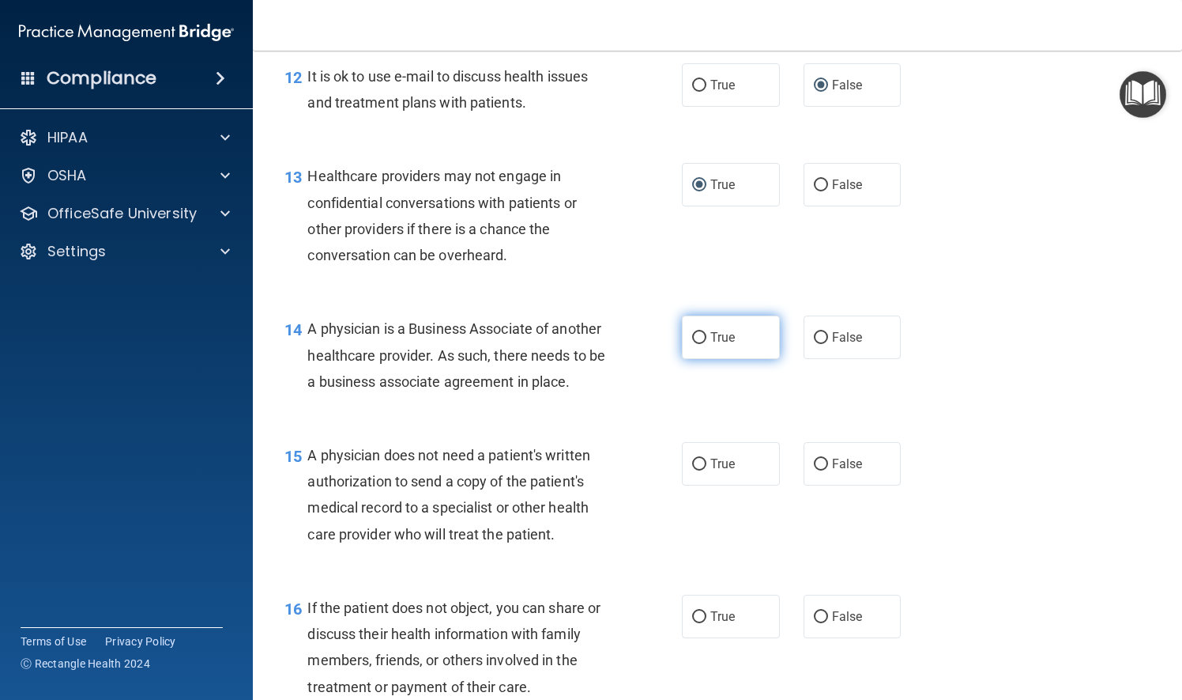
click at [692, 344] on input "True" at bounding box center [699, 338] width 14 height 12
radio input "true"
click at [814, 470] on input "False" at bounding box center [821, 464] width 14 height 12
radio input "true"
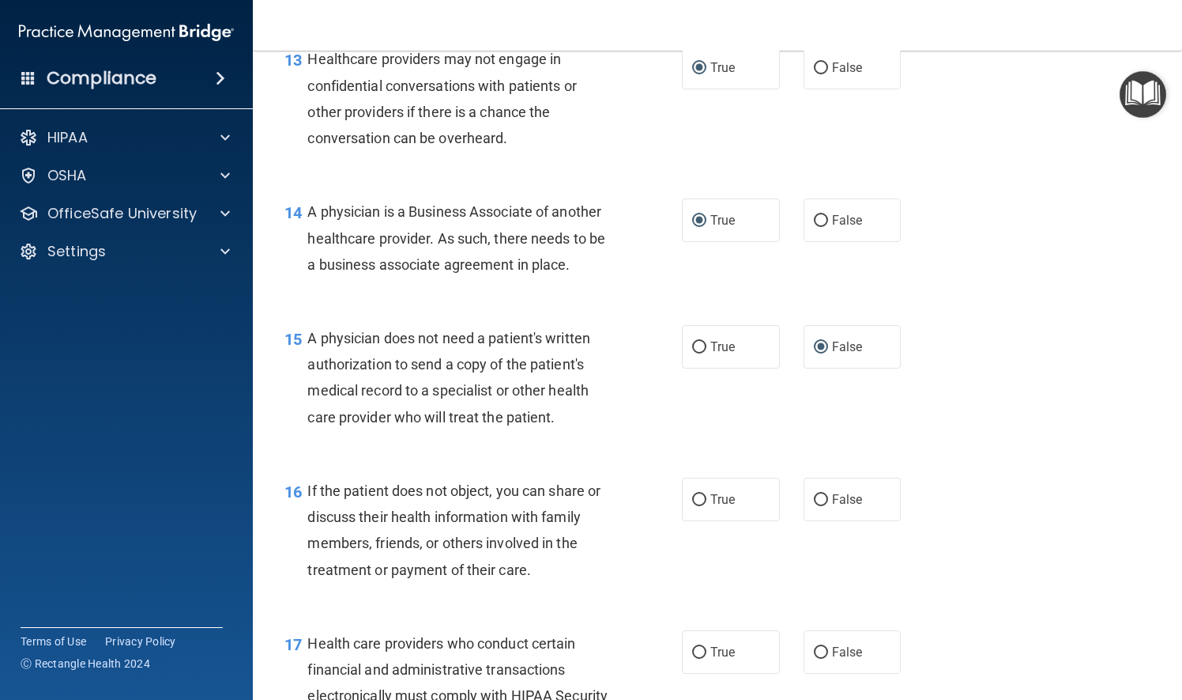
scroll to position [1897, 0]
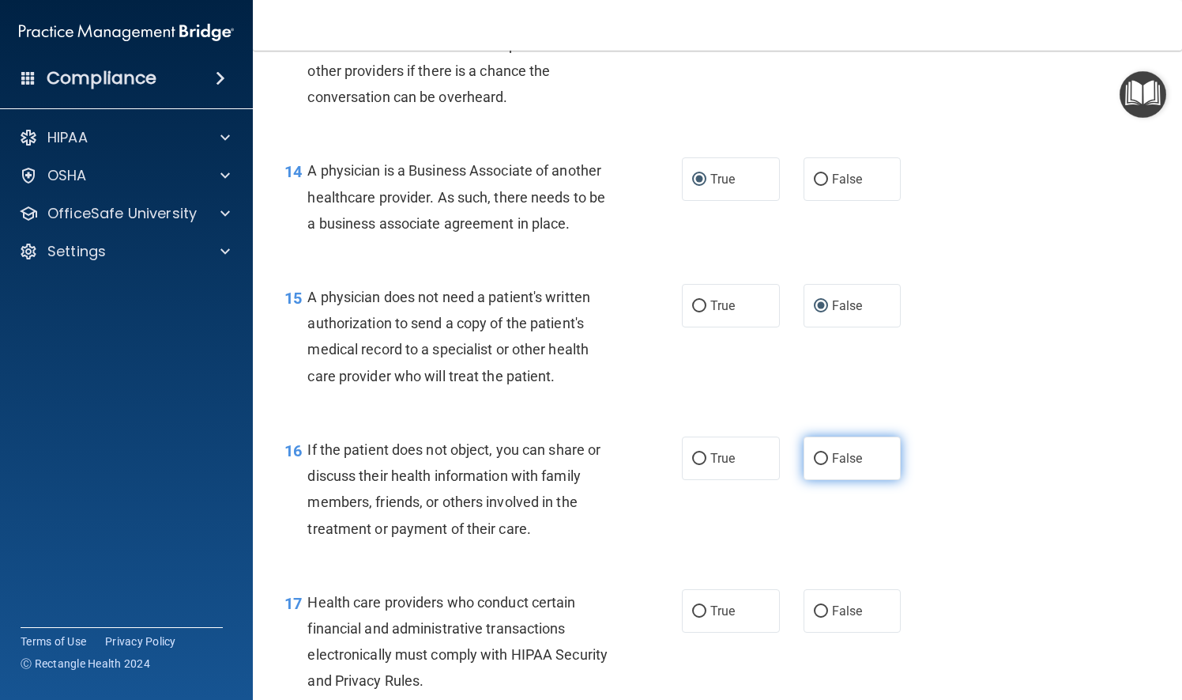
click at [814, 465] on input "False" at bounding box center [821, 459] width 14 height 12
radio input "true"
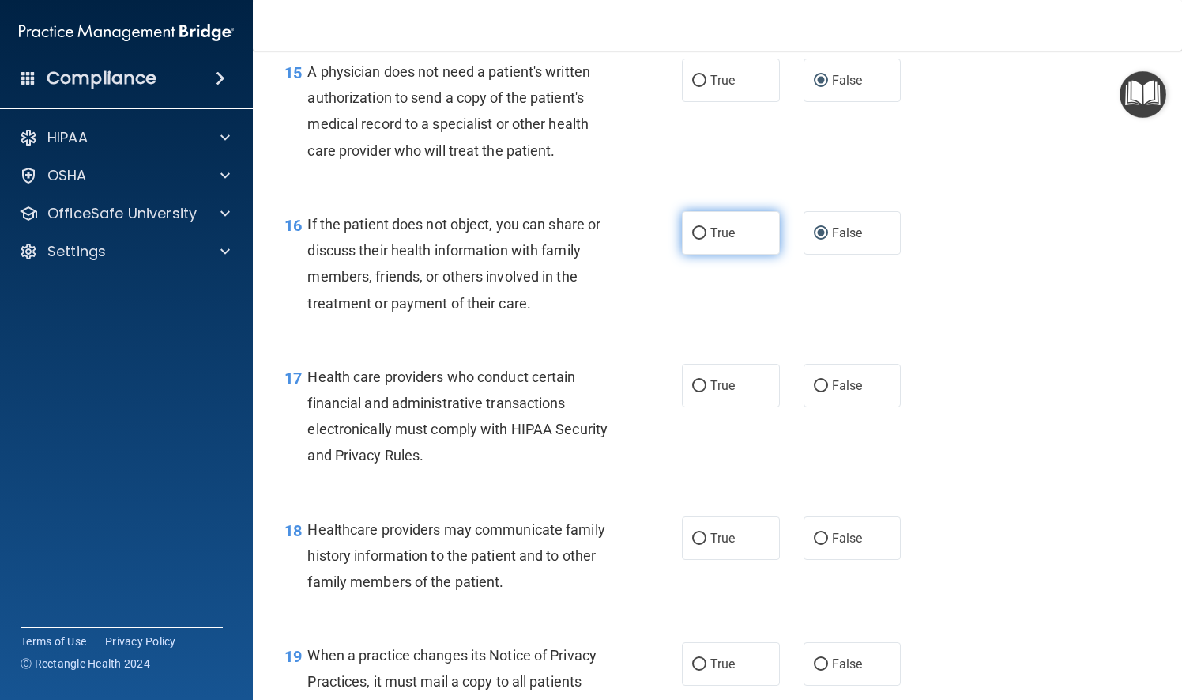
scroll to position [2134, 0]
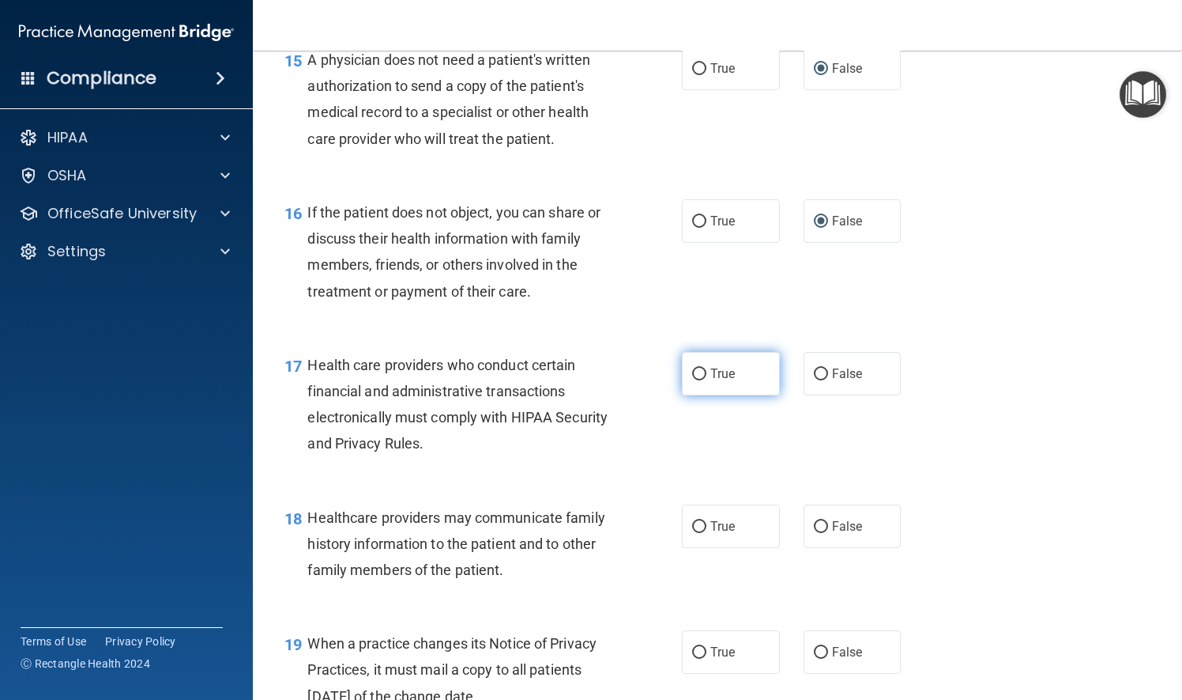
click at [692, 380] on input "True" at bounding box center [699, 374] width 14 height 12
radio input "true"
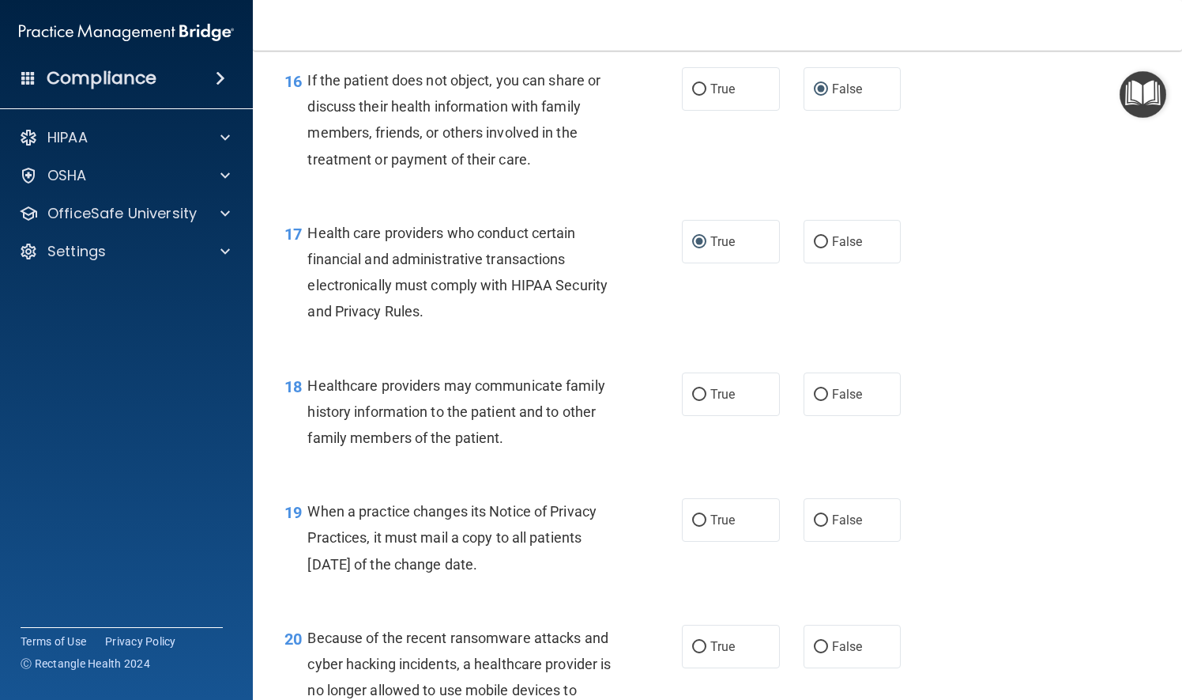
scroll to position [2292, 0]
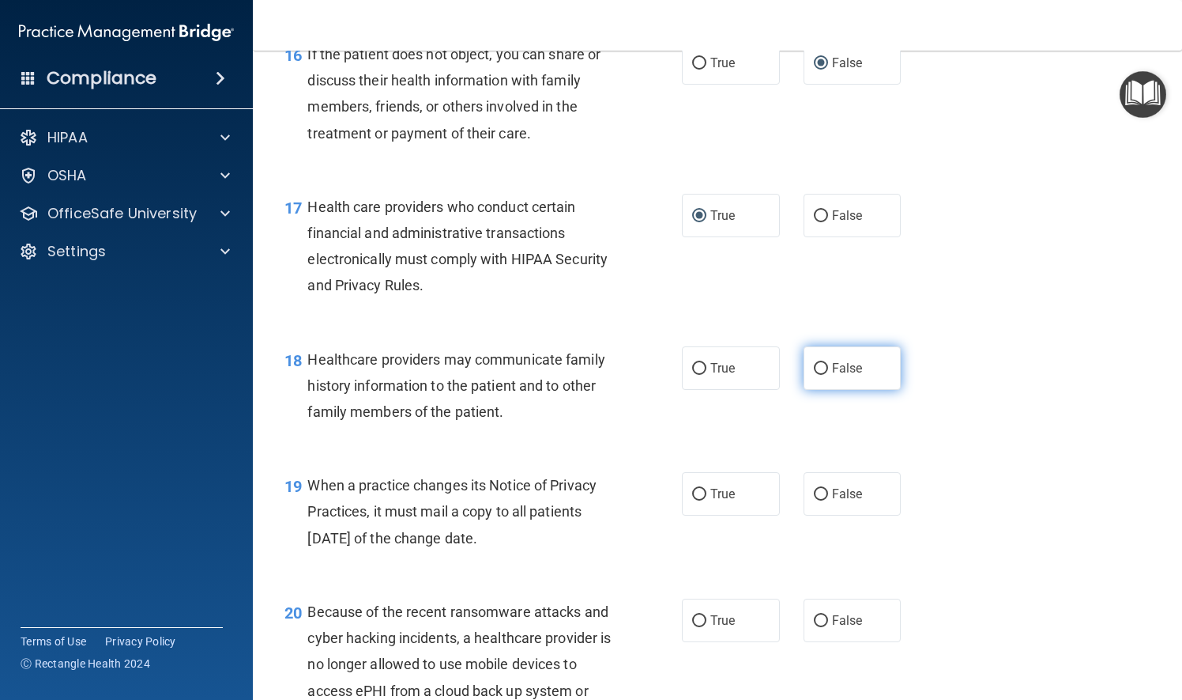
click at [814, 375] on input "False" at bounding box center [821, 369] width 14 height 12
radio input "true"
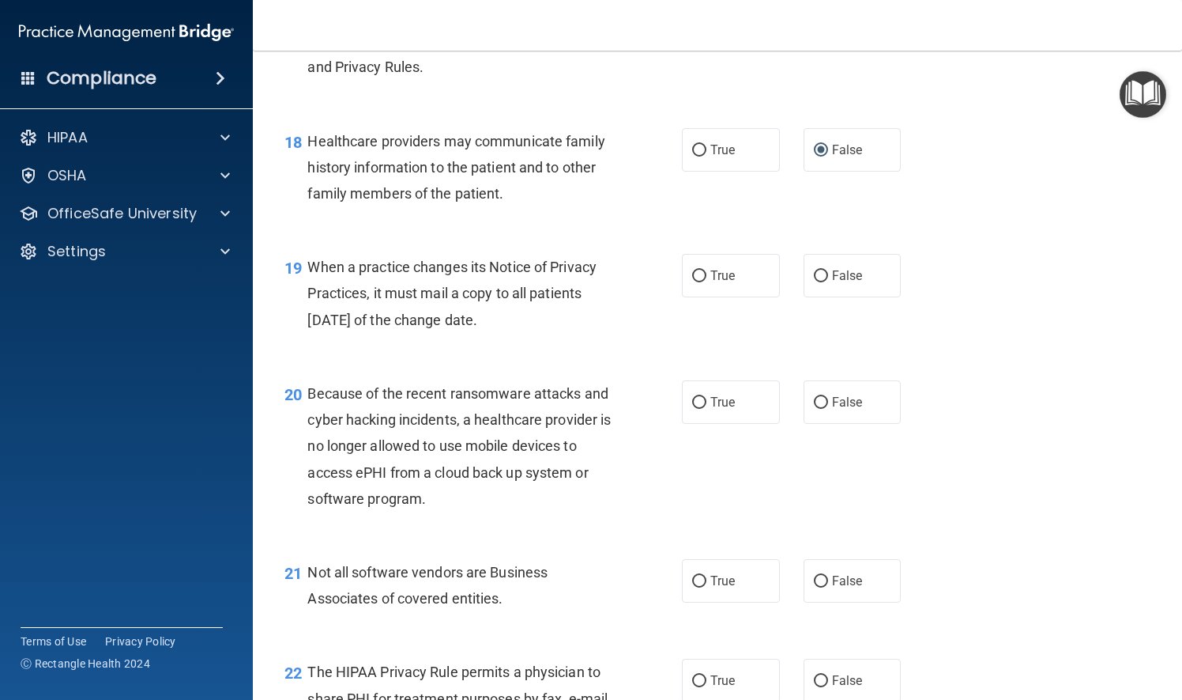
scroll to position [2529, 0]
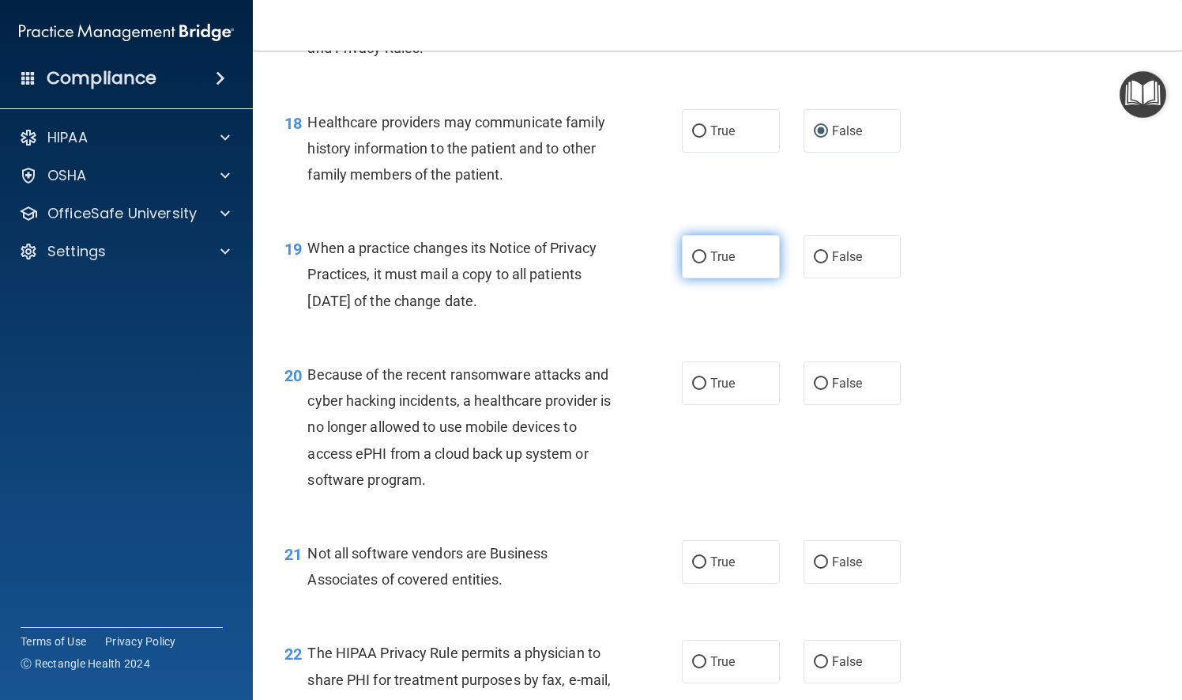
click at [692, 263] on input "True" at bounding box center [699, 257] width 14 height 12
radio input "true"
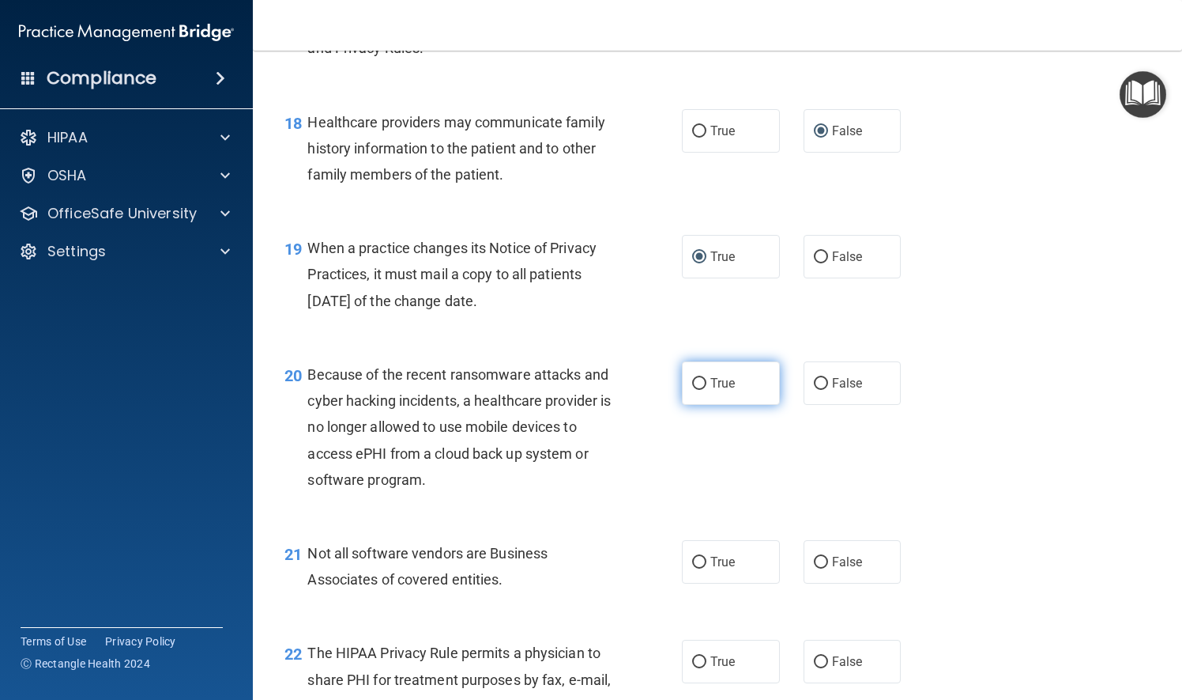
click at [694, 390] on input "True" at bounding box center [699, 384] width 14 height 12
radio input "true"
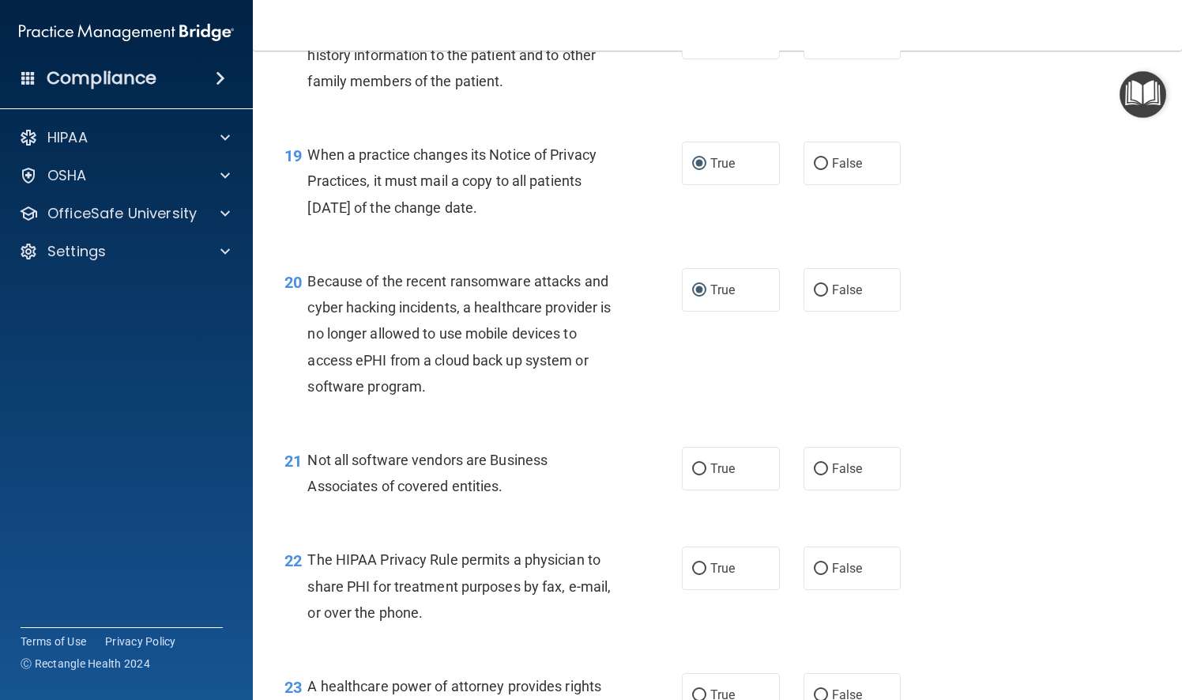
scroll to position [2687, 0]
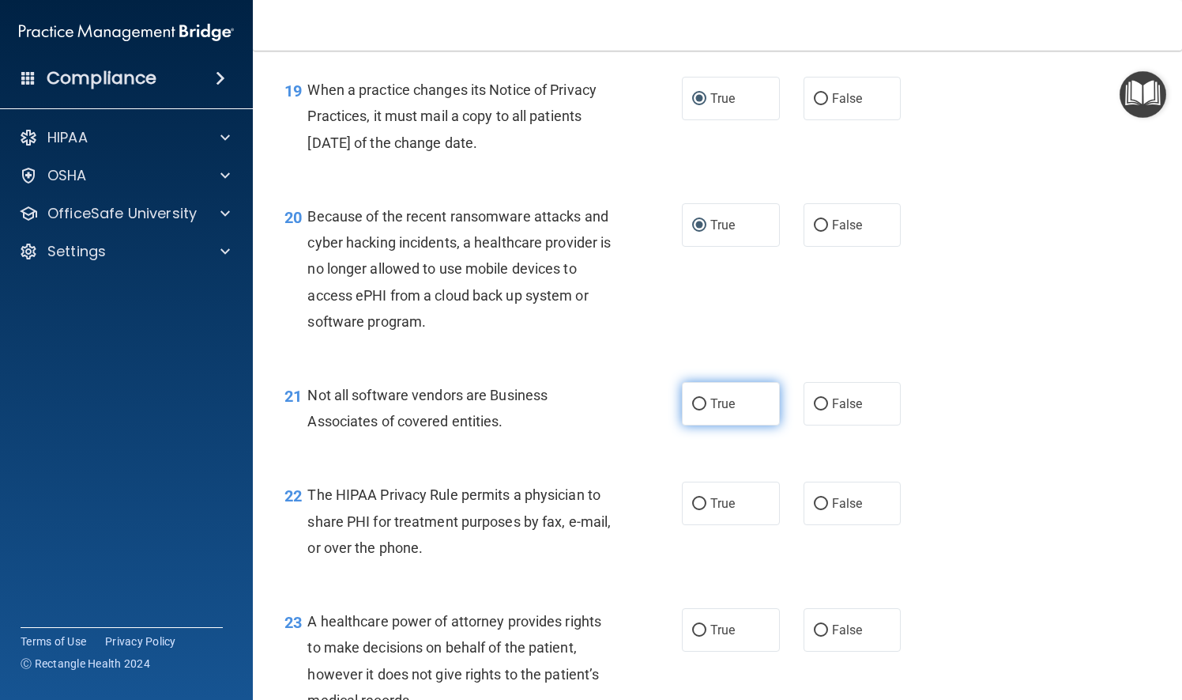
click at [692, 410] on input "True" at bounding box center [699, 404] width 14 height 12
radio input "true"
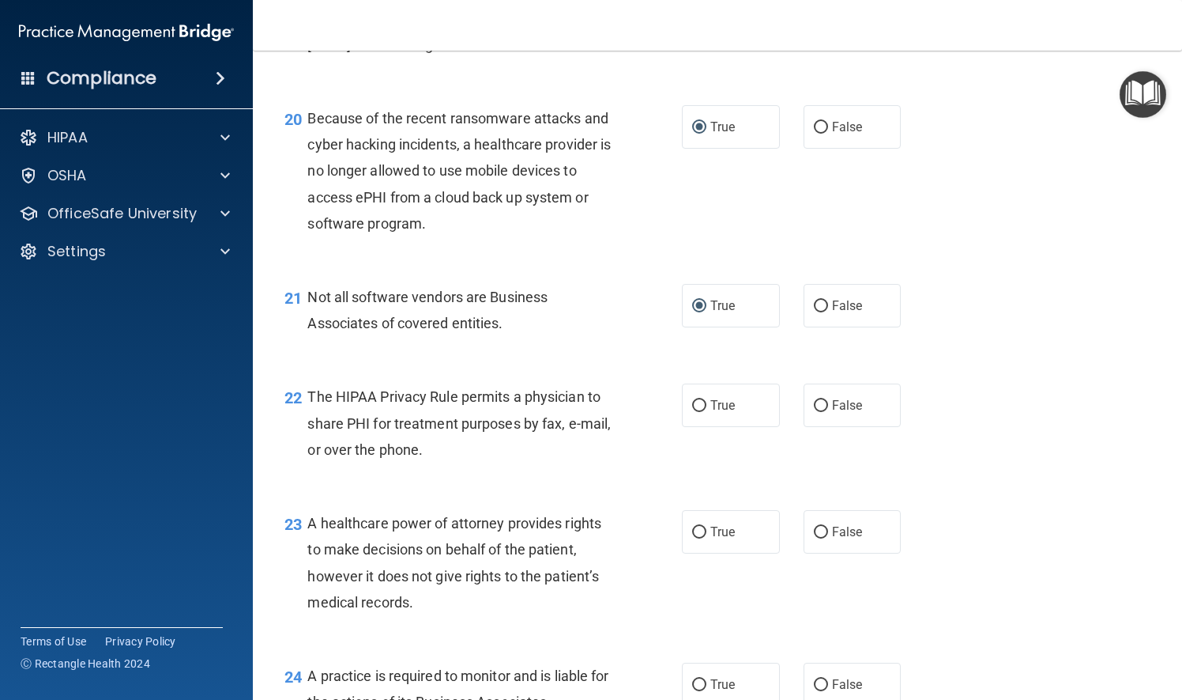
scroll to position [2846, 0]
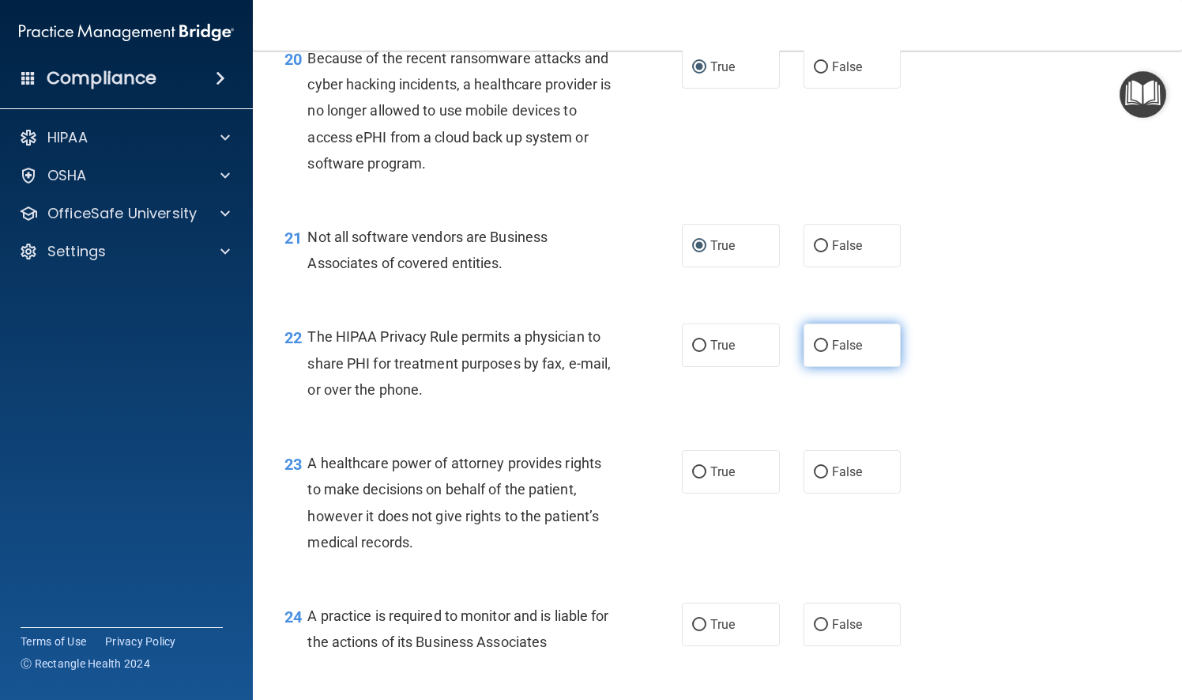
click at [814, 352] on input "False" at bounding box center [821, 346] width 14 height 12
radio input "true"
click at [697, 478] on input "True" at bounding box center [699, 472] width 14 height 12
radio input "true"
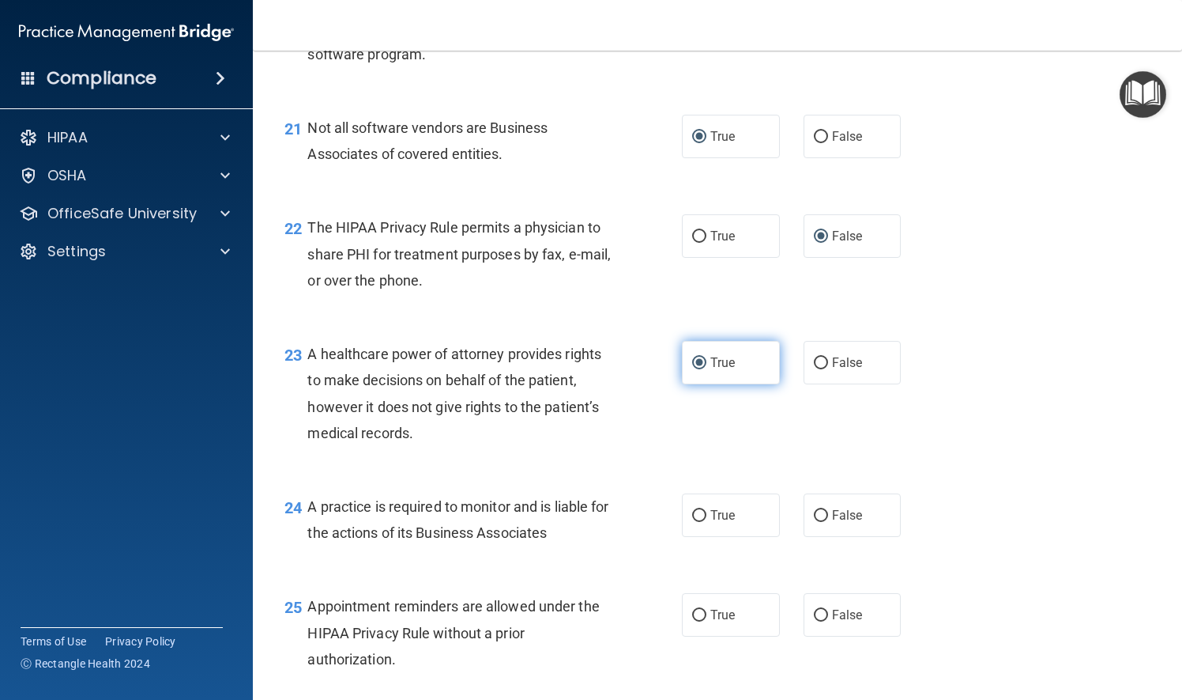
scroll to position [3004, 0]
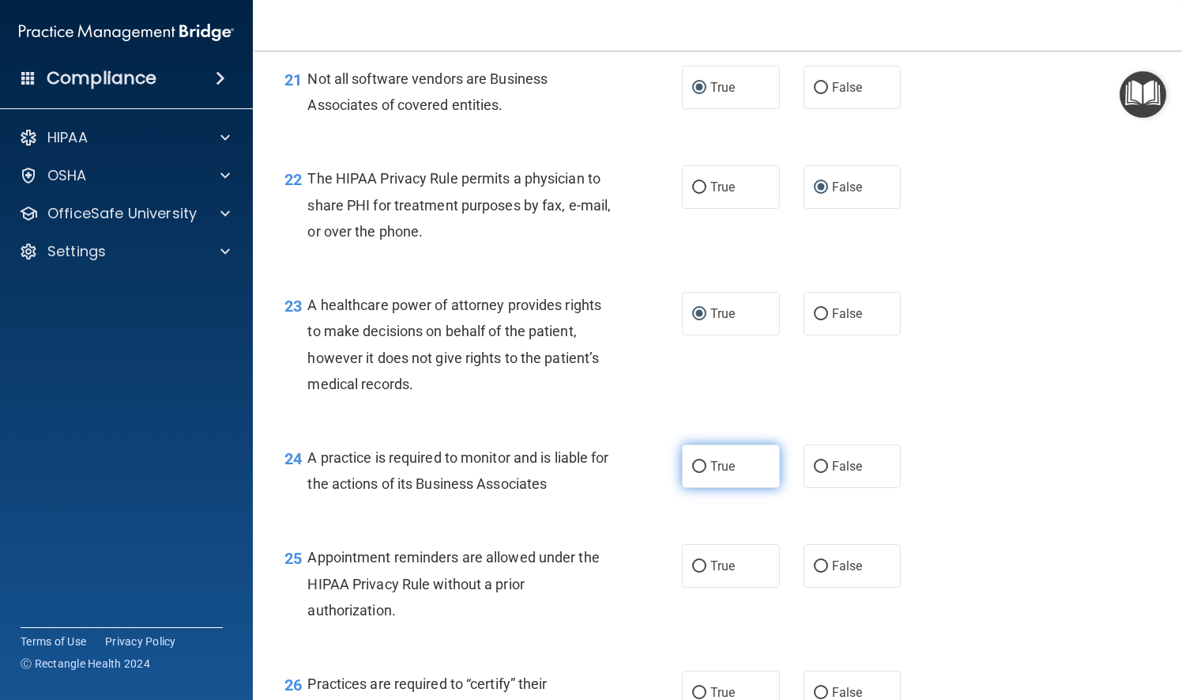
click at [694, 473] on input "True" at bounding box center [699, 467] width 14 height 12
radio input "true"
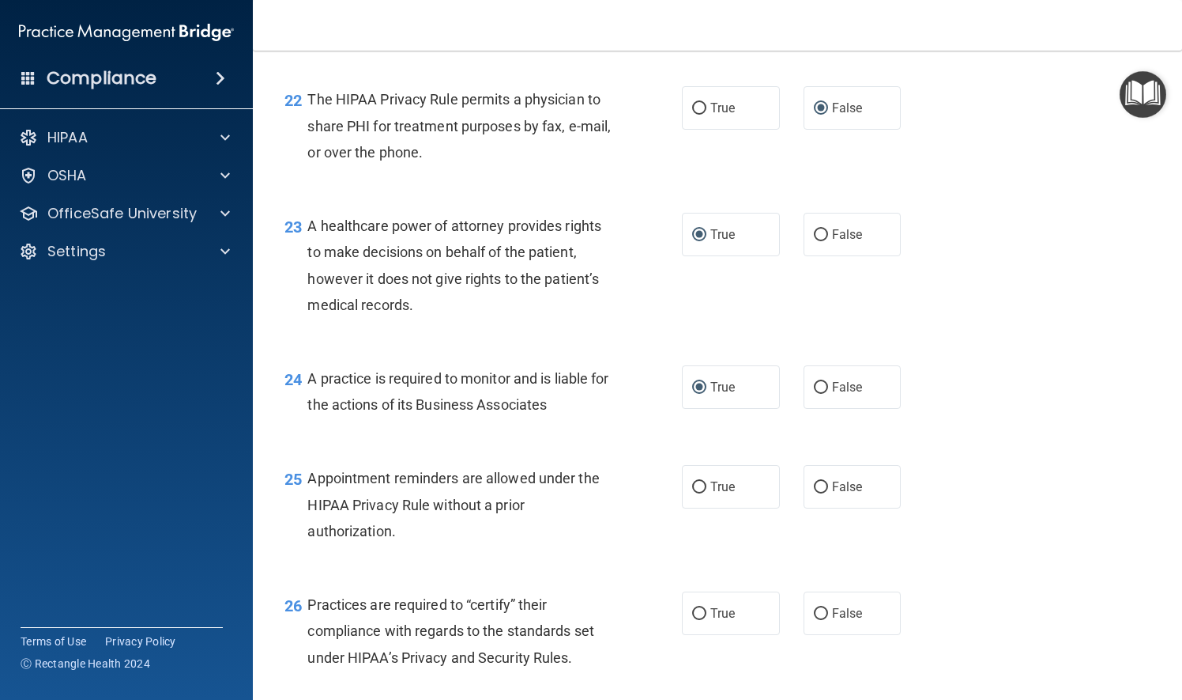
scroll to position [3162, 0]
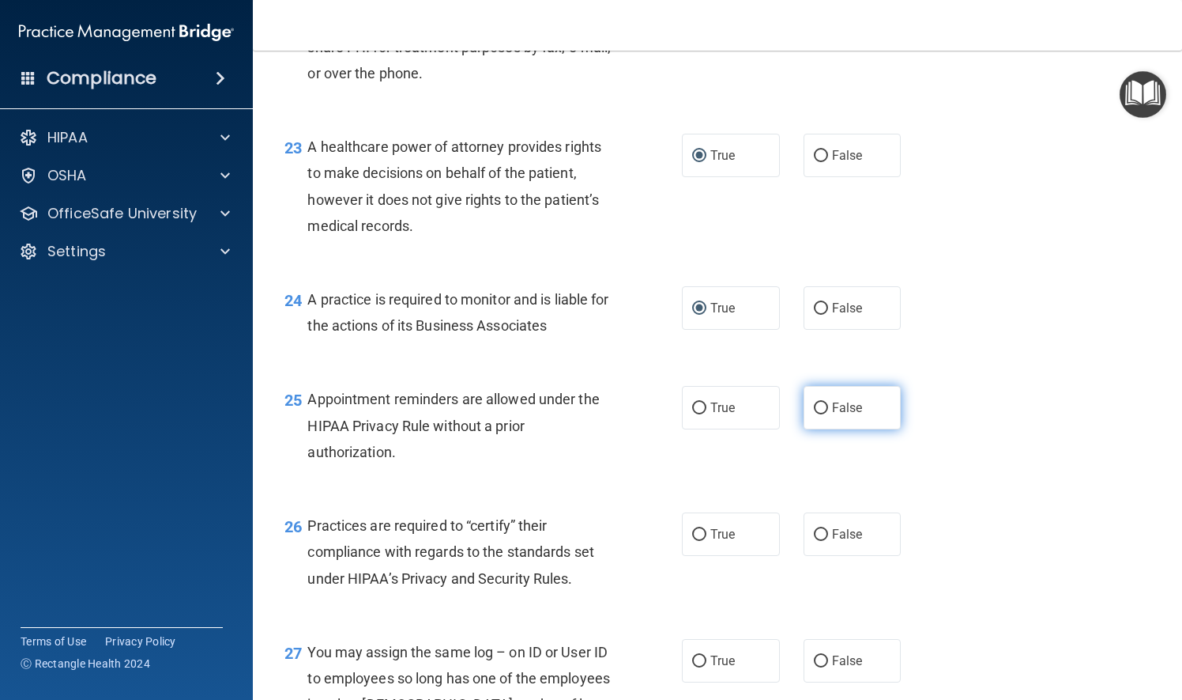
click at [814, 414] on input "False" at bounding box center [821, 408] width 14 height 12
radio input "true"
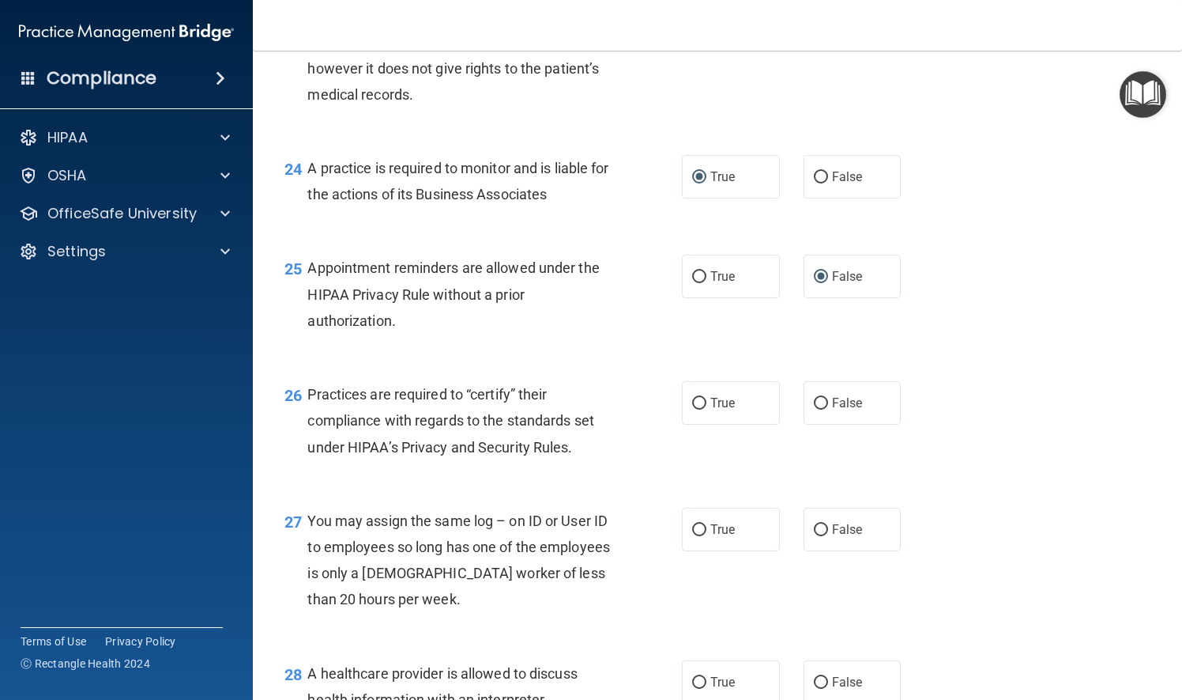
scroll to position [3320, 0]
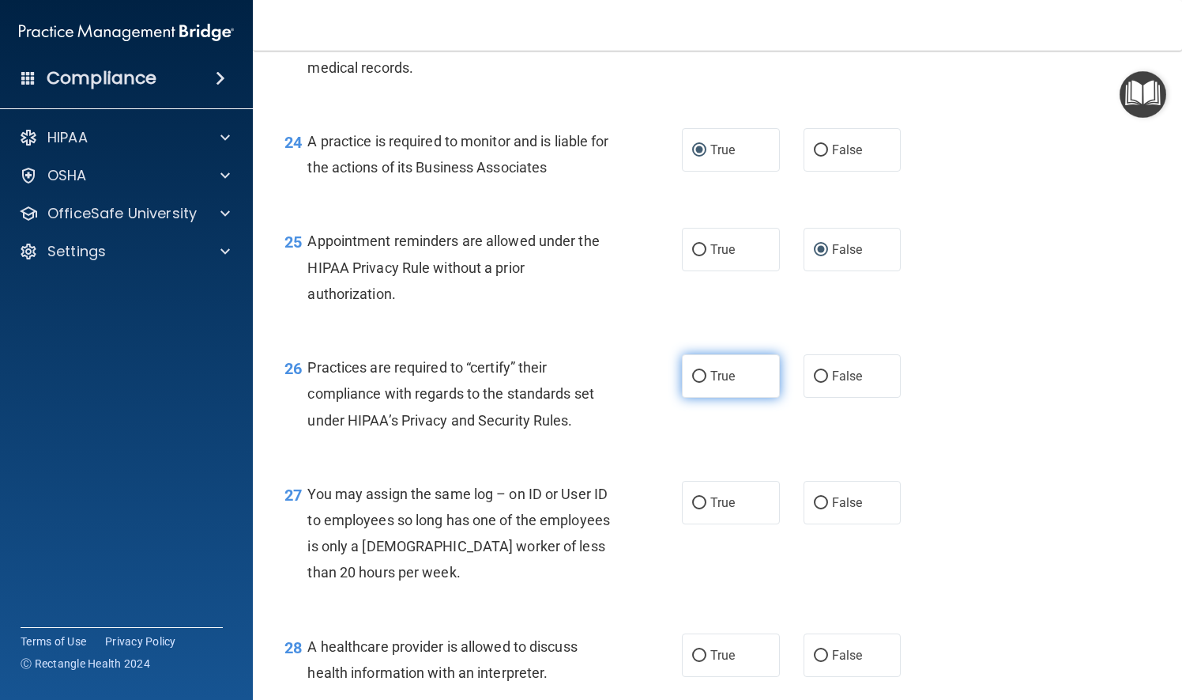
click at [692, 383] on input "True" at bounding box center [699, 377] width 14 height 12
radio input "true"
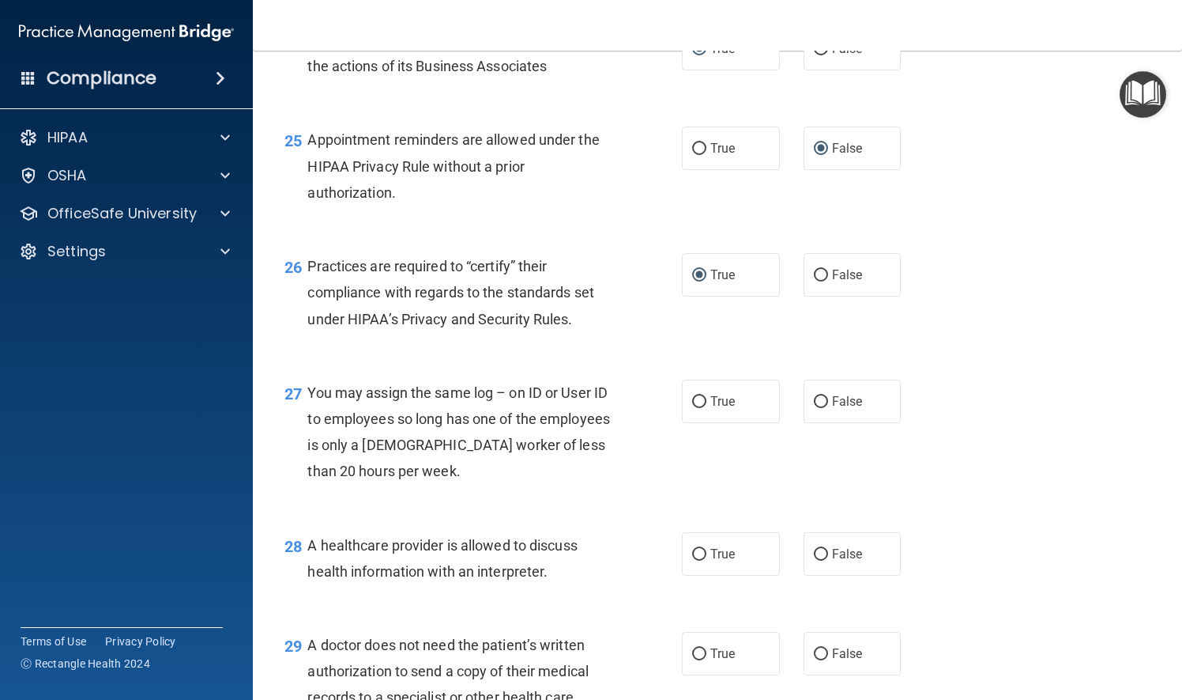
scroll to position [3478, 0]
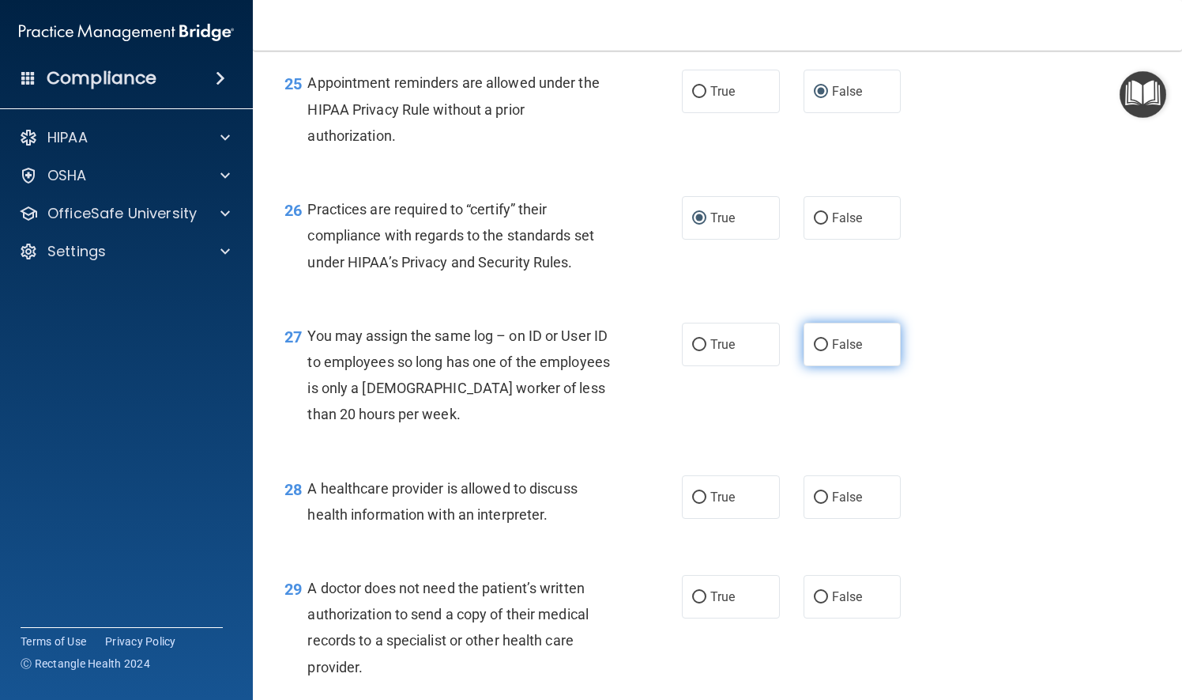
click at [814, 351] on input "False" at bounding box center [821, 345] width 14 height 12
radio input "true"
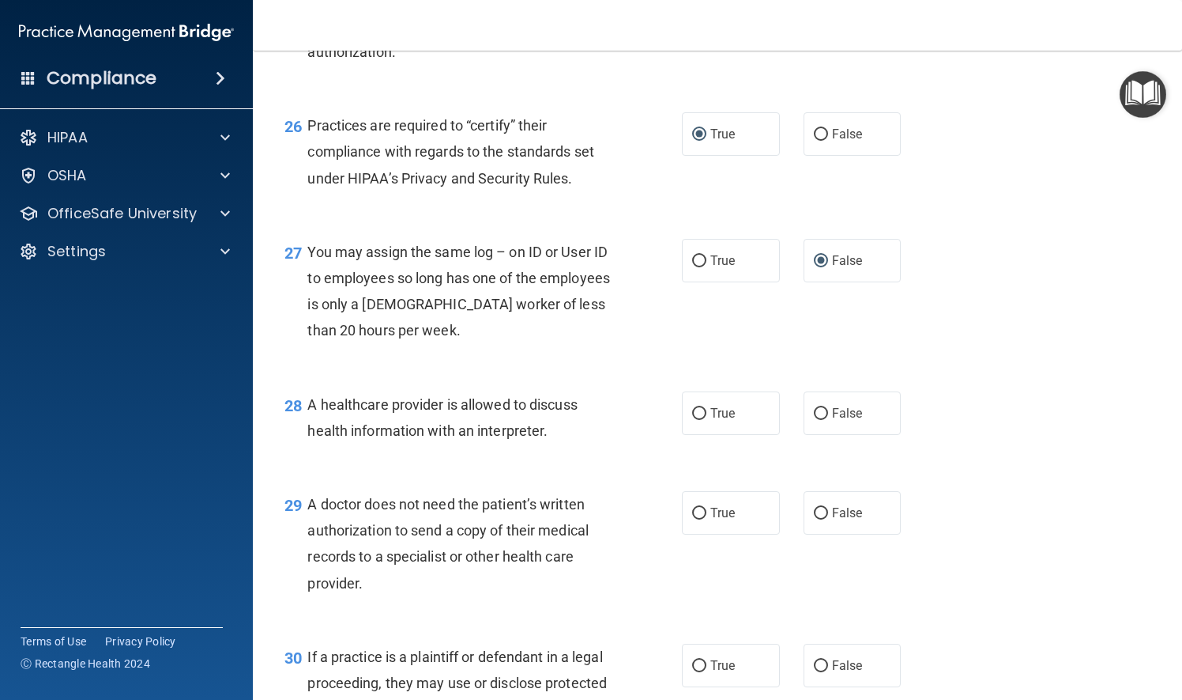
scroll to position [3636, 0]
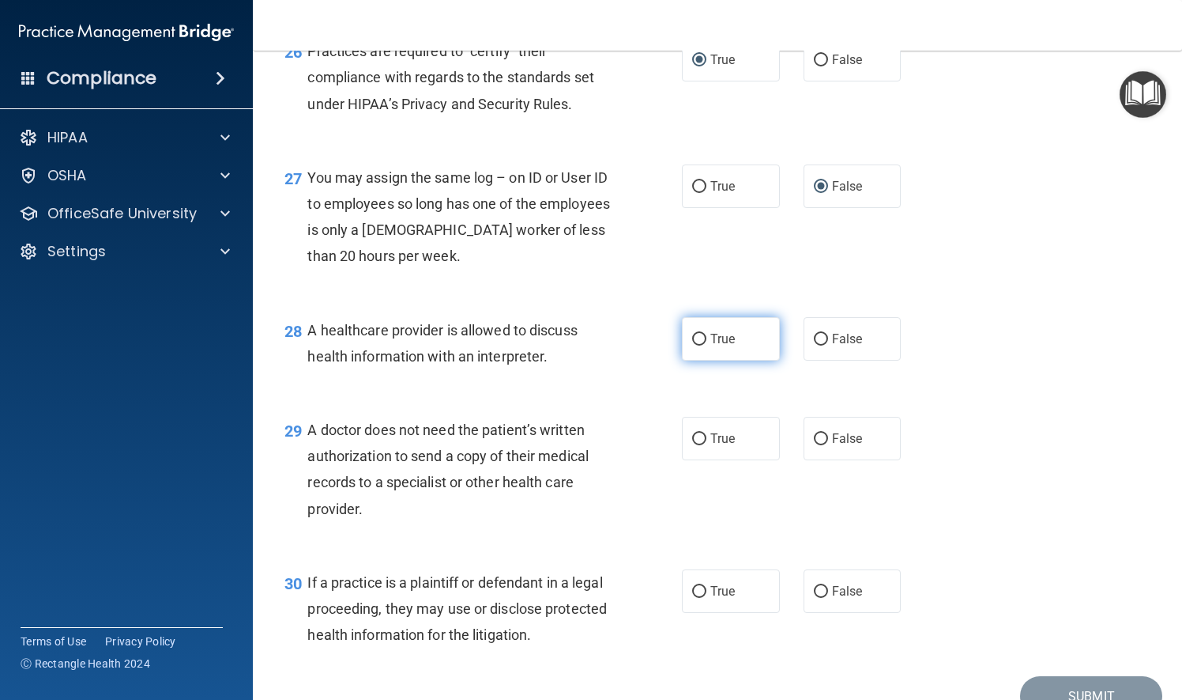
click at [692, 345] on input "True" at bounding box center [699, 340] width 14 height 12
radio input "true"
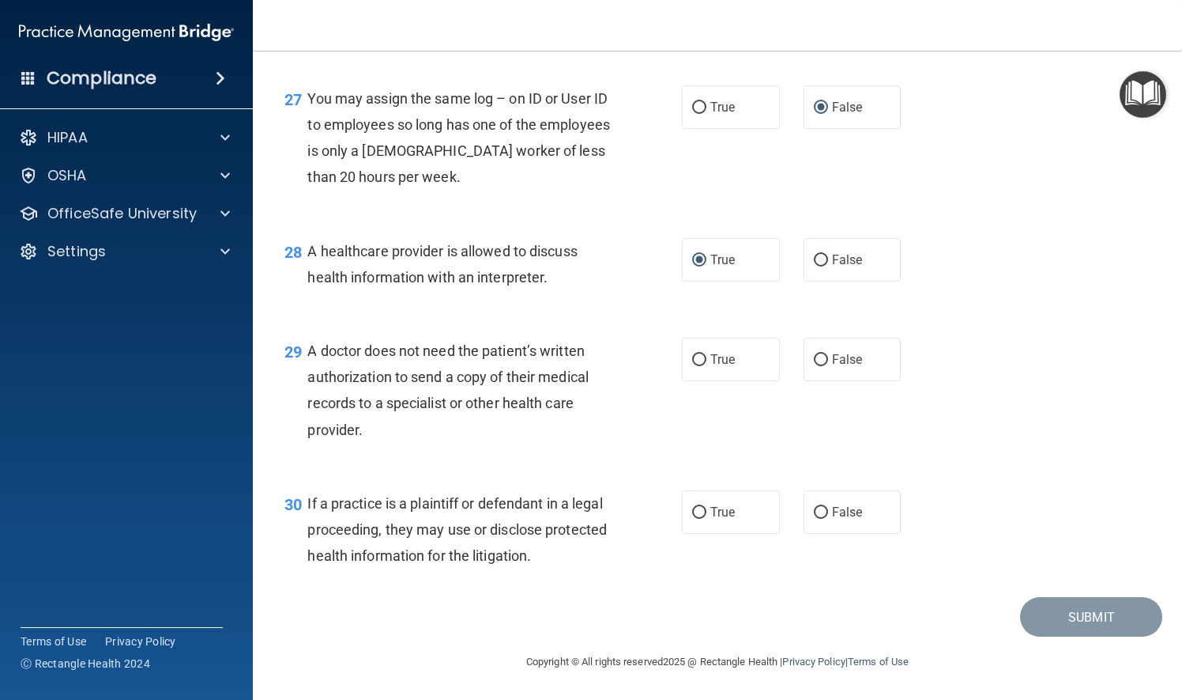
scroll to position [3740, 0]
click at [814, 360] on input "False" at bounding box center [821, 360] width 14 height 12
radio input "true"
click at [692, 507] on input "True" at bounding box center [699, 513] width 14 height 12
radio input "true"
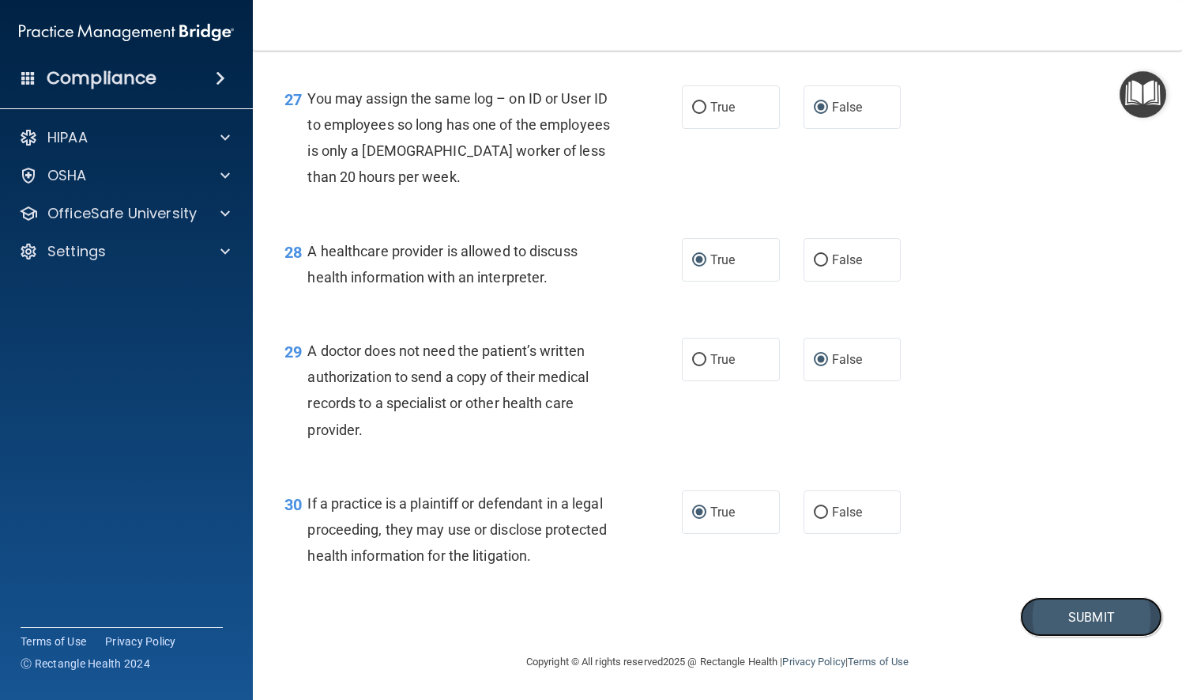
click at [1058, 610] on button "Submit" at bounding box center [1091, 617] width 142 height 40
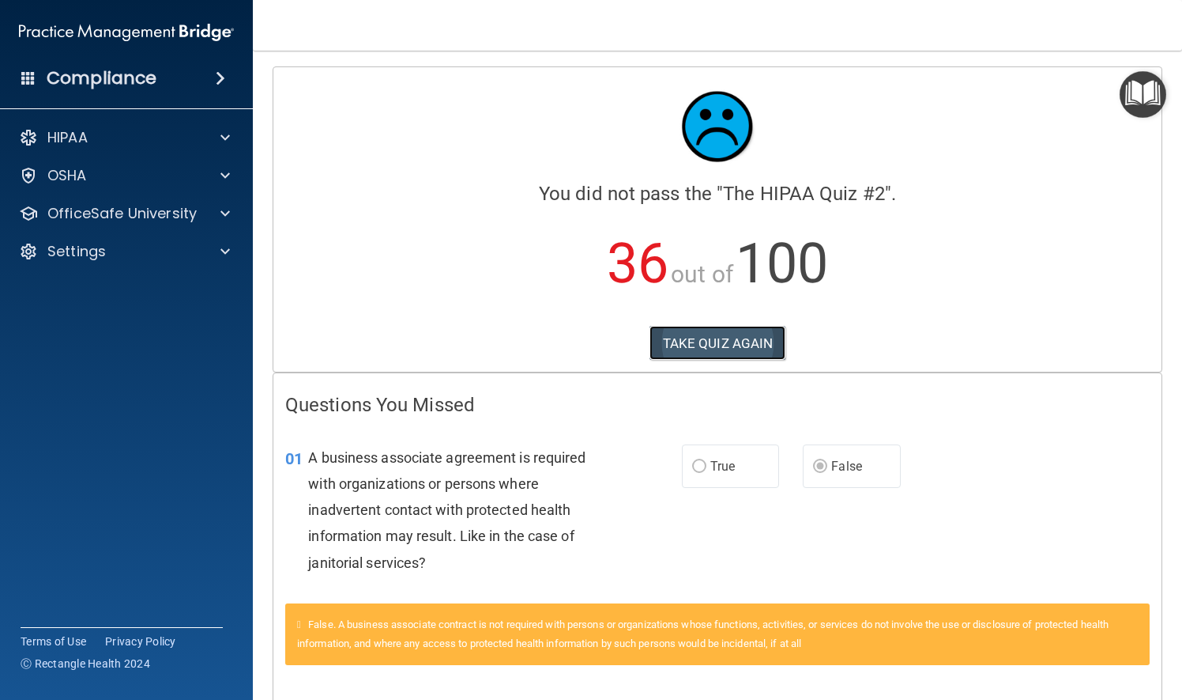
click at [722, 341] on button "TAKE QUIZ AGAIN" at bounding box center [718, 343] width 137 height 35
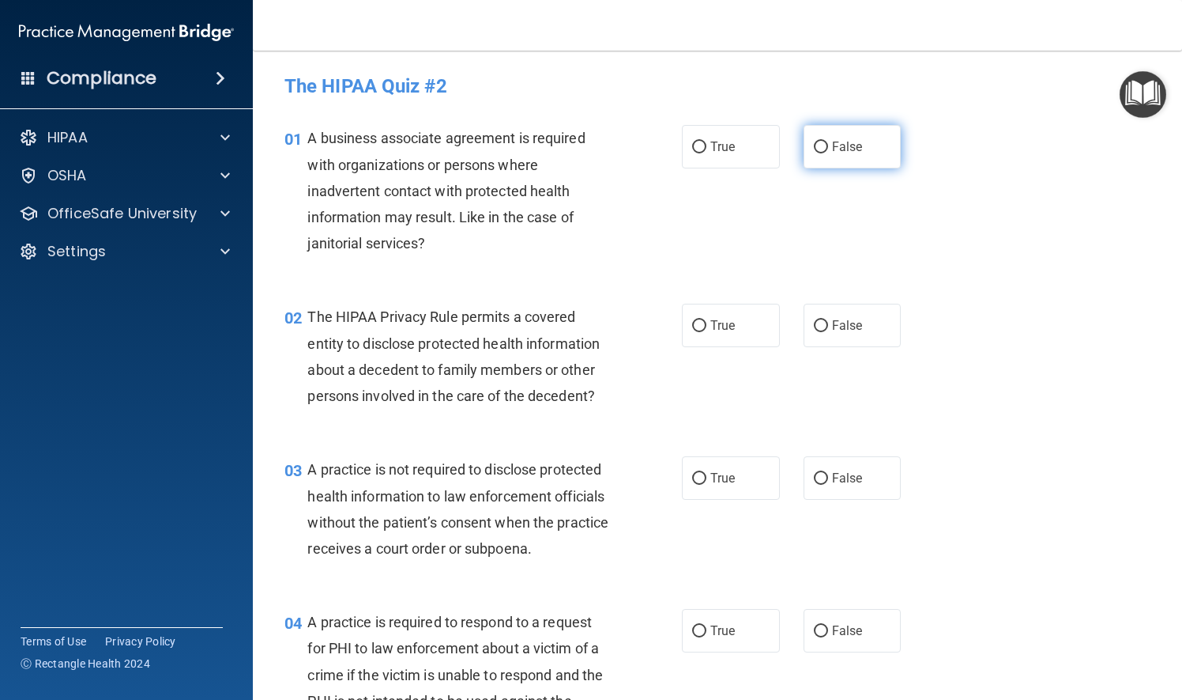
click at [818, 149] on input "False" at bounding box center [821, 147] width 14 height 12
radio input "true"
click at [695, 326] on input "True" at bounding box center [699, 326] width 14 height 12
radio input "true"
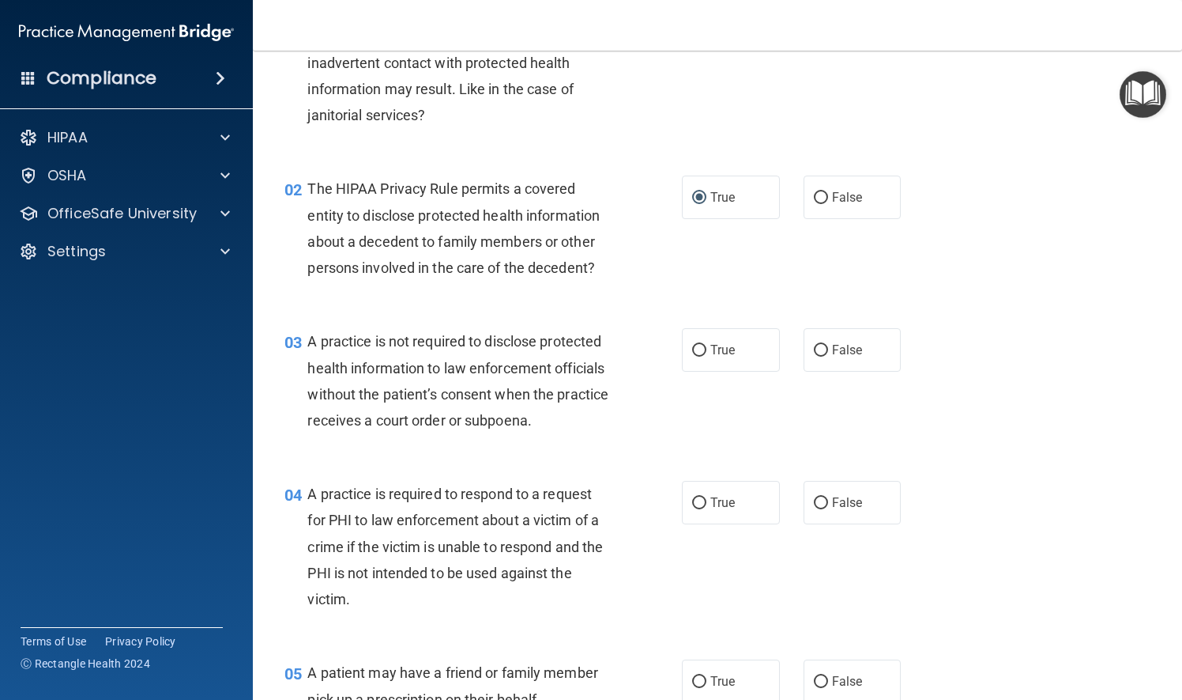
scroll to position [158, 0]
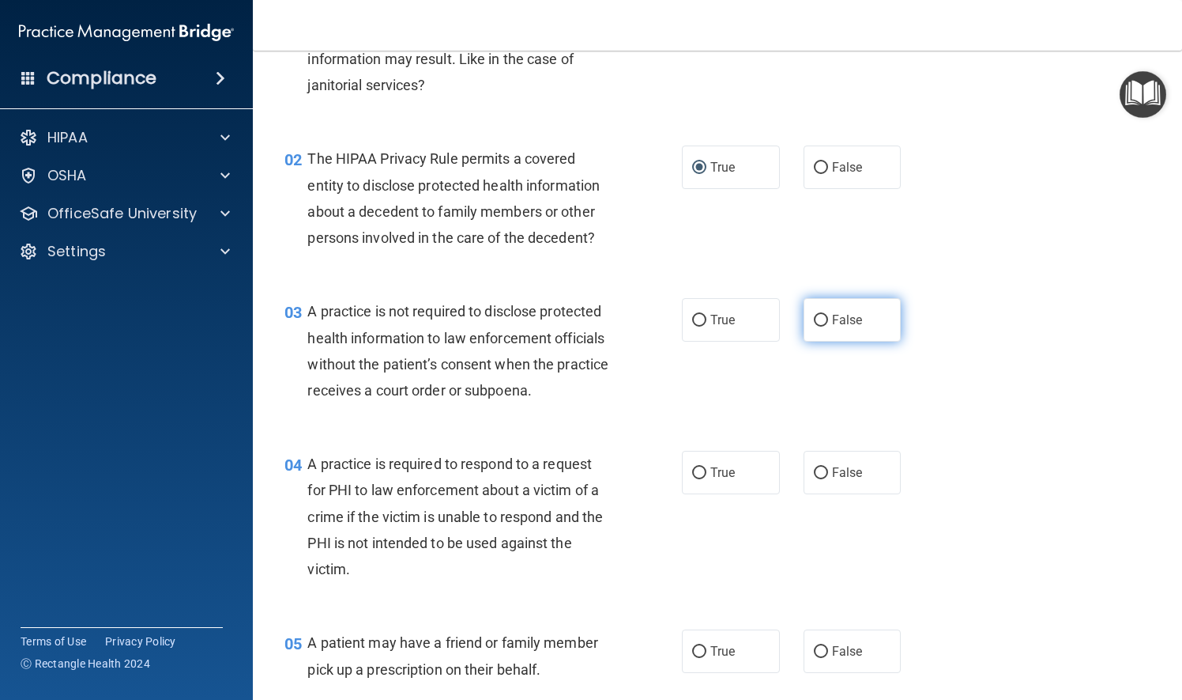
click at [814, 319] on input "False" at bounding box center [821, 321] width 14 height 12
radio input "true"
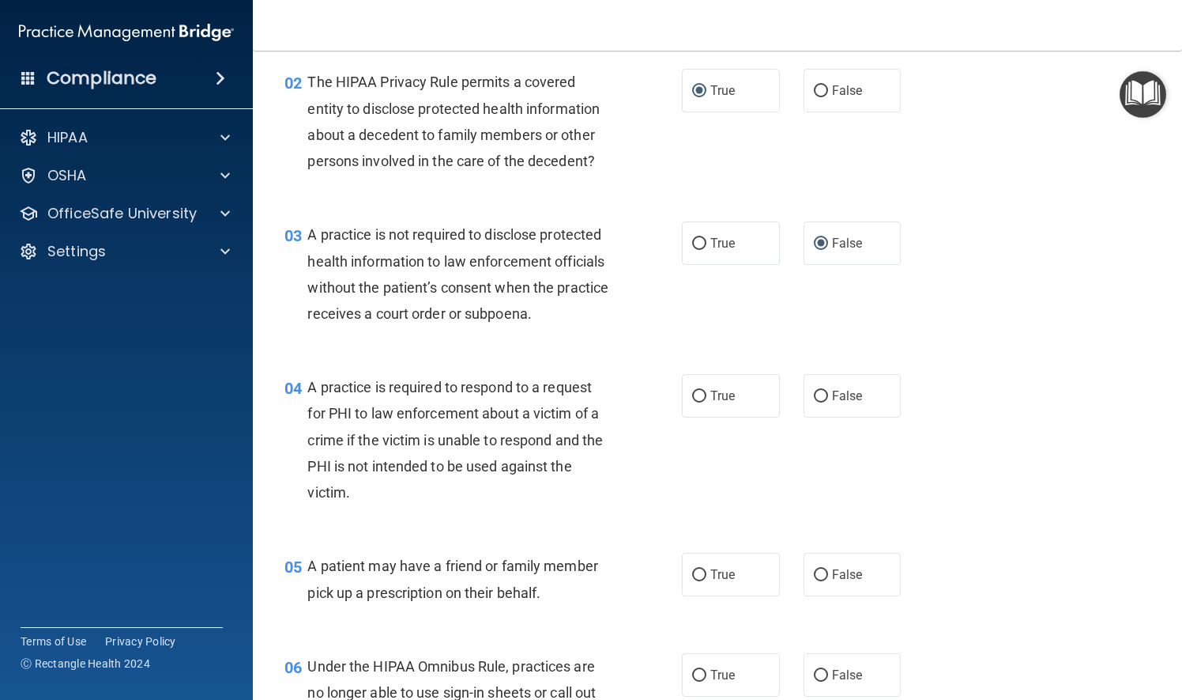
scroll to position [237, 0]
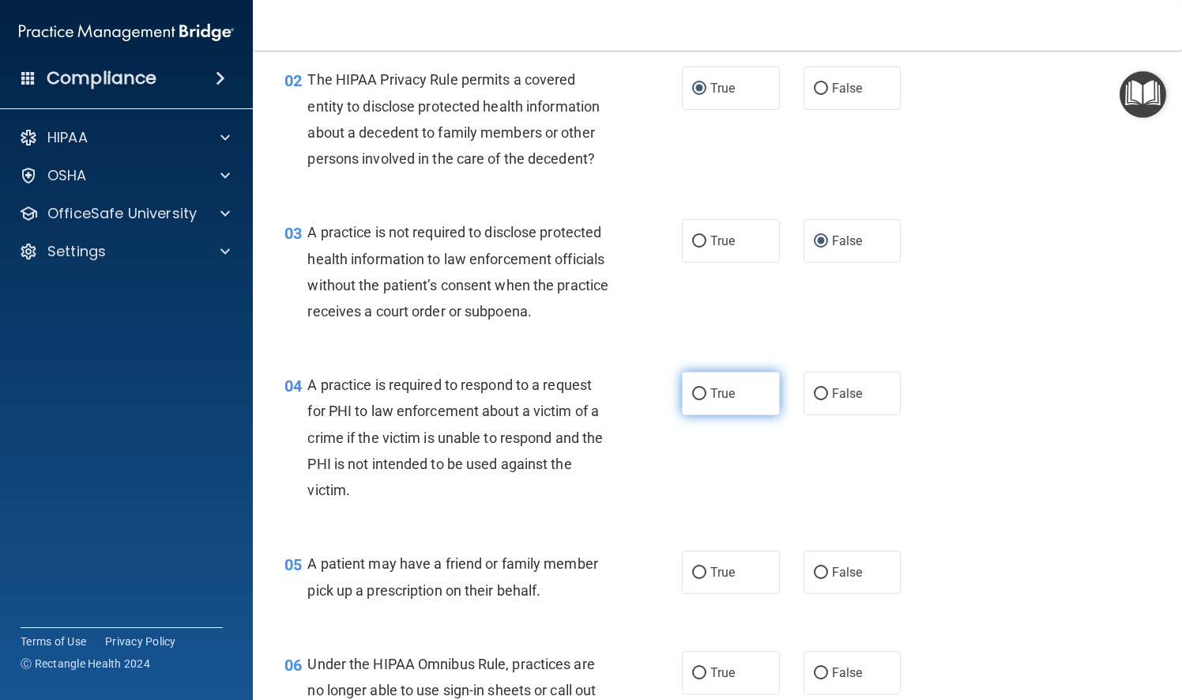
click at [697, 400] on input "True" at bounding box center [699, 394] width 14 height 12
radio input "true"
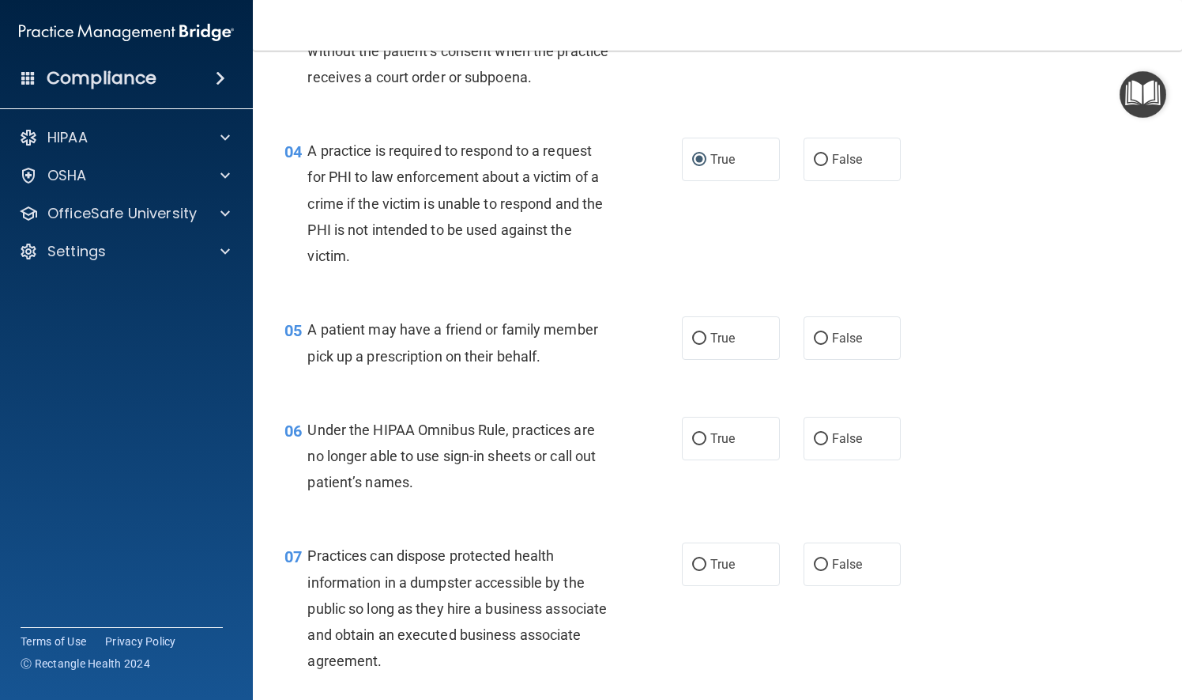
scroll to position [474, 0]
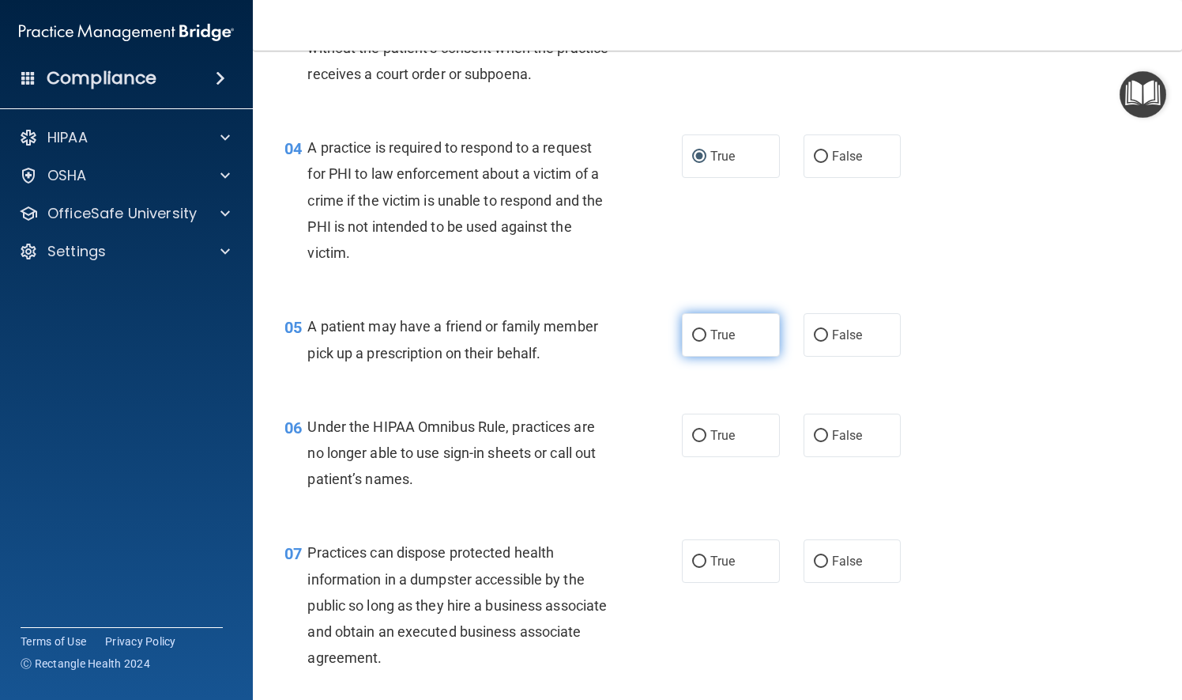
click at [692, 341] on input "True" at bounding box center [699, 336] width 14 height 12
radio input "true"
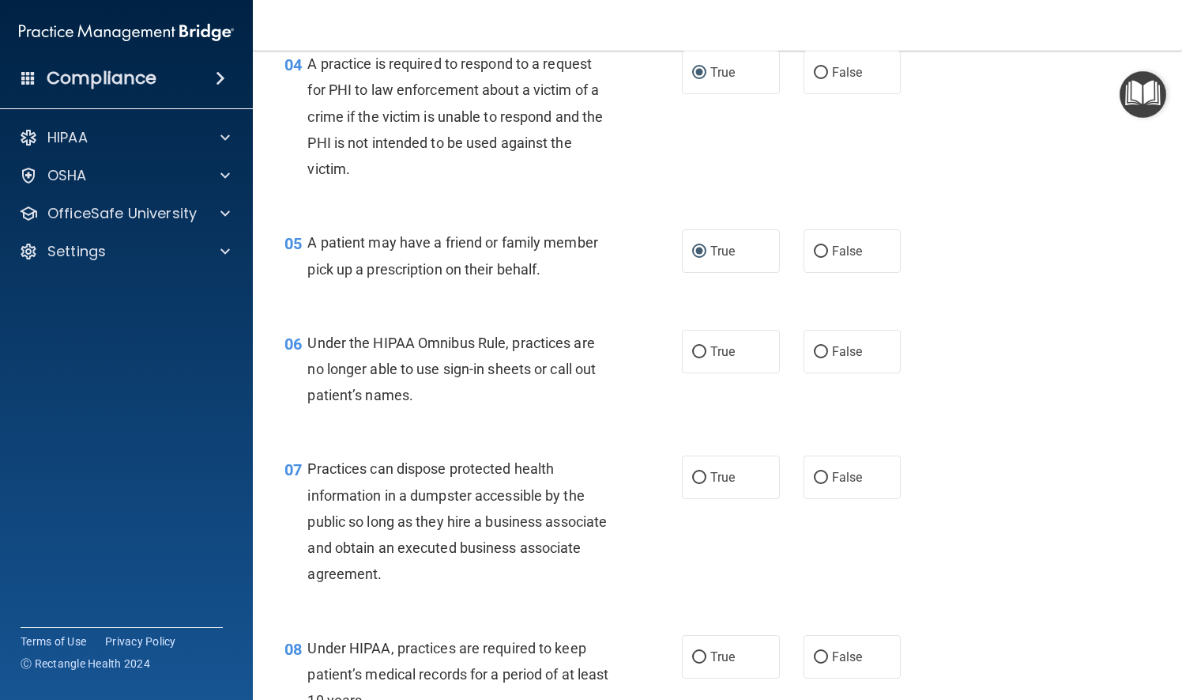
scroll to position [632, 0]
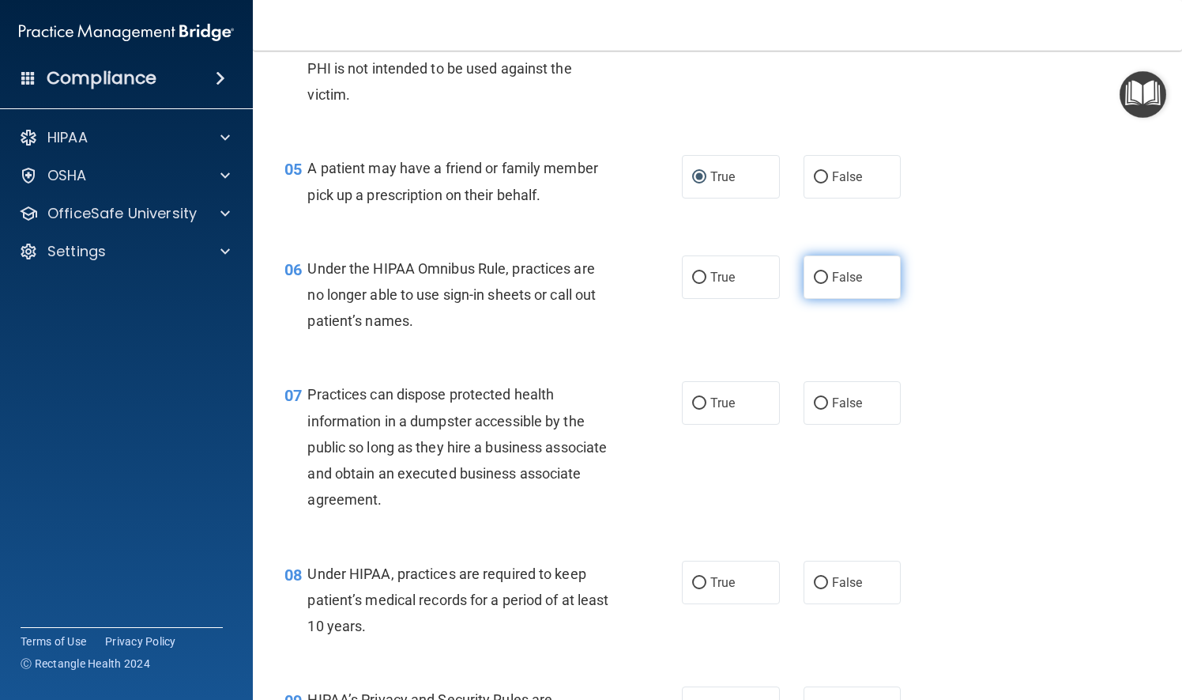
click at [814, 284] on input "False" at bounding box center [821, 278] width 14 height 12
radio input "true"
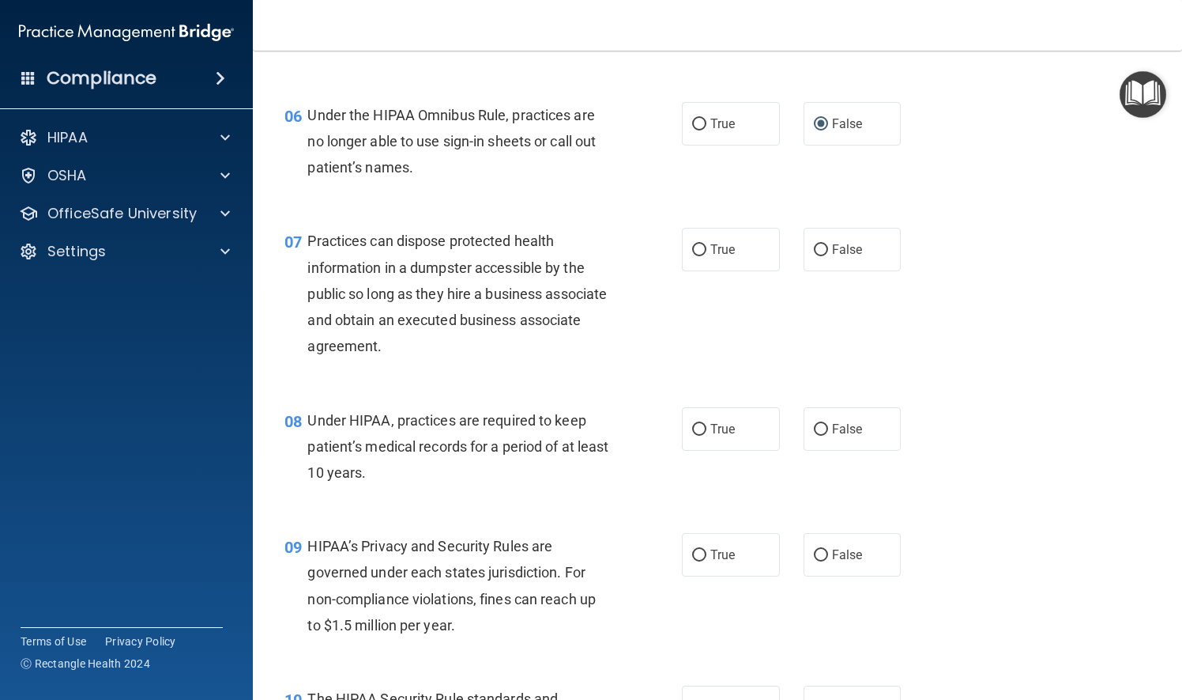
scroll to position [790, 0]
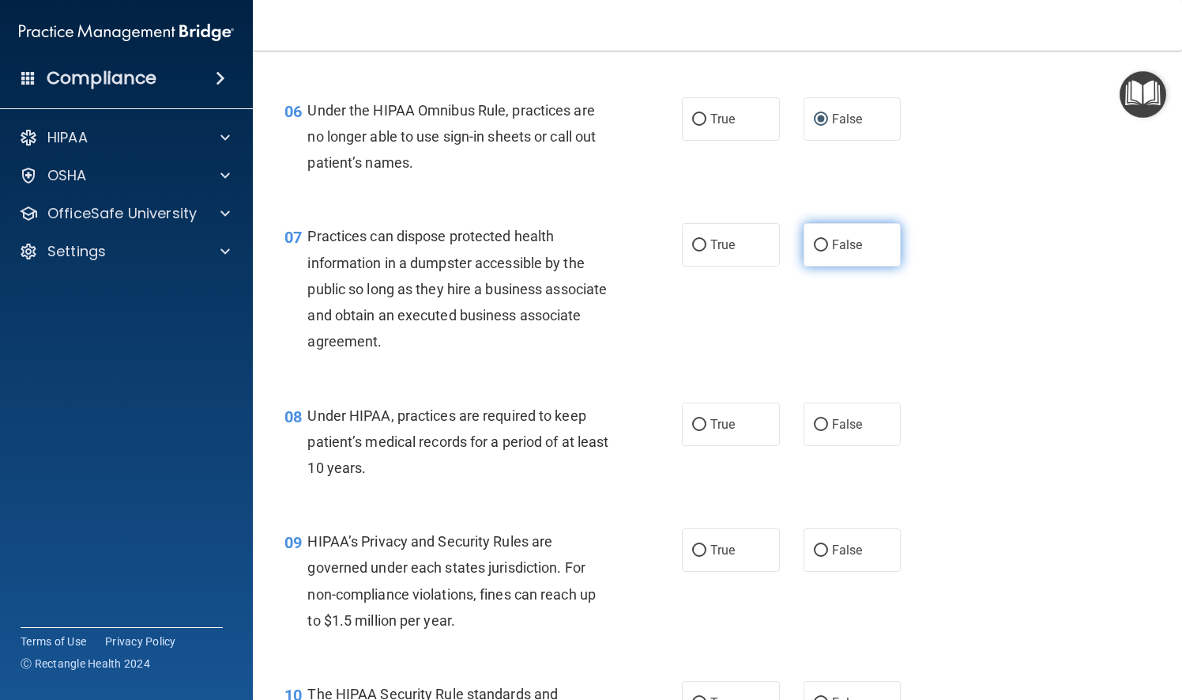
click at [814, 251] on input "False" at bounding box center [821, 245] width 14 height 12
radio input "true"
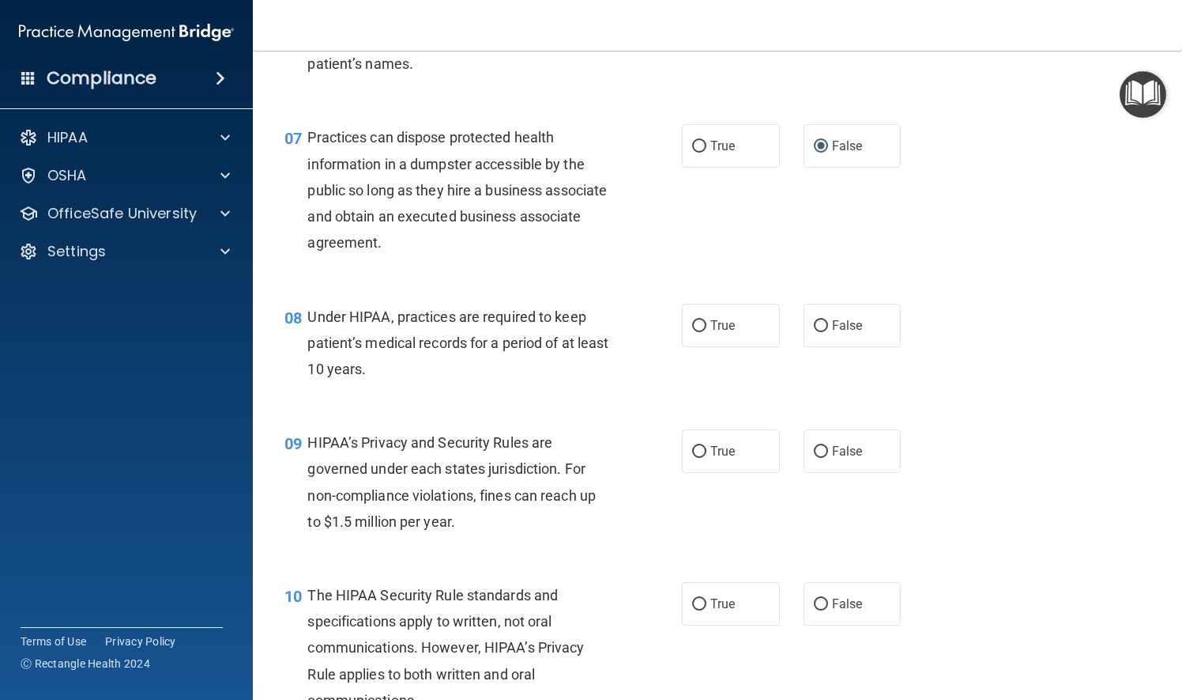
scroll to position [949, 0]
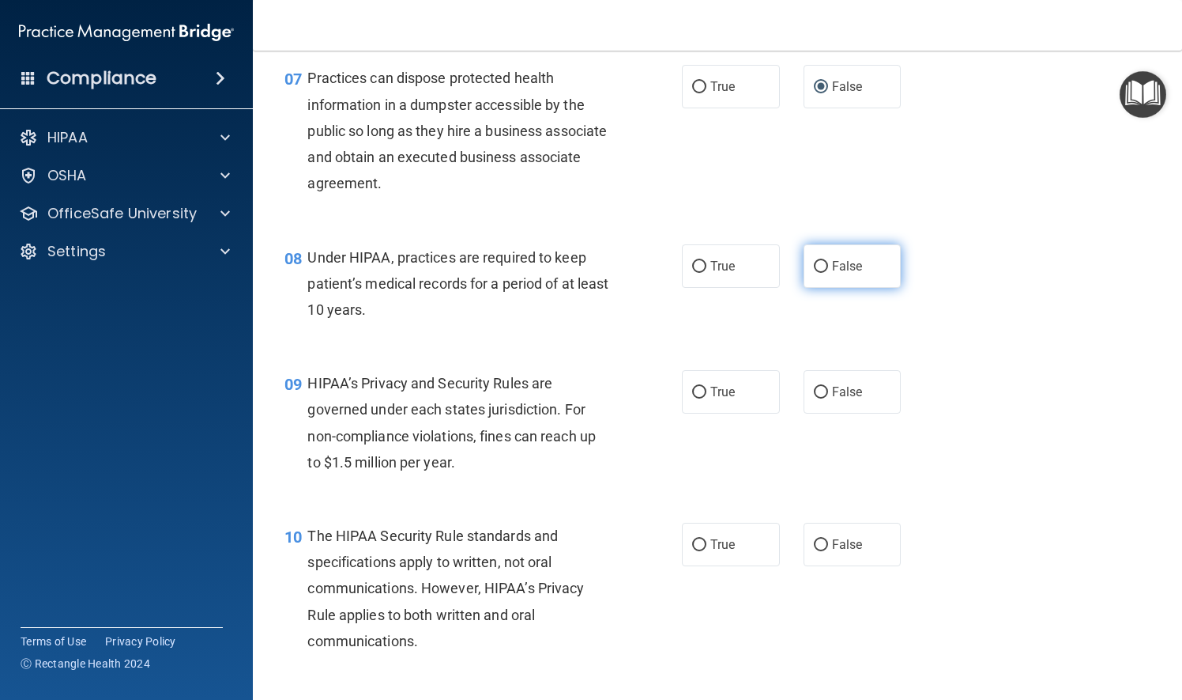
click at [814, 273] on input "False" at bounding box center [821, 267] width 14 height 12
radio input "true"
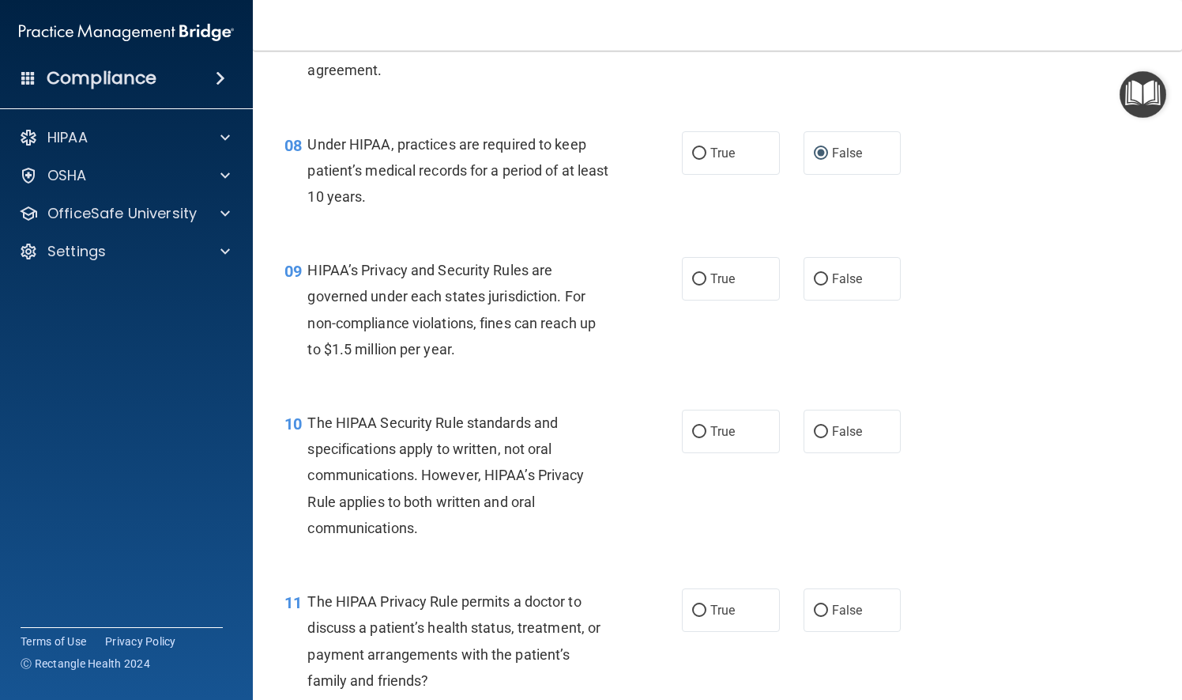
scroll to position [1107, 0]
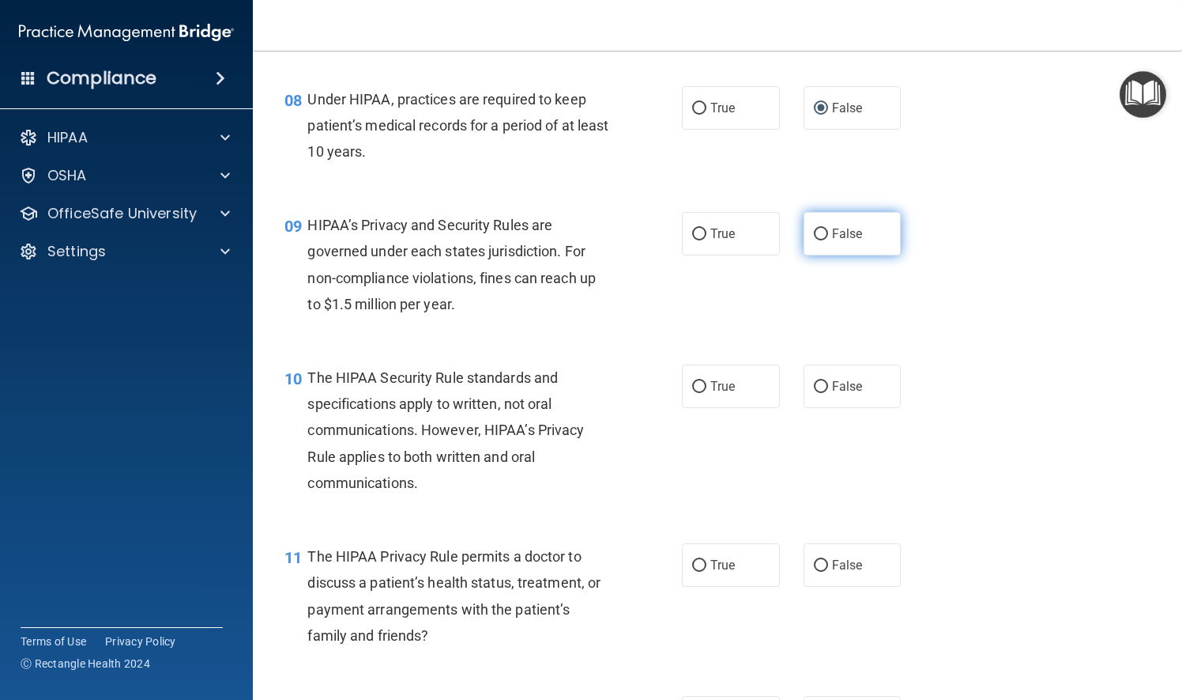
click at [814, 240] on input "False" at bounding box center [821, 234] width 14 height 12
radio input "true"
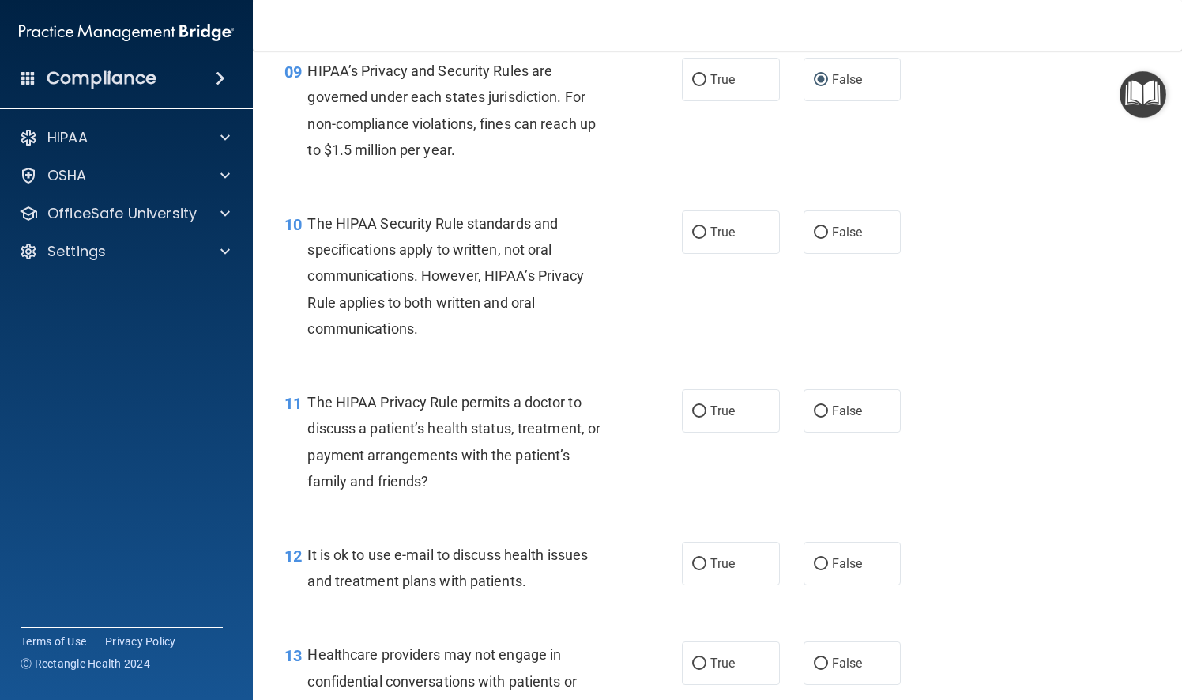
scroll to position [1265, 0]
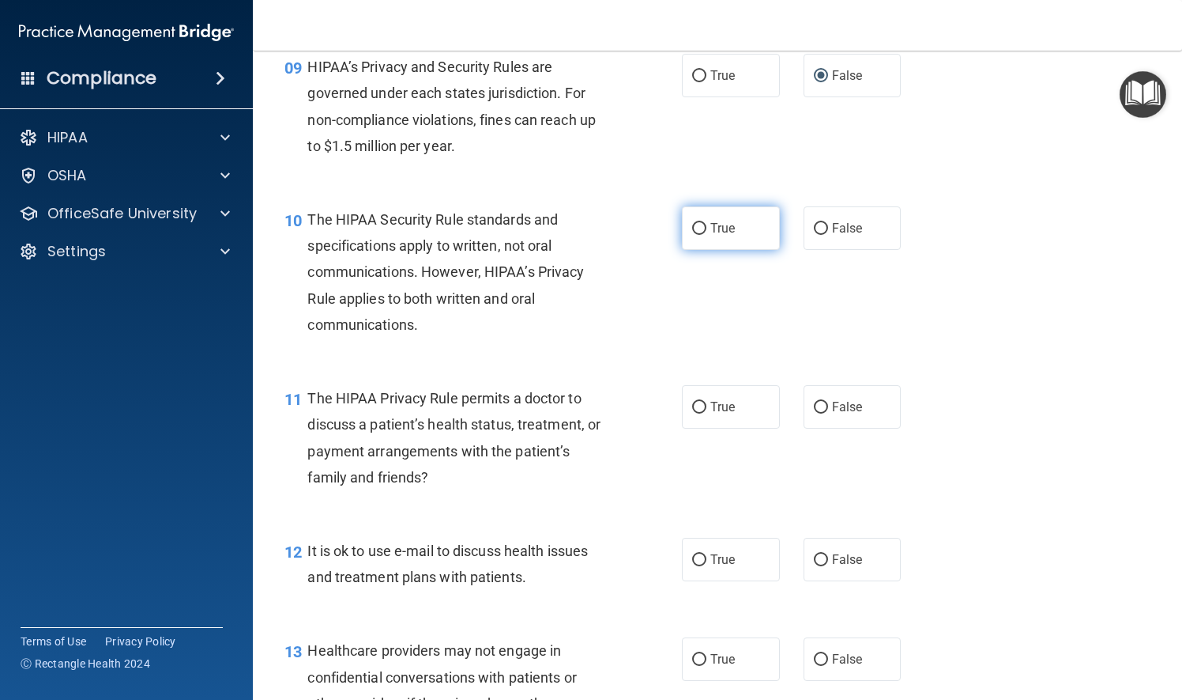
click at [692, 235] on input "True" at bounding box center [699, 229] width 14 height 12
radio input "true"
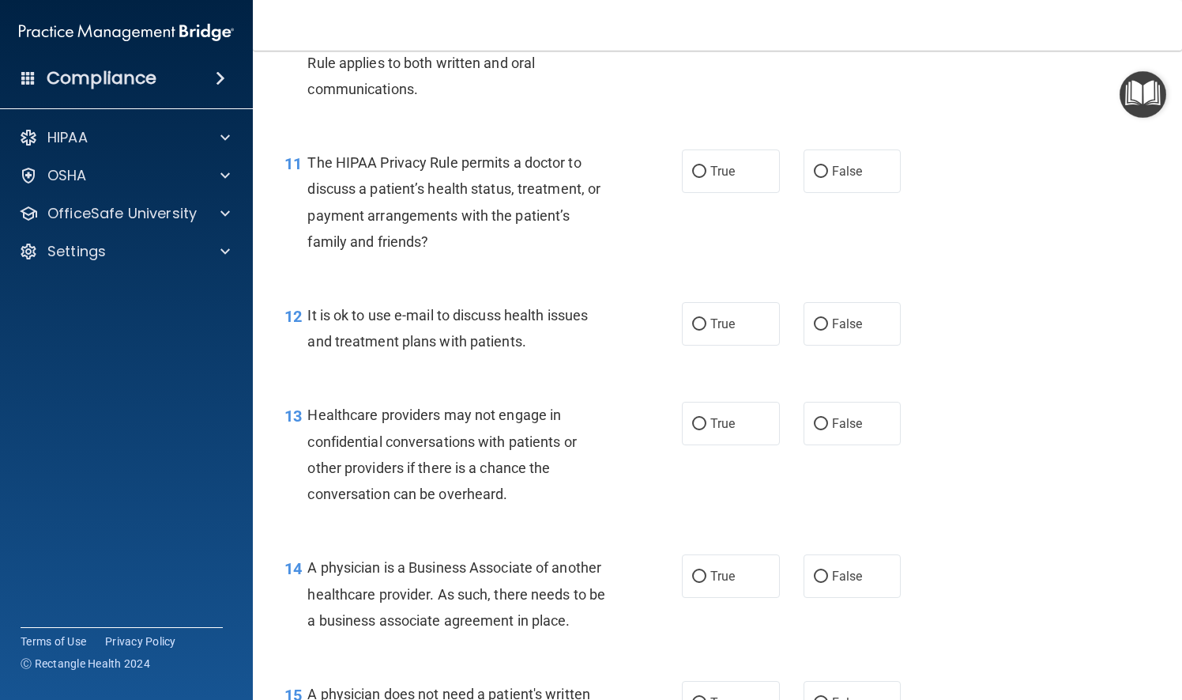
scroll to position [1502, 0]
click at [696, 176] on input "True" at bounding box center [699, 170] width 14 height 12
radio input "true"
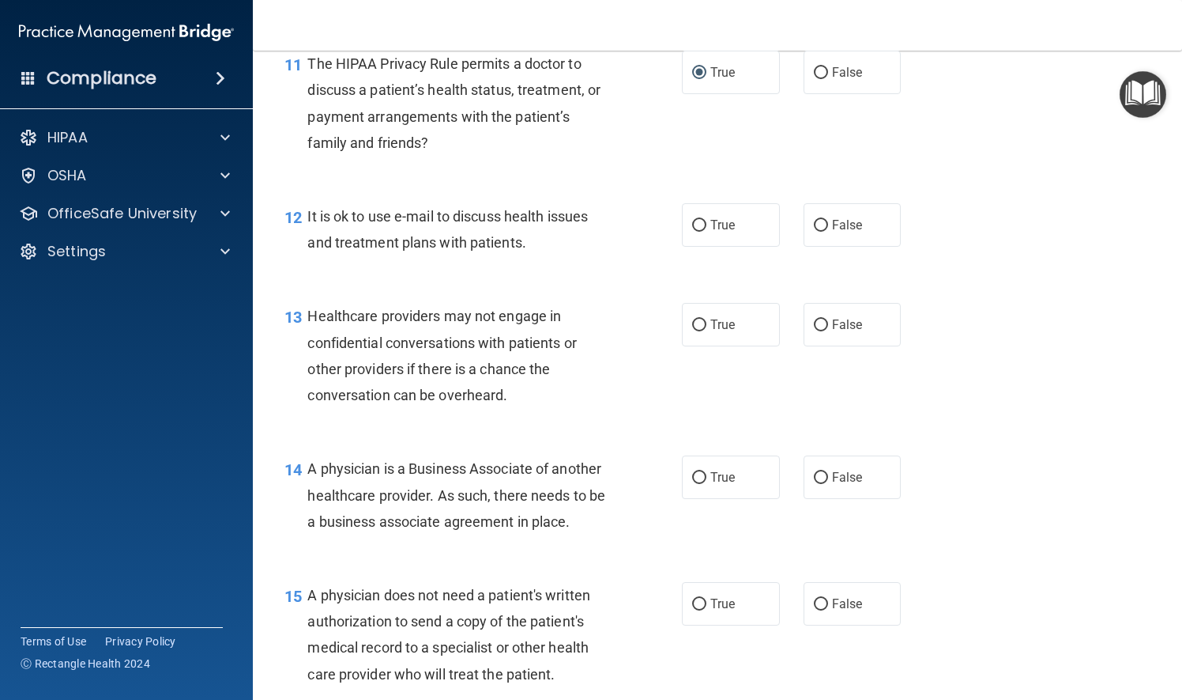
scroll to position [1660, 0]
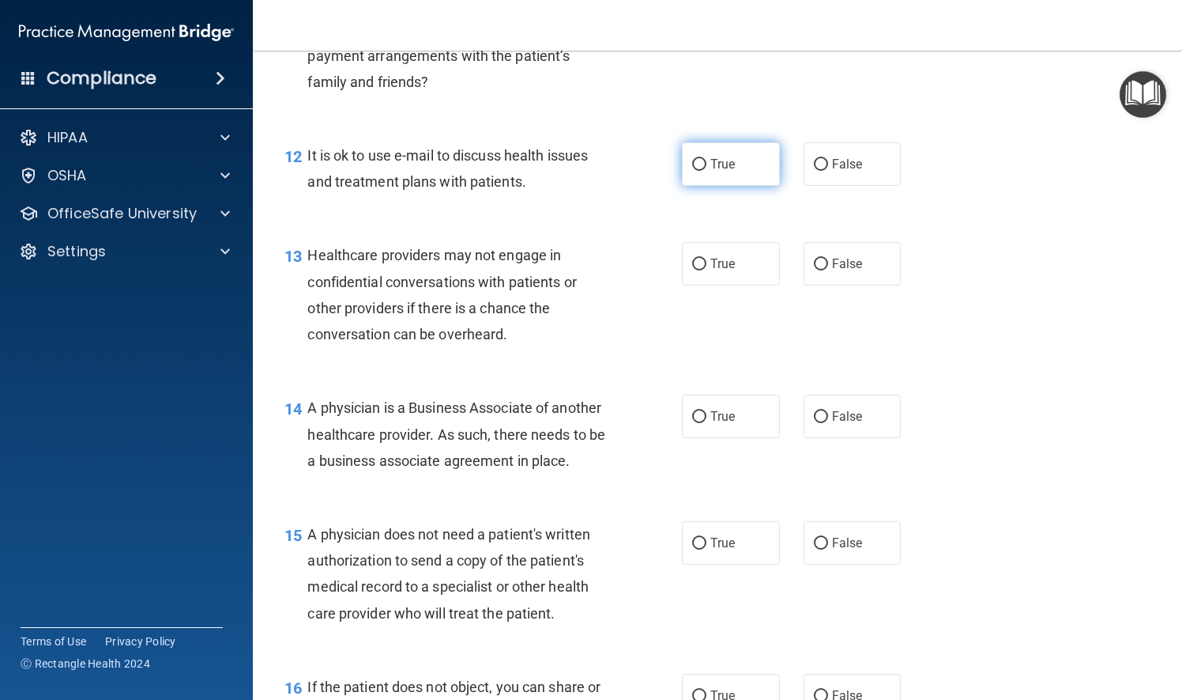
click at [692, 171] on input "True" at bounding box center [699, 165] width 14 height 12
radio input "true"
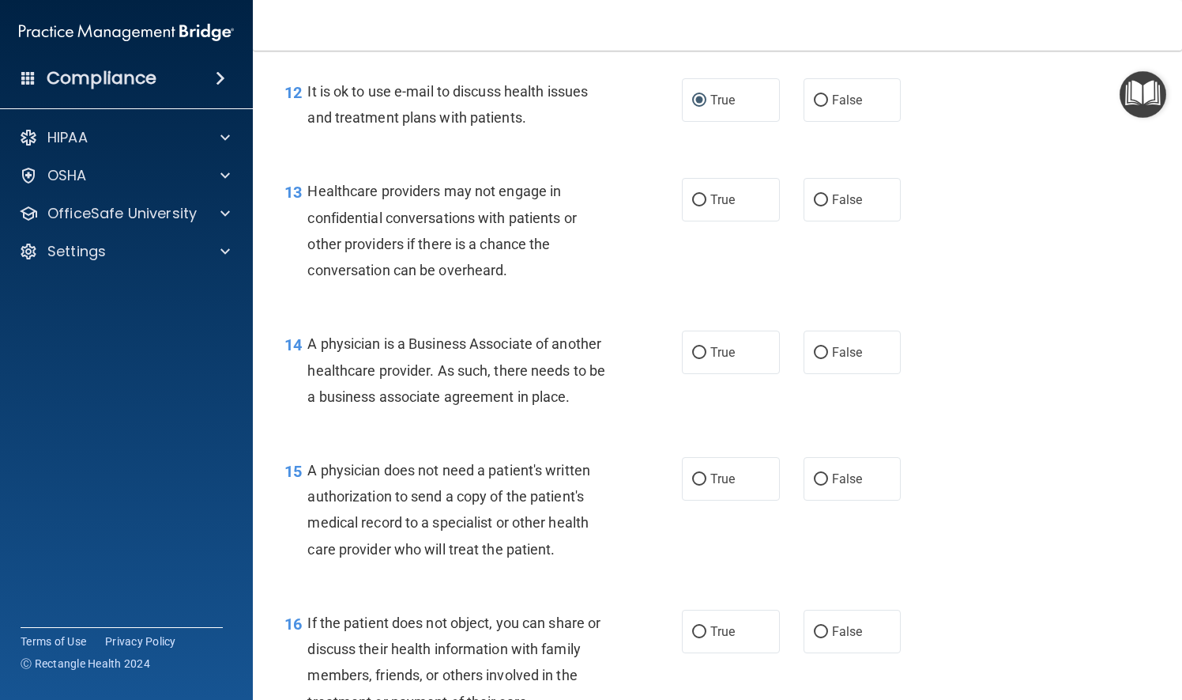
scroll to position [1739, 0]
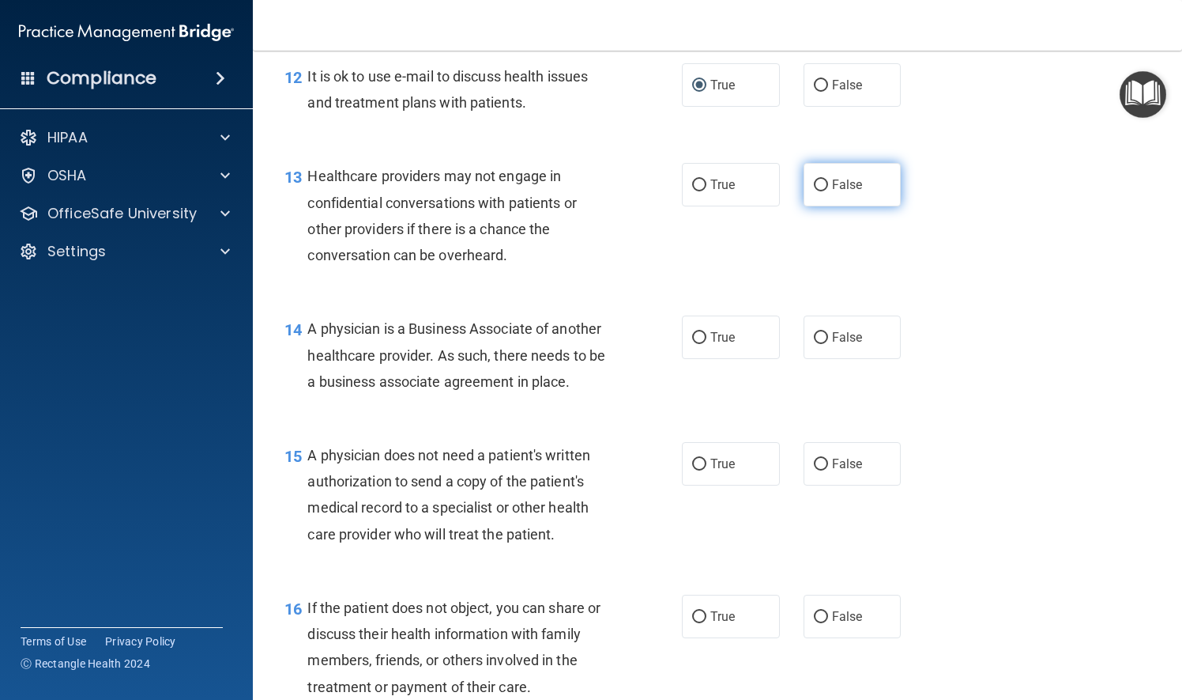
click at [814, 191] on input "False" at bounding box center [821, 185] width 14 height 12
radio input "true"
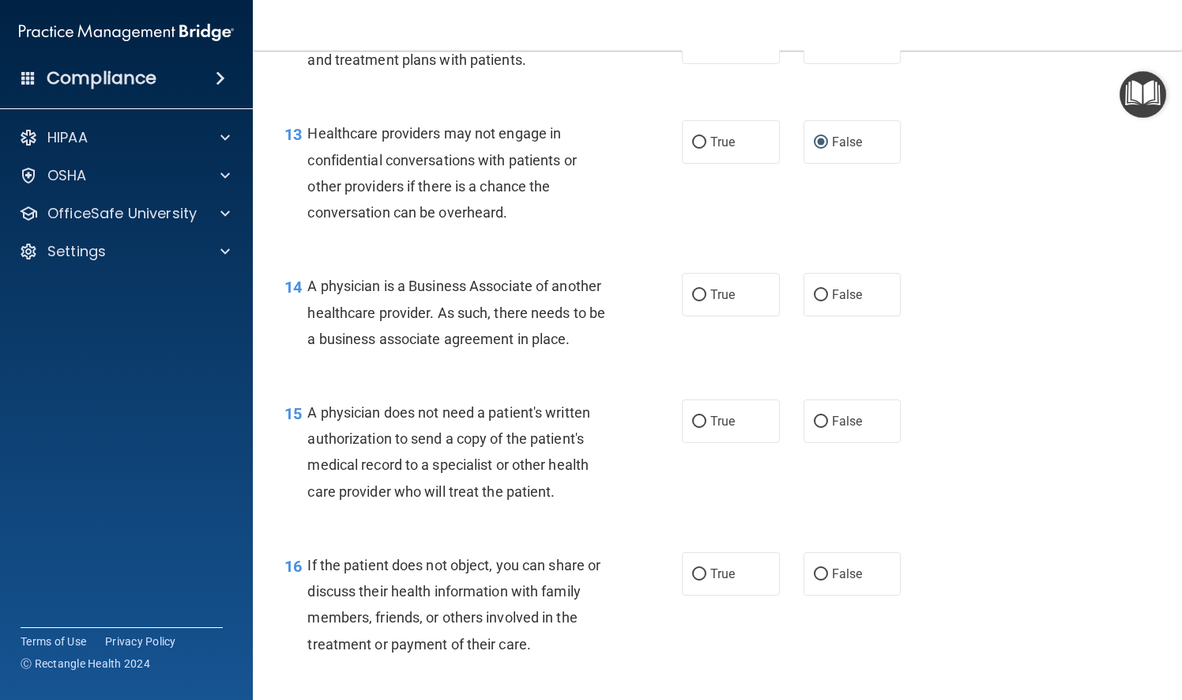
scroll to position [1897, 0]
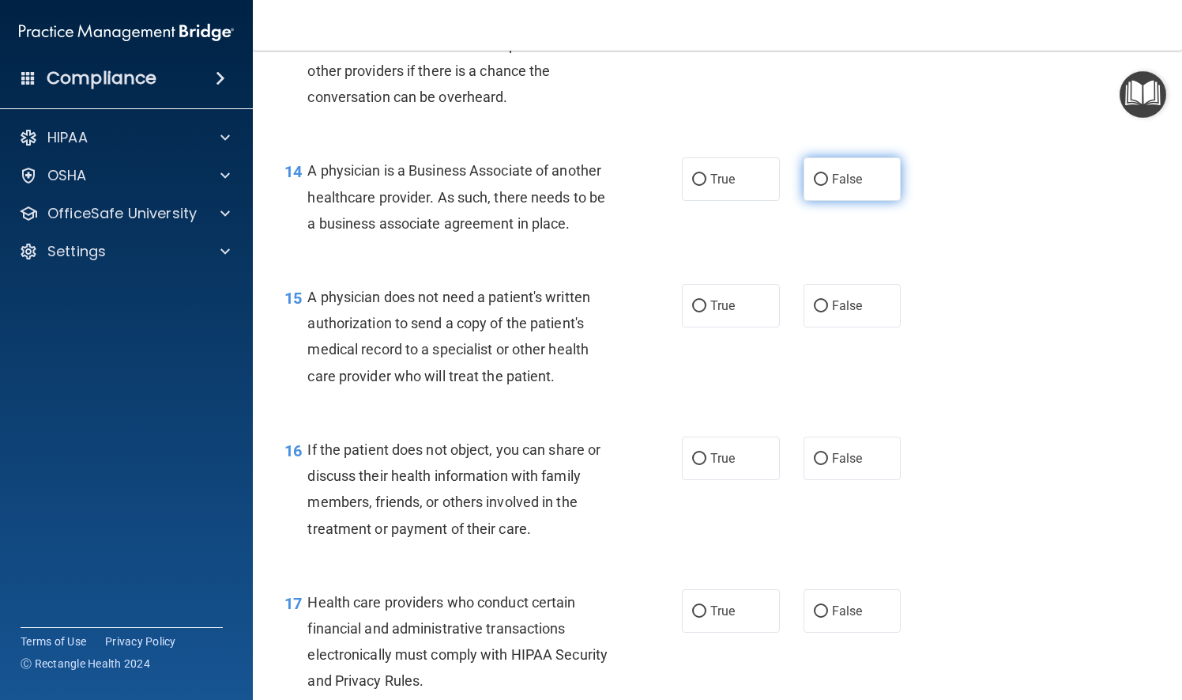
click at [814, 186] on input "False" at bounding box center [821, 180] width 14 height 12
radio input "true"
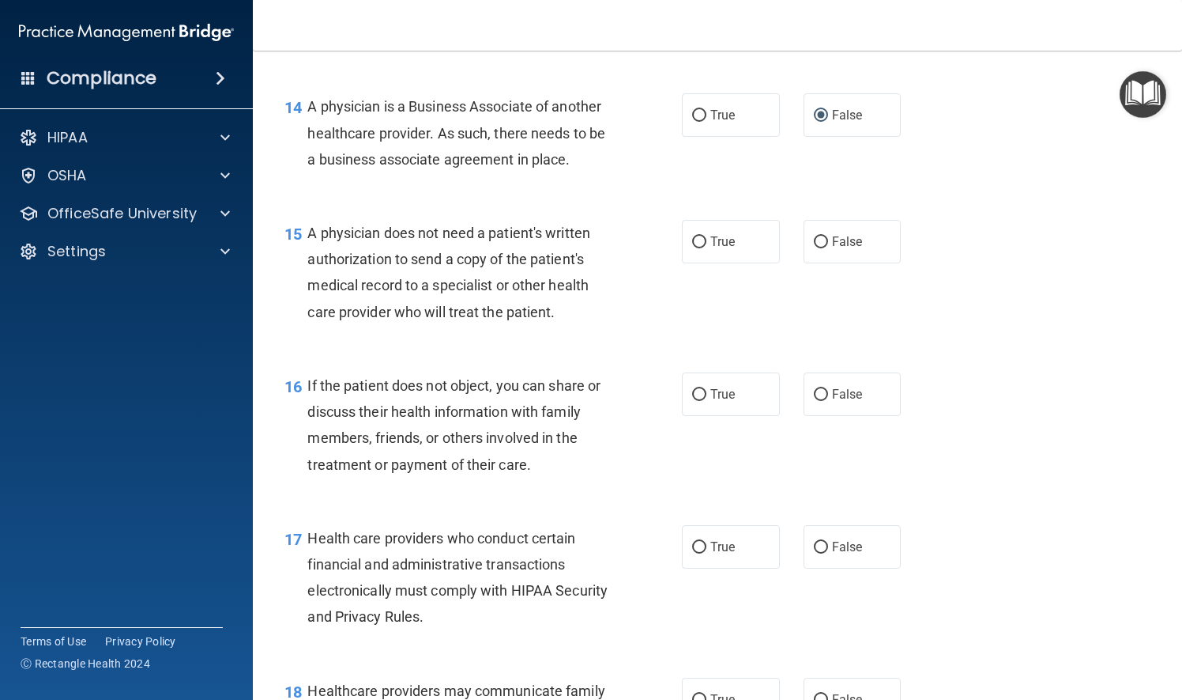
scroll to position [1976, 0]
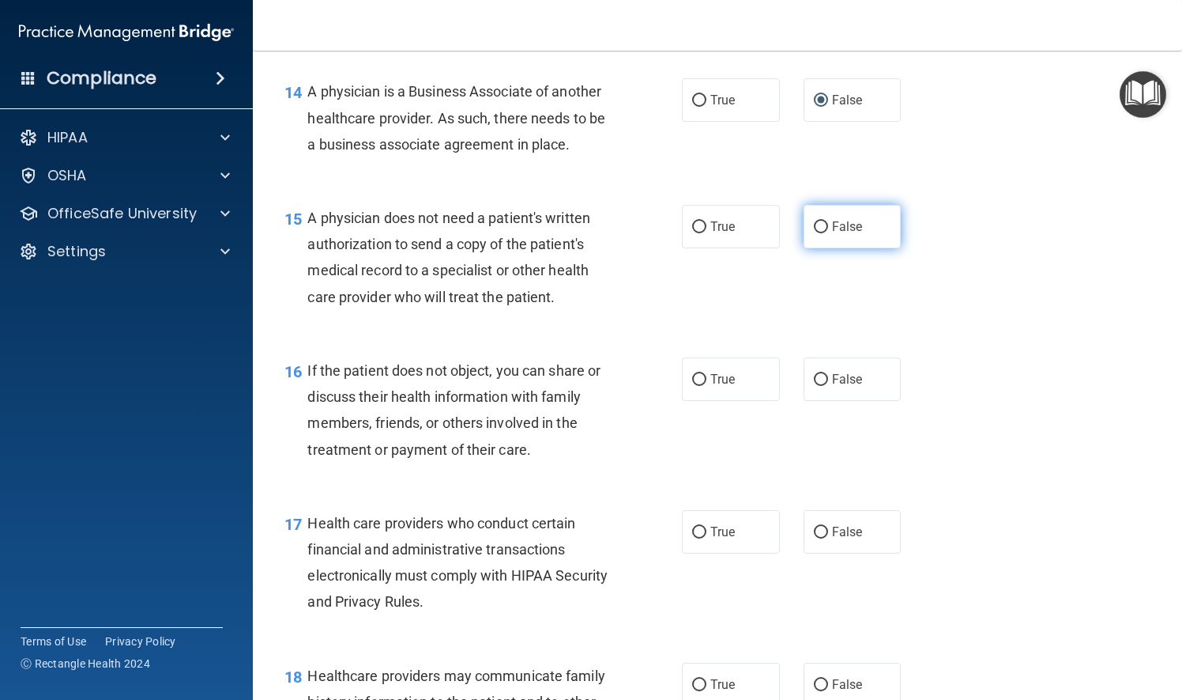
click at [814, 233] on input "False" at bounding box center [821, 227] width 14 height 12
radio input "true"
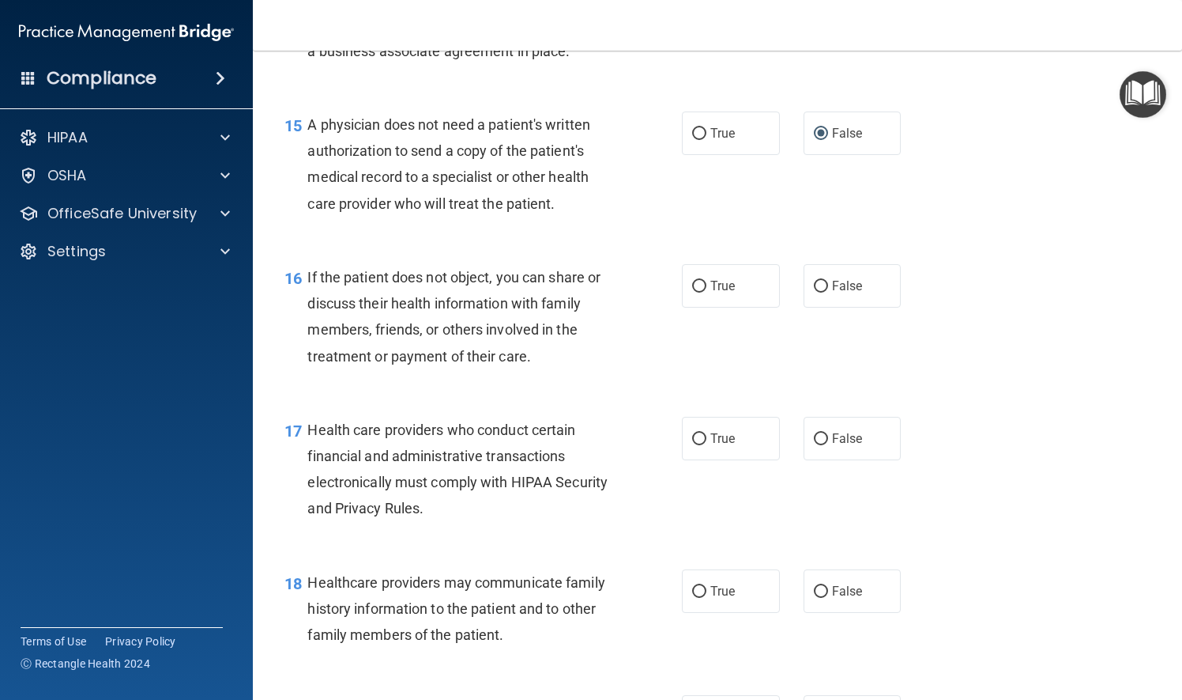
scroll to position [2055, 0]
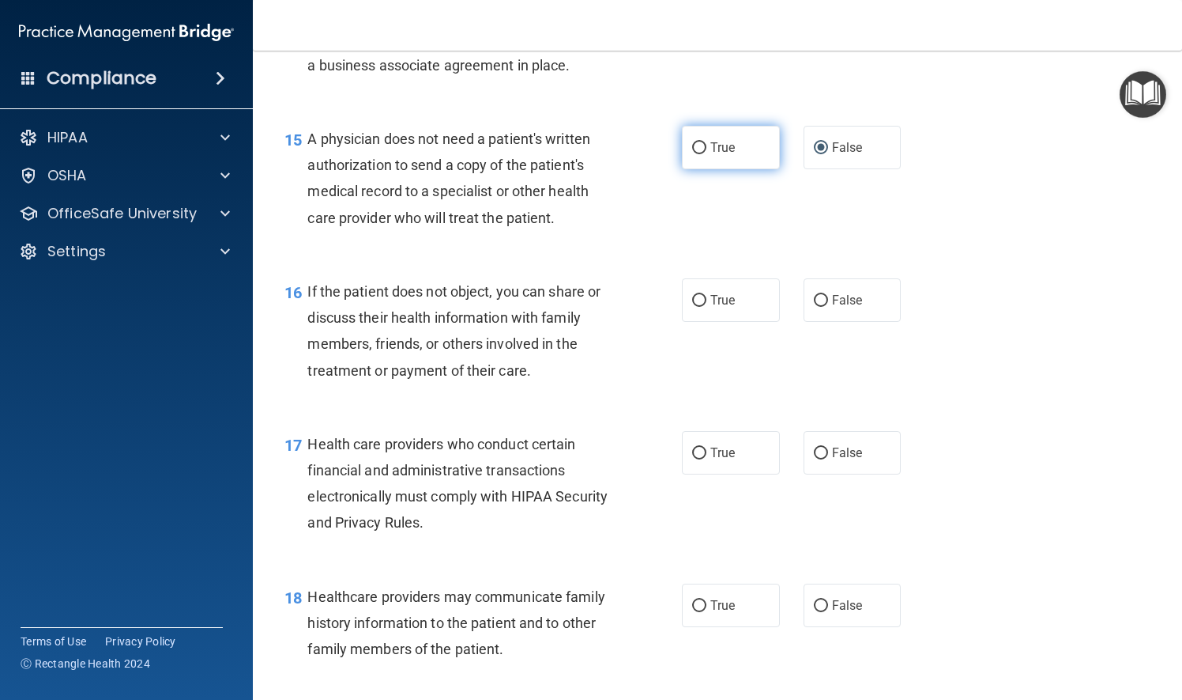
click at [696, 154] on input "True" at bounding box center [699, 148] width 14 height 12
radio input "true"
radio input "false"
click at [687, 322] on label "True" at bounding box center [731, 299] width 98 height 43
click at [692, 307] on input "True" at bounding box center [699, 301] width 14 height 12
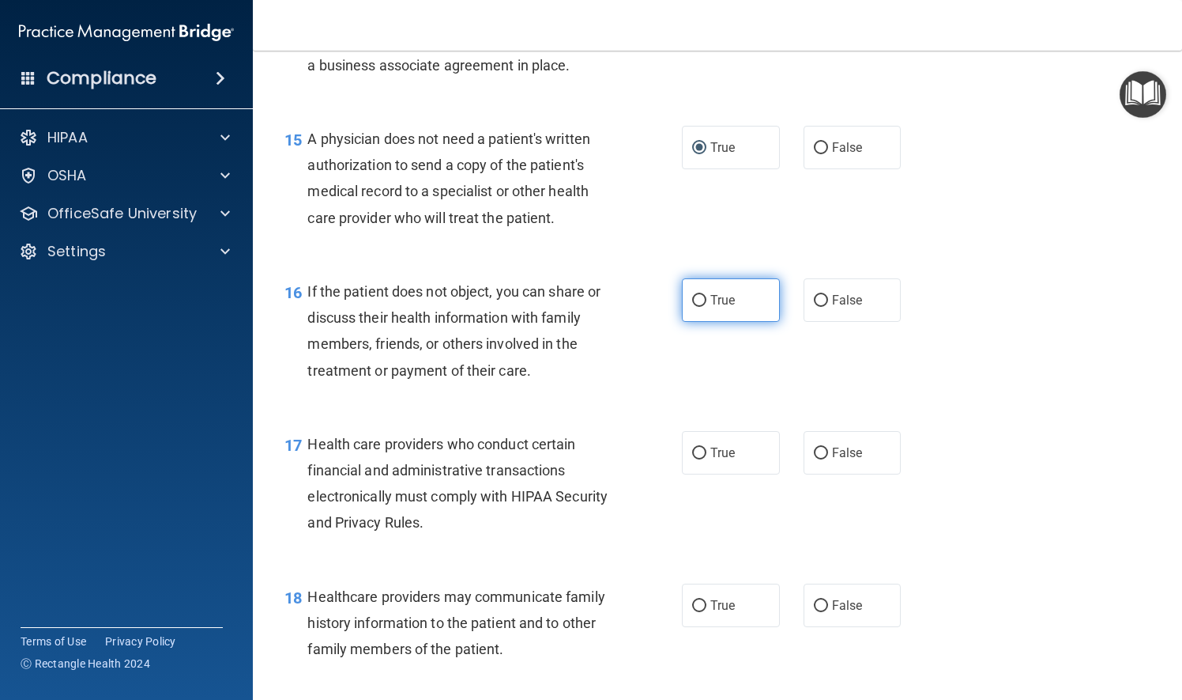
radio input "true"
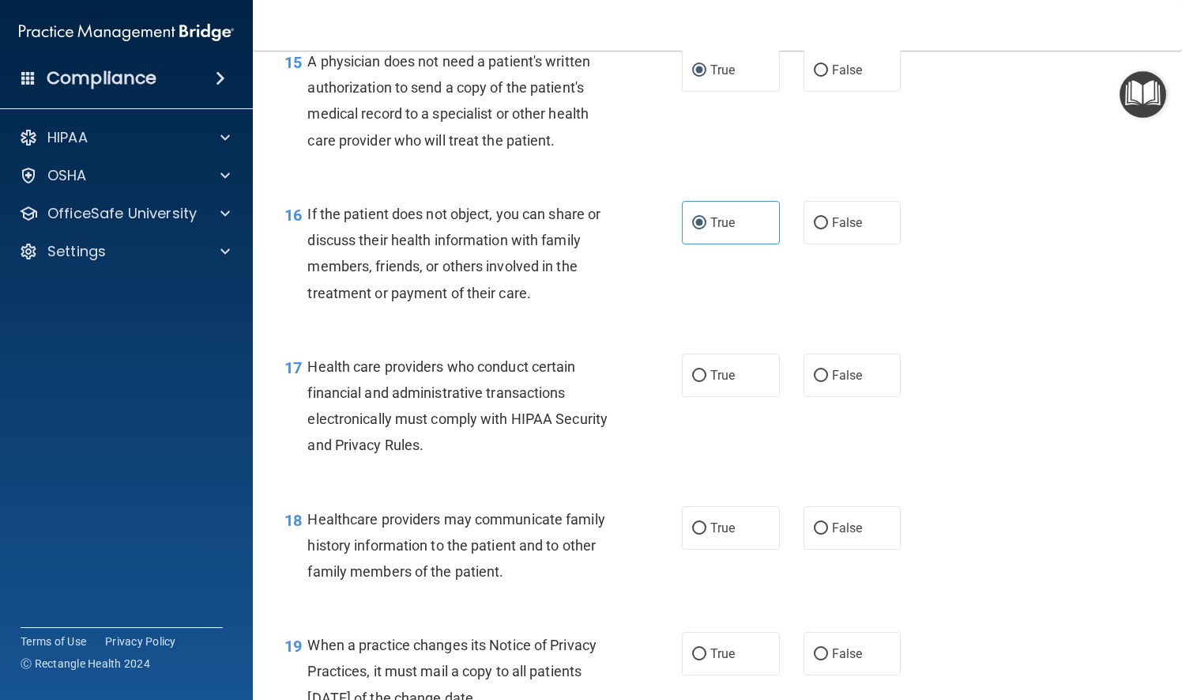
scroll to position [2134, 0]
click at [654, 381] on div "17 Health care providers who conduct certain financial and administrative trans…" at bounding box center [483, 408] width 445 height 113
click at [682, 383] on label "True" at bounding box center [731, 373] width 98 height 43
click at [692, 380] on input "True" at bounding box center [699, 374] width 14 height 12
radio input "true"
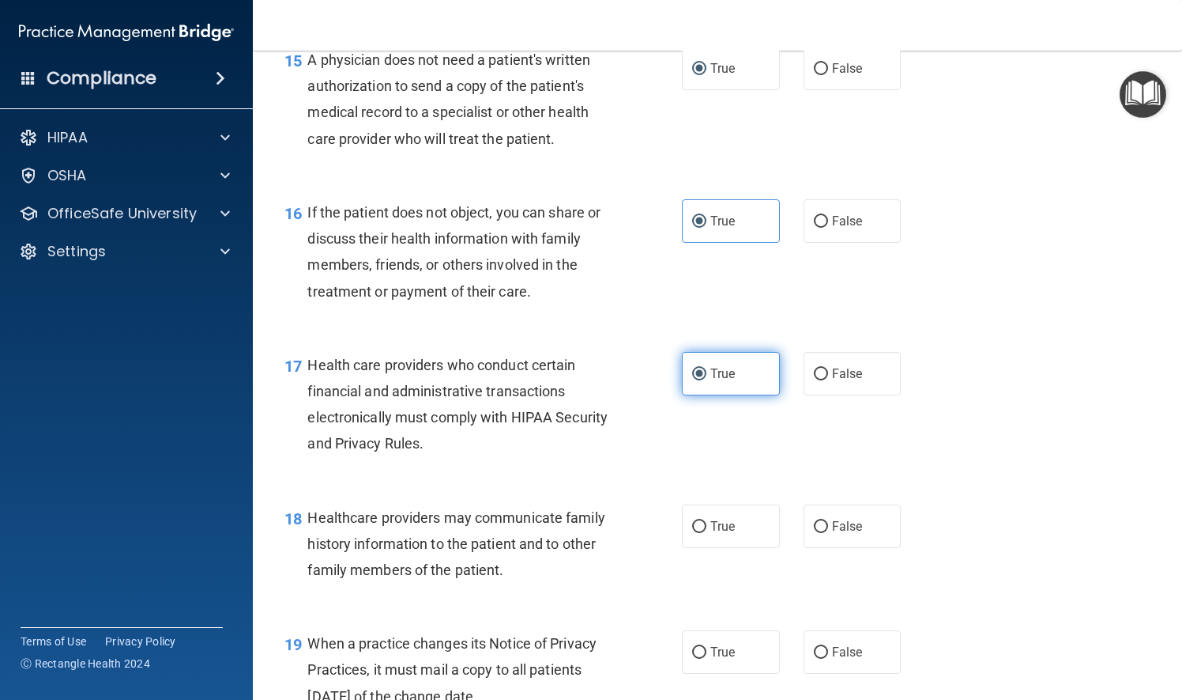
click at [682, 383] on label "True" at bounding box center [731, 373] width 98 height 43
click at [692, 380] on input "True" at bounding box center [699, 374] width 14 height 12
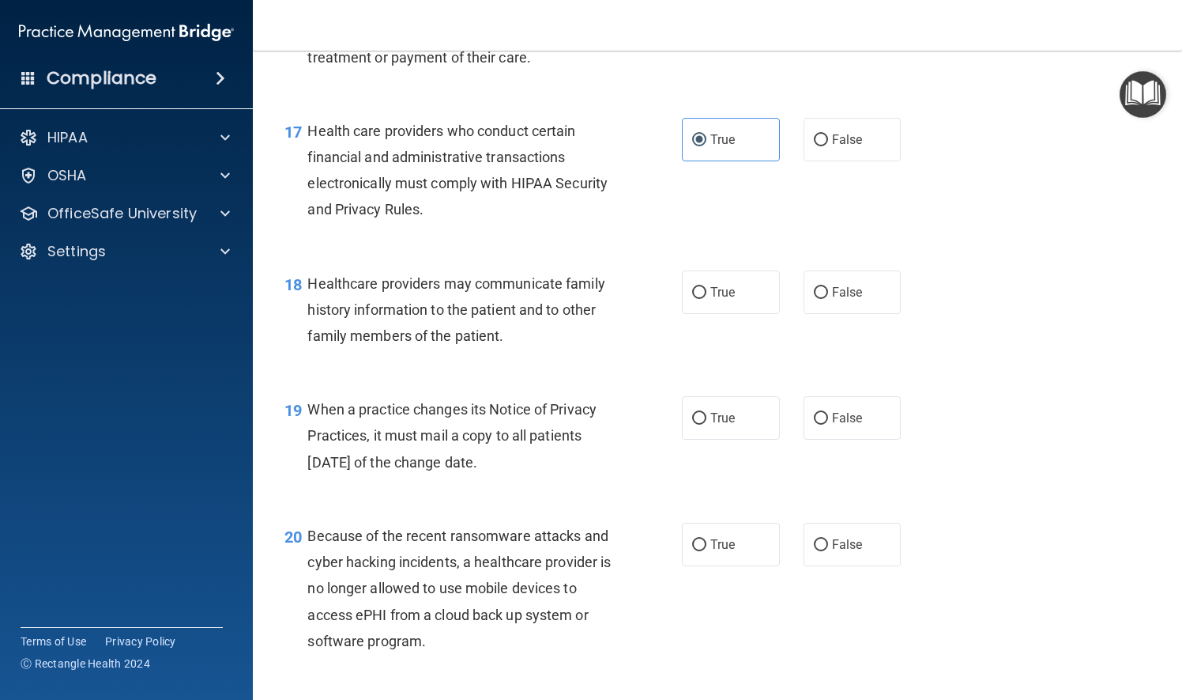
scroll to position [2371, 0]
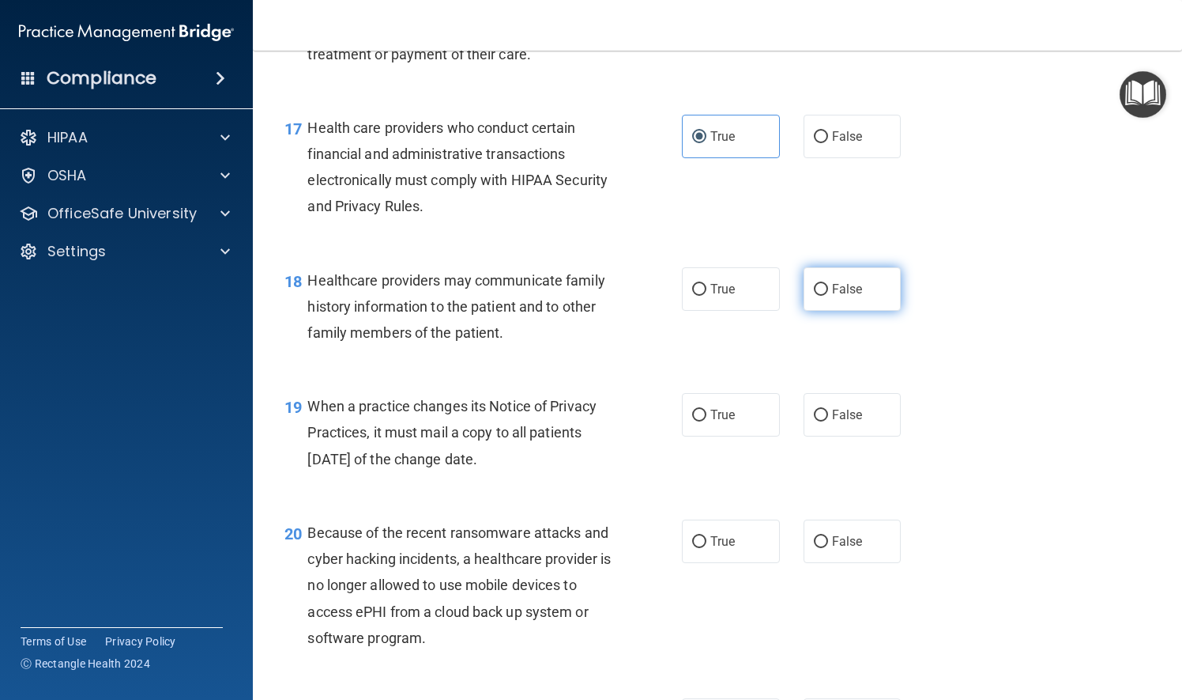
click at [815, 296] on input "False" at bounding box center [821, 290] width 14 height 12
radio input "true"
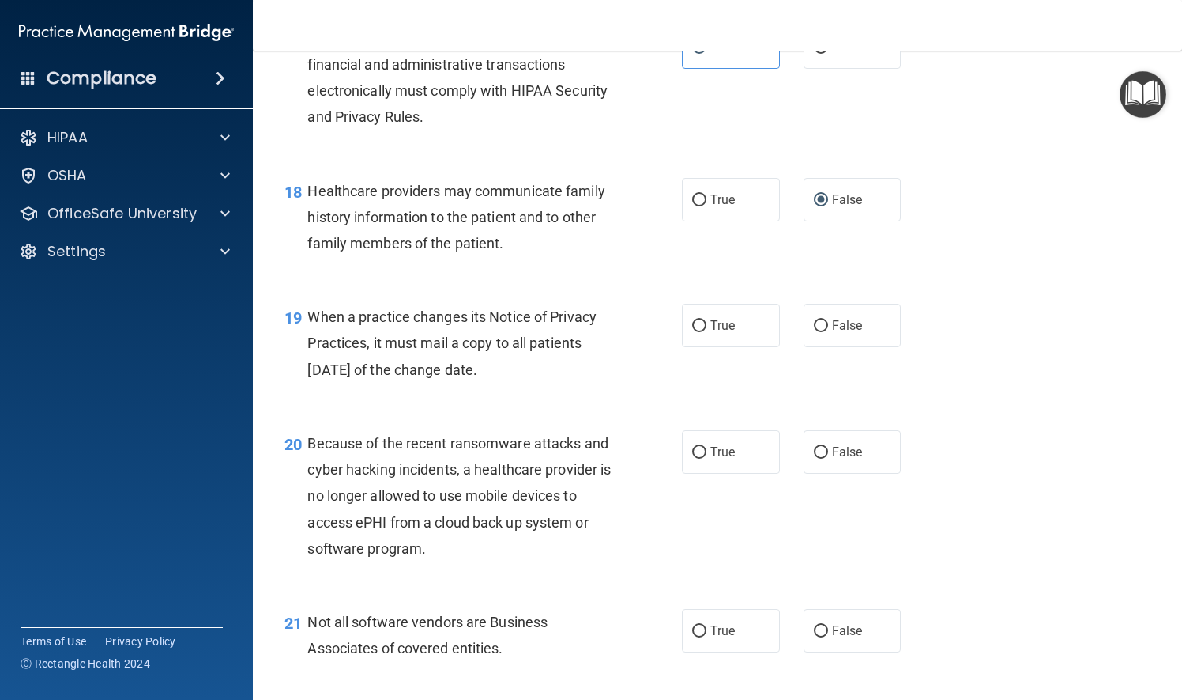
scroll to position [2529, 0]
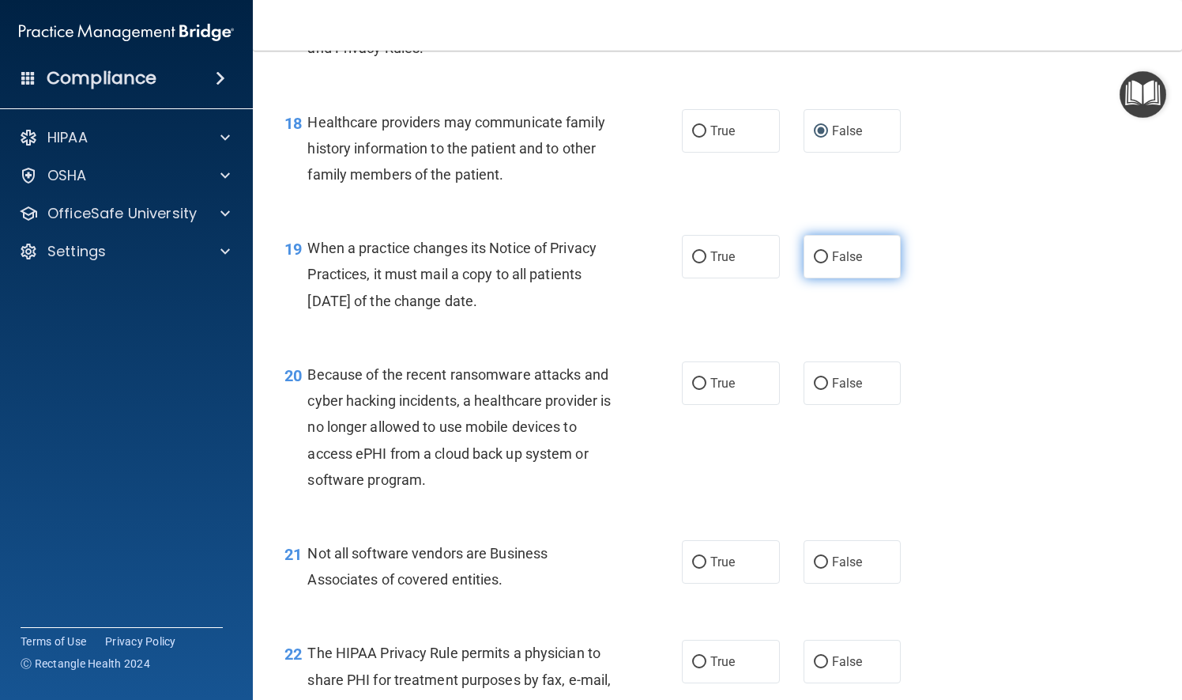
click at [815, 263] on input "False" at bounding box center [821, 257] width 14 height 12
radio input "true"
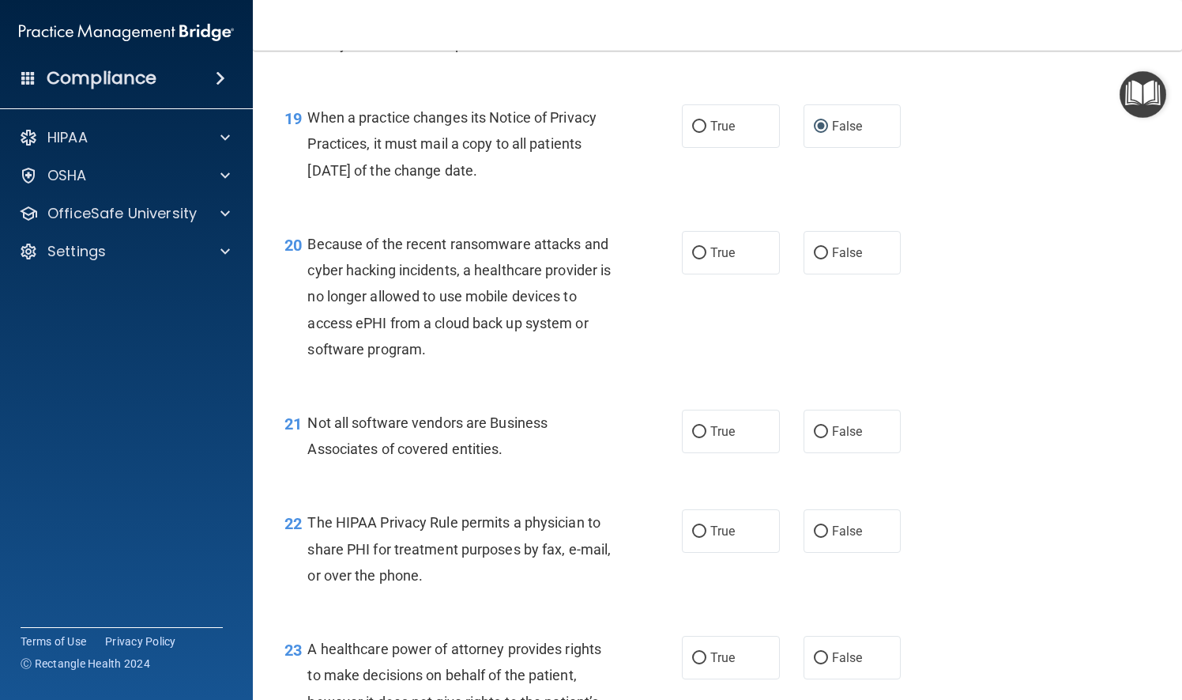
scroll to position [2687, 0]
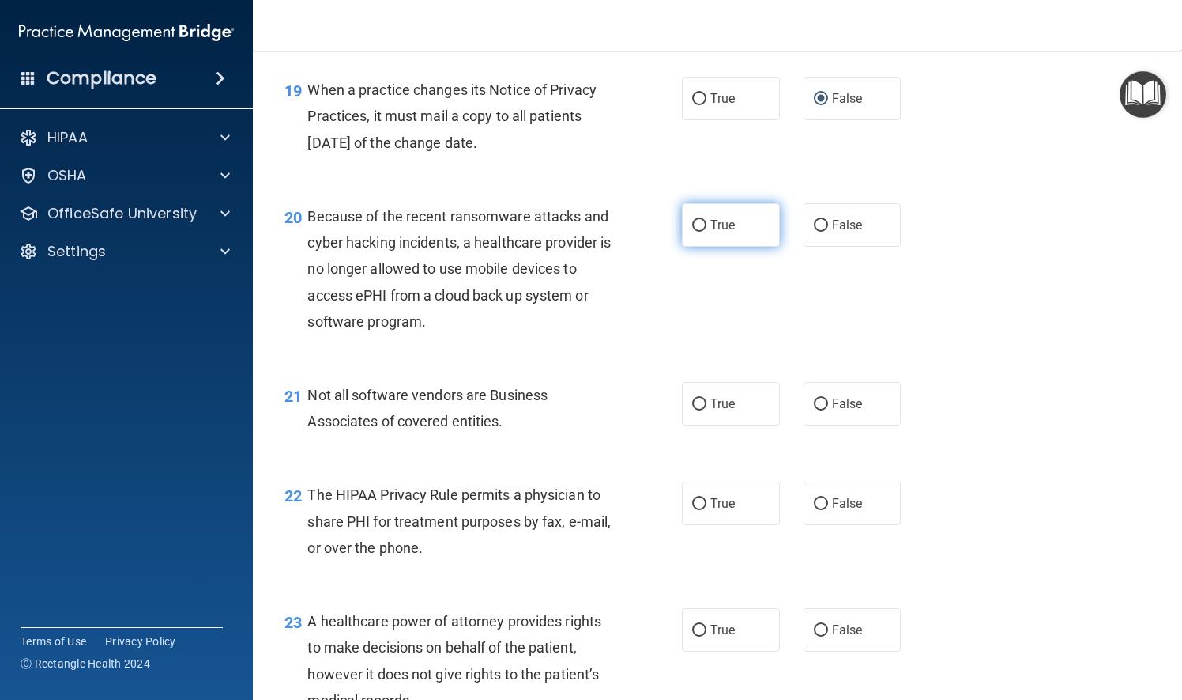
click at [692, 232] on input "True" at bounding box center [699, 226] width 14 height 12
radio input "true"
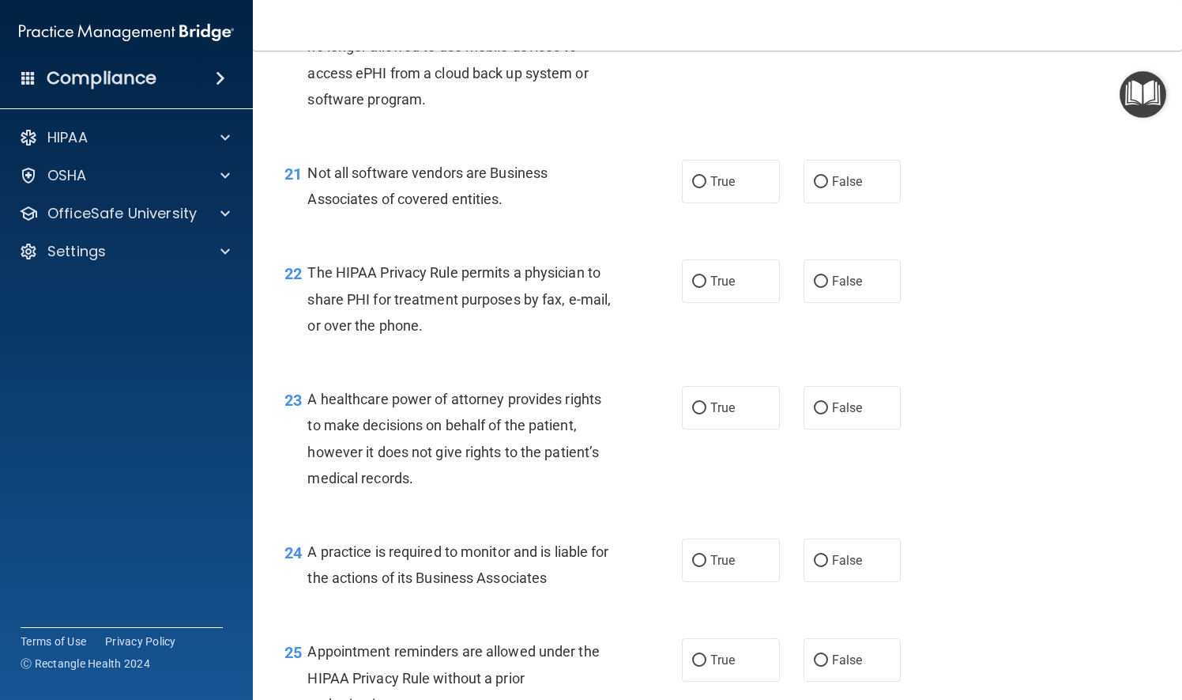
scroll to position [2925, 0]
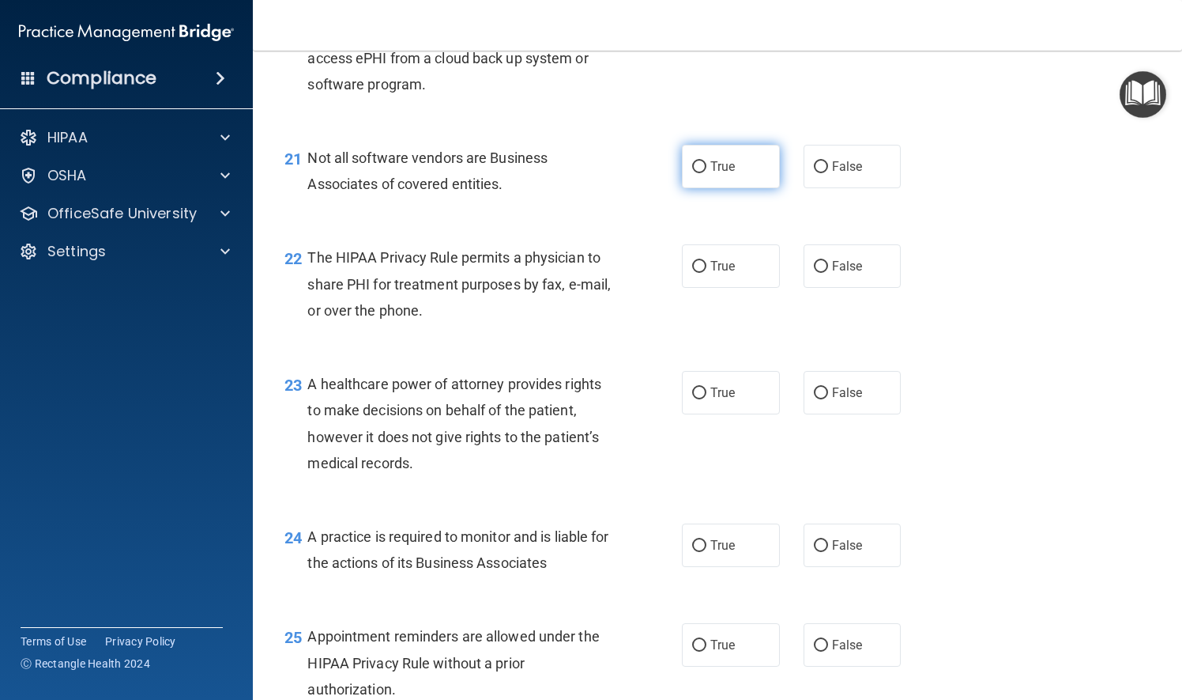
click at [693, 173] on input "True" at bounding box center [699, 167] width 14 height 12
radio input "true"
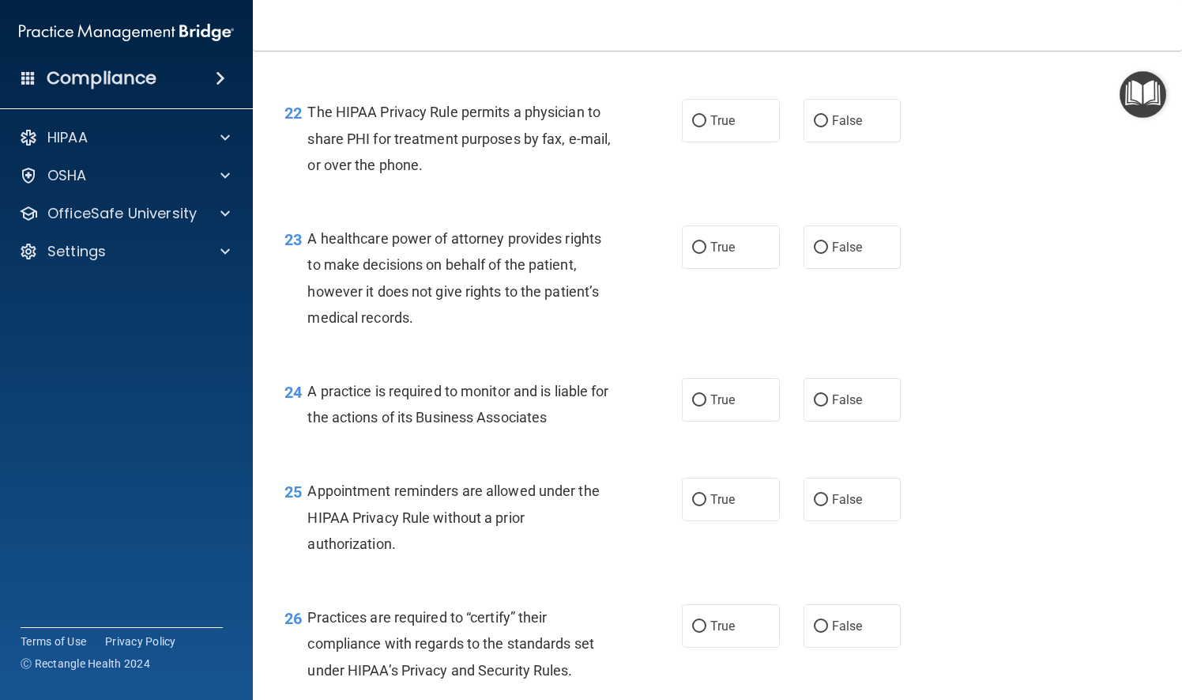
scroll to position [3083, 0]
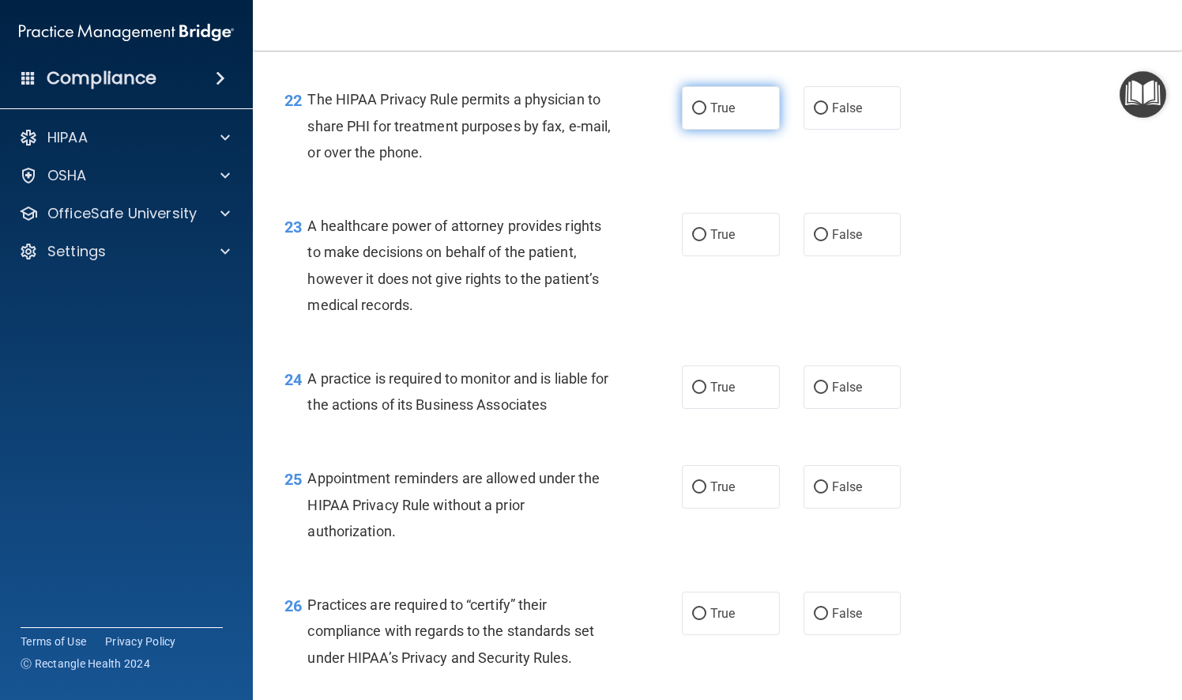
click at [695, 115] on input "True" at bounding box center [699, 109] width 14 height 12
radio input "true"
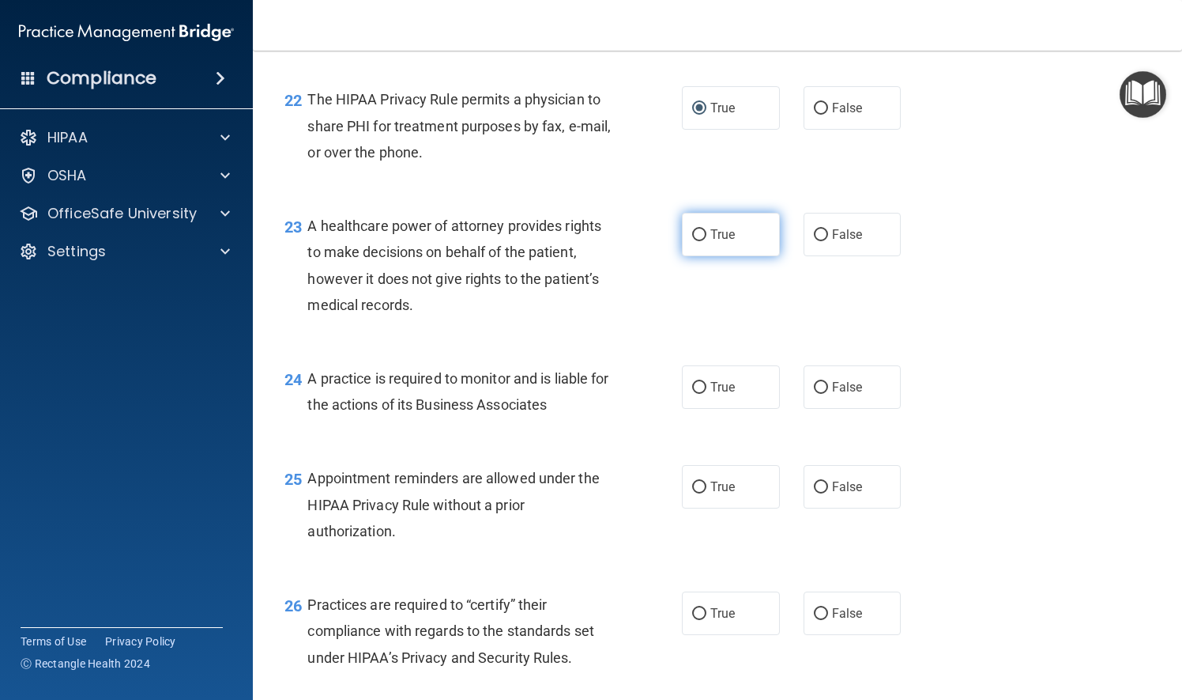
click at [692, 241] on input "True" at bounding box center [699, 235] width 14 height 12
radio input "true"
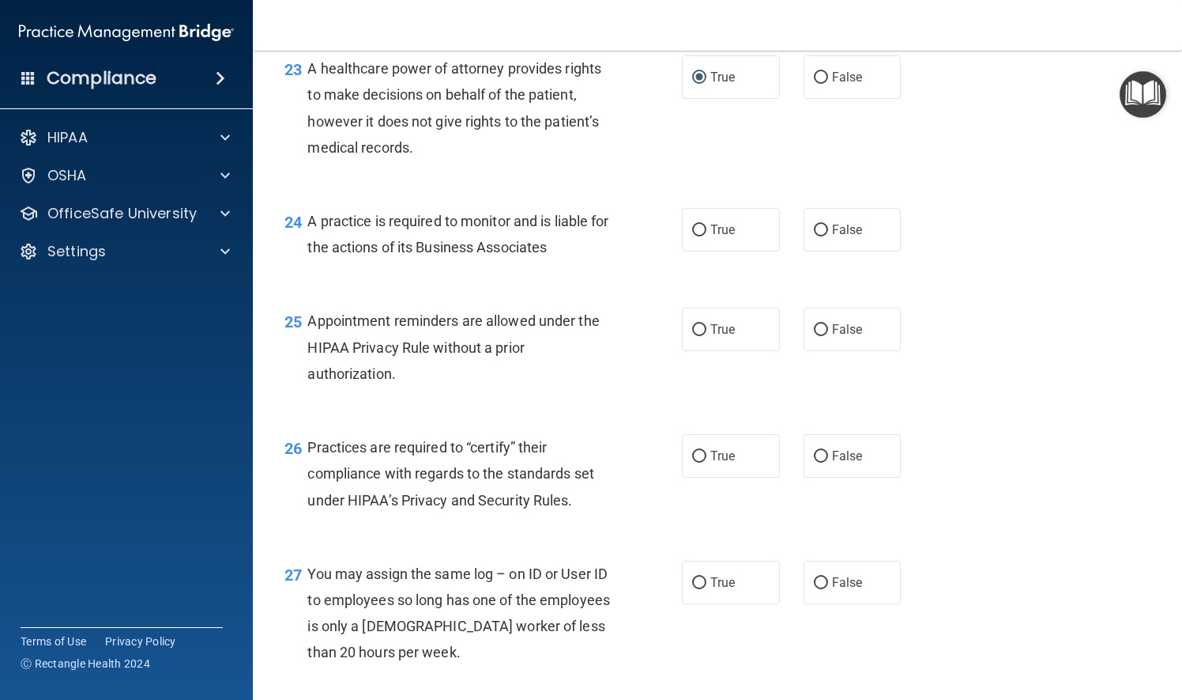
scroll to position [3241, 0]
click at [695, 236] on input "True" at bounding box center [699, 230] width 14 height 12
radio input "true"
click at [814, 335] on input "False" at bounding box center [821, 329] width 14 height 12
radio input "true"
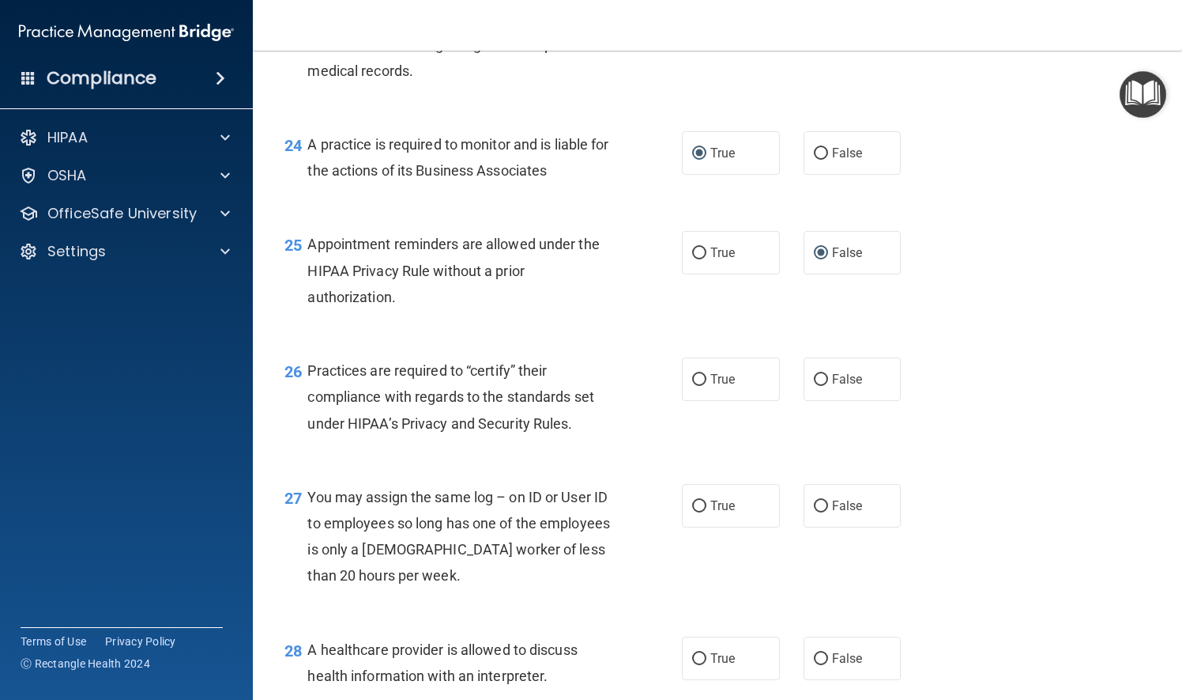
scroll to position [3320, 0]
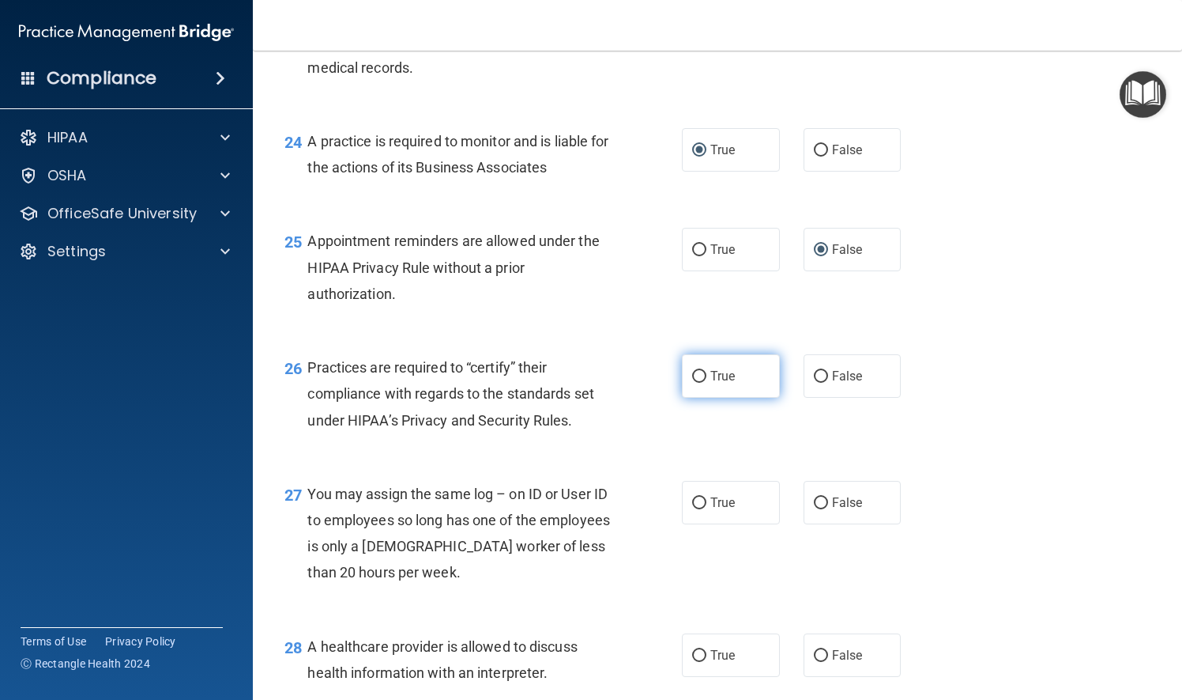
click at [693, 383] on input "True" at bounding box center [699, 377] width 14 height 12
radio input "true"
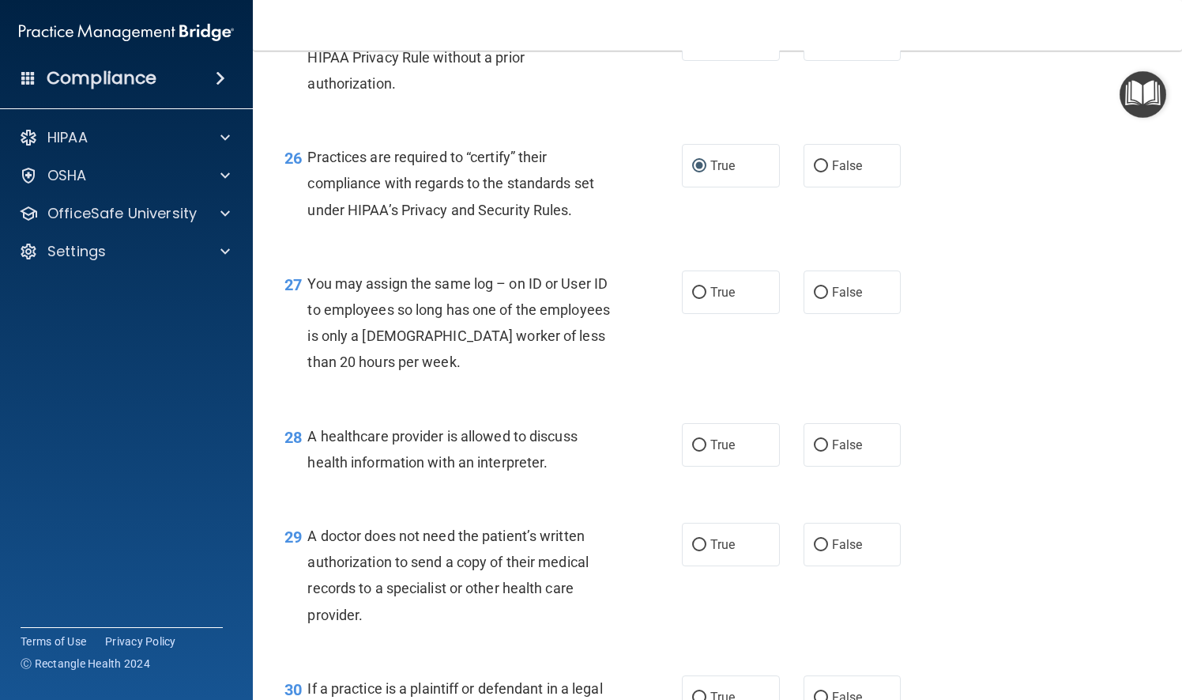
scroll to position [3557, 0]
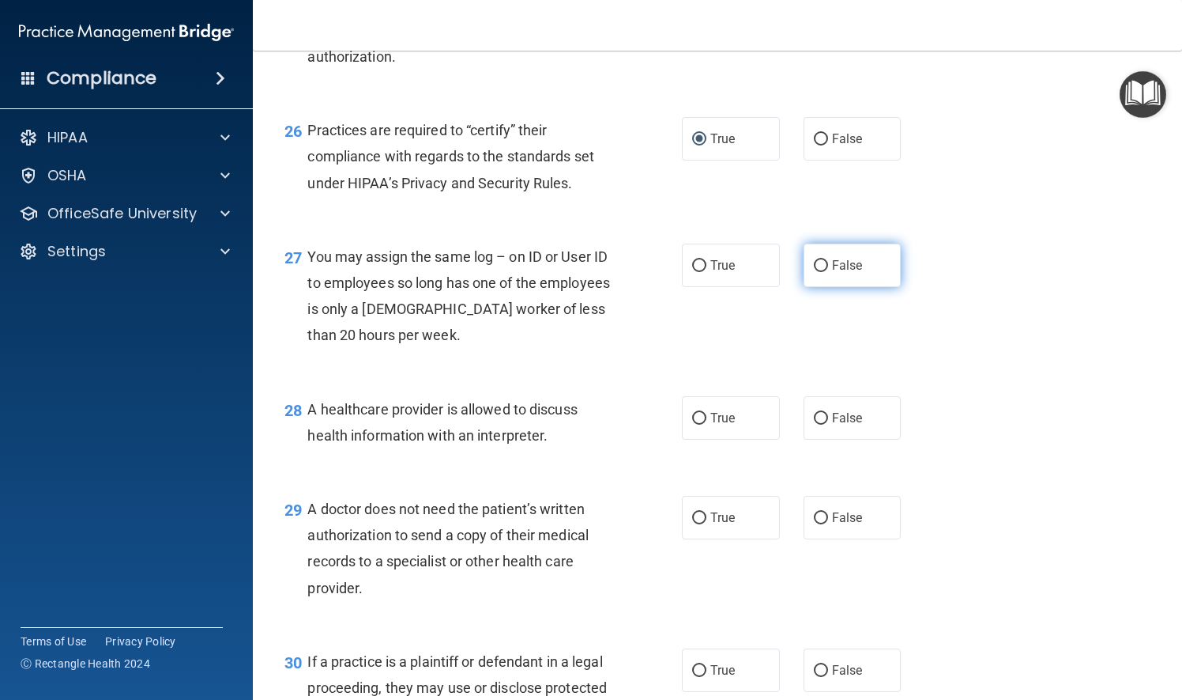
click at [814, 272] on input "False" at bounding box center [821, 266] width 14 height 12
radio input "true"
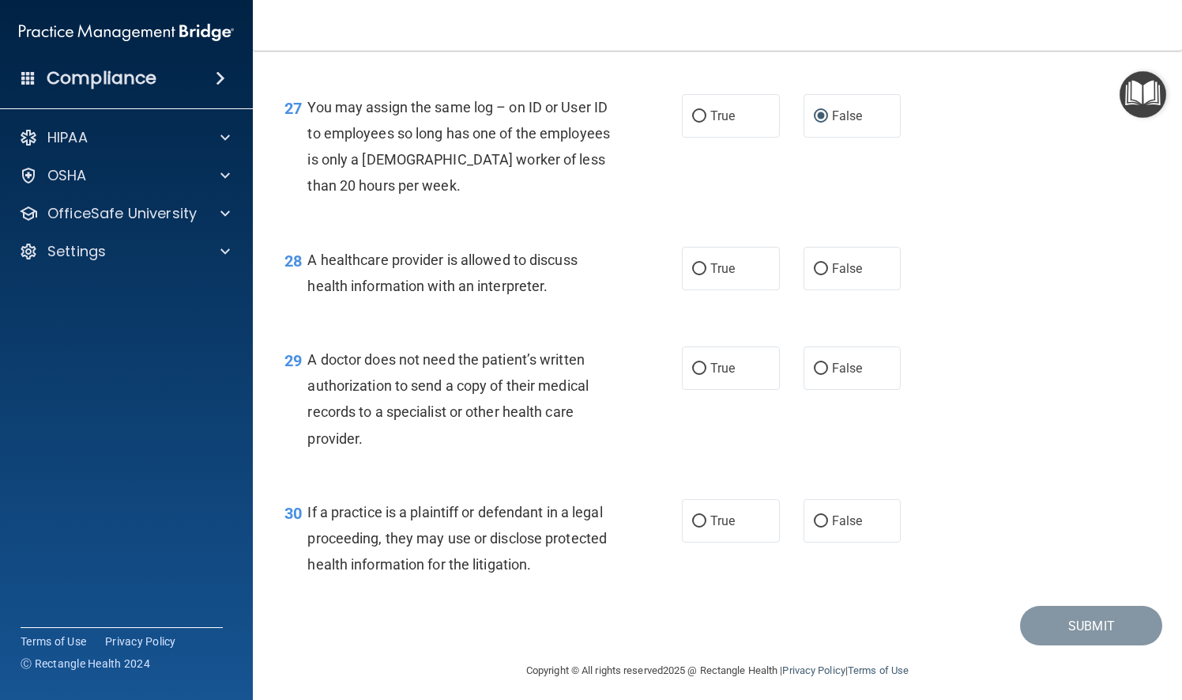
scroll to position [3715, 0]
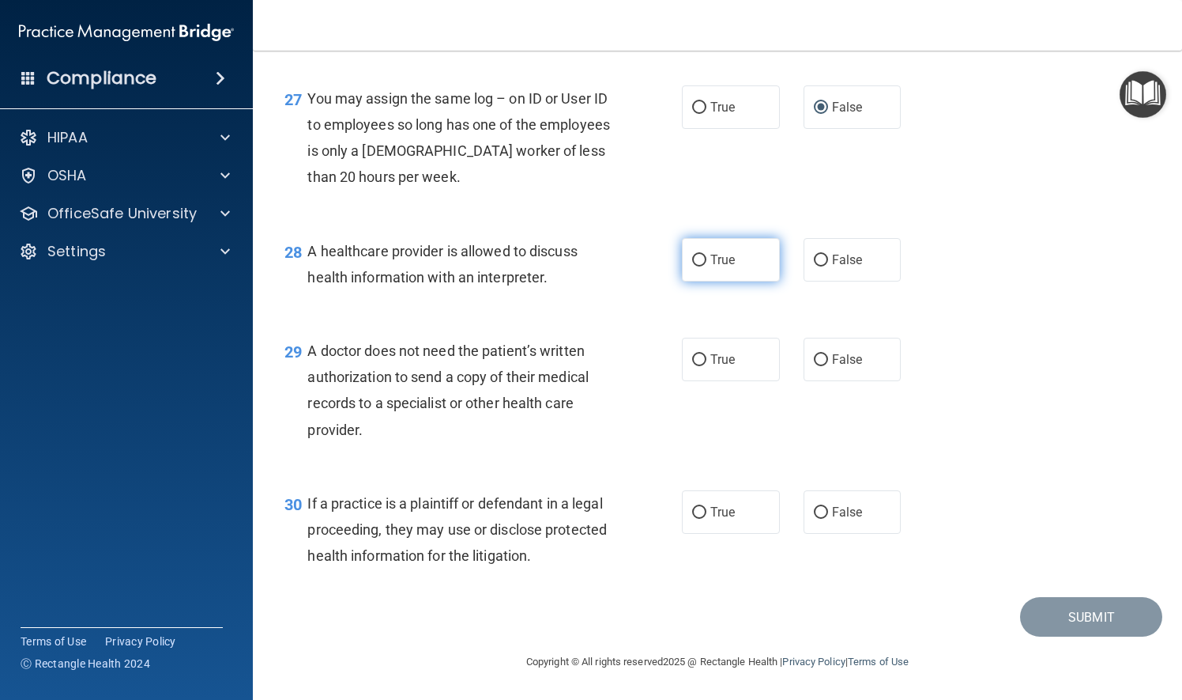
click at [696, 266] on input "True" at bounding box center [699, 261] width 14 height 12
radio input "true"
click at [692, 366] on input "True" at bounding box center [699, 360] width 14 height 12
radio input "true"
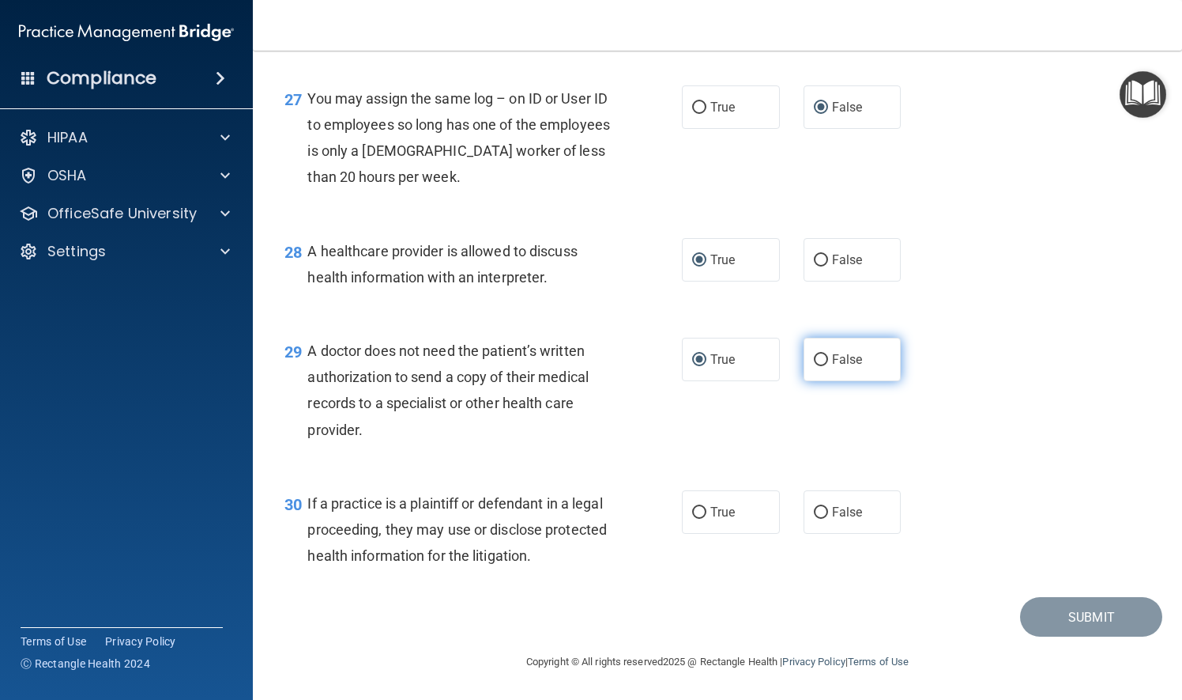
click at [816, 366] on input "False" at bounding box center [821, 360] width 14 height 12
radio input "true"
radio input "false"
click at [692, 519] on input "True" at bounding box center [699, 513] width 14 height 12
radio input "true"
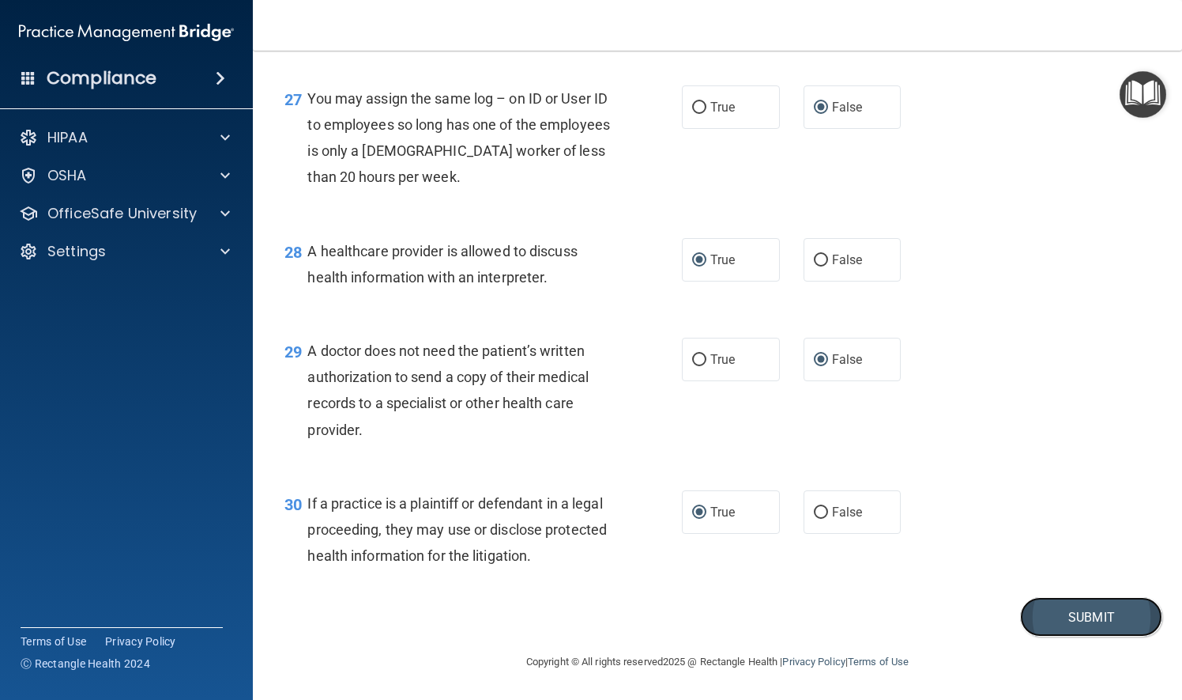
click at [1036, 637] on button "Submit" at bounding box center [1091, 617] width 142 height 40
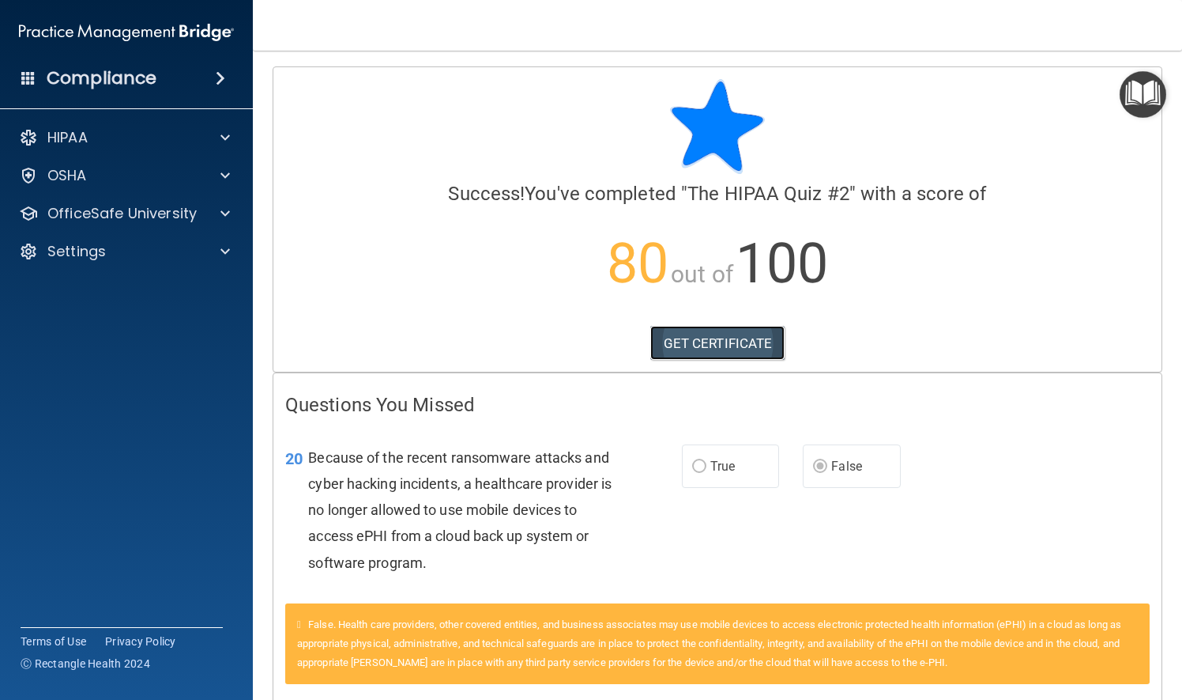
click at [697, 338] on link "GET CERTIFICATE" at bounding box center [718, 343] width 135 height 35
click at [230, 213] on div at bounding box center [223, 213] width 40 height 19
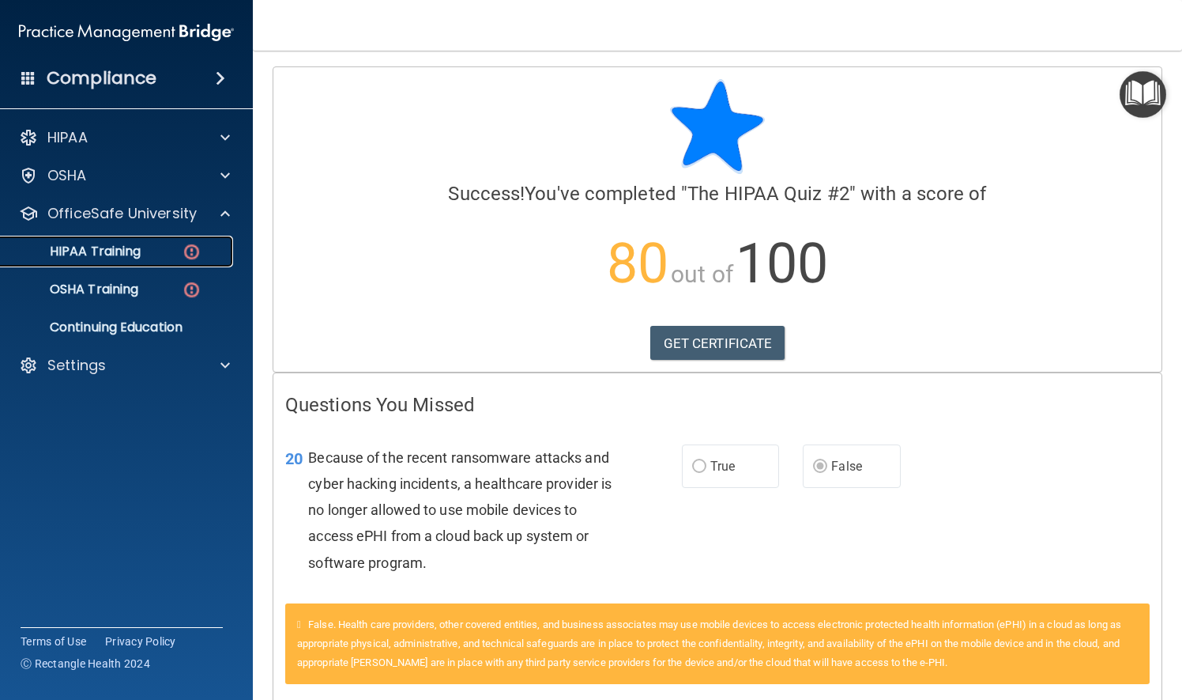
click at [126, 251] on p "HIPAA Training" at bounding box center [75, 251] width 130 height 16
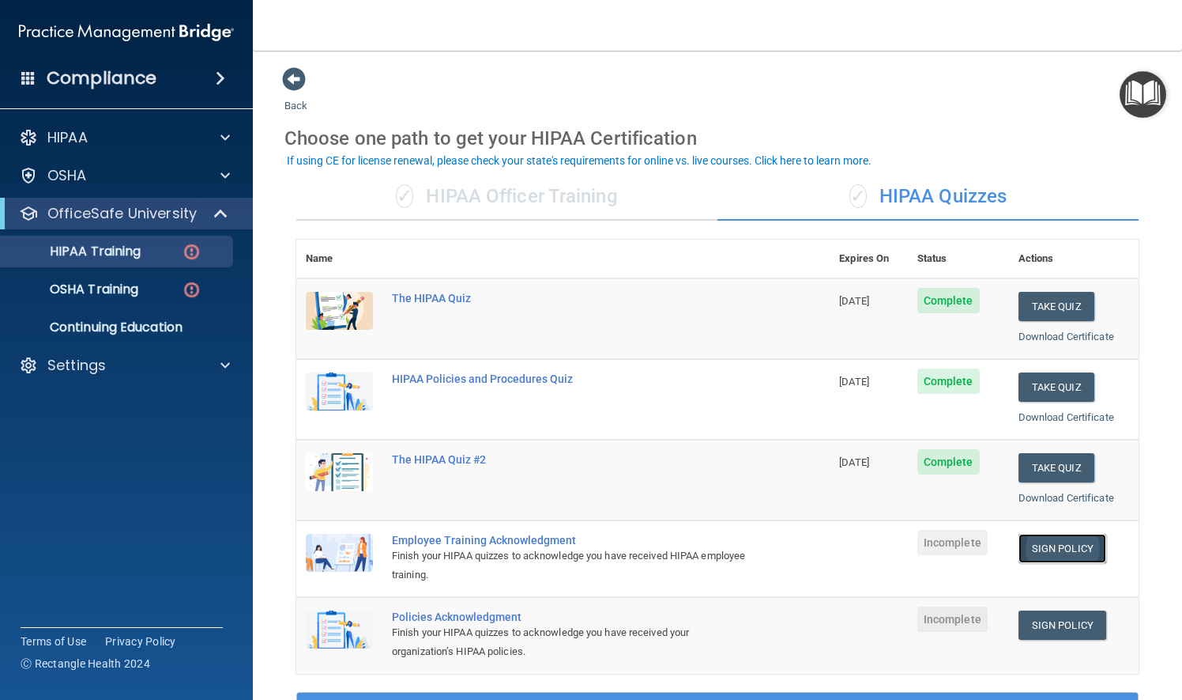
click at [1050, 541] on link "Sign Policy" at bounding box center [1063, 548] width 88 height 29
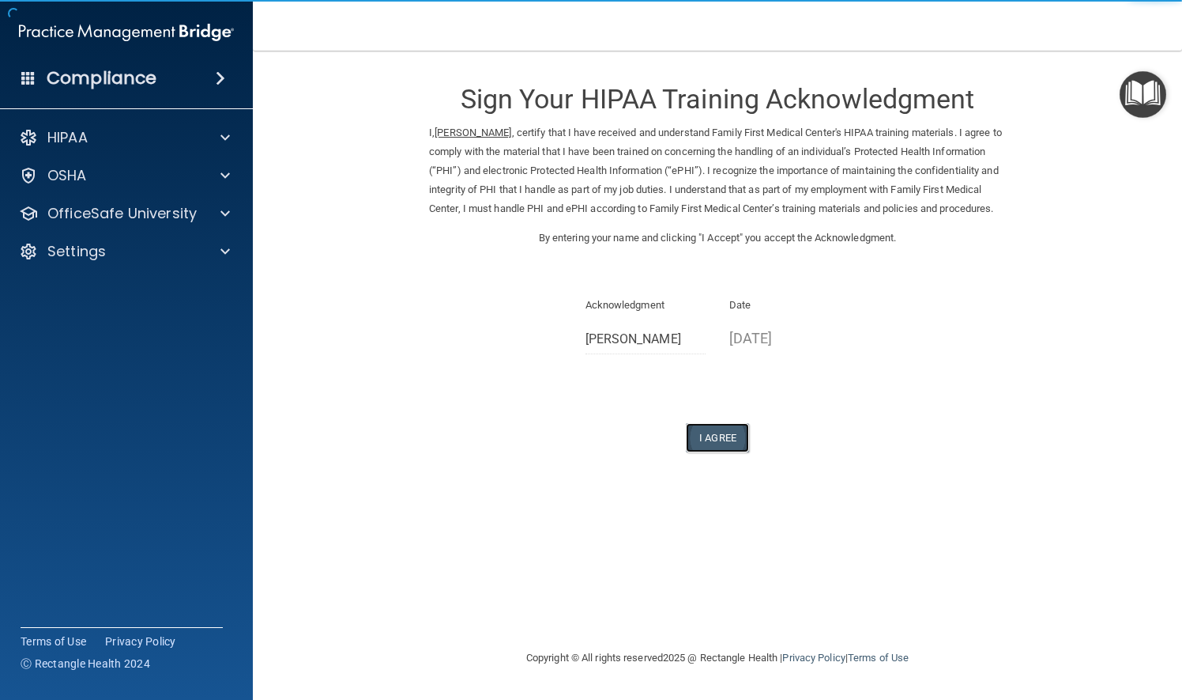
click at [708, 452] on button "I Agree" at bounding box center [717, 437] width 63 height 29
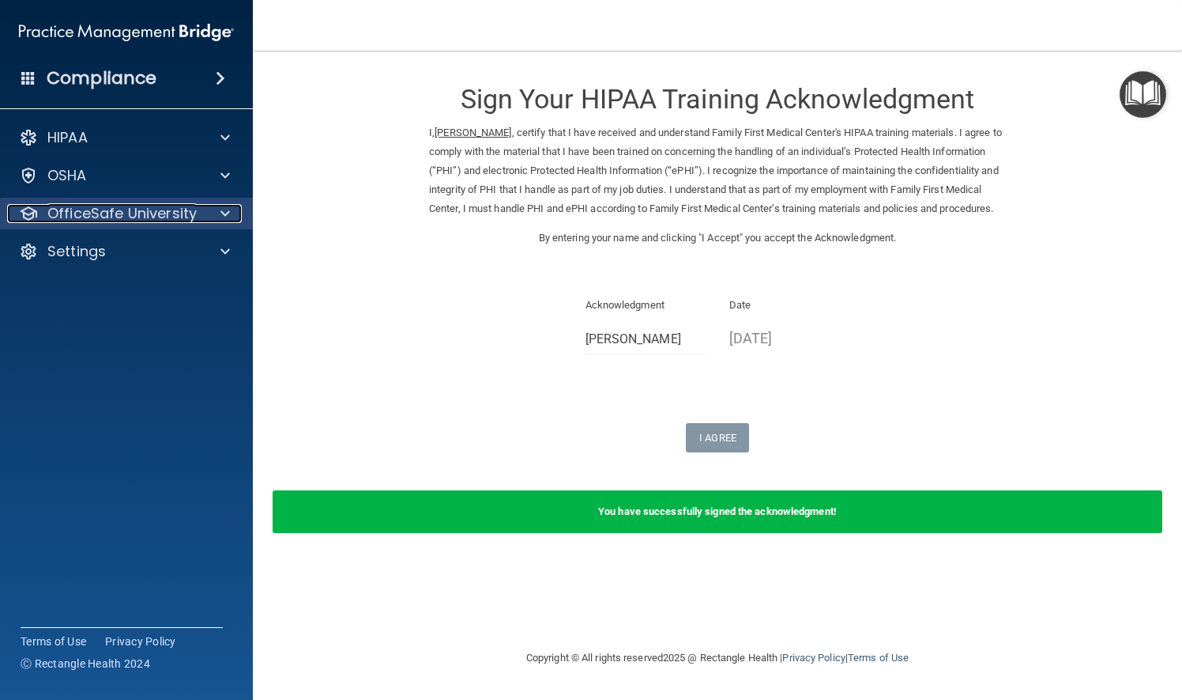
click at [224, 213] on span at bounding box center [225, 213] width 9 height 19
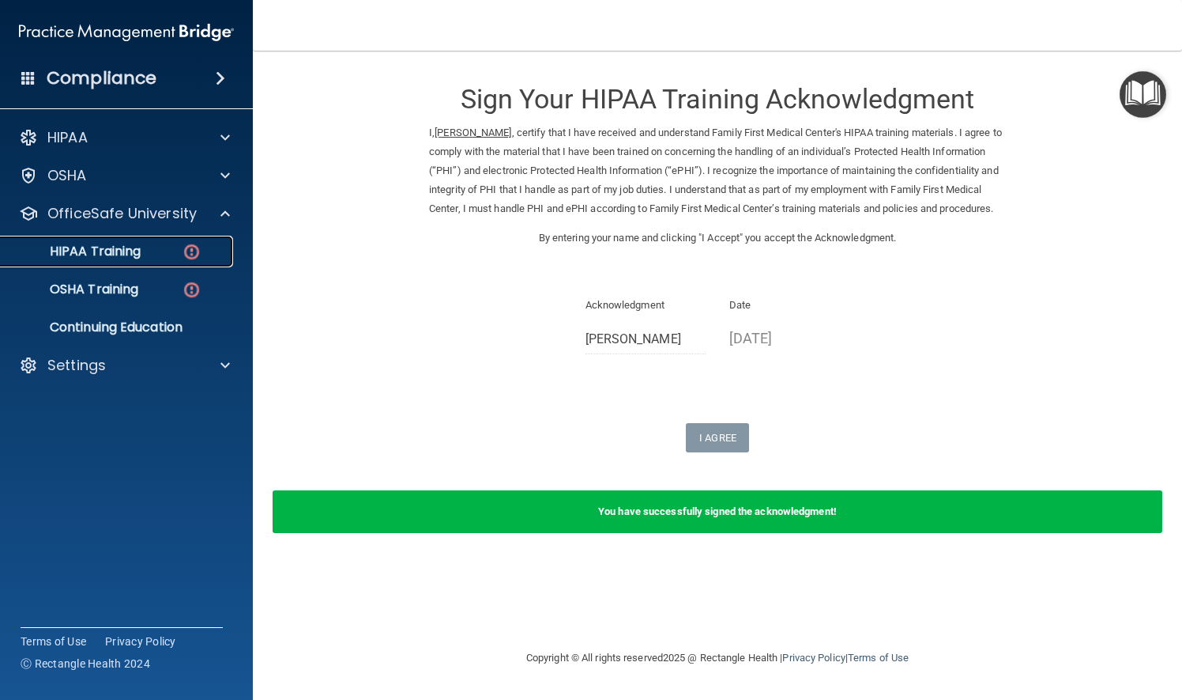
click at [127, 250] on p "HIPAA Training" at bounding box center [75, 251] width 130 height 16
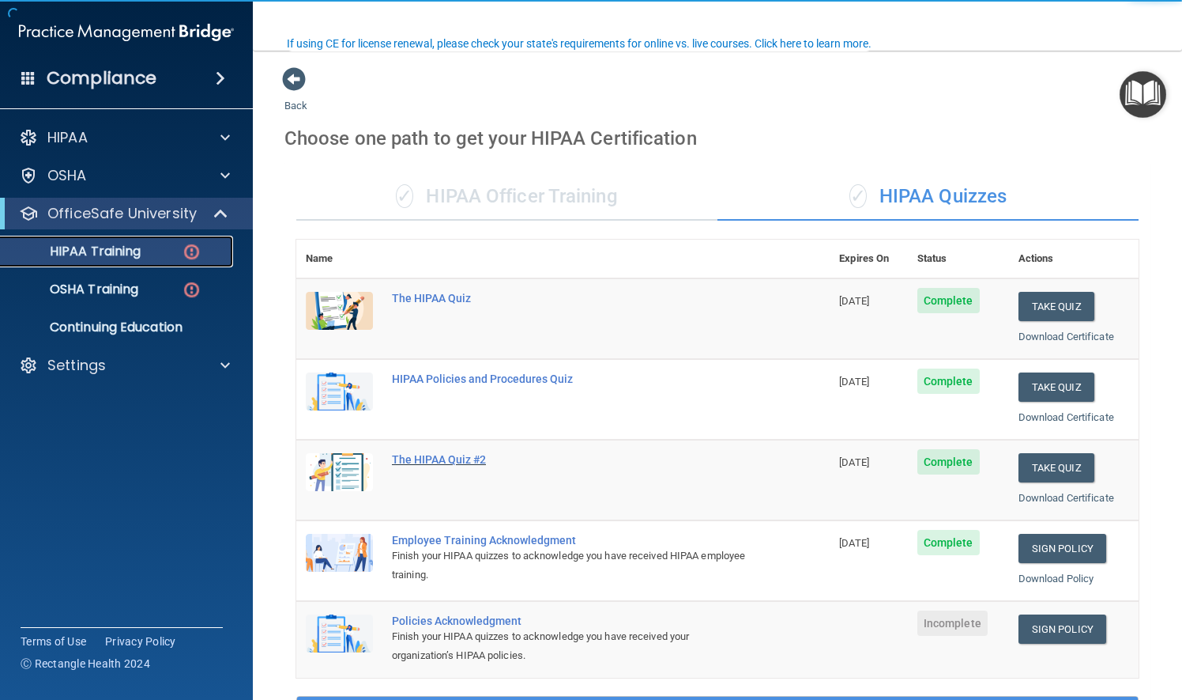
scroll to position [158, 0]
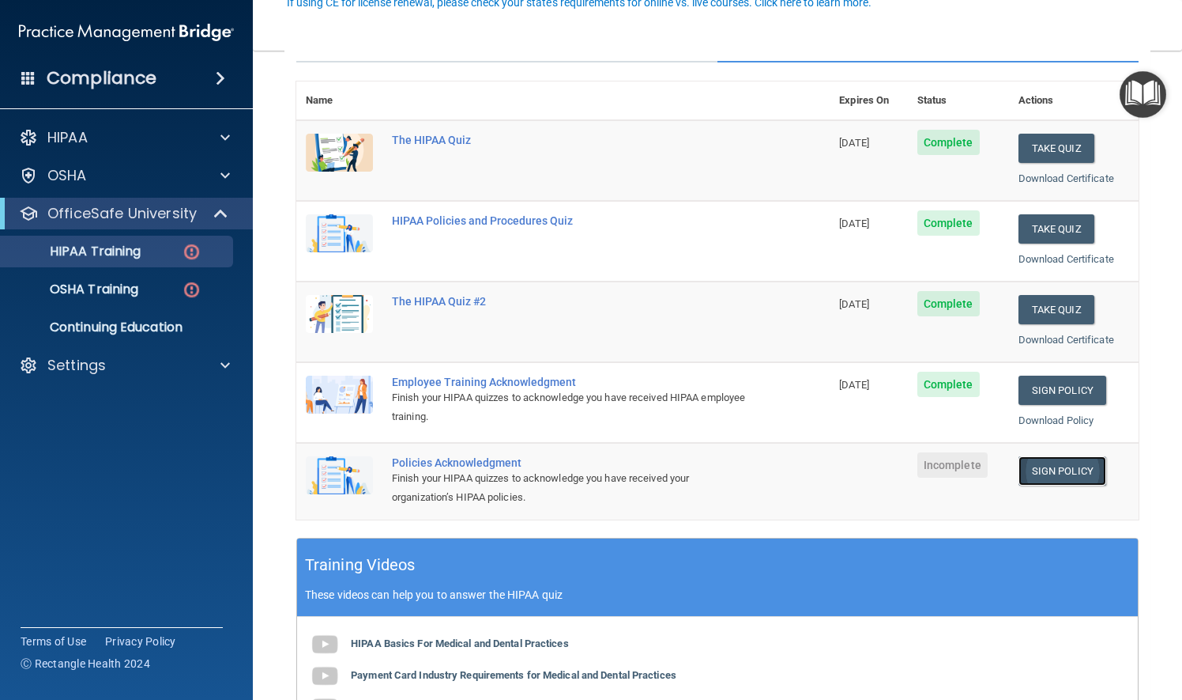
click at [1054, 468] on link "Sign Policy" at bounding box center [1063, 470] width 88 height 29
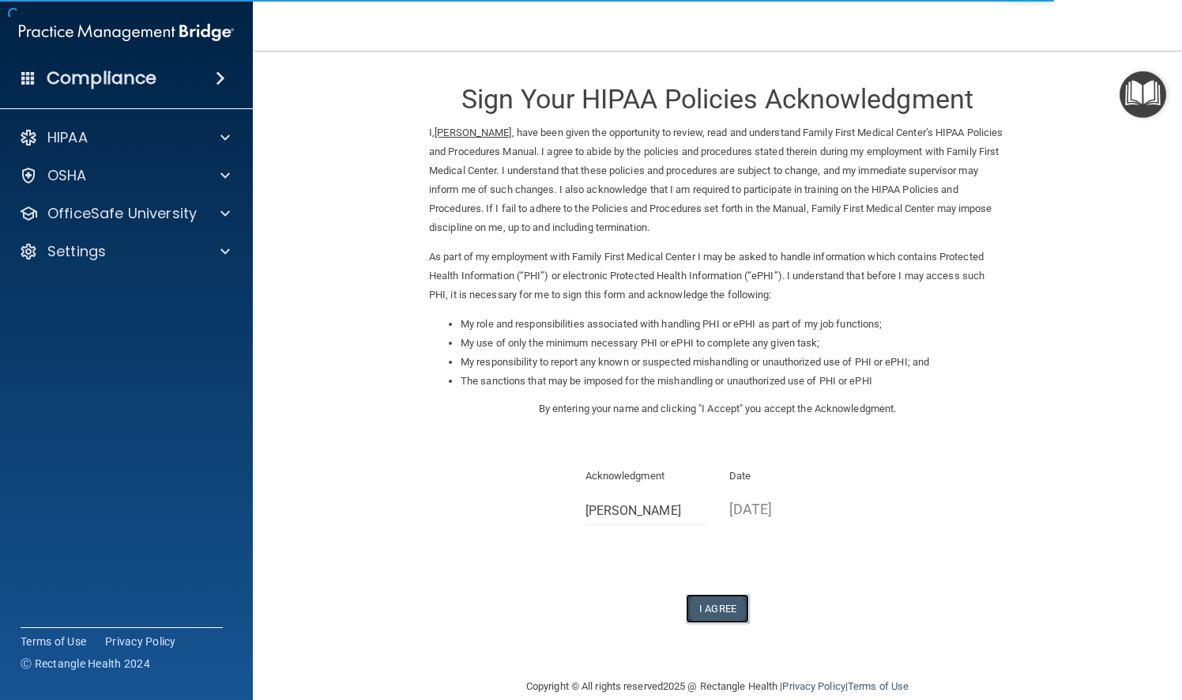
click at [715, 609] on button "I Agree" at bounding box center [717, 608] width 63 height 29
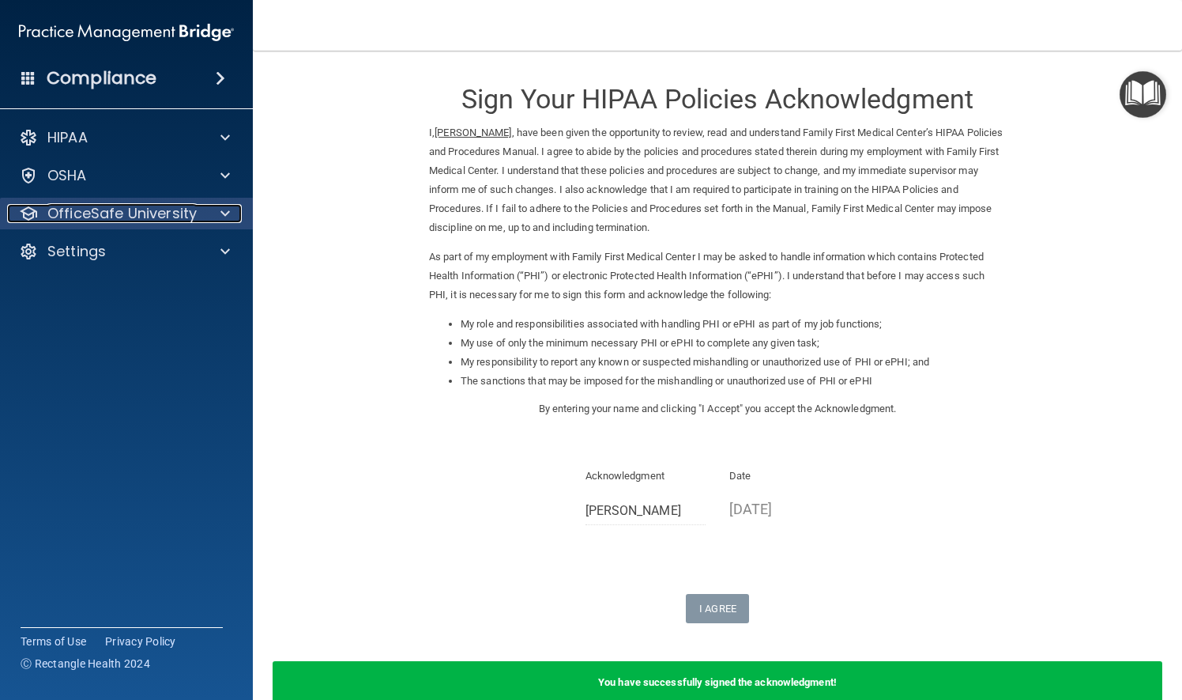
click at [226, 218] on span at bounding box center [225, 213] width 9 height 19
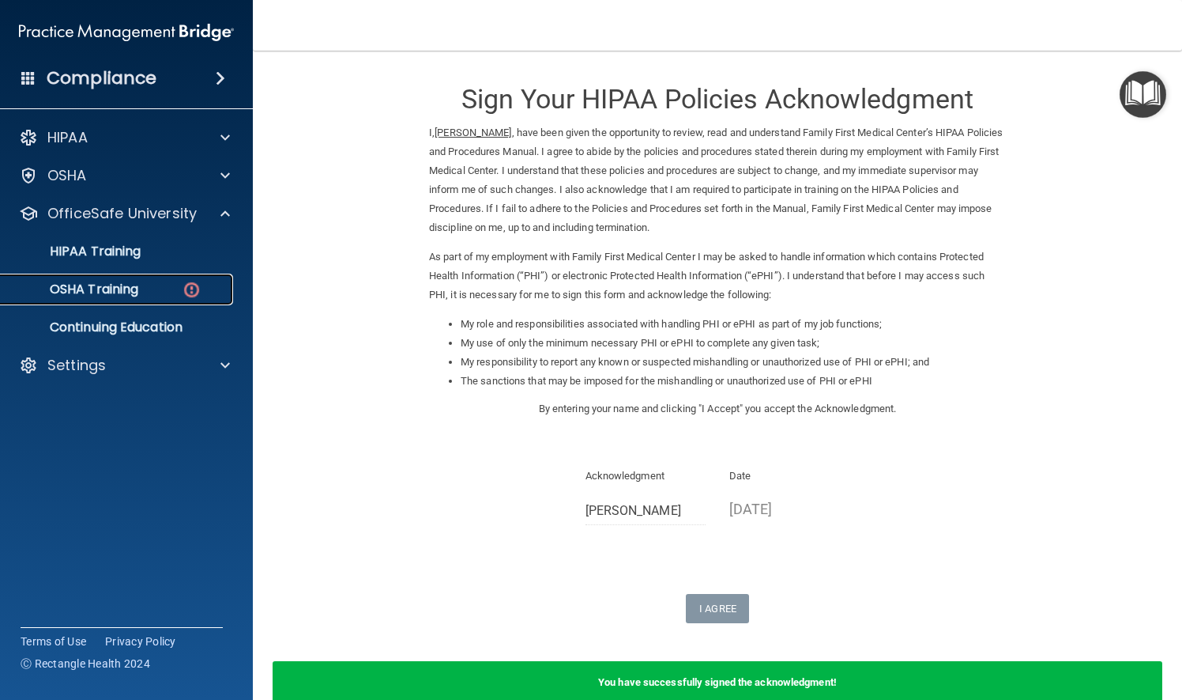
click at [85, 291] on p "OSHA Training" at bounding box center [74, 289] width 128 height 16
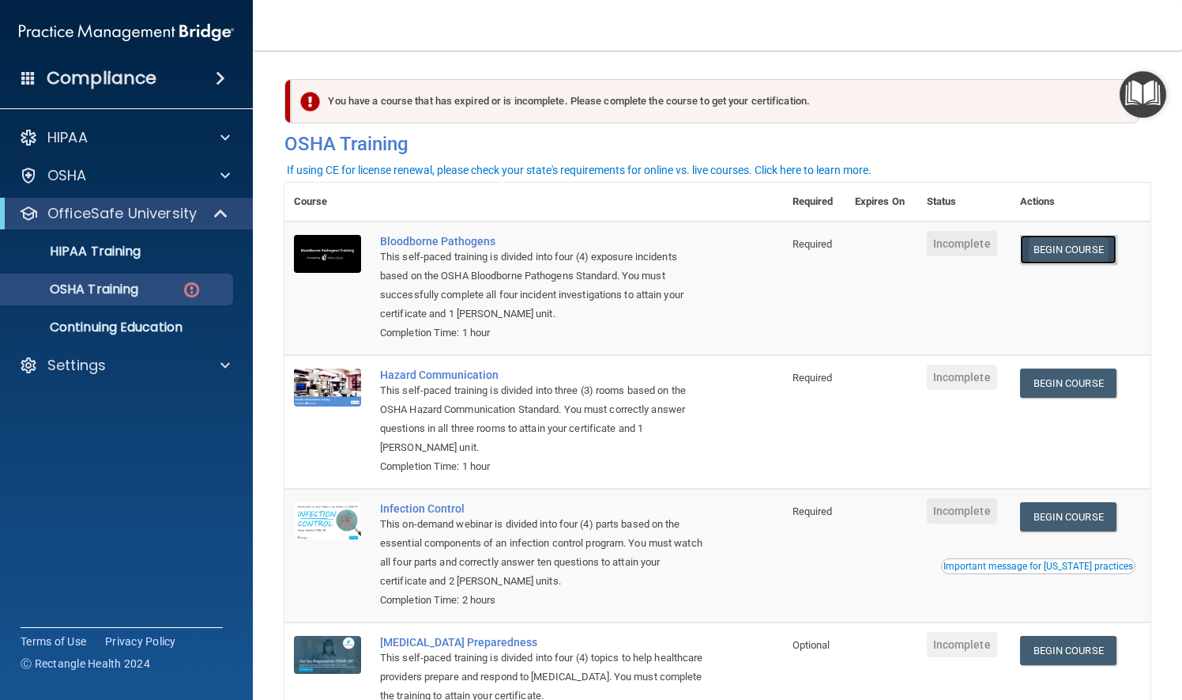
click at [1058, 253] on link "Begin Course" at bounding box center [1068, 249] width 96 height 29
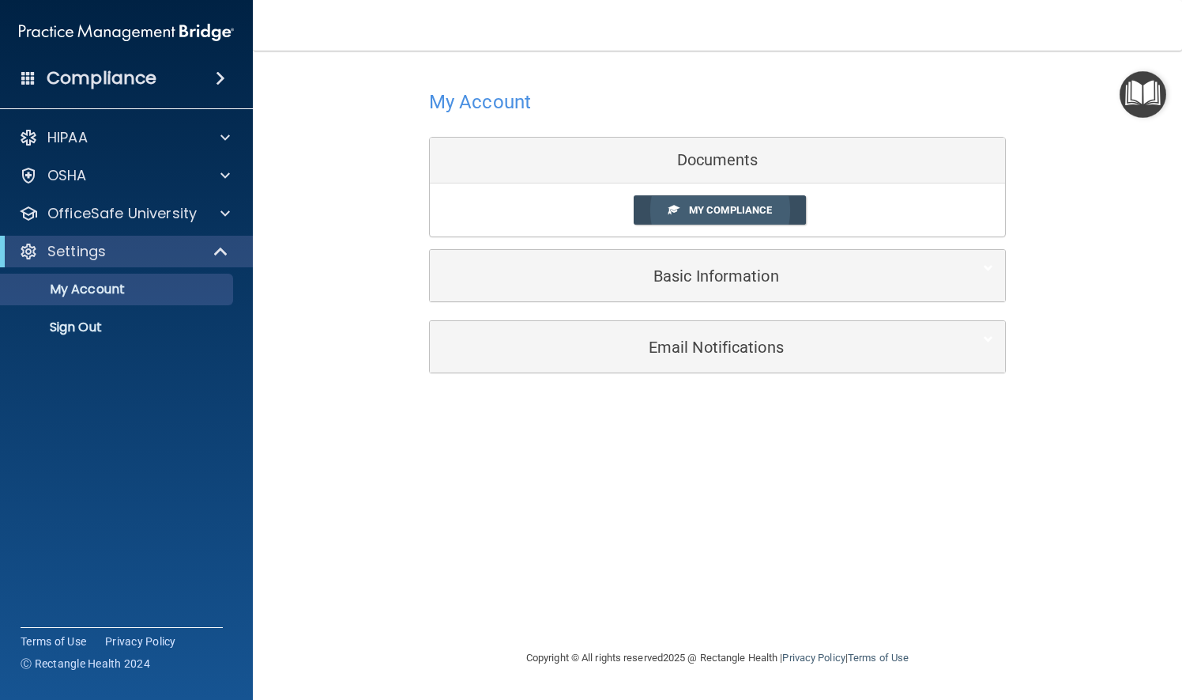
click at [708, 209] on span "My Compliance" at bounding box center [730, 210] width 83 height 12
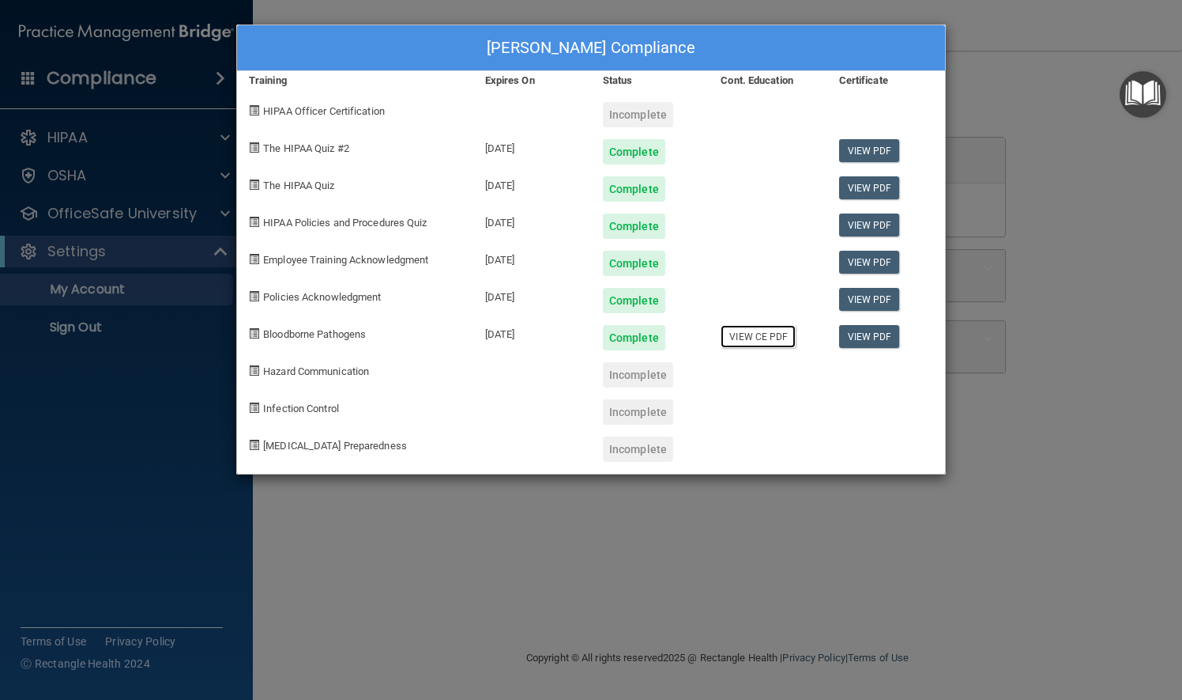
click at [752, 337] on link "View CE PDF" at bounding box center [758, 336] width 75 height 23
click at [1011, 21] on div "[PERSON_NAME] Compliance Training Expires On Status Cont. Education Certificate…" at bounding box center [591, 350] width 1182 height 700
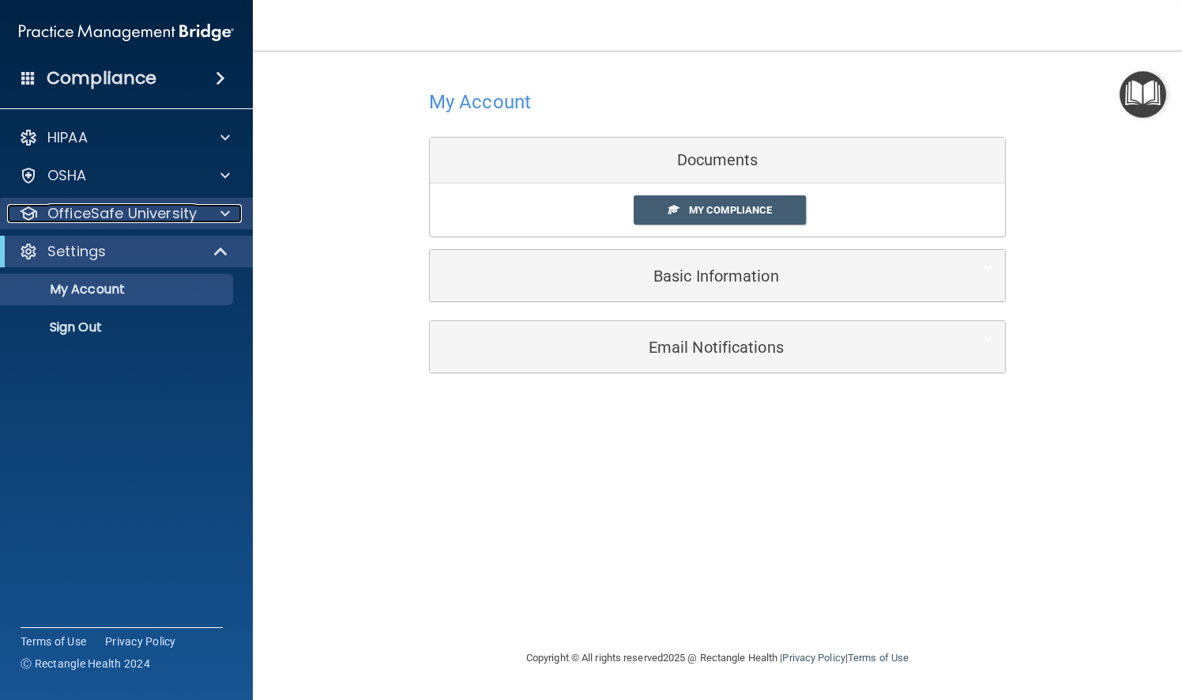
click at [215, 210] on div at bounding box center [223, 213] width 40 height 19
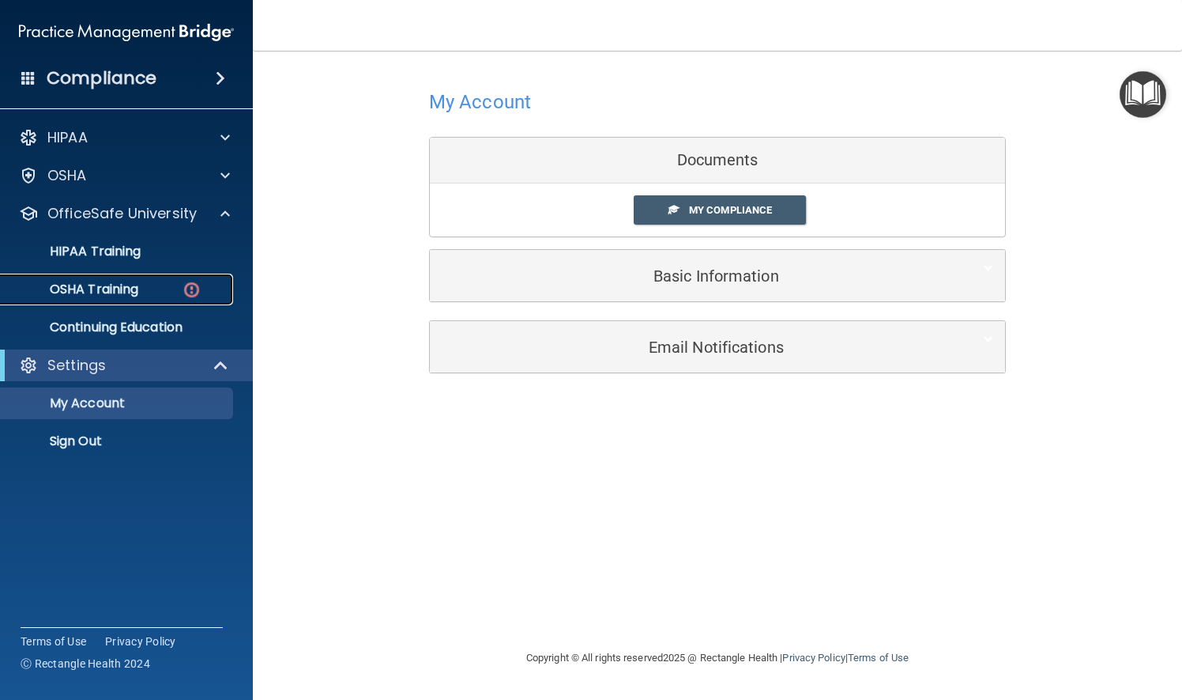
click at [144, 288] on div "OSHA Training" at bounding box center [118, 289] width 216 height 16
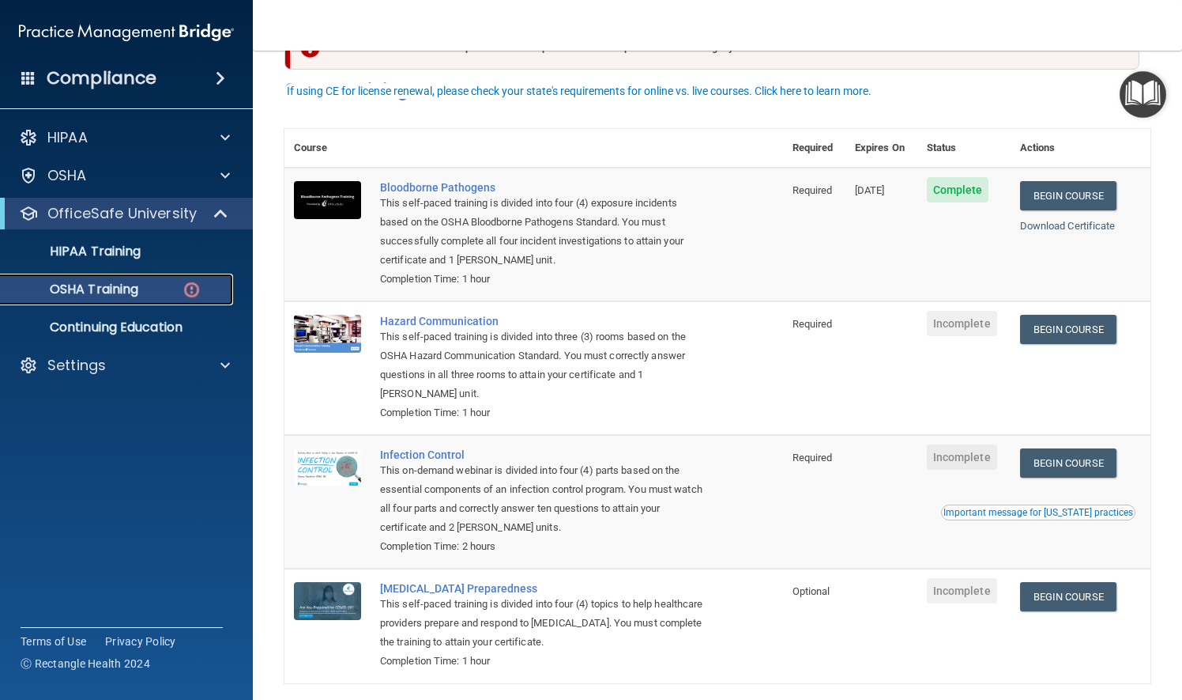
scroll to position [79, 0]
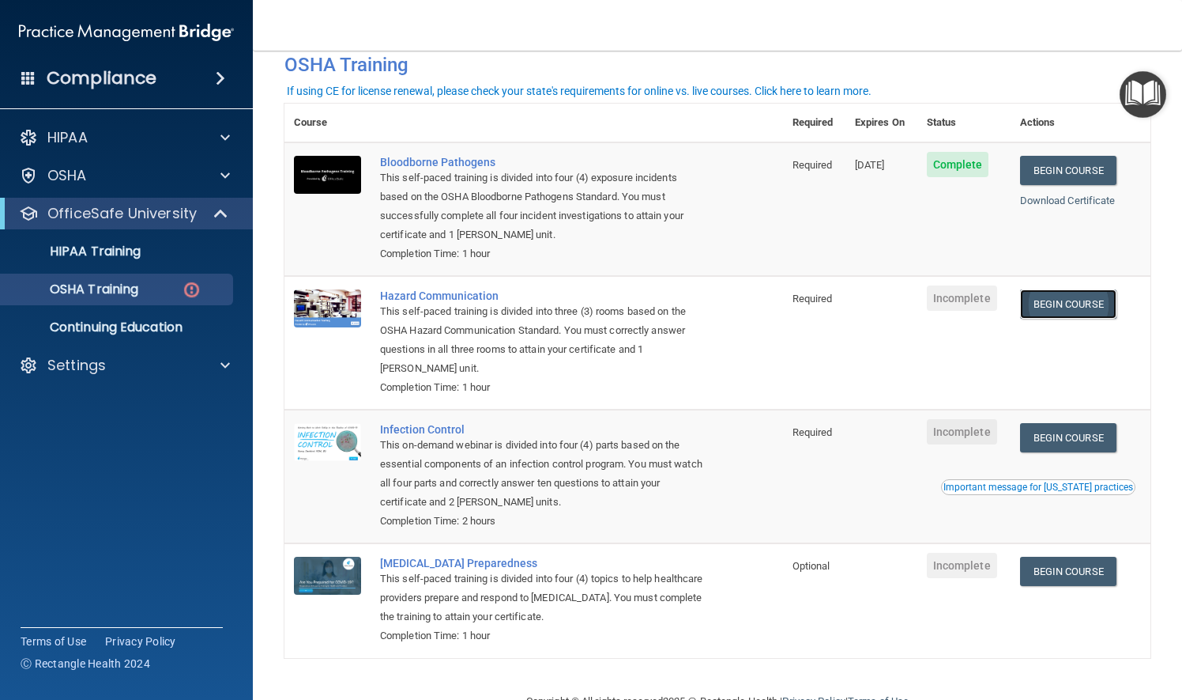
click at [1053, 298] on link "Begin Course" at bounding box center [1068, 303] width 96 height 29
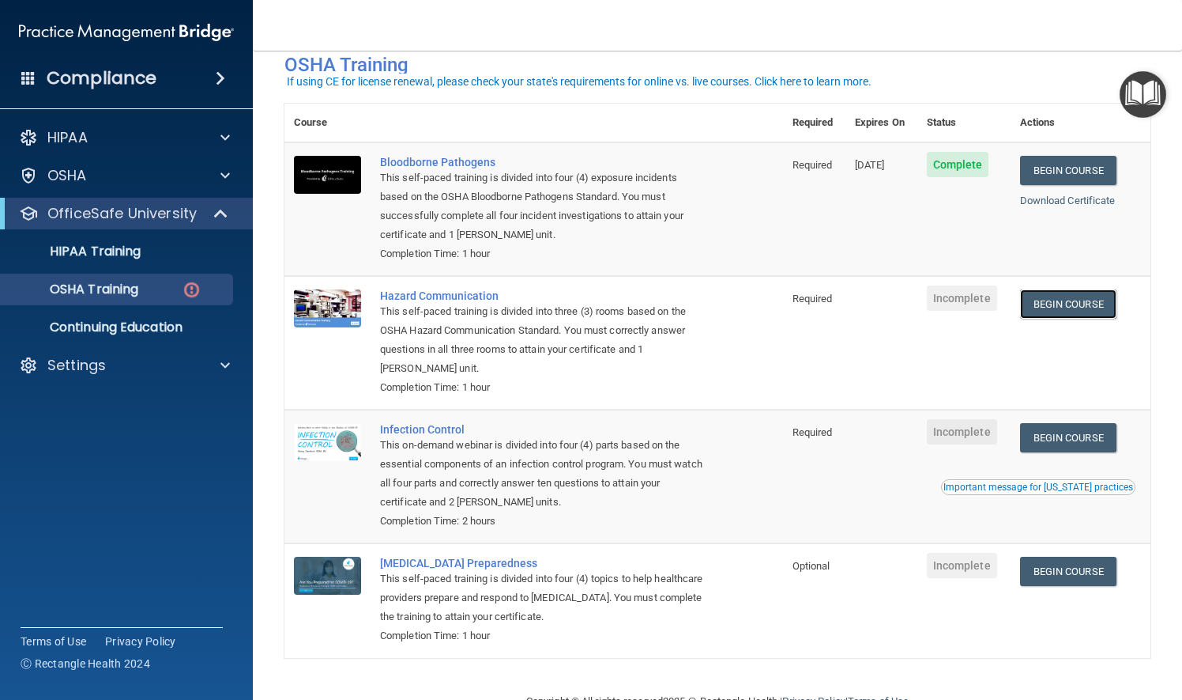
scroll to position [120, 0]
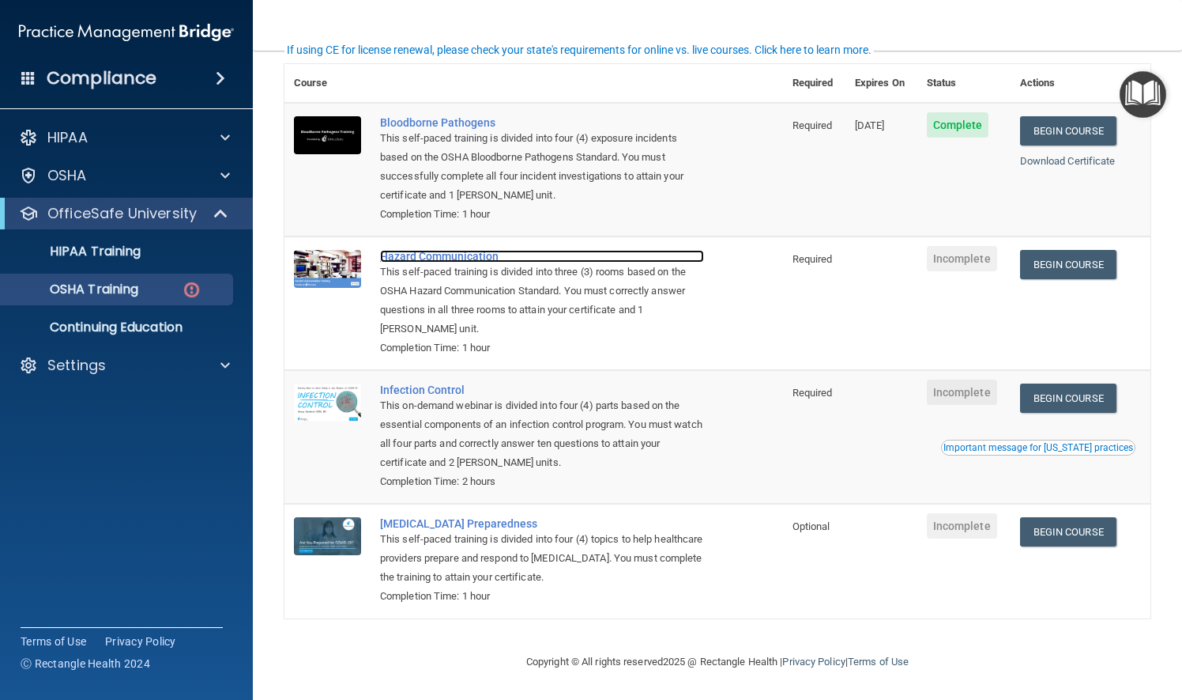
click at [464, 255] on div "Hazard Communication" at bounding box center [542, 256] width 324 height 13
click at [861, 284] on td at bounding box center [882, 303] width 72 height 134
click at [1073, 398] on link "Begin Course" at bounding box center [1068, 397] width 96 height 29
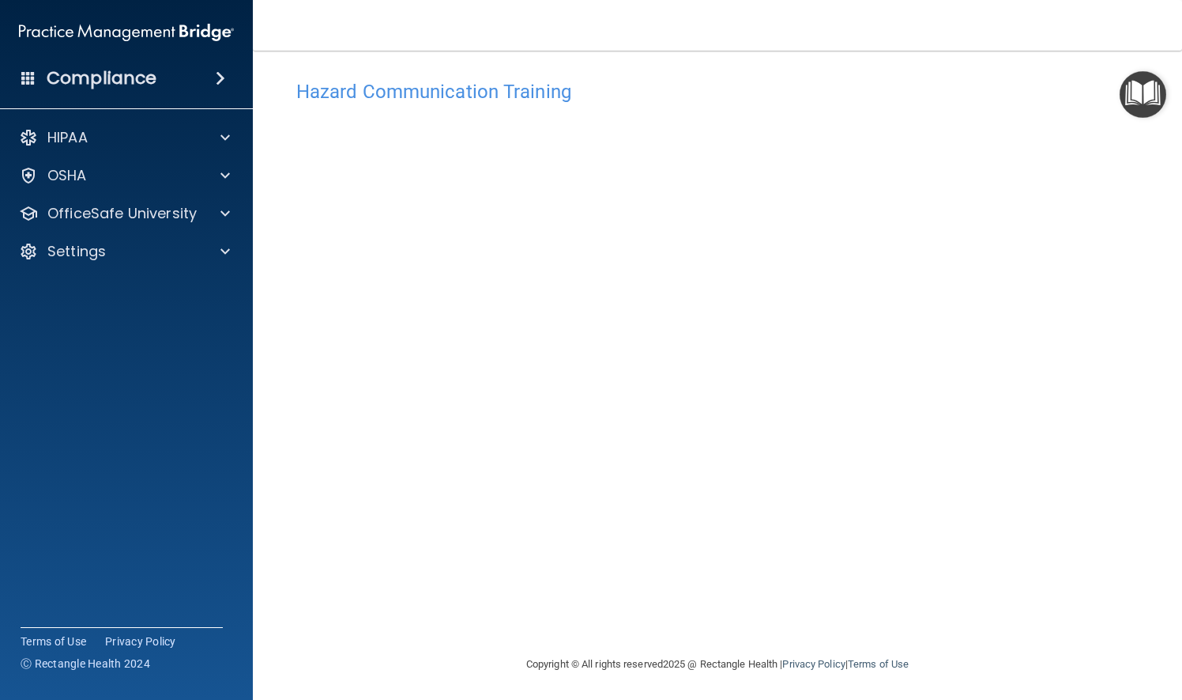
scroll to position [13, 0]
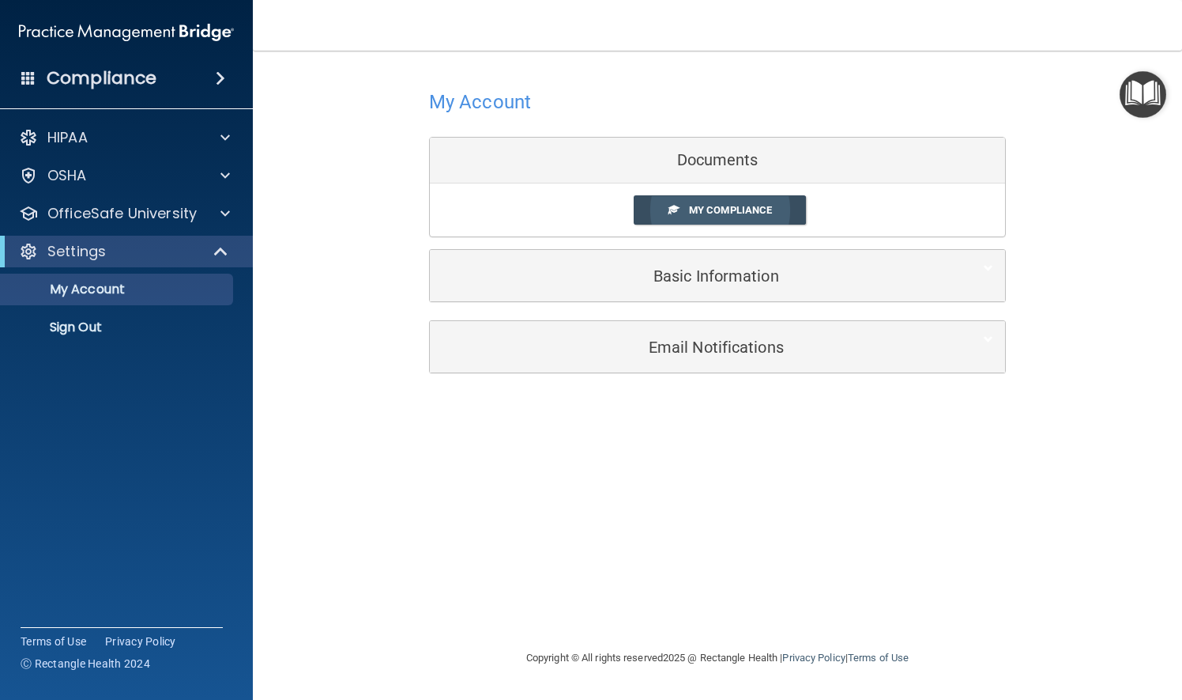
click at [720, 213] on span "My Compliance" at bounding box center [730, 210] width 83 height 12
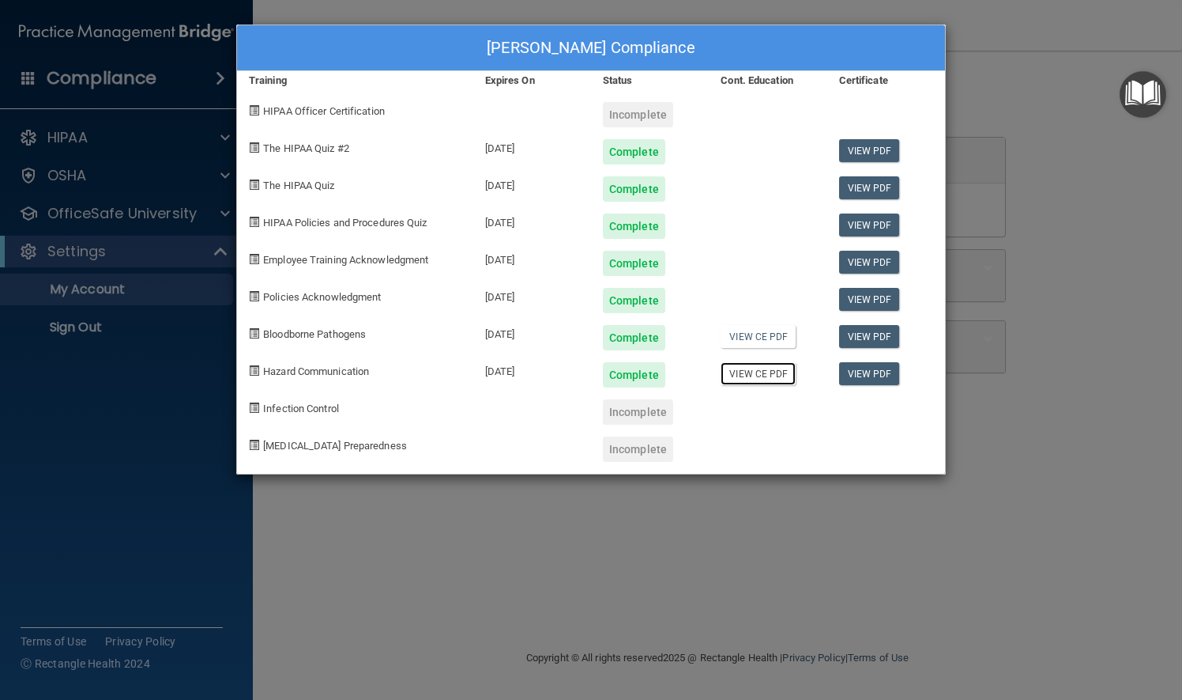
click at [771, 375] on link "View CE PDF" at bounding box center [758, 373] width 75 height 23
click at [1055, 38] on div "[PERSON_NAME] Compliance Training Expires On Status Cont. Education Certificate…" at bounding box center [591, 350] width 1182 height 700
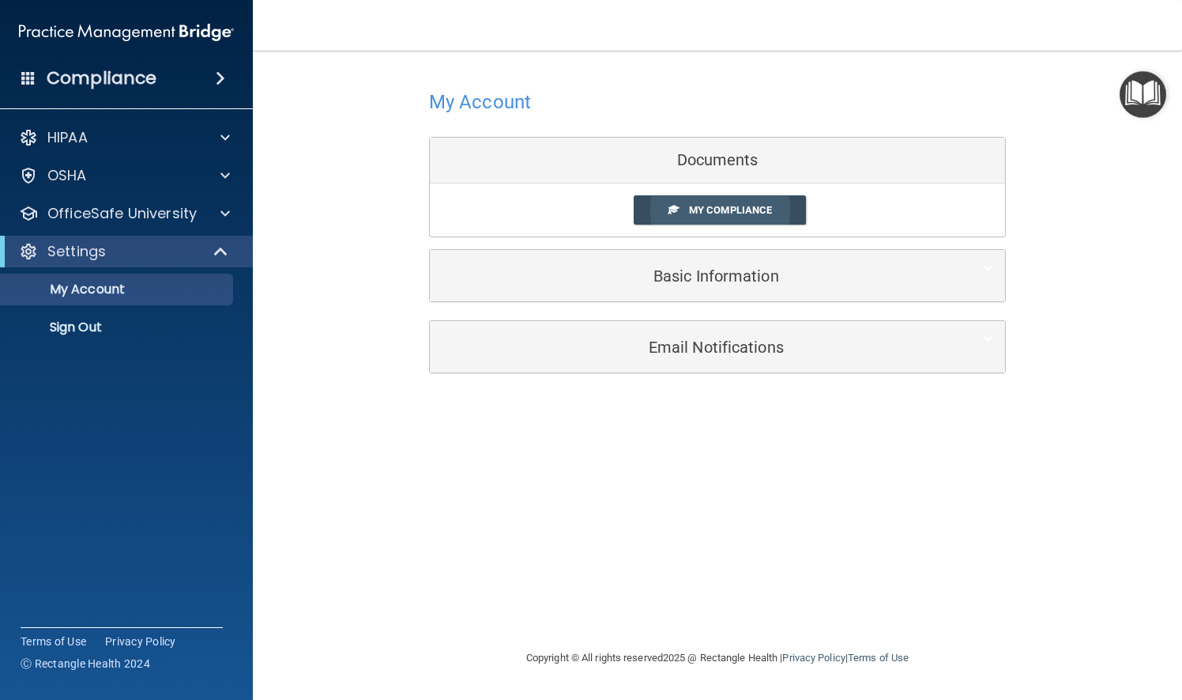
click at [729, 213] on span "My Compliance" at bounding box center [730, 210] width 83 height 12
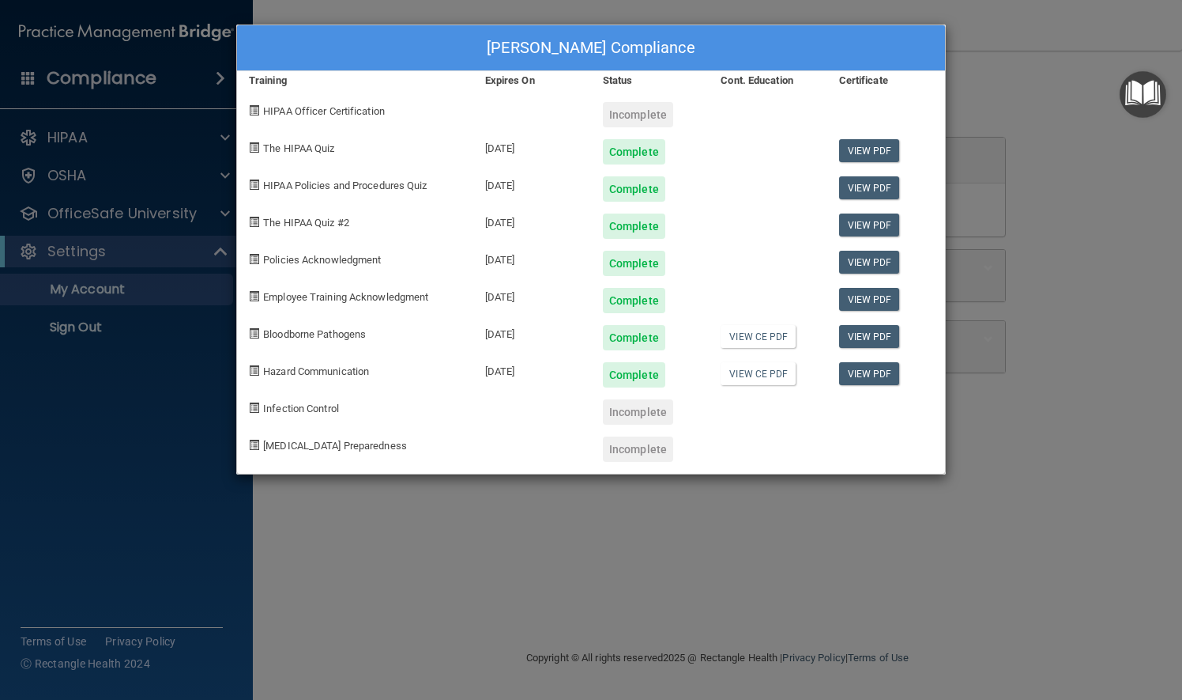
click at [1035, 92] on div "[PERSON_NAME] Compliance Training Expires On Status Cont. Education Certificate…" at bounding box center [591, 350] width 1182 height 700
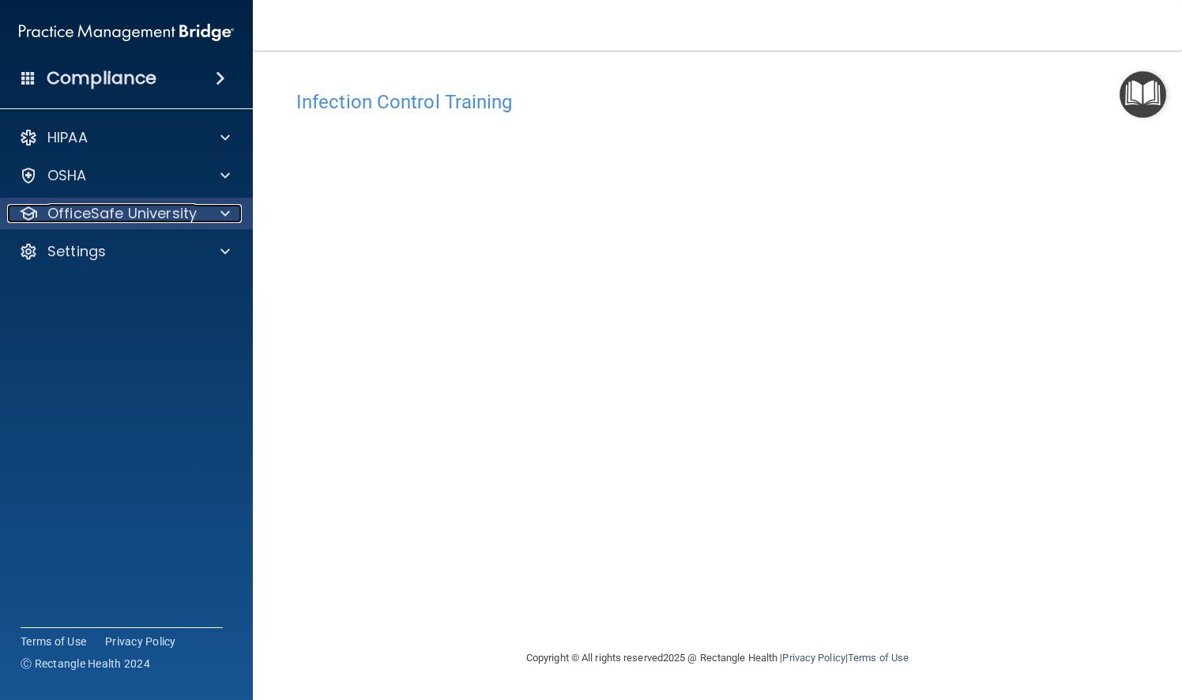
click at [225, 209] on span at bounding box center [225, 213] width 9 height 19
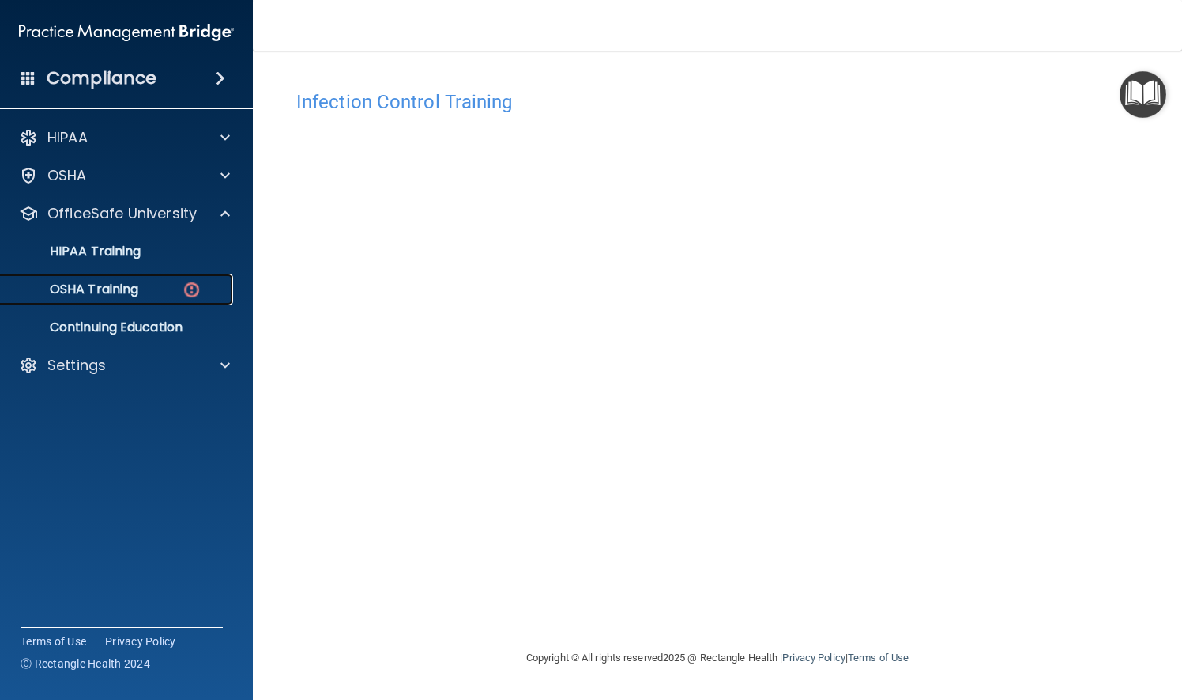
click at [132, 292] on p "OSHA Training" at bounding box center [74, 289] width 128 height 16
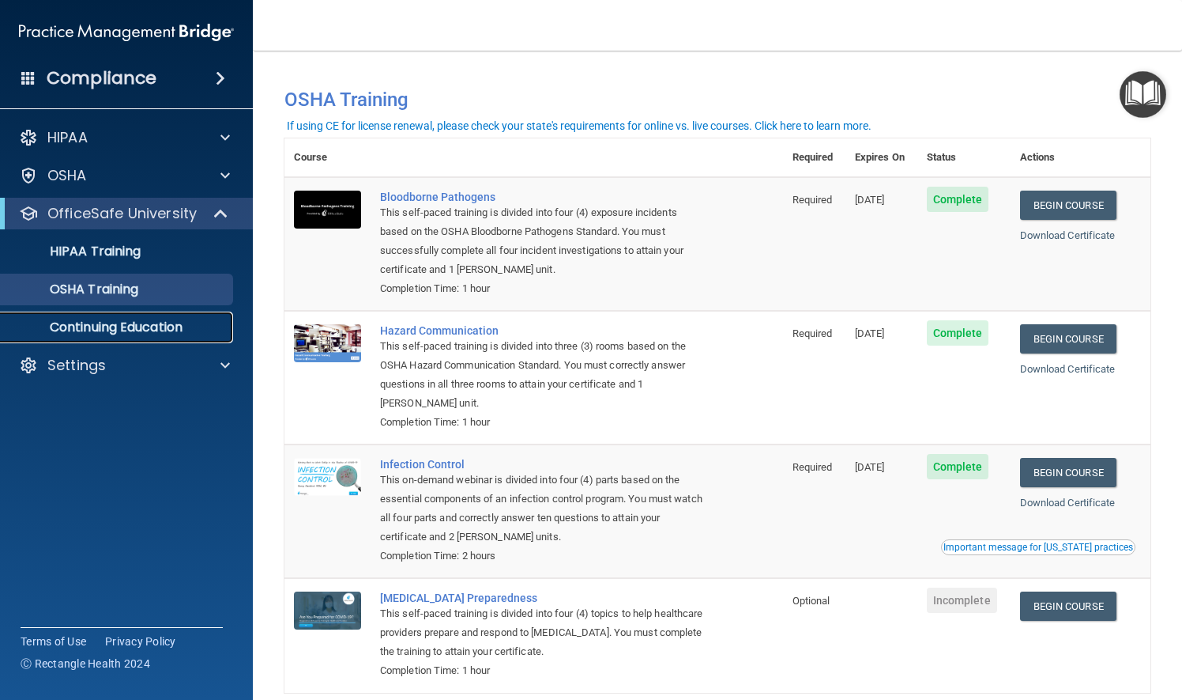
click at [130, 325] on p "Continuing Education" at bounding box center [118, 327] width 216 height 16
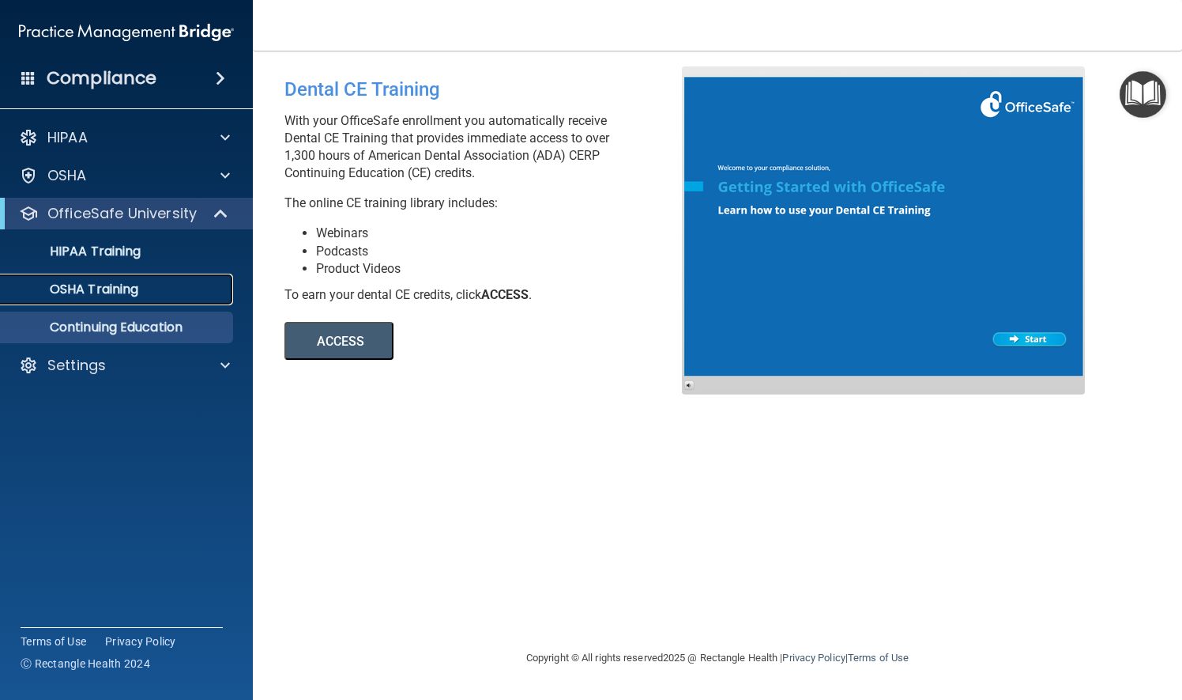
click at [87, 285] on p "OSHA Training" at bounding box center [74, 289] width 128 height 16
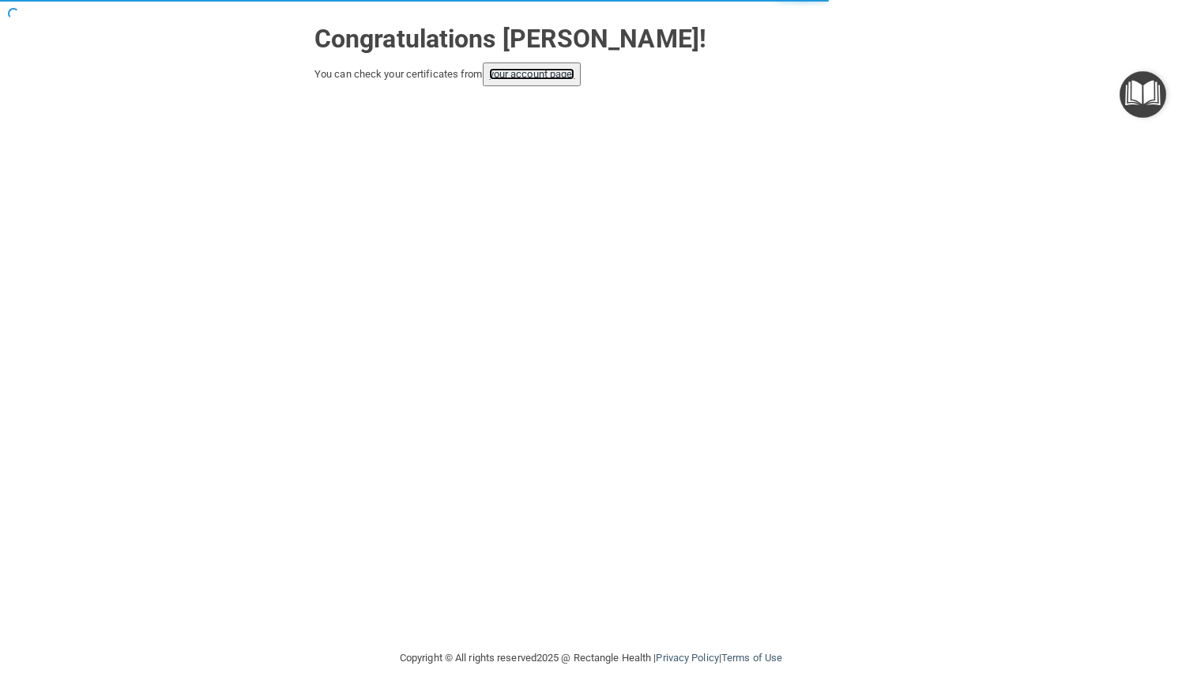
click at [537, 76] on link "your account page!" at bounding box center [532, 74] width 86 height 12
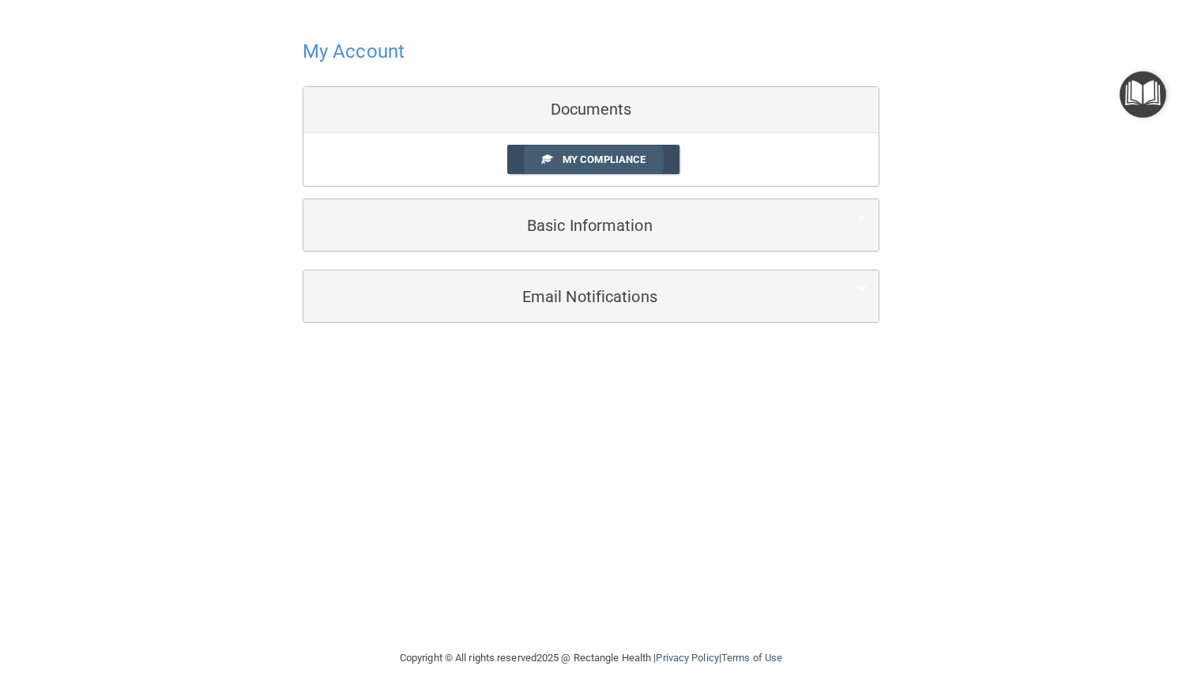
click at [578, 164] on span "My Compliance" at bounding box center [604, 159] width 83 height 12
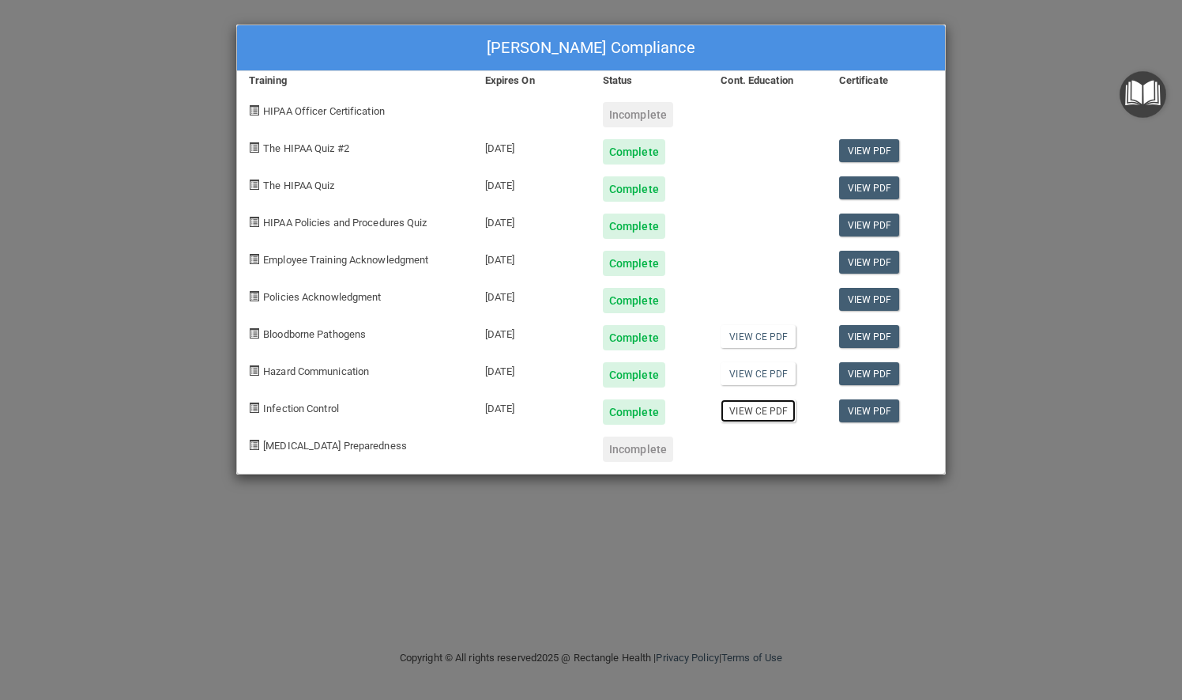
click at [745, 413] on link "View CE PDF" at bounding box center [758, 410] width 75 height 23
click at [987, 65] on div "[PERSON_NAME] Compliance Training Expires On Status Cont. Education Certificate…" at bounding box center [591, 350] width 1182 height 700
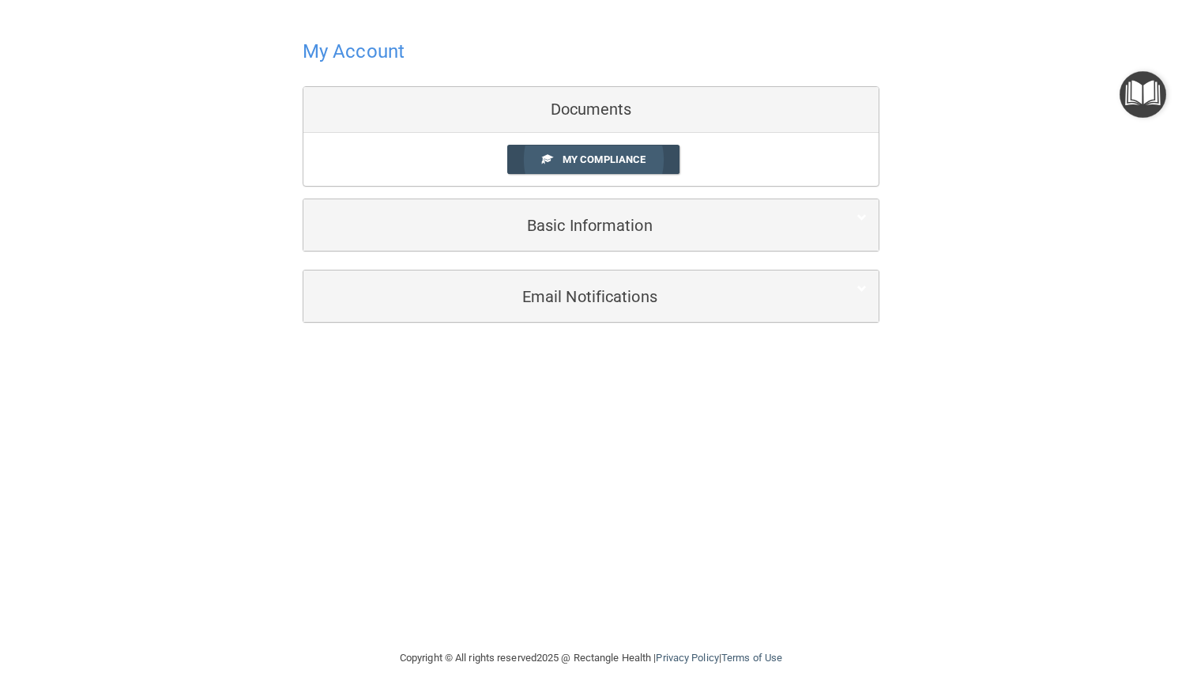
click at [637, 157] on span "My Compliance" at bounding box center [604, 159] width 83 height 12
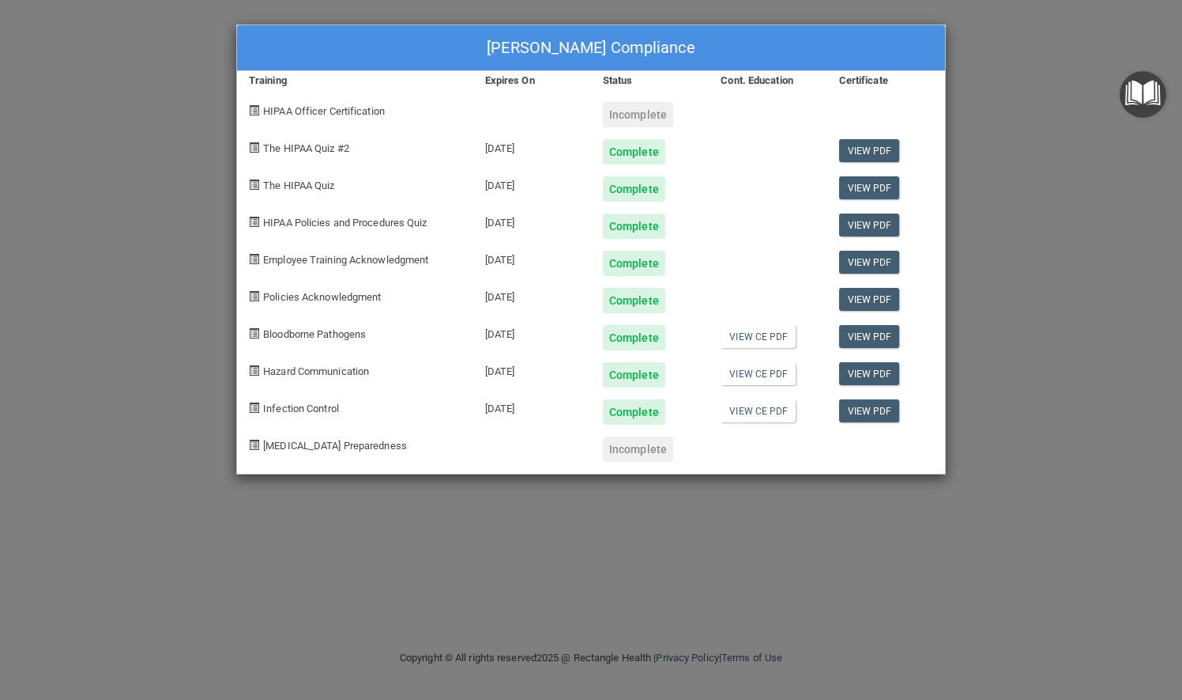
click at [964, 90] on div "[PERSON_NAME] Compliance Training Expires On Status Cont. Education Certificate…" at bounding box center [591, 350] width 1182 height 700
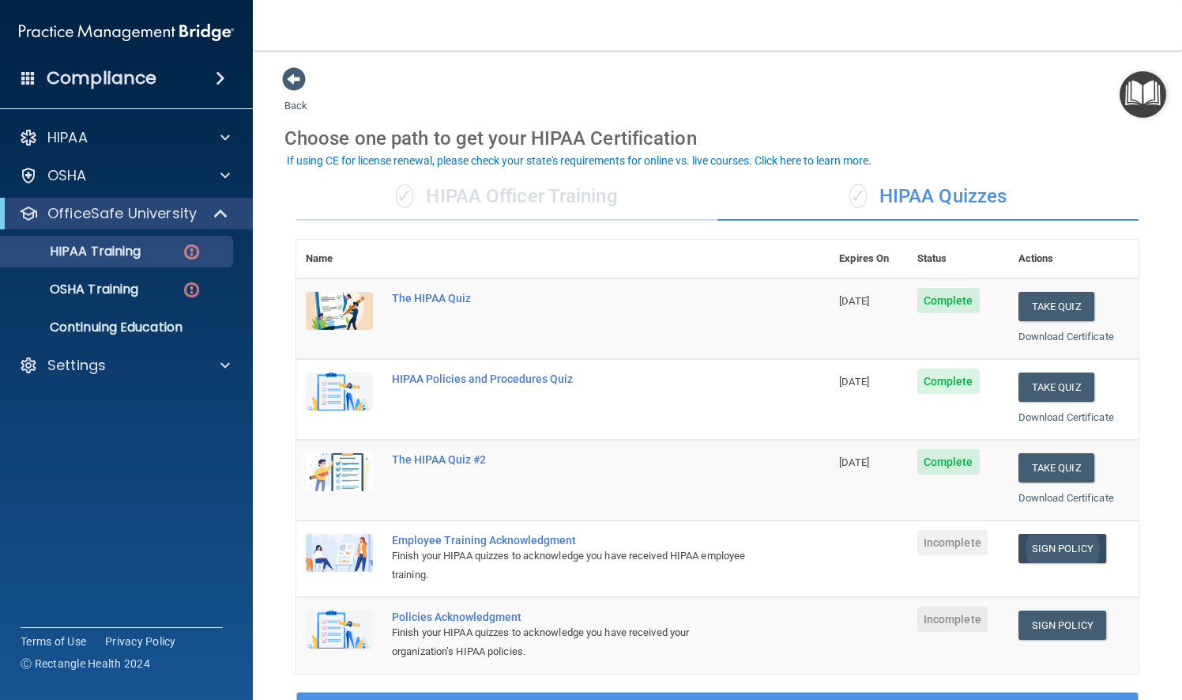
click at [1051, 540] on link "Sign Policy" at bounding box center [1063, 548] width 88 height 29
